Goal: Task Accomplishment & Management: Use online tool/utility

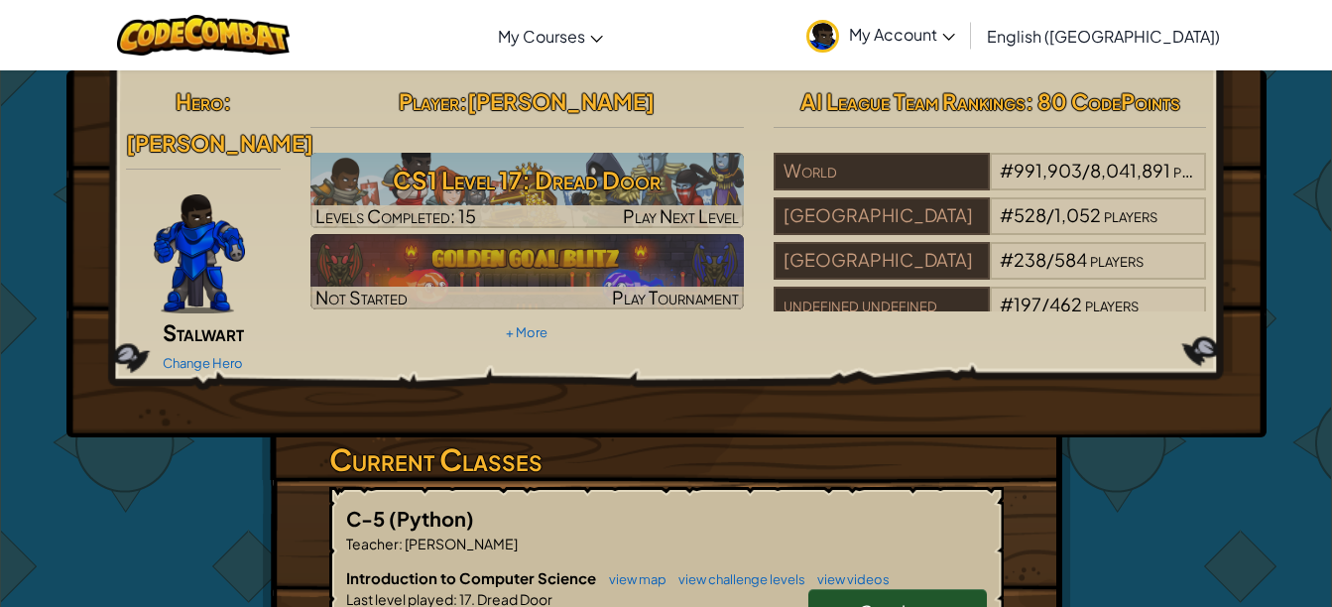
click at [856, 589] on link "Continue" at bounding box center [897, 612] width 179 height 46
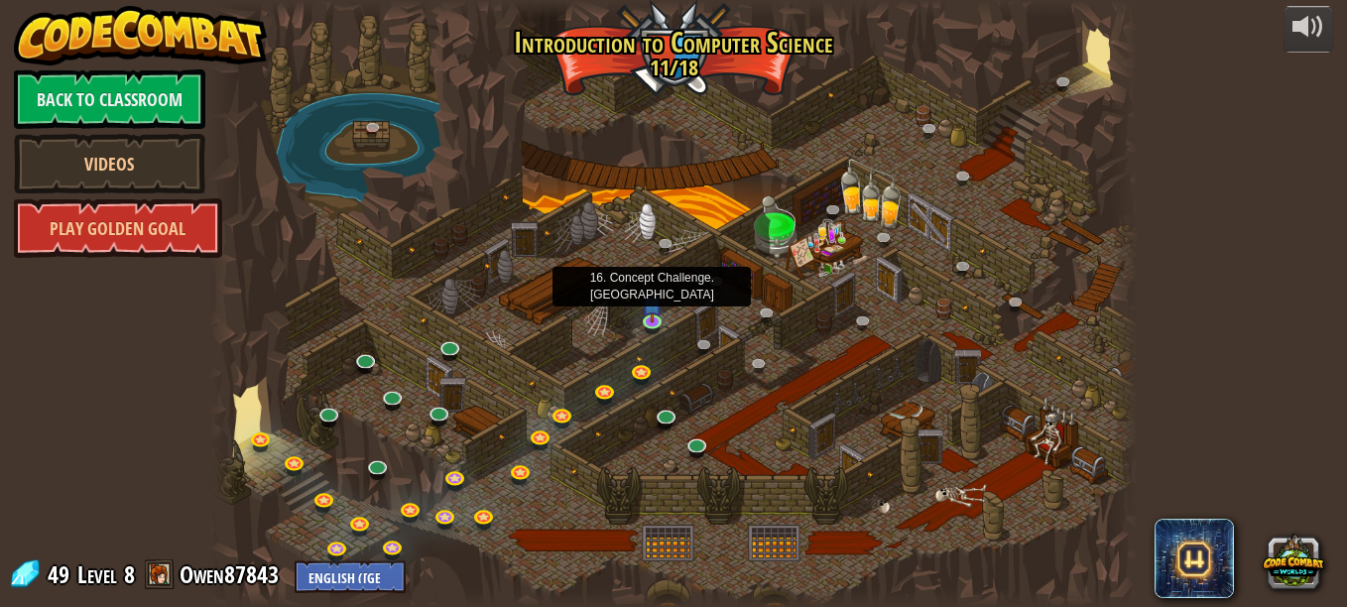
drag, startPoint x: 642, startPoint y: 315, endPoint x: 418, endPoint y: 245, distance: 235.0
click at [418, 245] on div at bounding box center [673, 303] width 928 height 607
click at [660, 315] on img at bounding box center [653, 296] width 22 height 50
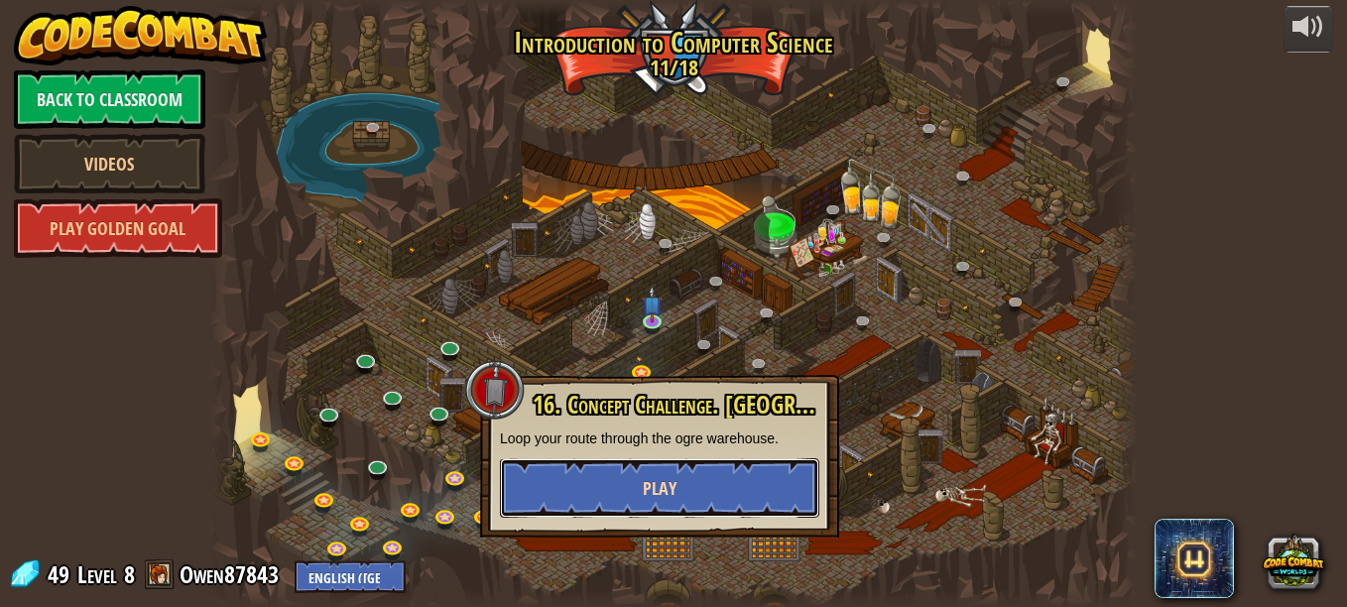
click at [733, 498] on button "Play" at bounding box center [659, 488] width 319 height 60
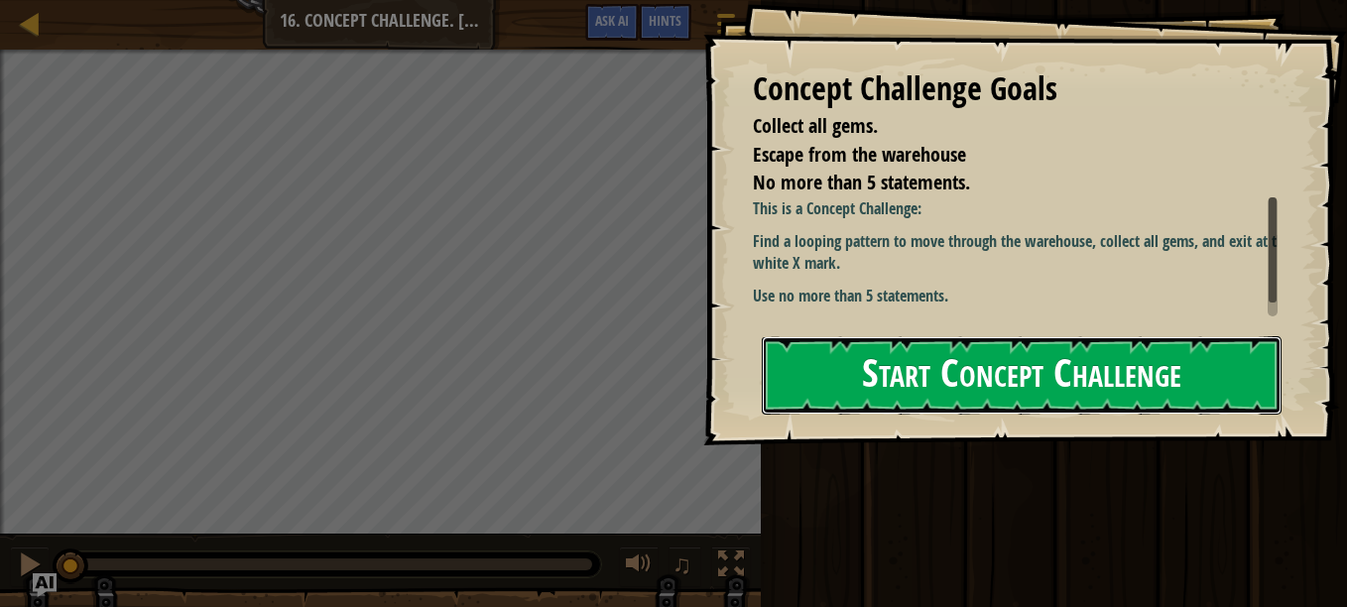
click at [890, 378] on button "Start Concept Challenge" at bounding box center [1022, 375] width 520 height 78
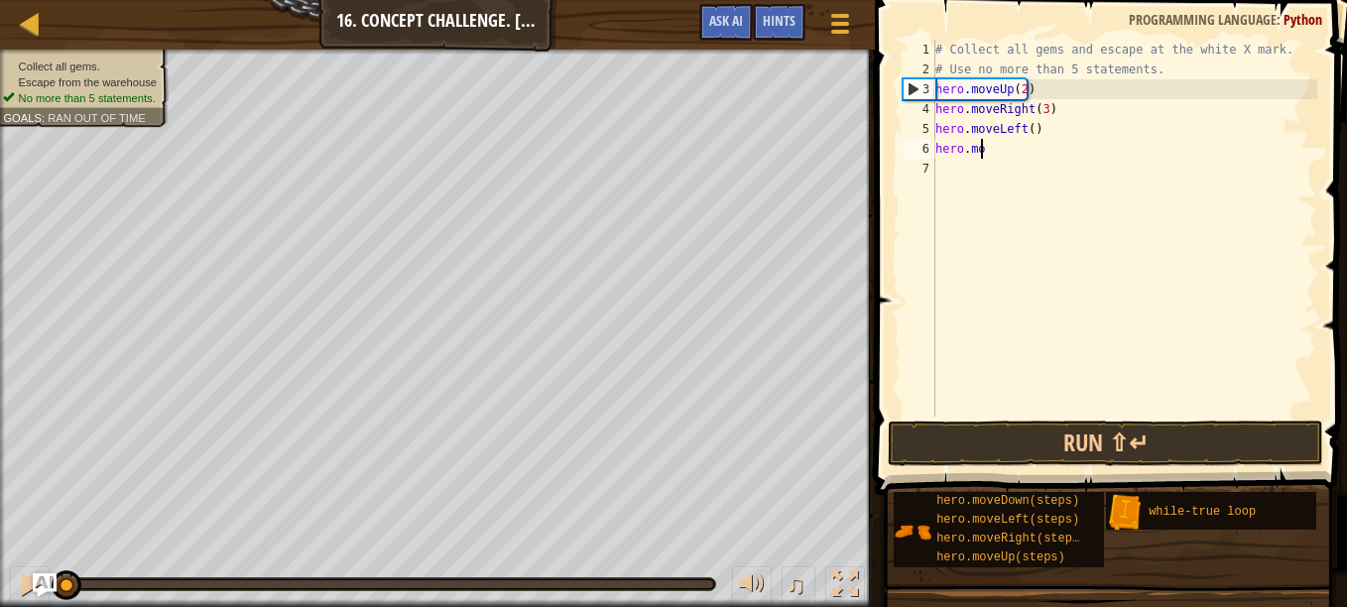
type textarea "h"
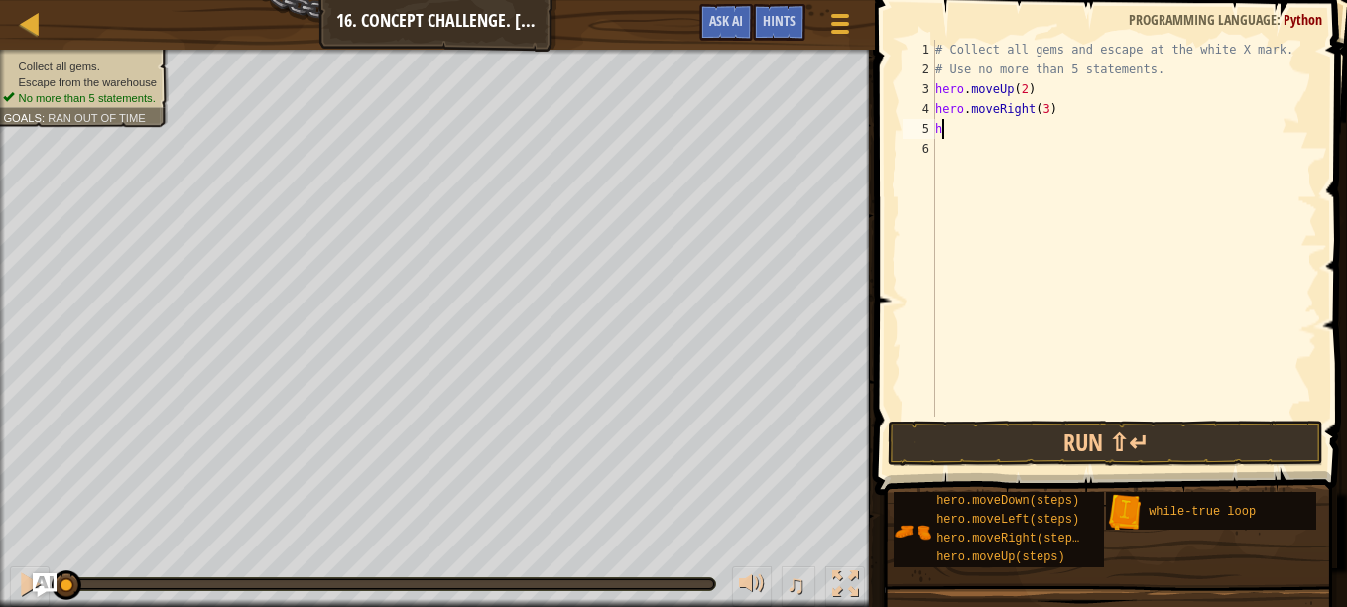
type textarea "h"
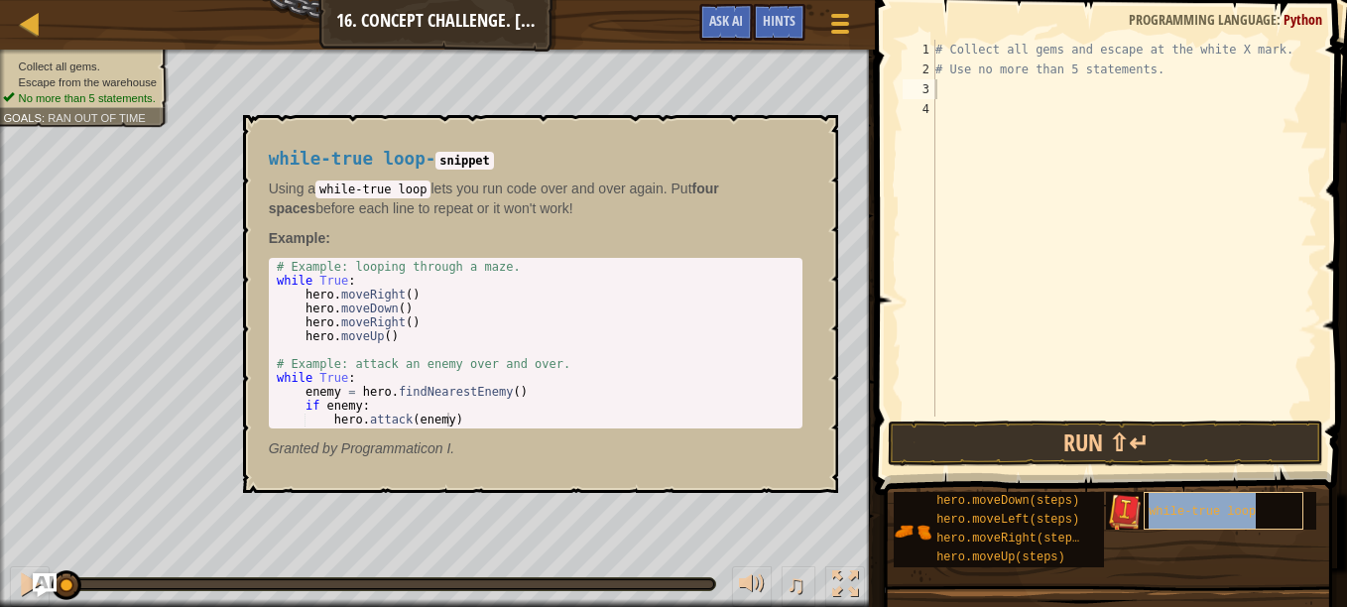
click at [1190, 508] on span "while-true loop" at bounding box center [1202, 512] width 107 height 14
type textarea "wh"
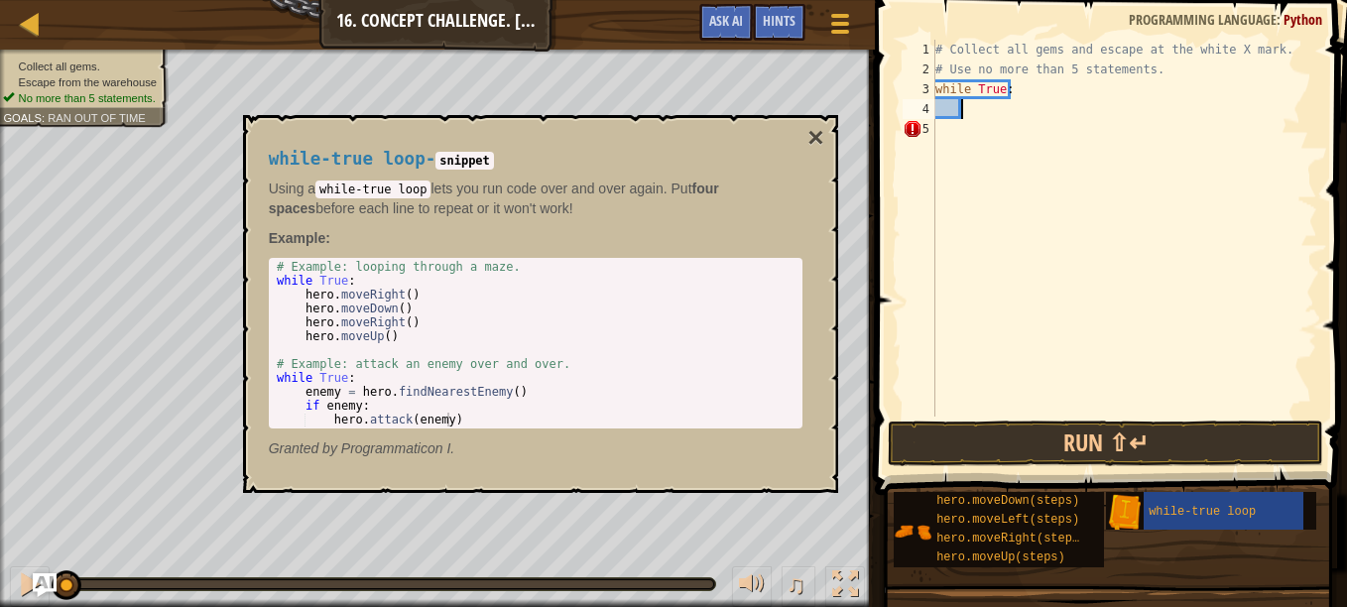
type textarea "m"
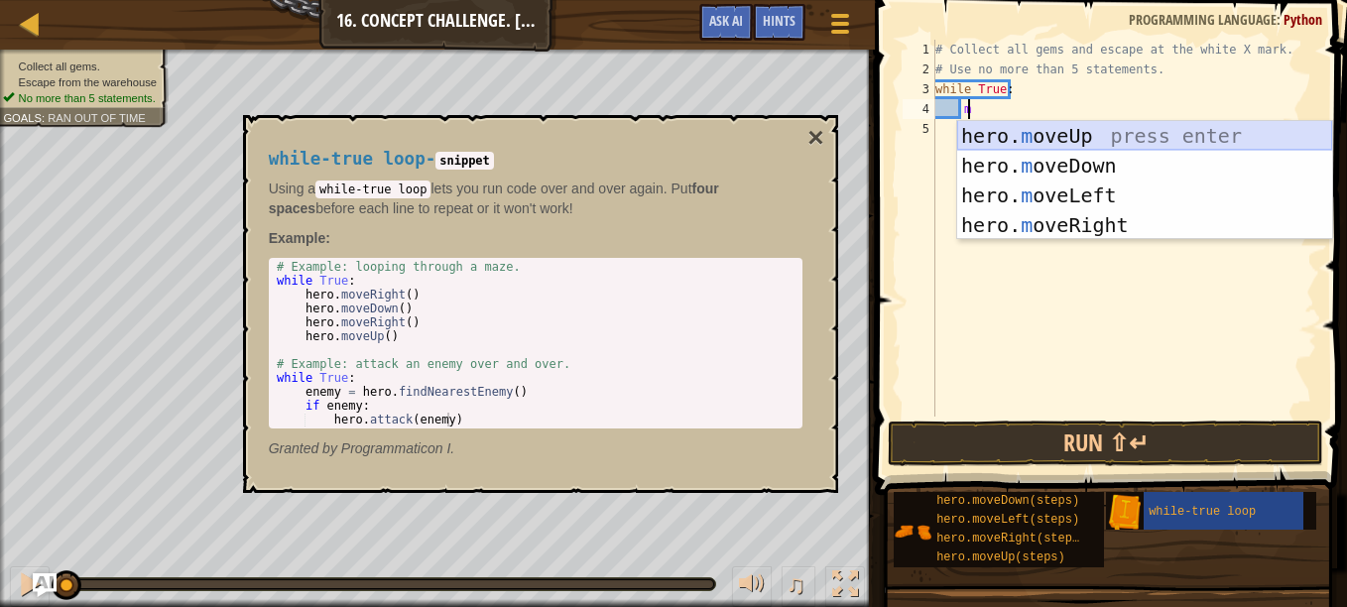
click at [1077, 137] on div "hero. m oveUp press enter hero. m oveDown press enter hero. m oveLeft press ent…" at bounding box center [1144, 210] width 375 height 179
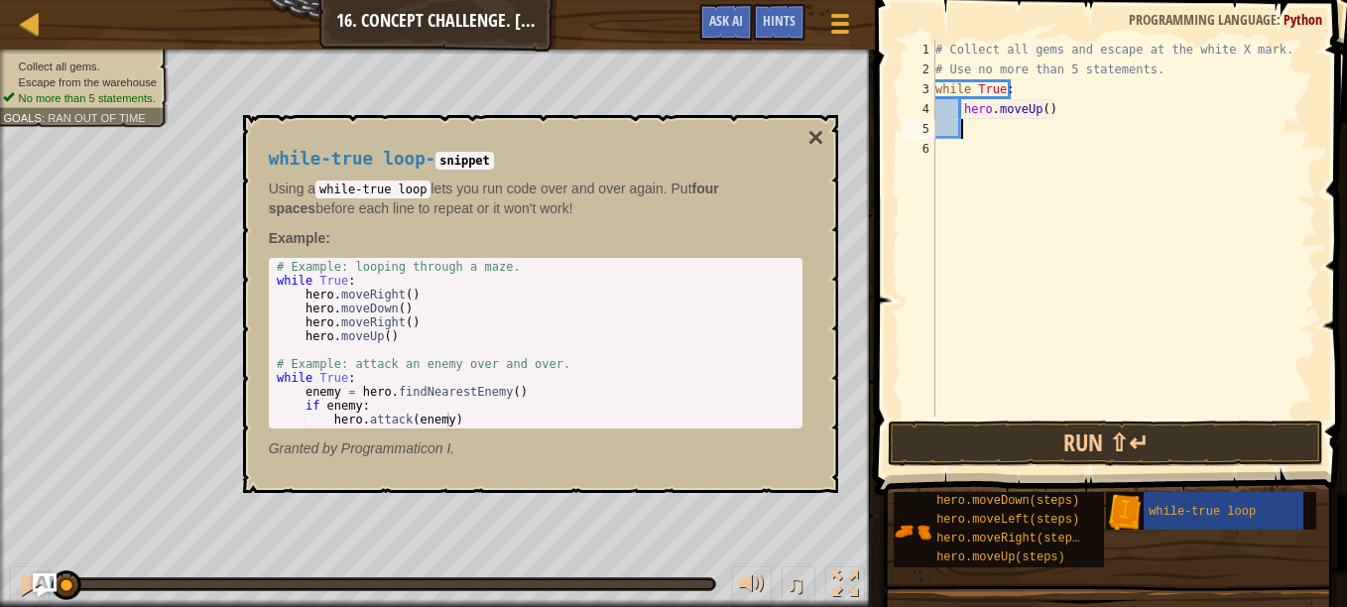
click at [1042, 114] on div "# Collect all gems and escape at the white X mark. # Use no more than 5 stateme…" at bounding box center [1124, 248] width 386 height 417
type textarea "hero.moveUp(2)"
click at [1009, 123] on div "# Collect all gems and escape at the white X mark. # Use no more than 5 stateme…" at bounding box center [1124, 248] width 386 height 417
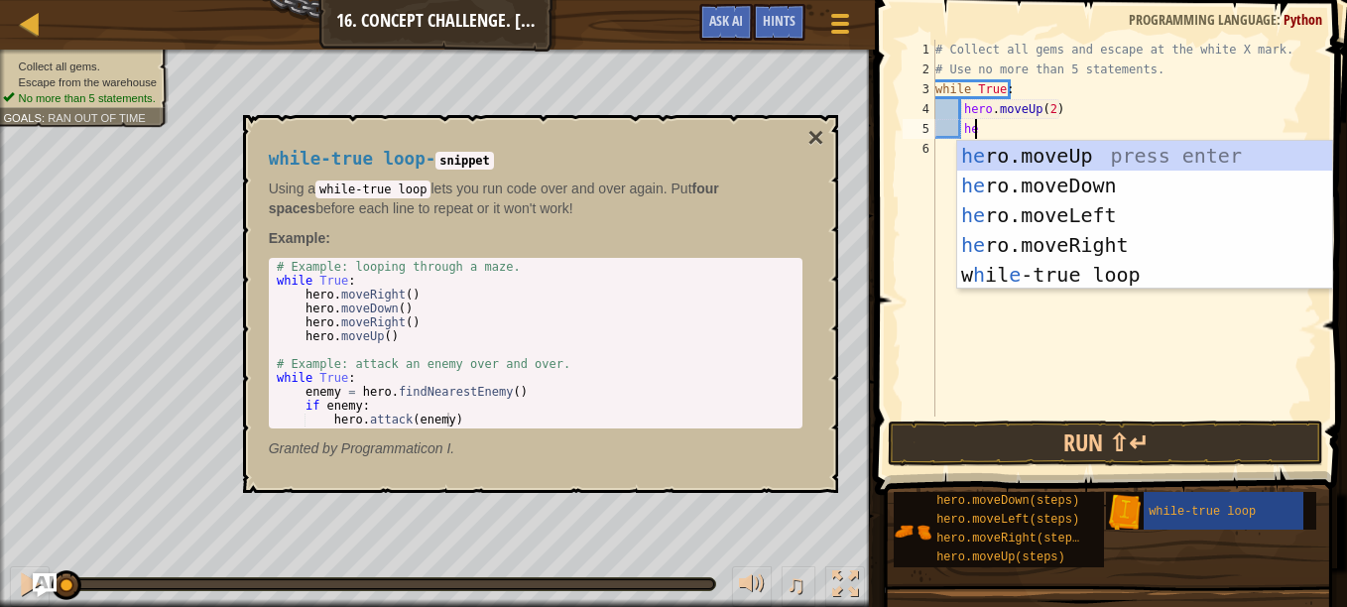
scroll to position [9, 2]
type textarea "her"
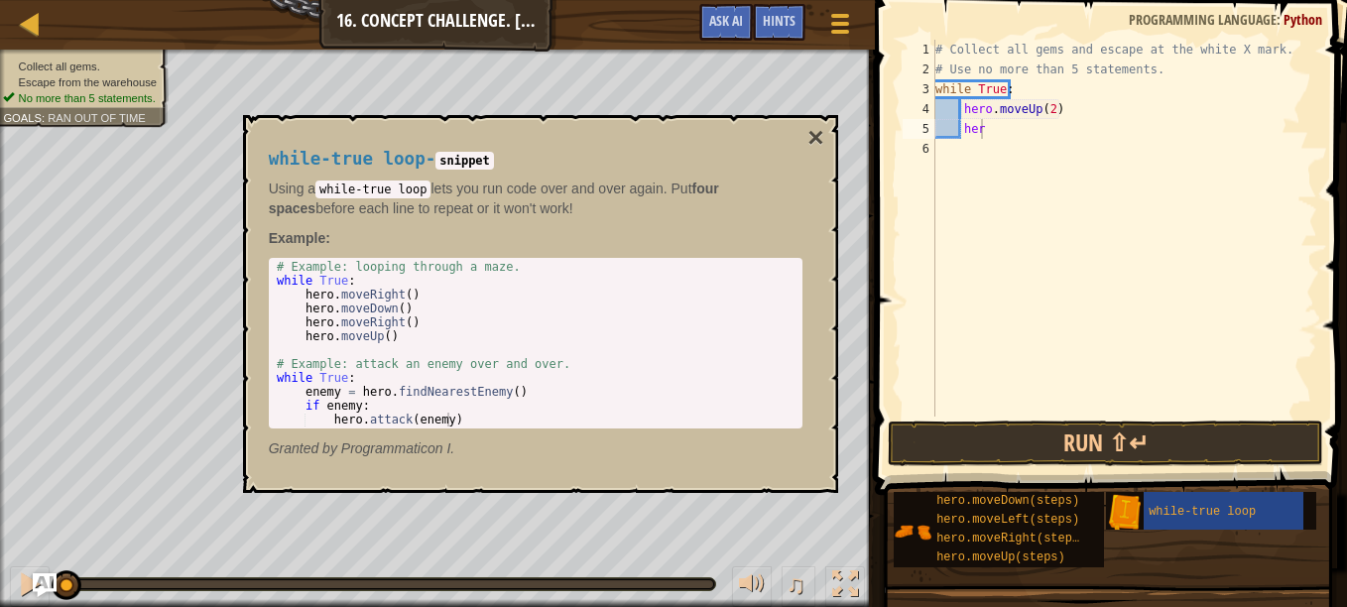
click at [827, 131] on div "while-true loop - snippet Using a while-true loop lets you run code over and ov…" at bounding box center [540, 304] width 595 height 378
click at [807, 135] on button "×" at bounding box center [815, 138] width 16 height 28
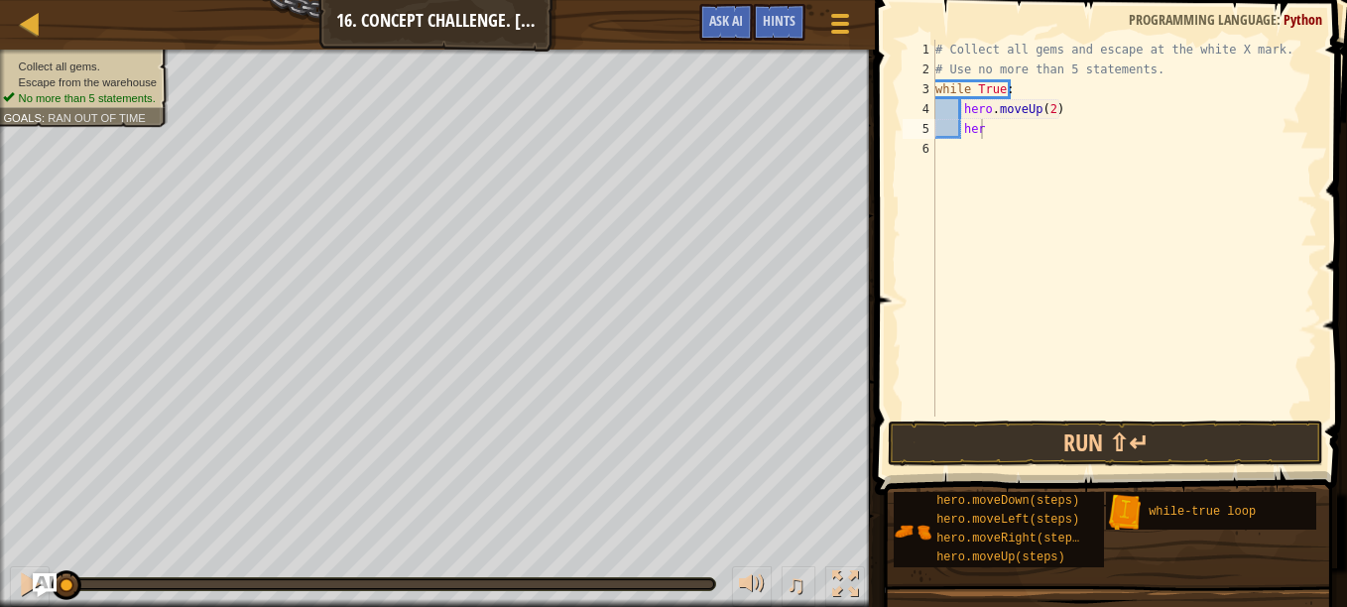
scroll to position [9, 0]
click at [951, 157] on div "# Collect all gems and escape at the white X mark. # Use no more than 5 stateme…" at bounding box center [1124, 248] width 386 height 417
click at [997, 132] on div "# Collect all gems and escape at the white X mark. # Use no more than 5 stateme…" at bounding box center [1124, 248] width 386 height 417
type textarea "hero"
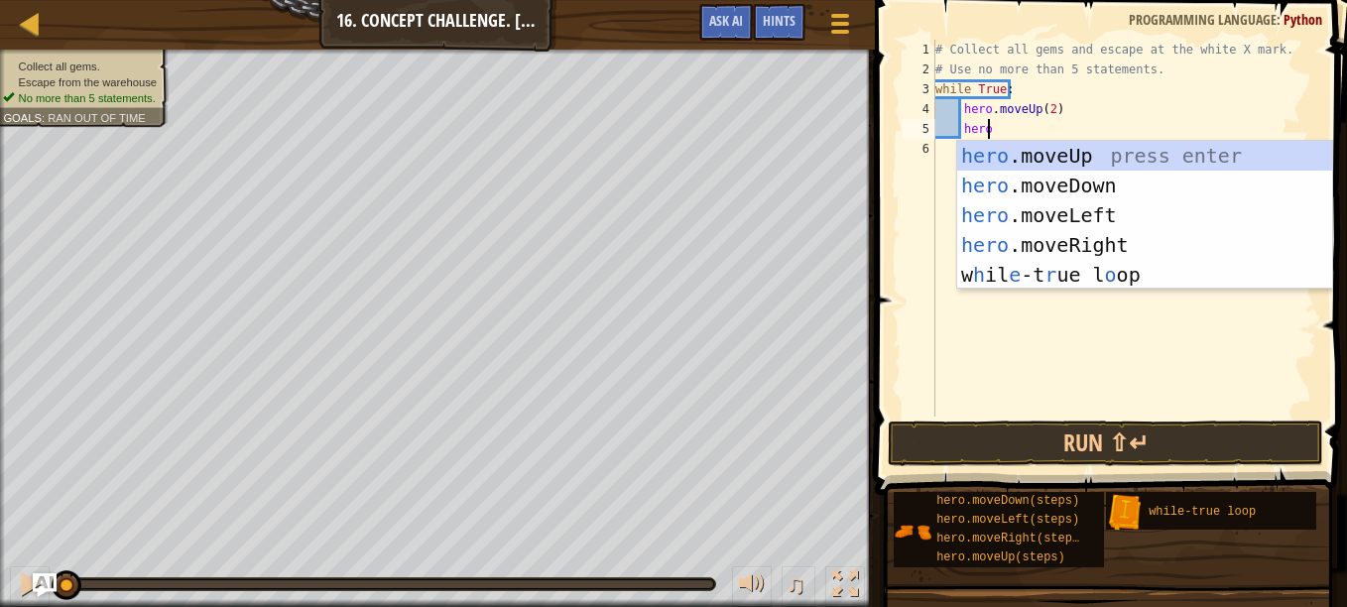
scroll to position [9, 3]
click at [1089, 239] on div "hero .moveUp press enter hero .moveDown press enter hero .moveLeft press enter …" at bounding box center [1144, 245] width 375 height 208
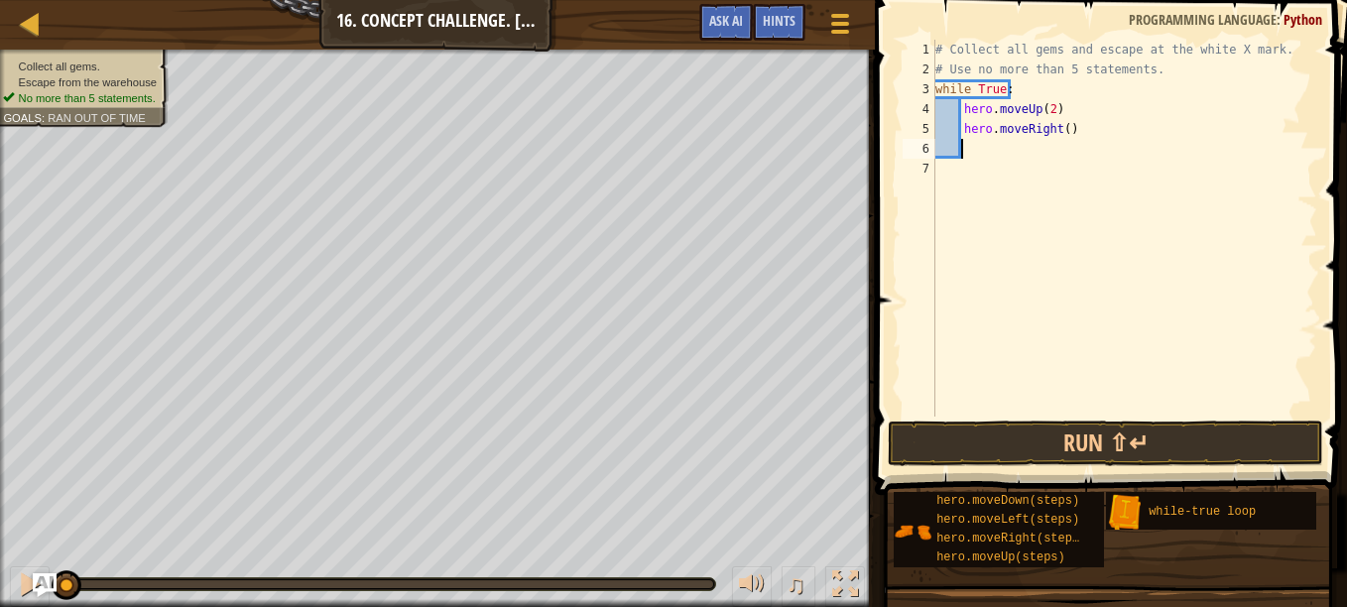
scroll to position [9, 1]
click at [1058, 125] on div "# Collect all gems and escape at the white X mark. # Use no more than 5 stateme…" at bounding box center [1124, 248] width 386 height 417
type textarea "hero.moveRight(2)"
click at [1032, 150] on div "# Collect all gems and escape at the white X mark. # Use no more than 5 stateme…" at bounding box center [1124, 248] width 386 height 417
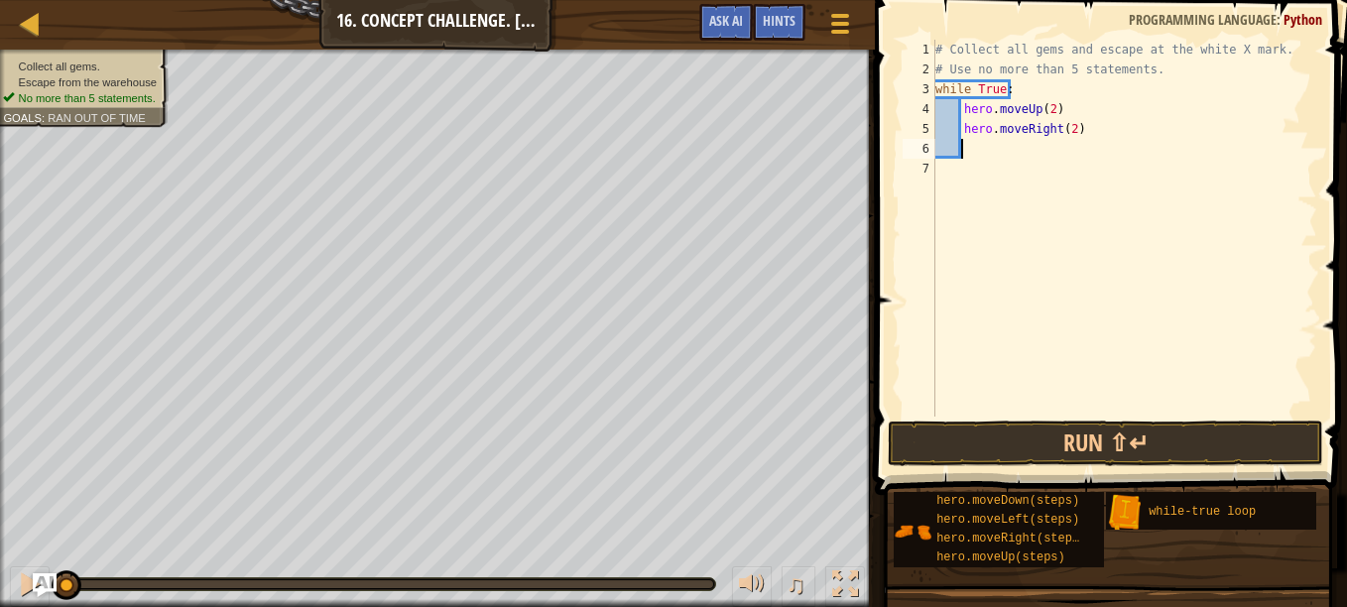
scroll to position [9, 2]
type textarea "he"
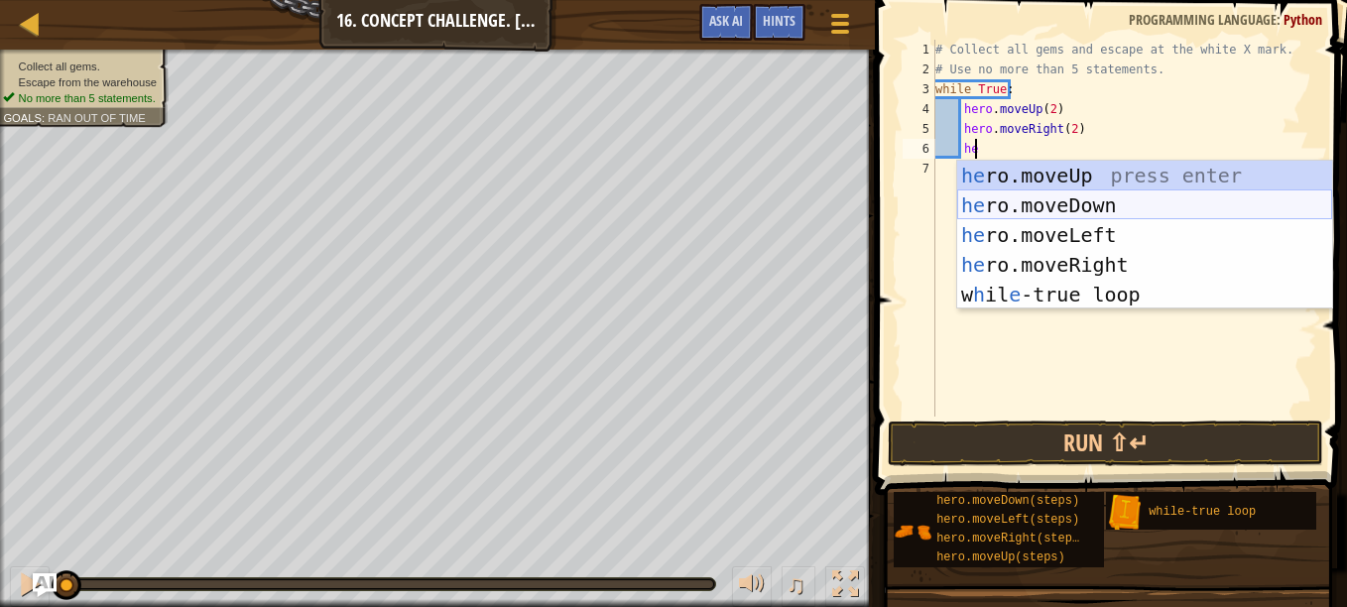
click at [1066, 199] on div "he ro.moveUp press enter he ro.moveDown press enter he ro.moveLeft press enter …" at bounding box center [1144, 265] width 375 height 208
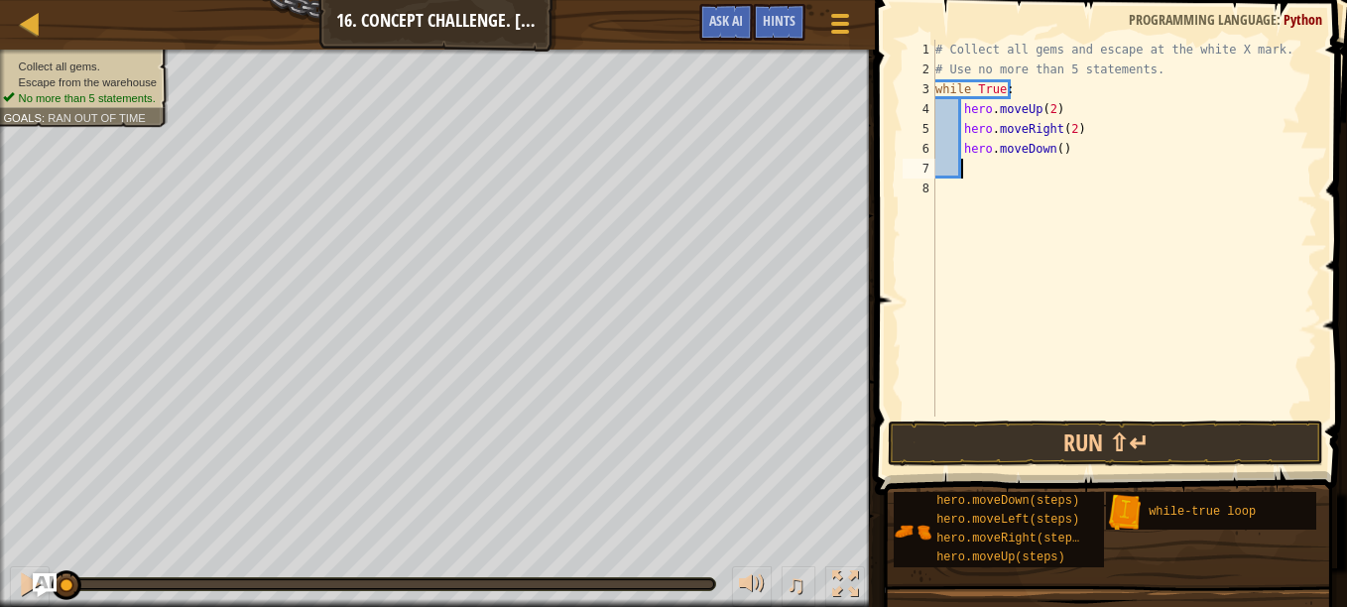
scroll to position [9, 1]
type textarea "h"
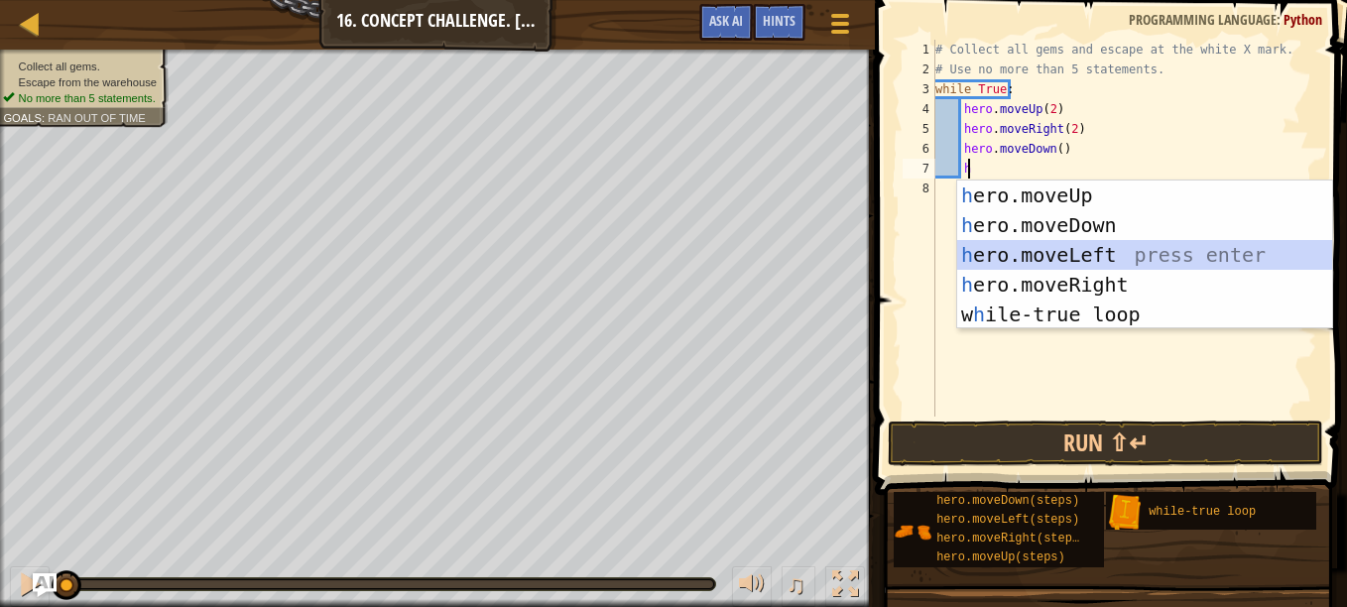
click at [1091, 253] on div "h ero.moveUp press enter h ero.moveDown press enter h ero.moveLeft press enter …" at bounding box center [1144, 285] width 375 height 208
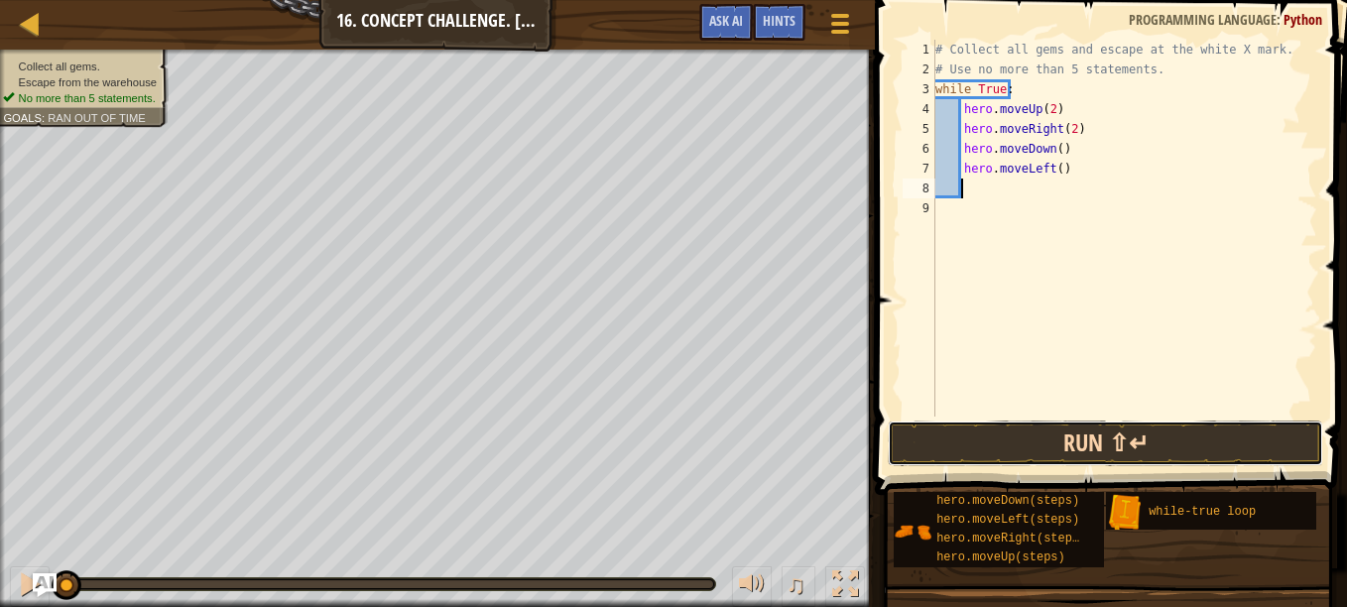
click at [1110, 447] on button "Run ⇧↵" at bounding box center [1105, 444] width 435 height 46
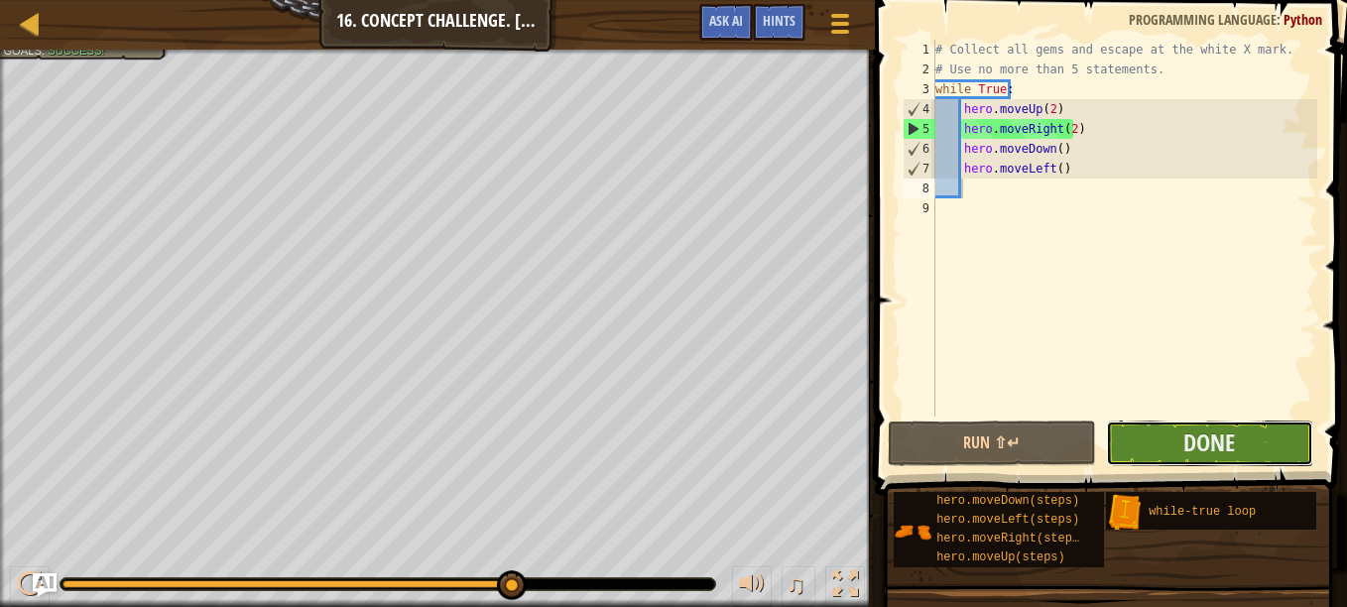
click at [1135, 442] on button "Done" at bounding box center [1209, 444] width 207 height 46
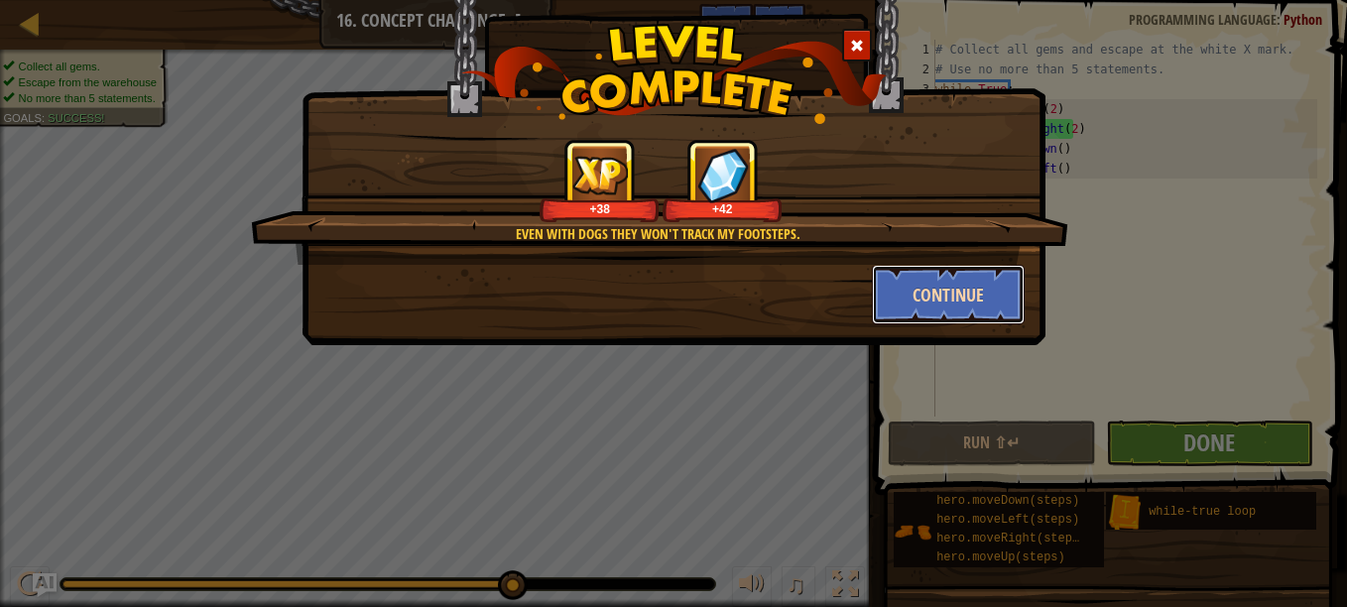
click at [940, 305] on button "Continue" at bounding box center [949, 295] width 154 height 60
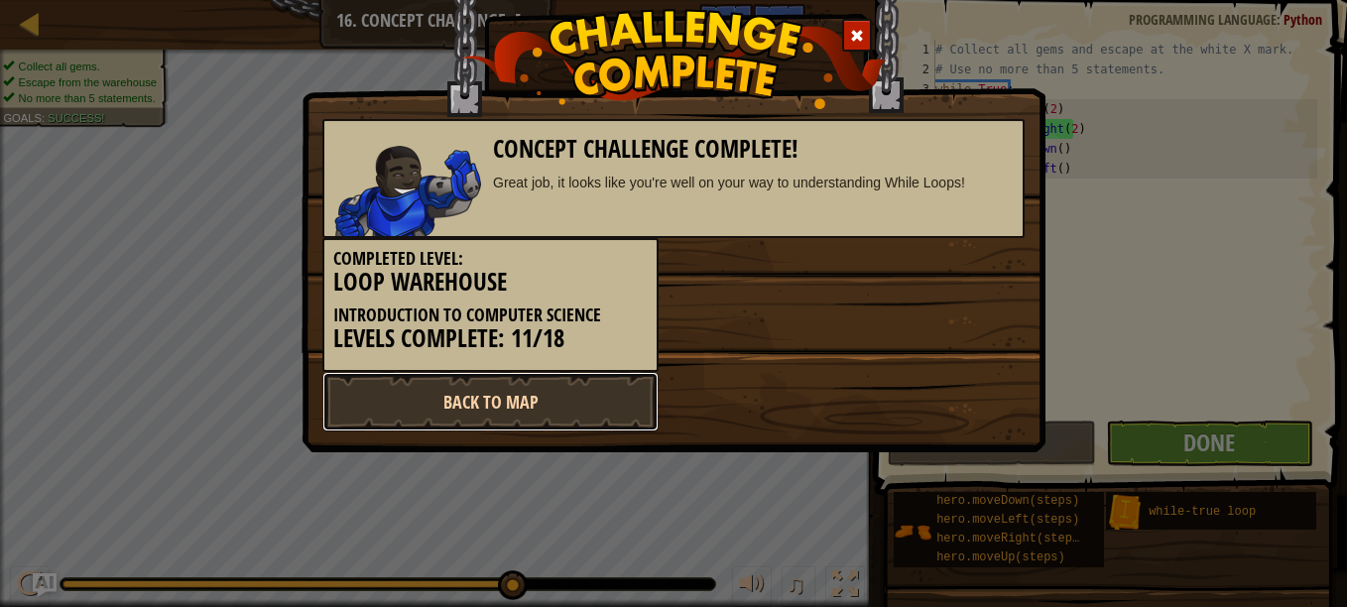
click at [597, 389] on link "Back to Map" at bounding box center [490, 402] width 336 height 60
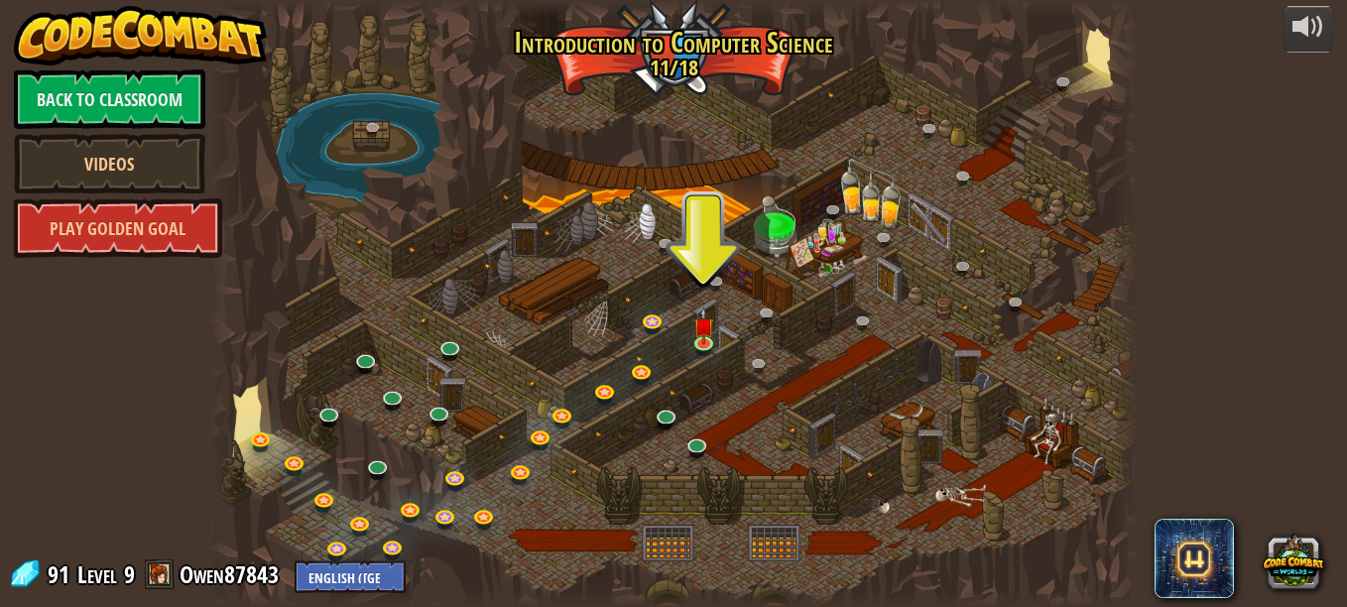
click at [690, 326] on div at bounding box center [673, 303] width 928 height 607
click at [708, 330] on img at bounding box center [703, 318] width 22 height 50
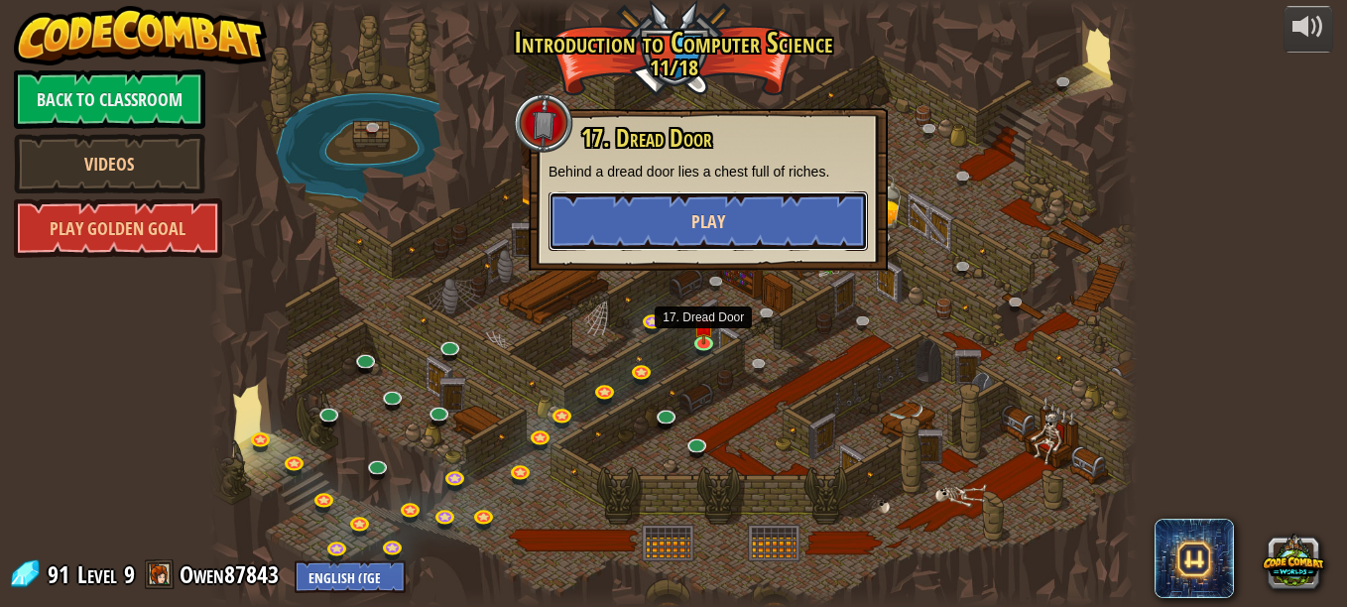
click at [778, 224] on button "Play" at bounding box center [708, 221] width 319 height 60
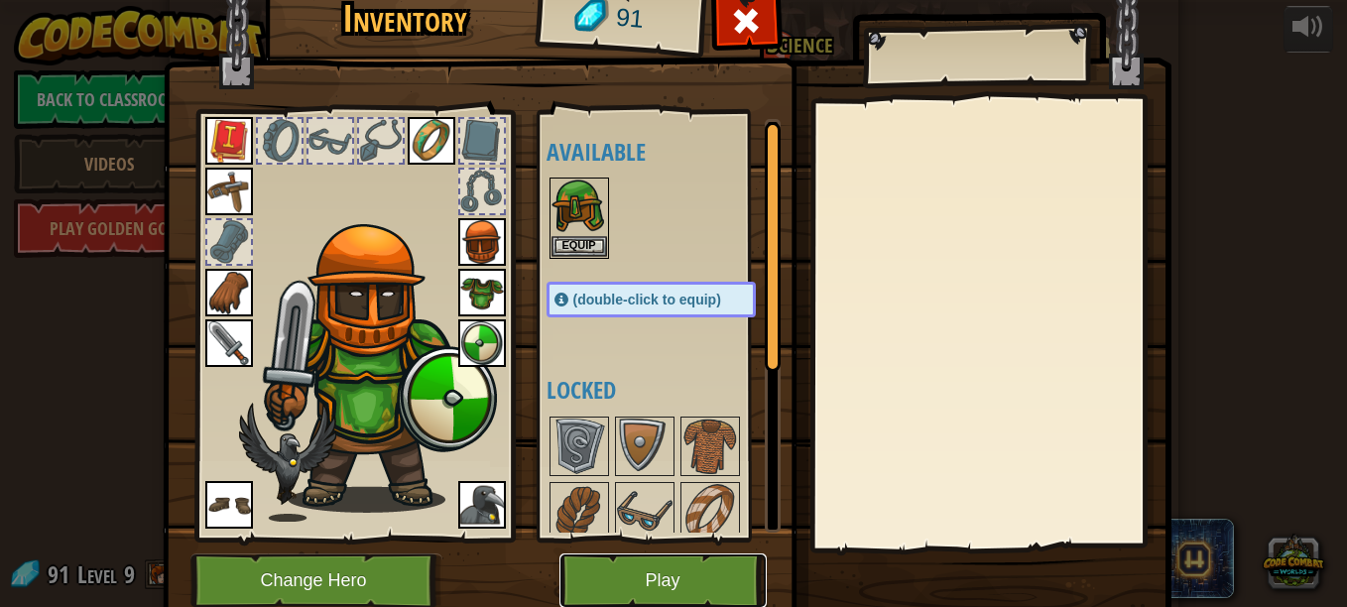
click at [713, 577] on button "Play" at bounding box center [662, 580] width 207 height 55
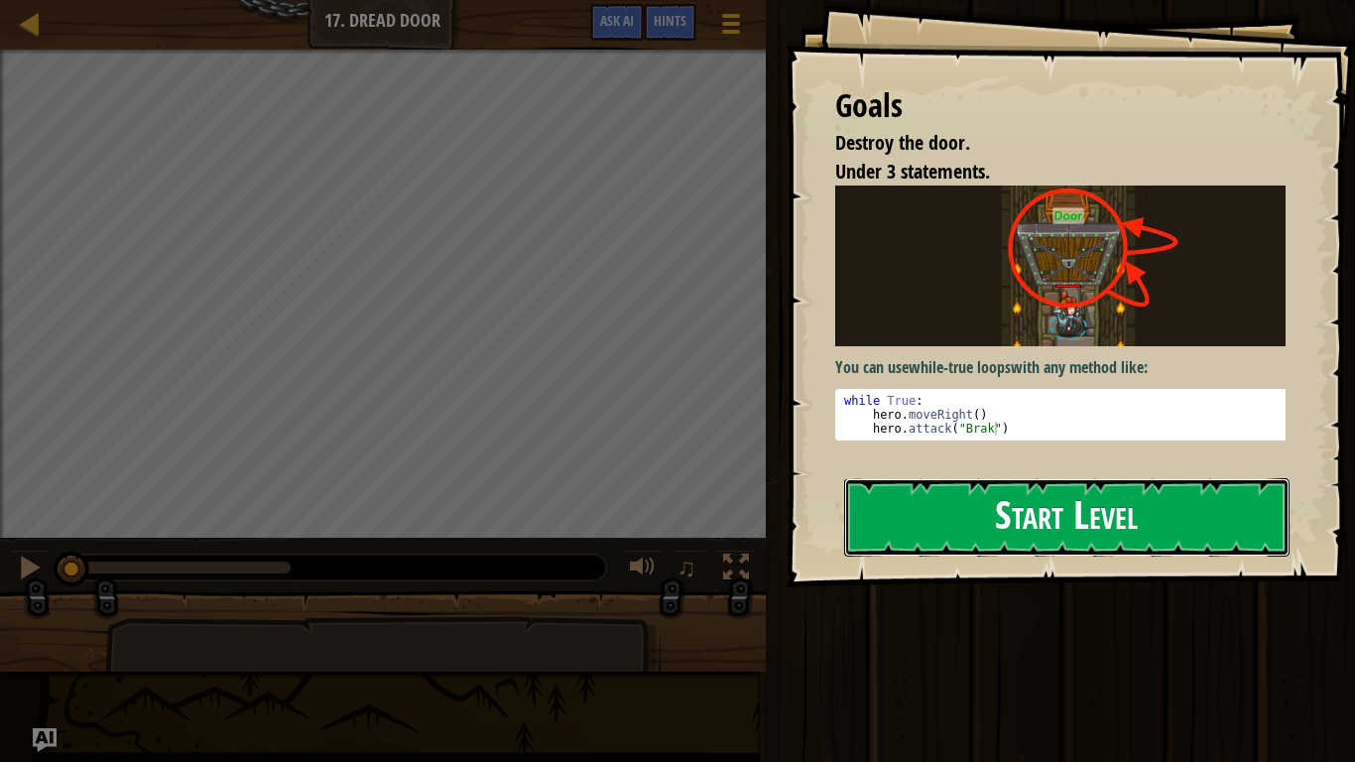
click at [988, 509] on button "Start Level" at bounding box center [1066, 517] width 445 height 78
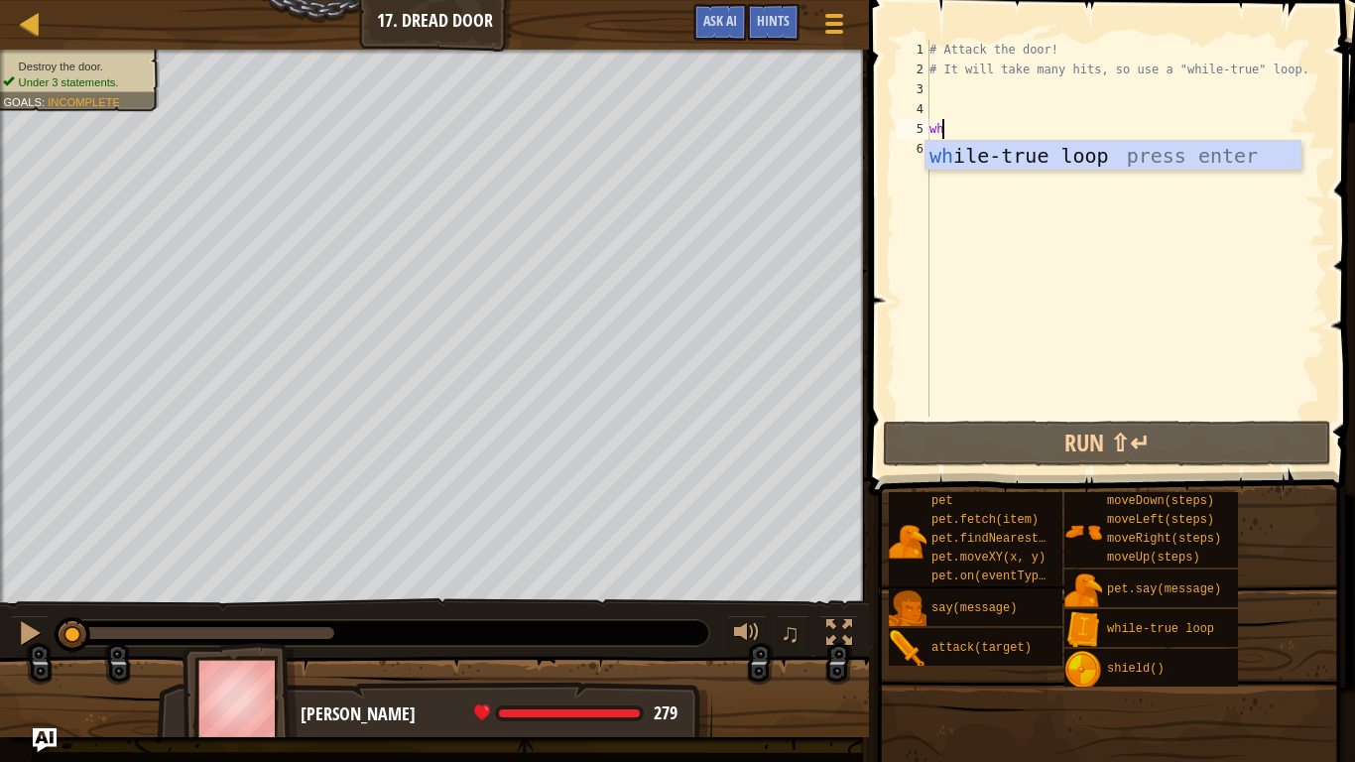
type textarea "wh"
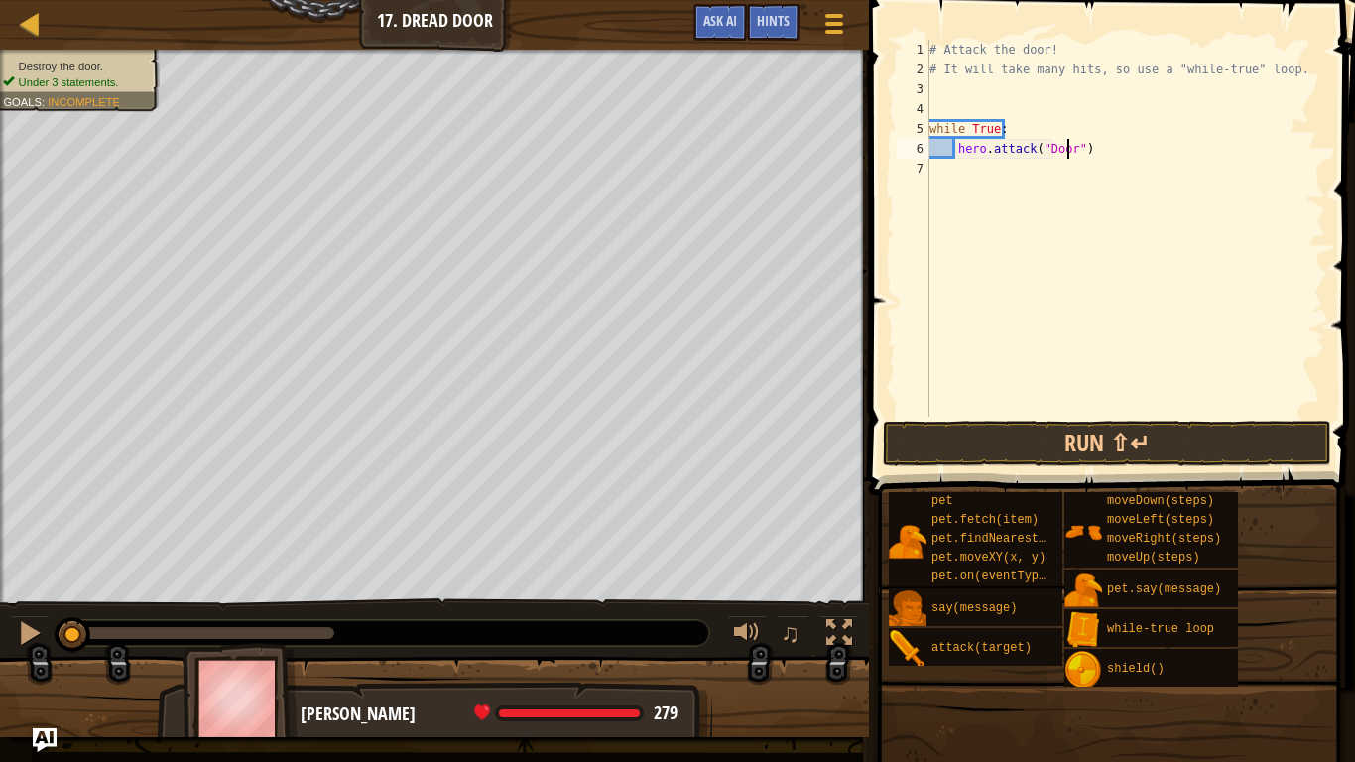
scroll to position [9, 12]
type textarea "hero.attack("Door")"
click at [1087, 443] on button "Run ⇧↵" at bounding box center [1107, 444] width 448 height 46
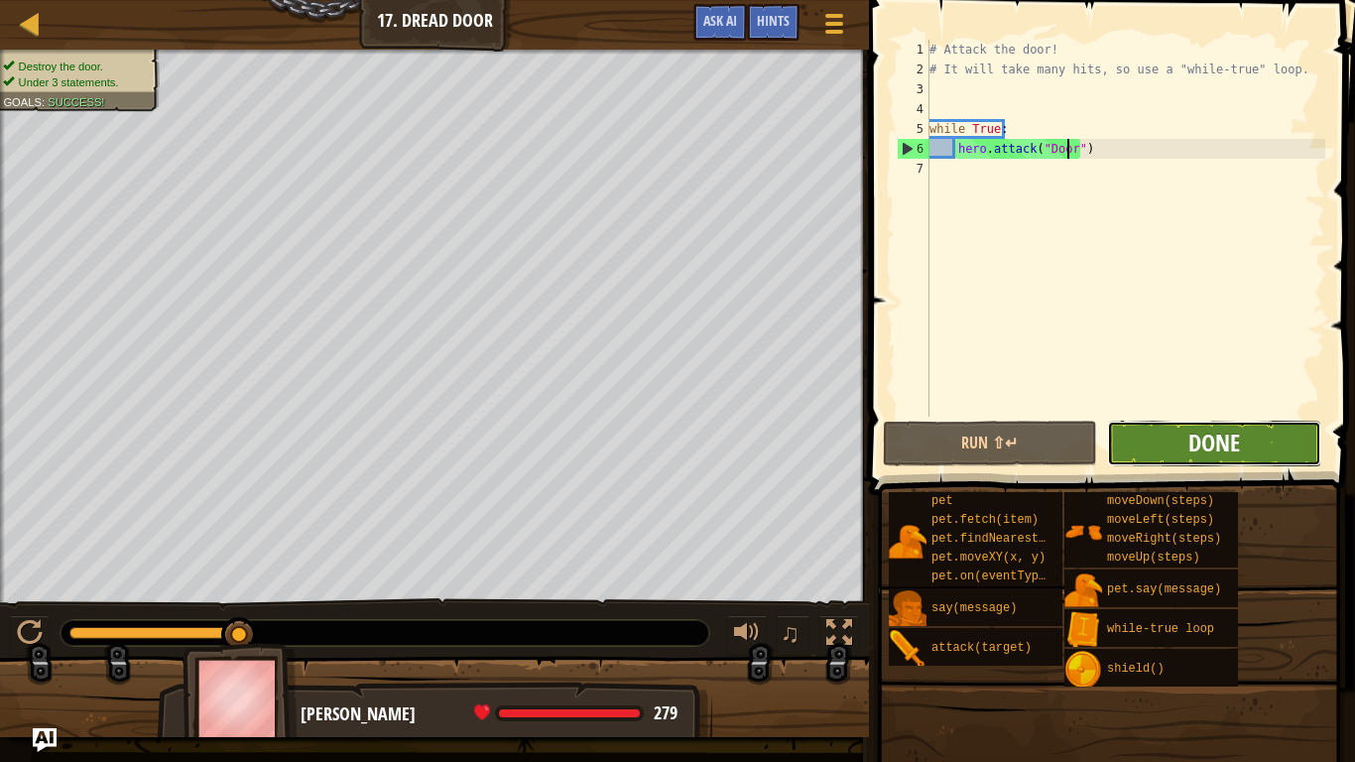
click at [1198, 446] on span "Done" at bounding box center [1214, 443] width 52 height 32
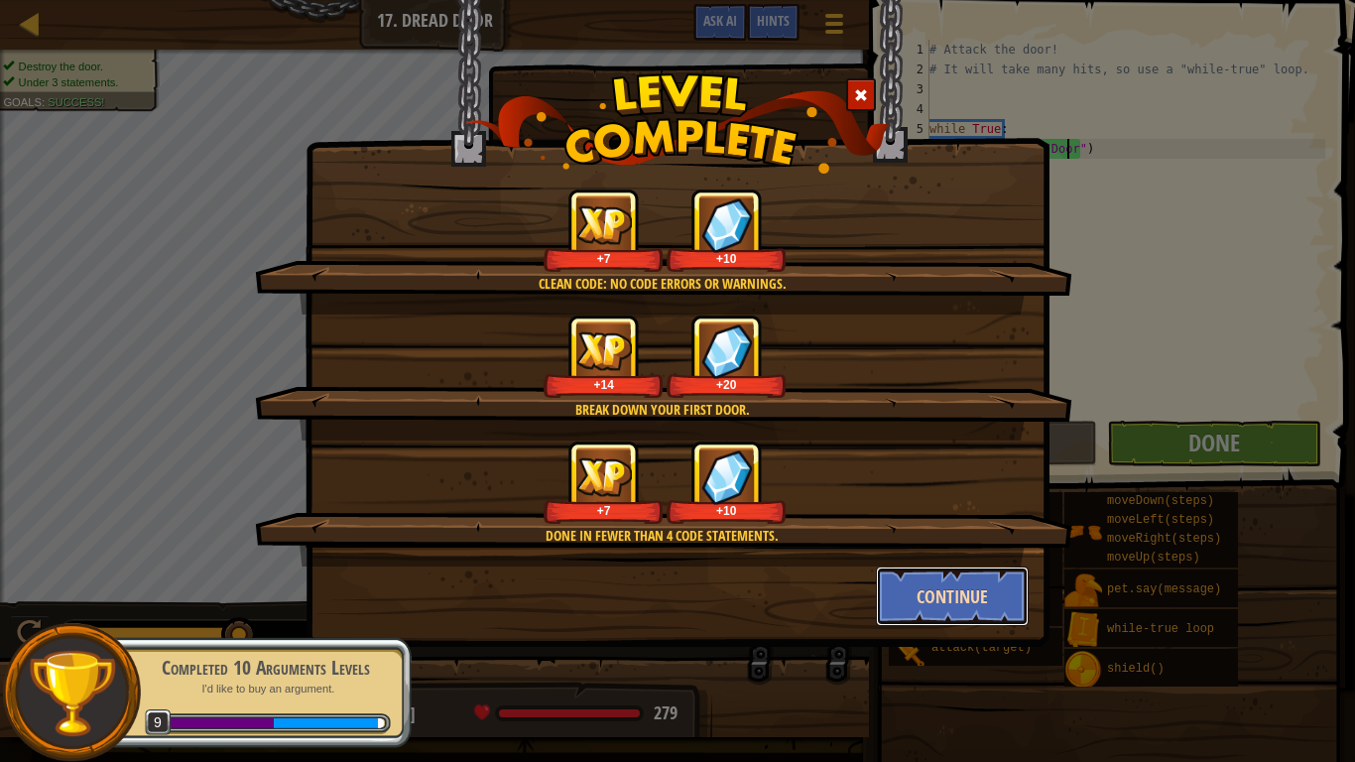
click at [924, 595] on button "Continue" at bounding box center [953, 596] width 154 height 60
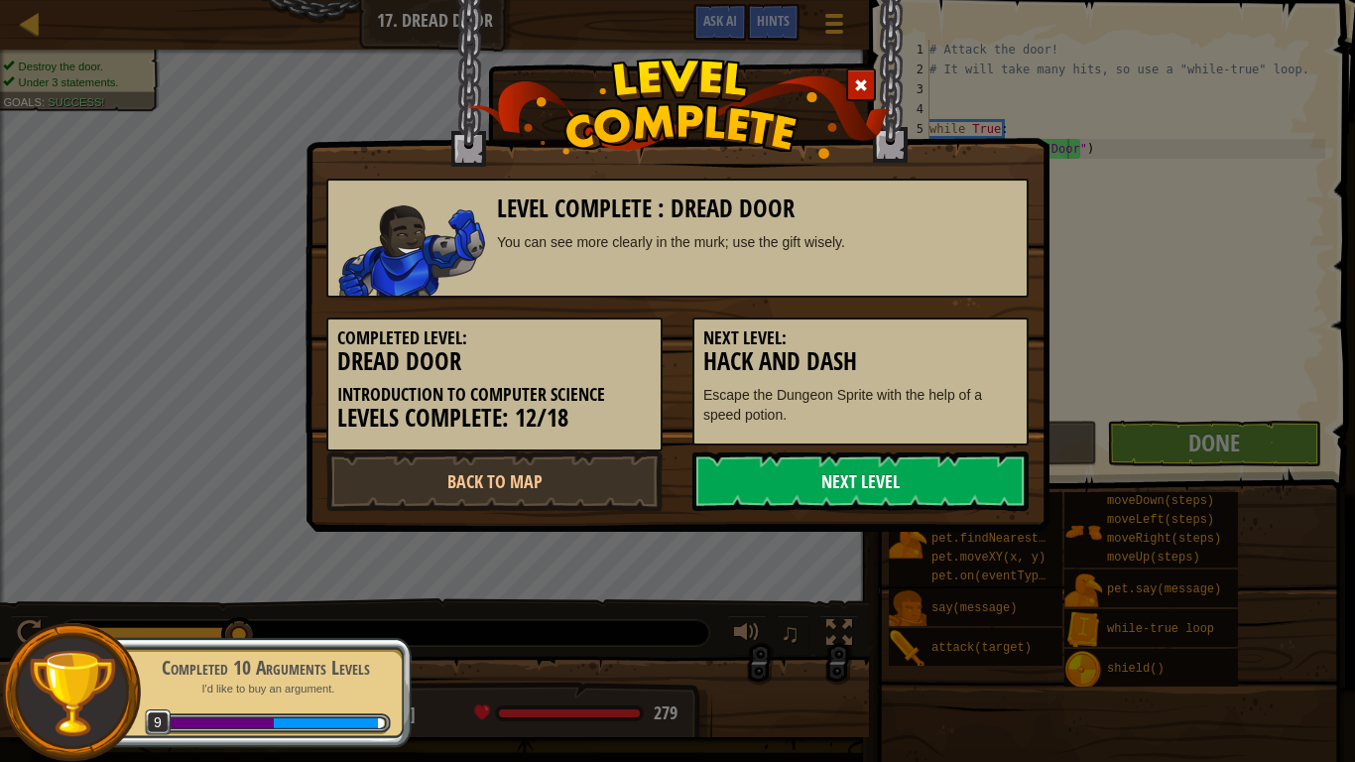
click at [745, 480] on link "Next Level" at bounding box center [860, 481] width 336 height 60
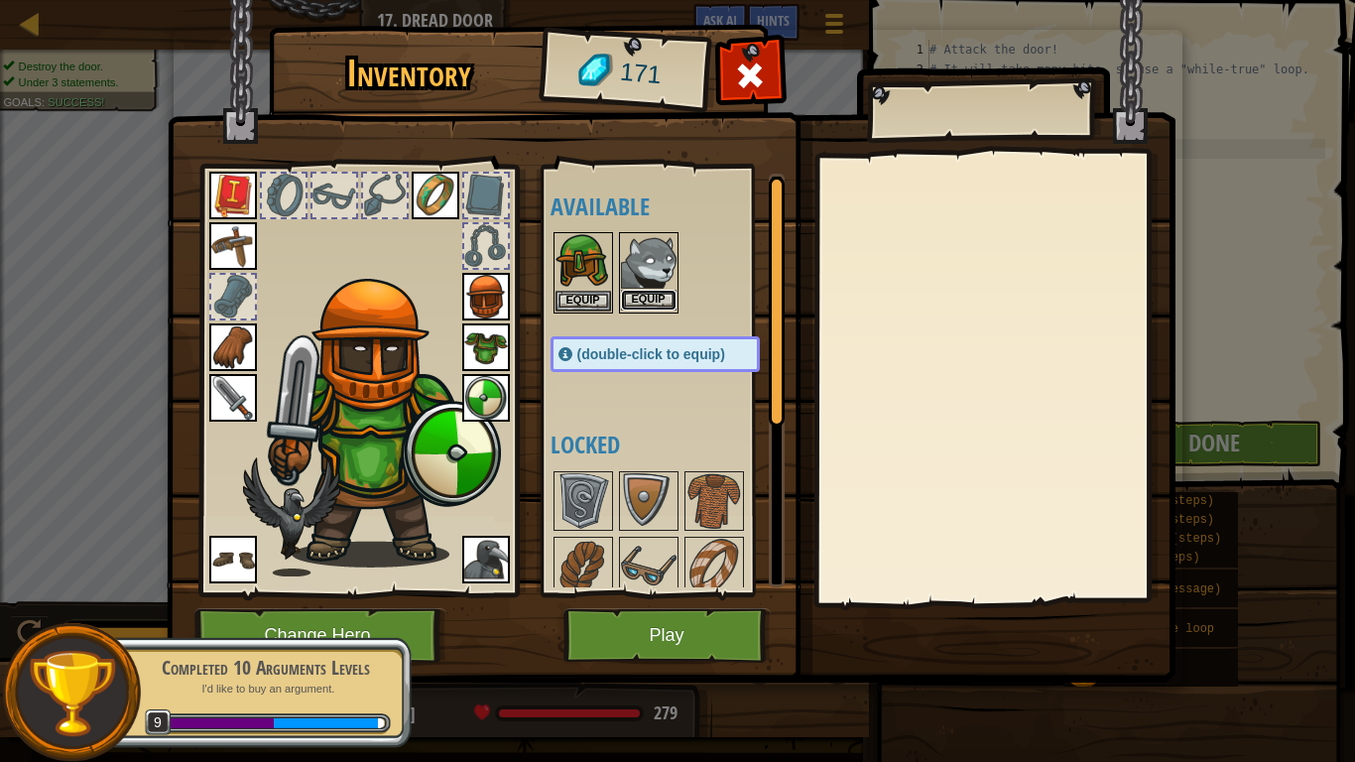
click at [648, 296] on button "Equip" at bounding box center [649, 300] width 56 height 21
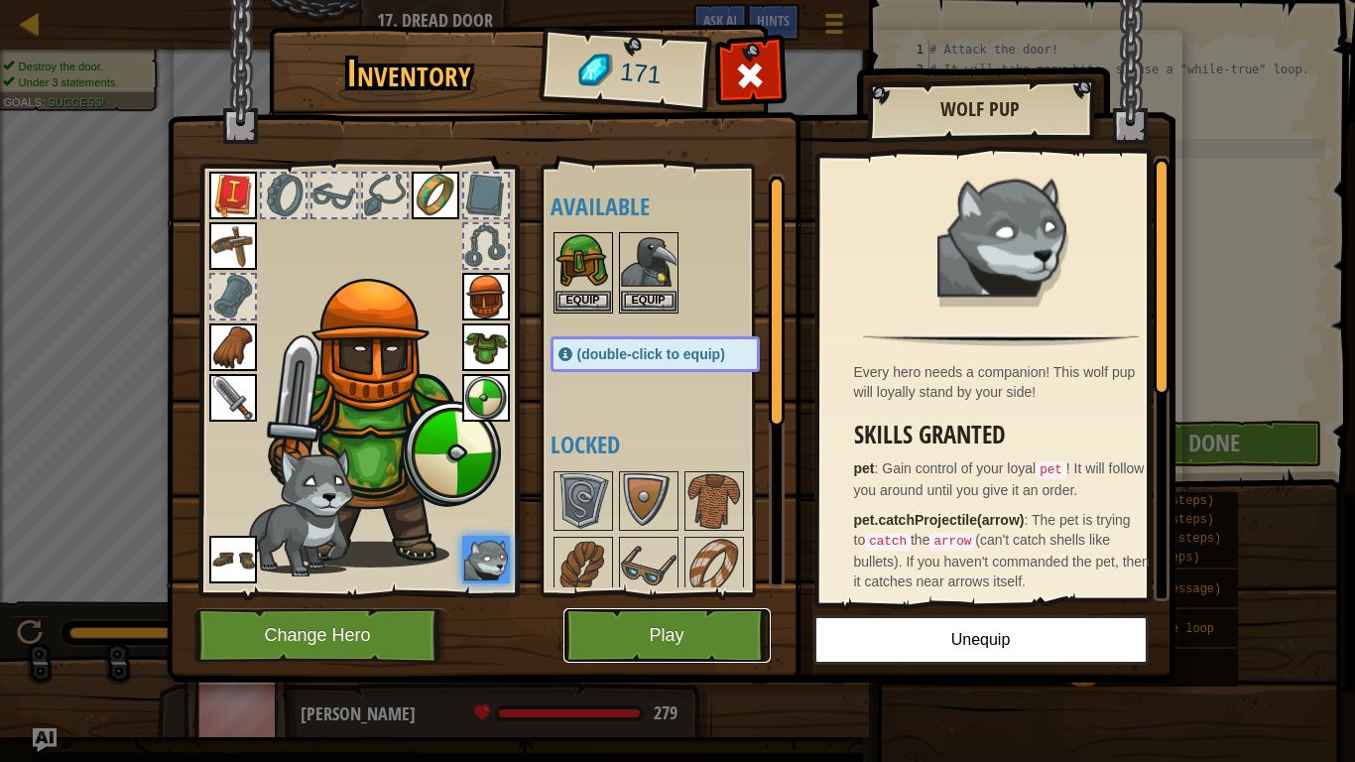
click at [641, 606] on button "Play" at bounding box center [666, 635] width 207 height 55
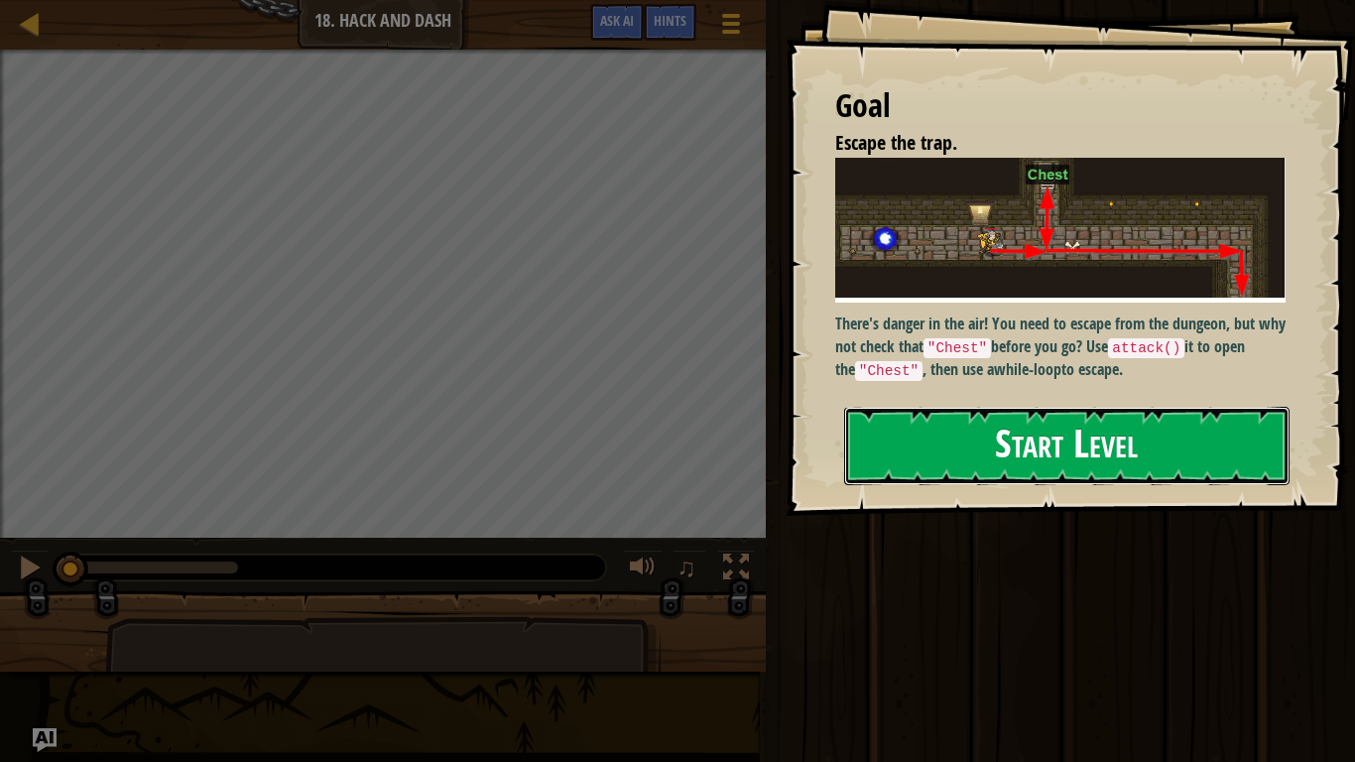
click at [1021, 452] on button "Start Level" at bounding box center [1066, 446] width 445 height 78
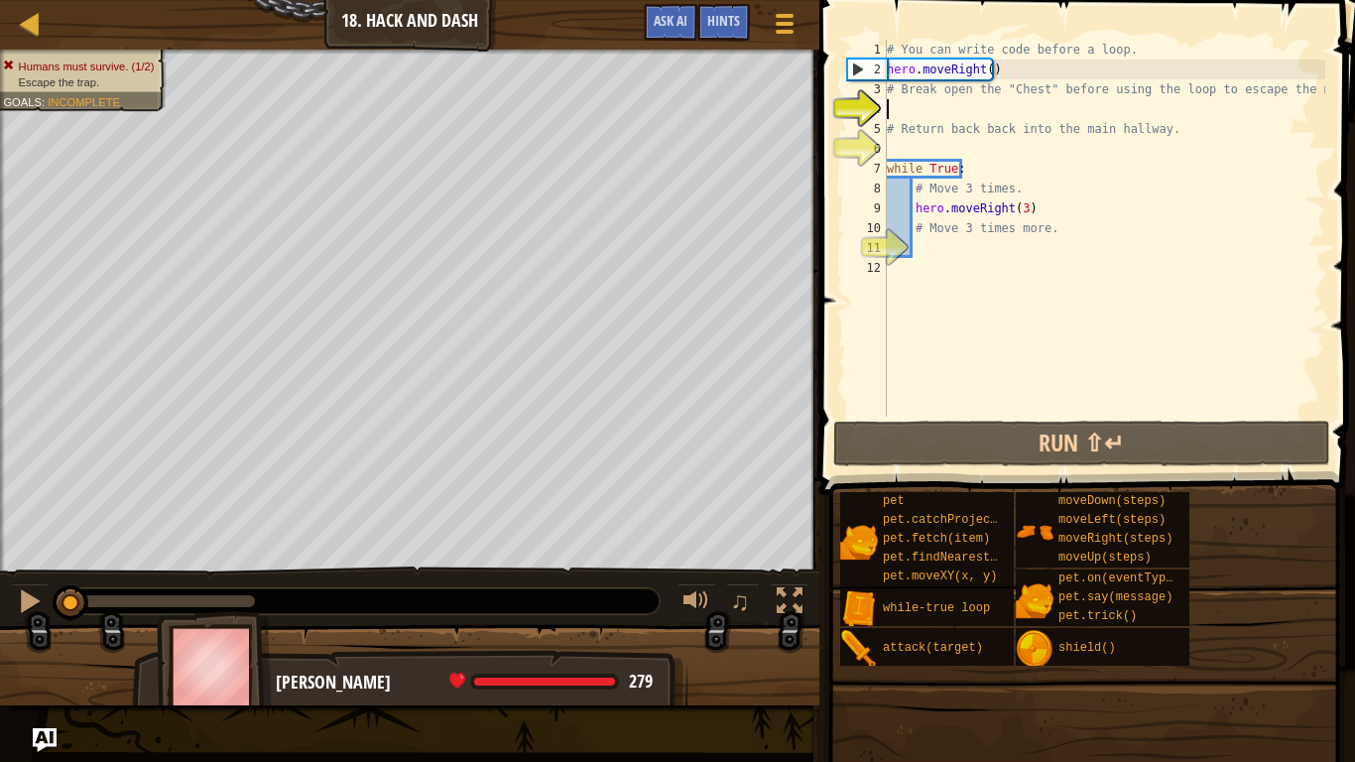
type textarea "h"
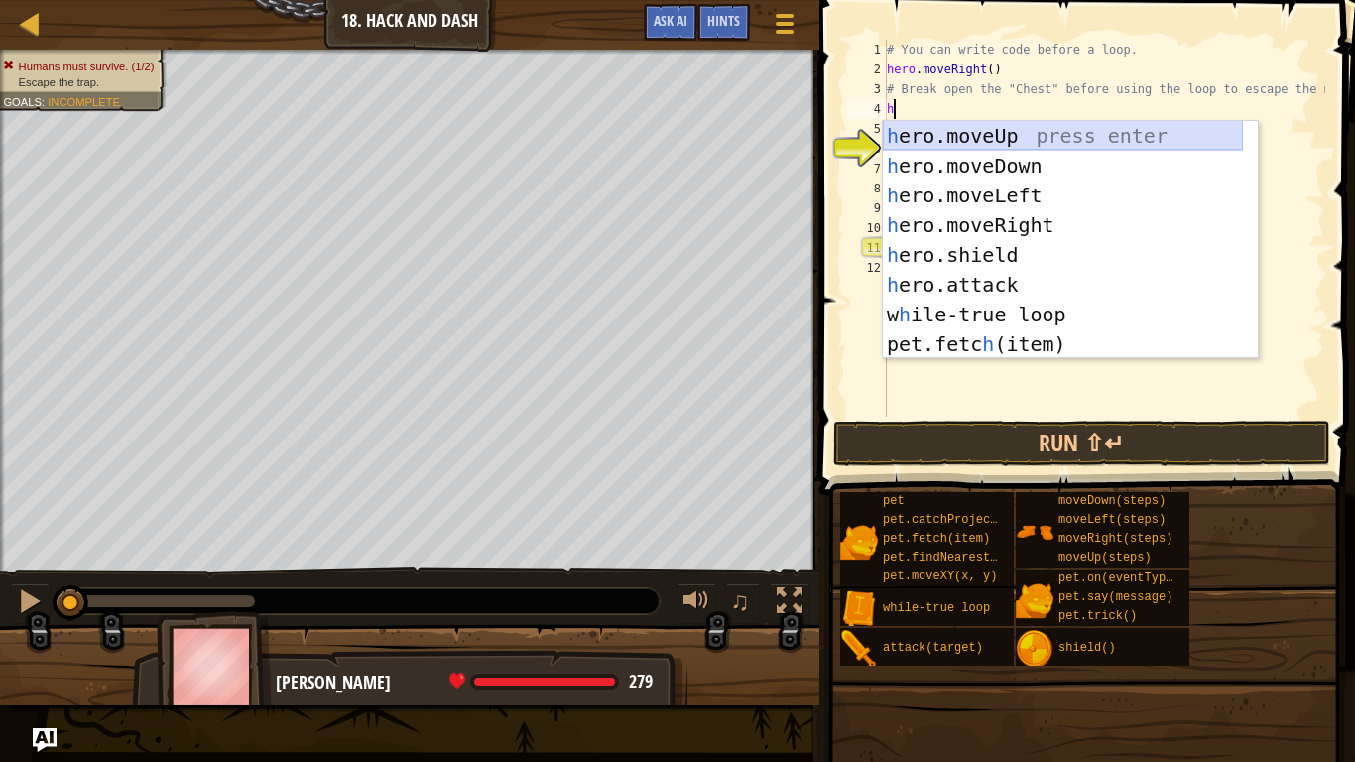
click at [1014, 137] on div "h ero.moveUp press enter h ero.moveDown press enter h ero.moveLeft press enter …" at bounding box center [1063, 270] width 360 height 298
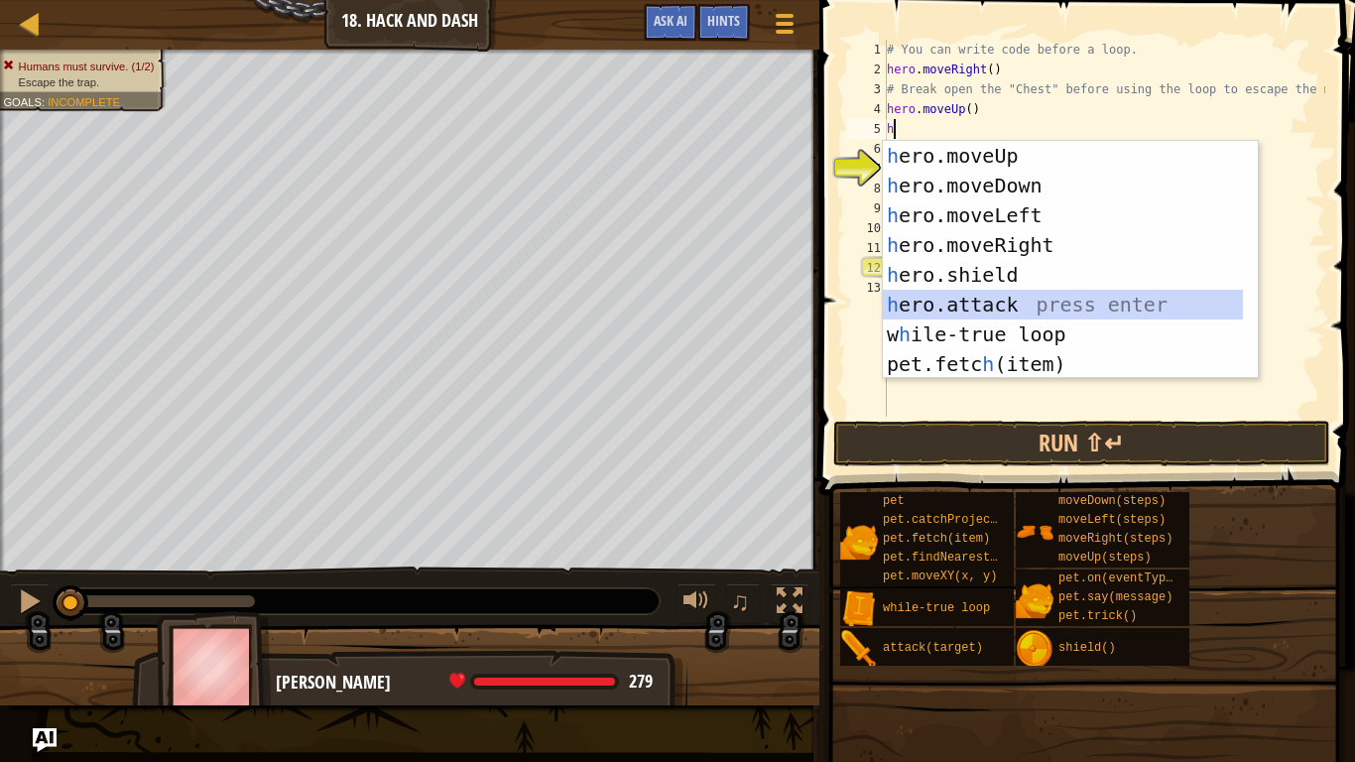
click at [1015, 307] on div "h ero.moveUp press enter h ero.moveDown press enter h ero.moveLeft press enter …" at bounding box center [1063, 290] width 360 height 298
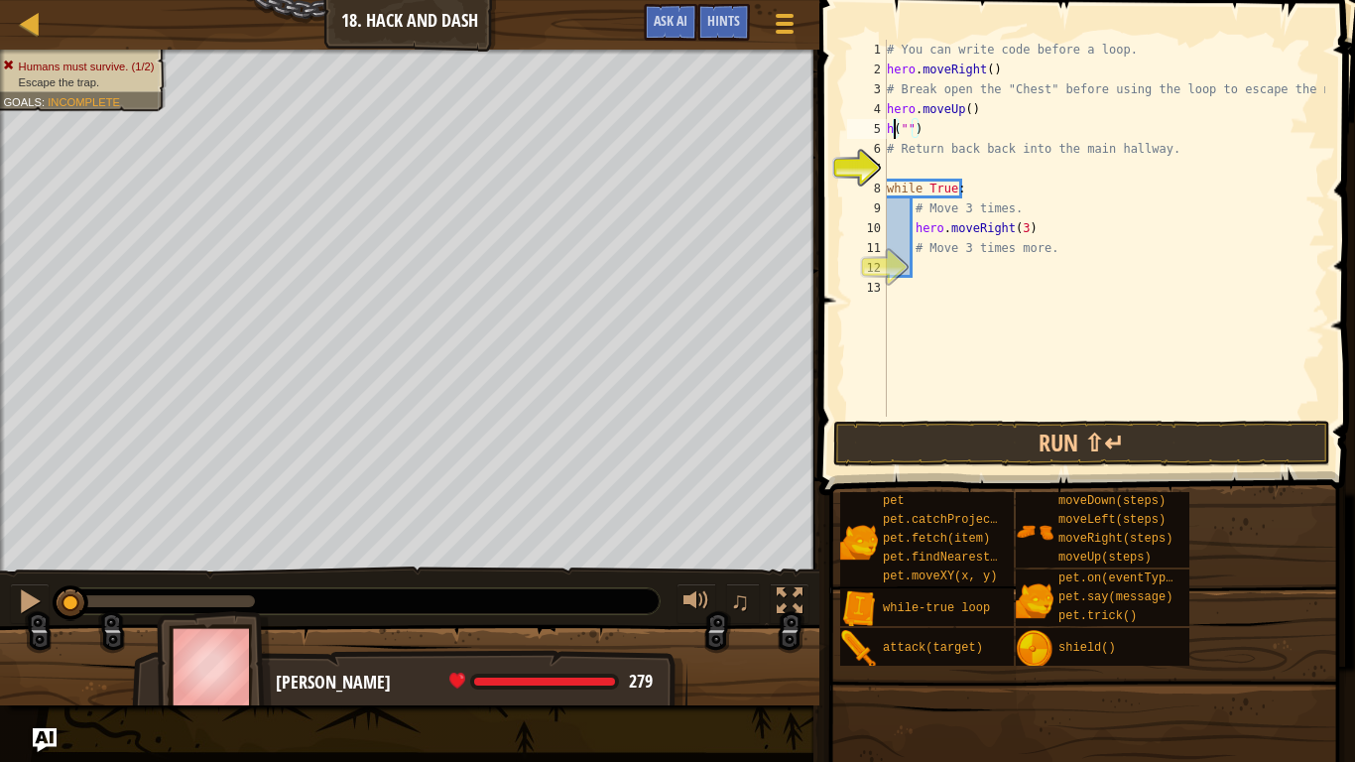
type textarea "("")"
type textarea "while True:"
type textarea "("
type textarea "hero.moveUp()"
type textarea "w"
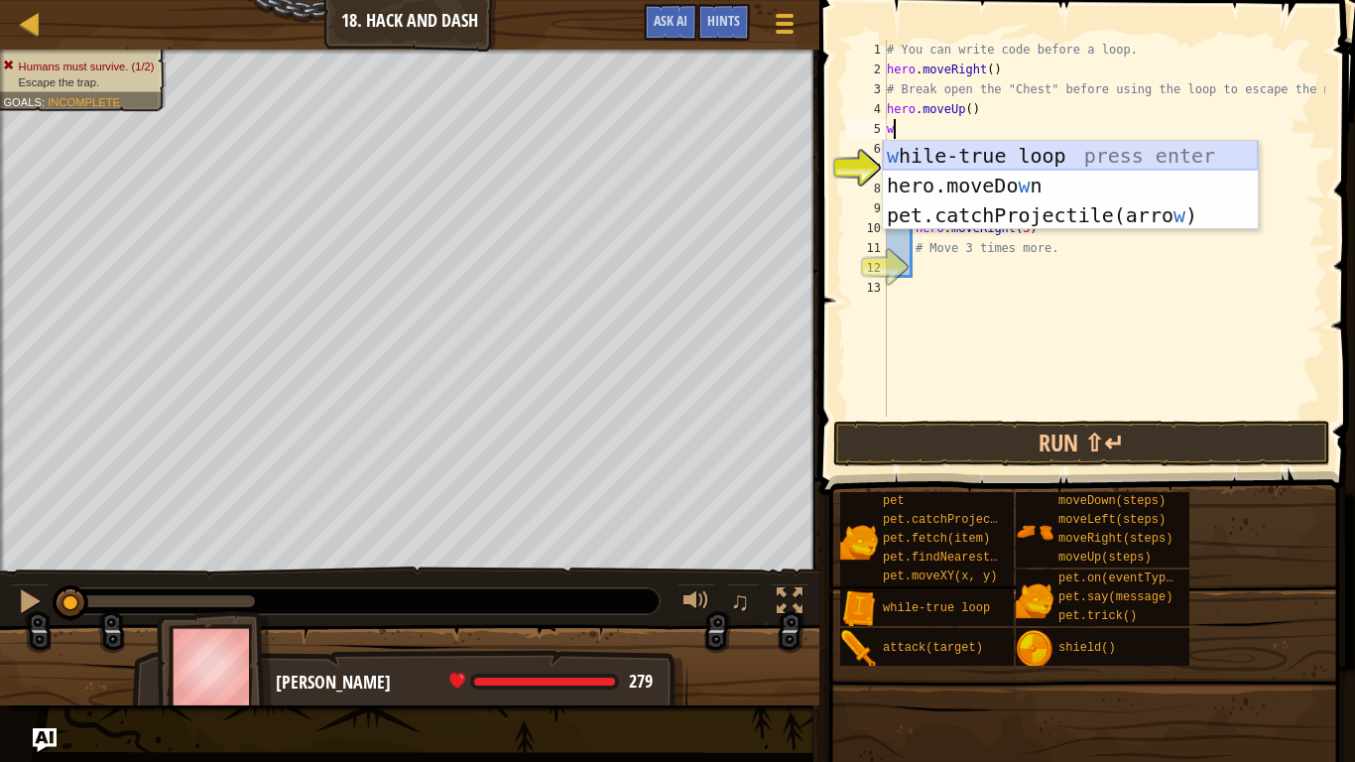
click at [1053, 151] on div "w hile-true loop press enter hero.moveDo w n press enter pet.catchProjectile(ar…" at bounding box center [1070, 215] width 375 height 149
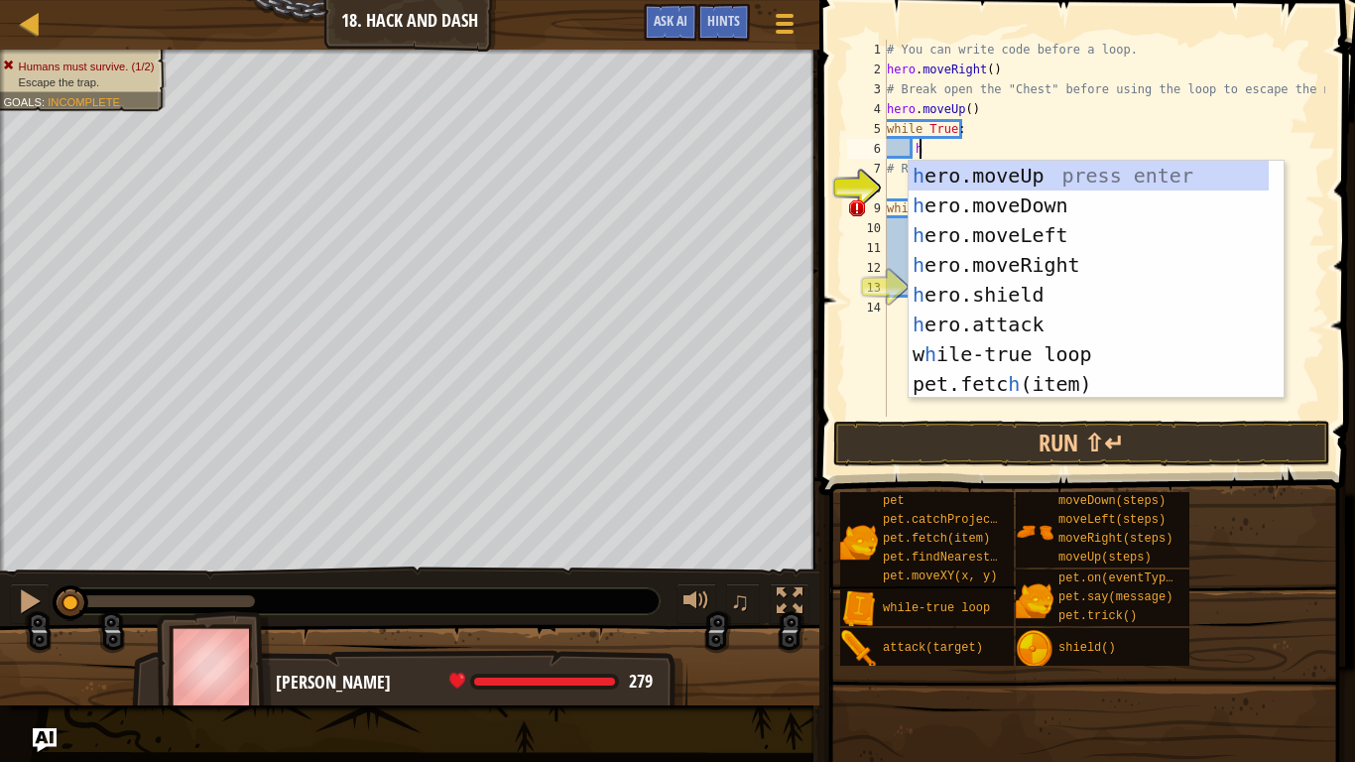
scroll to position [9, 2]
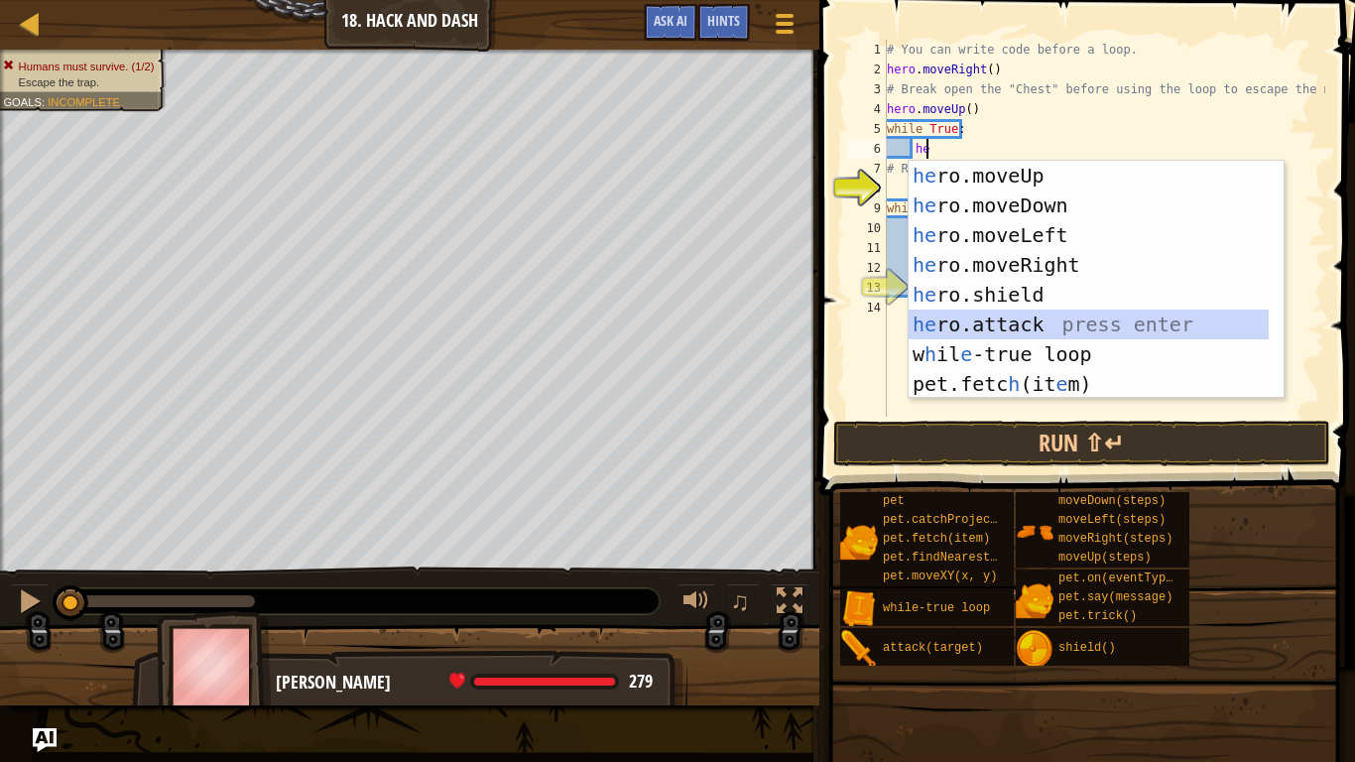
click at [1046, 319] on div "he ro.moveUp press enter he ro.moveDown press enter he ro.moveLeft press enter …" at bounding box center [1089, 310] width 360 height 298
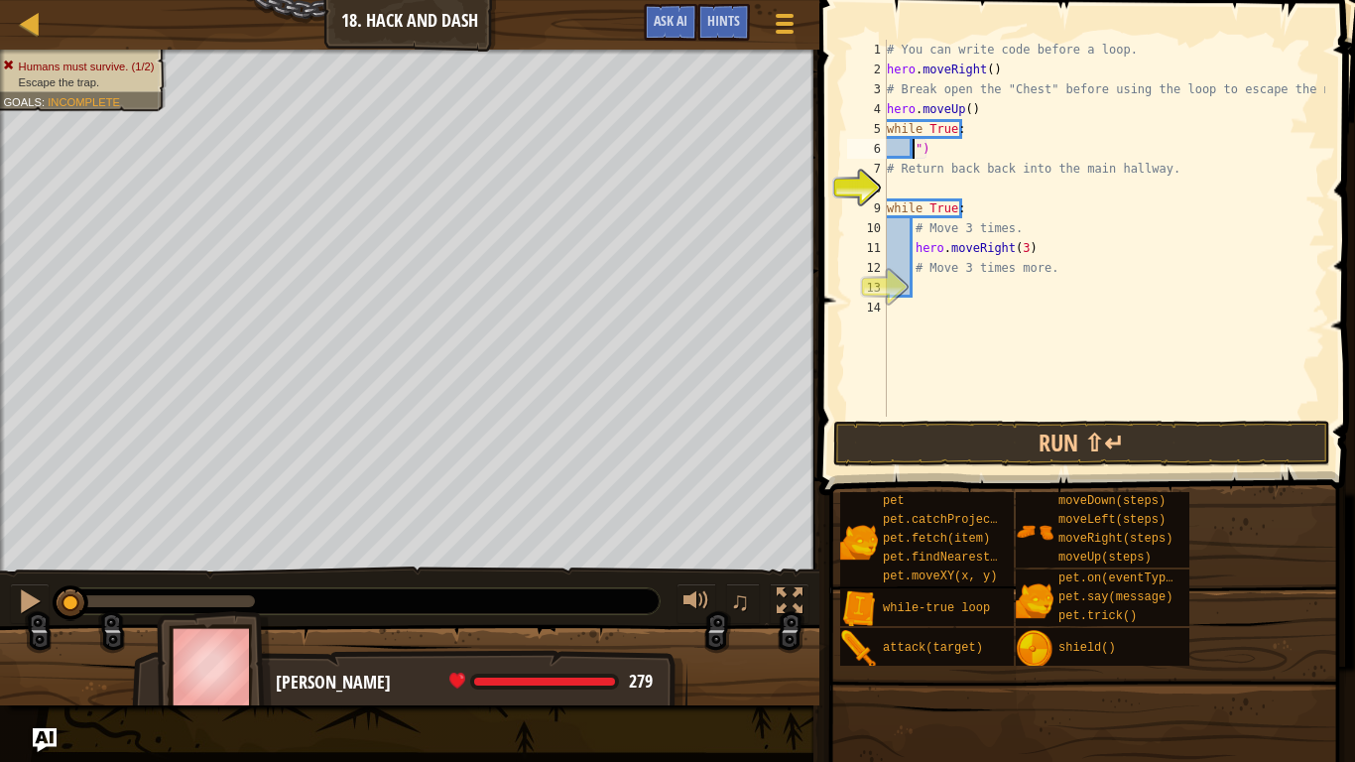
scroll to position [9, 0]
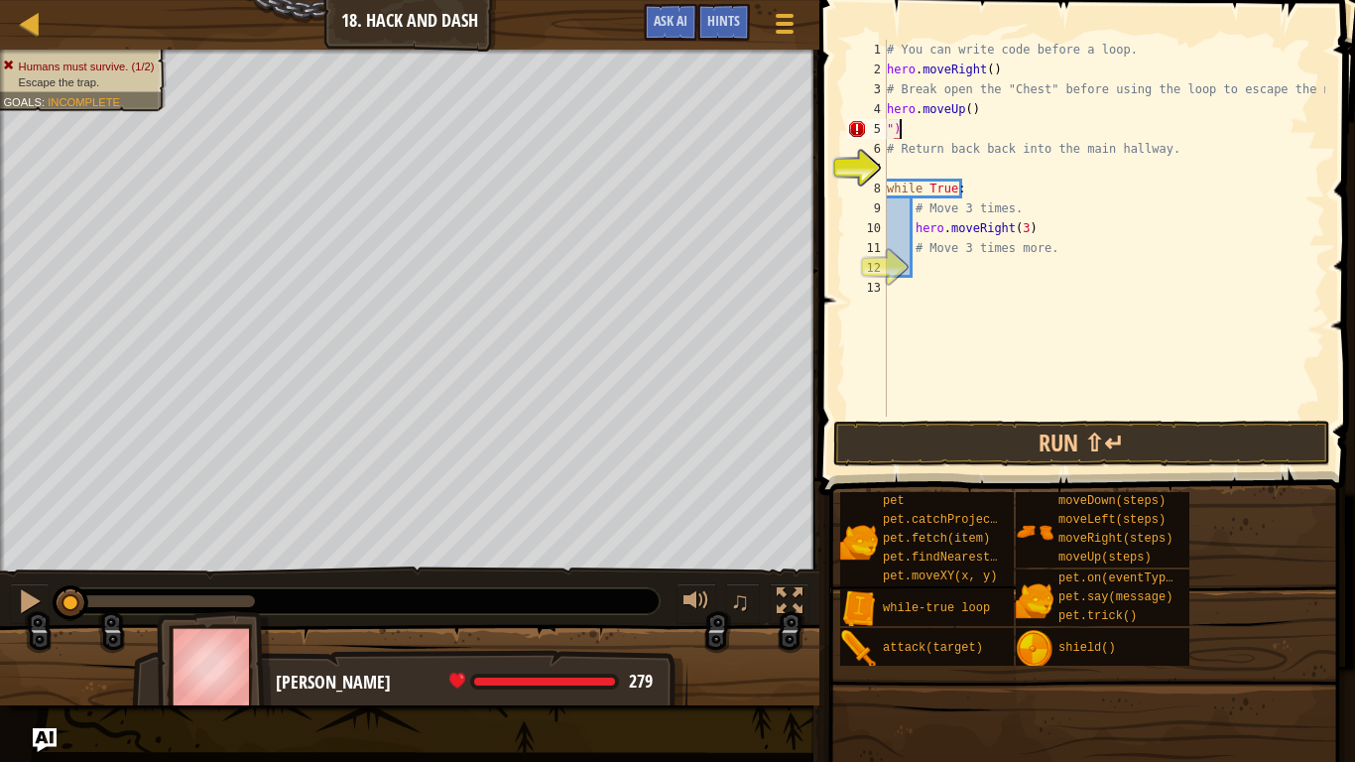
type textarea """
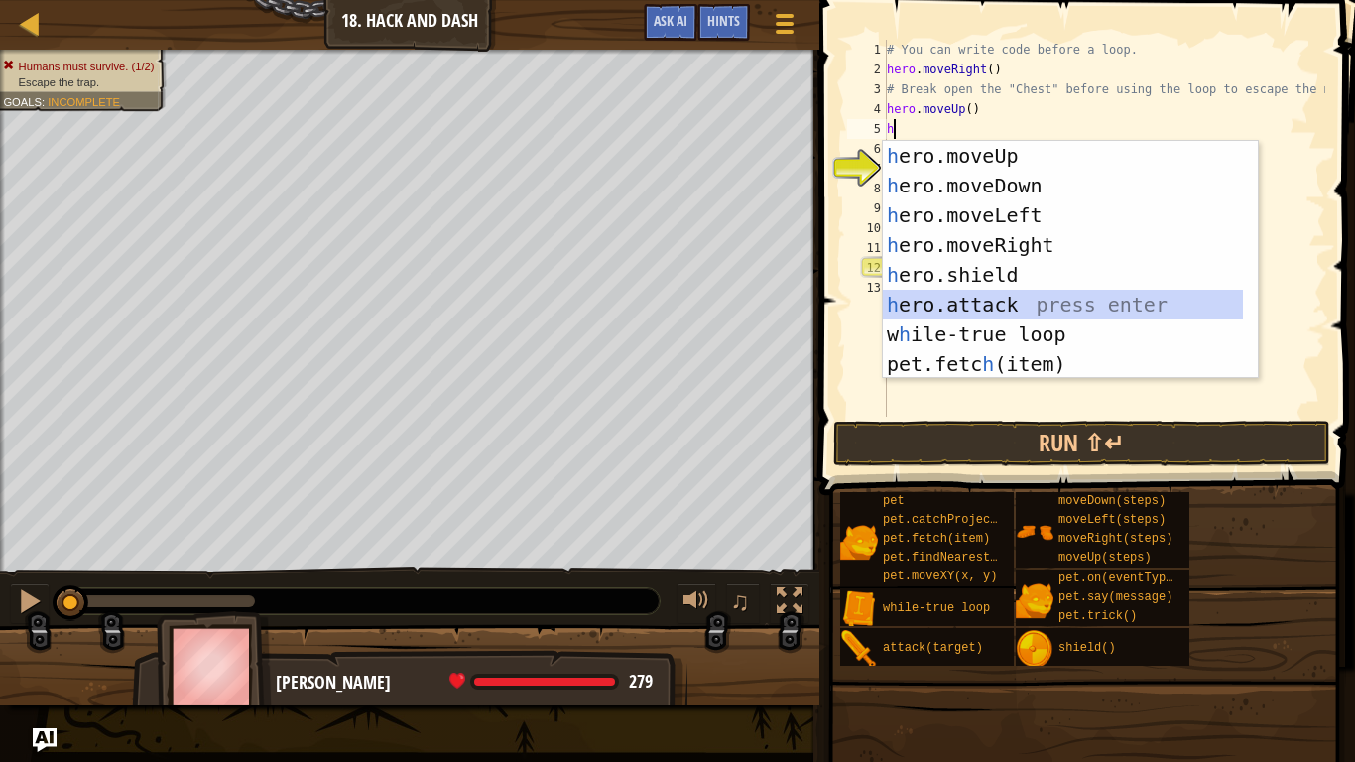
click at [1044, 296] on div "h ero.moveUp press enter h ero.moveDown press enter h ero.moveLeft press enter …" at bounding box center [1063, 290] width 360 height 298
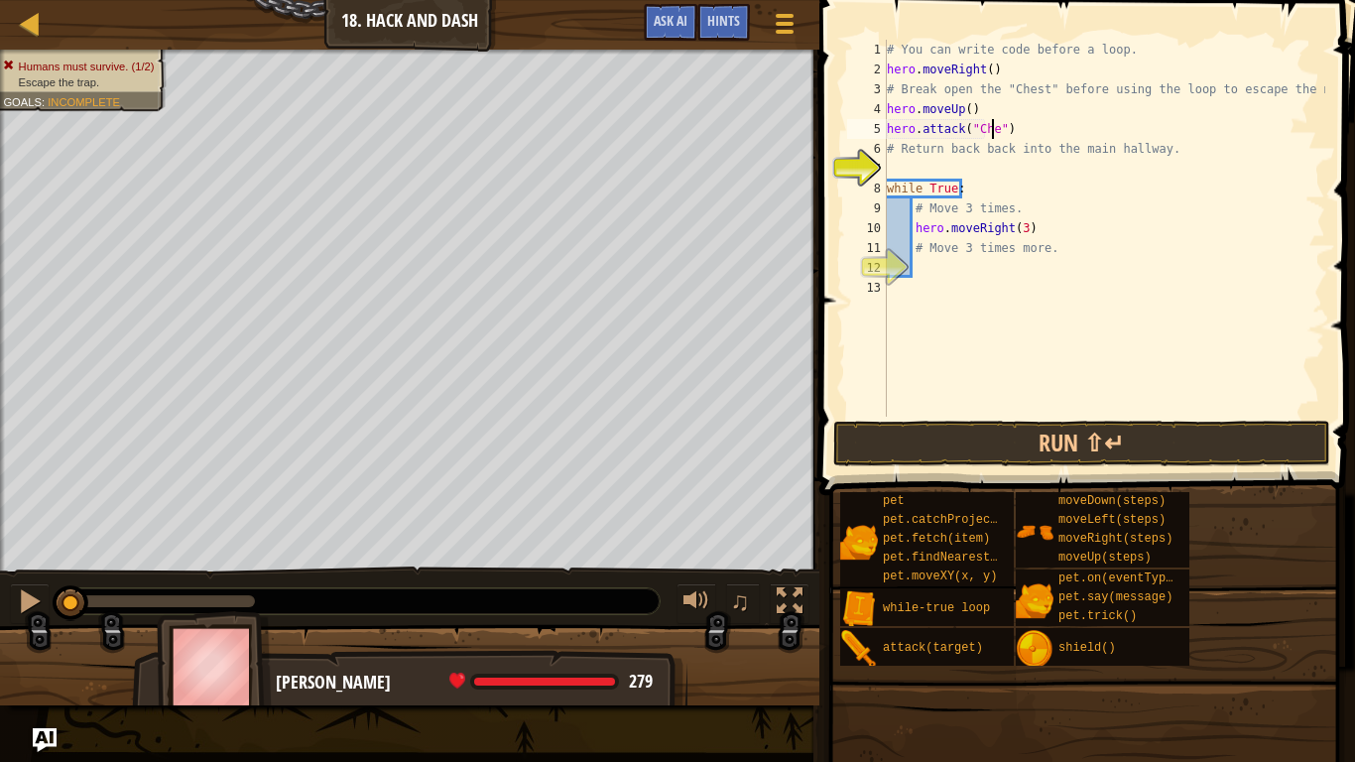
scroll to position [9, 9]
type textarea "hero.attack("Chest")"
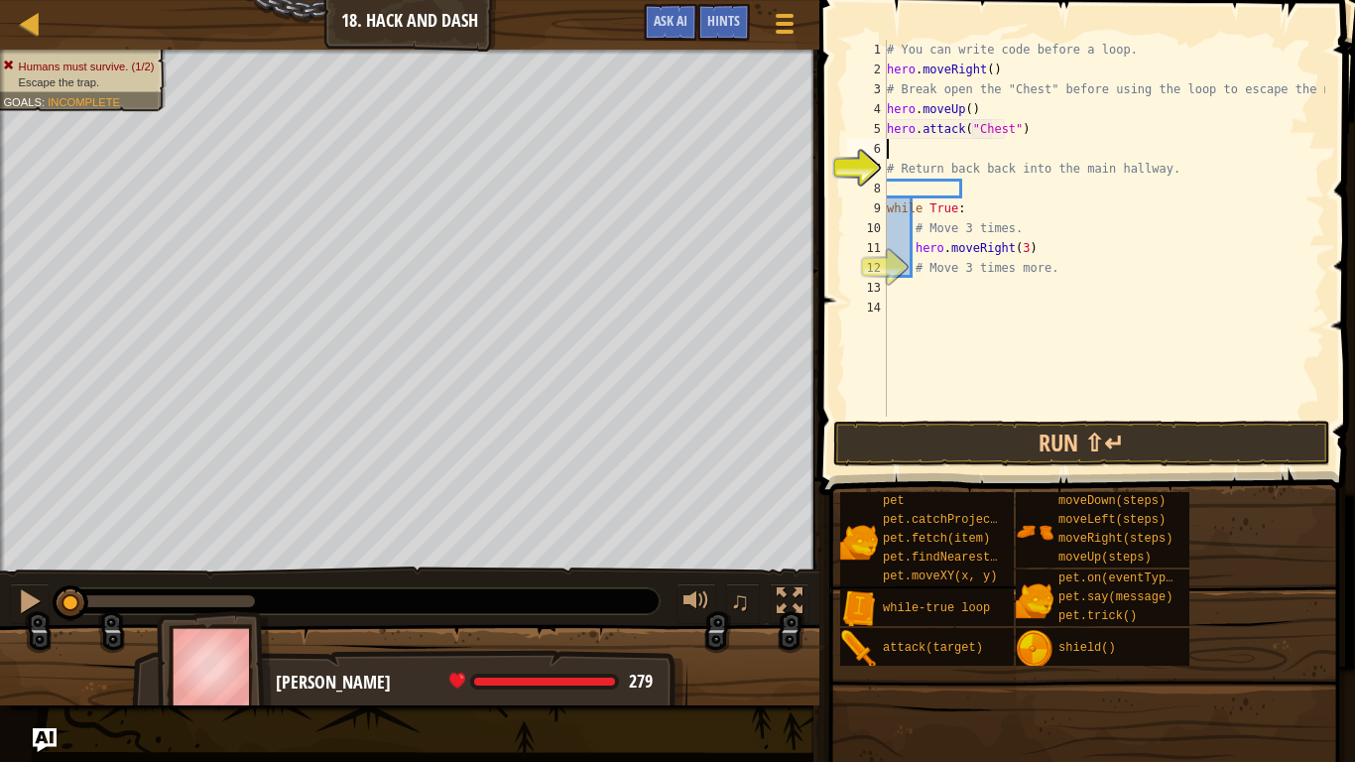
scroll to position [9, 0]
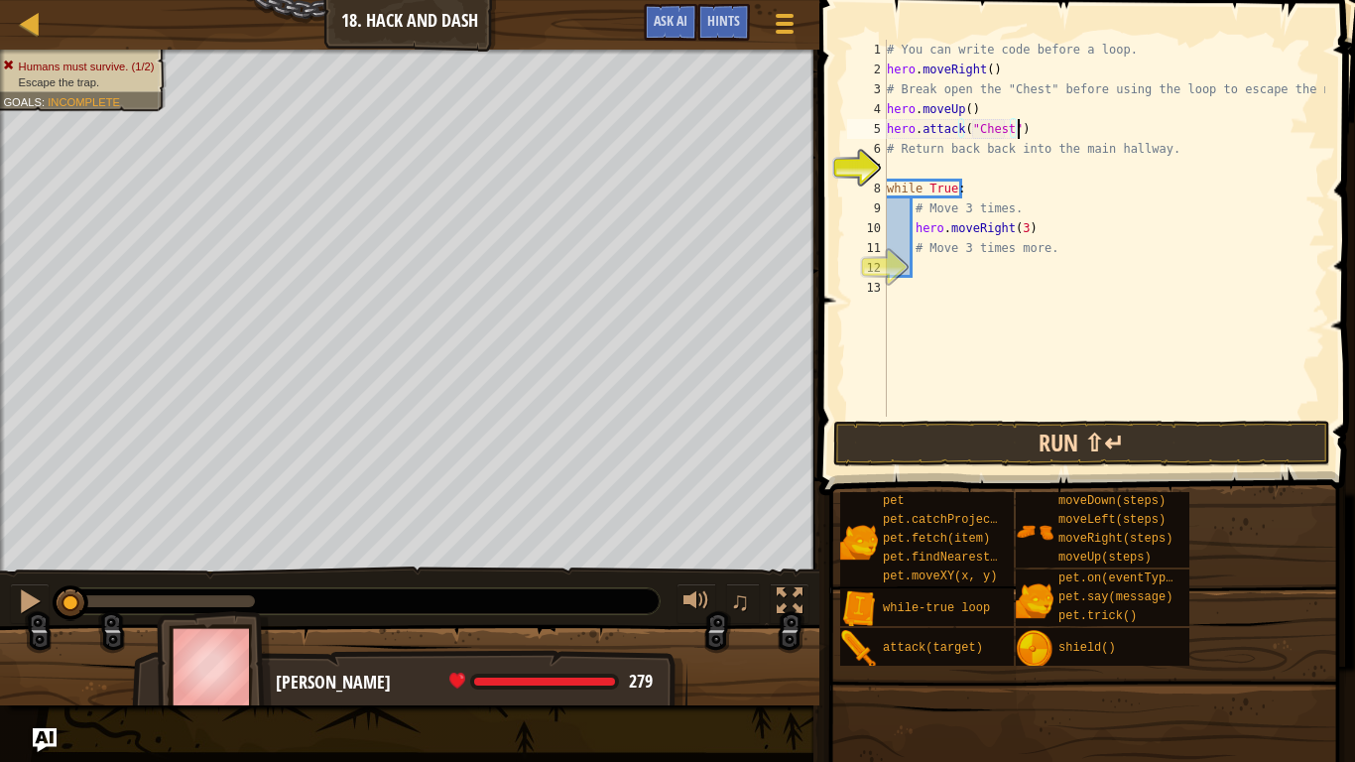
type textarea "hero.attack("Chest")"
click at [962, 447] on button "Run ⇧↵" at bounding box center [1081, 444] width 497 height 46
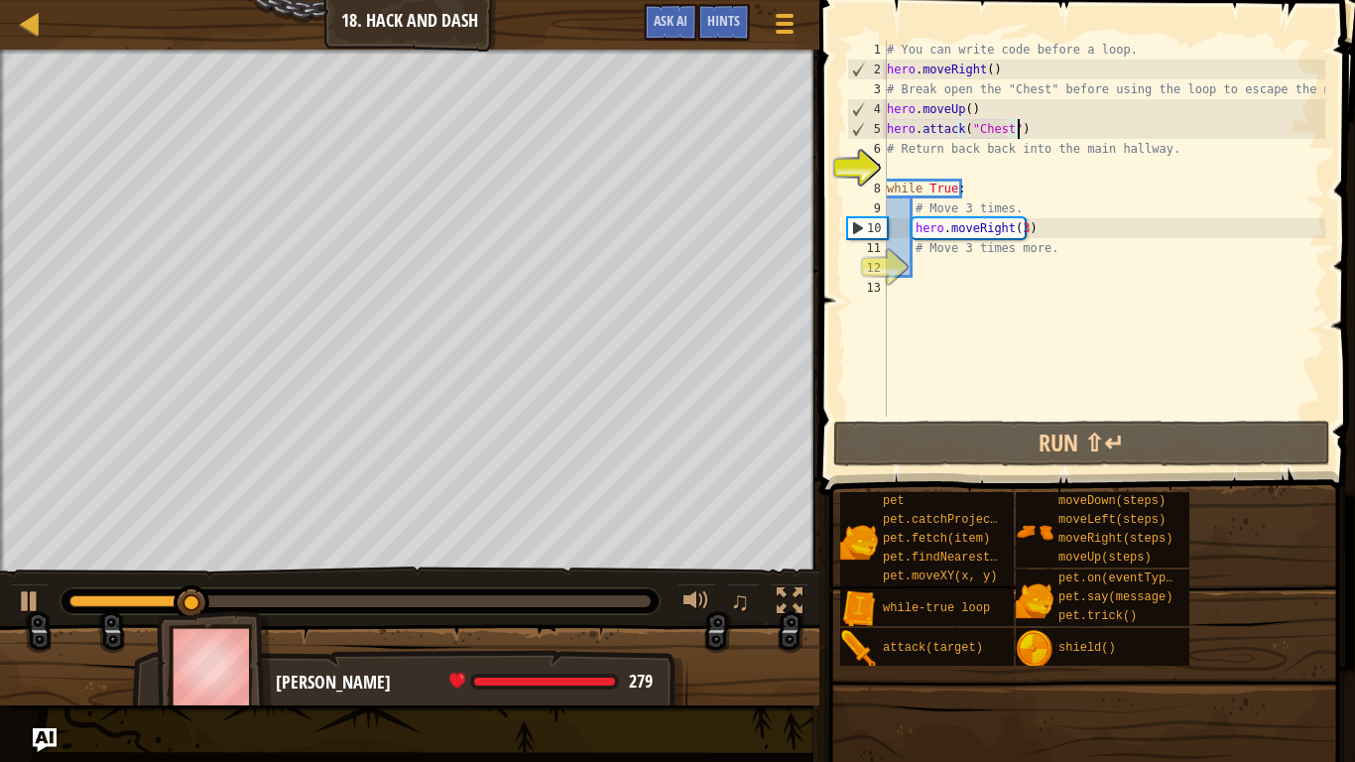
click at [975, 171] on div "# You can write code before a loop. hero . moveRight ( ) # Break open the "Ches…" at bounding box center [1104, 248] width 442 height 417
type textarea "h"
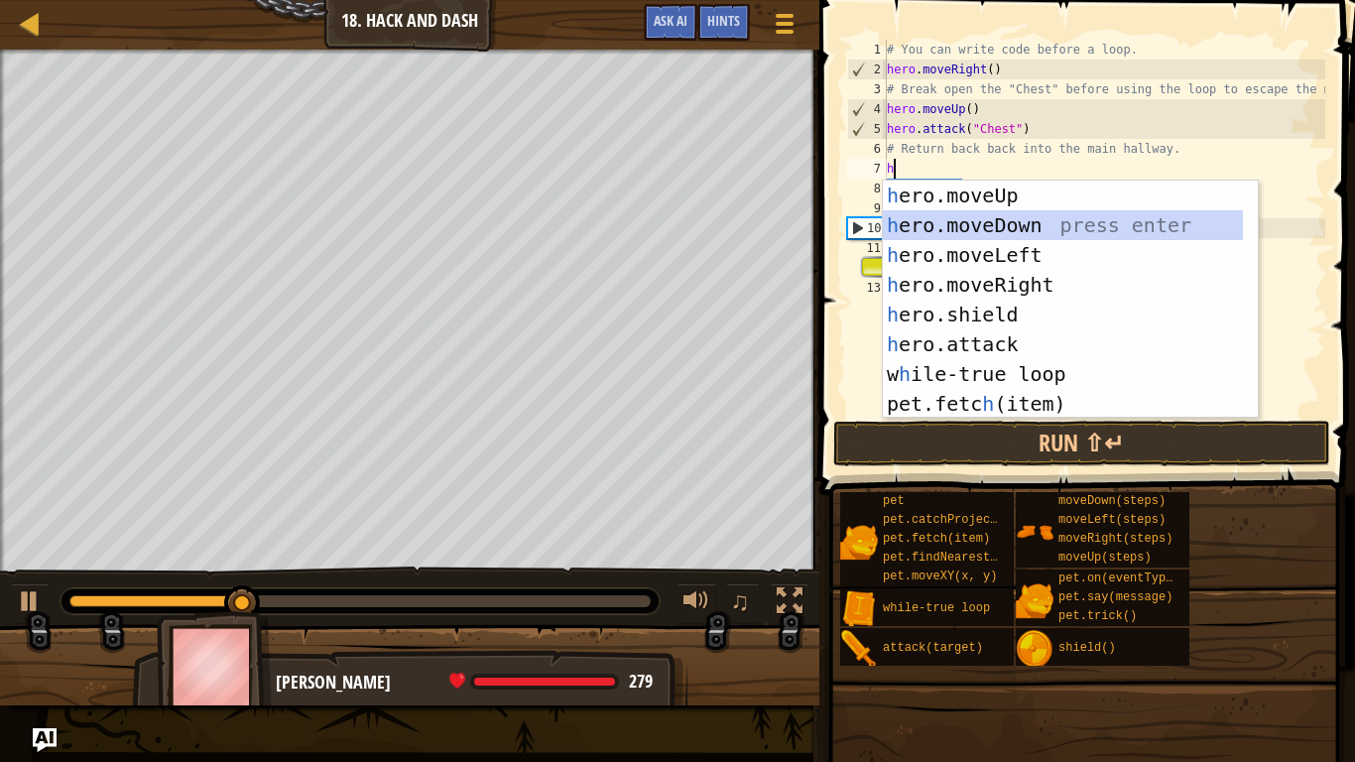
click at [974, 221] on div "h ero.moveUp press enter h ero.moveDown press enter h ero.moveLeft press enter …" at bounding box center [1063, 330] width 360 height 298
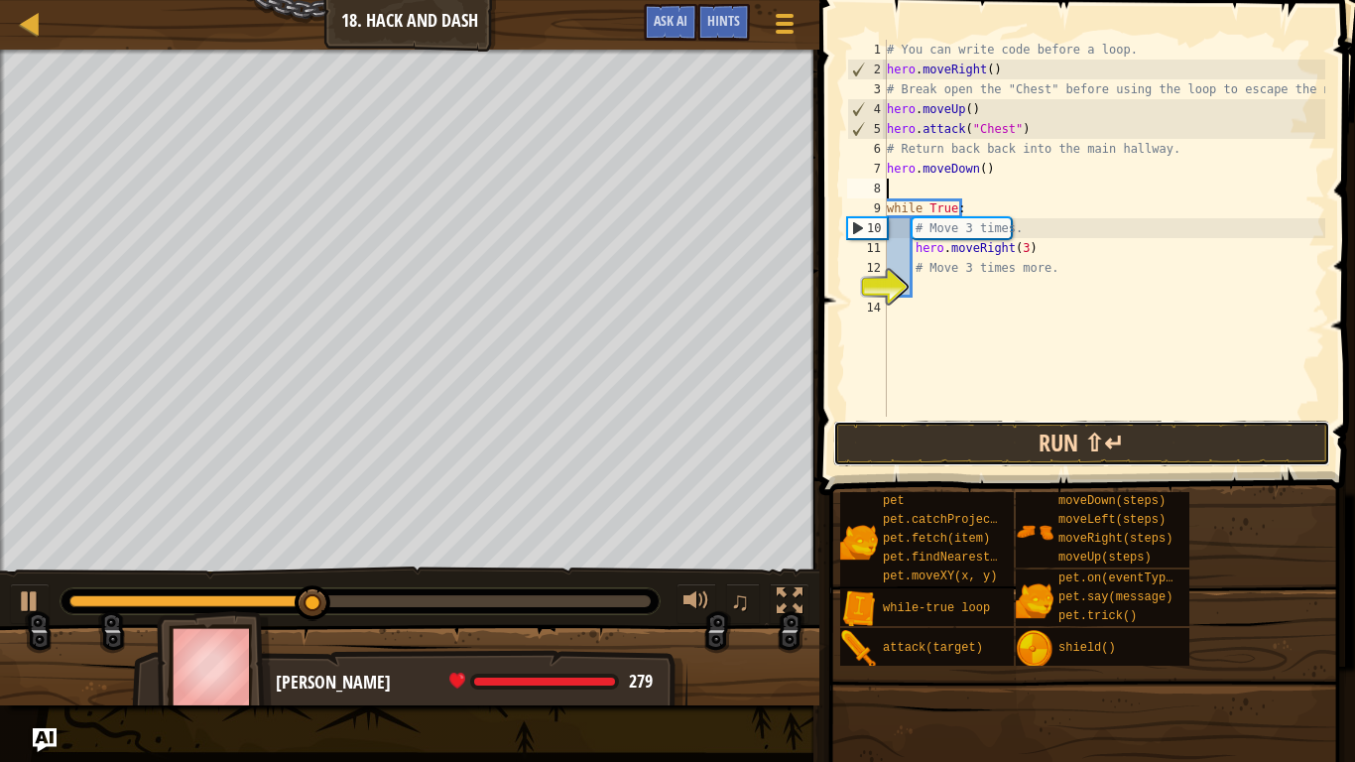
click at [1011, 431] on button "Run ⇧↵" at bounding box center [1081, 444] width 497 height 46
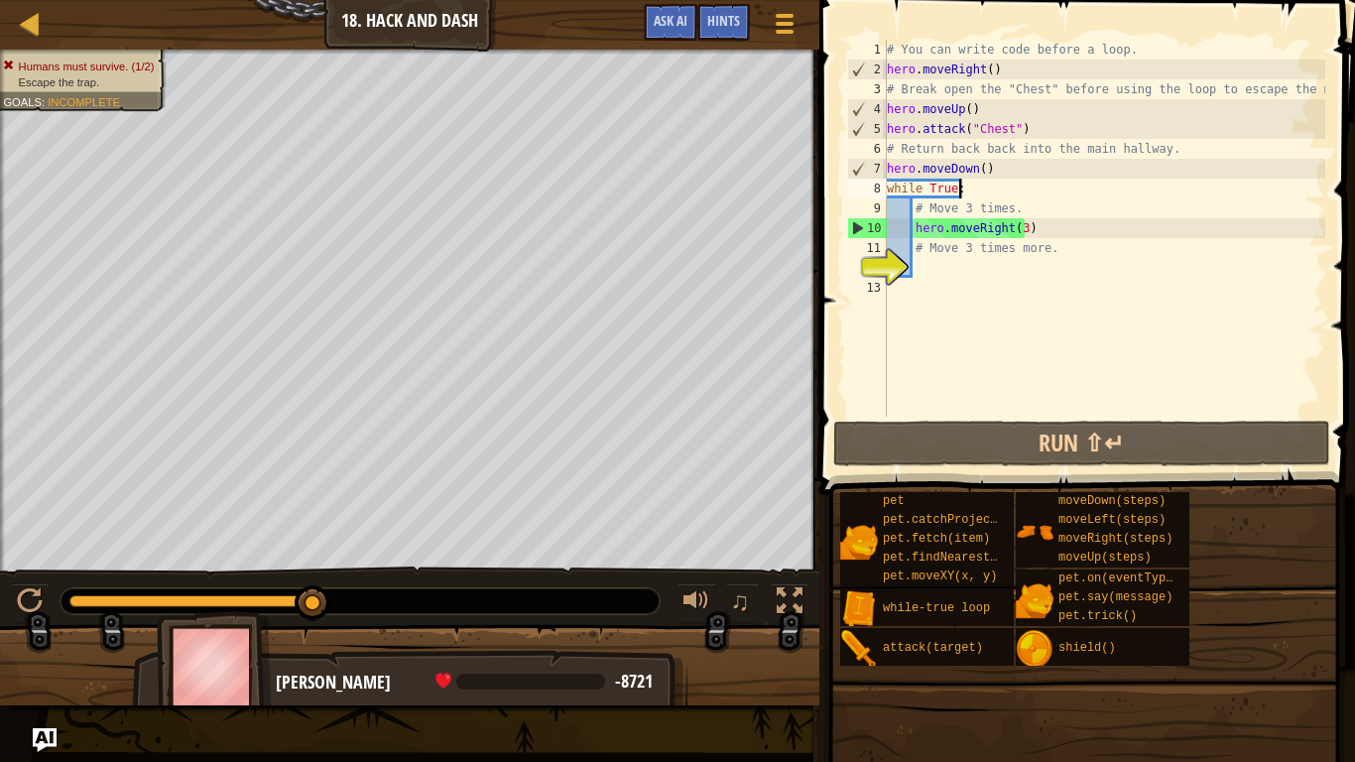
click at [982, 180] on div "# You can write code before a loop. hero . moveRight ( ) # Break open the "Ches…" at bounding box center [1104, 248] width 442 height 417
click at [994, 179] on div "# You can write code before a loop. hero . moveRight ( ) # Break open the "Ches…" at bounding box center [1104, 248] width 442 height 417
click at [995, 165] on div "# You can write code before a loop. hero . moveRight ( ) # Break open the "Ches…" at bounding box center [1104, 248] width 442 height 417
type textarea "hero.moveDown()"
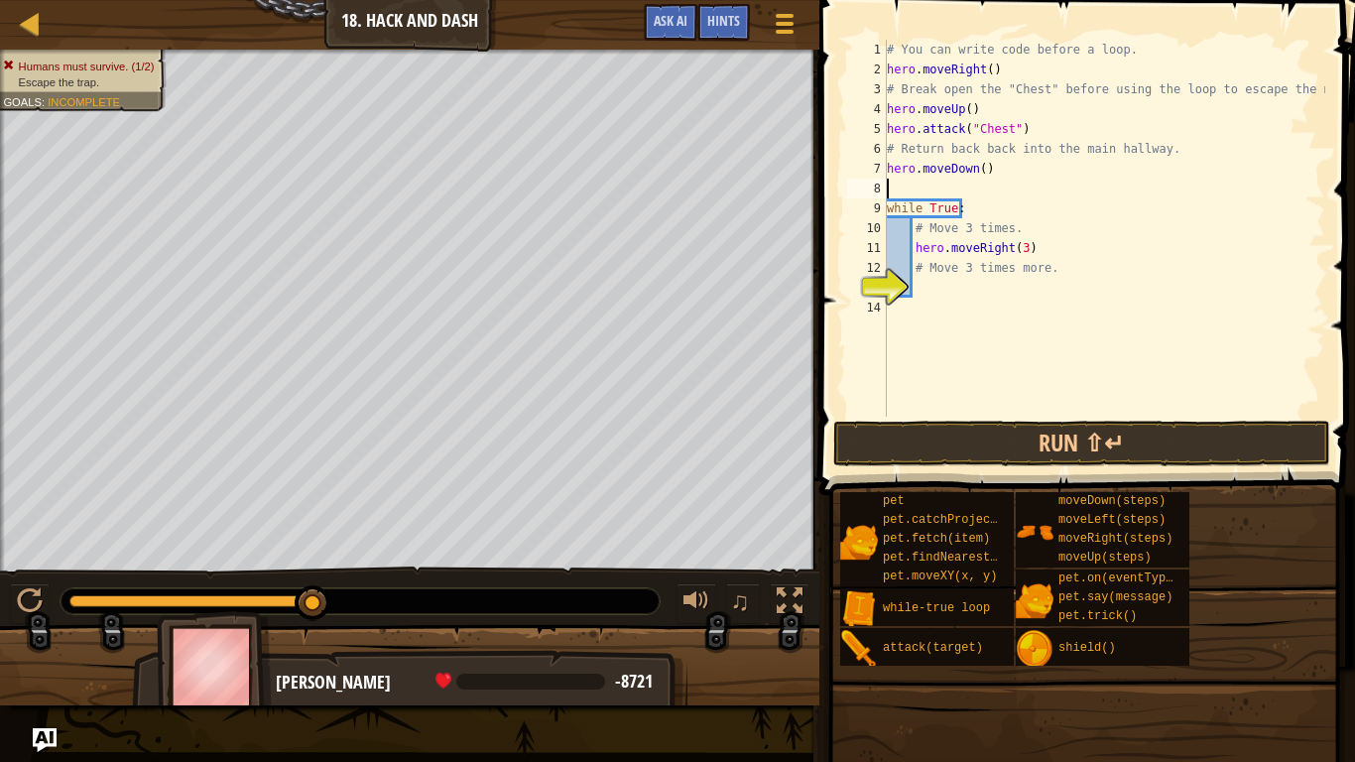
type textarea "h"
type textarea "hero.moveDown()"
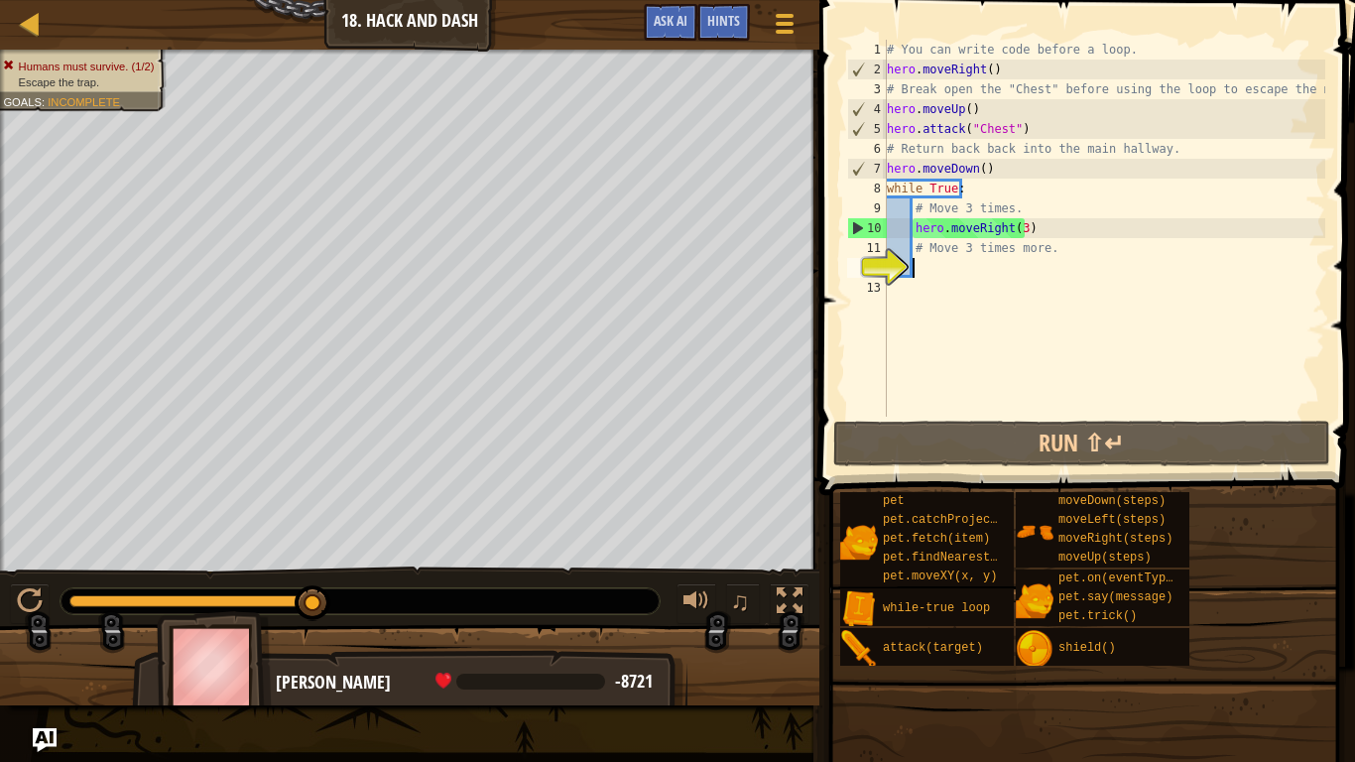
click at [984, 275] on div "# You can write code before a loop. hero . moveRight ( ) # Break open the "Ches…" at bounding box center [1104, 248] width 442 height 417
type textarea "h"
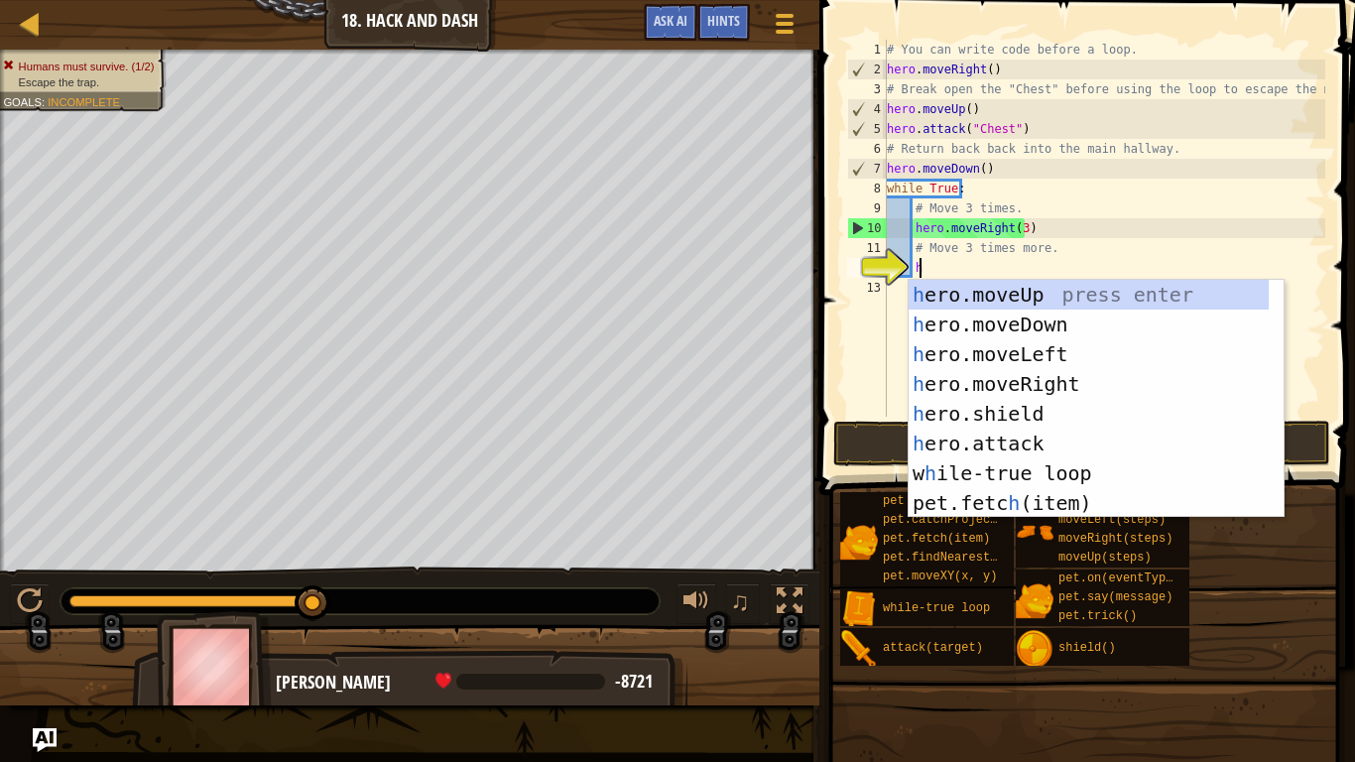
scroll to position [9, 1]
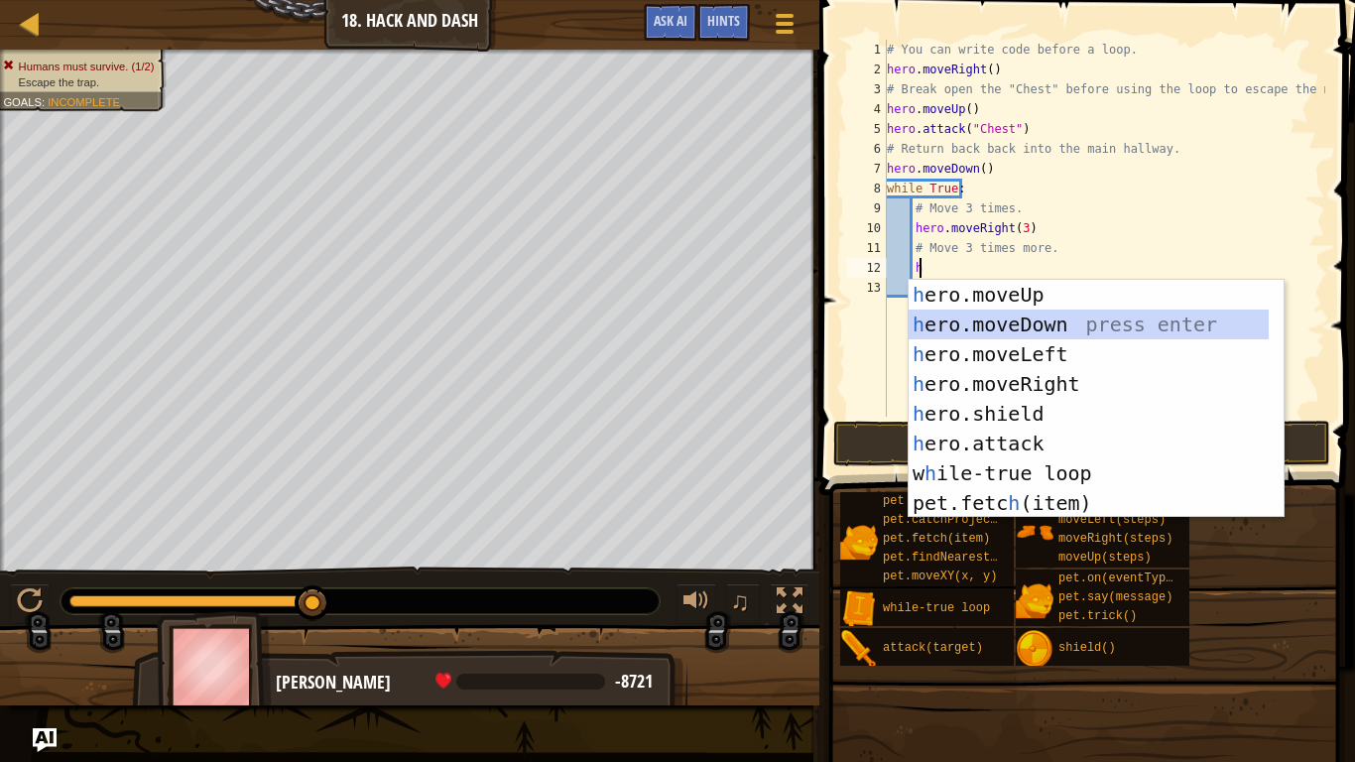
click at [1042, 313] on div "h ero.moveUp press enter h ero.moveDown press enter h ero.moveLeft press enter …" at bounding box center [1089, 429] width 360 height 298
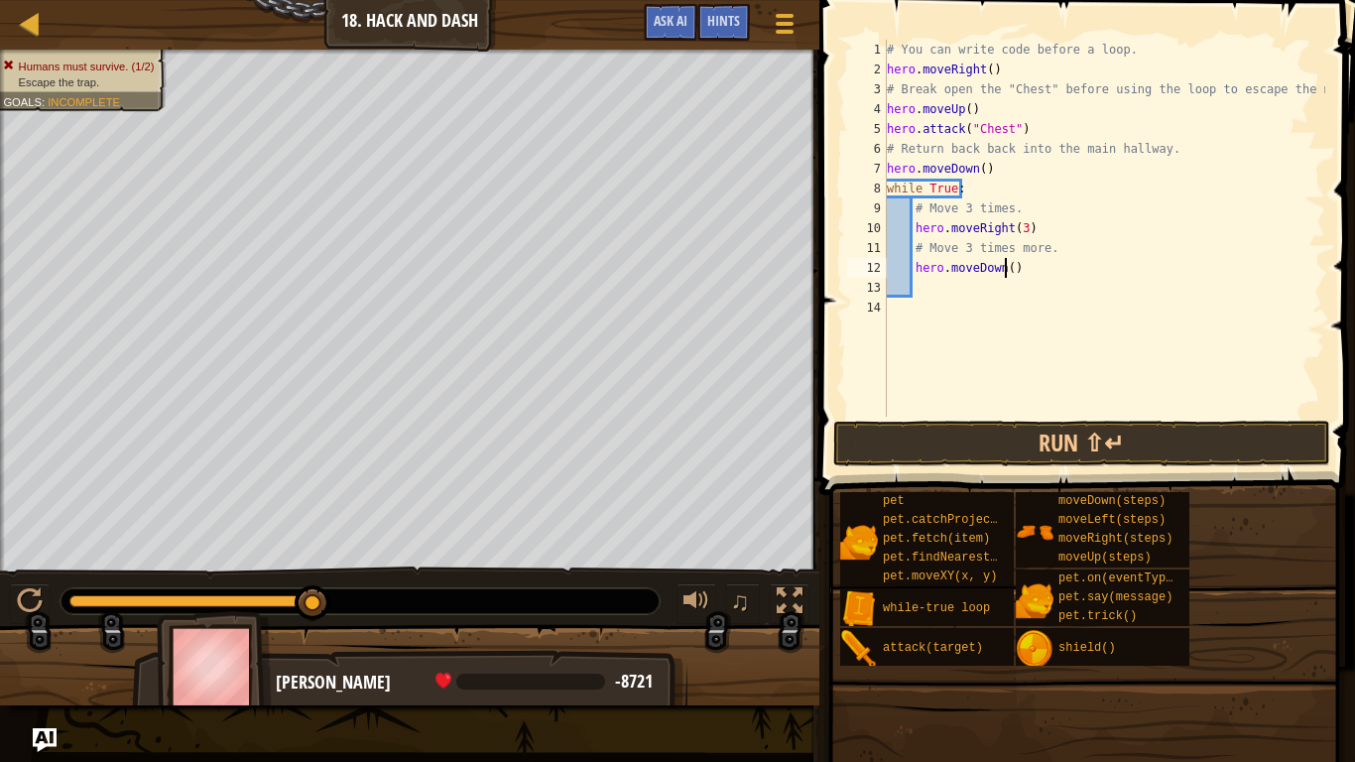
click at [1002, 274] on div "# You can write code before a loop. hero . moveRight ( ) # Break open the "Ches…" at bounding box center [1104, 248] width 442 height 417
type textarea "hero.moveDown(3)"
click at [1037, 450] on button "Run ⇧↵" at bounding box center [1081, 444] width 497 height 46
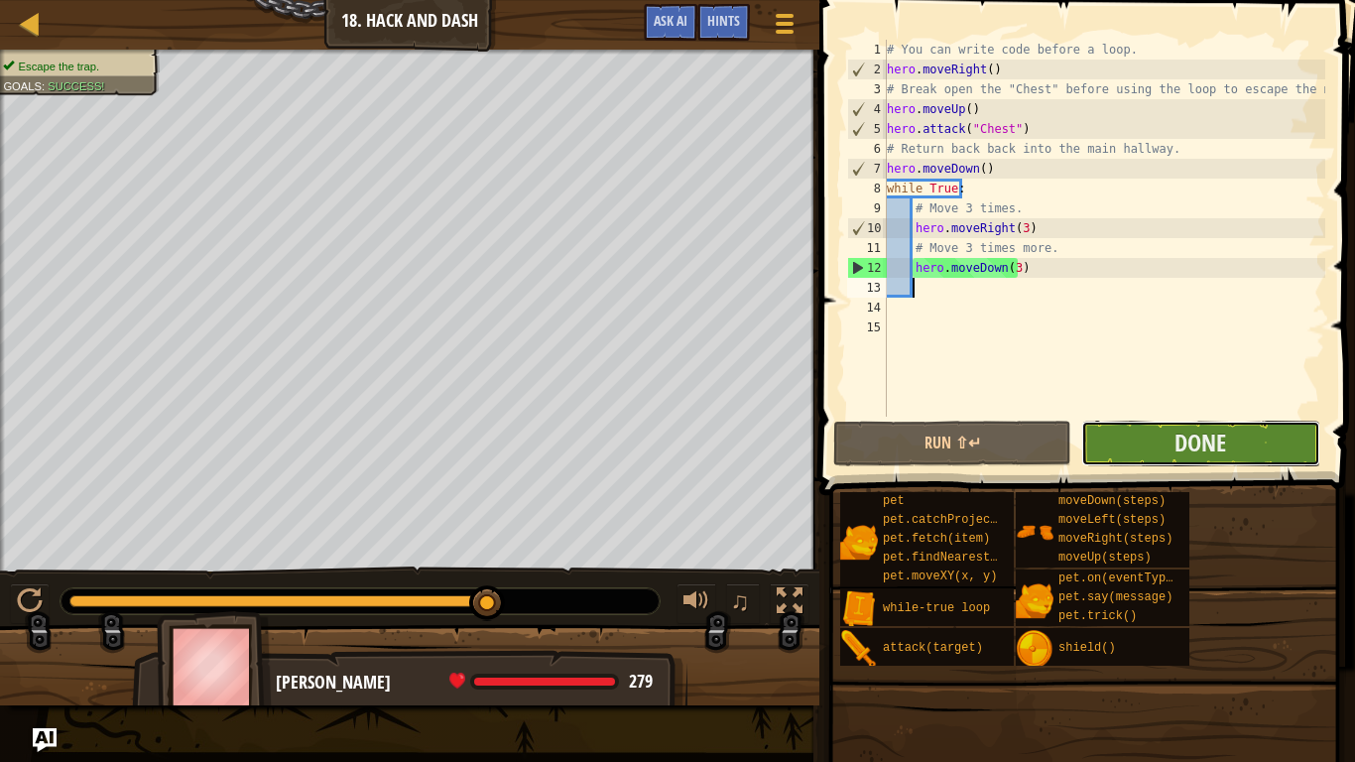
click at [1123, 438] on button "Done" at bounding box center [1200, 444] width 238 height 46
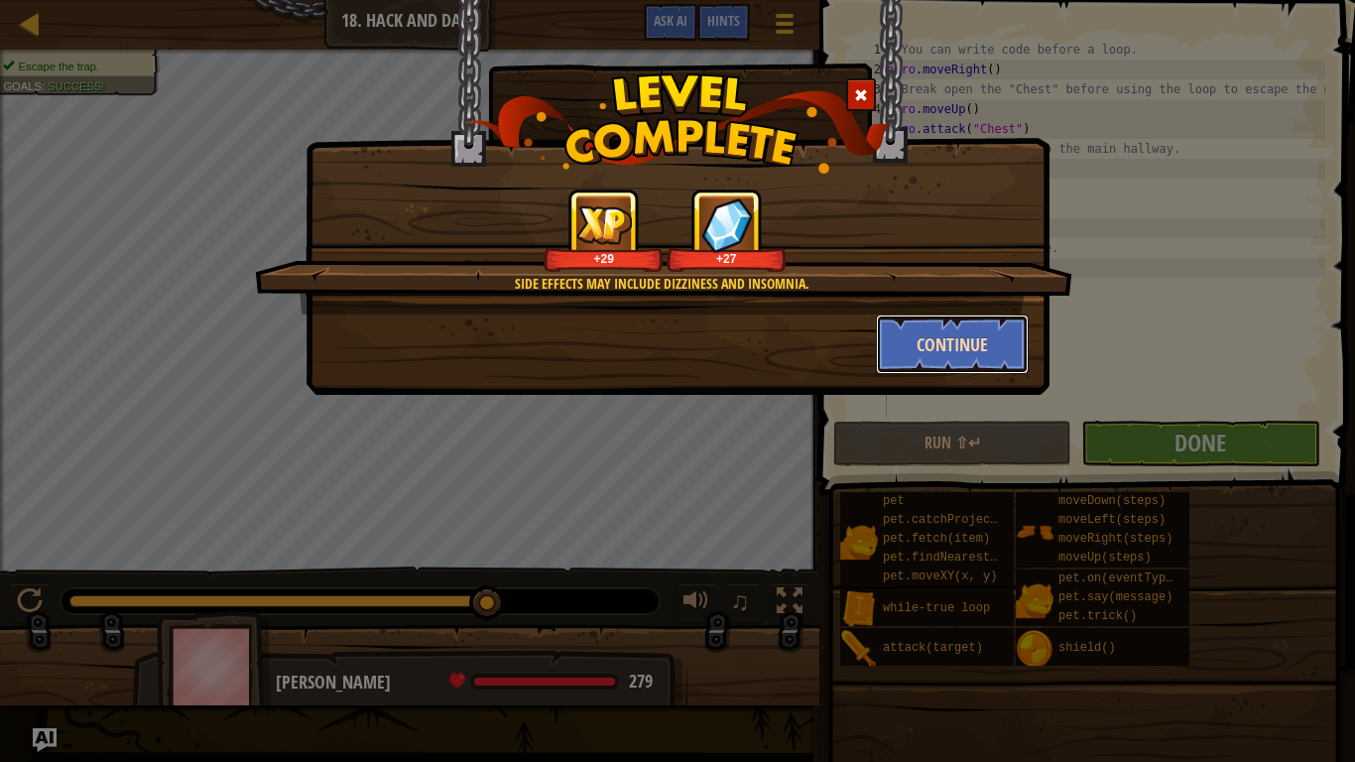
click at [984, 346] on button "Continue" at bounding box center [953, 344] width 154 height 60
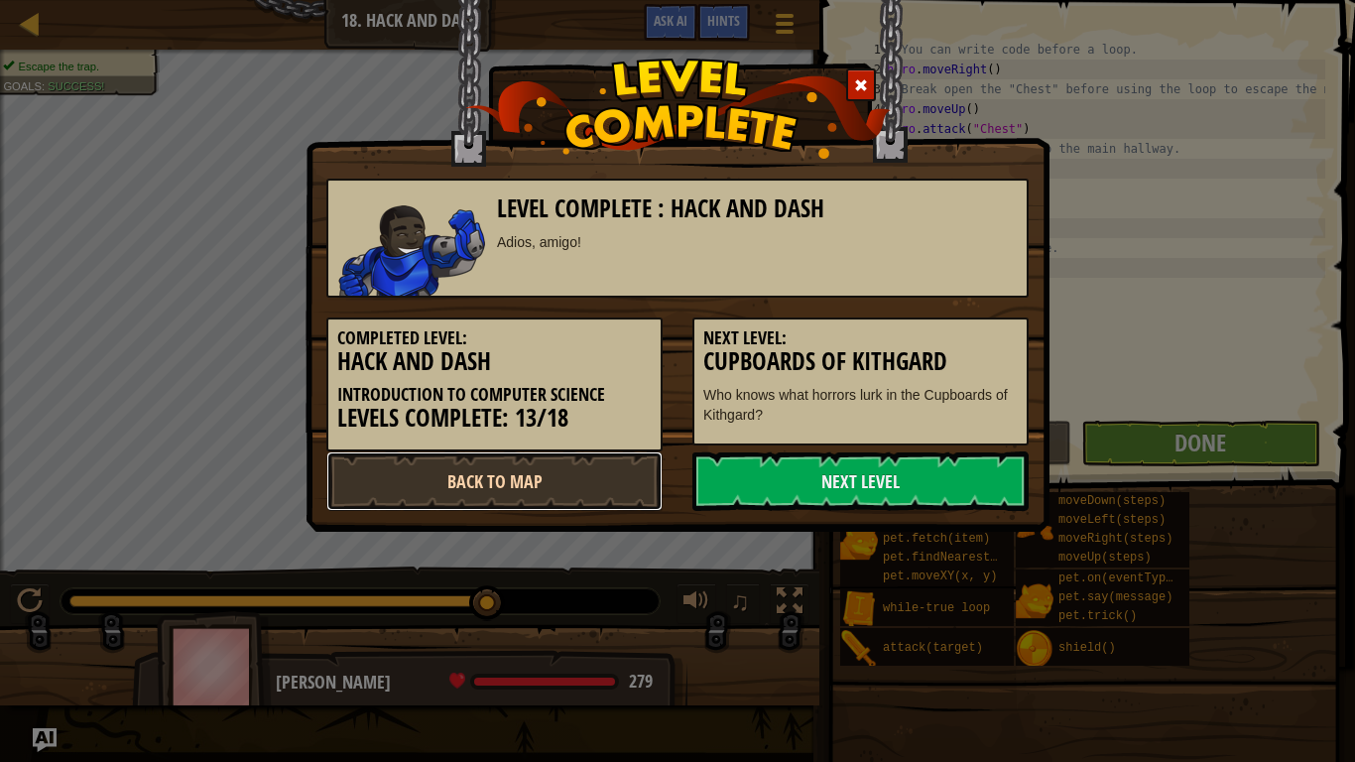
click at [511, 488] on link "Back to Map" at bounding box center [494, 481] width 336 height 60
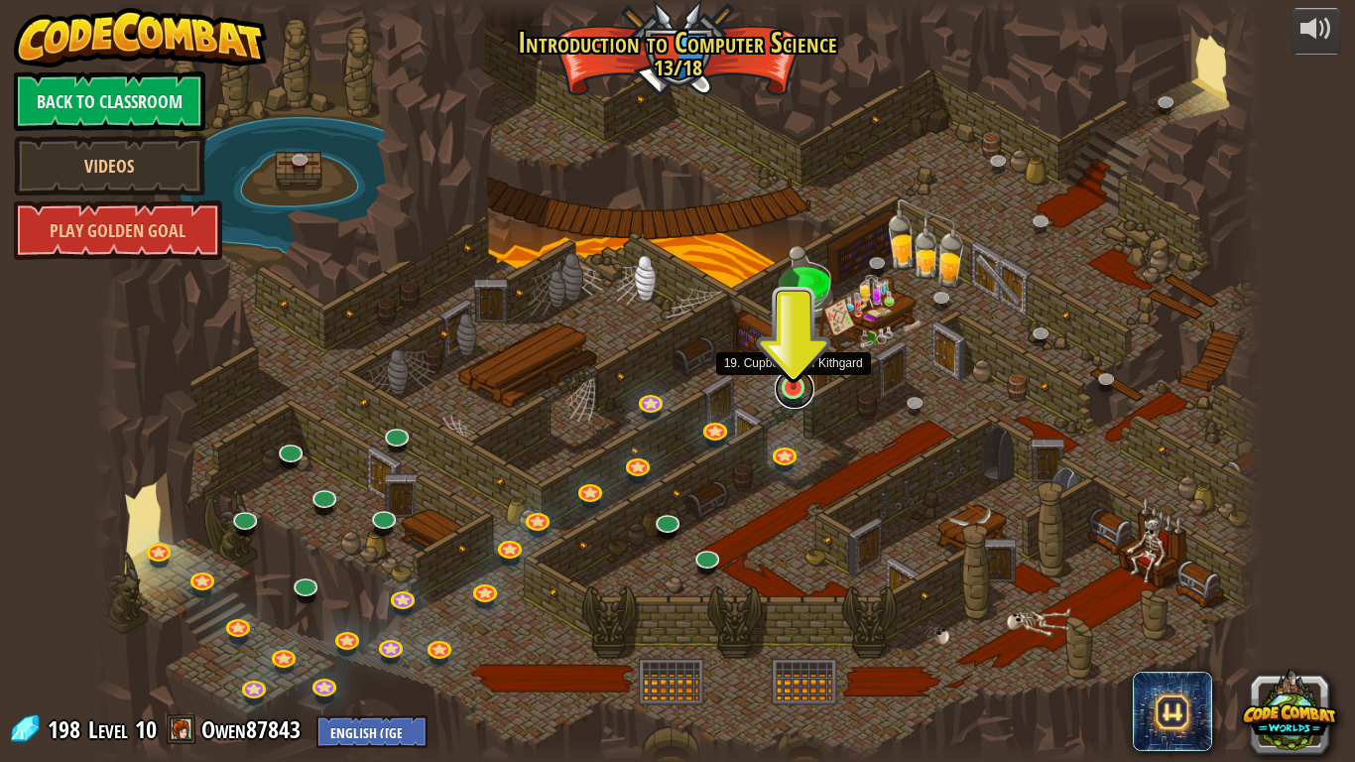
click at [788, 400] on link at bounding box center [795, 389] width 40 height 40
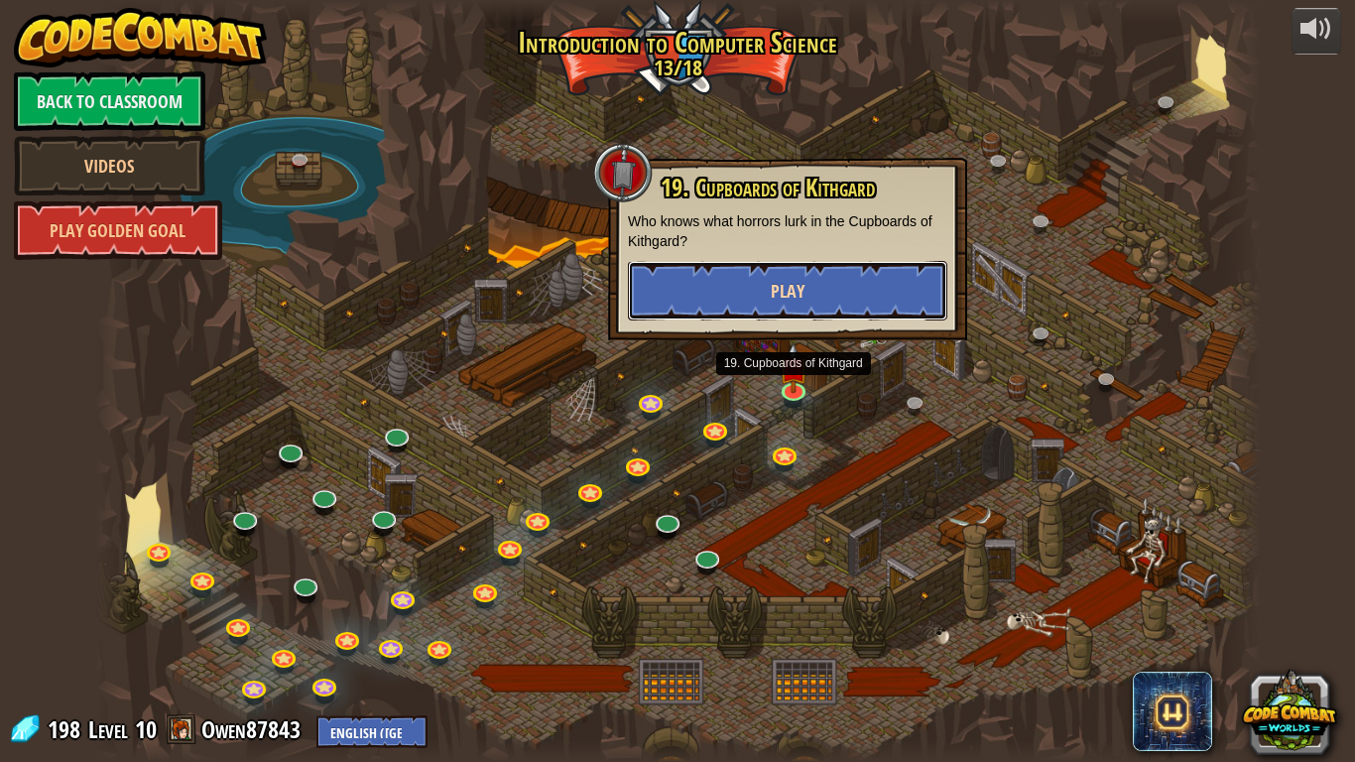
click at [702, 282] on button "Play" at bounding box center [787, 291] width 319 height 60
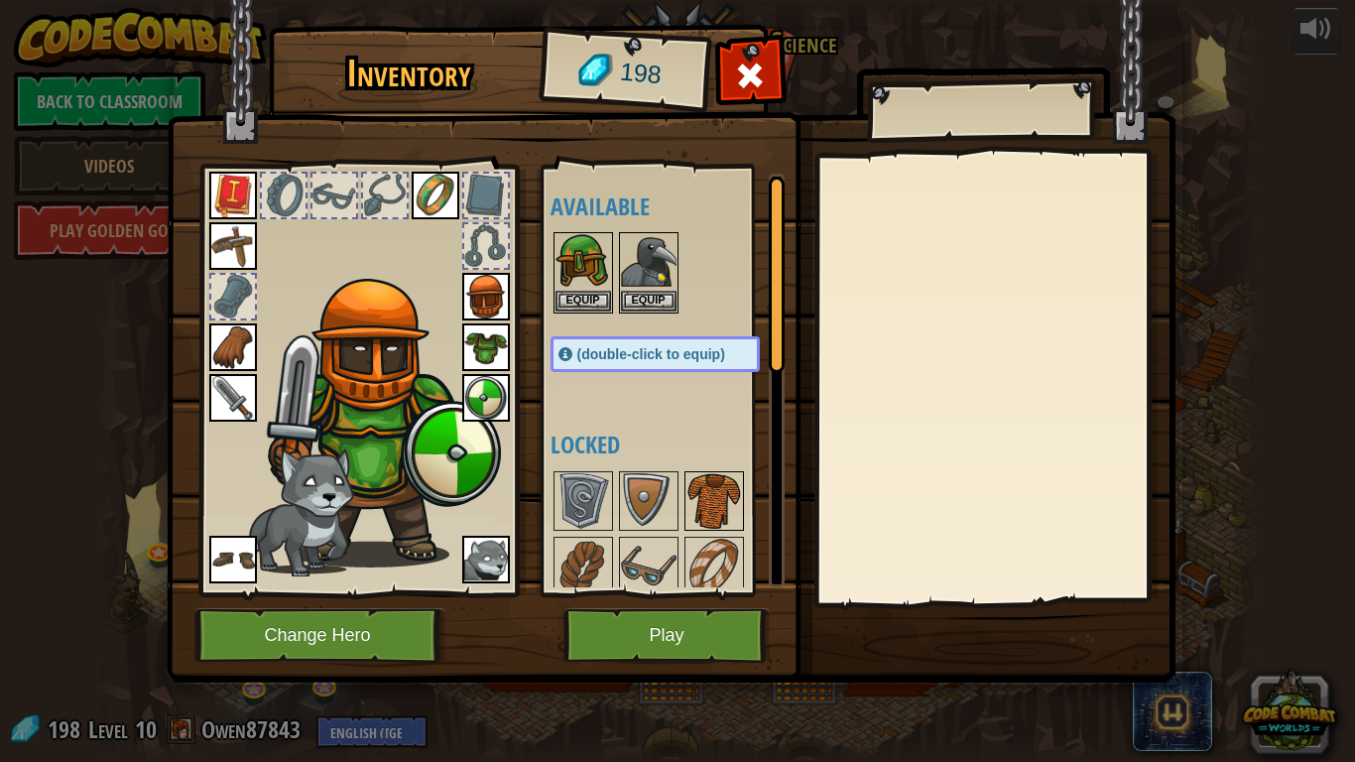
click at [705, 496] on img at bounding box center [714, 501] width 56 height 56
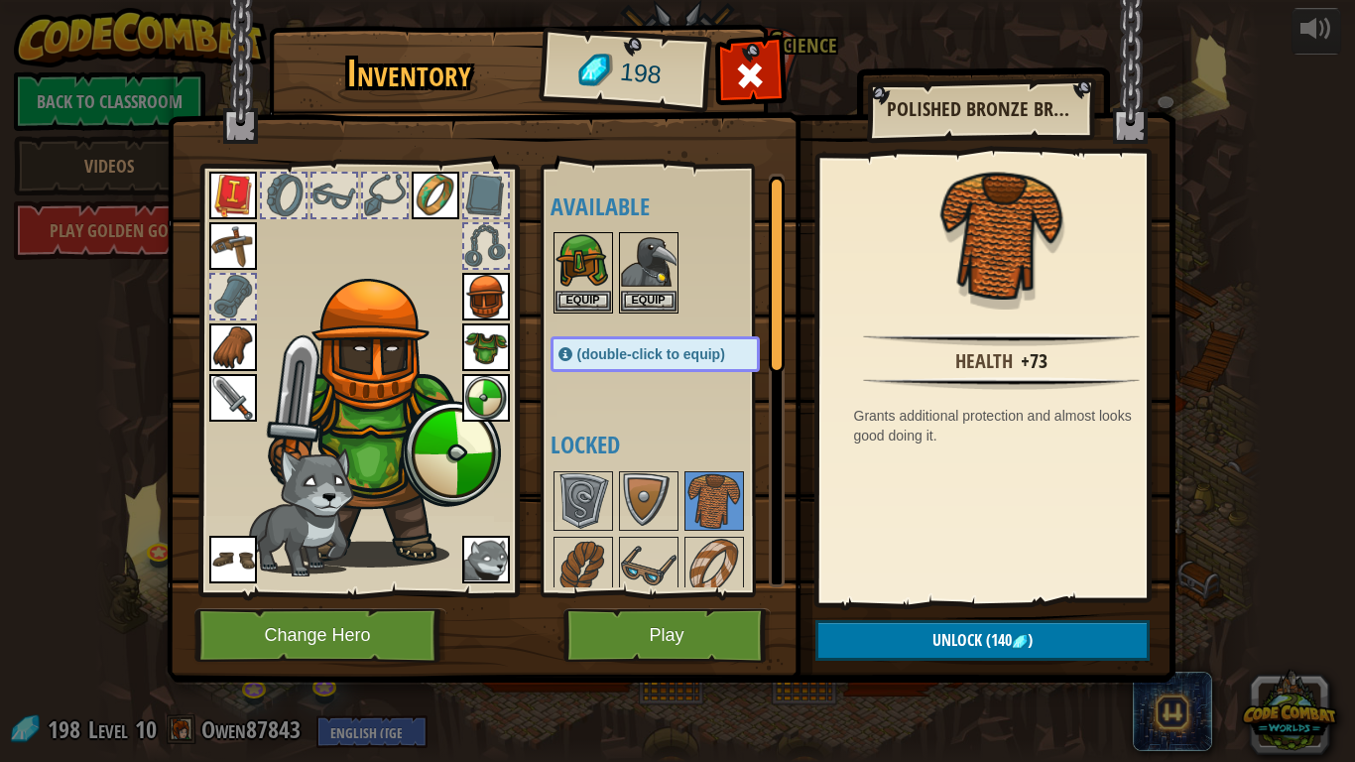
click at [473, 349] on img at bounding box center [486, 347] width 48 height 48
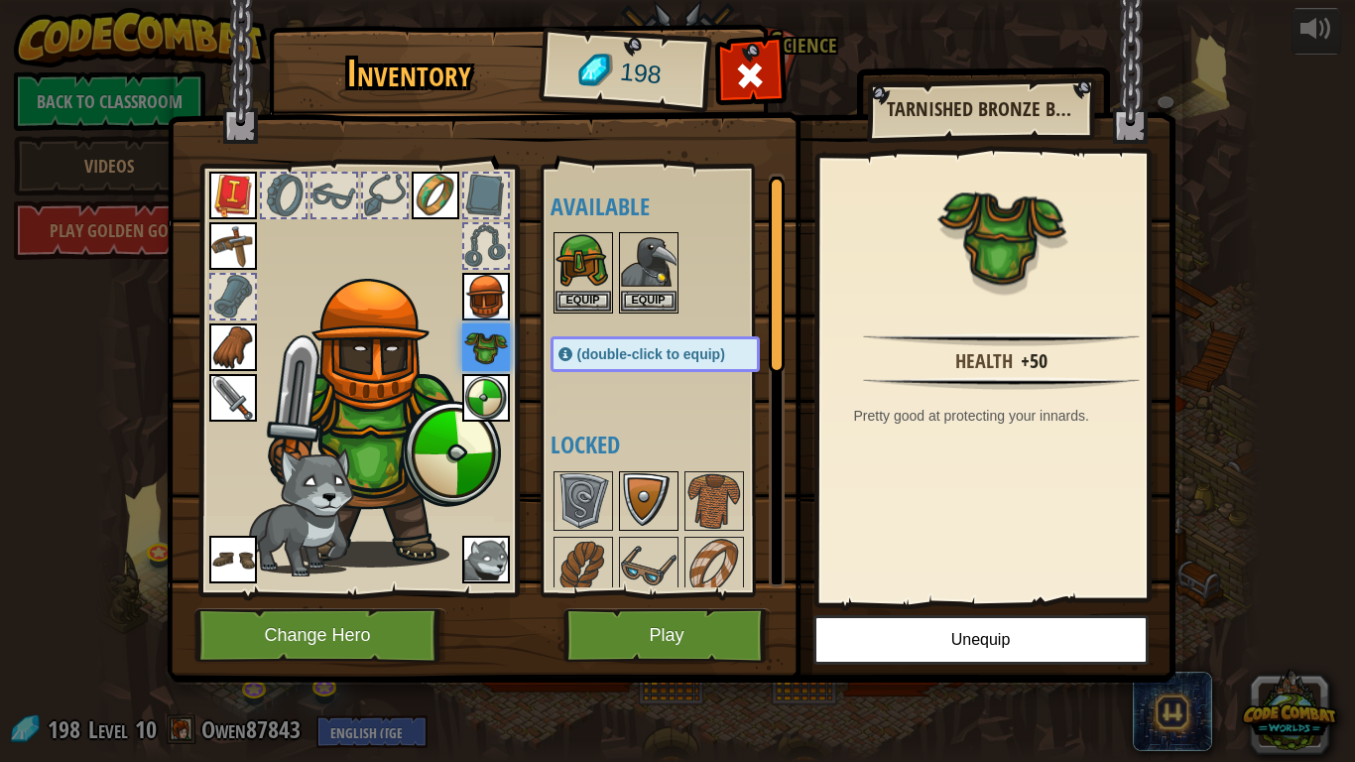
click at [648, 508] on img at bounding box center [649, 501] width 56 height 56
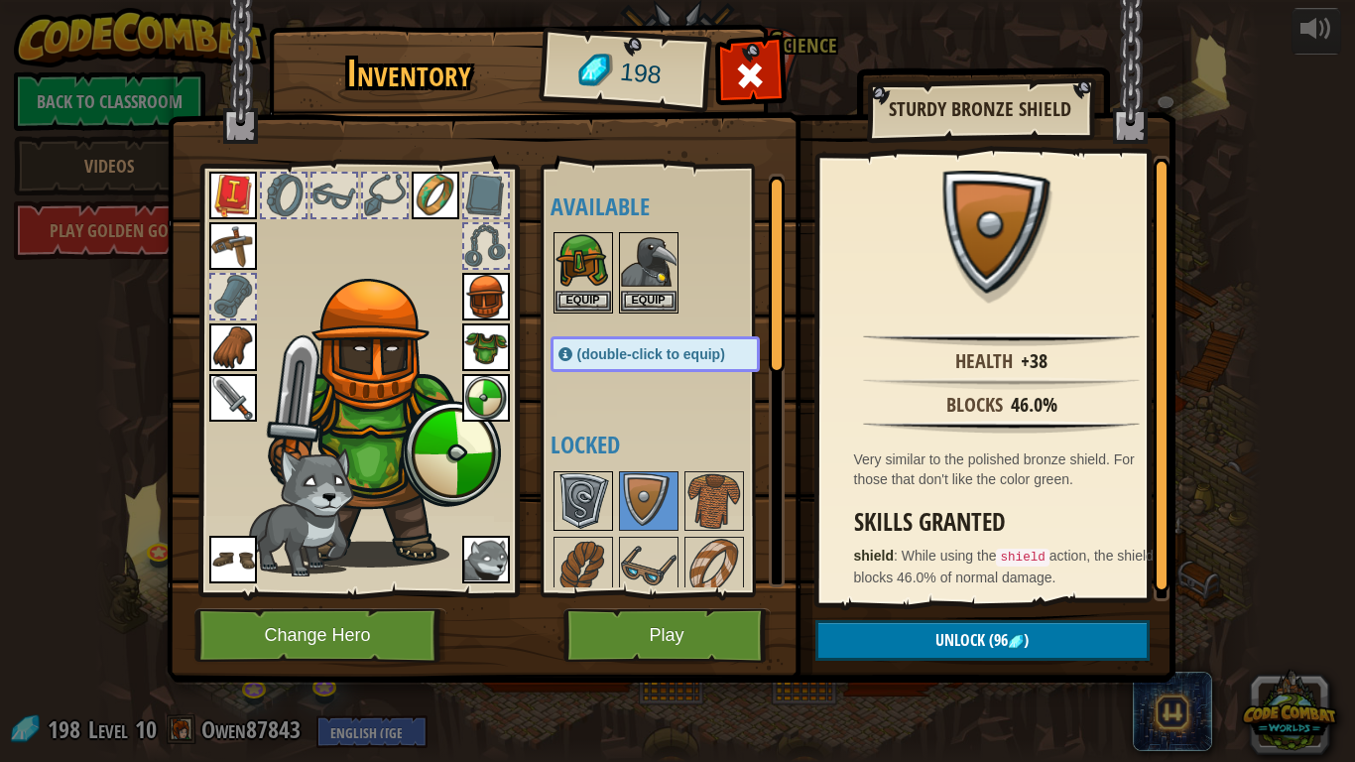
click at [588, 494] on img at bounding box center [583, 501] width 56 height 56
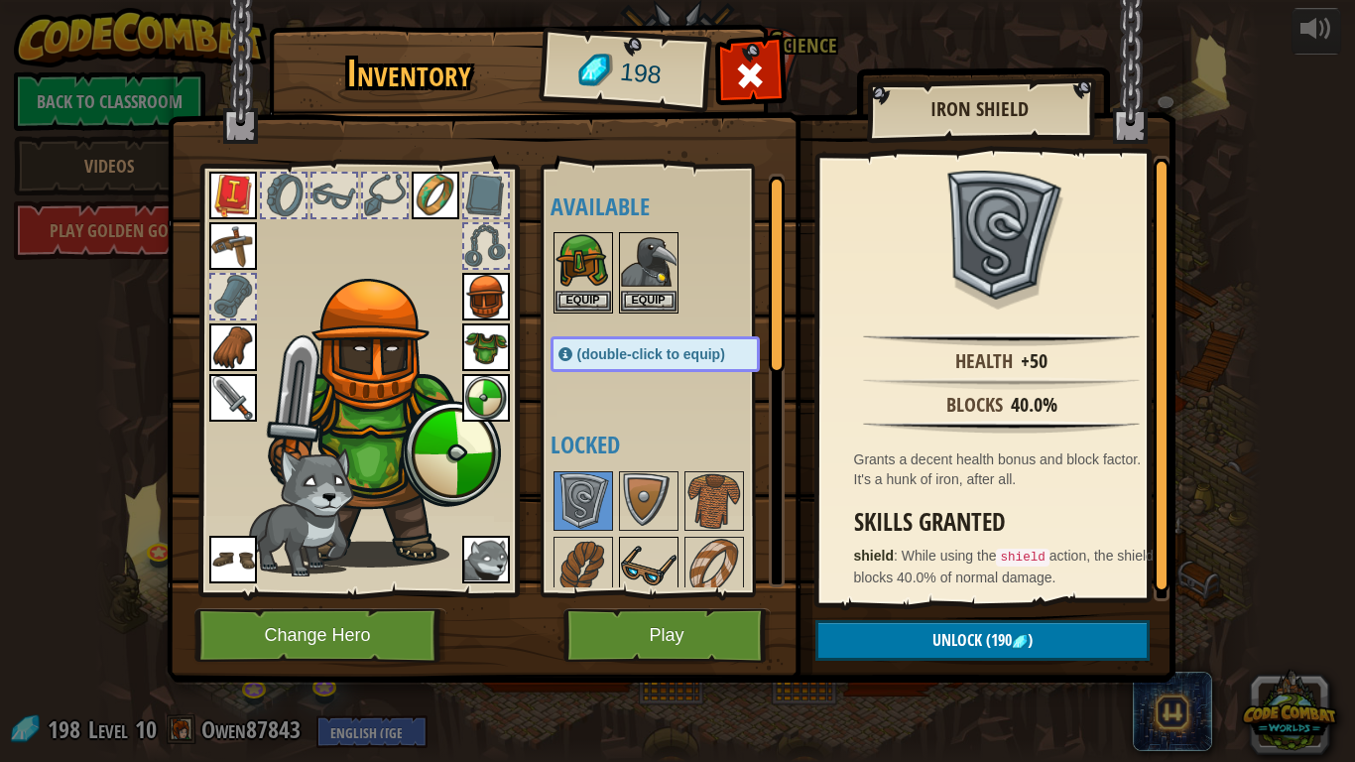
click at [651, 553] on img at bounding box center [649, 567] width 56 height 56
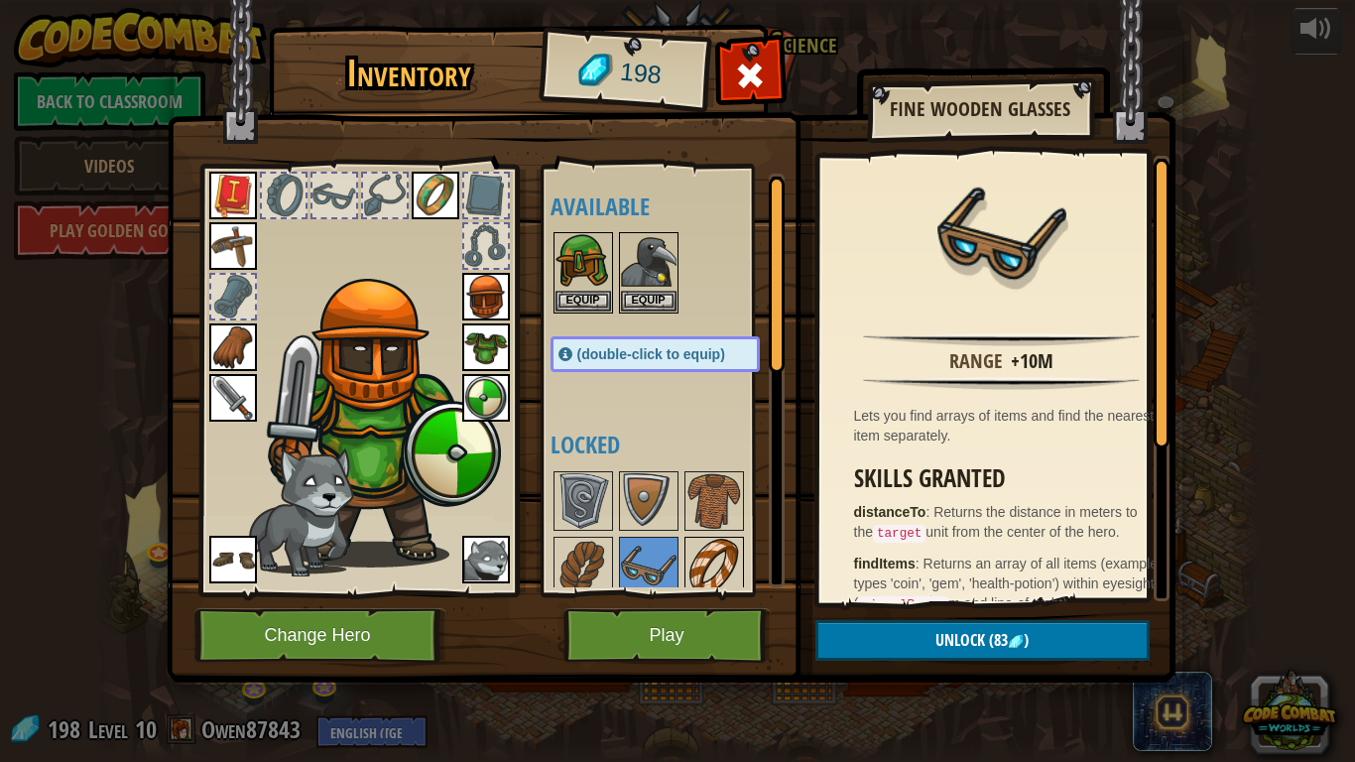
click at [704, 552] on img at bounding box center [714, 567] width 56 height 56
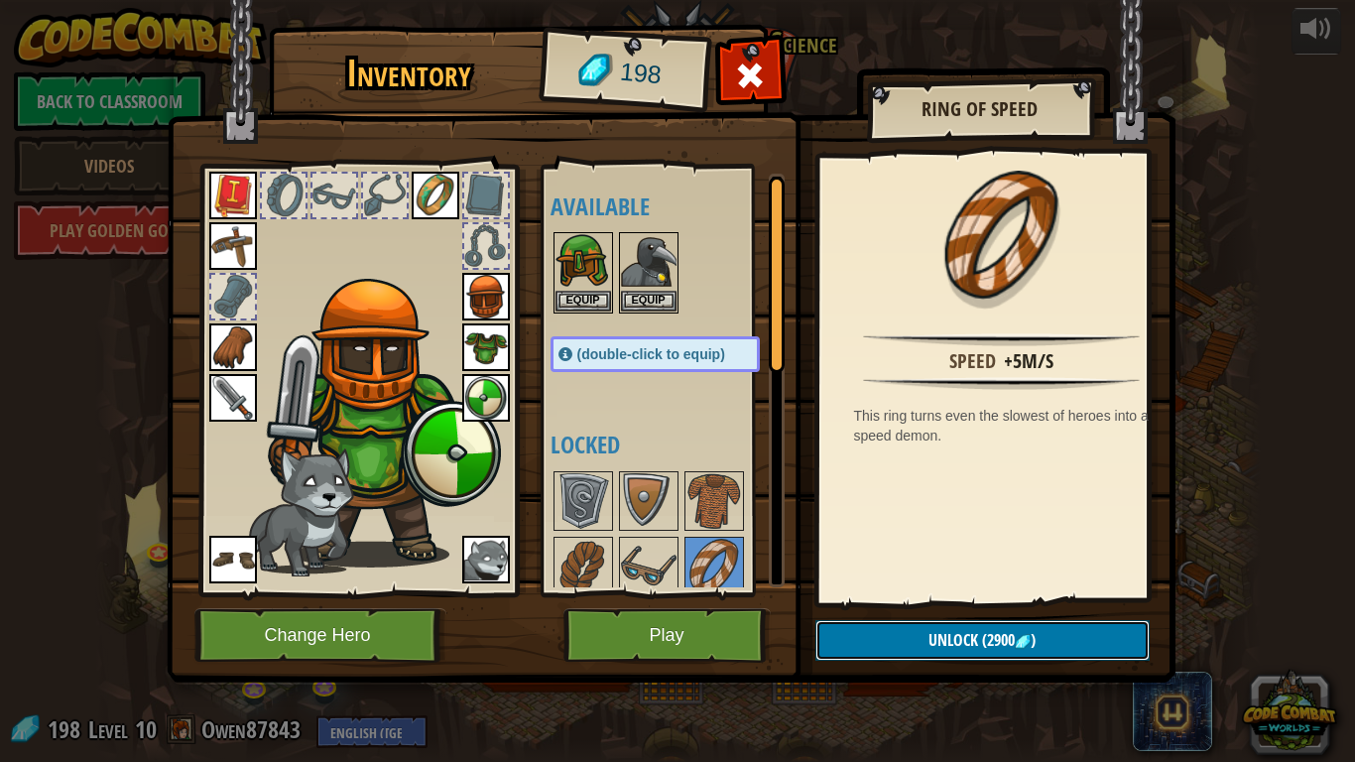
drag, startPoint x: 1006, startPoint y: 639, endPoint x: 566, endPoint y: 429, distance: 487.1
click at [566, 429] on div "Inventory 198 Available Equip Equip Equip Equip Equip Equip Equip Equip Equip E…" at bounding box center [678, 357] width 1009 height 655
click at [568, 560] on img at bounding box center [583, 567] width 56 height 56
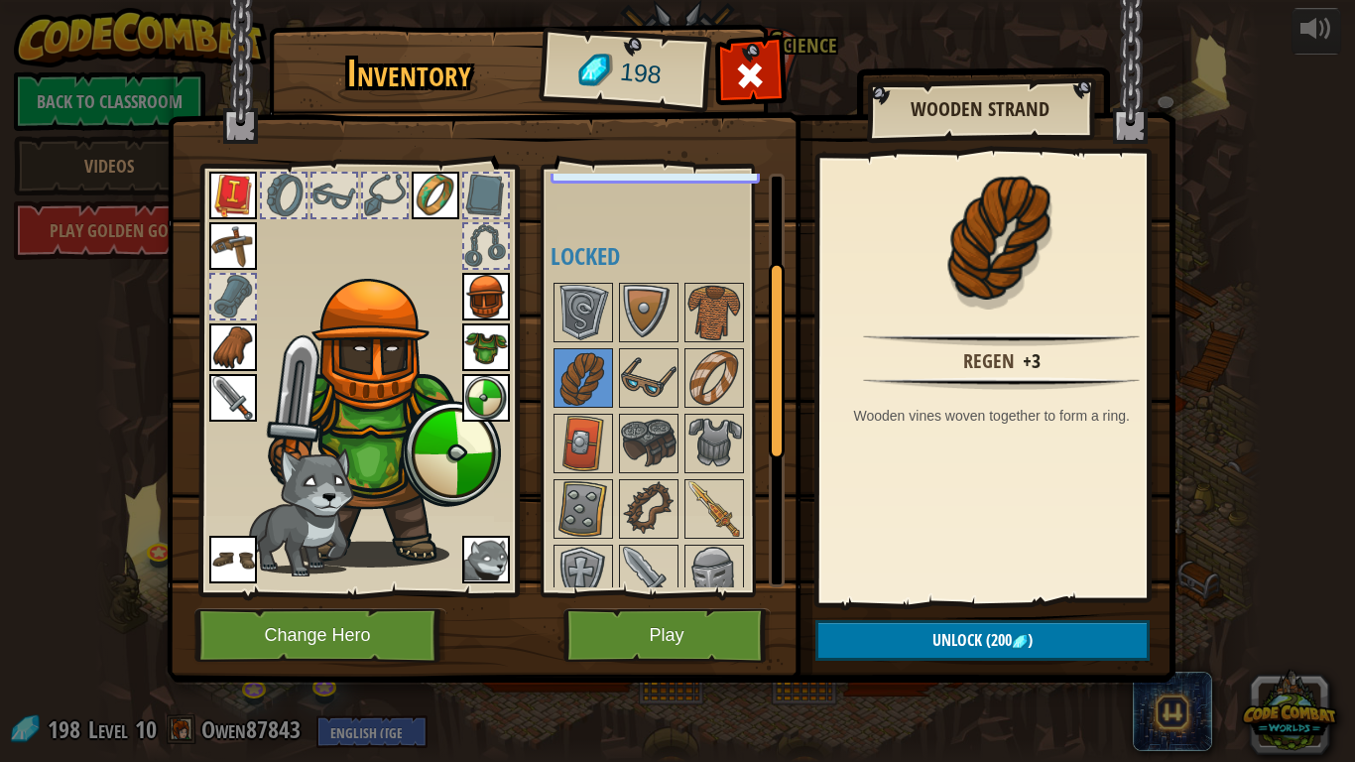
drag, startPoint x: 776, startPoint y: 299, endPoint x: 797, endPoint y: 375, distance: 79.2
click at [797, 375] on div "Inventory 198 Available Equip Equip Equip Equip Equip Equip Equip Equip Equip E…" at bounding box center [678, 357] width 1009 height 655
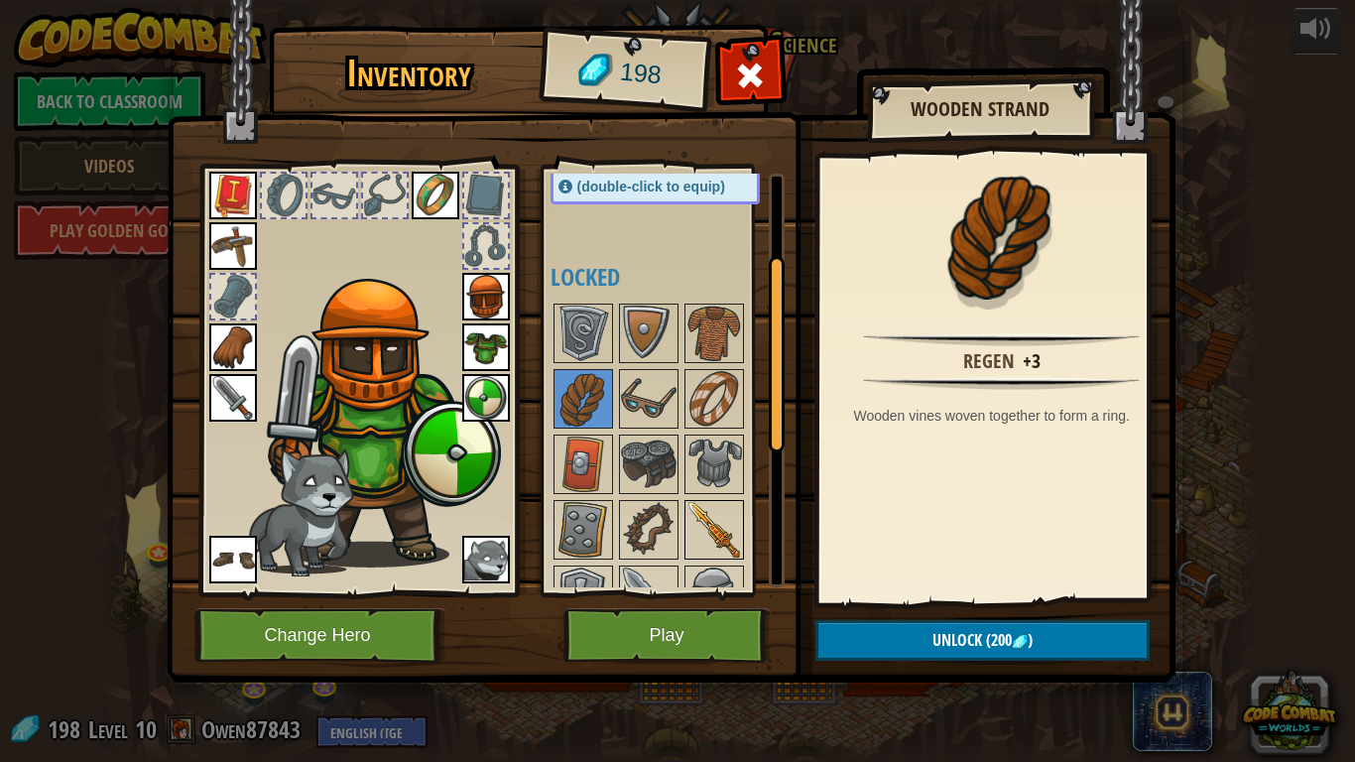
click at [730, 510] on img at bounding box center [714, 530] width 56 height 56
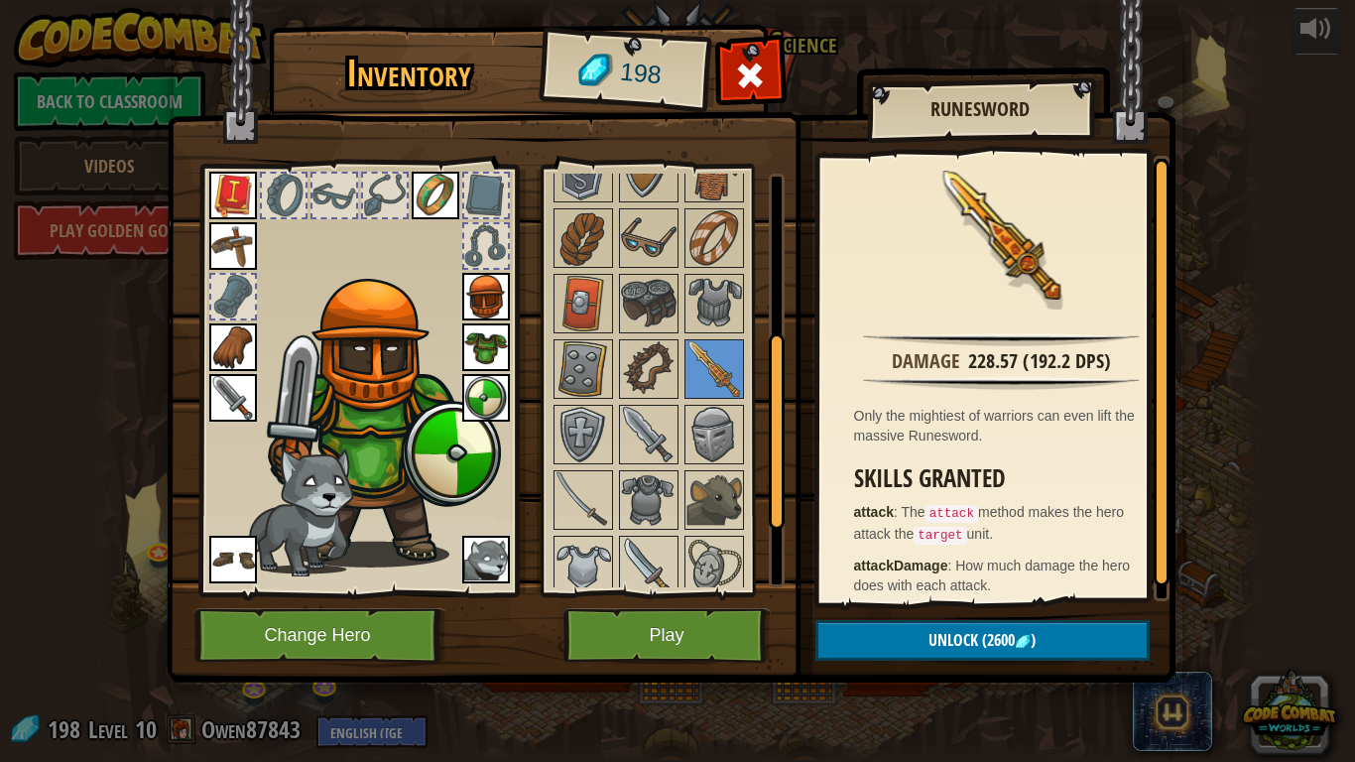
drag, startPoint x: 775, startPoint y: 361, endPoint x: 779, endPoint y: 433, distance: 72.5
click at [779, 433] on div at bounding box center [777, 431] width 16 height 196
click at [639, 452] on img at bounding box center [649, 437] width 56 height 56
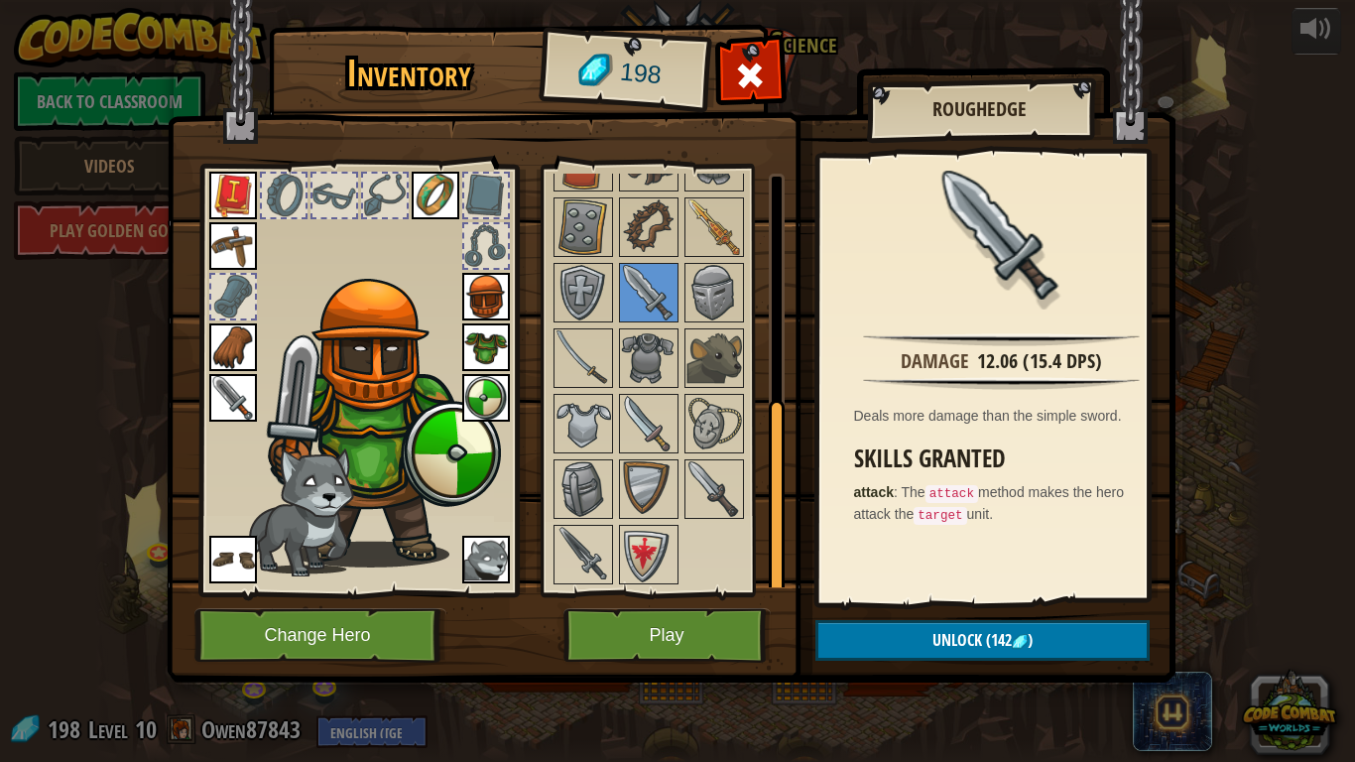
drag, startPoint x: 773, startPoint y: 390, endPoint x: 783, endPoint y: 449, distance: 60.3
click at [783, 449] on div at bounding box center [777, 498] width 16 height 196
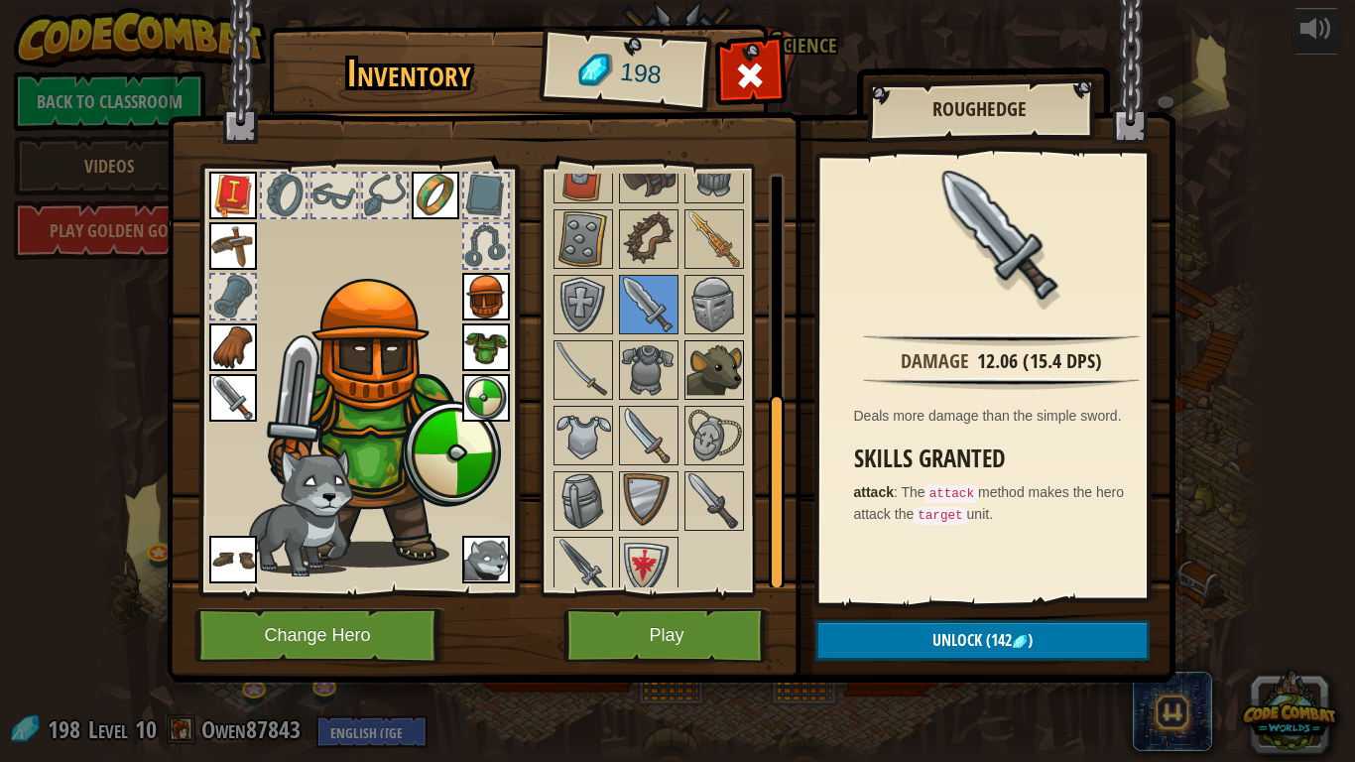
click at [703, 381] on img at bounding box center [714, 370] width 56 height 56
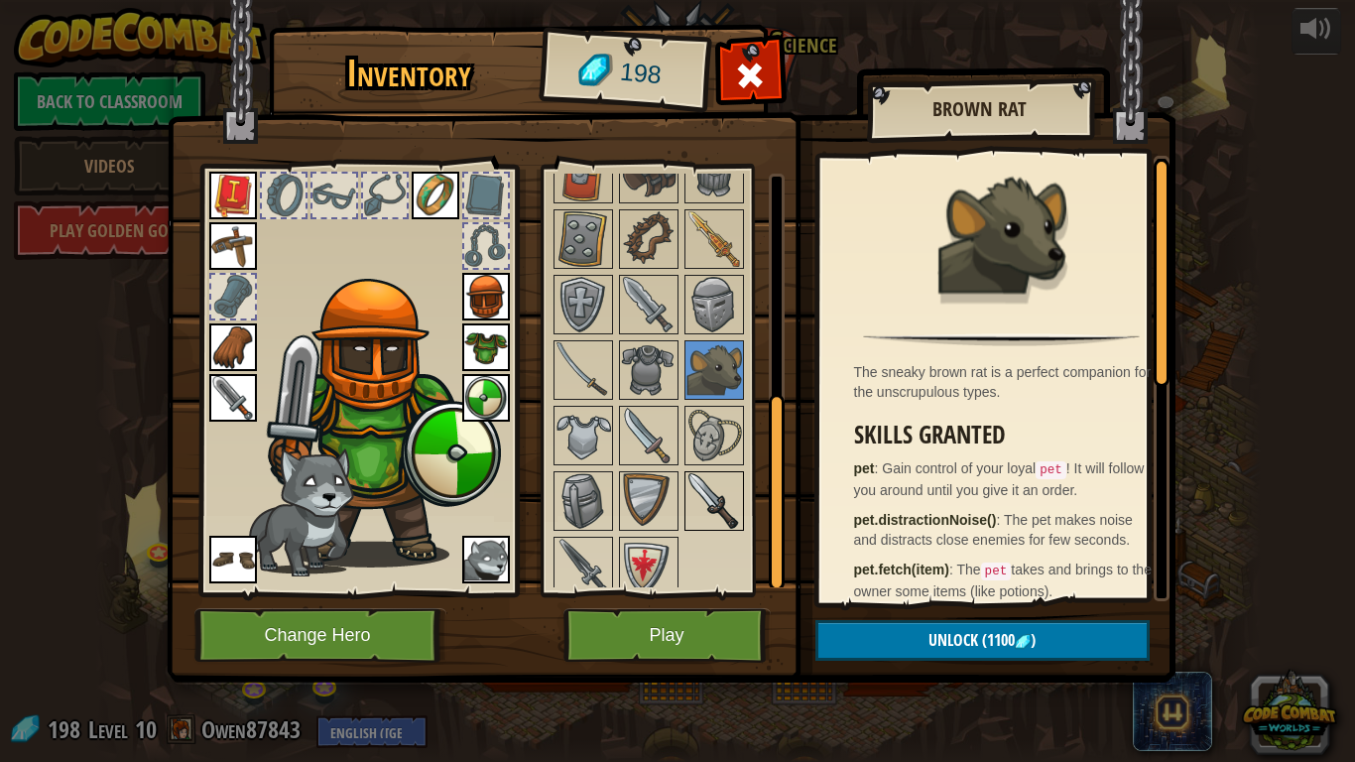
click at [705, 497] on img at bounding box center [714, 501] width 56 height 56
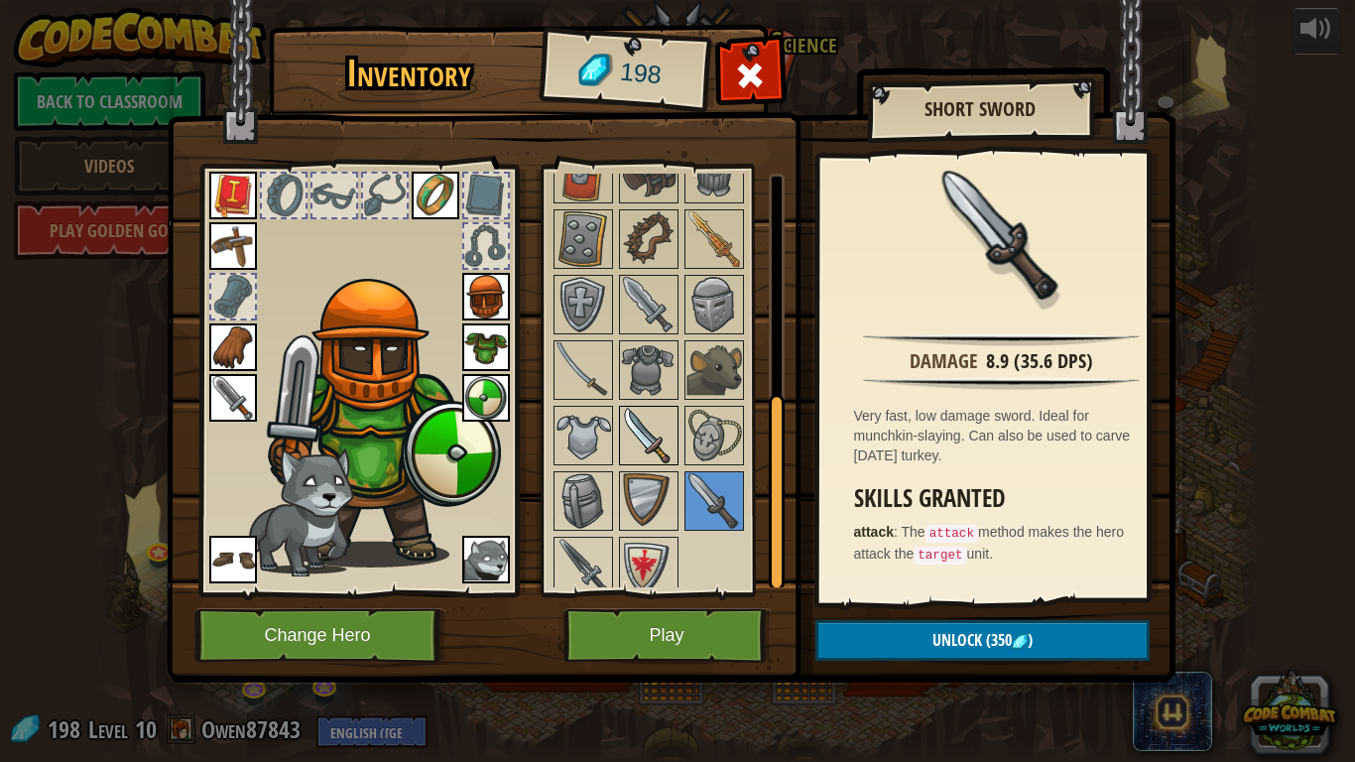
click at [663, 431] on img at bounding box center [649, 436] width 56 height 56
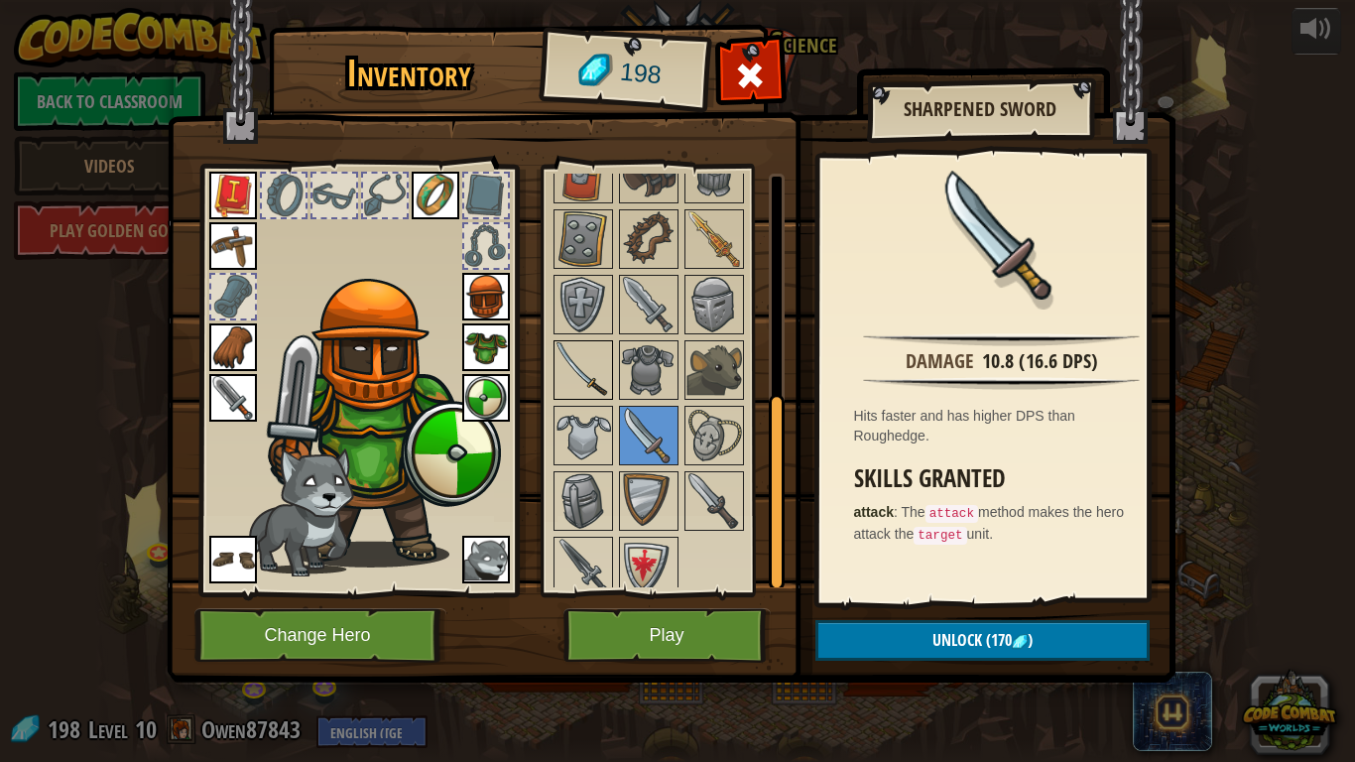
click at [587, 357] on img at bounding box center [583, 370] width 56 height 56
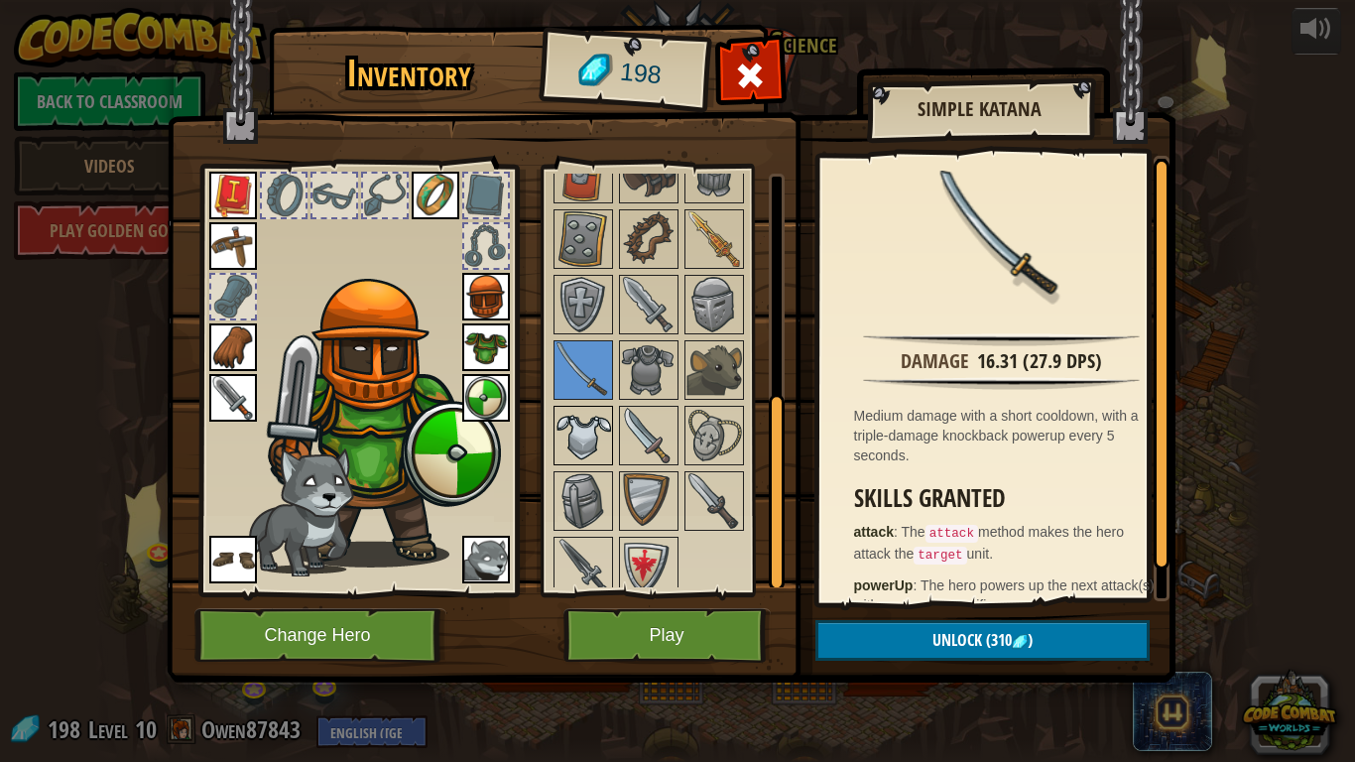
click at [594, 445] on img at bounding box center [583, 436] width 56 height 56
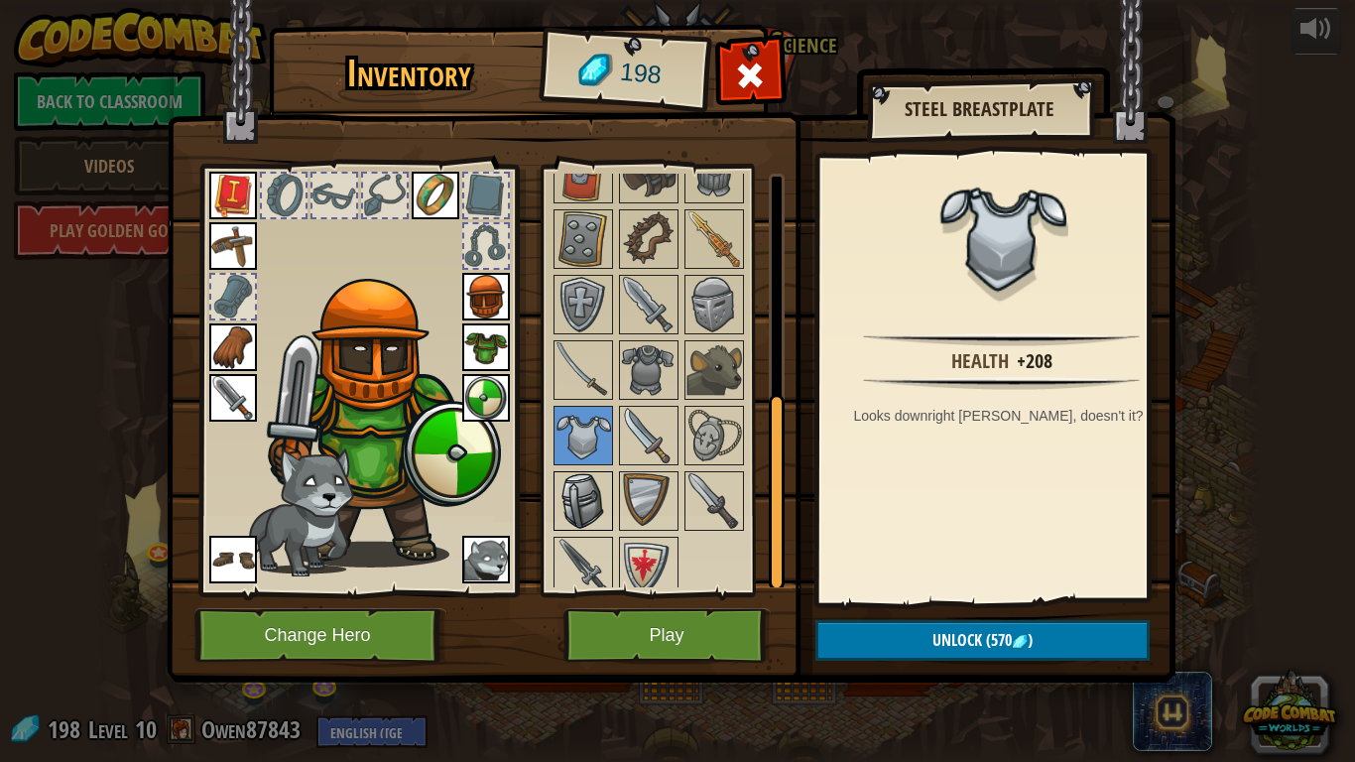
click at [593, 515] on img at bounding box center [583, 501] width 56 height 56
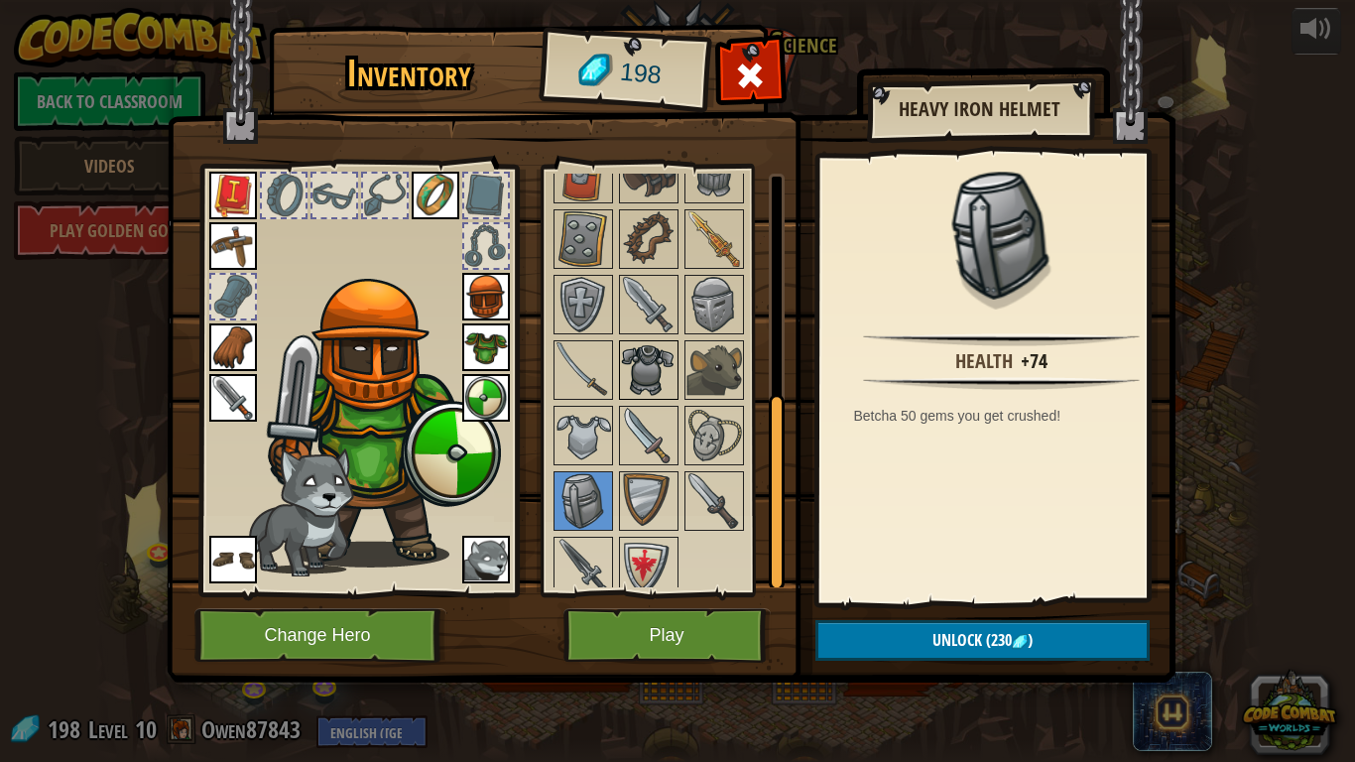
click at [648, 373] on img at bounding box center [649, 370] width 56 height 56
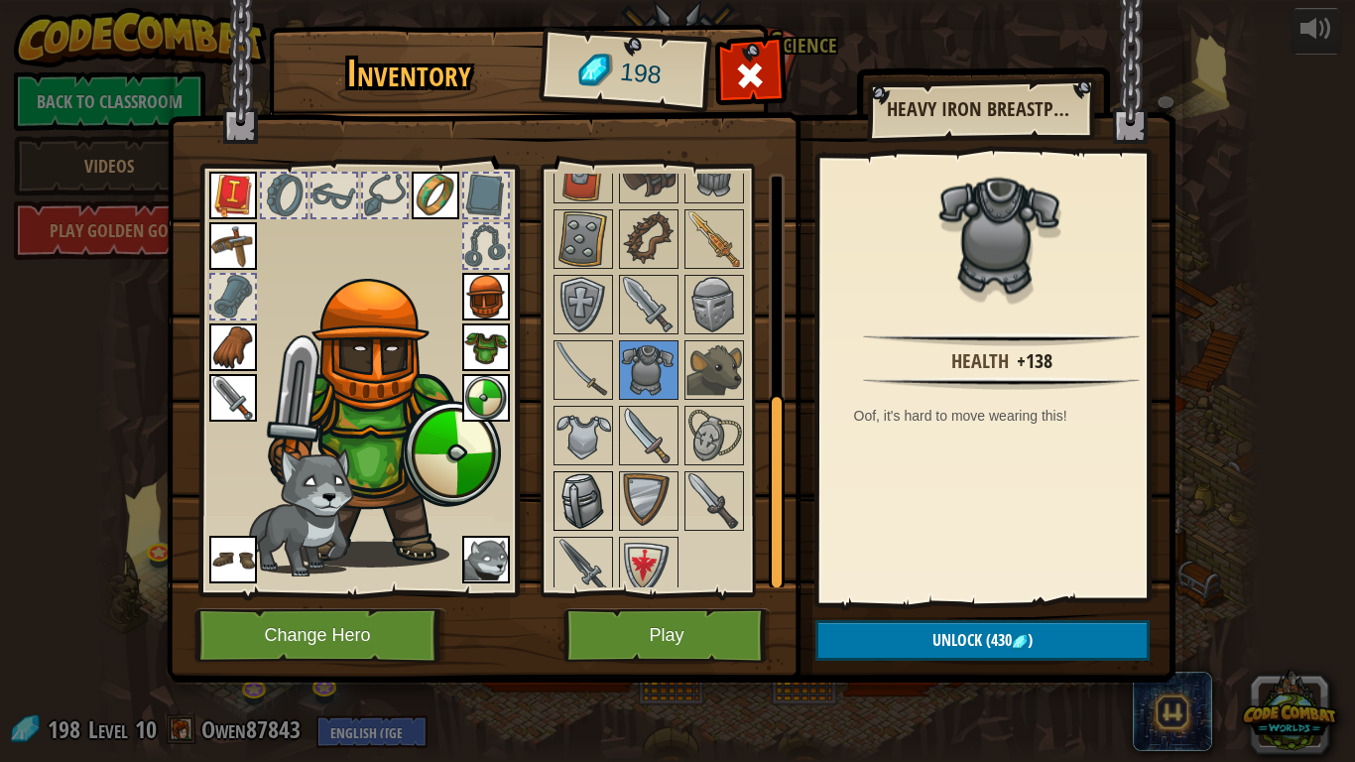
click at [596, 482] on img at bounding box center [583, 501] width 56 height 56
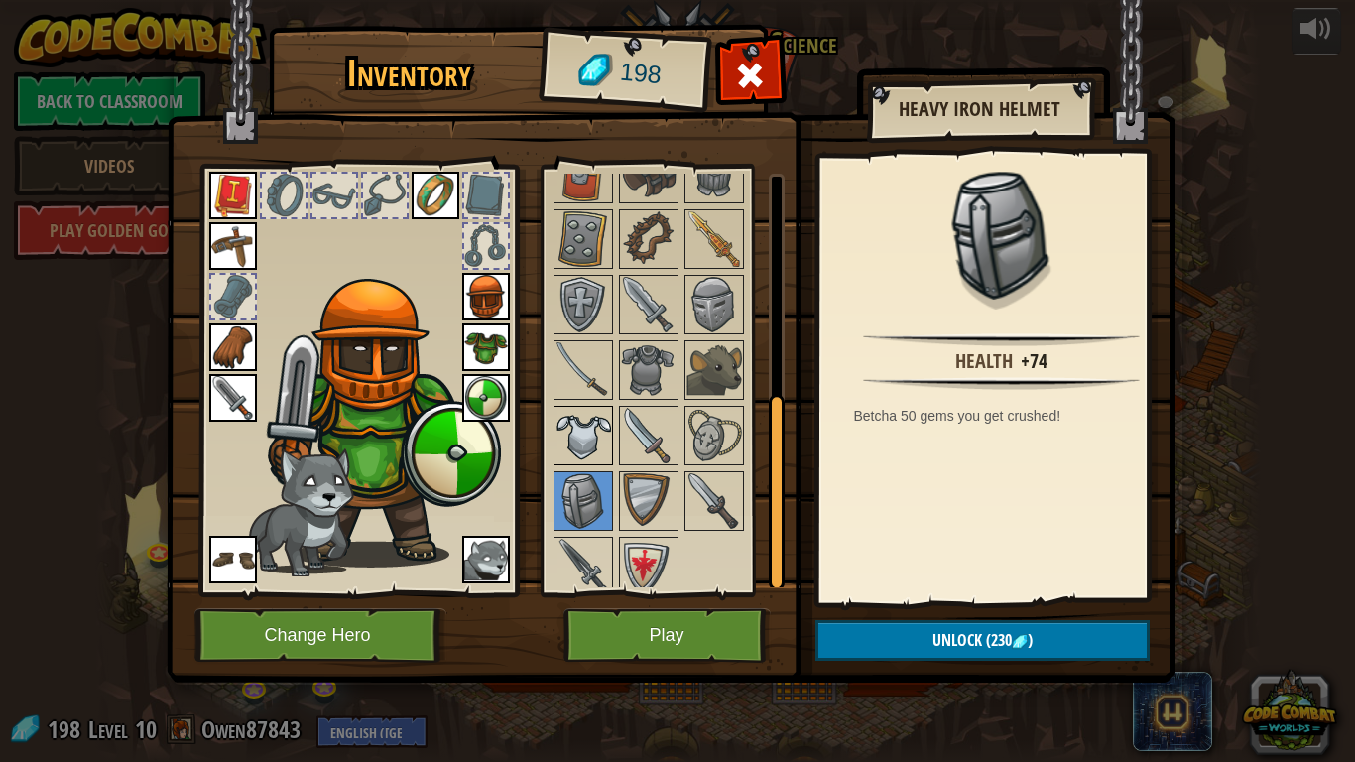
click at [587, 451] on img at bounding box center [583, 436] width 56 height 56
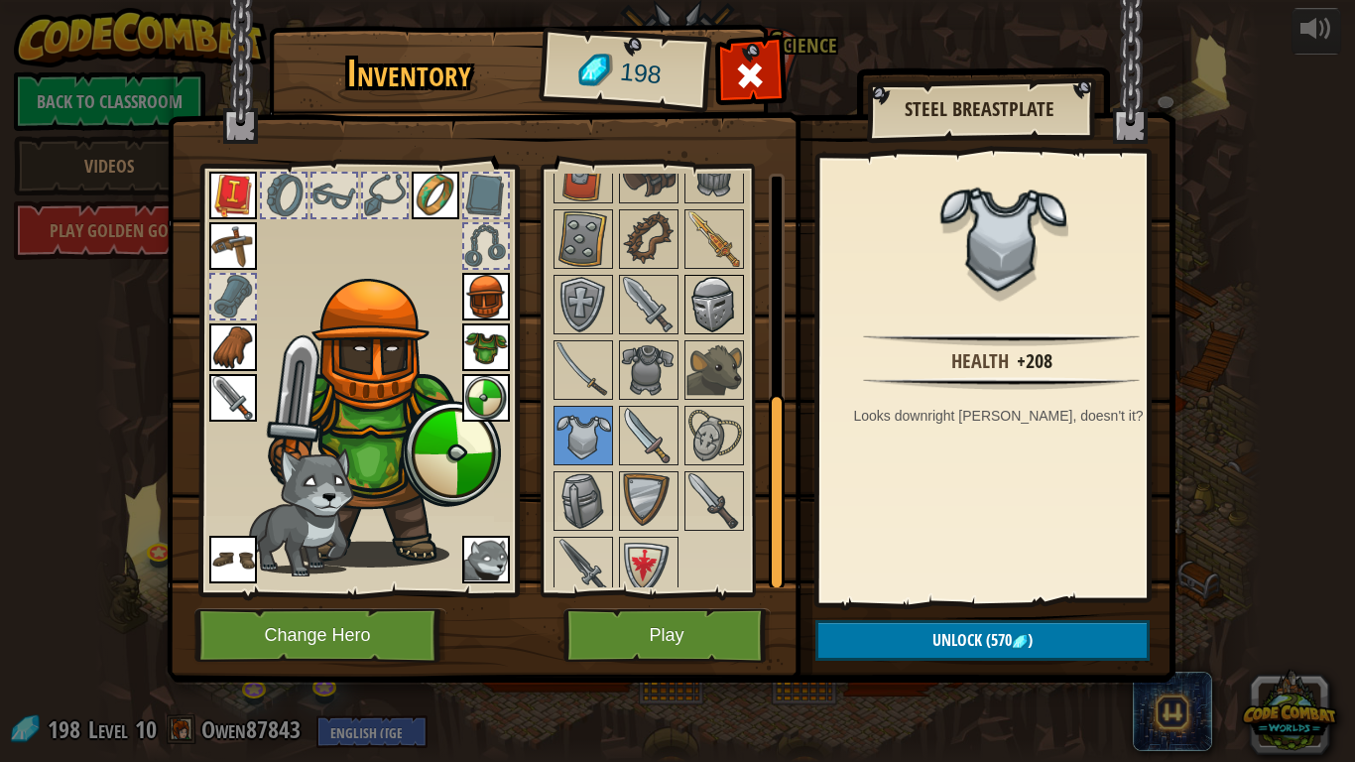
click at [707, 301] on img at bounding box center [714, 305] width 56 height 56
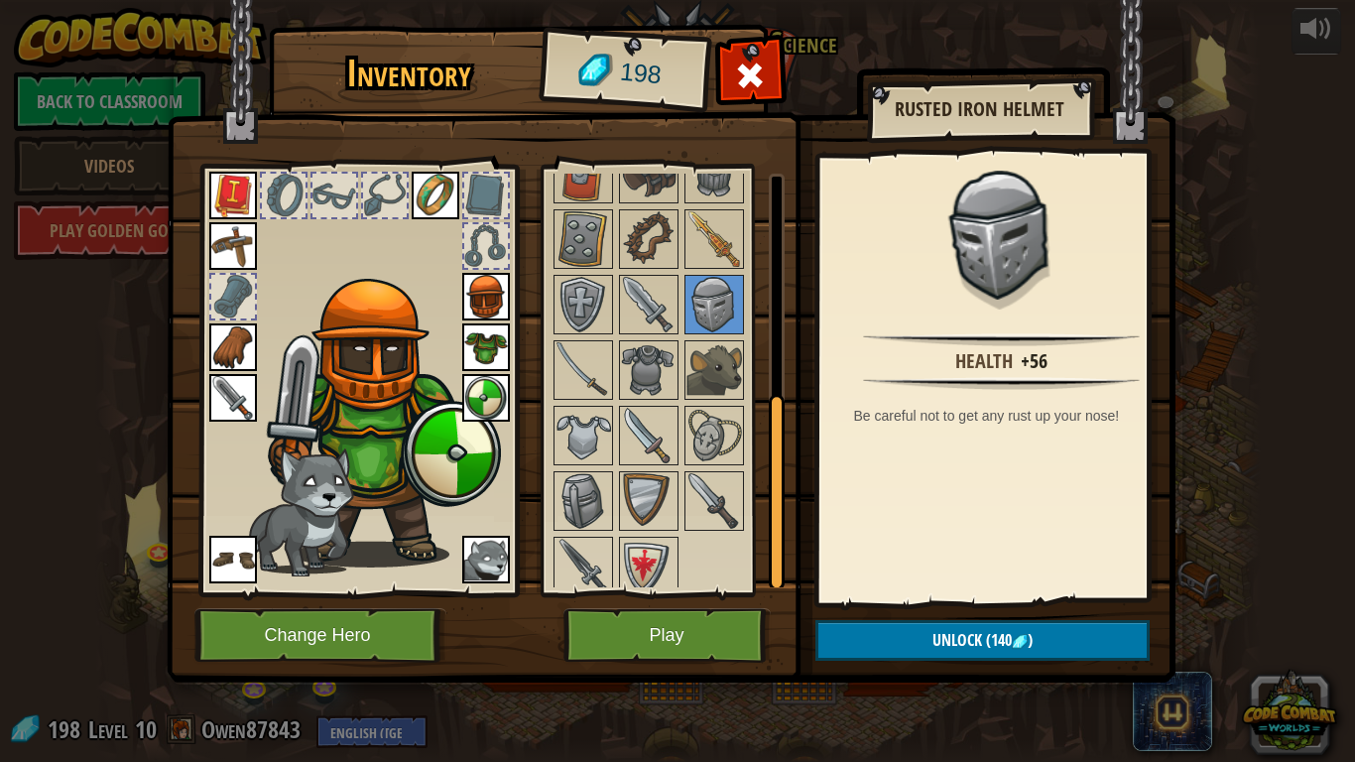
click at [493, 305] on img at bounding box center [486, 297] width 48 height 48
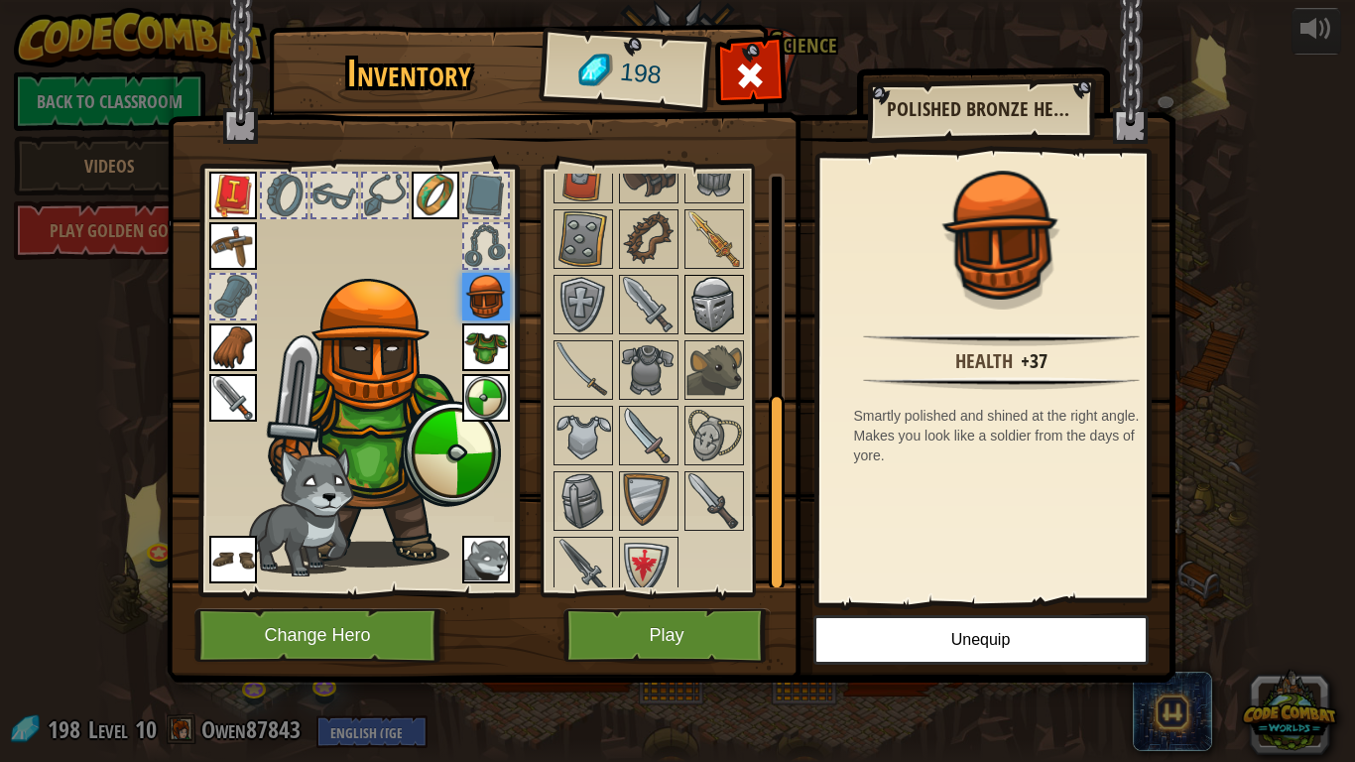
click at [703, 296] on img at bounding box center [714, 305] width 56 height 56
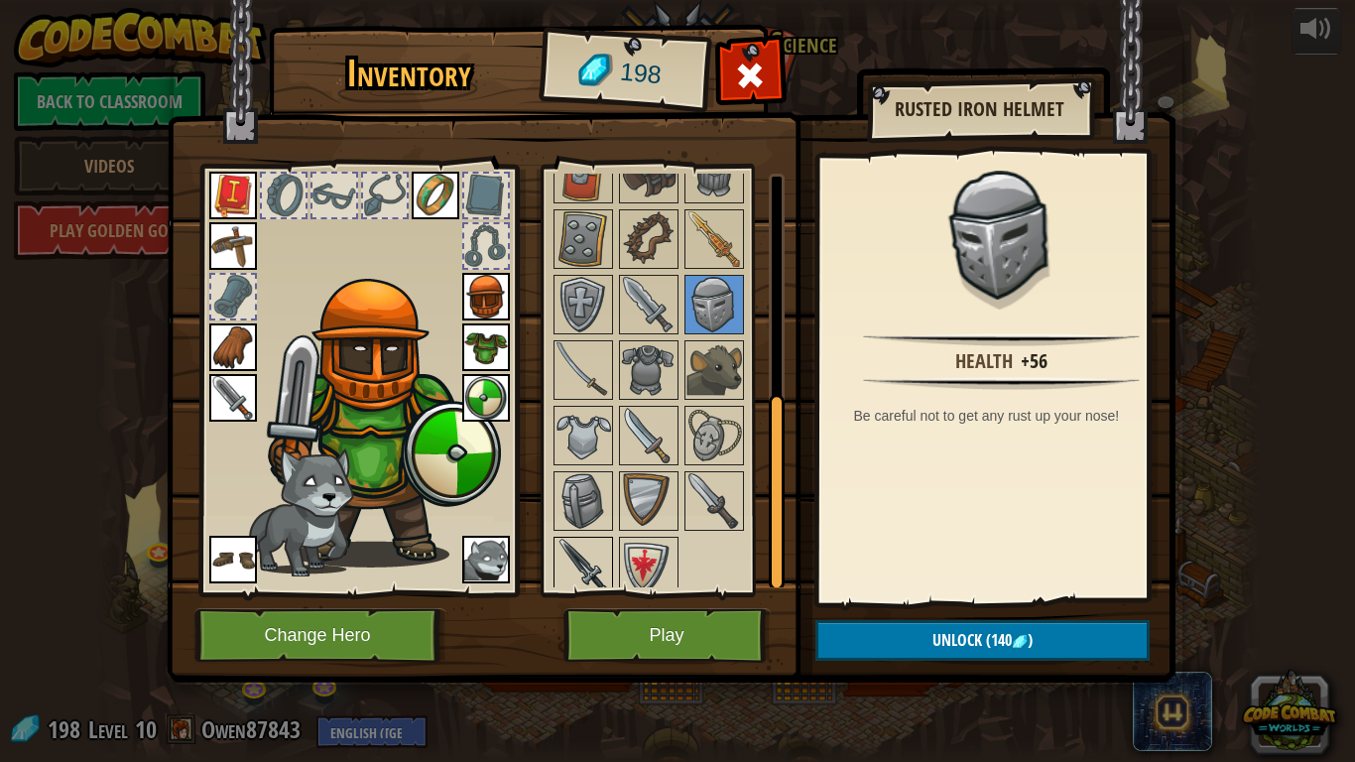
click at [584, 565] on img at bounding box center [583, 567] width 56 height 56
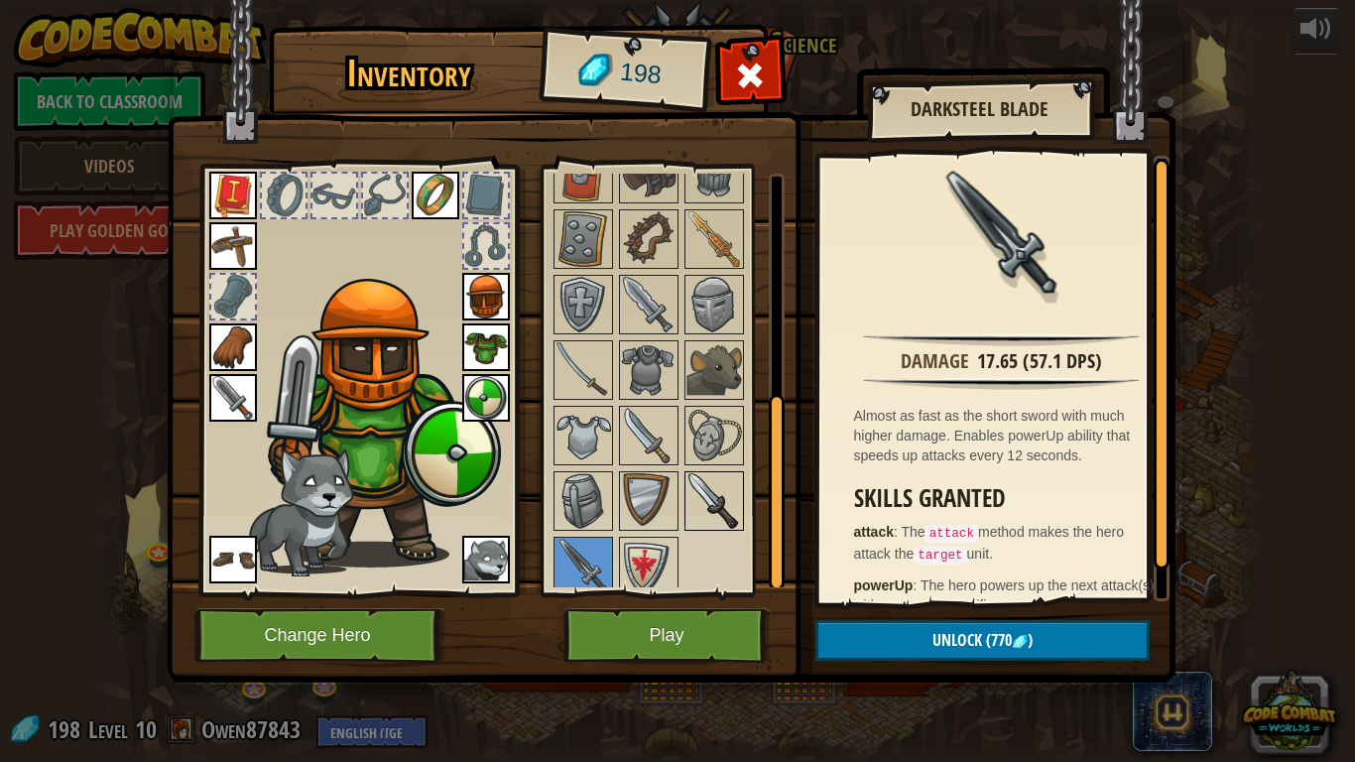
click at [716, 498] on img at bounding box center [714, 501] width 56 height 56
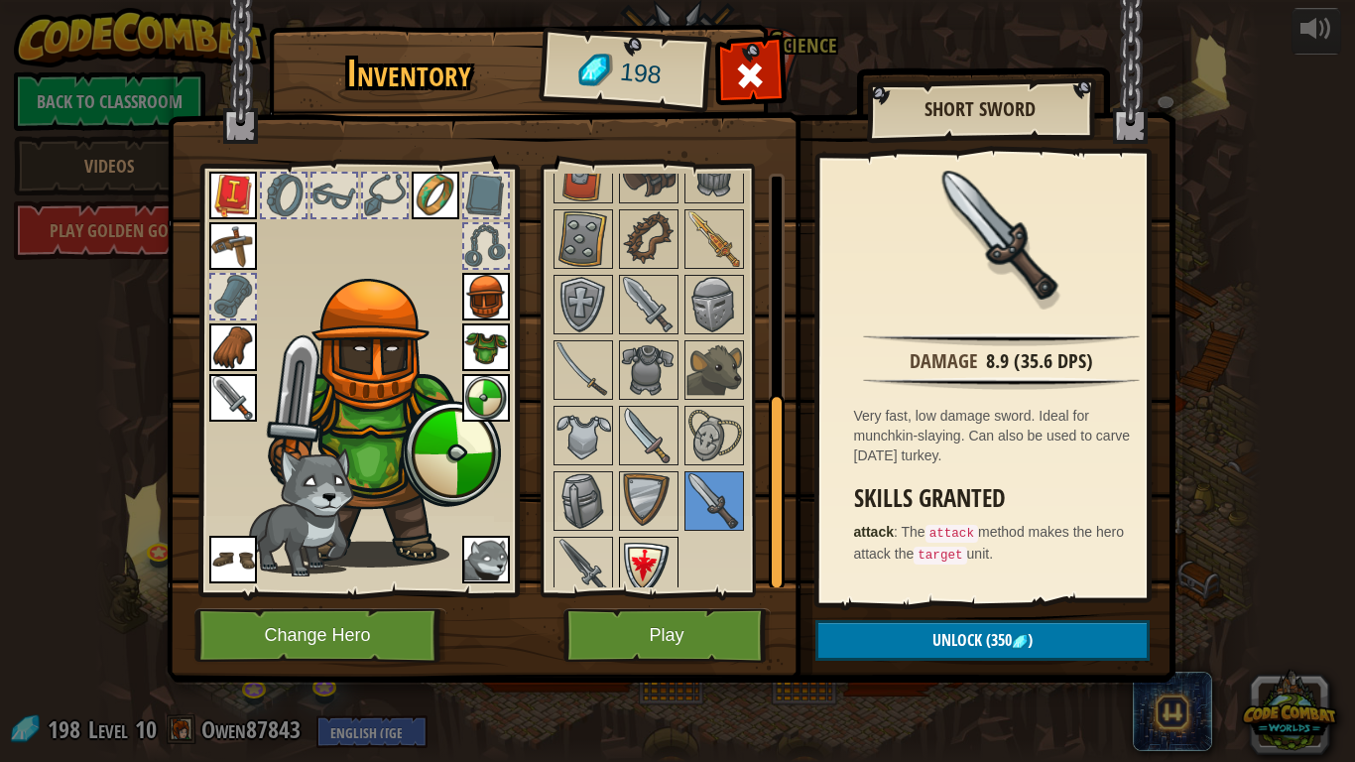
click at [641, 556] on img at bounding box center [649, 567] width 56 height 56
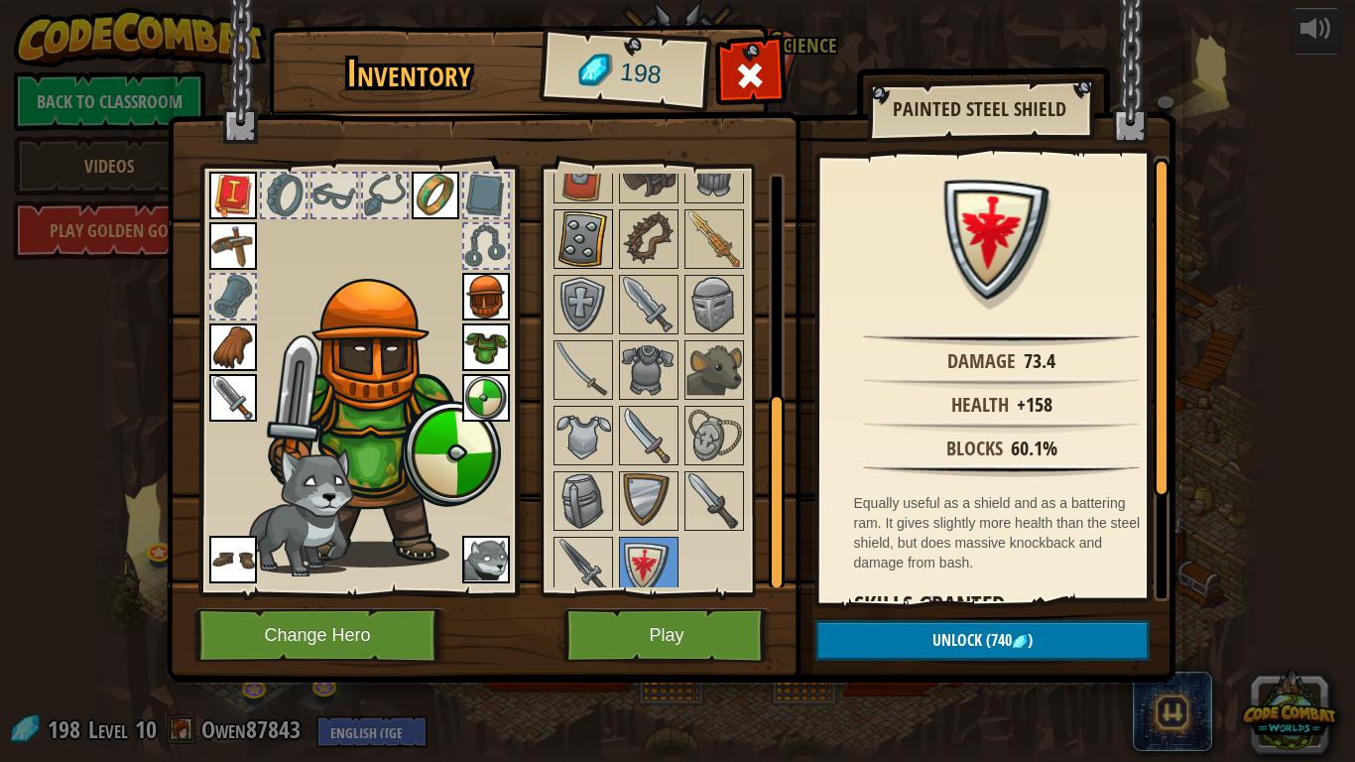
click at [594, 265] on img at bounding box center [583, 239] width 56 height 56
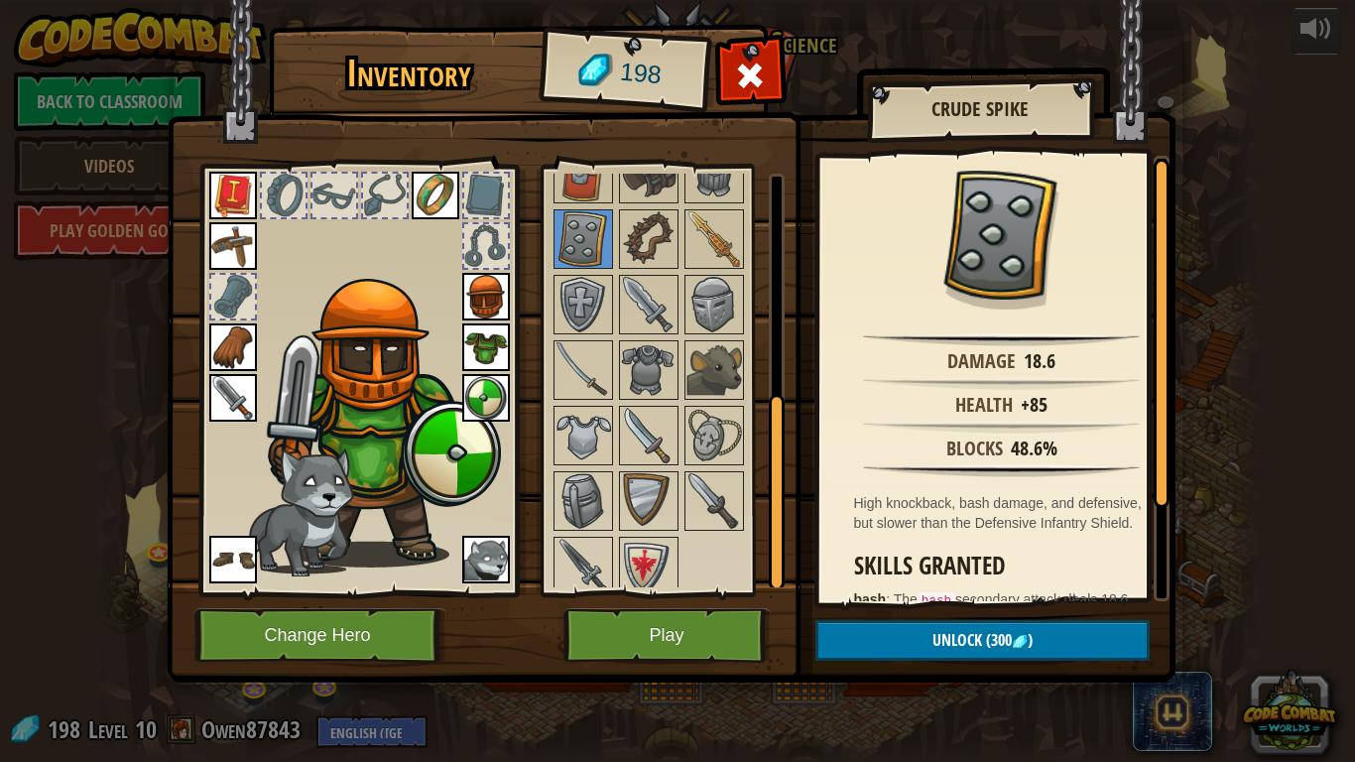
click at [767, 231] on div at bounding box center [675, 304] width 249 height 589
click at [720, 232] on img at bounding box center [714, 239] width 56 height 56
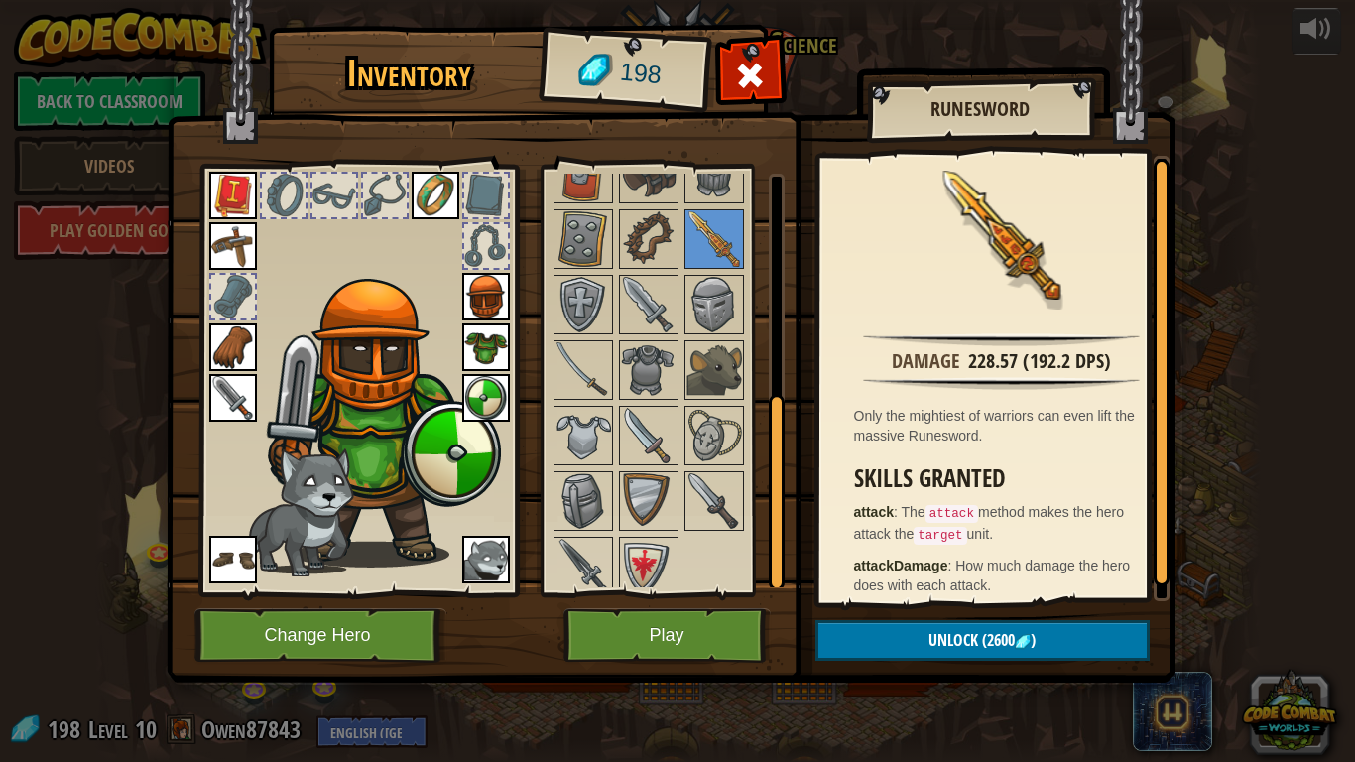
scroll to position [0, 0]
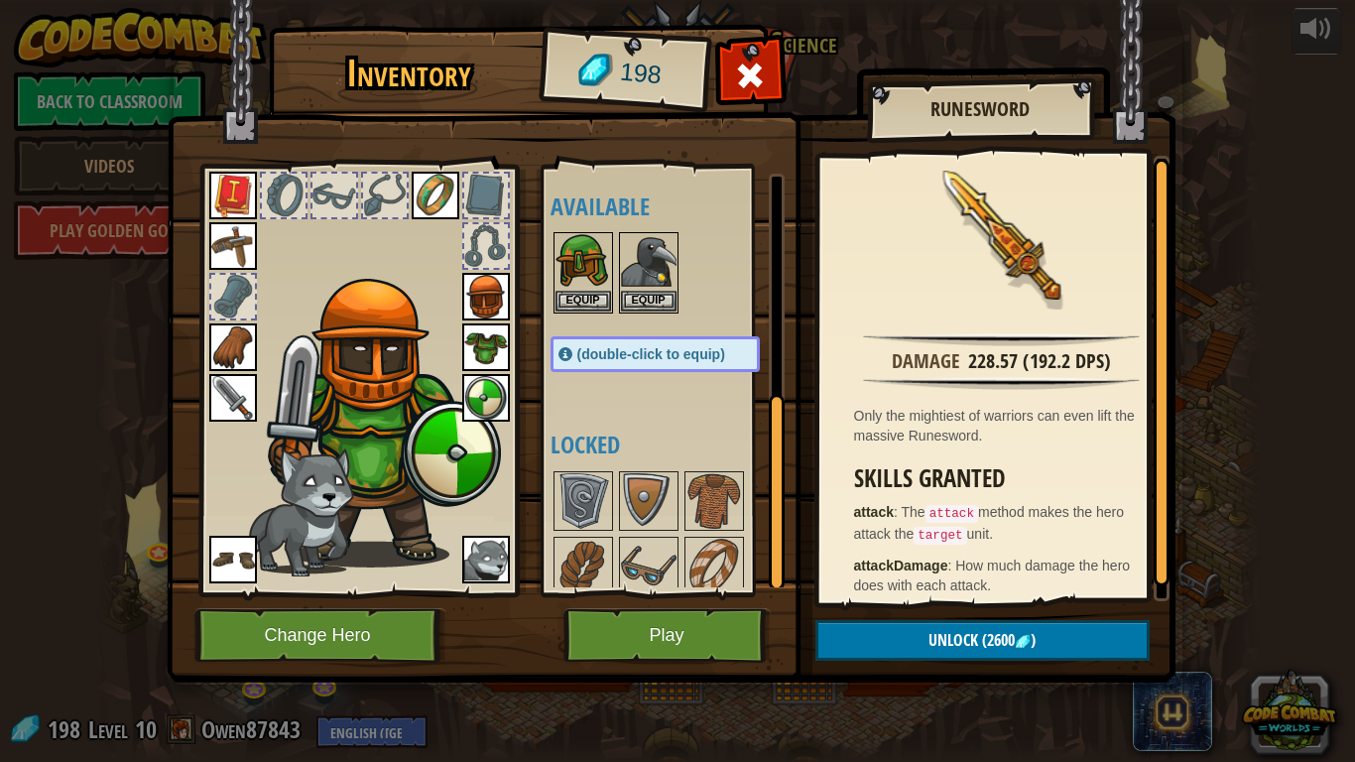
click at [778, 256] on div at bounding box center [777, 381] width 16 height 414
click at [726, 555] on img at bounding box center [714, 567] width 56 height 56
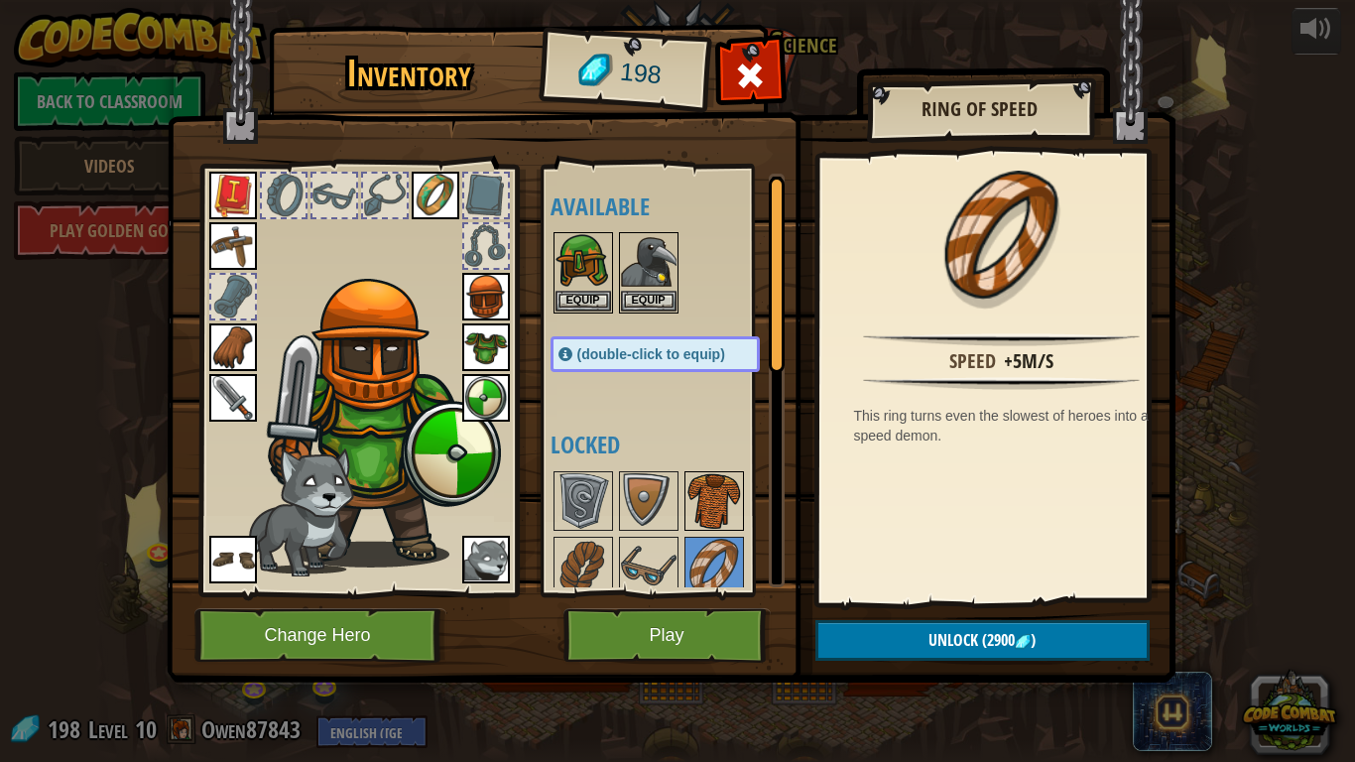
click at [697, 502] on img at bounding box center [714, 501] width 56 height 56
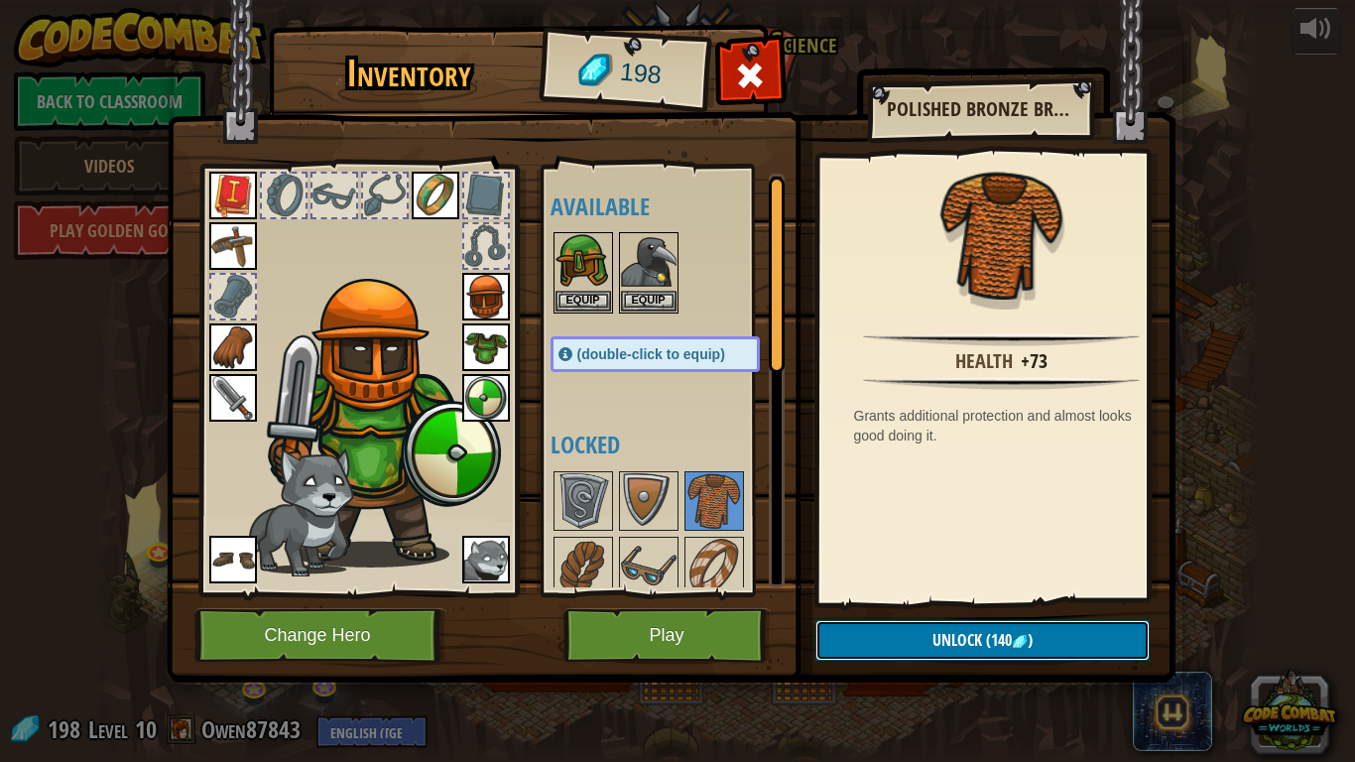
click at [990, 606] on span "(140" at bounding box center [997, 640] width 30 height 22
click at [920, 606] on button "Confirm" at bounding box center [982, 640] width 334 height 41
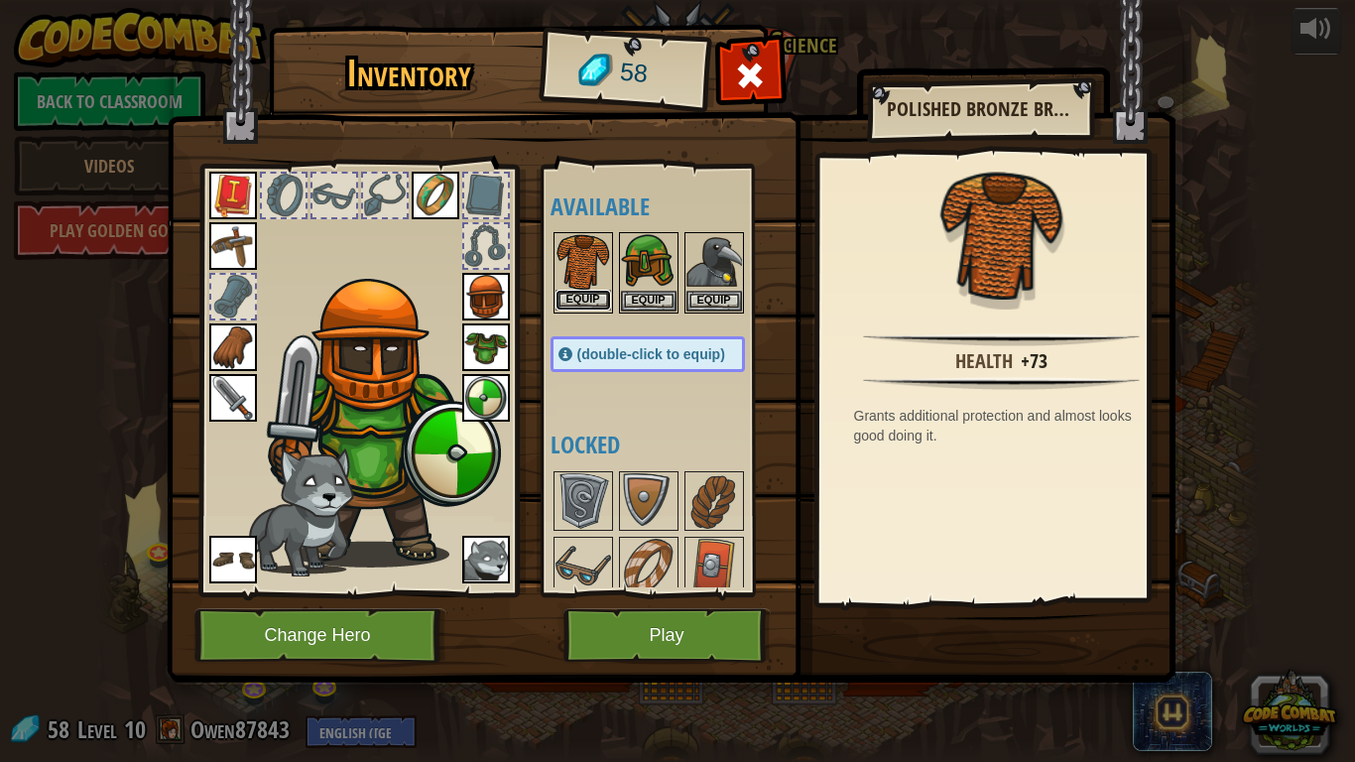
click at [584, 299] on button "Equip" at bounding box center [583, 300] width 56 height 21
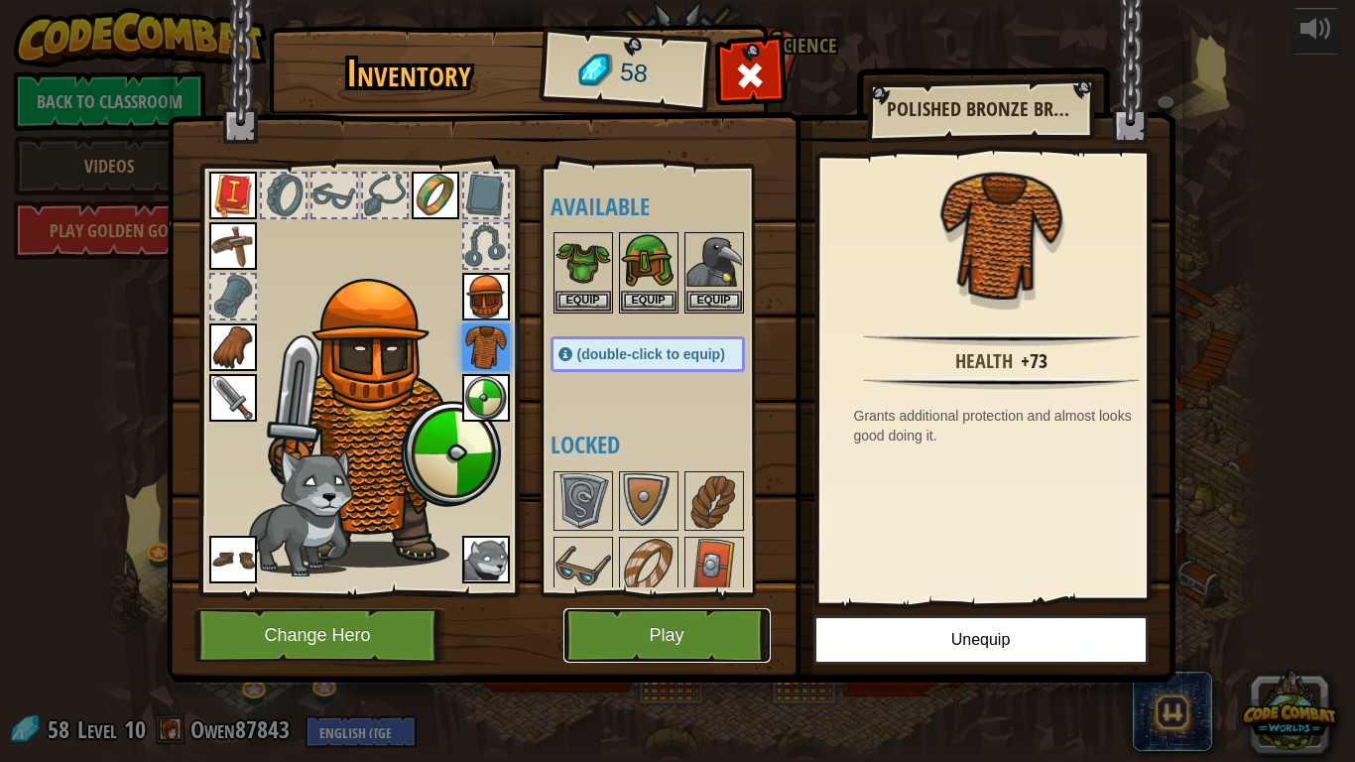
click at [678, 606] on button "Play" at bounding box center [666, 635] width 207 height 55
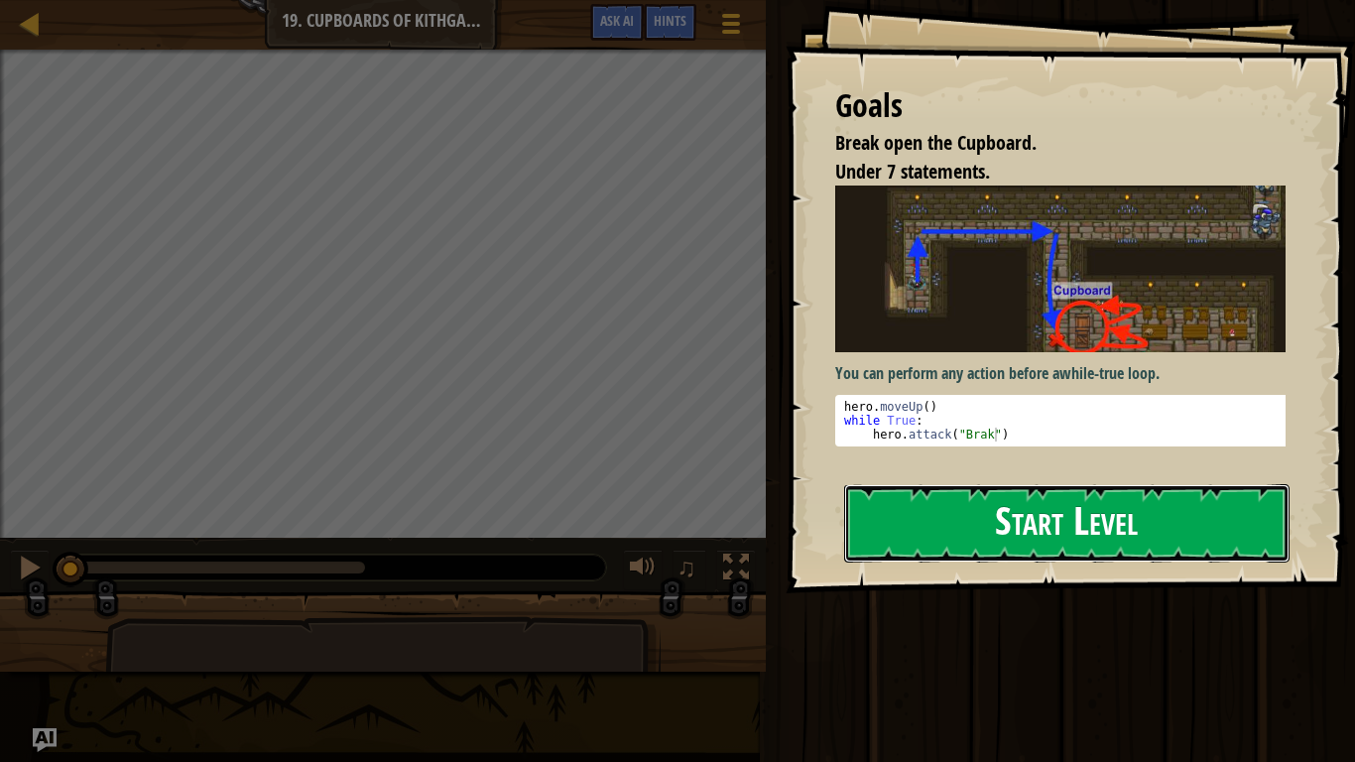
click at [974, 533] on button "Start Level" at bounding box center [1066, 523] width 445 height 78
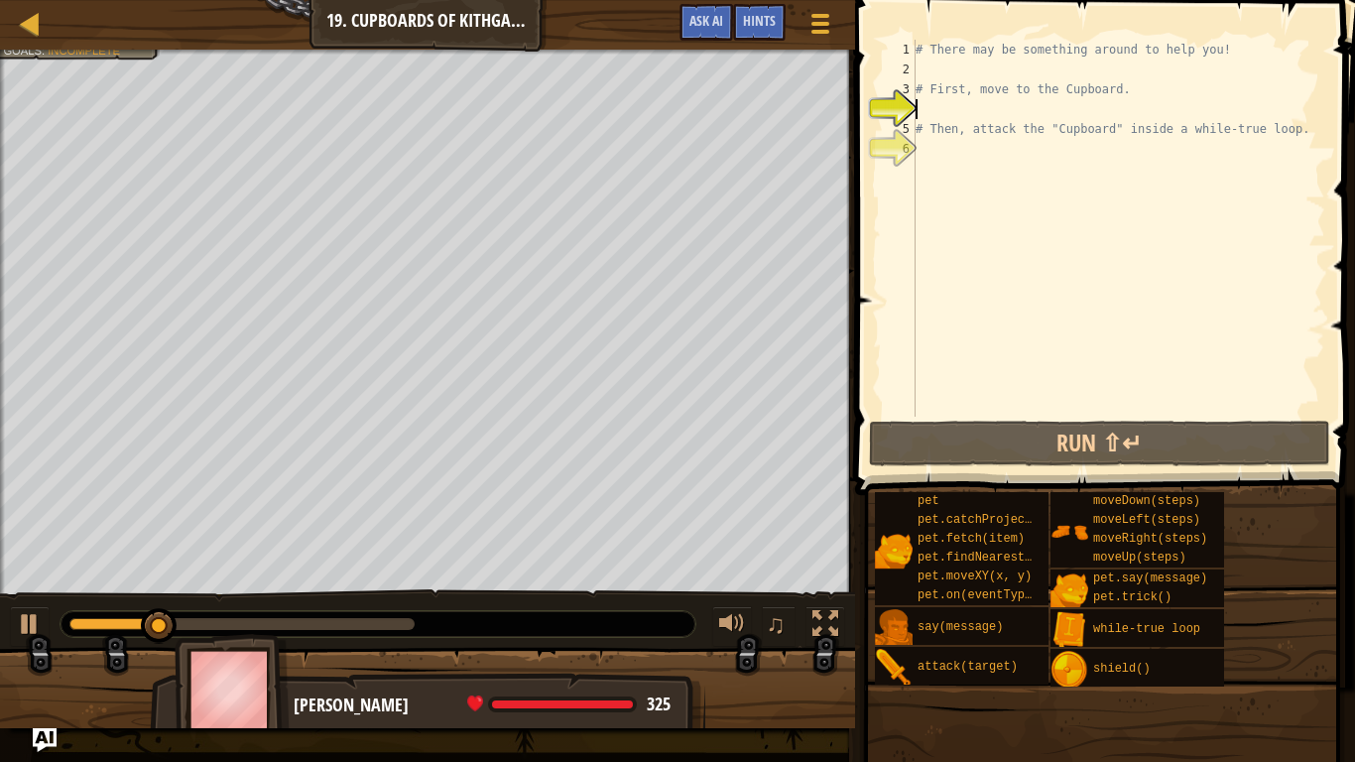
type textarea "h"
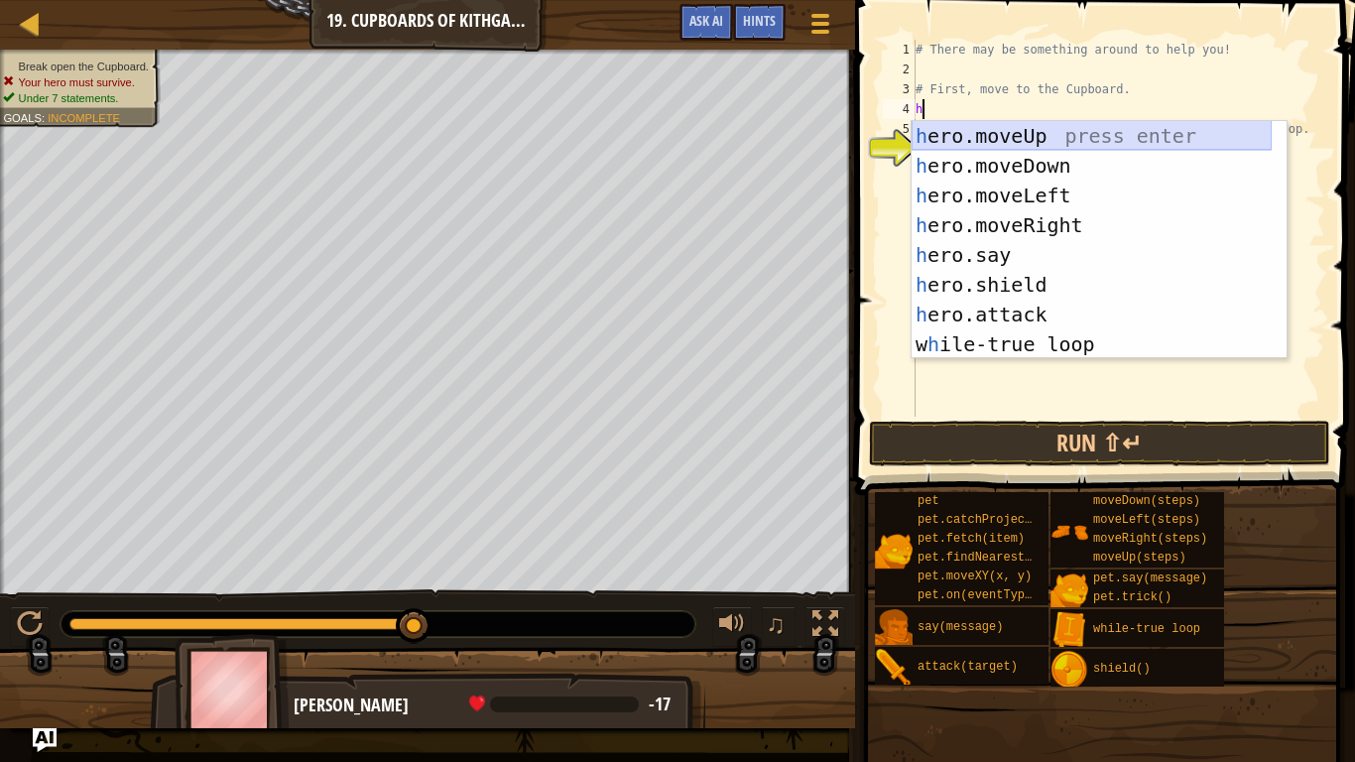
click at [1032, 137] on div "h ero.moveUp press enter h ero.moveDown press enter h ero.moveLeft press enter …" at bounding box center [1092, 270] width 360 height 298
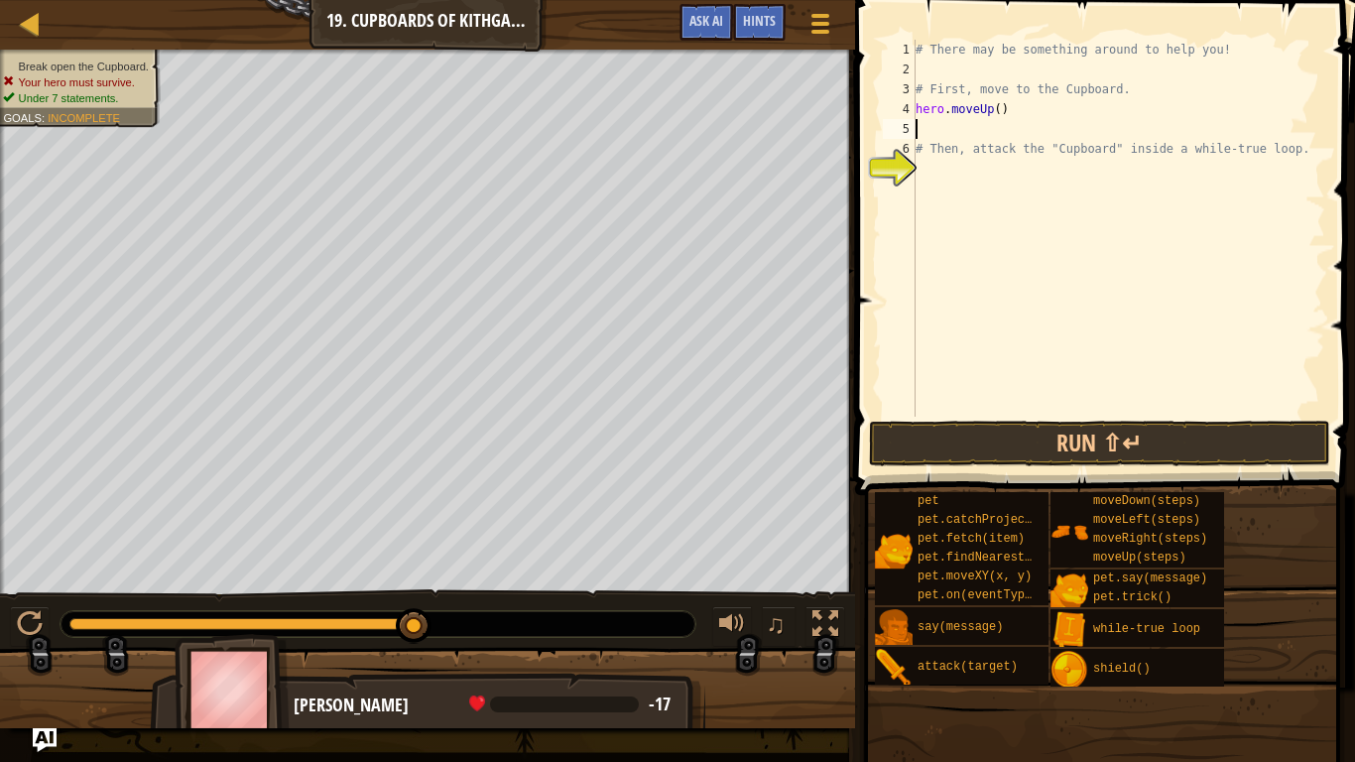
type textarea "h"
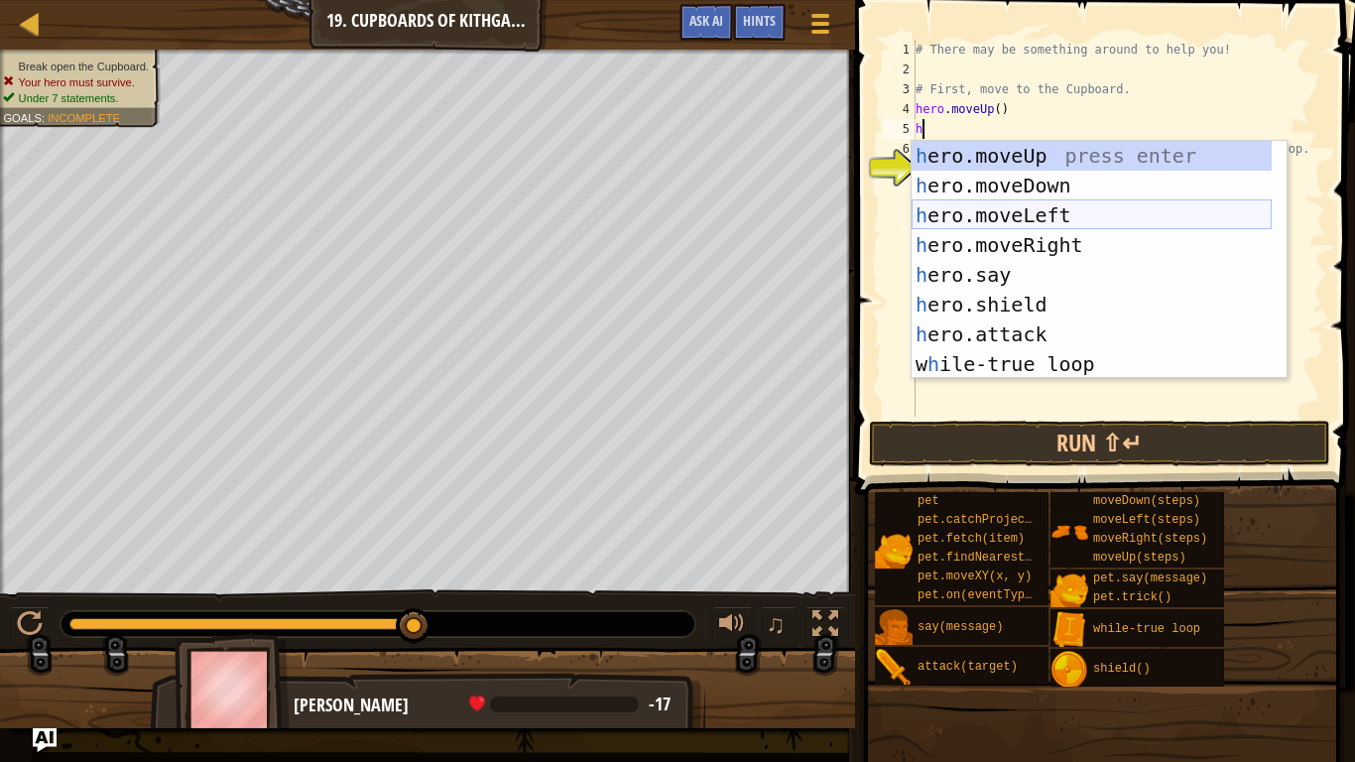
click at [1060, 240] on div "h ero.moveUp press enter h ero.moveDown press enter h ero.moveLeft press enter …" at bounding box center [1092, 290] width 360 height 298
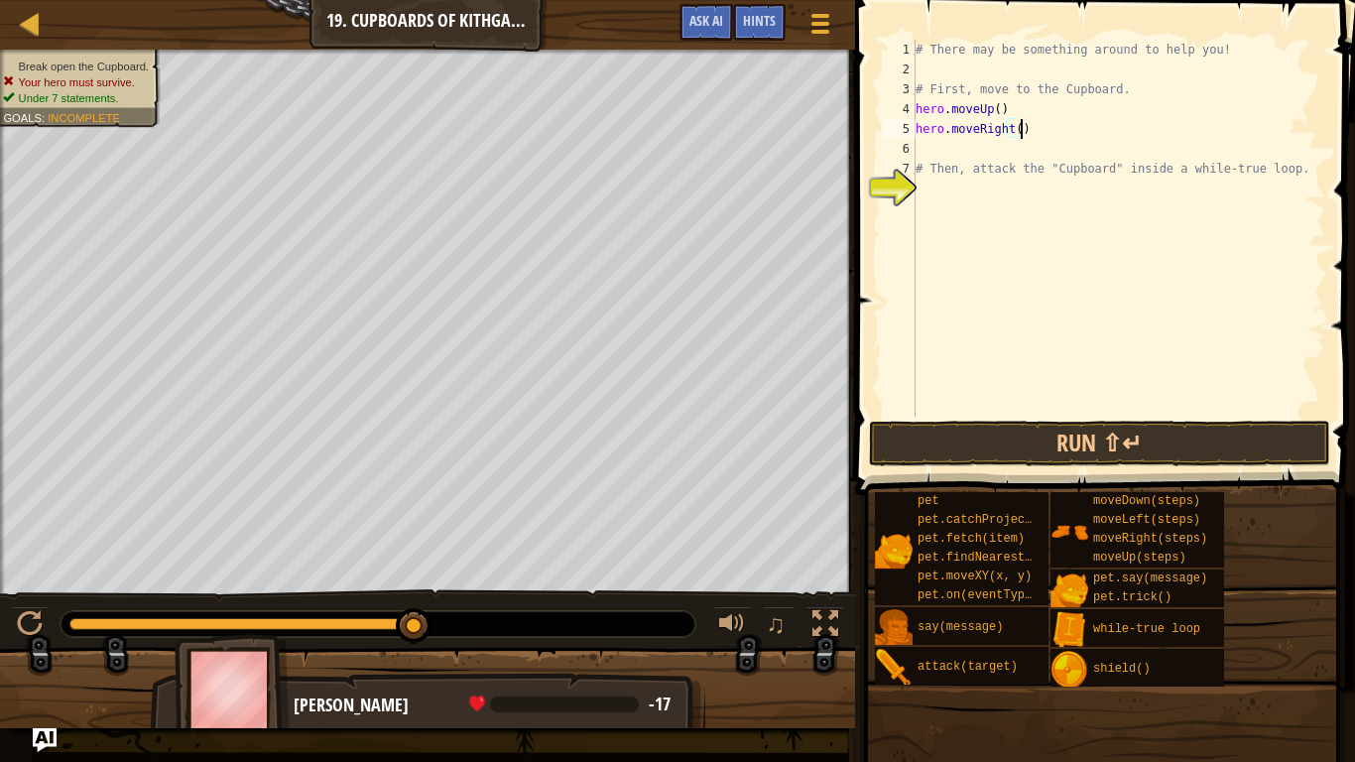
click at [1017, 132] on div "# There may be something around to help you! # First, move to the Cupboard. her…" at bounding box center [1119, 248] width 414 height 417
click at [1008, 132] on div "# There may be something around to help you! # First, move to the Cupboard. her…" at bounding box center [1119, 248] width 414 height 417
click at [1015, 132] on div "# There may be something around to help you! # First, move to the Cupboard. her…" at bounding box center [1119, 248] width 414 height 417
type textarea "hero.moveRight(2)"
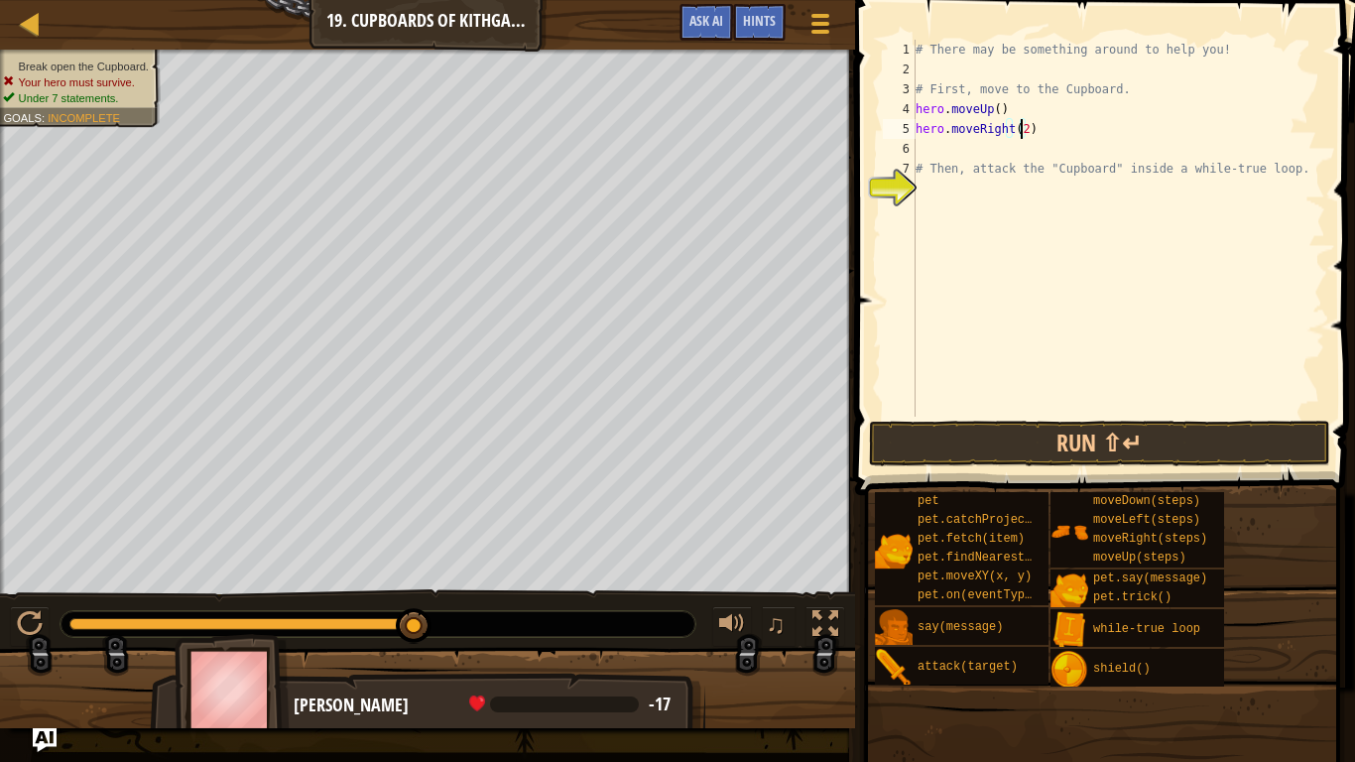
click at [934, 151] on div "# There may be something around to help you! # First, move to the Cupboard. her…" at bounding box center [1119, 248] width 414 height 417
type textarea "h"
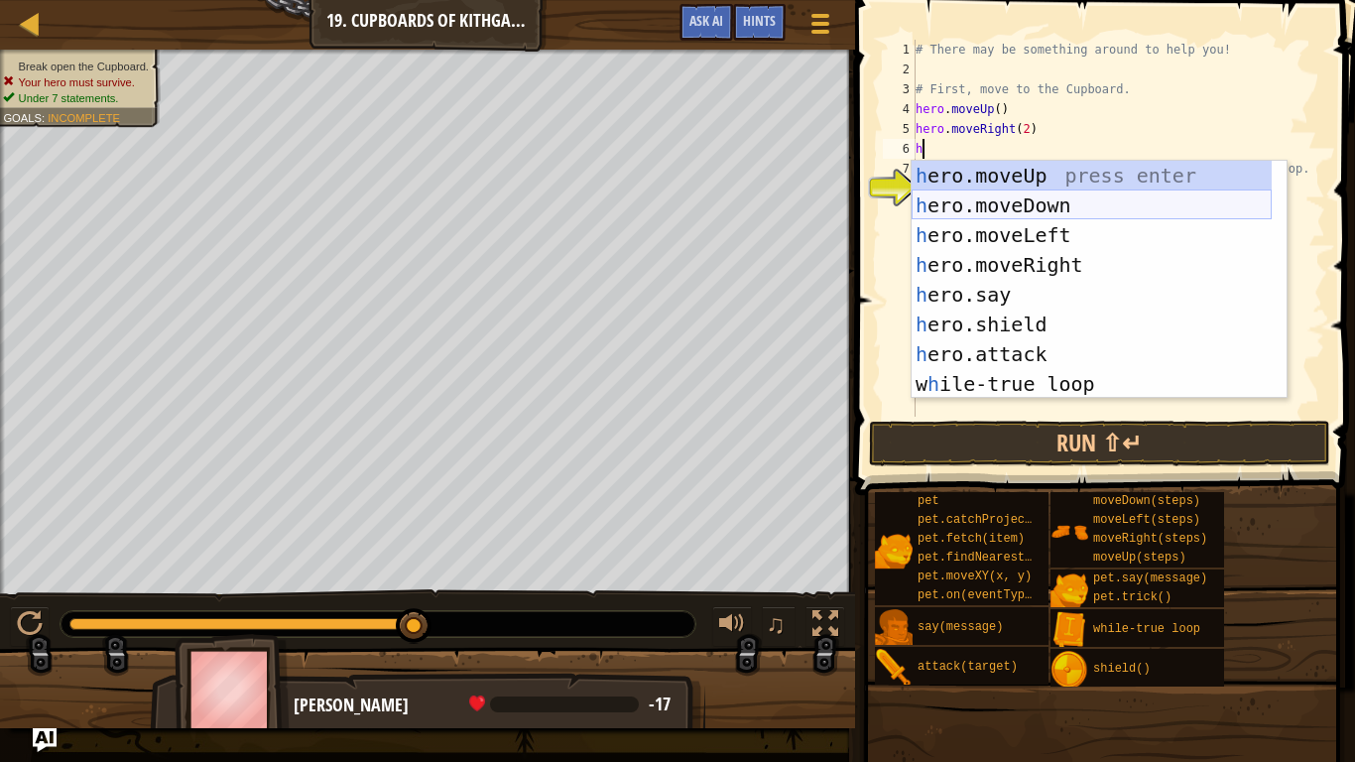
click at [1022, 204] on div "h ero.moveUp press enter h ero.moveDown press enter h ero.moveLeft press enter …" at bounding box center [1092, 310] width 360 height 298
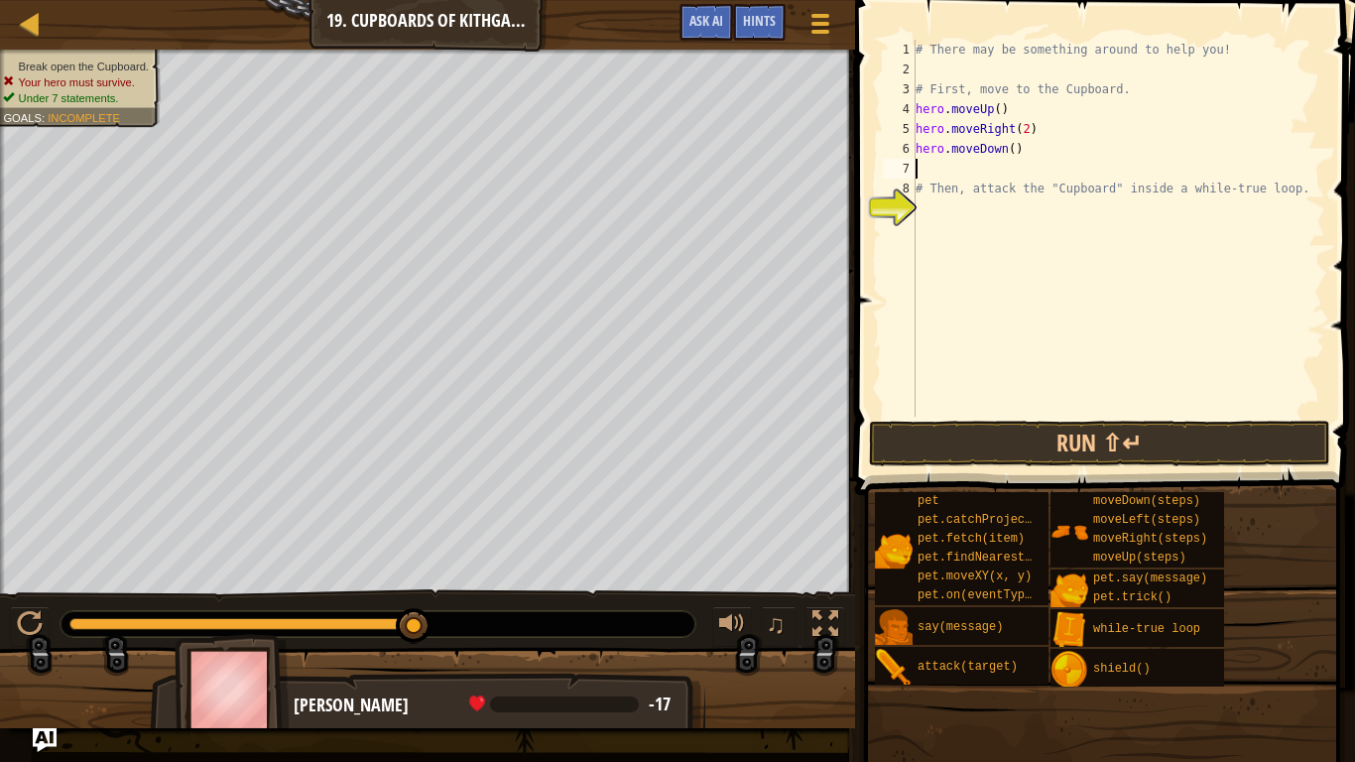
click at [1008, 153] on div "# There may be something around to help you! # First, move to the Cupboard. her…" at bounding box center [1119, 248] width 414 height 417
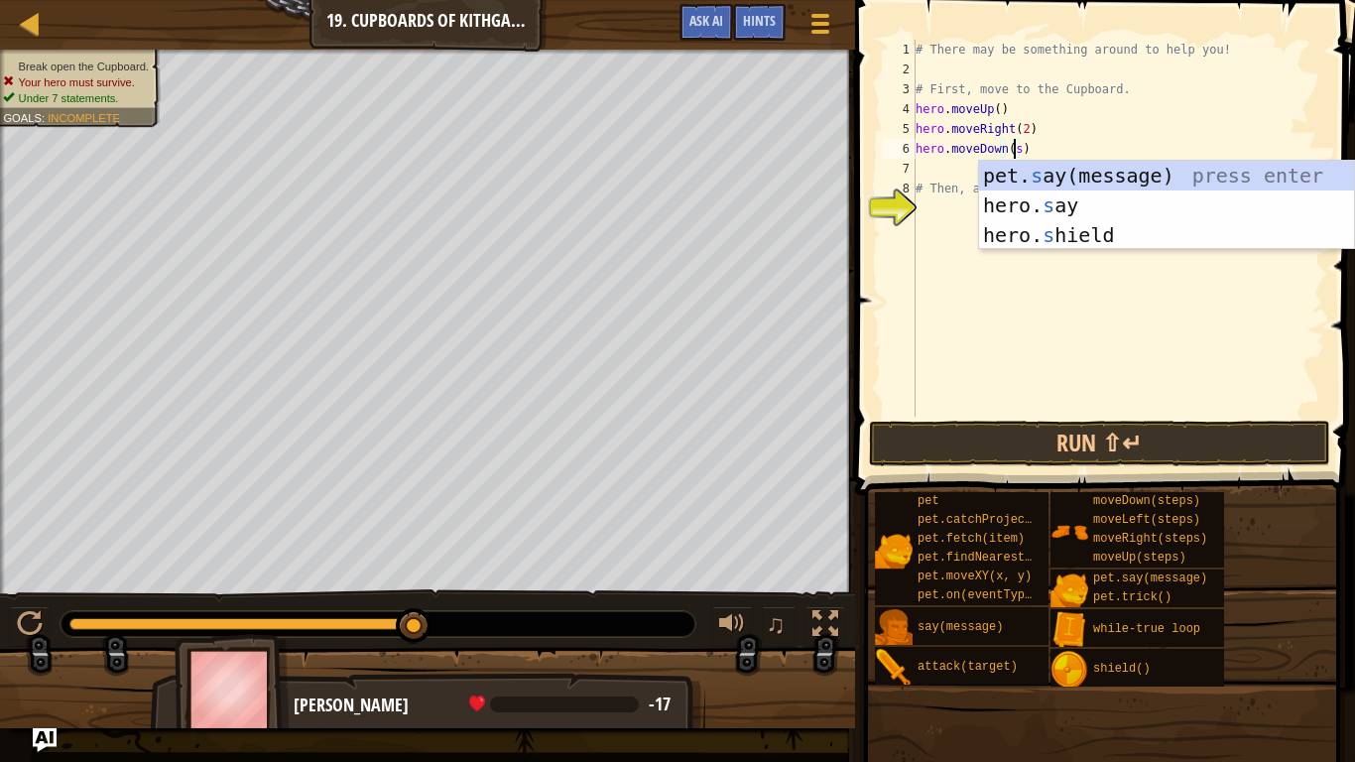
scroll to position [9, 7]
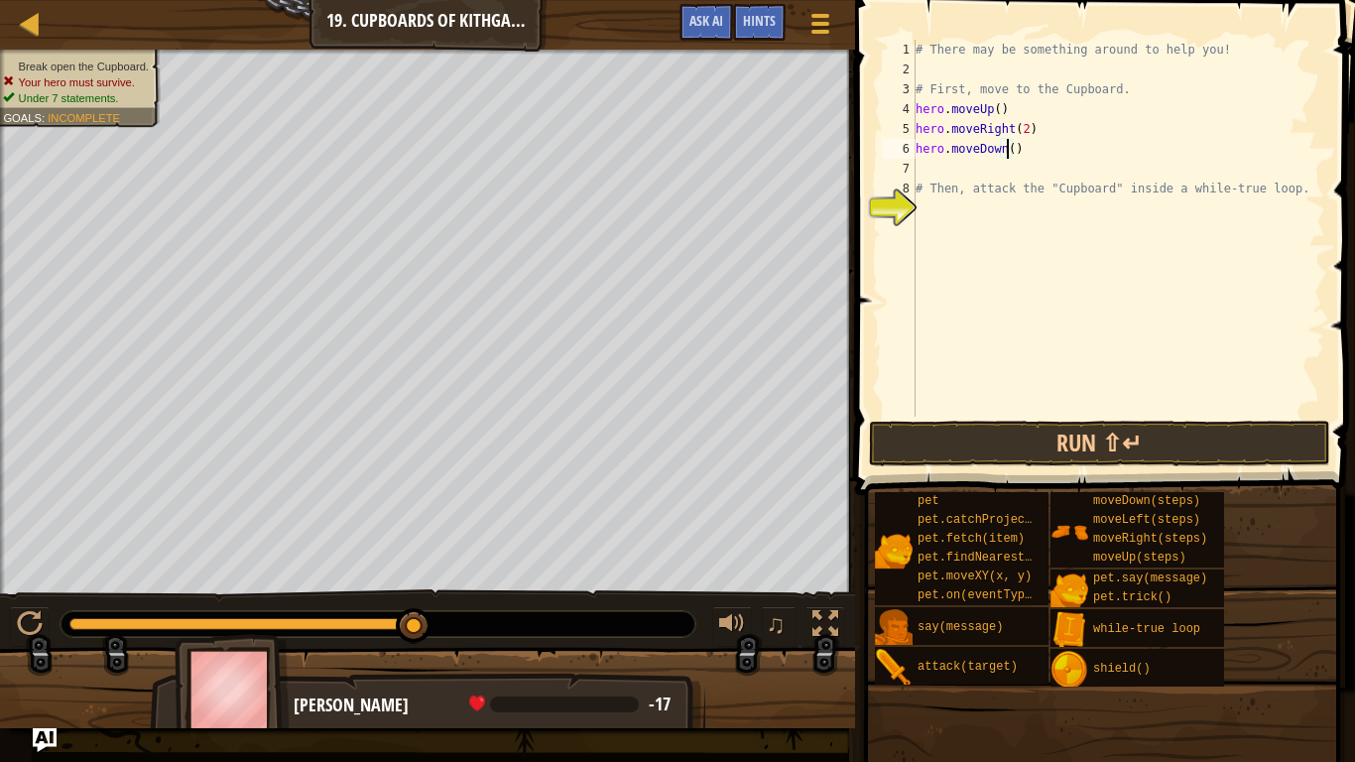
type textarea "hero.moveDown(2)"
click at [1026, 169] on div "# There may be something around to help you! # First, move to the Cupboard. her…" at bounding box center [1119, 248] width 414 height 417
type textarea "hero.moveDown(2)"
click at [1029, 194] on div "# There may be something around to help you! # First, move to the Cupboard. her…" at bounding box center [1119, 248] width 414 height 417
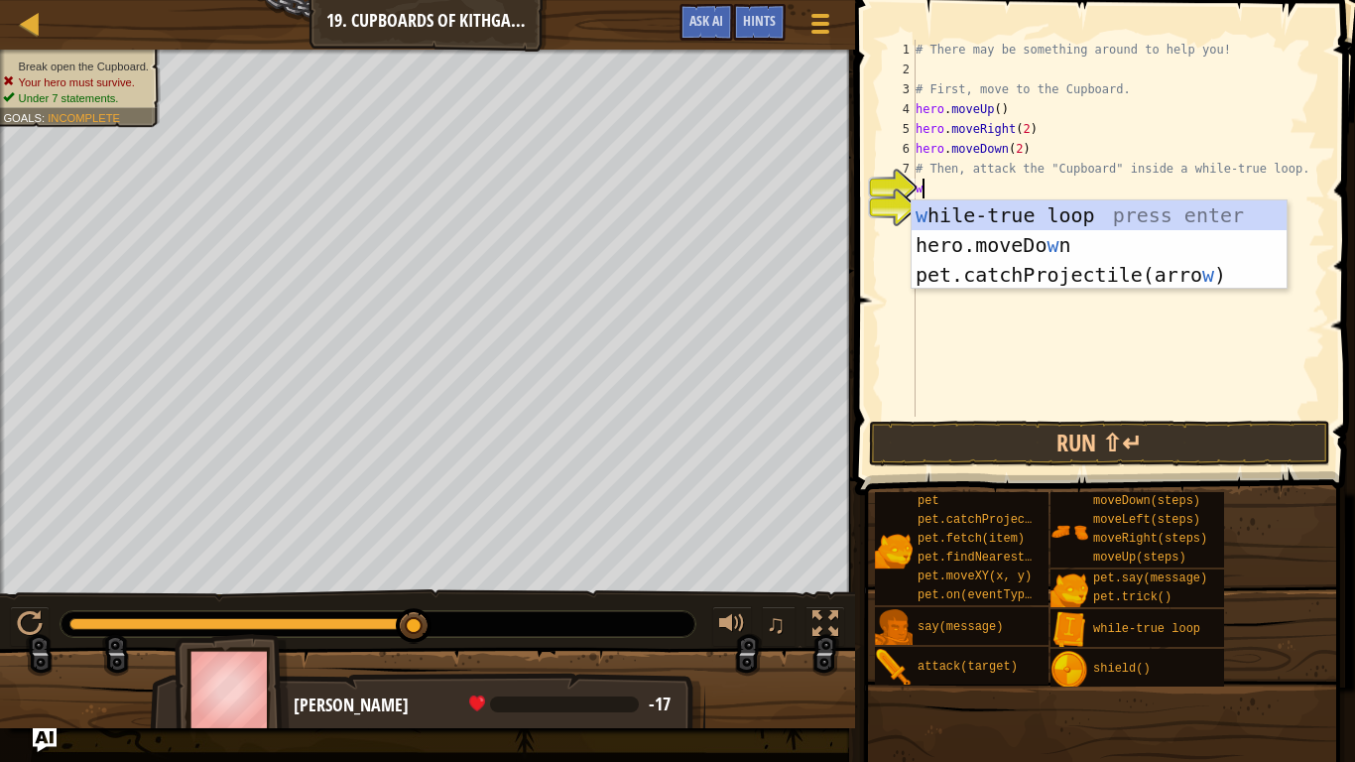
type textarea "wh"
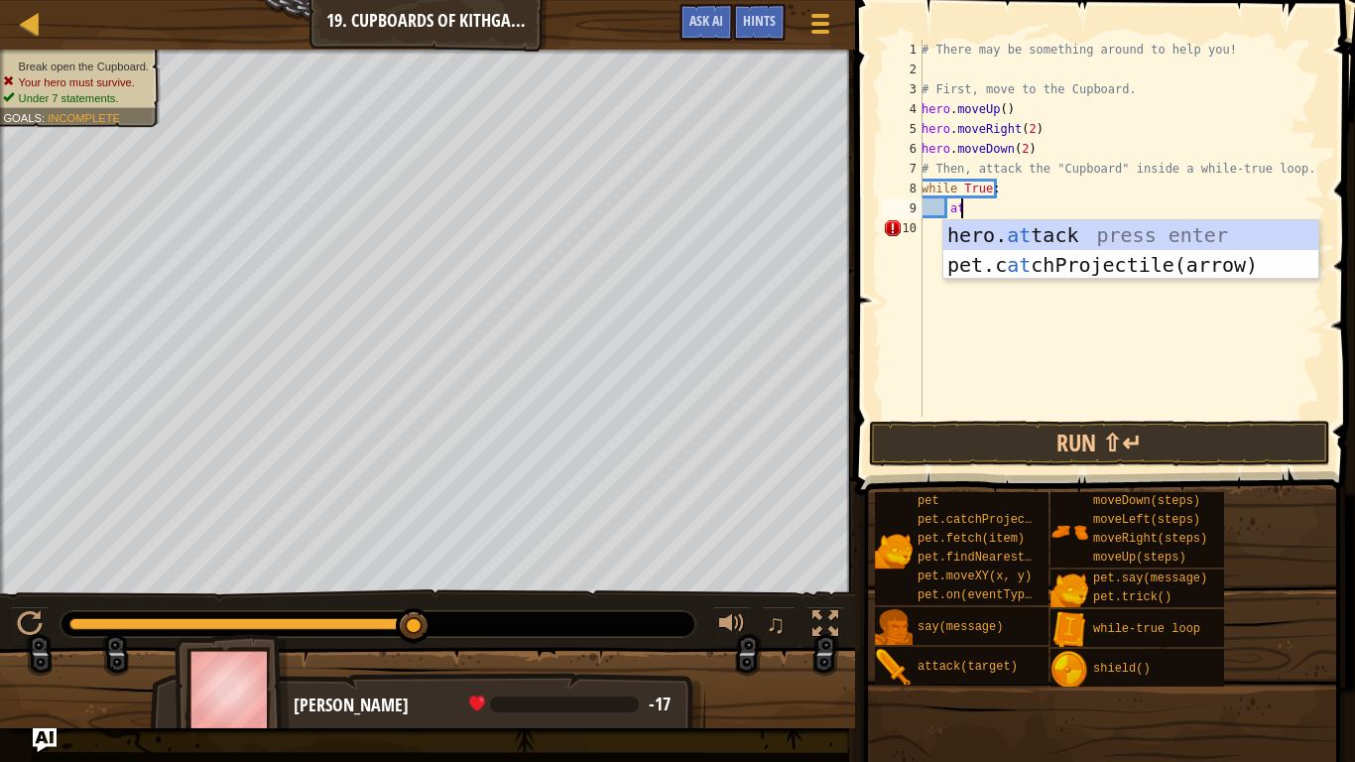
scroll to position [9, 2]
click at [1018, 234] on div "hero. at tack press enter pet.c at chProjectile(arrow) press enter" at bounding box center [1130, 279] width 375 height 119
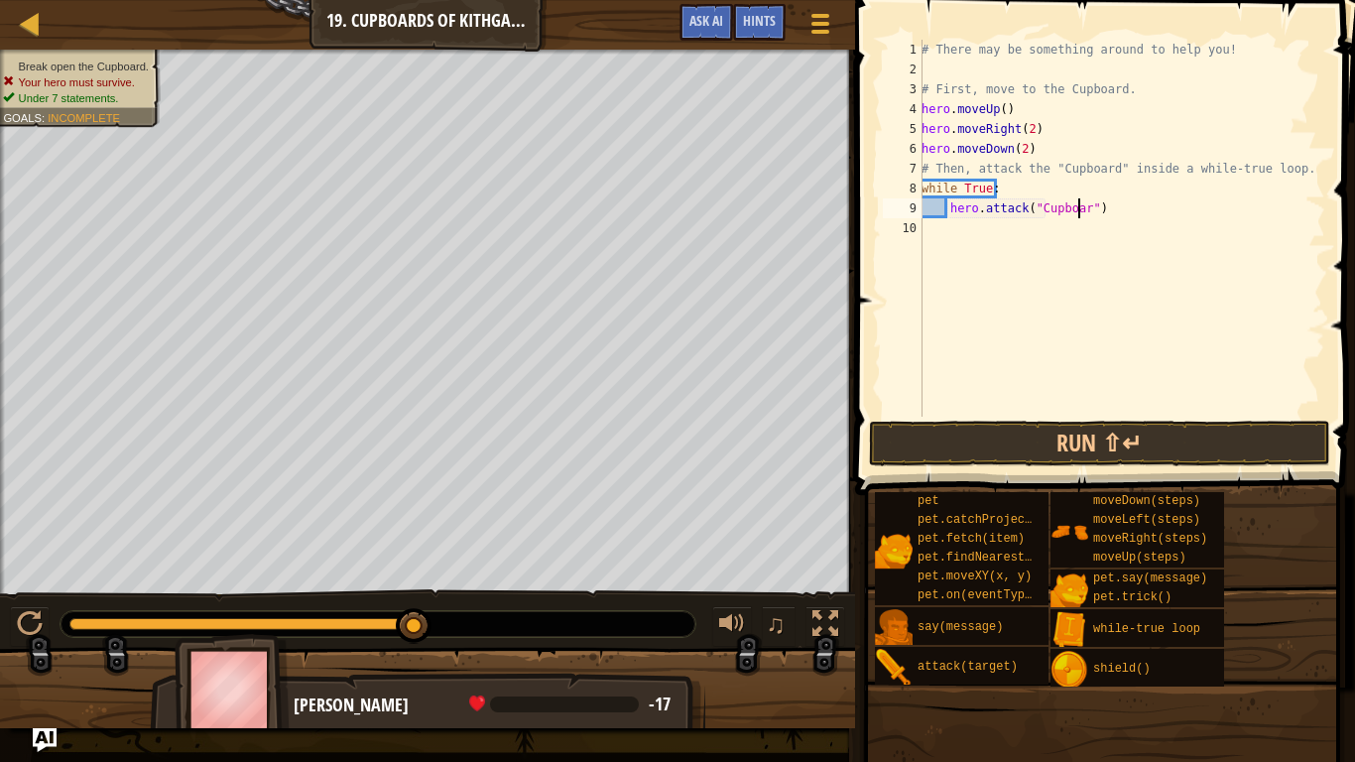
scroll to position [9, 13]
type textarea "hero.attack("Cupboard")"
click at [1117, 460] on button "Run ⇧↵" at bounding box center [1100, 444] width 462 height 46
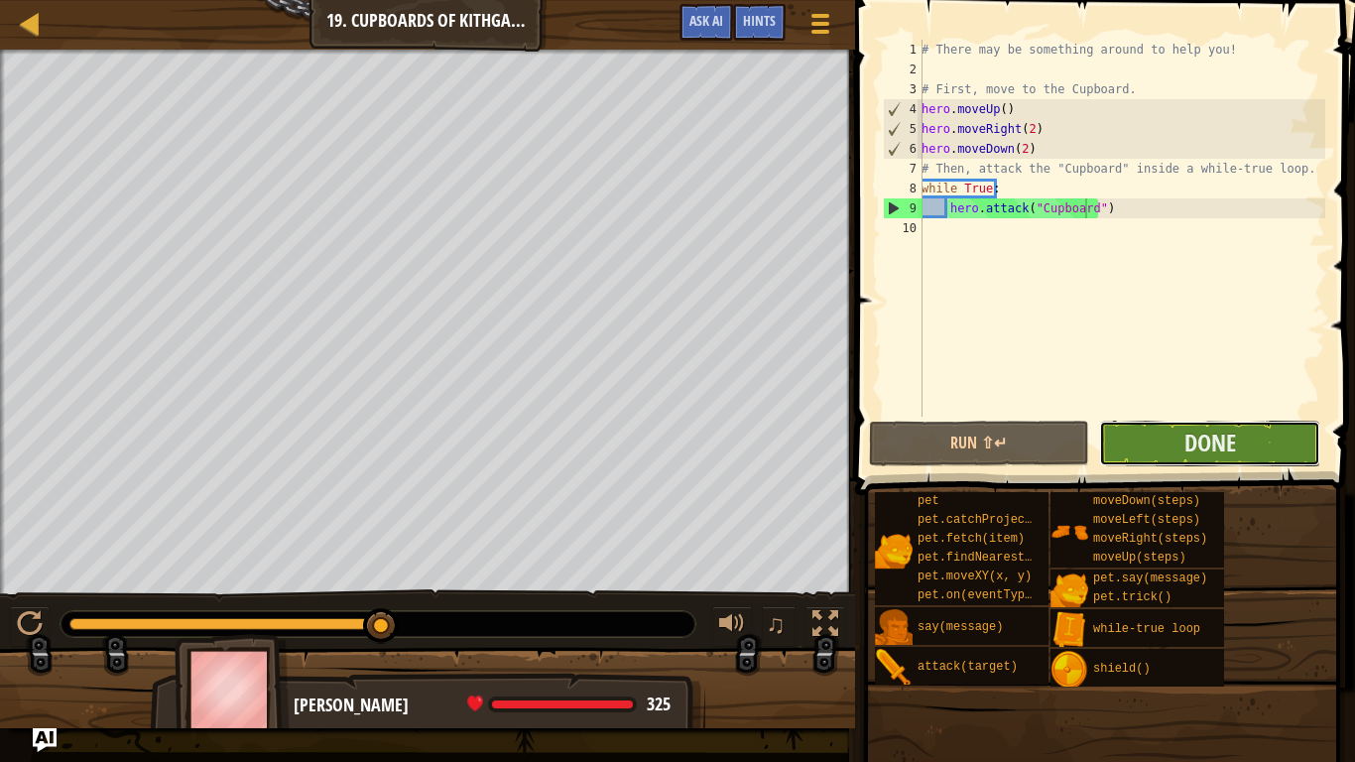
click at [1237, 446] on button "Done" at bounding box center [1209, 444] width 221 height 46
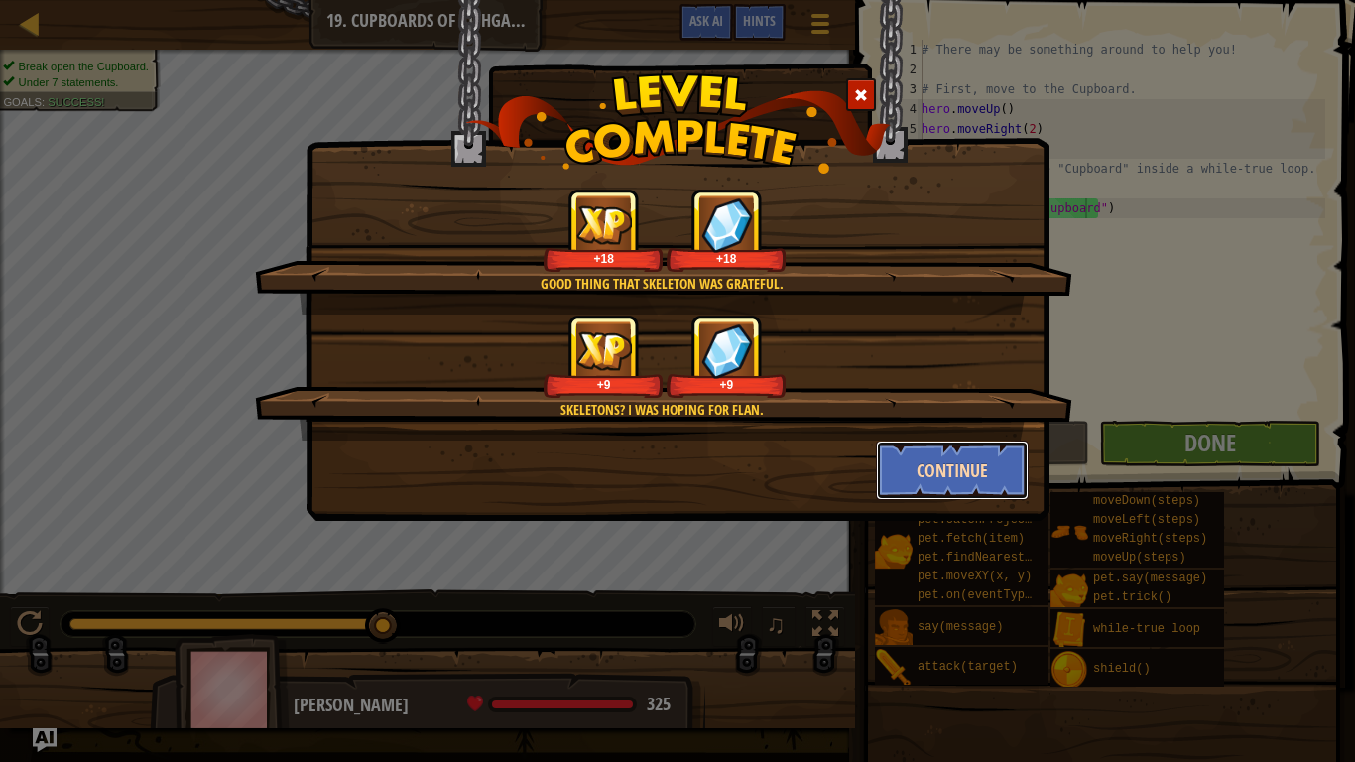
click at [910, 468] on button "Continue" at bounding box center [953, 470] width 154 height 60
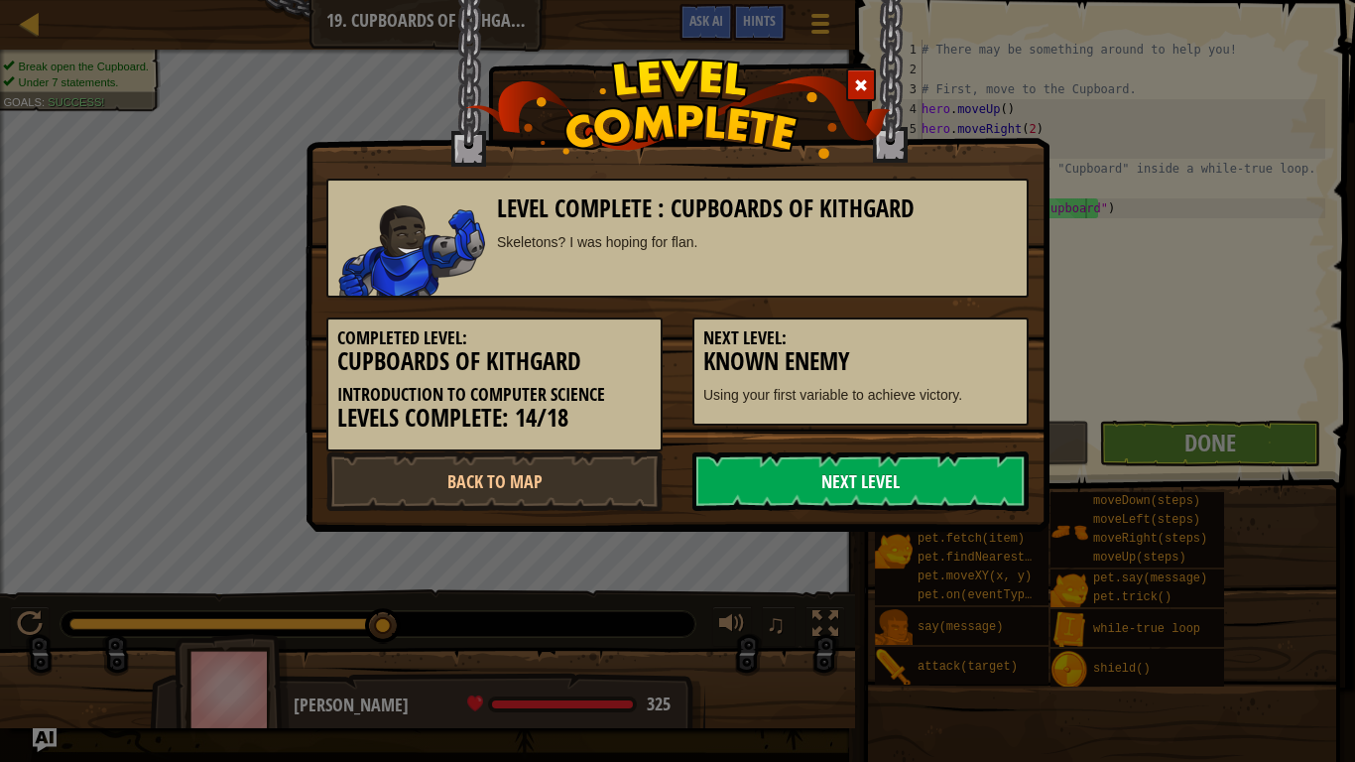
click at [913, 479] on link "Next Level" at bounding box center [860, 481] width 336 height 60
click at [916, 483] on link "Next Level" at bounding box center [860, 481] width 336 height 60
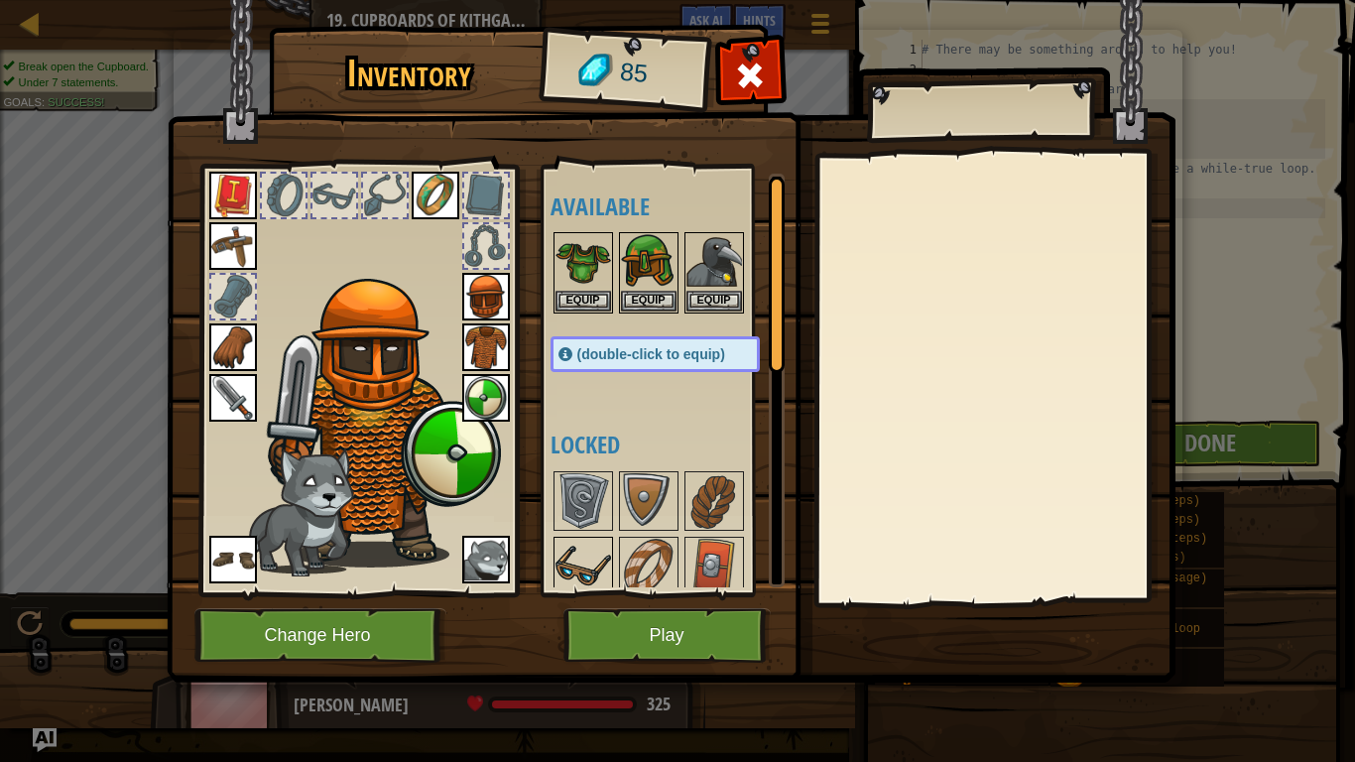
click at [595, 557] on img at bounding box center [583, 567] width 56 height 56
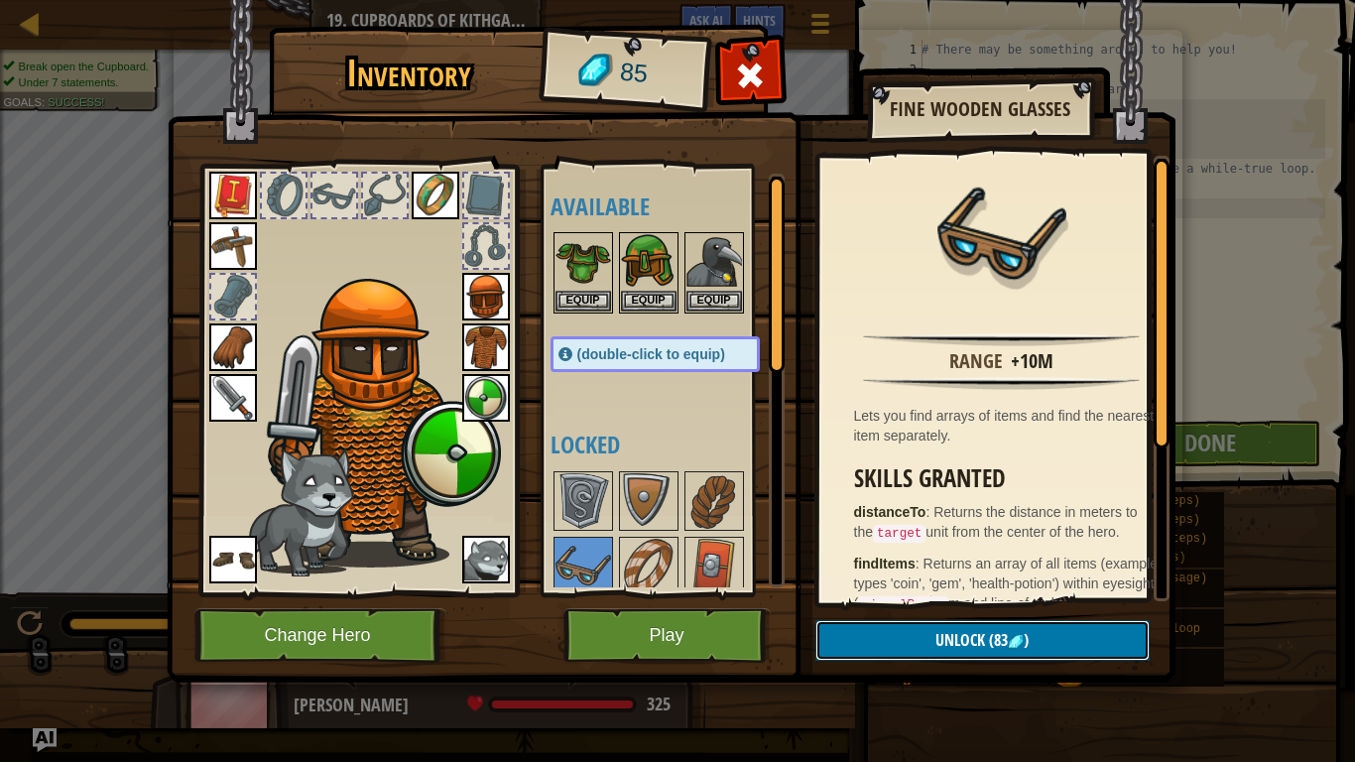
click at [927, 606] on button "Unlock (83 )" at bounding box center [982, 640] width 334 height 41
click at [927, 606] on button "Confirm" at bounding box center [982, 640] width 334 height 41
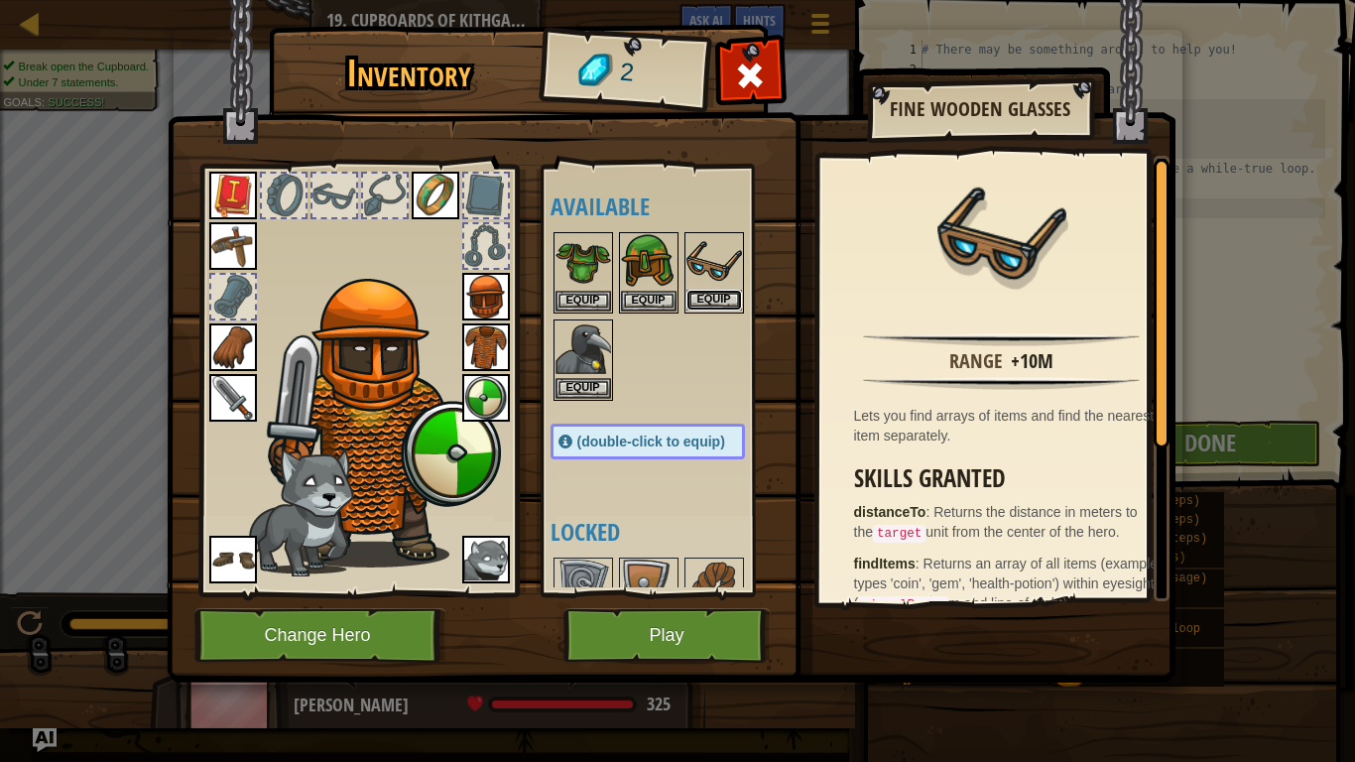
click at [723, 299] on button "Equip" at bounding box center [714, 300] width 56 height 21
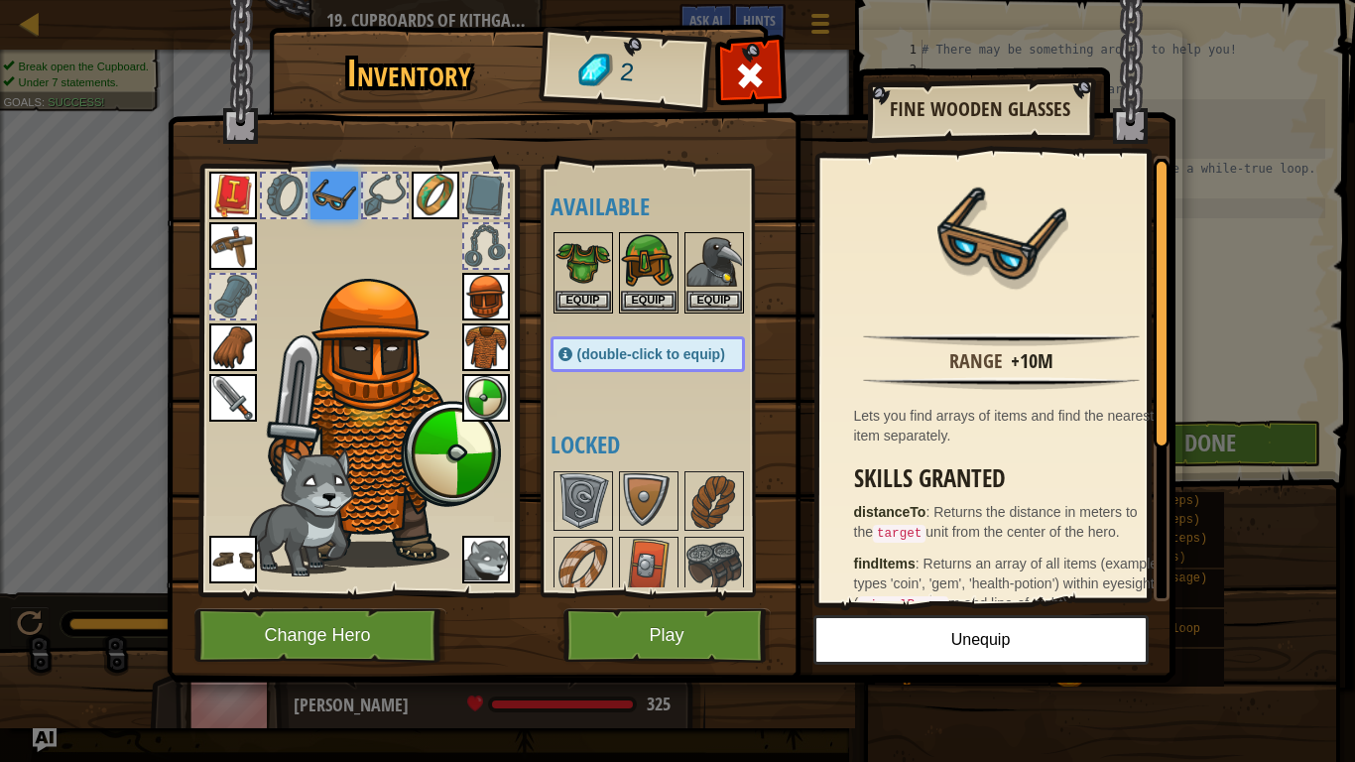
click at [385, 191] on div at bounding box center [385, 196] width 44 height 44
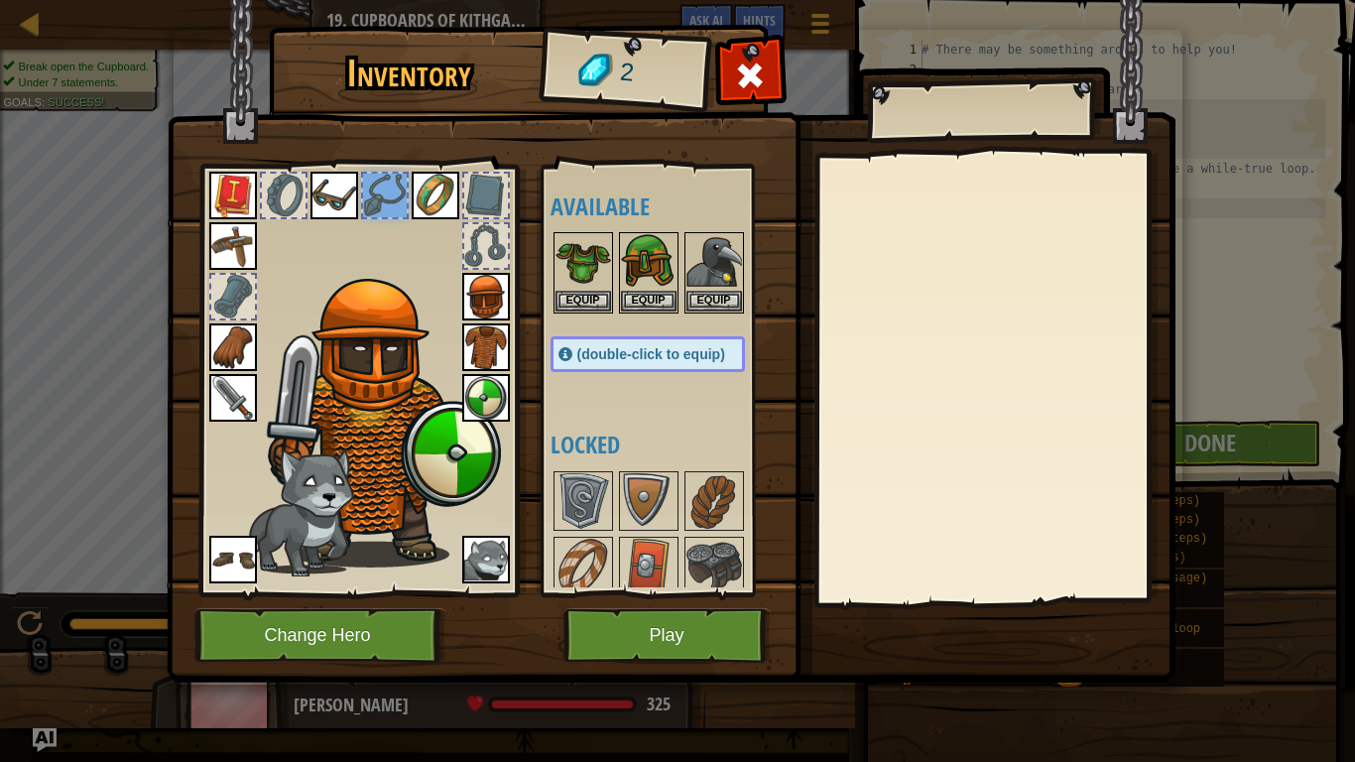
click at [477, 184] on div at bounding box center [486, 196] width 44 height 44
click at [670, 606] on button "Play" at bounding box center [666, 635] width 207 height 55
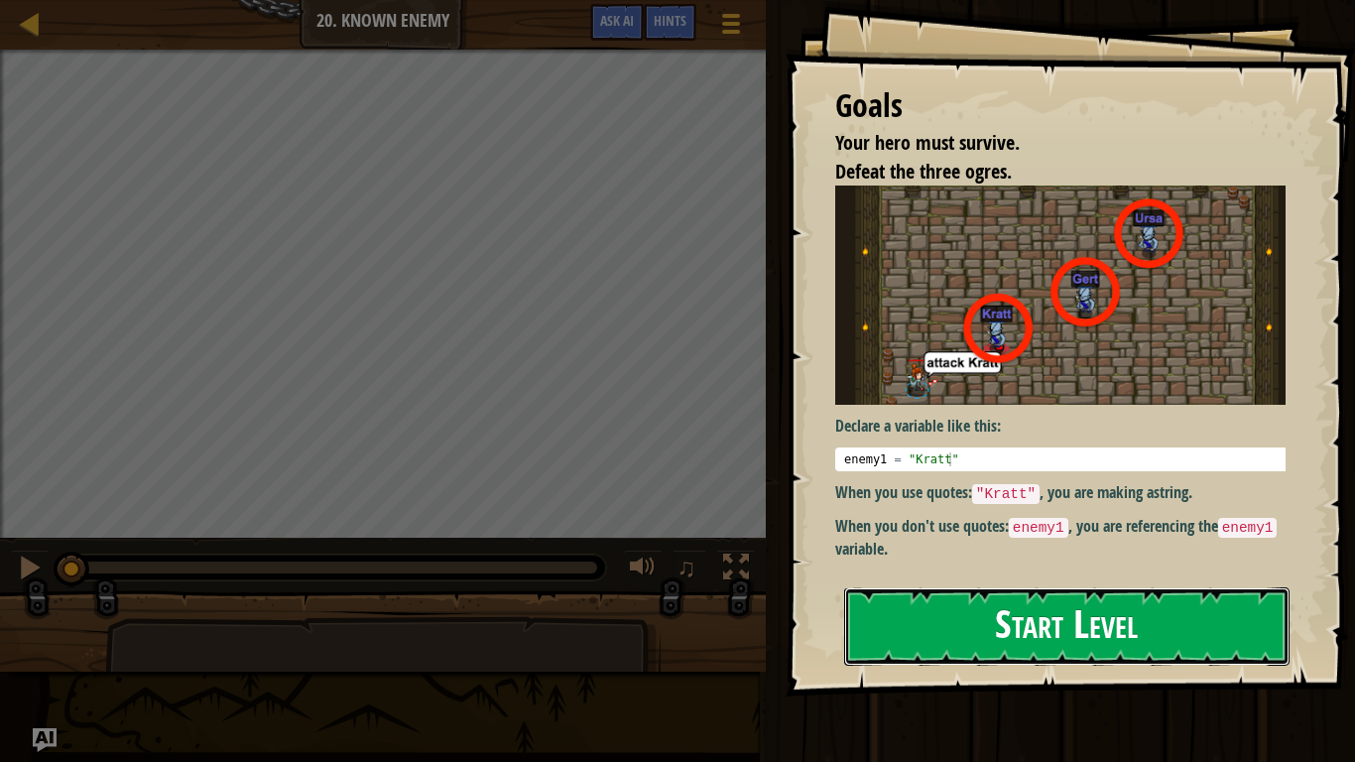
click at [1024, 606] on button "Start Level" at bounding box center [1066, 626] width 445 height 78
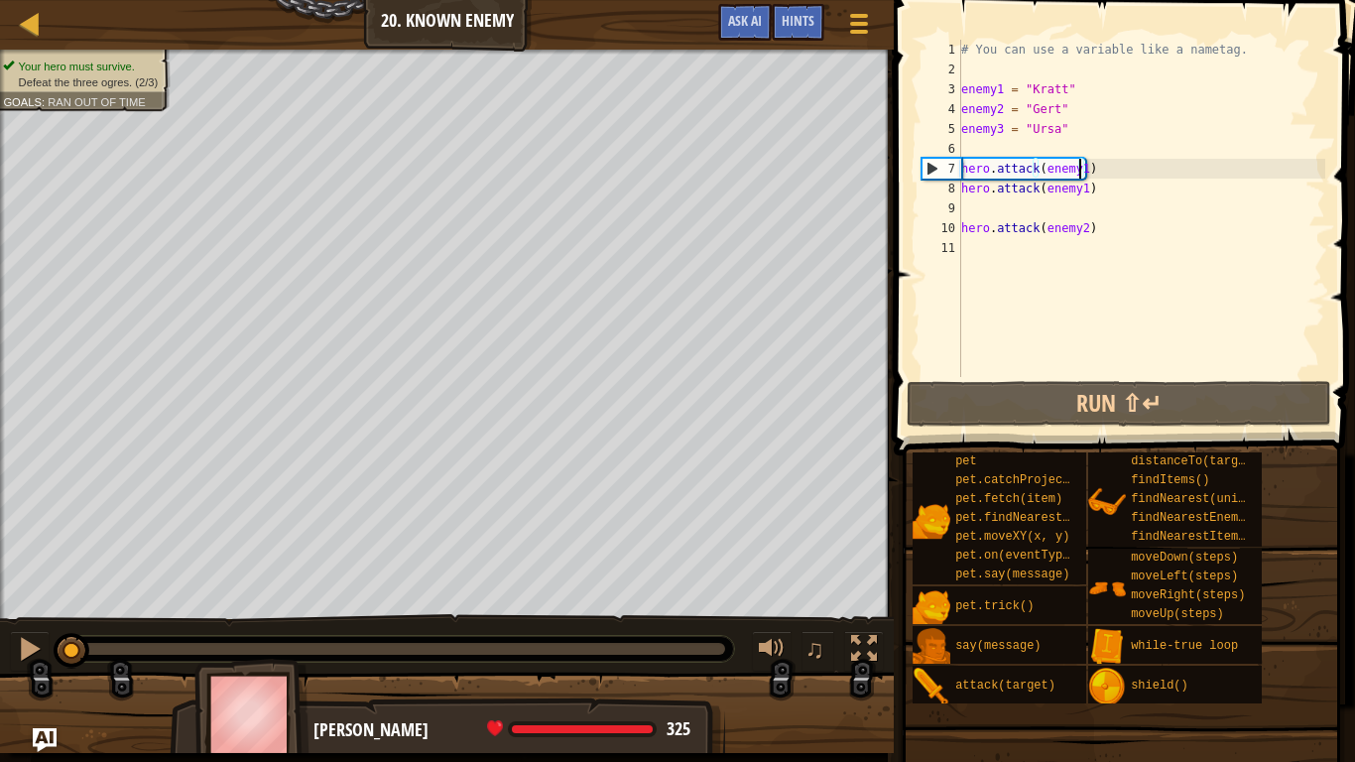
click at [1079, 172] on div "# You can use a variable like a nametag. enemy1 = "Kratt" enemy2 = "Gert" enemy…" at bounding box center [1141, 228] width 368 height 377
type textarea "hero.attack(enemy1)"
click at [1110, 211] on div "# You can use a variable like a nametag. enemy1 = "Kratt" enemy2 = "Gert" enemy…" at bounding box center [1141, 228] width 368 height 377
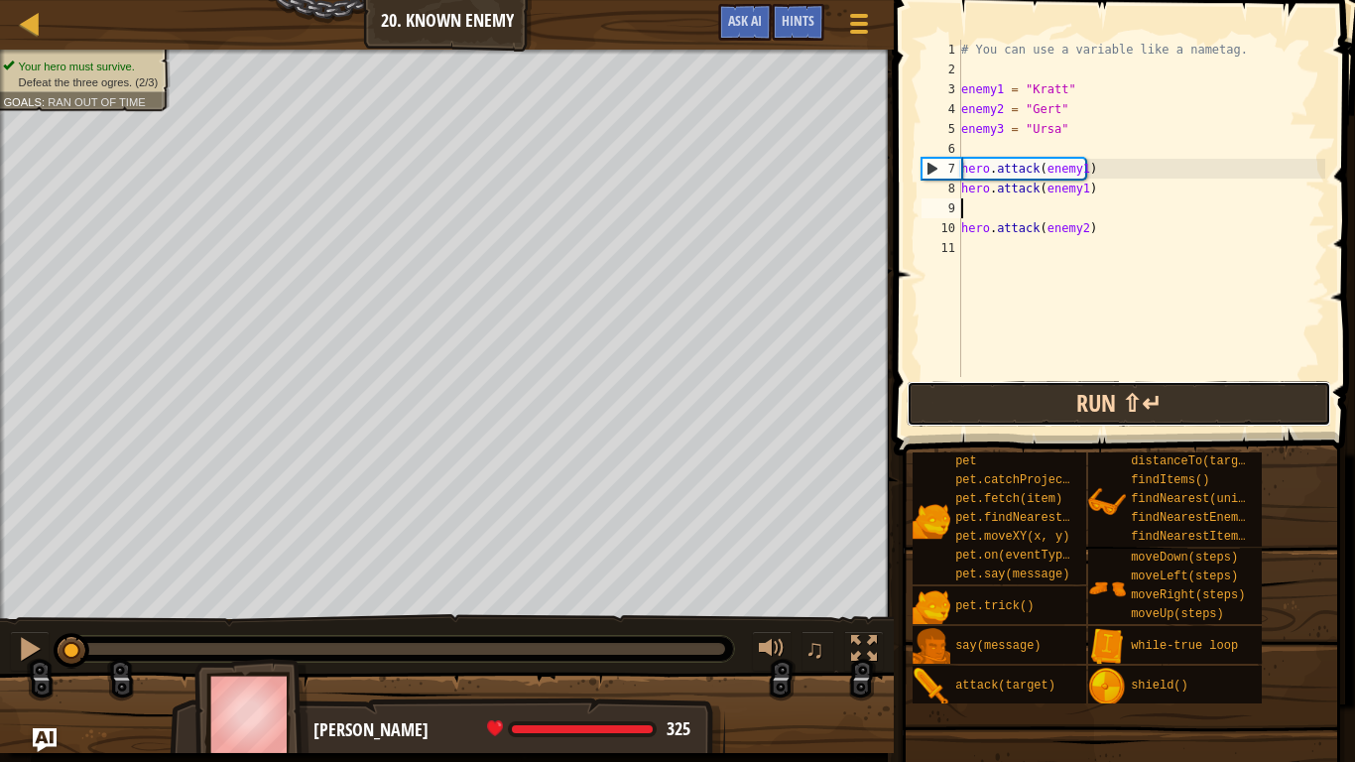
click at [1177, 413] on button "Run ⇧↵" at bounding box center [1119, 404] width 425 height 46
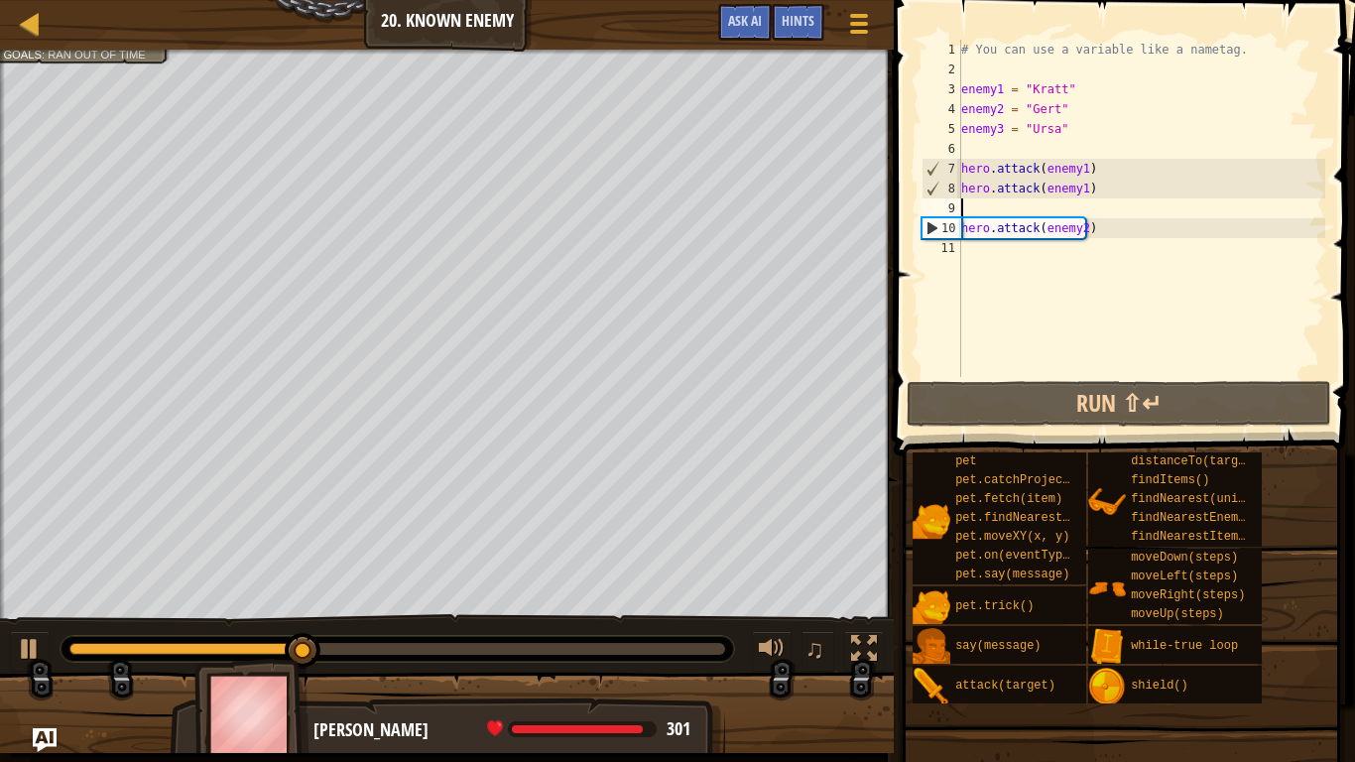
type textarea "hero.attack(enemy1)"
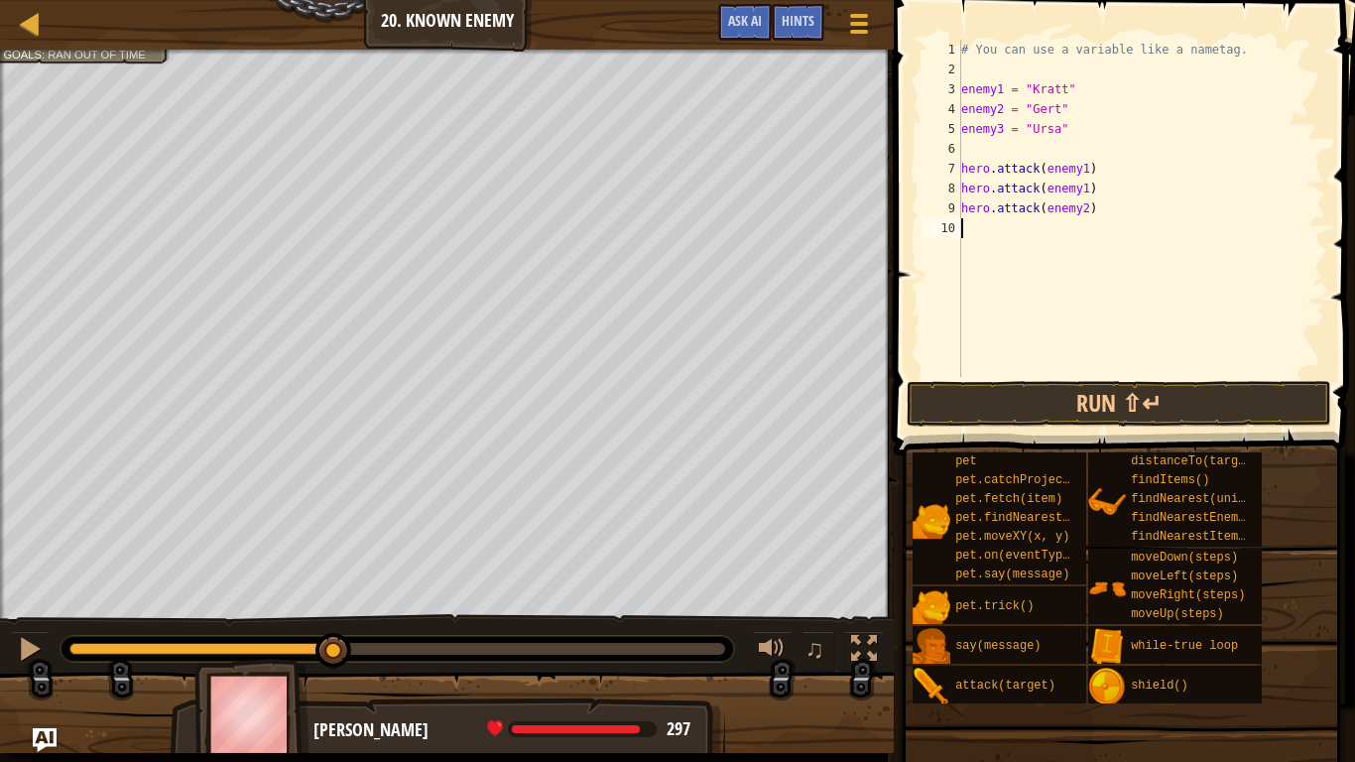
click at [1040, 233] on div "# You can use a variable like a nametag. enemy1 = "Kratt" enemy2 = "Gert" enemy…" at bounding box center [1141, 228] width 368 height 377
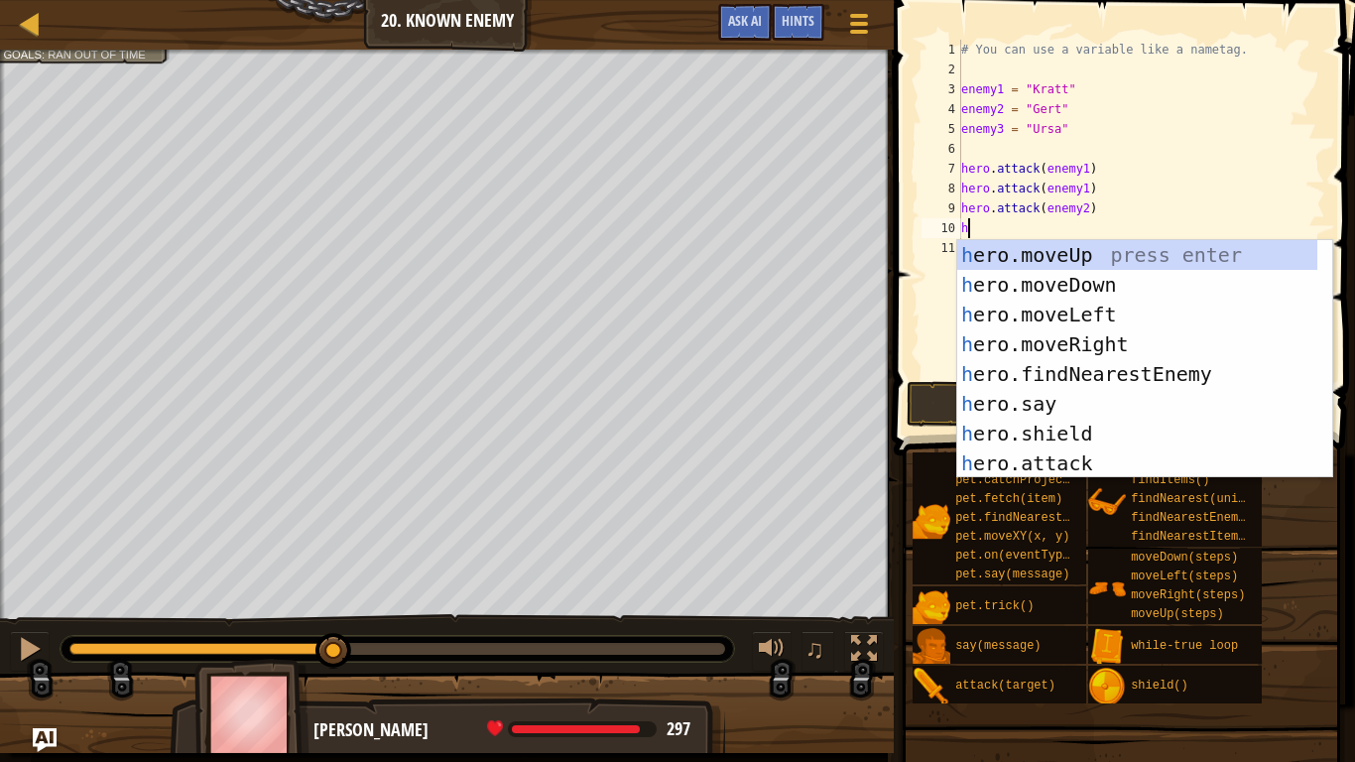
scroll to position [9, 0]
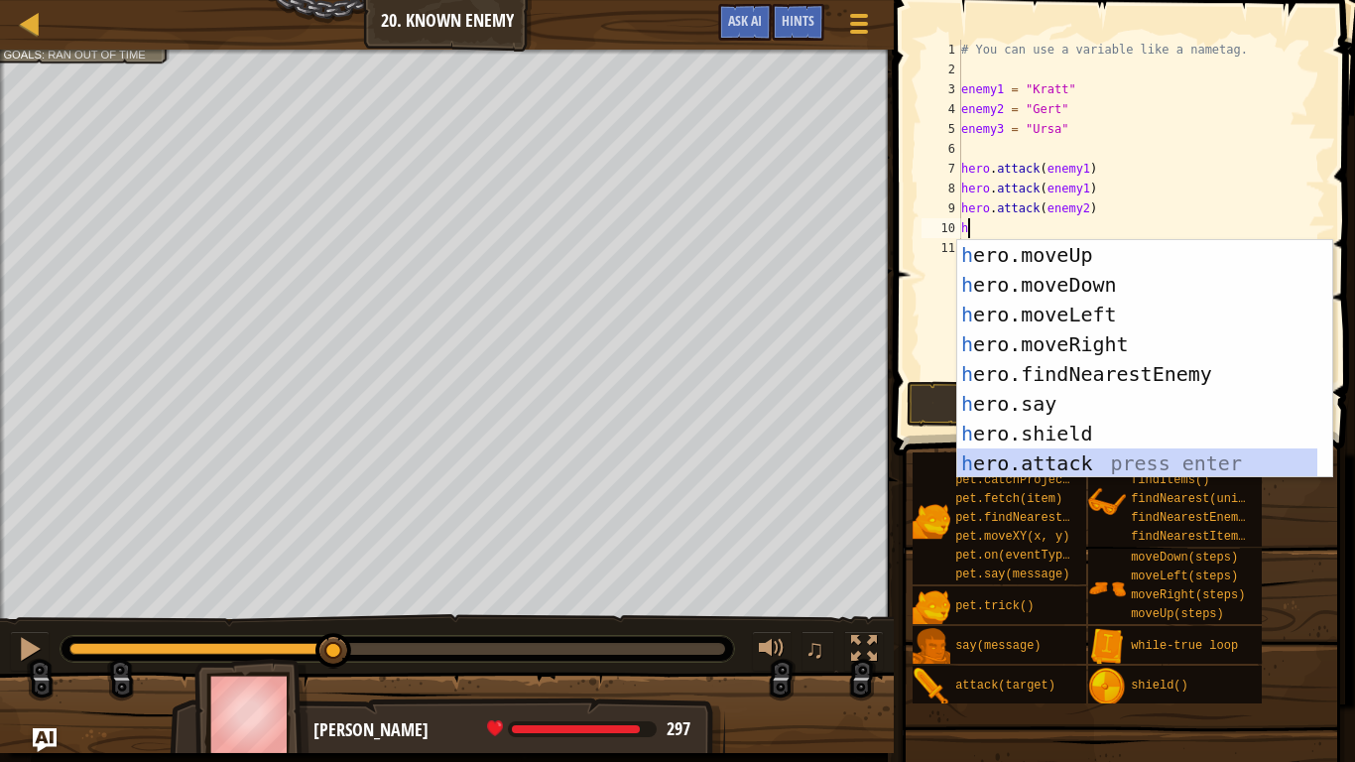
click at [1084, 453] on div "h ero.moveUp press enter h ero.moveDown press enter h ero.moveLeft press enter …" at bounding box center [1137, 389] width 360 height 298
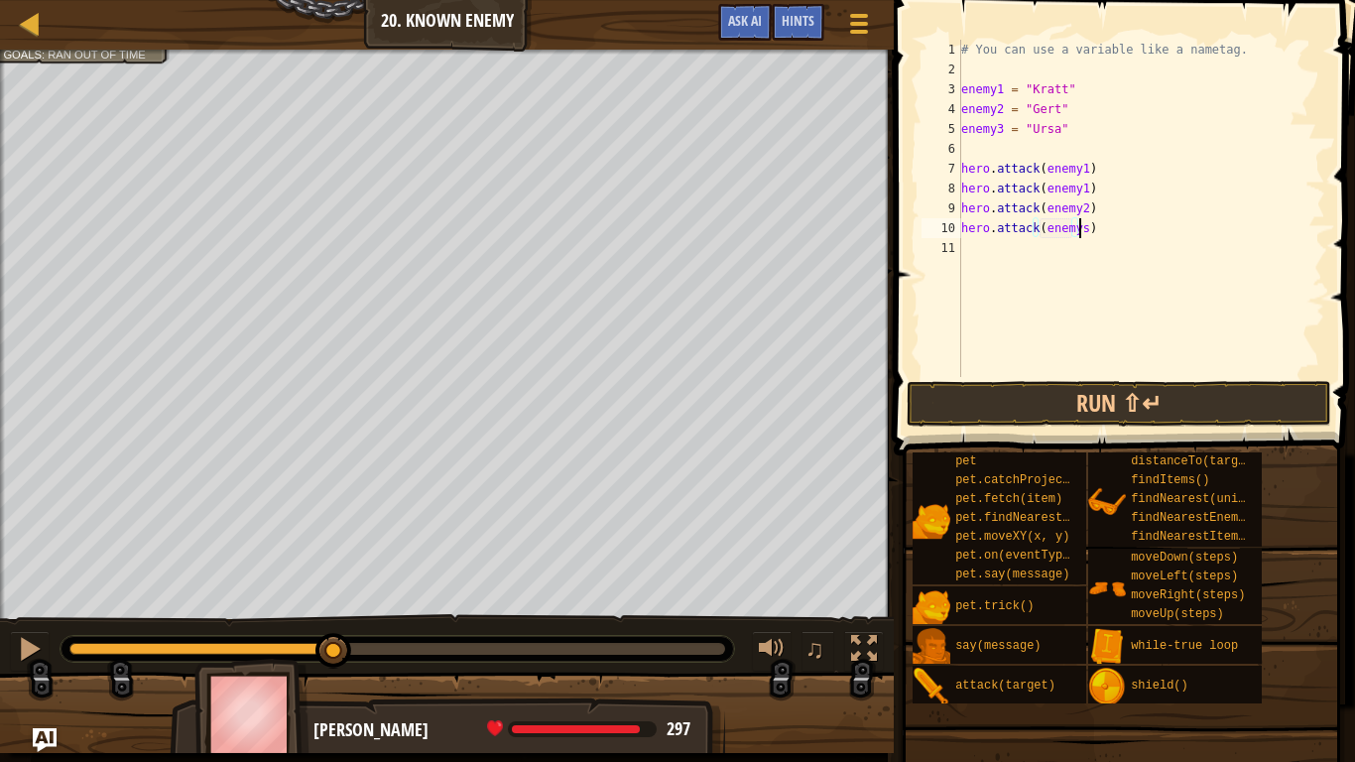
scroll to position [9, 9]
type textarea "hero.attack(enemy2)"
click at [1041, 248] on div "# You can use a variable like a nametag. enemy1 = "Kratt" enemy2 = "Gert" enemy…" at bounding box center [1141, 228] width 368 height 377
type textarea "h"
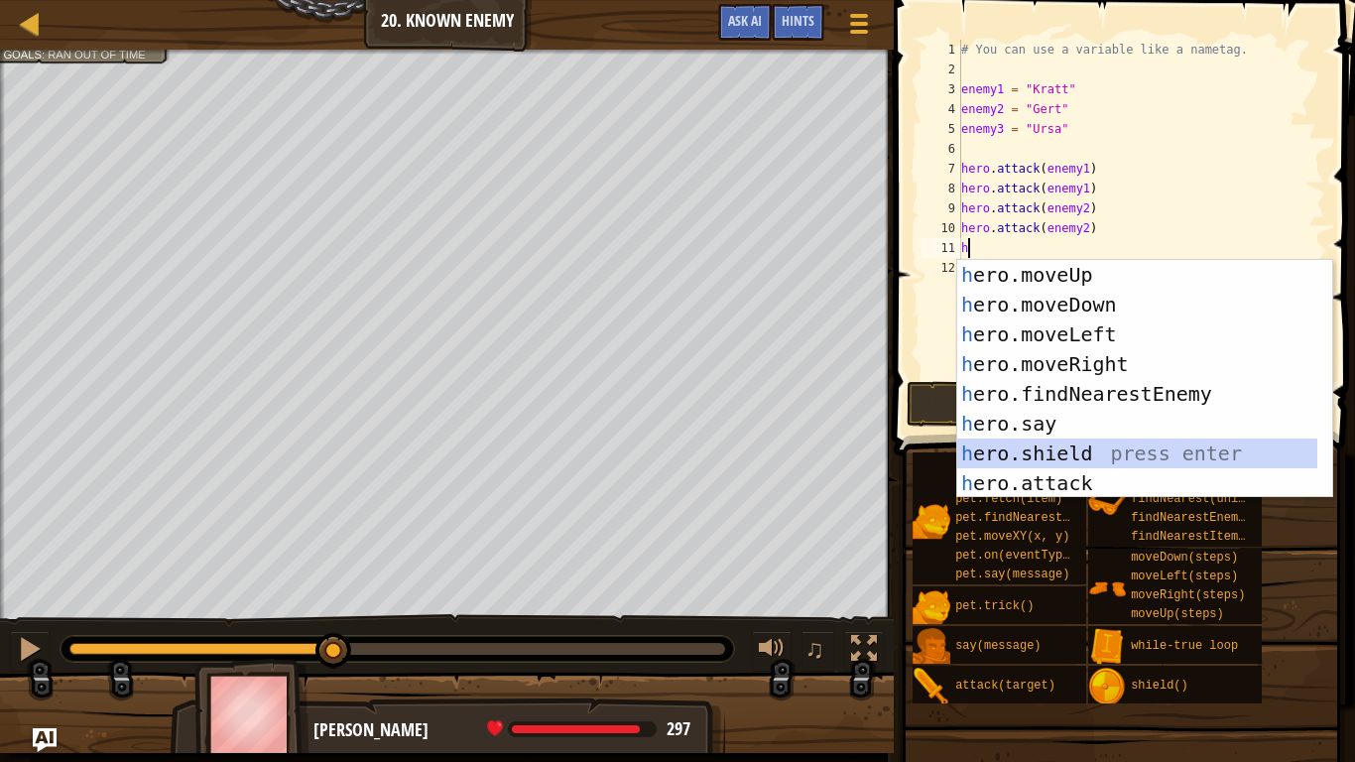
click at [1049, 466] on div "h ero.moveUp press enter h ero.moveDown press enter h ero.moveLeft press enter …" at bounding box center [1137, 409] width 360 height 298
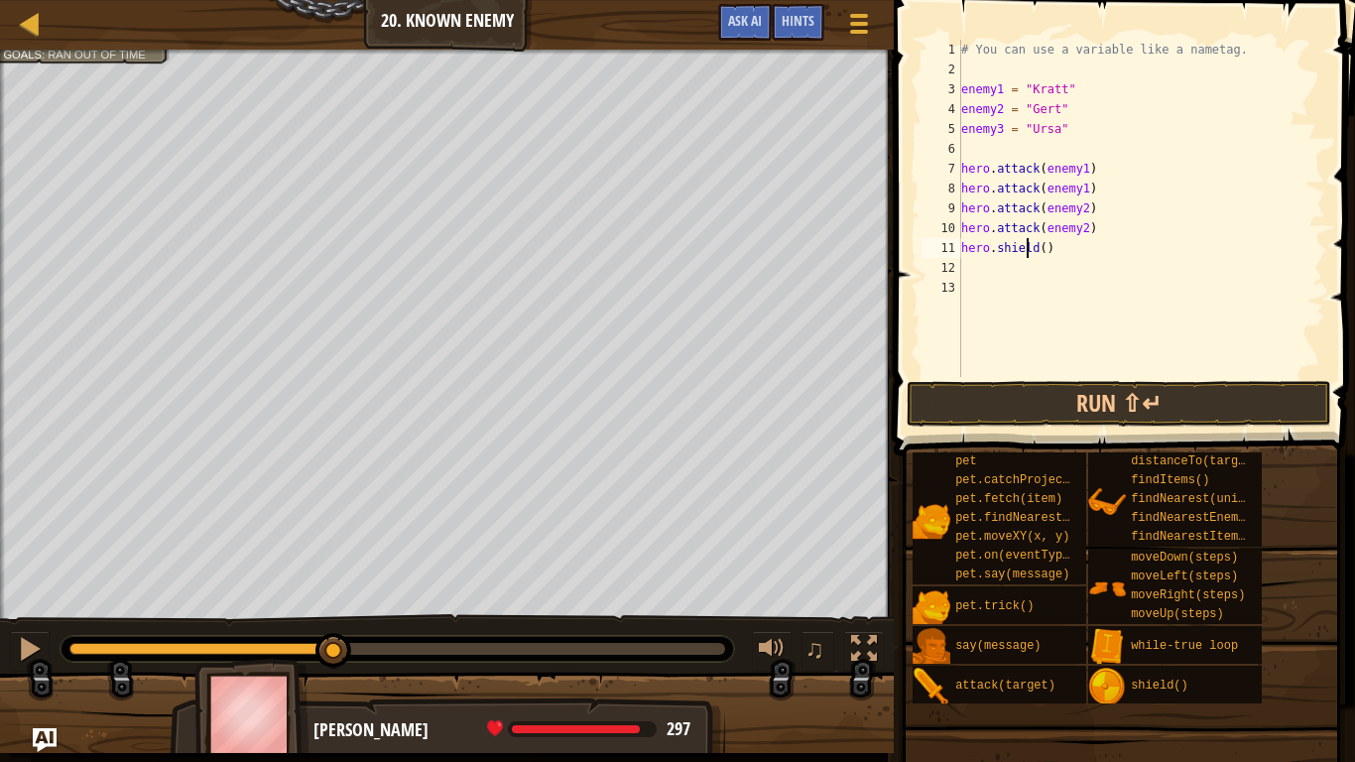
click at [1030, 249] on div "# You can use a variable like a nametag. enemy1 = "Kratt" enemy2 = "Gert" enemy…" at bounding box center [1141, 228] width 368 height 377
click at [1030, 243] on div "# You can use a variable like a nametag. enemy1 = "Kratt" enemy2 = "Gert" enemy…" at bounding box center [1141, 228] width 368 height 377
click at [1033, 246] on div "# You can use a variable like a nametag. enemy1 = "Kratt" enemy2 = "Gert" enemy…" at bounding box center [1141, 228] width 368 height 377
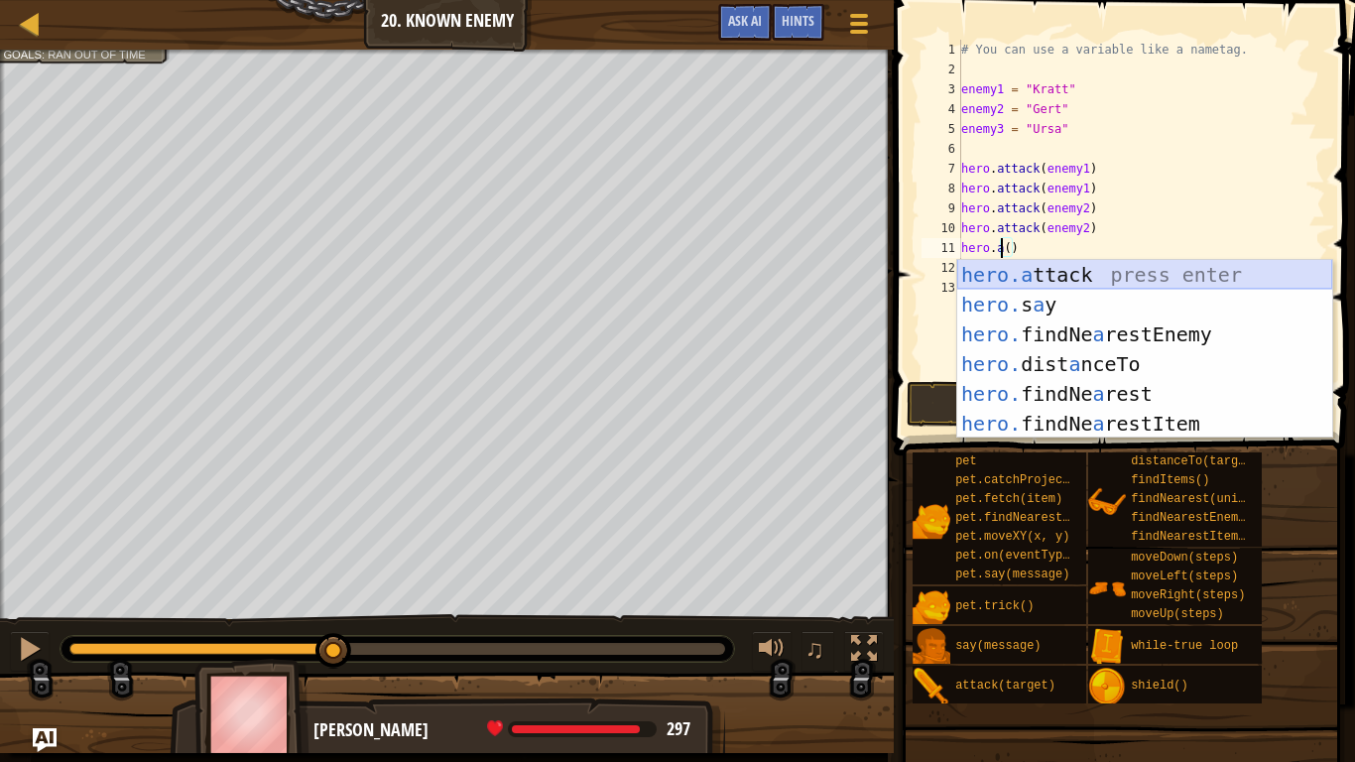
click at [1094, 277] on div "hero.a ttack press enter hero. s a y press enter hero. findNe a restEnemy press…" at bounding box center [1144, 379] width 375 height 238
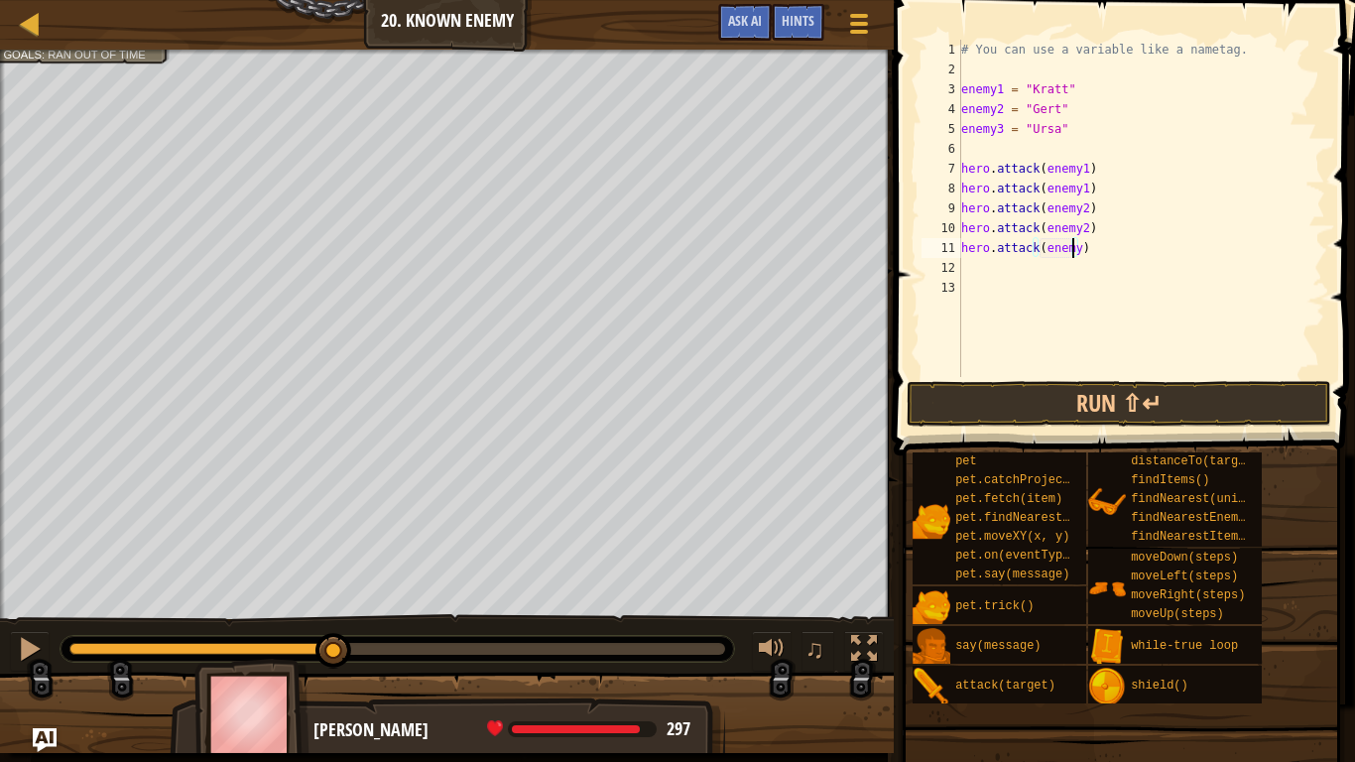
type textarea "hero.attack(enemy3)"
click at [1033, 274] on div "# You can use a variable like a nametag. enemy1 = "Kratt" enemy2 = "Gert" enemy…" at bounding box center [1141, 228] width 368 height 377
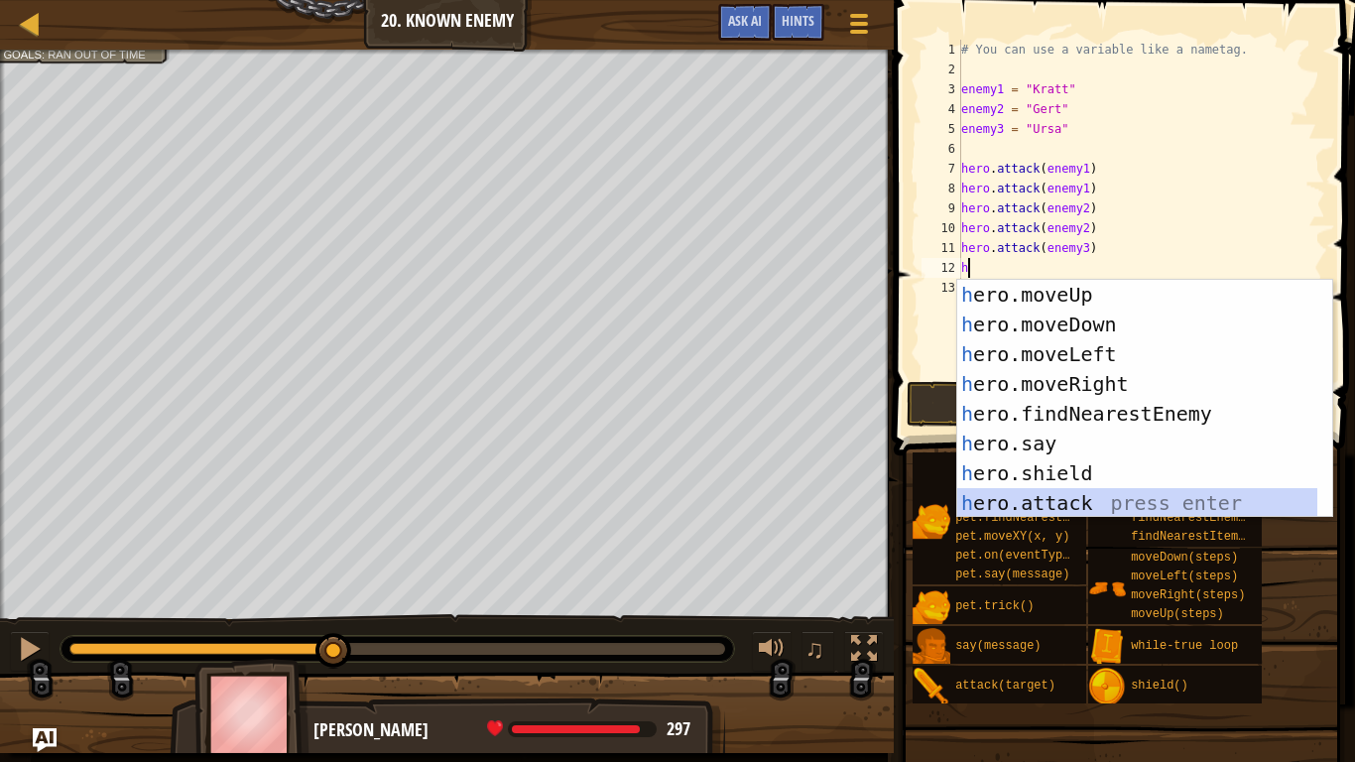
click at [1079, 488] on div "h ero.moveUp press enter h ero.moveDown press enter h ero.moveLeft press enter …" at bounding box center [1137, 429] width 360 height 298
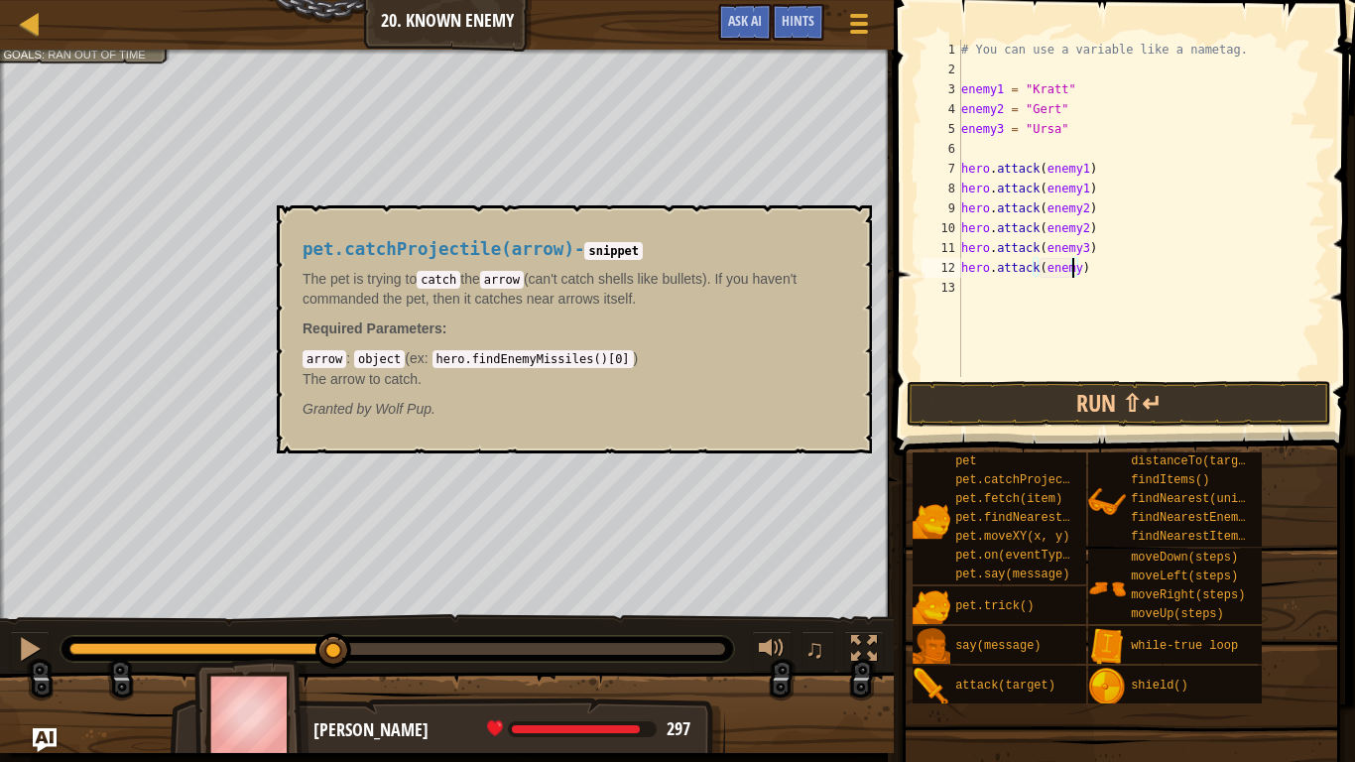
scroll to position [9, 9]
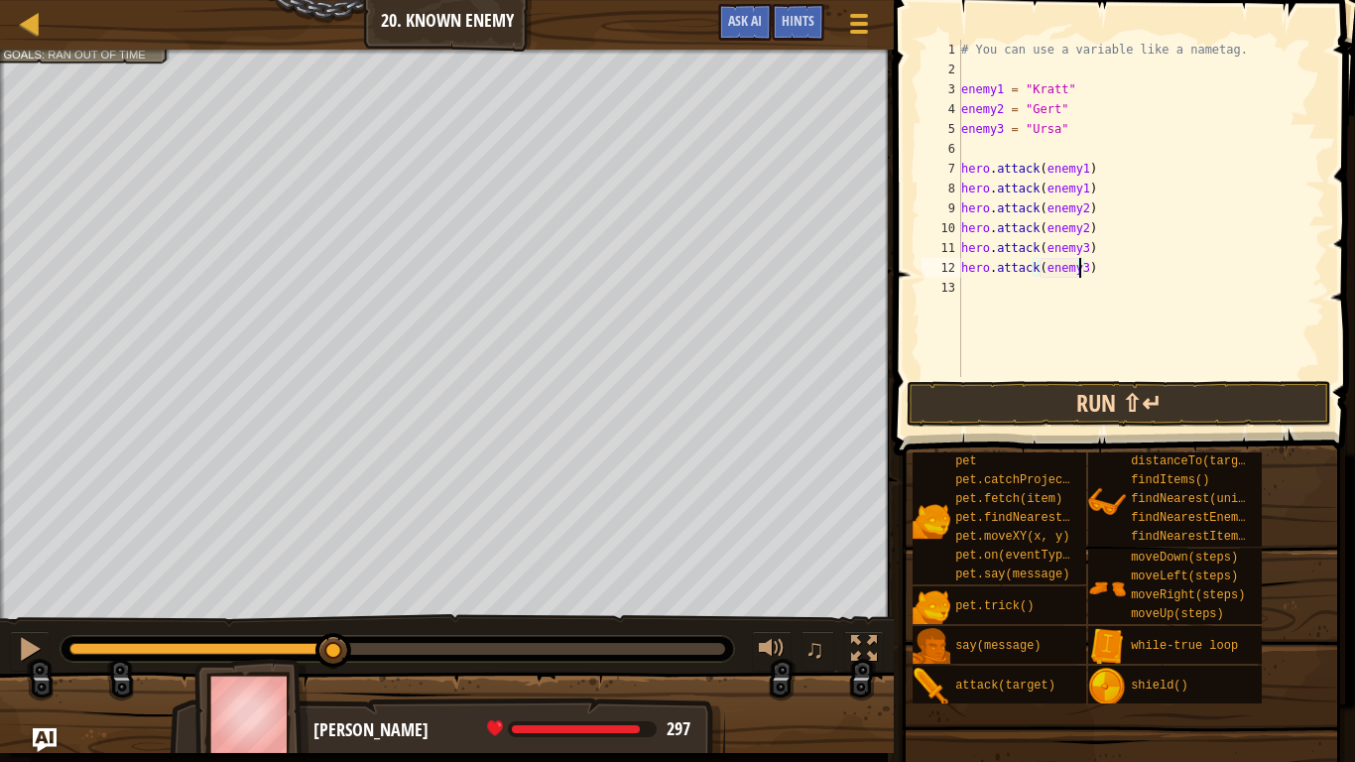
type textarea "hero.attack(enemy3)"
click at [1172, 400] on button "Run ⇧↵" at bounding box center [1119, 404] width 425 height 46
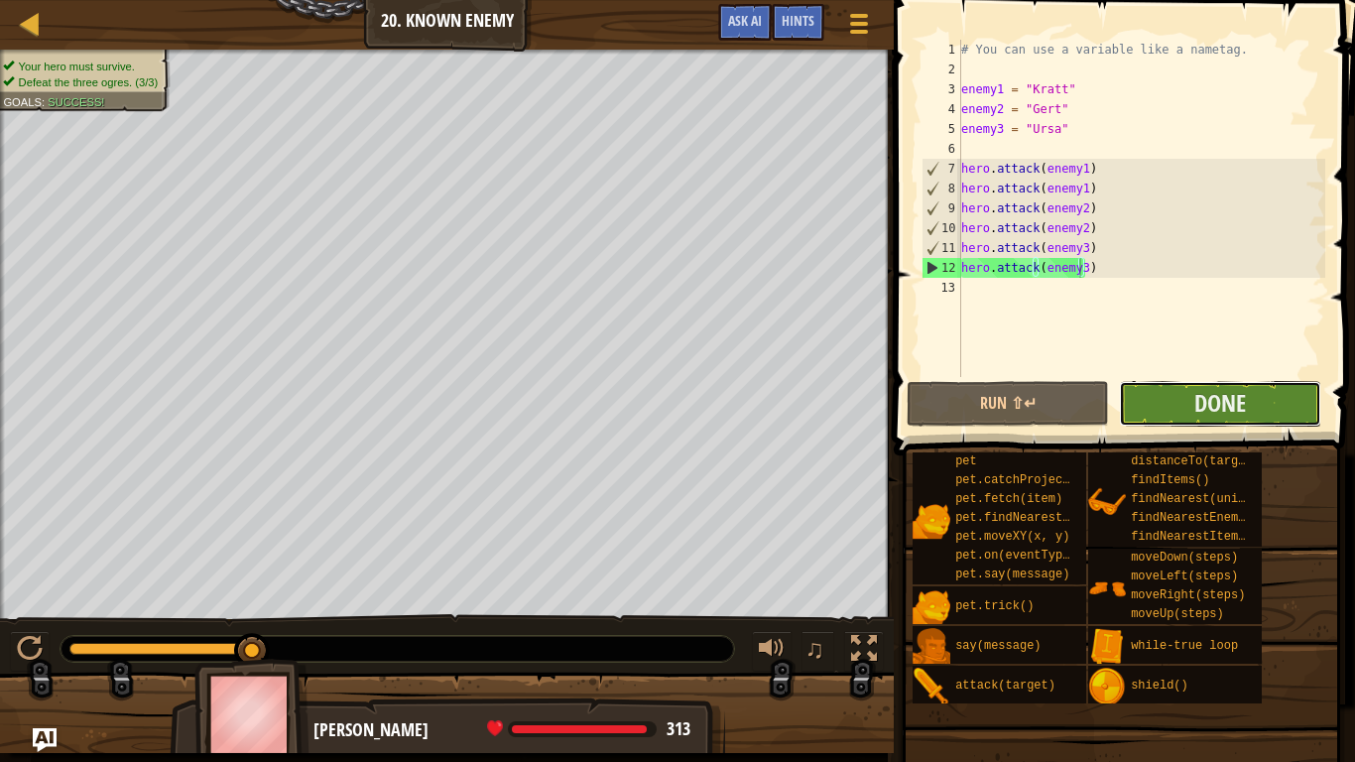
click at [1180, 395] on button "Done" at bounding box center [1220, 404] width 202 height 46
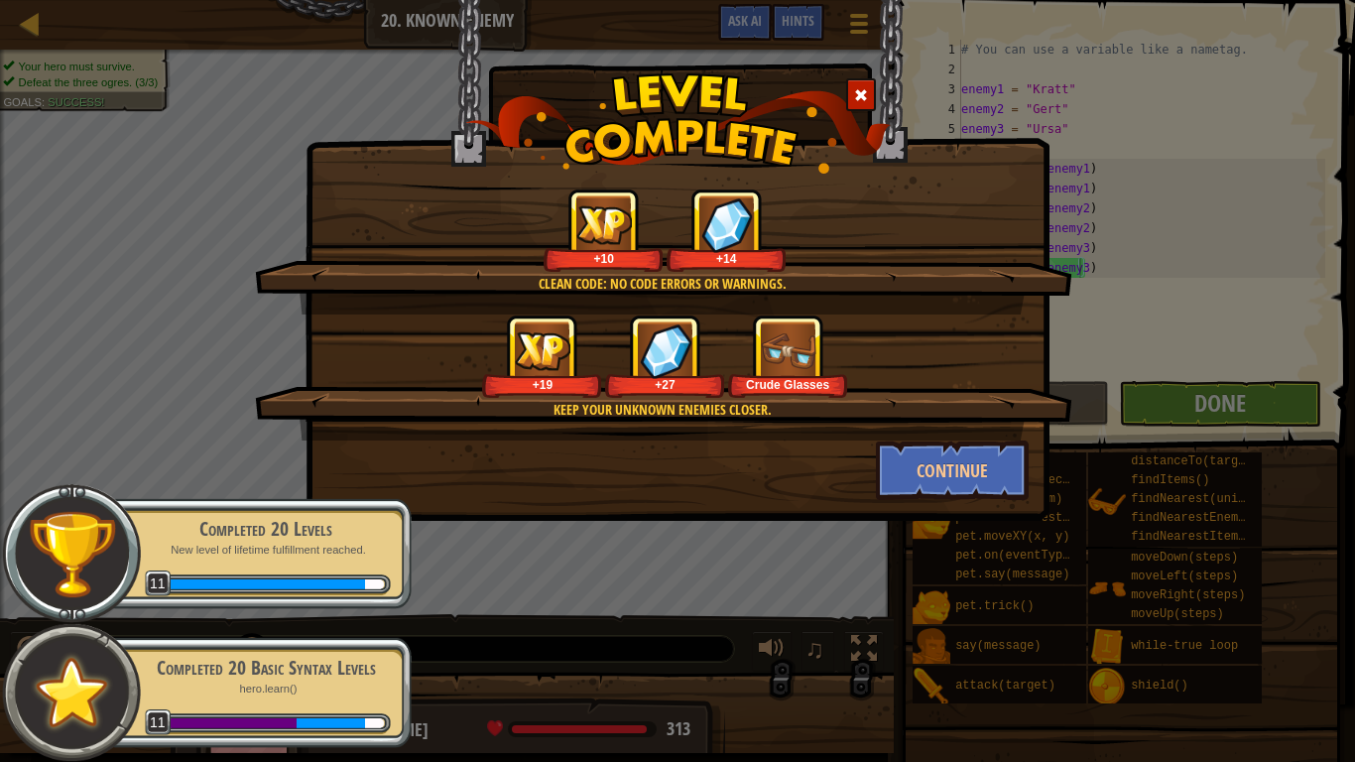
drag, startPoint x: 962, startPoint y: 472, endPoint x: 616, endPoint y: 448, distance: 347.0
click at [616, 448] on div "Continue" at bounding box center [677, 470] width 732 height 60
click at [936, 471] on button "Continue" at bounding box center [953, 470] width 154 height 60
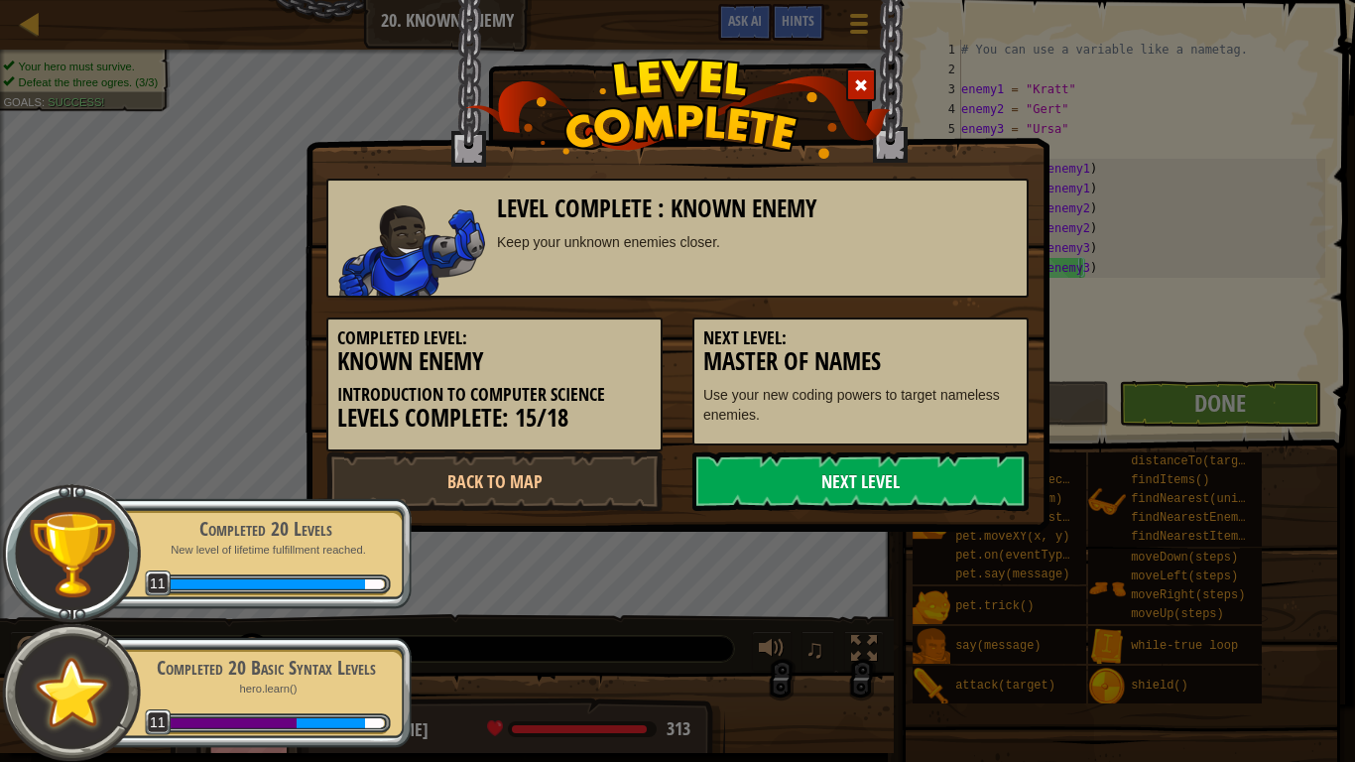
click at [872, 475] on link "Next Level" at bounding box center [860, 481] width 336 height 60
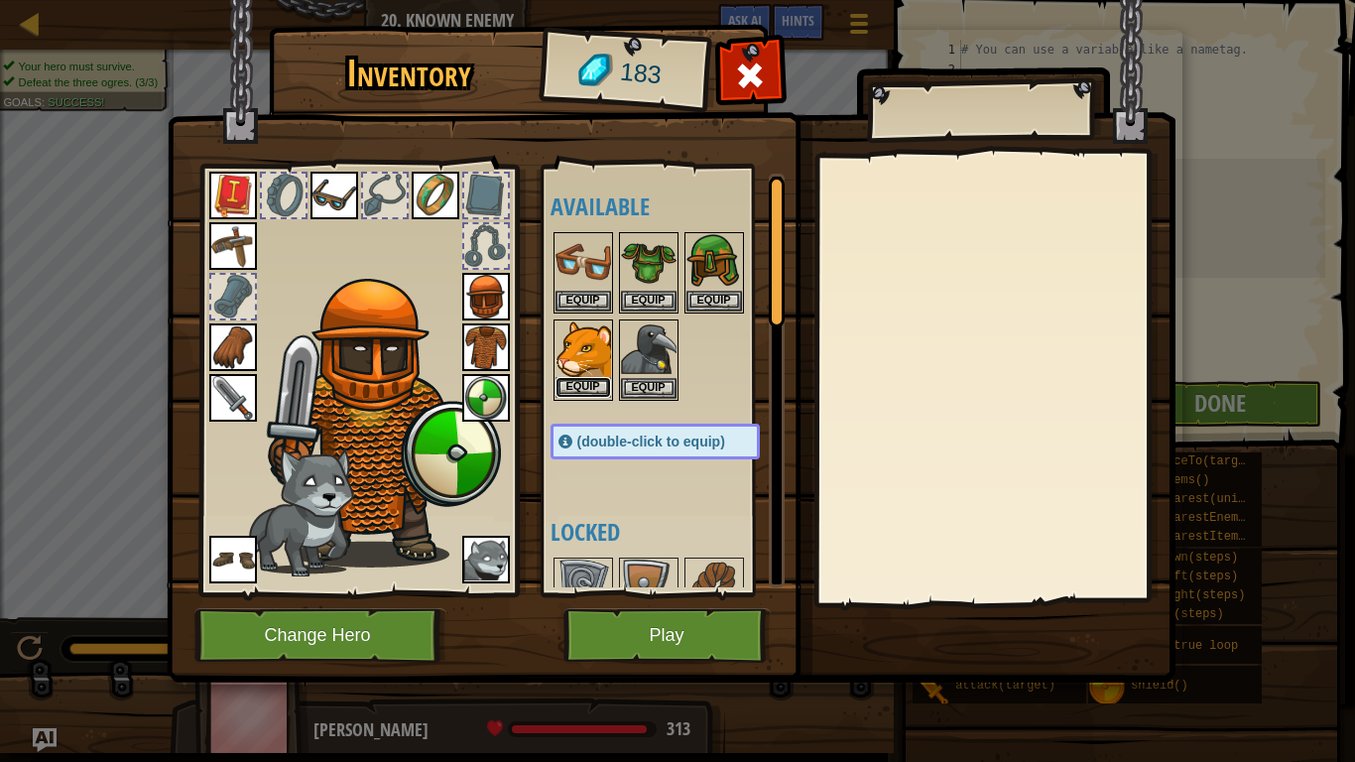
click at [586, 384] on button "Equip" at bounding box center [583, 387] width 56 height 21
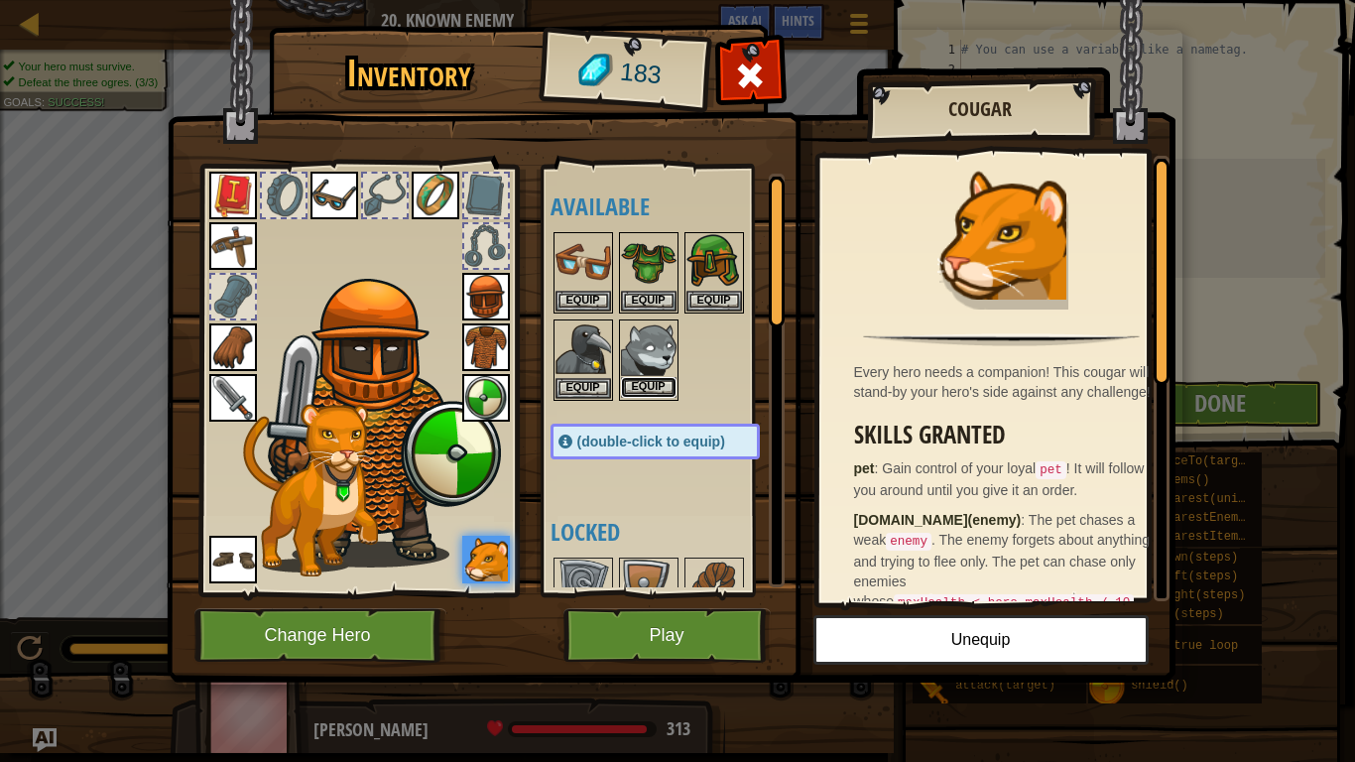
click at [644, 384] on button "Equip" at bounding box center [649, 387] width 56 height 21
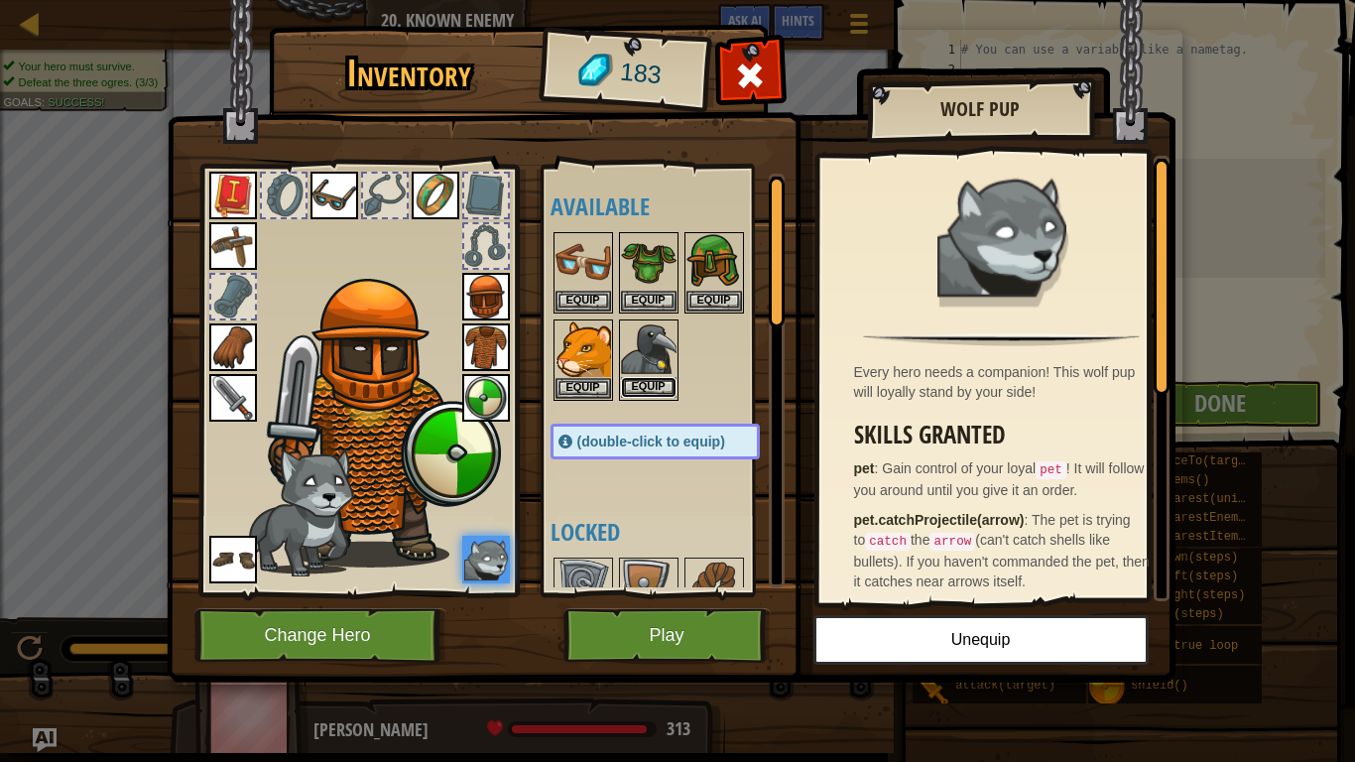
click at [651, 380] on button "Equip" at bounding box center [649, 387] width 56 height 21
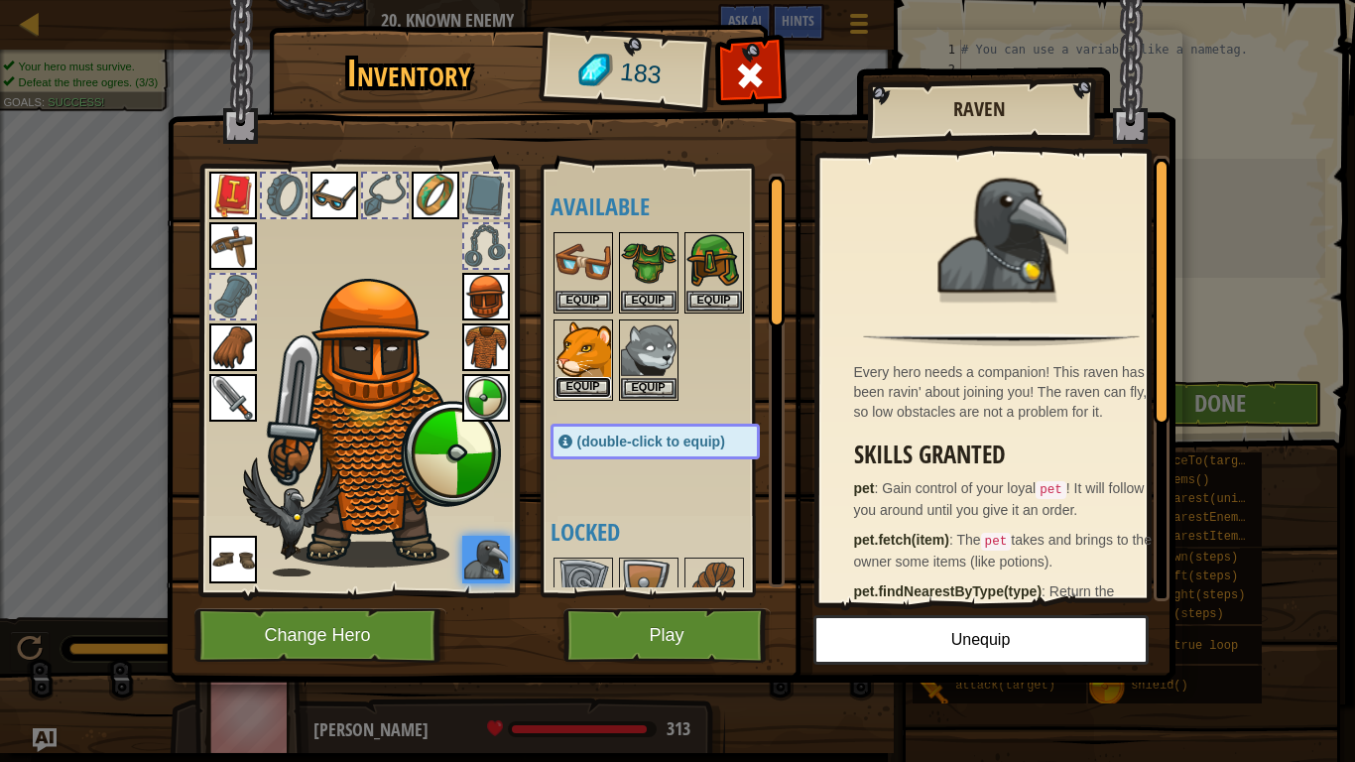
click at [580, 385] on button "Equip" at bounding box center [583, 387] width 56 height 21
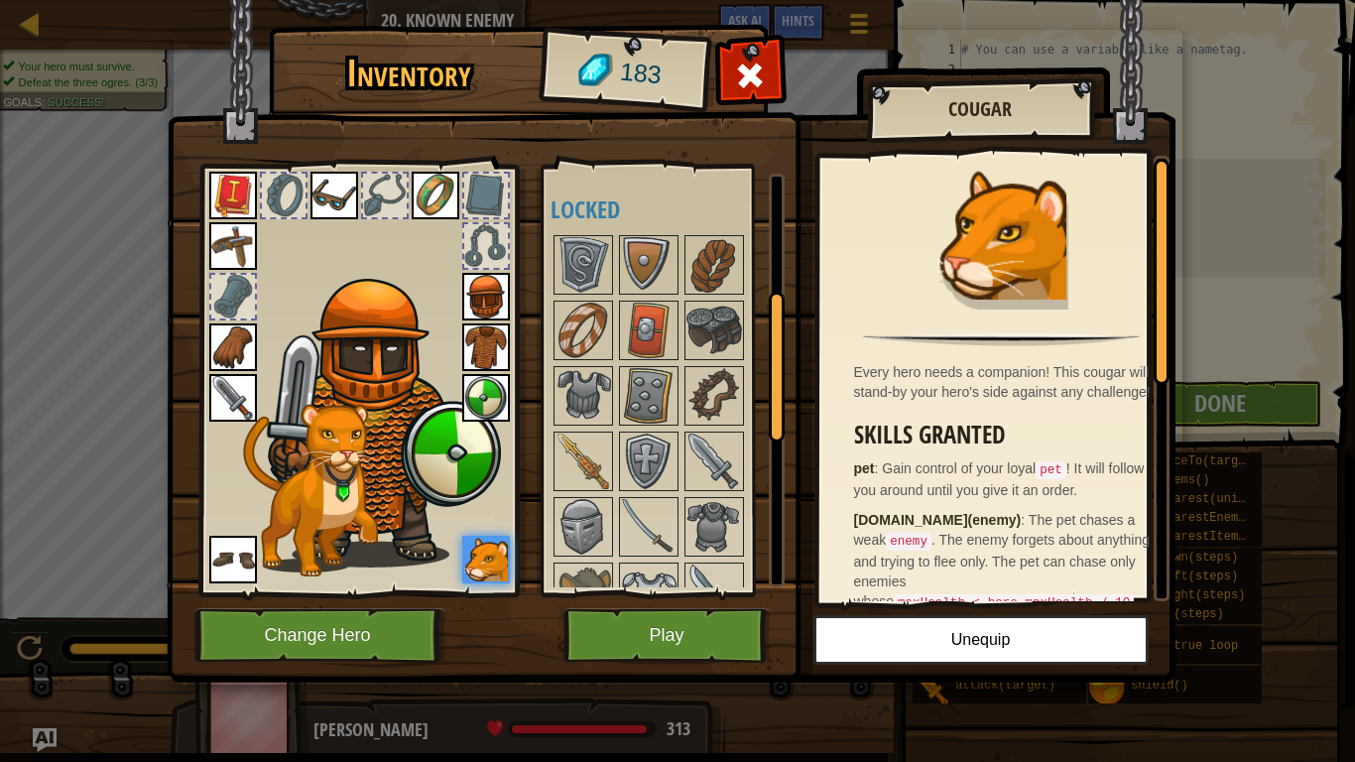
drag, startPoint x: 776, startPoint y: 304, endPoint x: 802, endPoint y: 417, distance: 116.2
click at [802, 417] on div "Inventory 183 Available Equip Equip Equip Equip Equip Equip Equip Equip Equip E…" at bounding box center [678, 357] width 1009 height 655
click at [730, 462] on img at bounding box center [714, 458] width 56 height 56
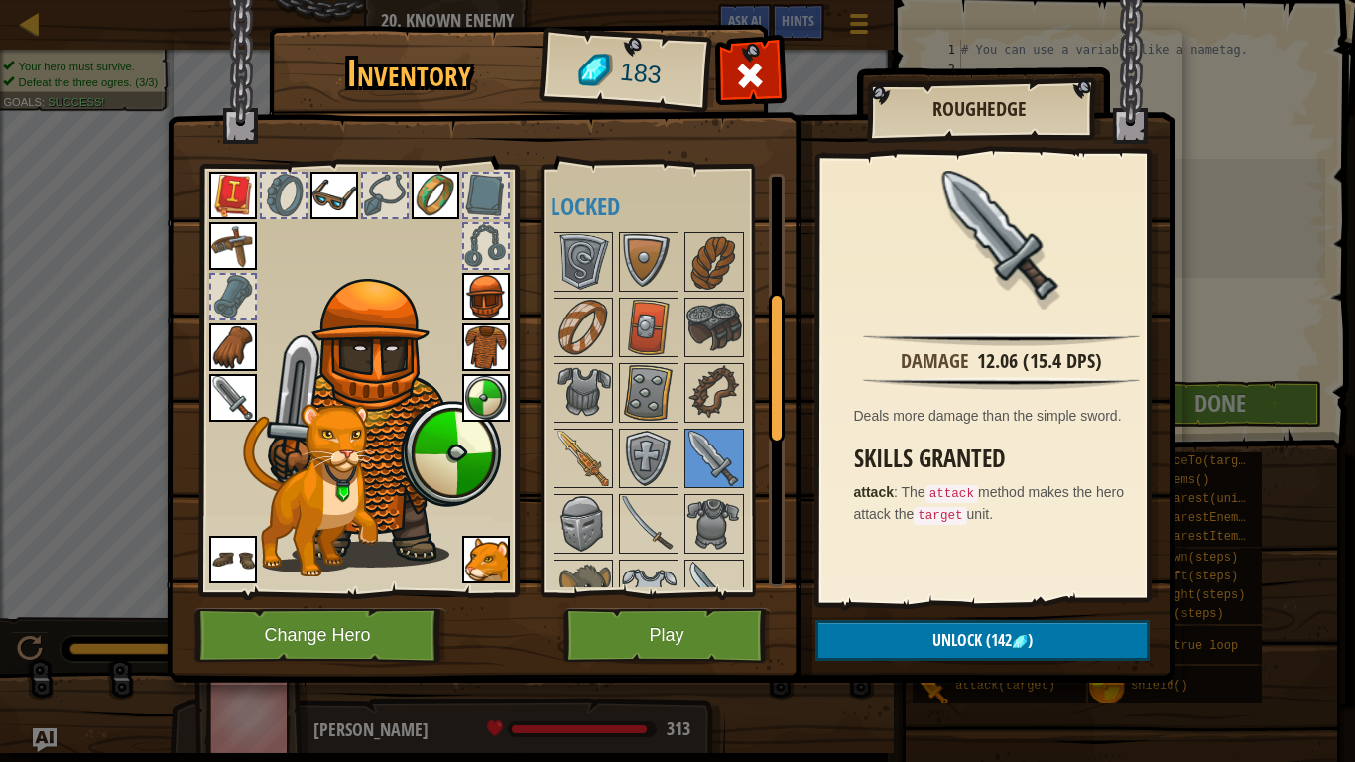
click at [221, 399] on img at bounding box center [233, 398] width 48 height 48
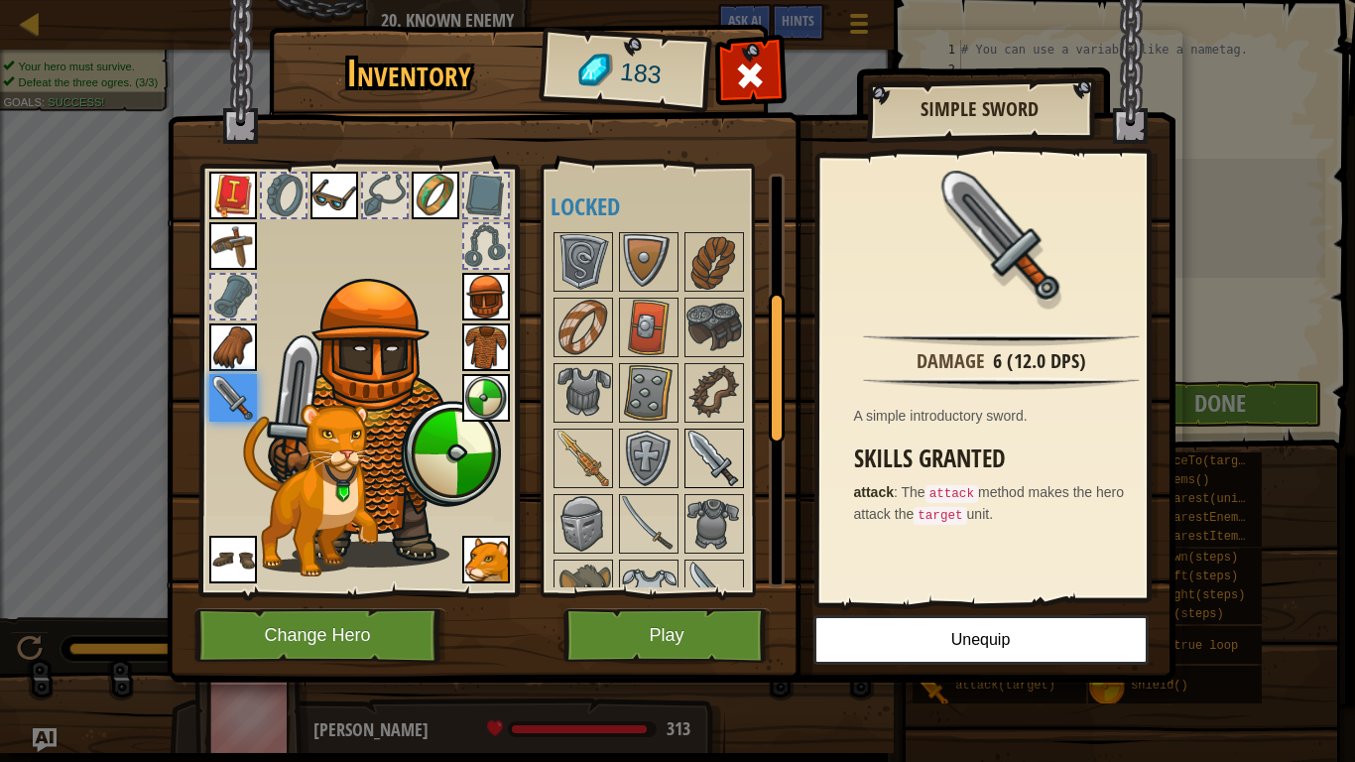
click at [716, 438] on img at bounding box center [714, 458] width 56 height 56
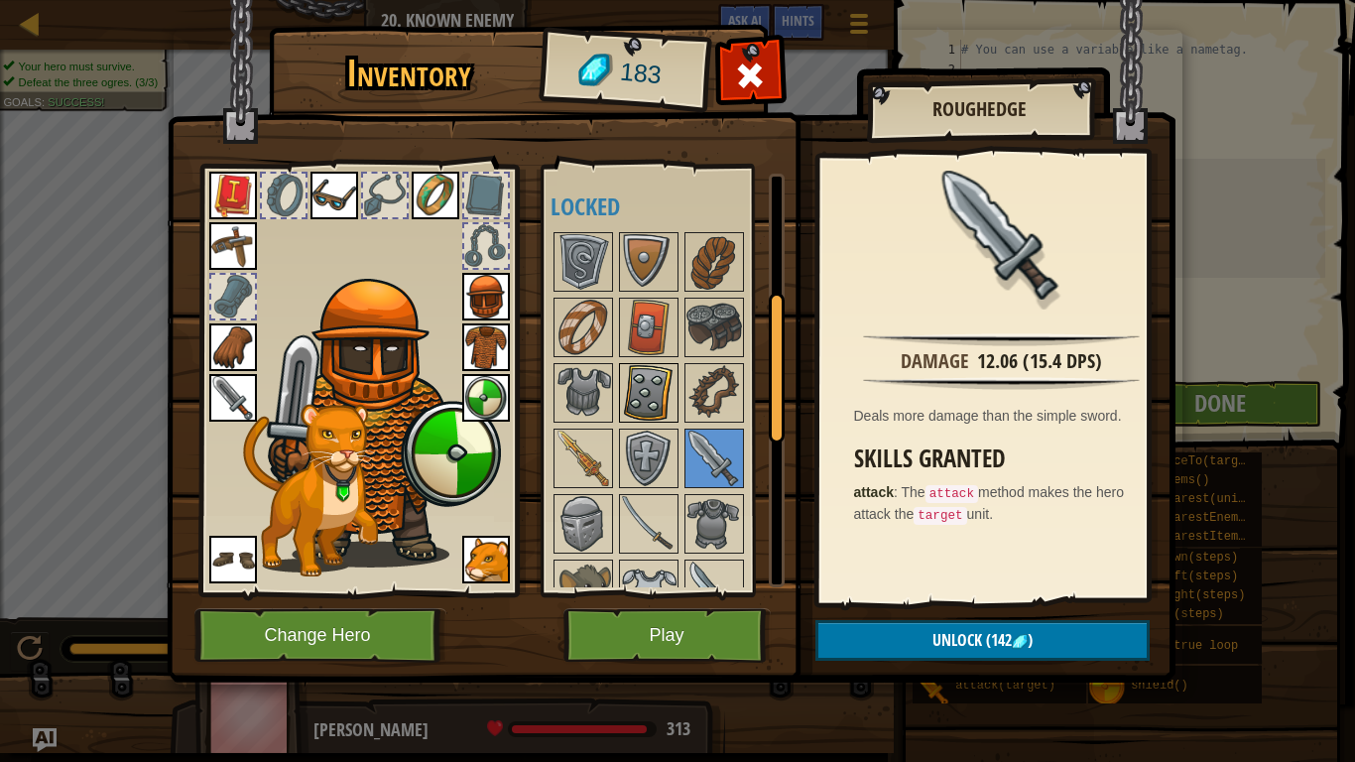
click at [651, 405] on img at bounding box center [649, 393] width 56 height 56
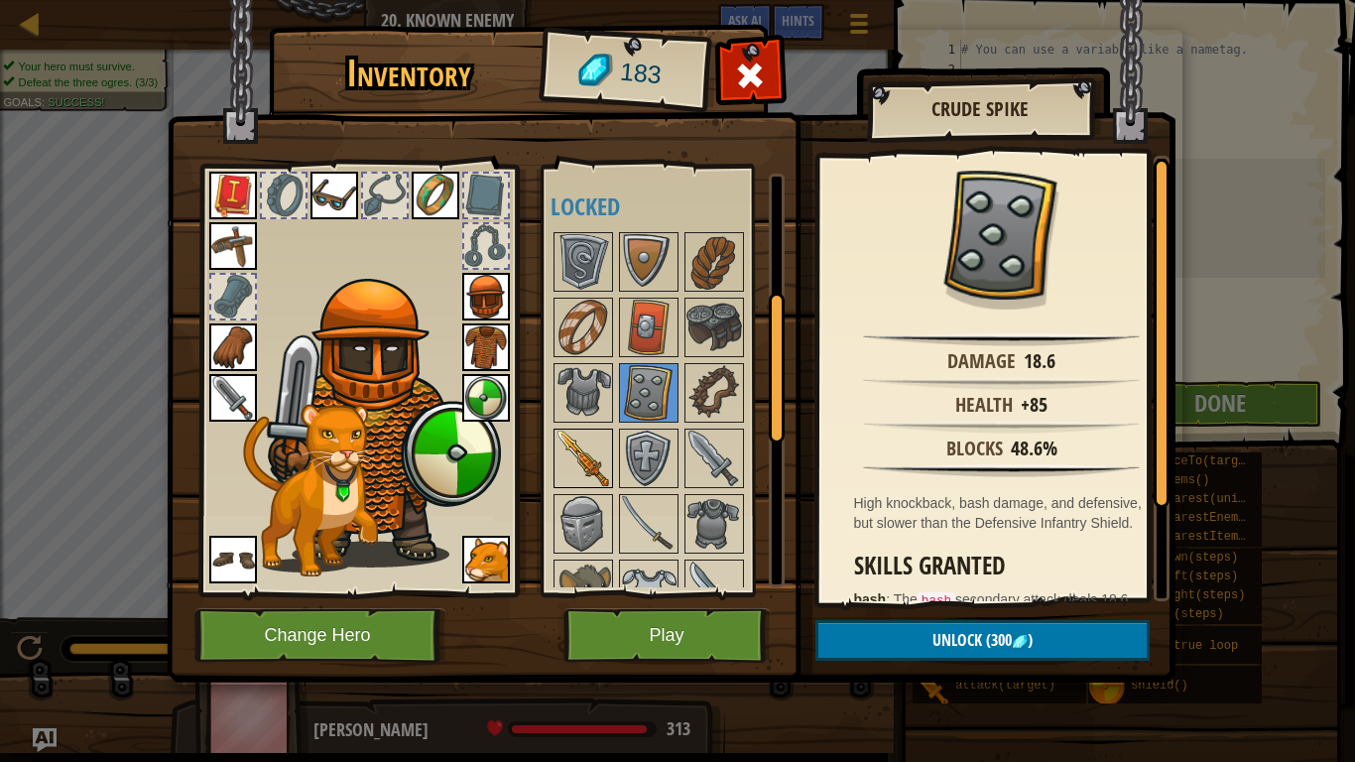
click at [597, 449] on img at bounding box center [583, 458] width 56 height 56
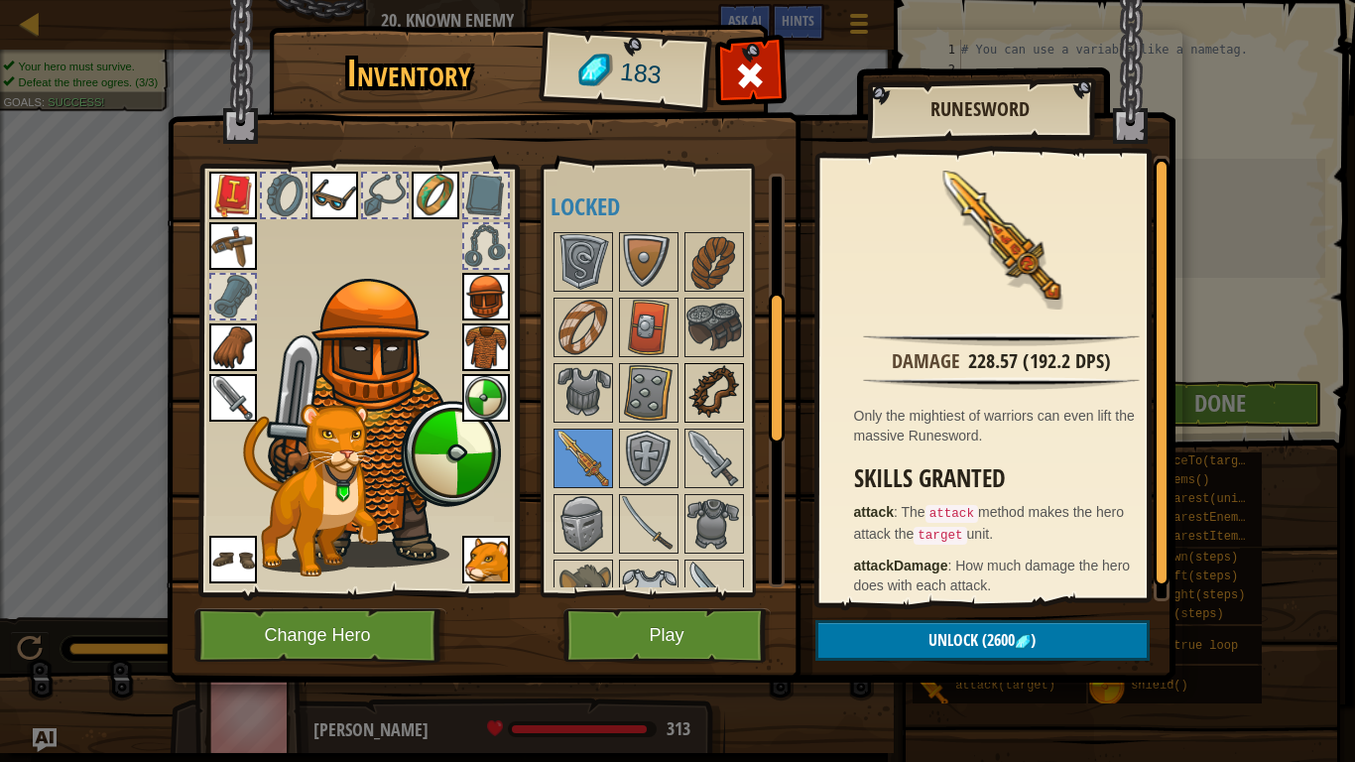
click at [708, 381] on img at bounding box center [714, 393] width 56 height 56
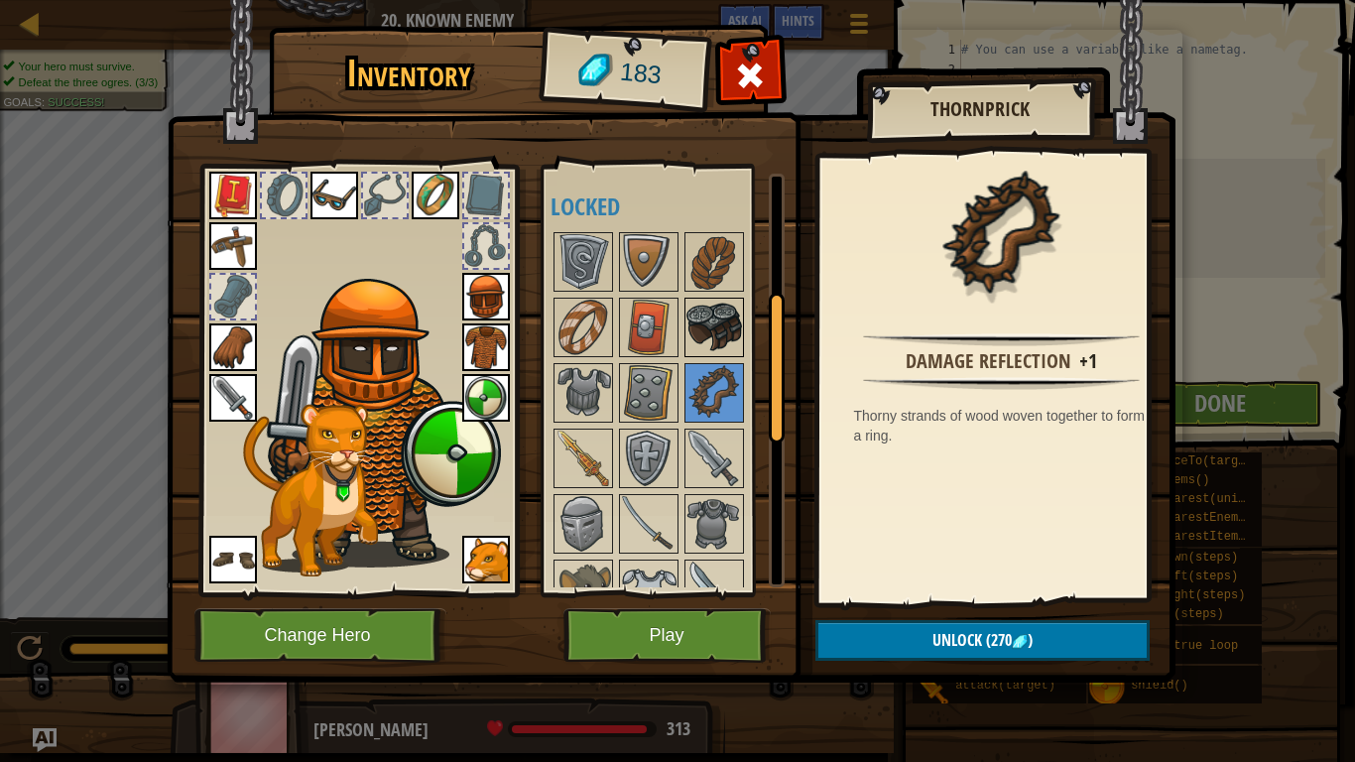
click at [699, 327] on img at bounding box center [714, 328] width 56 height 56
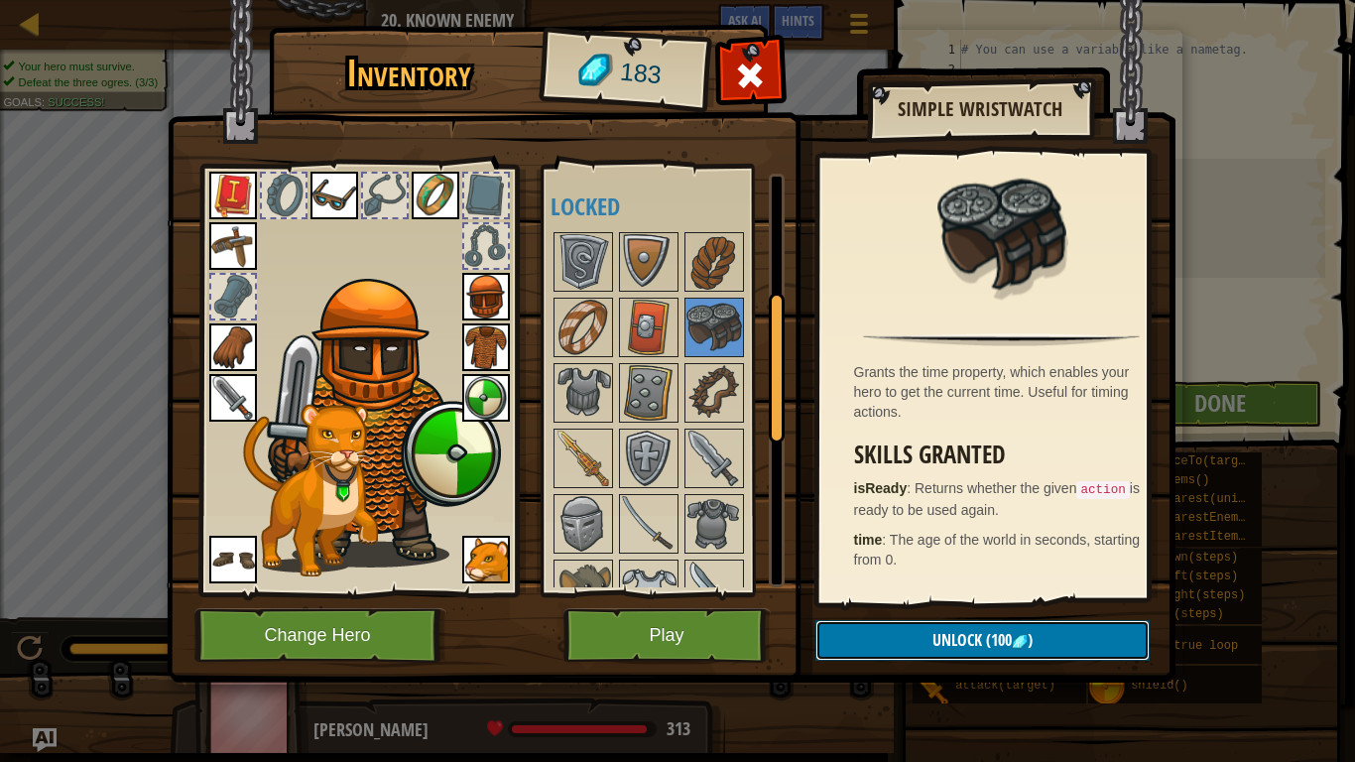
click at [966, 606] on span "Unlock" at bounding box center [957, 640] width 50 height 22
click at [880, 606] on button "Confirm" at bounding box center [982, 640] width 334 height 41
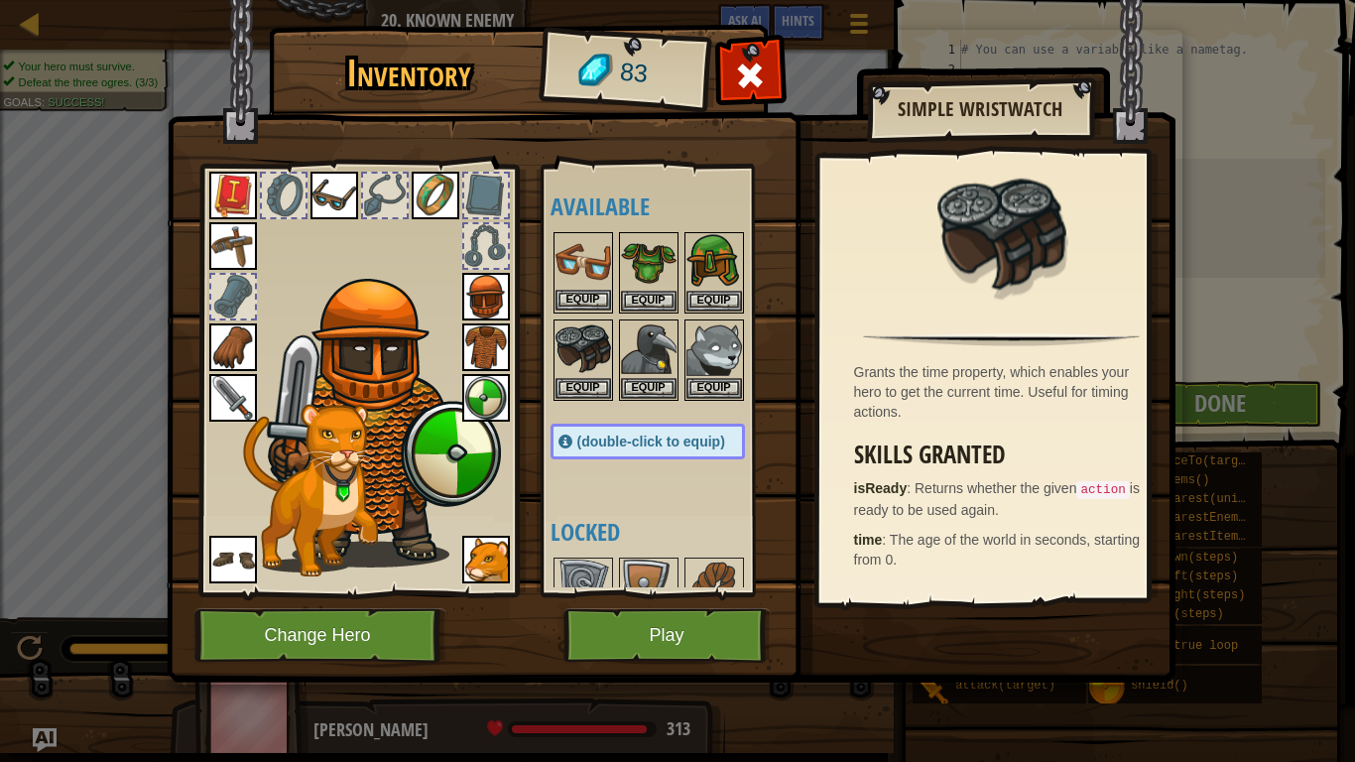
click at [578, 264] on img at bounding box center [583, 262] width 56 height 56
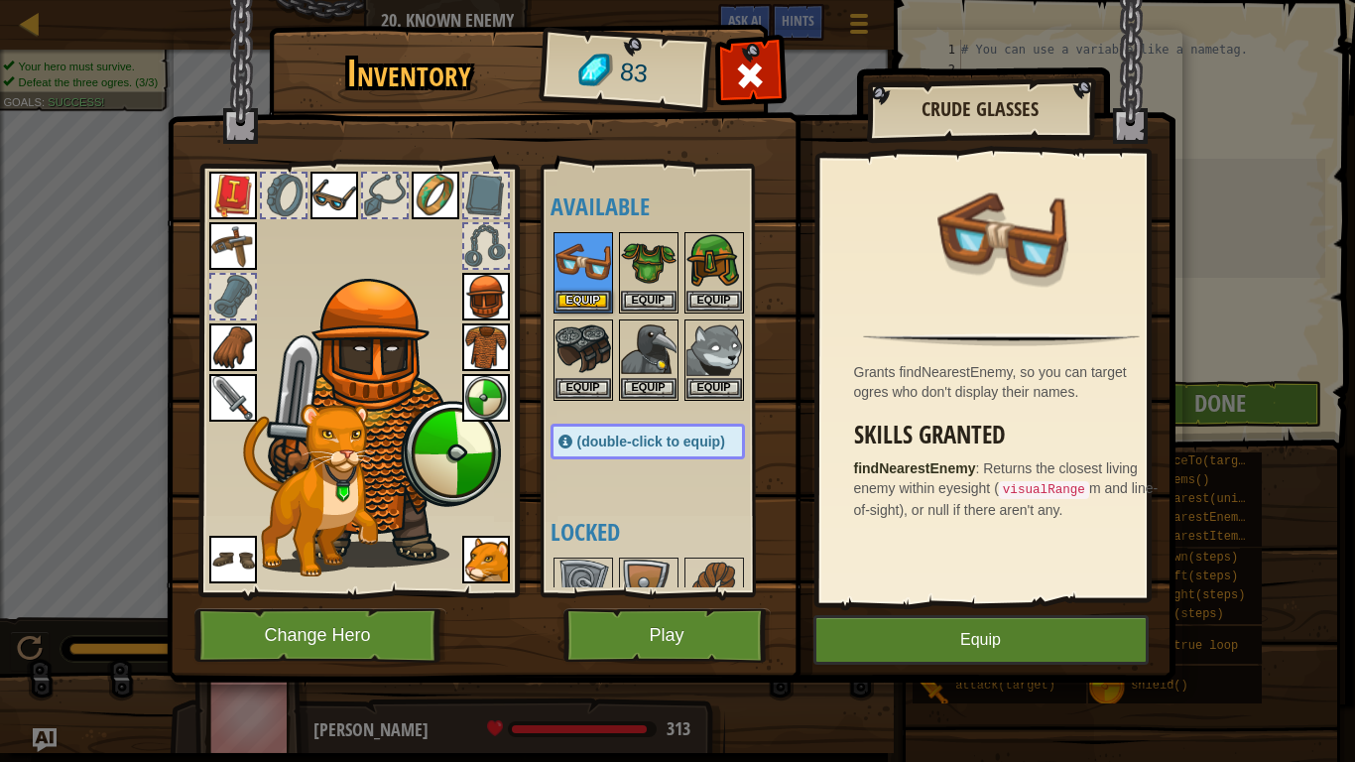
click at [342, 198] on img at bounding box center [334, 196] width 48 height 48
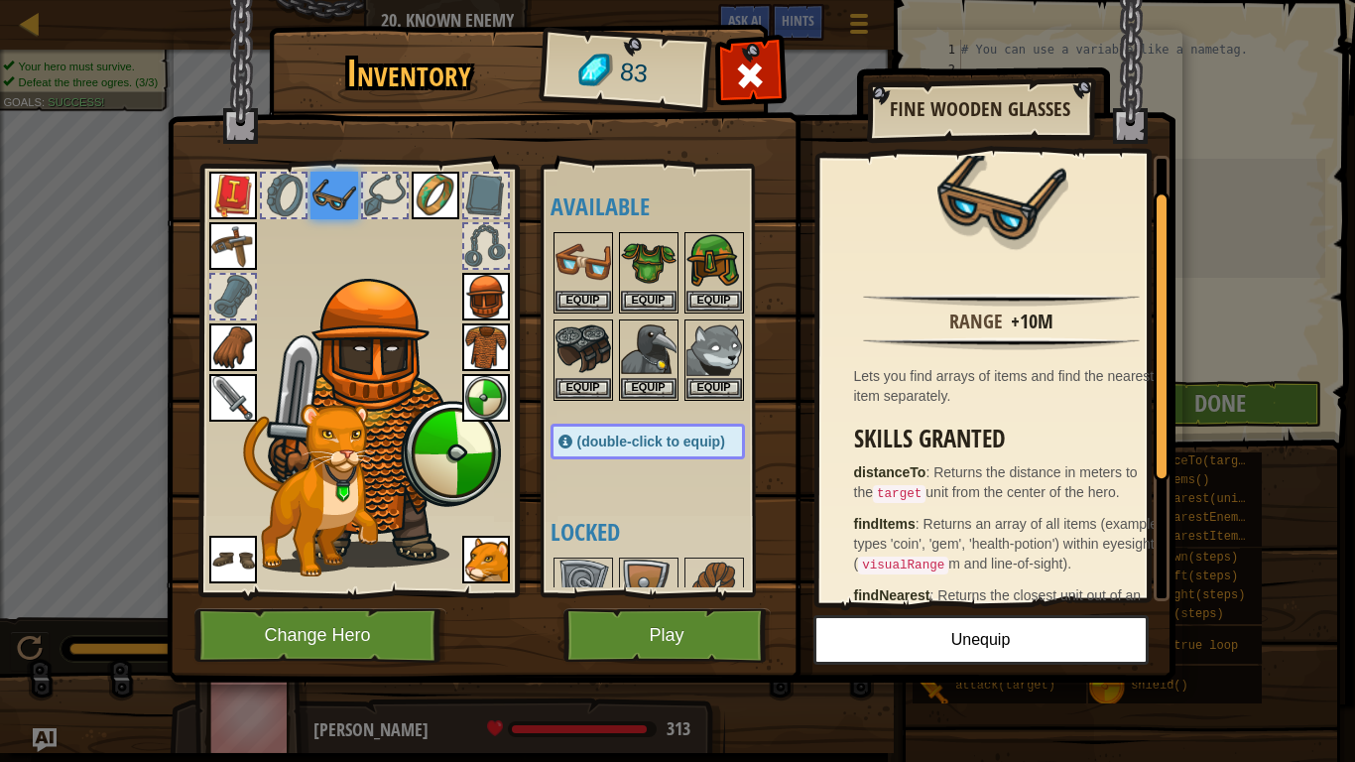
scroll to position [0, 0]
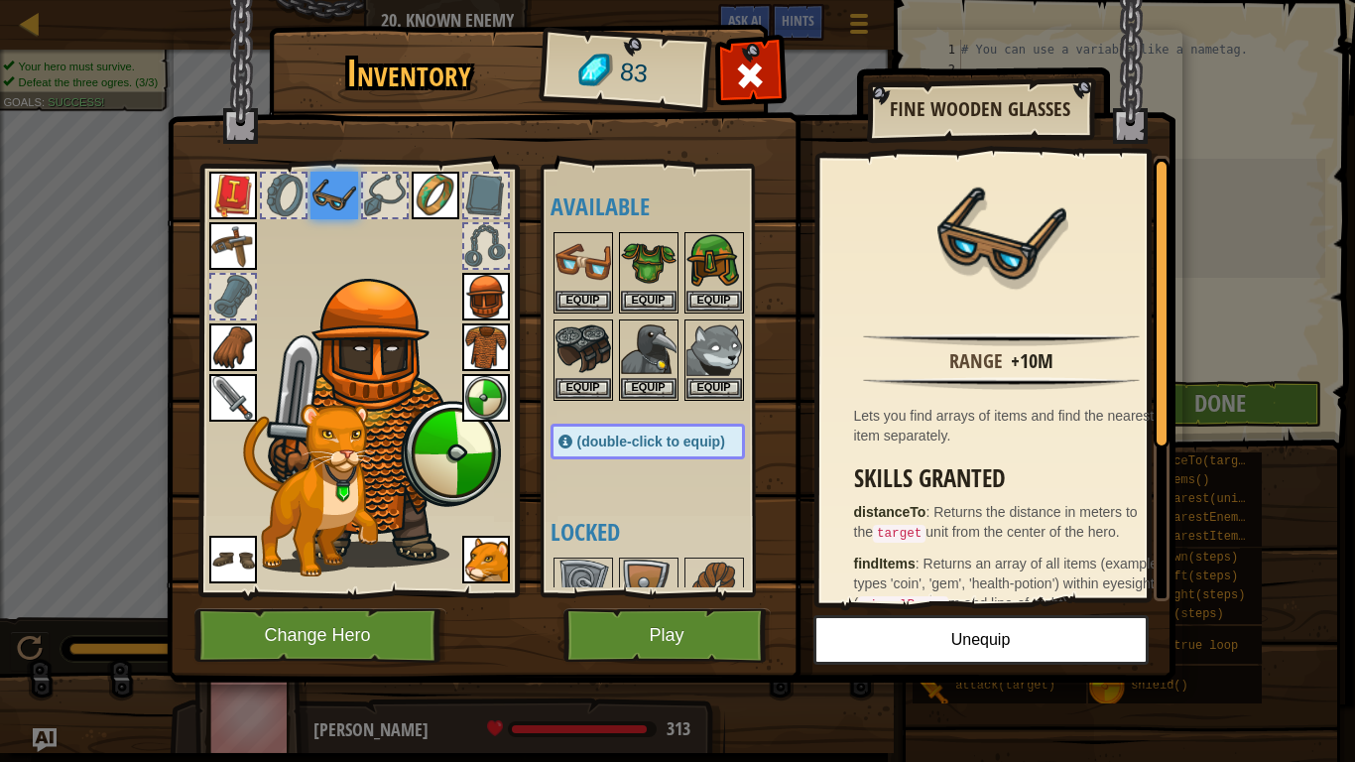
drag, startPoint x: 1162, startPoint y: 404, endPoint x: 1098, endPoint y: 248, distance: 168.2
click at [1098, 248] on div "Range +10m Lets you find arrays of items and find the nearest item separately. …" at bounding box center [994, 378] width 350 height 445
click at [589, 385] on button "Equip" at bounding box center [583, 387] width 56 height 21
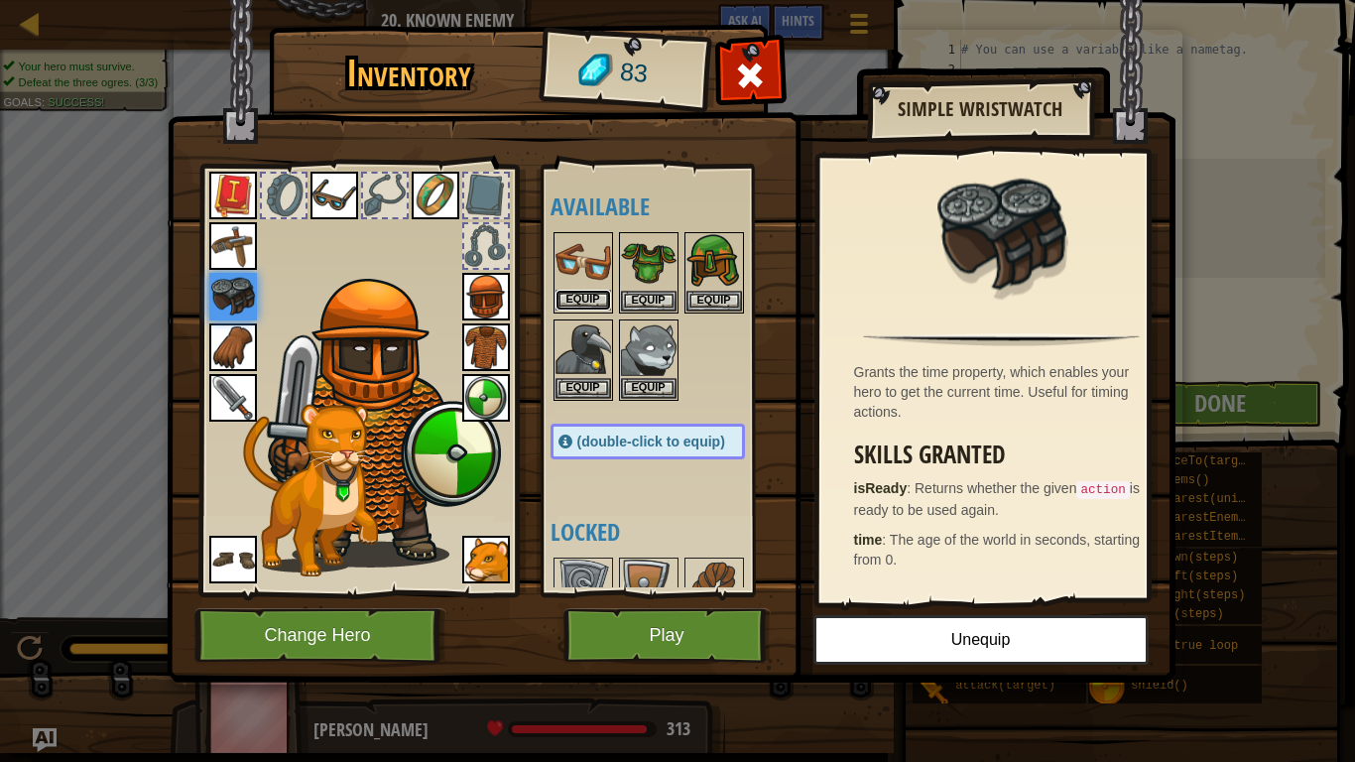
click at [584, 295] on button "Equip" at bounding box center [583, 300] width 56 height 21
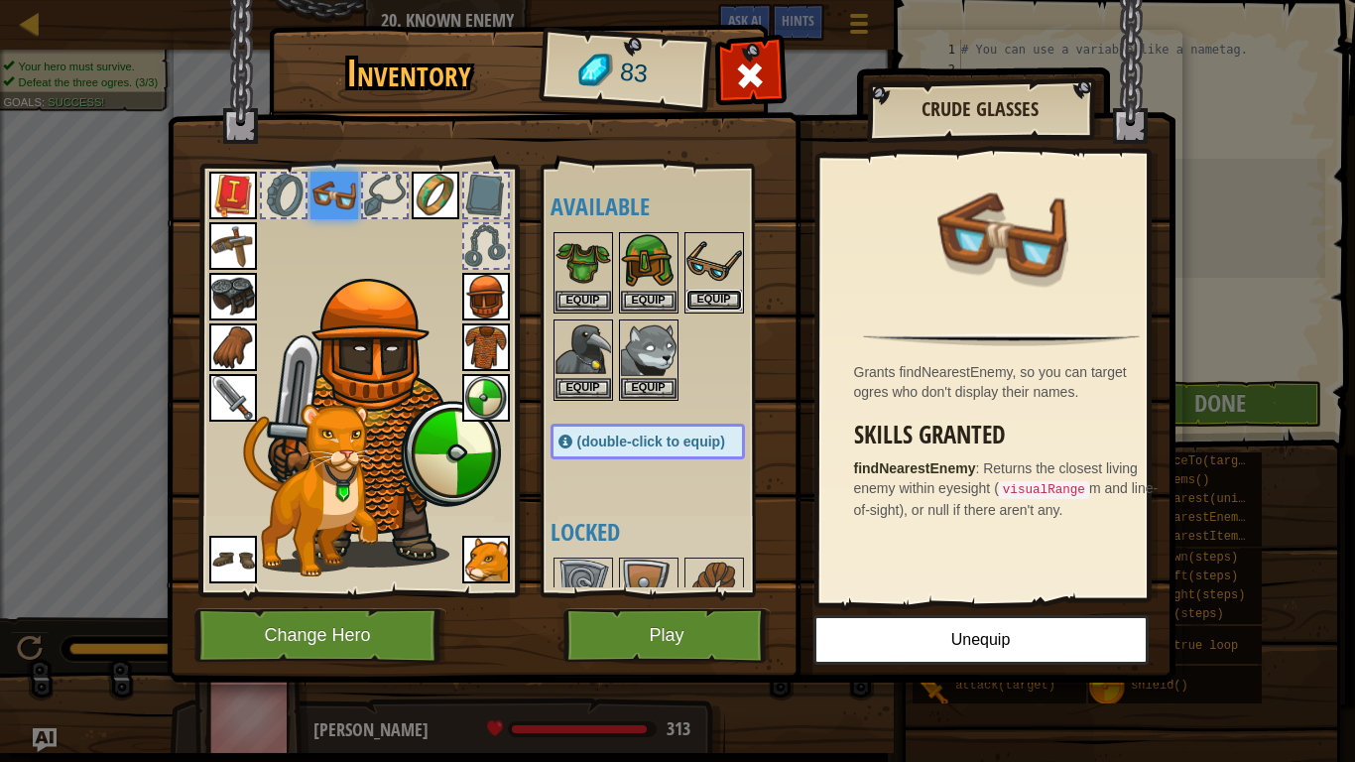
click at [723, 293] on button "Equip" at bounding box center [714, 300] width 56 height 21
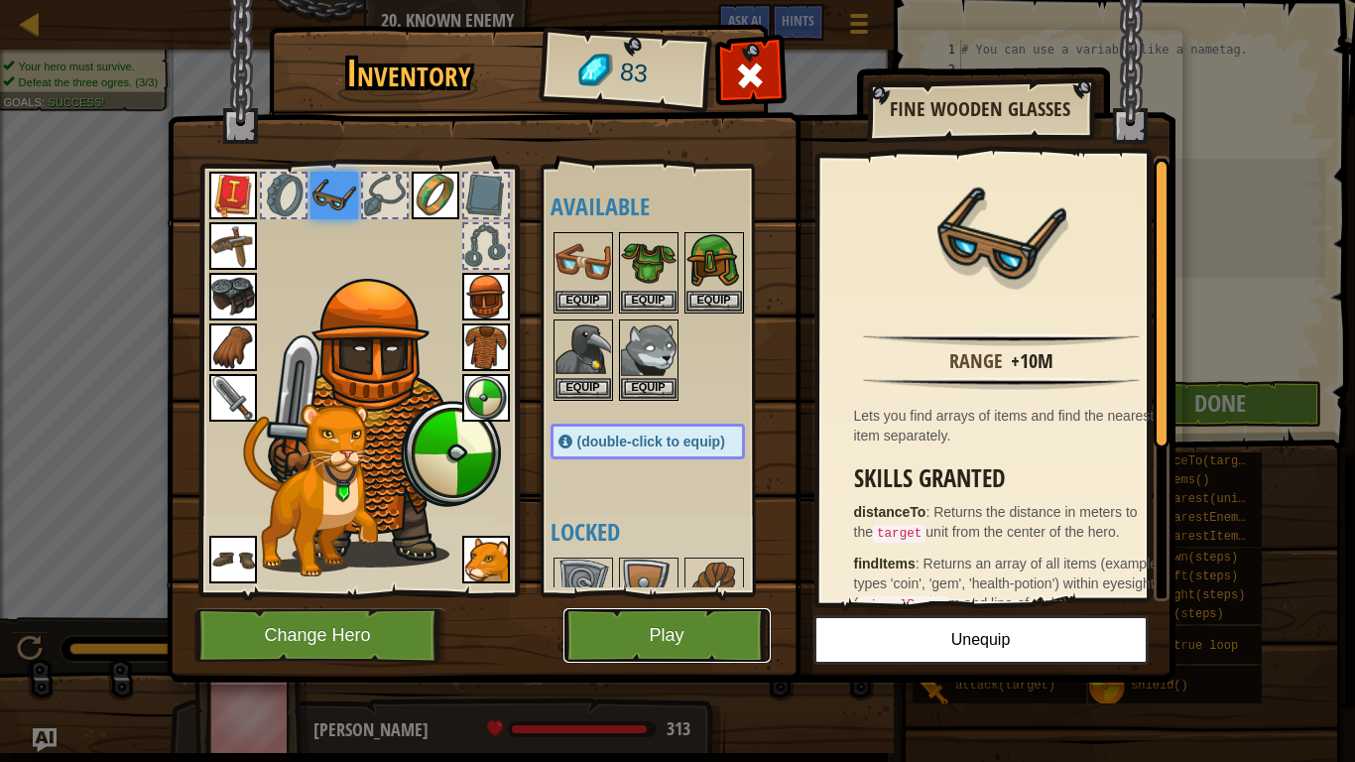
click at [704, 606] on button "Play" at bounding box center [666, 635] width 207 height 55
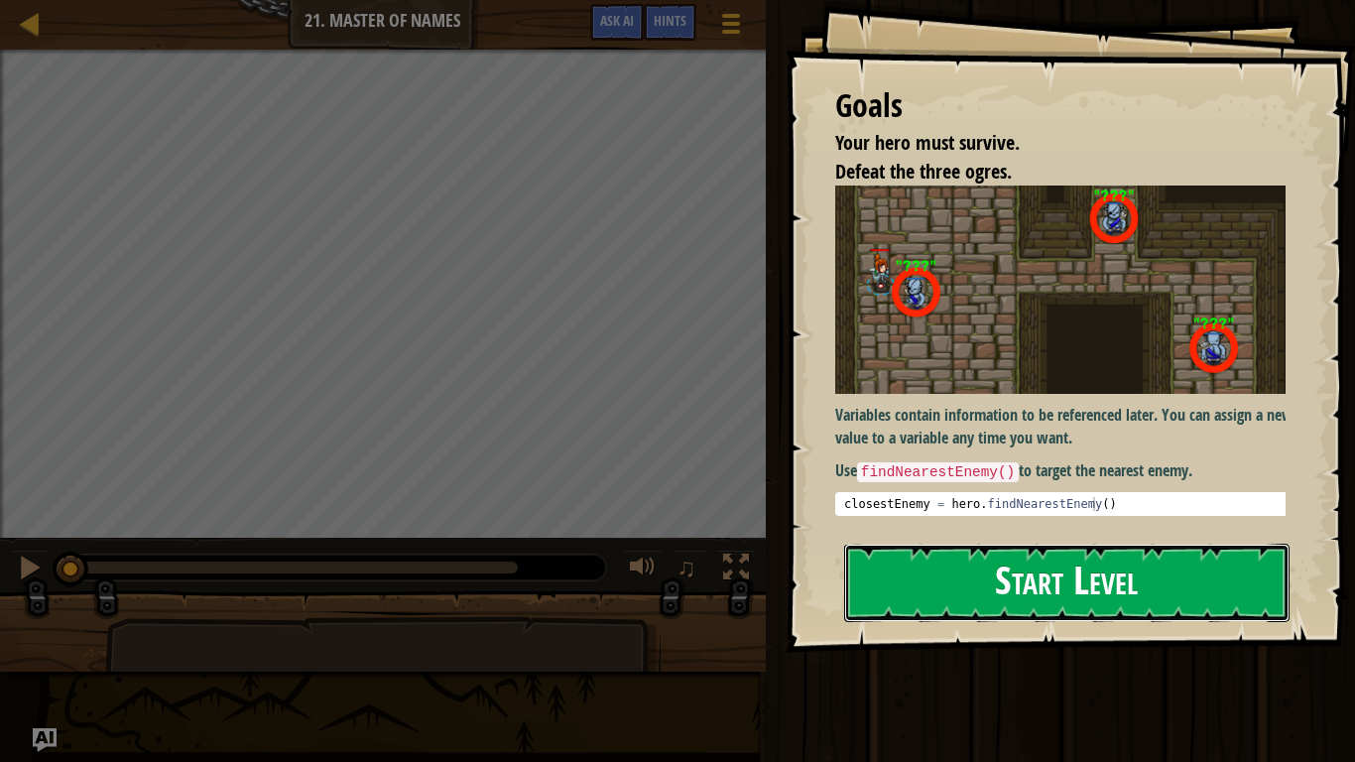
click at [1073, 588] on button "Start Level" at bounding box center [1066, 583] width 445 height 78
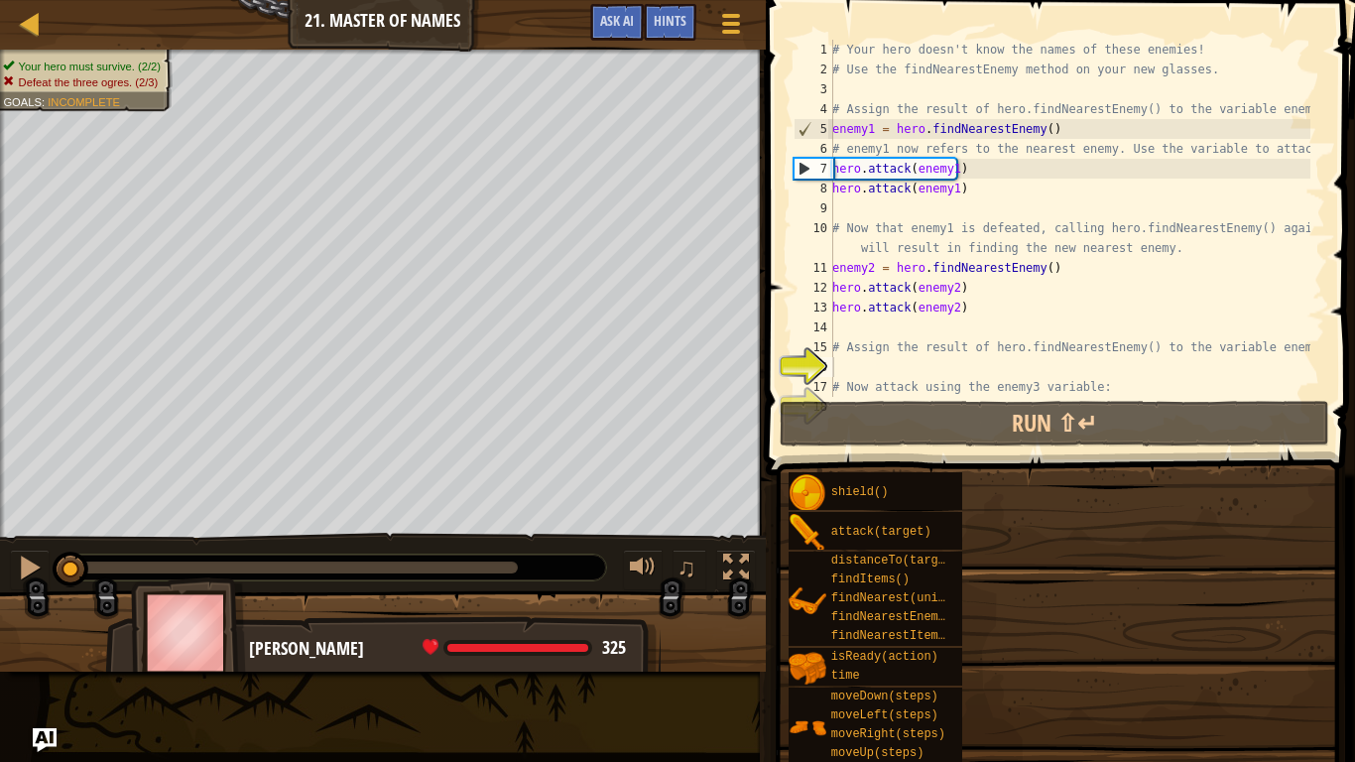
click at [1068, 558] on div "shield() attack(target) distanceTo(target) findItems() findNearest(units) findN…" at bounding box center [1064, 733] width 553 height 525
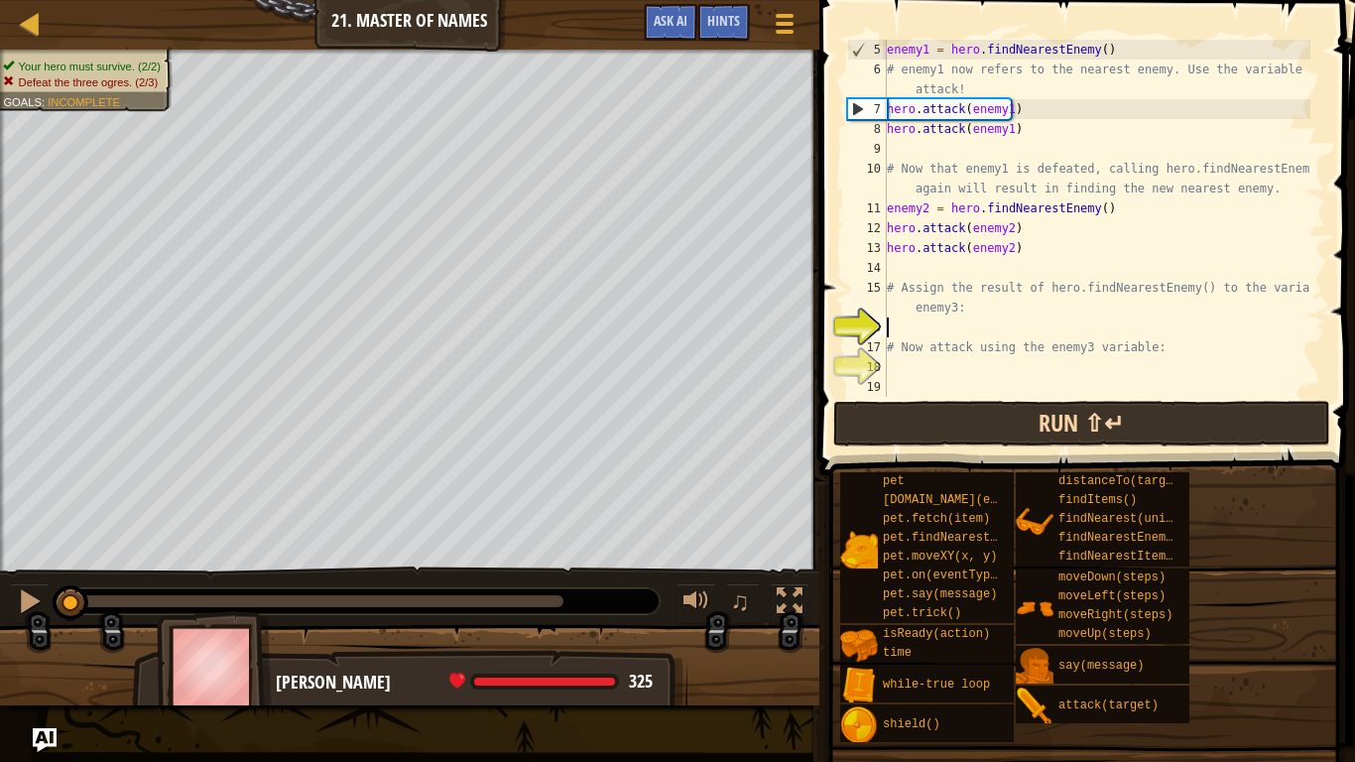
scroll to position [99, 0]
click at [1088, 432] on button "Run ⇧↵" at bounding box center [1081, 424] width 497 height 46
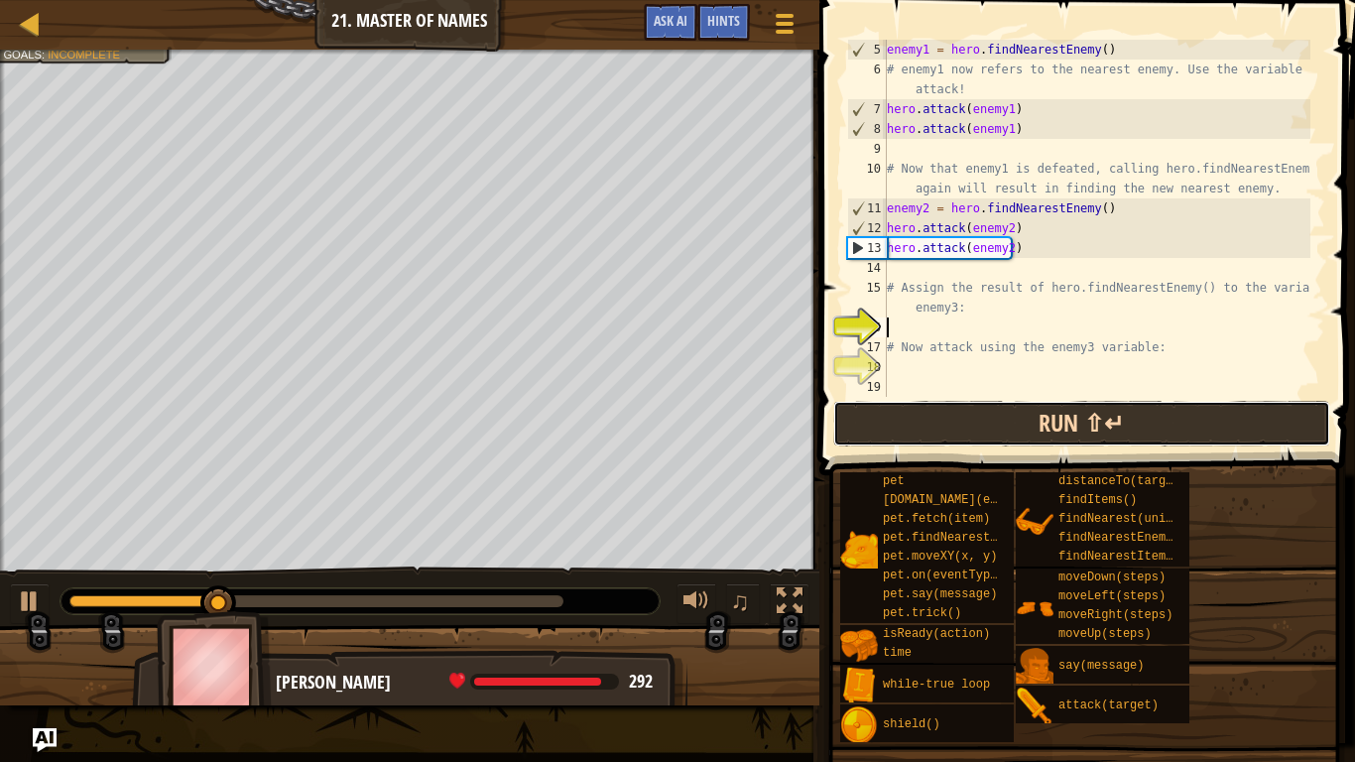
click at [1088, 432] on button "Run ⇧↵" at bounding box center [1081, 424] width 497 height 46
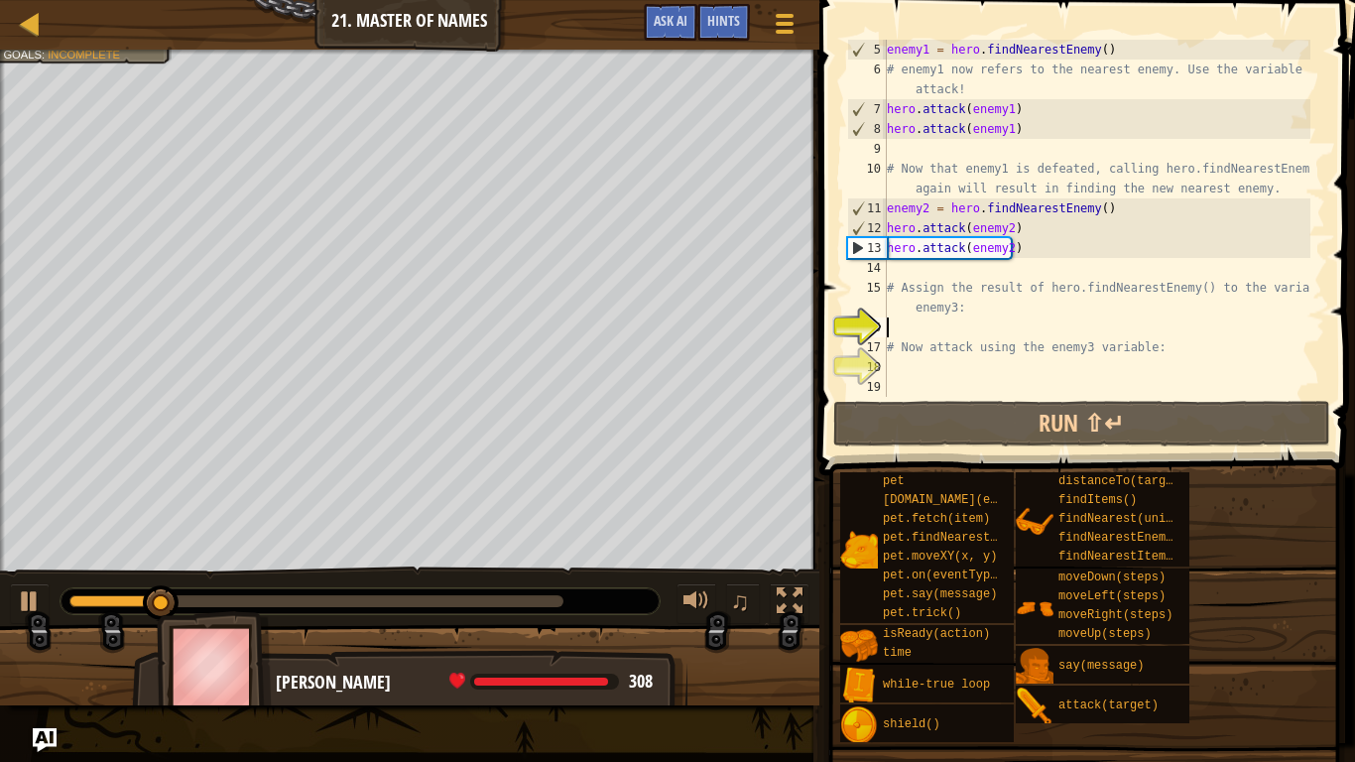
type textarea "h"
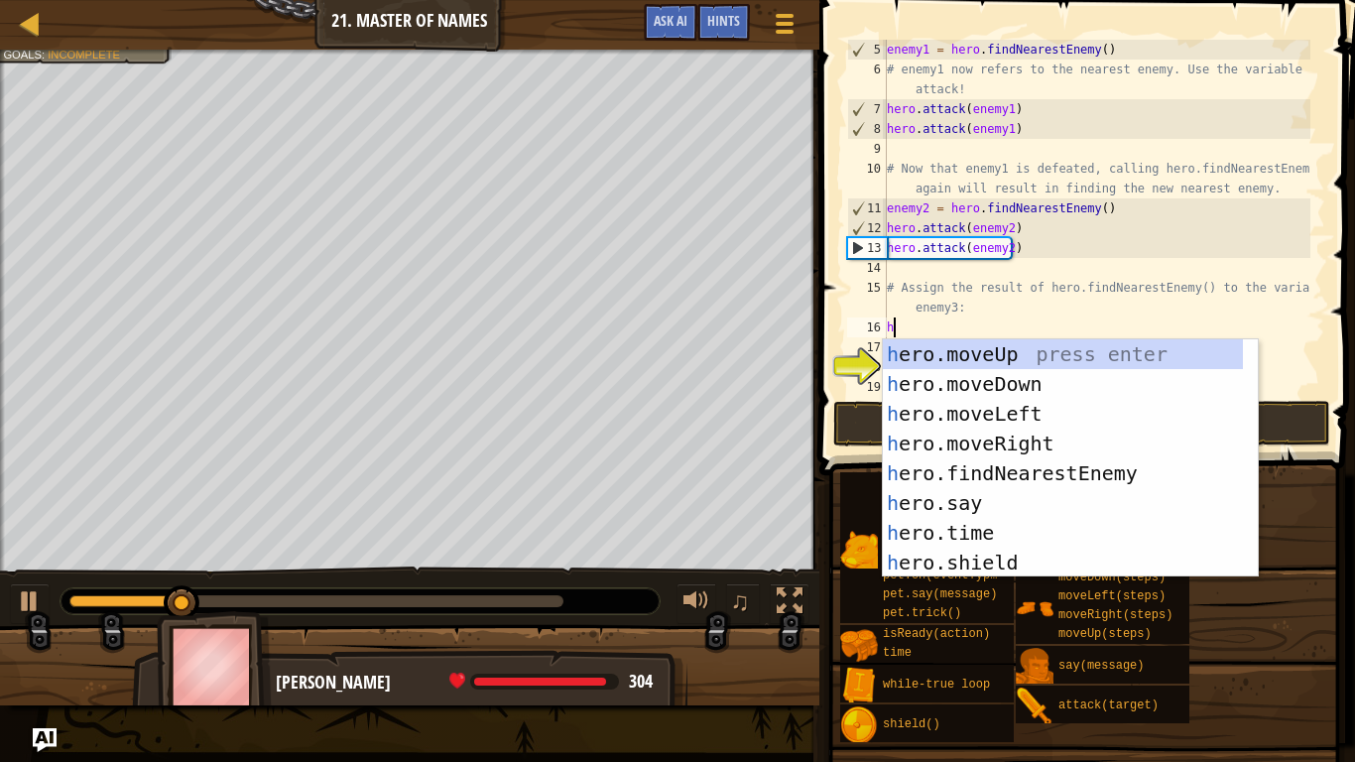
scroll to position [9, 0]
click at [1026, 472] on div "h ero.moveUp press enter h ero.moveDown press enter h ero.moveLeft press enter …" at bounding box center [1063, 488] width 360 height 298
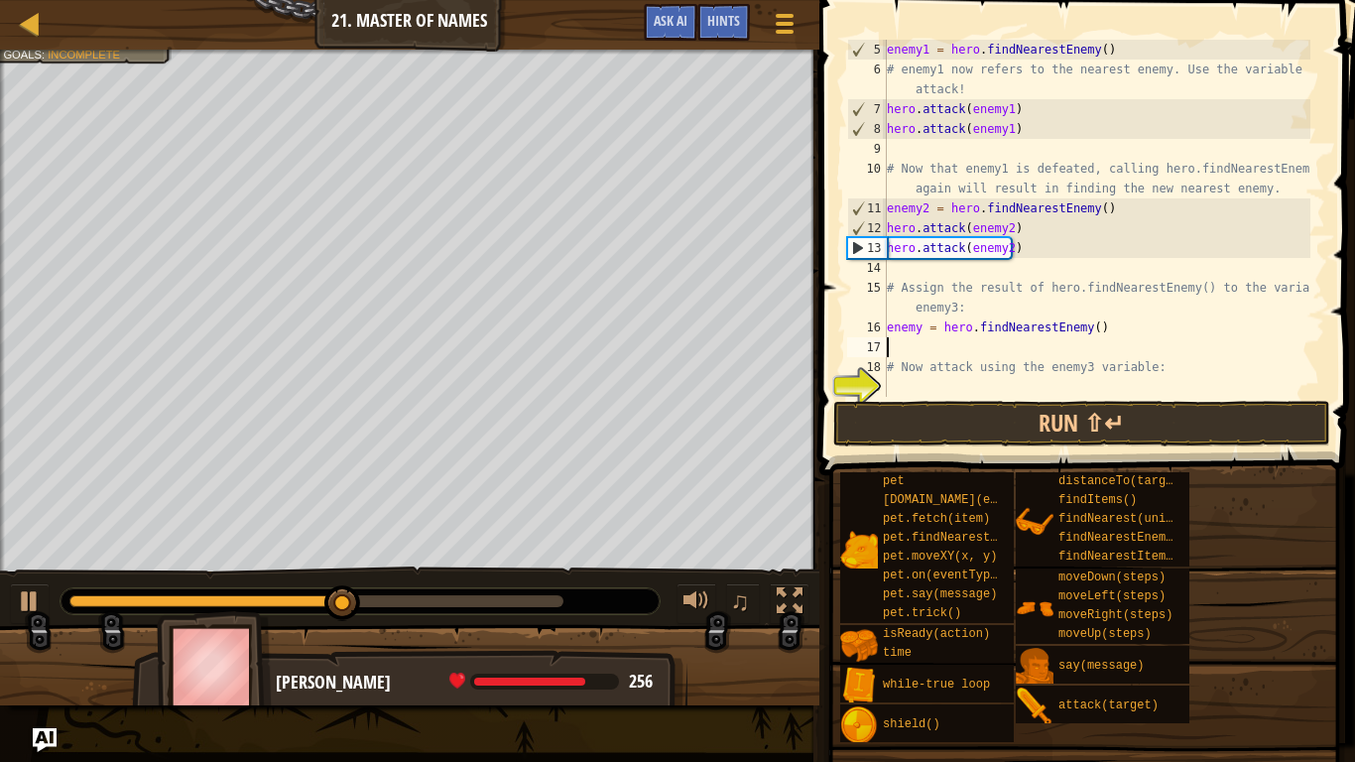
click at [918, 330] on div "enemy1 = hero . findNearestEnemy ( ) # enemy1 now refers to the nearest enemy. …" at bounding box center [1097, 238] width 428 height 397
type textarea "enemy3 = hero.findNearestEnemy()"
click at [908, 348] on div "enemy1 = hero . findNearestEnemy ( ) # enemy1 now refers to the nearest enemy. …" at bounding box center [1097, 238] width 428 height 397
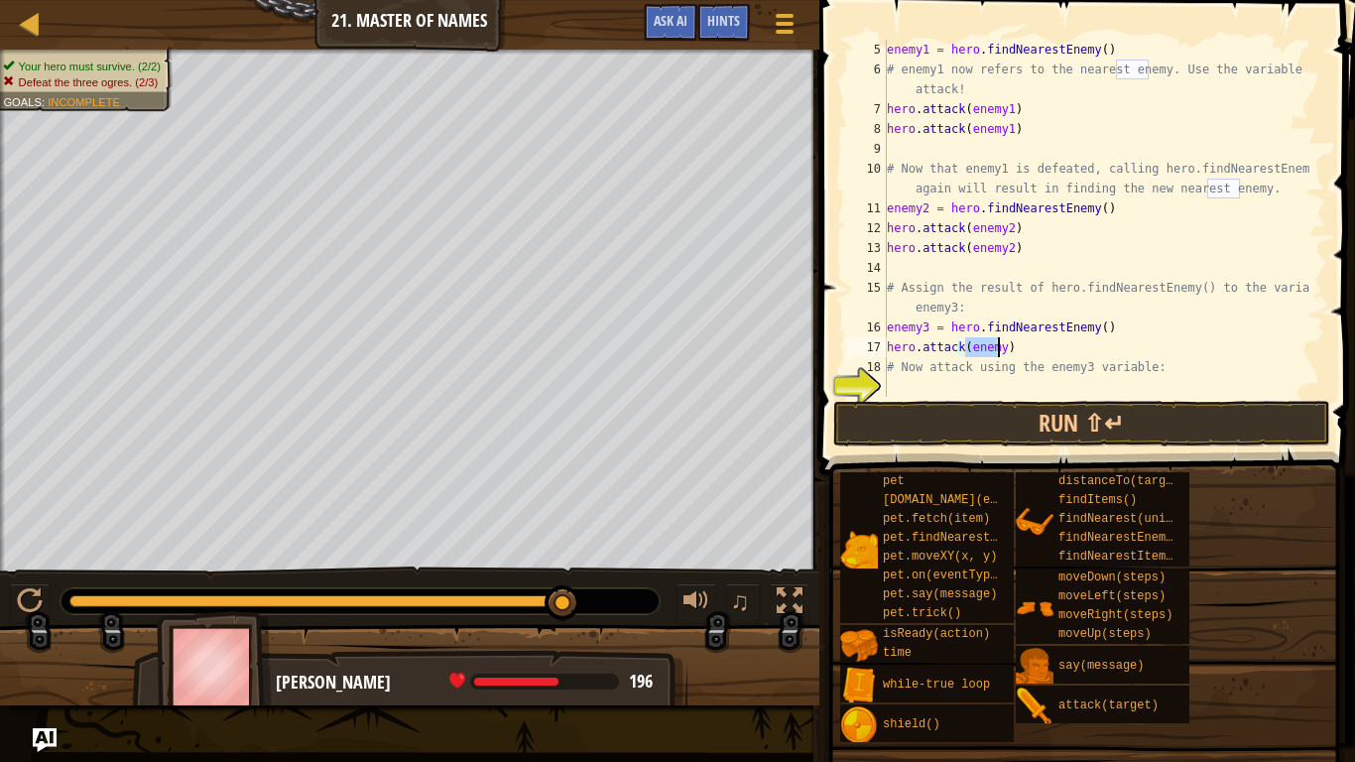
type textarea "hero.attack(enemy3)"
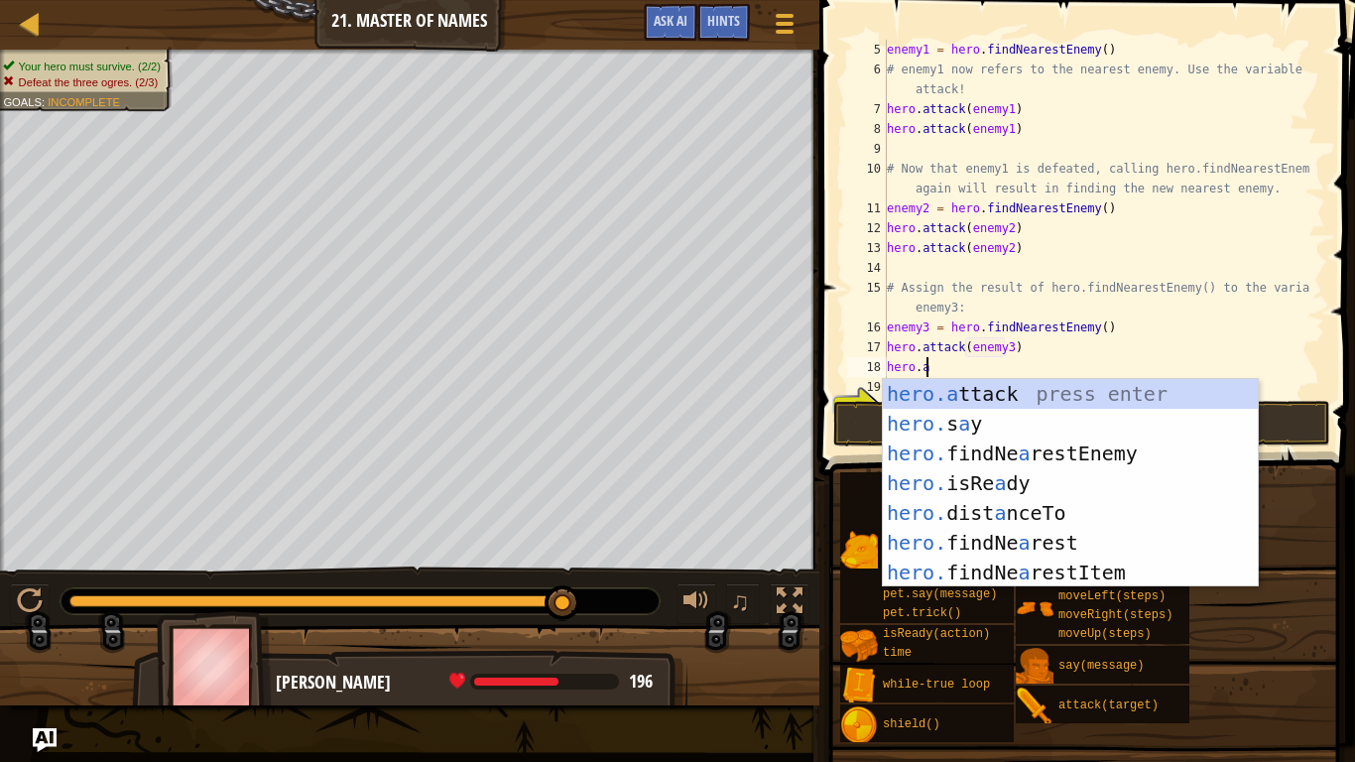
scroll to position [9, 2]
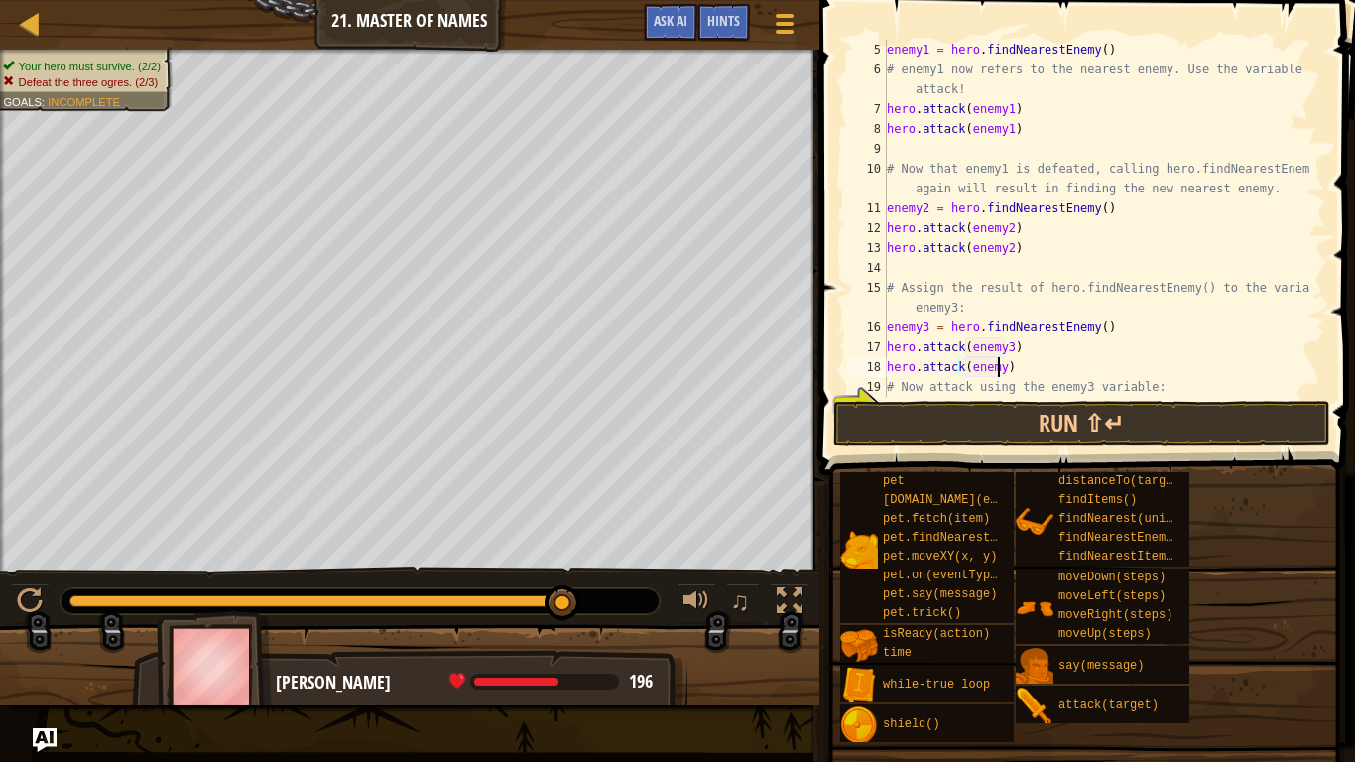
type textarea "hero.attack(enemy3)"
click at [1176, 429] on button "Run ⇧↵" at bounding box center [1081, 424] width 497 height 46
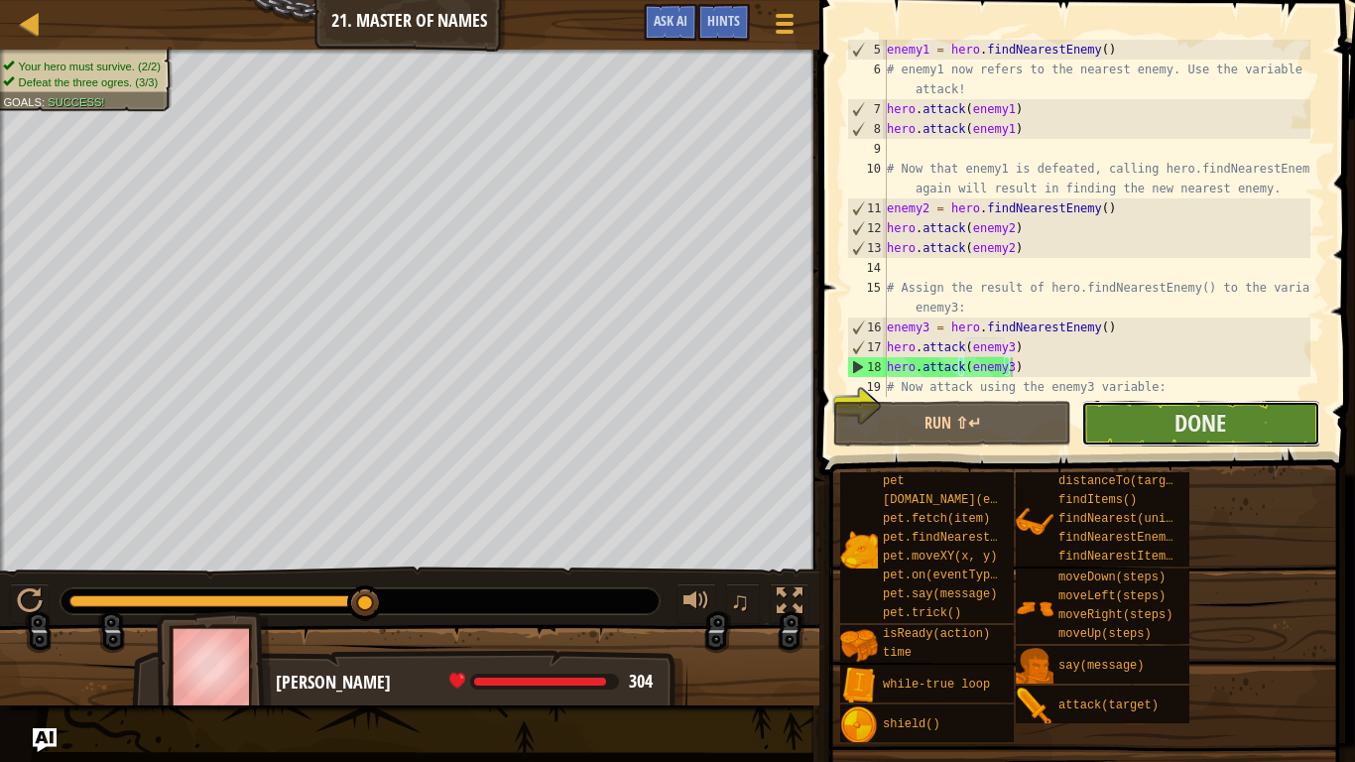
click at [1171, 422] on button "Done" at bounding box center [1200, 424] width 238 height 46
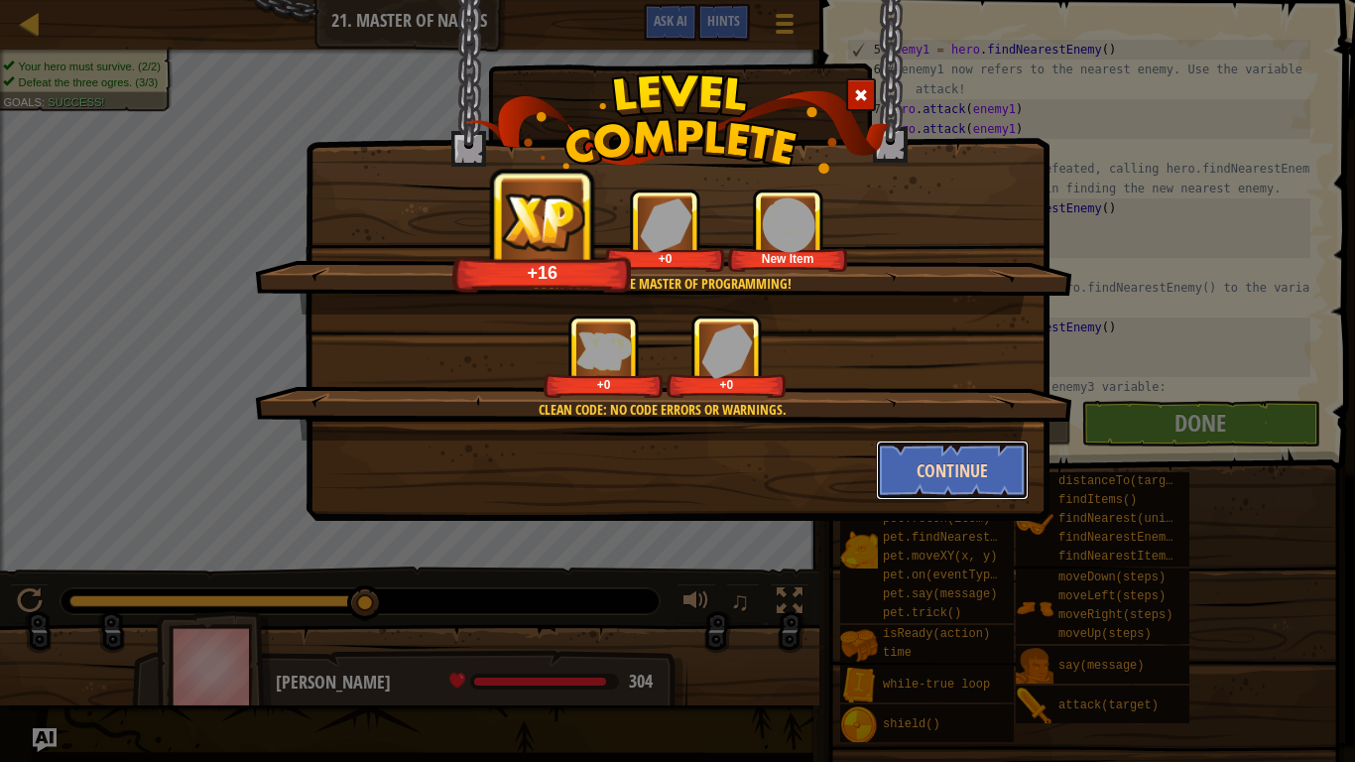
click at [920, 482] on button "Continue" at bounding box center [953, 470] width 154 height 60
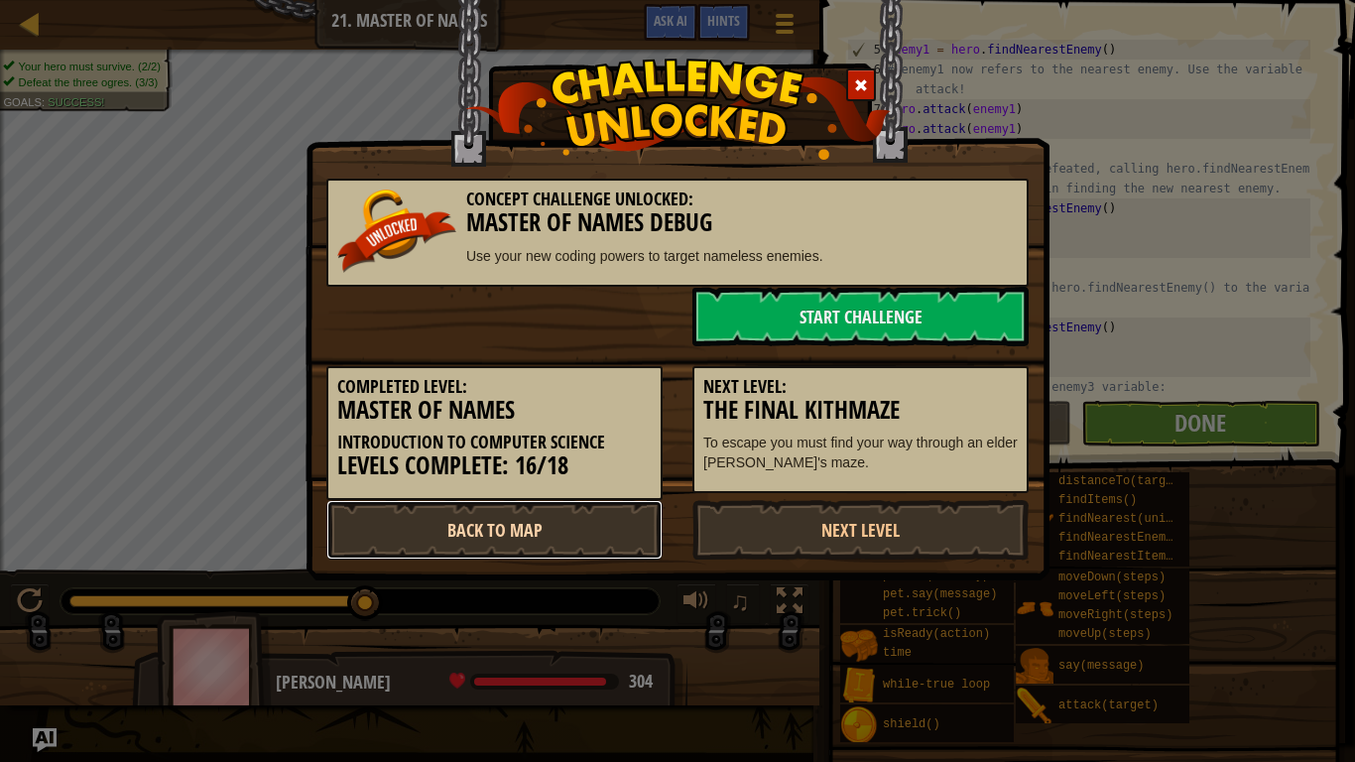
click at [565, 532] on link "Back to Map" at bounding box center [494, 530] width 336 height 60
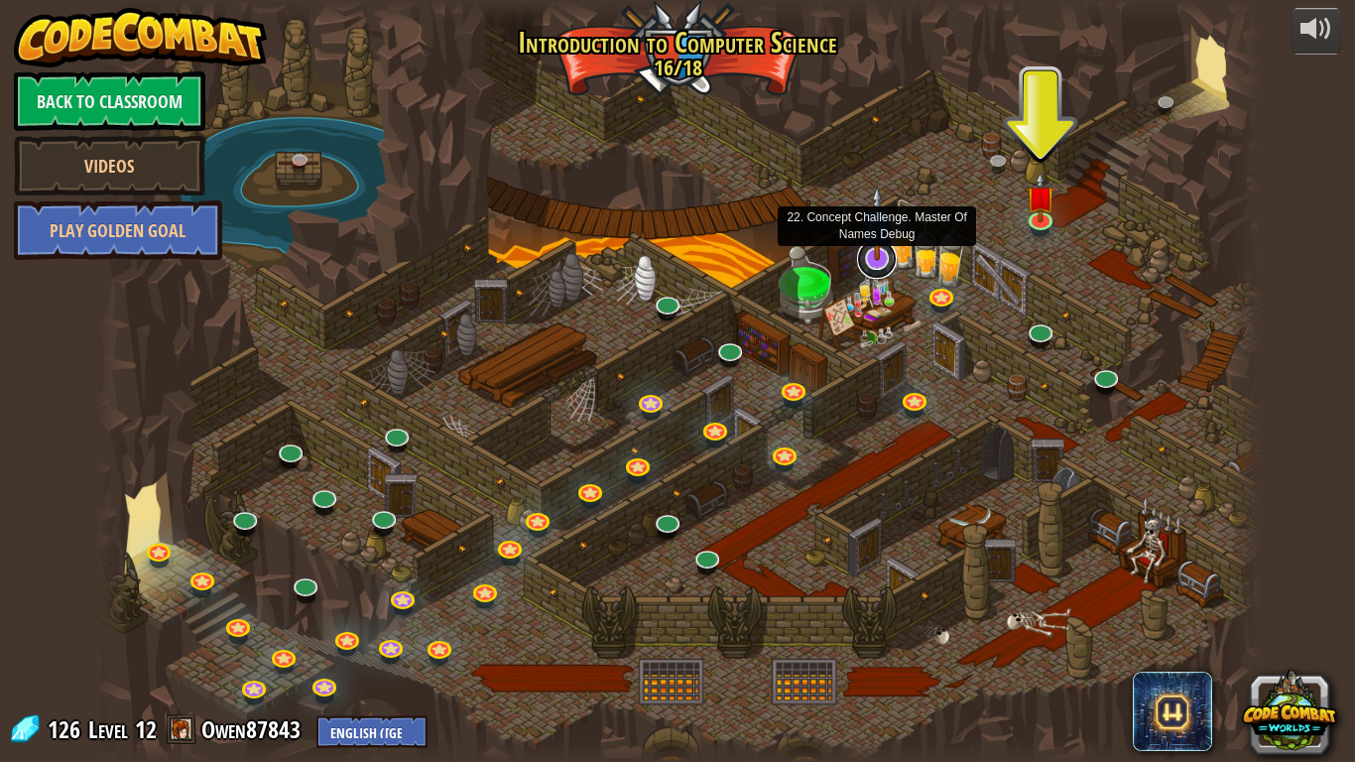
click at [874, 261] on link at bounding box center [877, 259] width 40 height 40
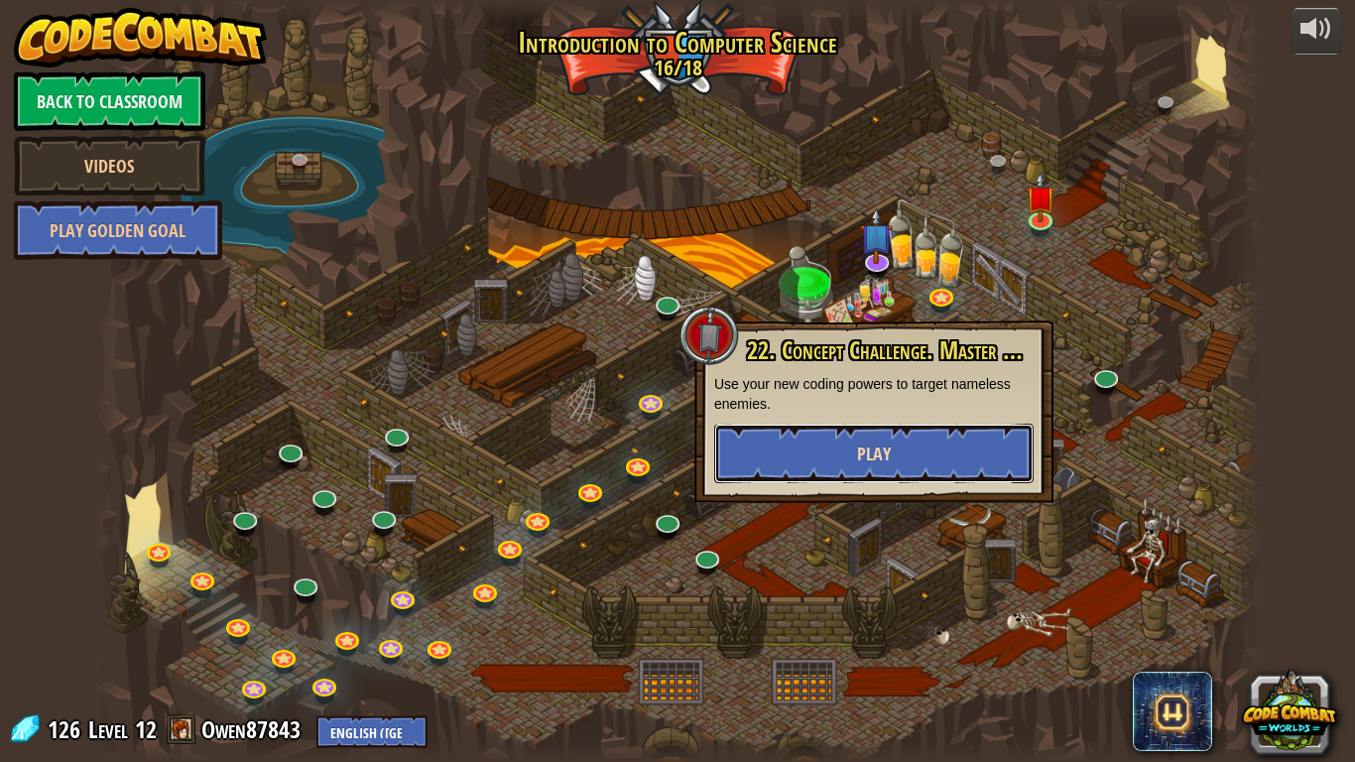
click at [937, 444] on button "Play" at bounding box center [873, 454] width 319 height 60
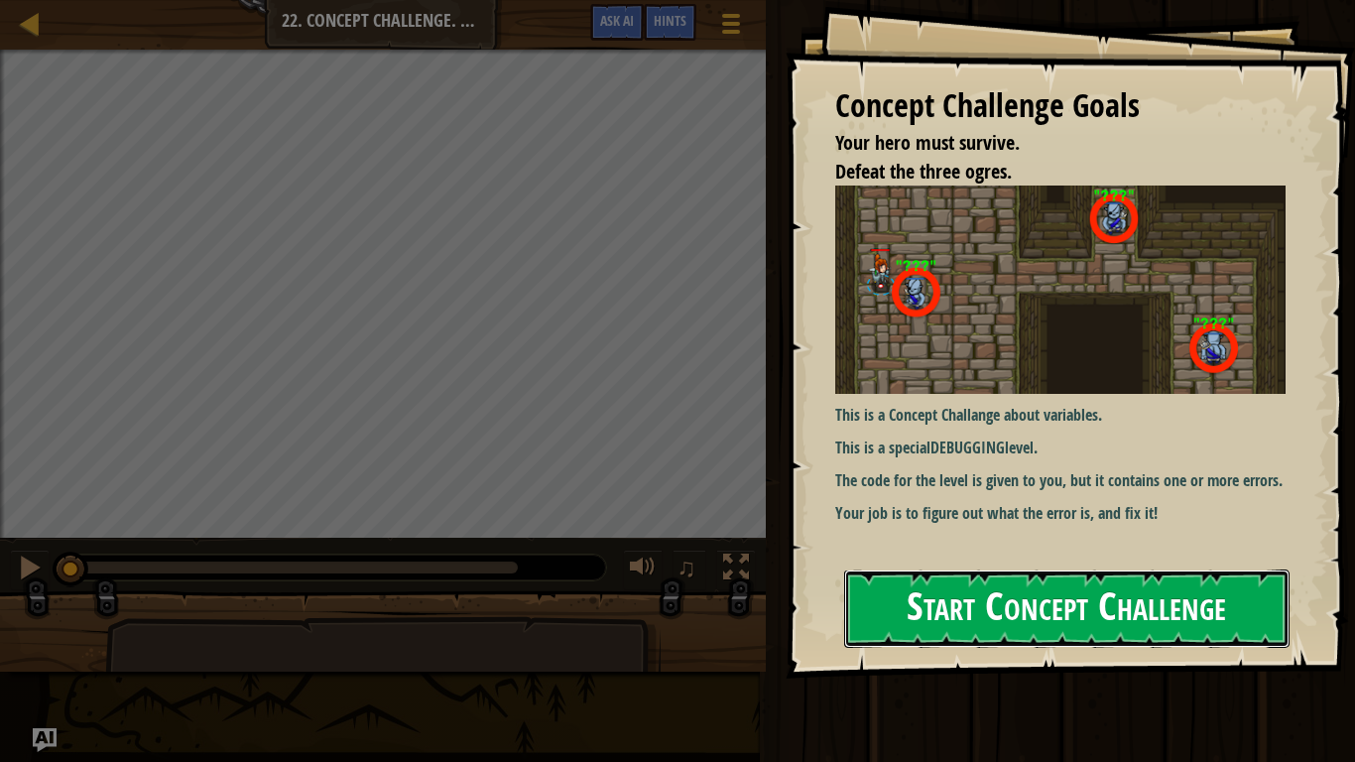
click at [992, 606] on button "Start Concept Challenge" at bounding box center [1066, 608] width 445 height 78
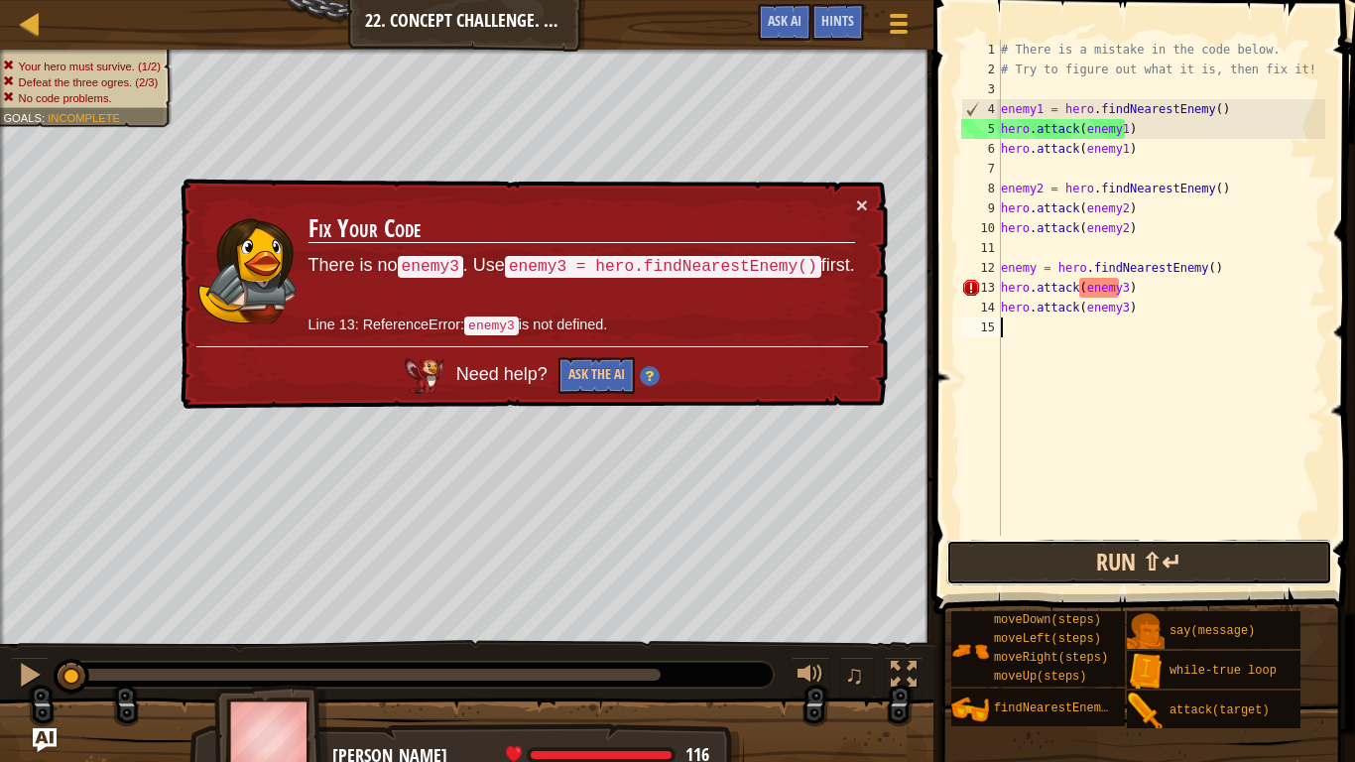
click at [1015, 551] on button "Run ⇧↵" at bounding box center [1139, 563] width 386 height 46
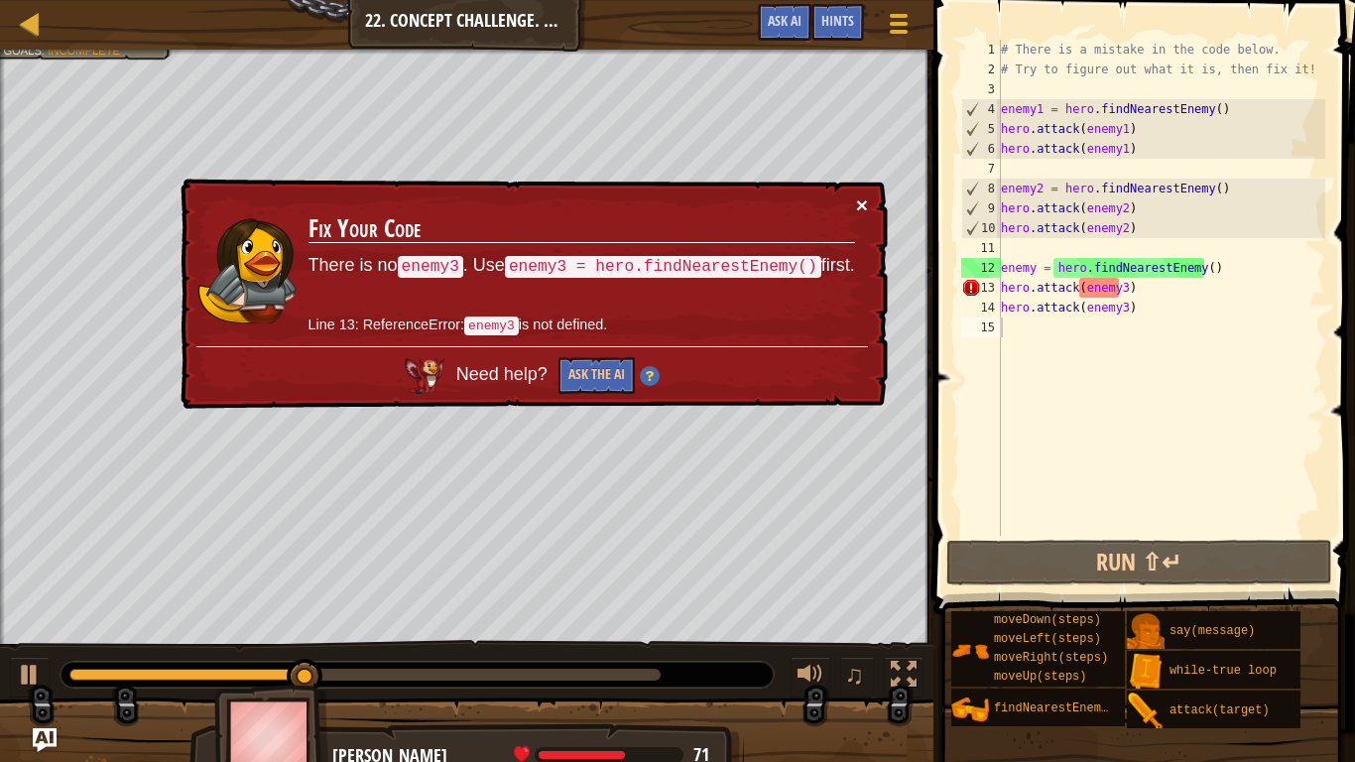
click at [860, 201] on button "×" at bounding box center [862, 204] width 12 height 21
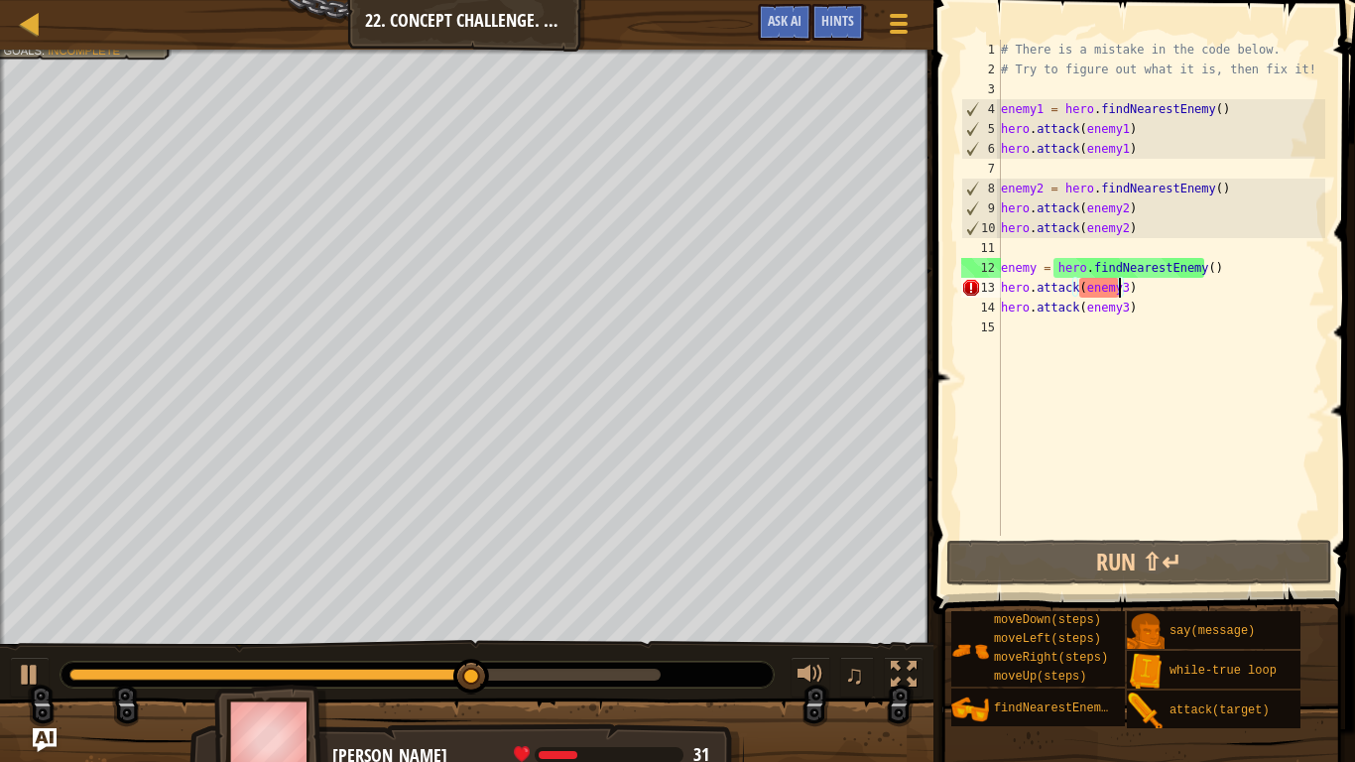
click at [1117, 288] on div "# There is a mistake in the code below. # Try to figure out what it is, then fi…" at bounding box center [1161, 308] width 328 height 536
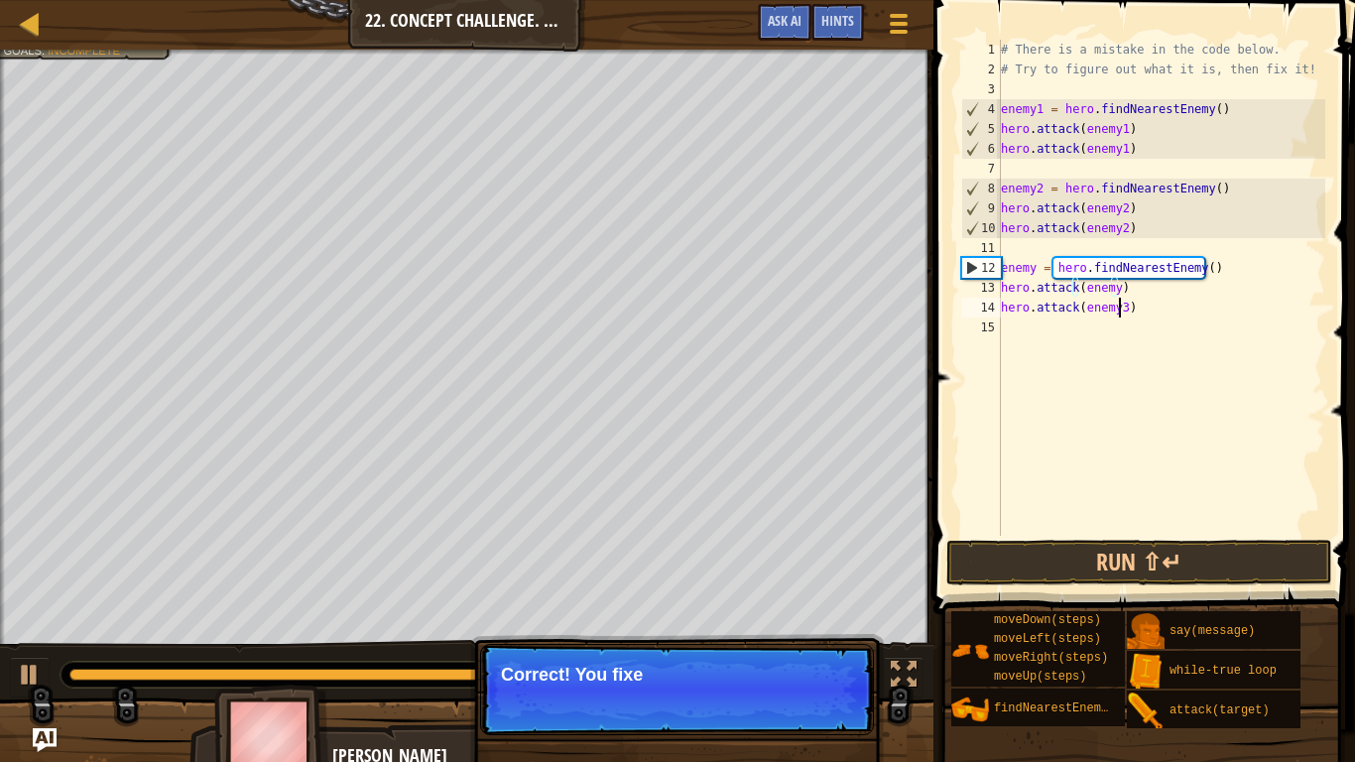
click at [1118, 310] on div "# There is a mistake in the code below. # Try to figure out what it is, then fi…" at bounding box center [1161, 308] width 328 height 536
type textarea "hero.attack(enemy)"
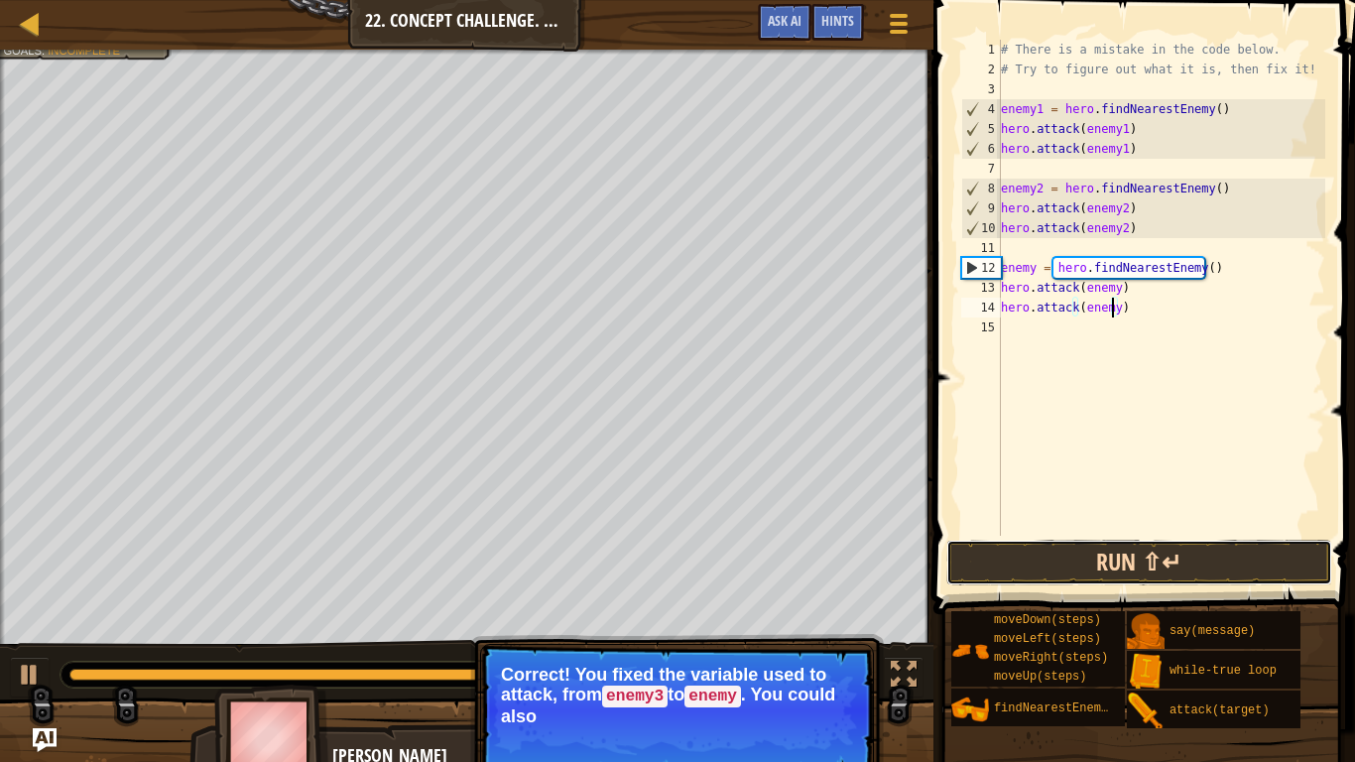
click at [1127, 561] on button "Run ⇧↵" at bounding box center [1139, 563] width 386 height 46
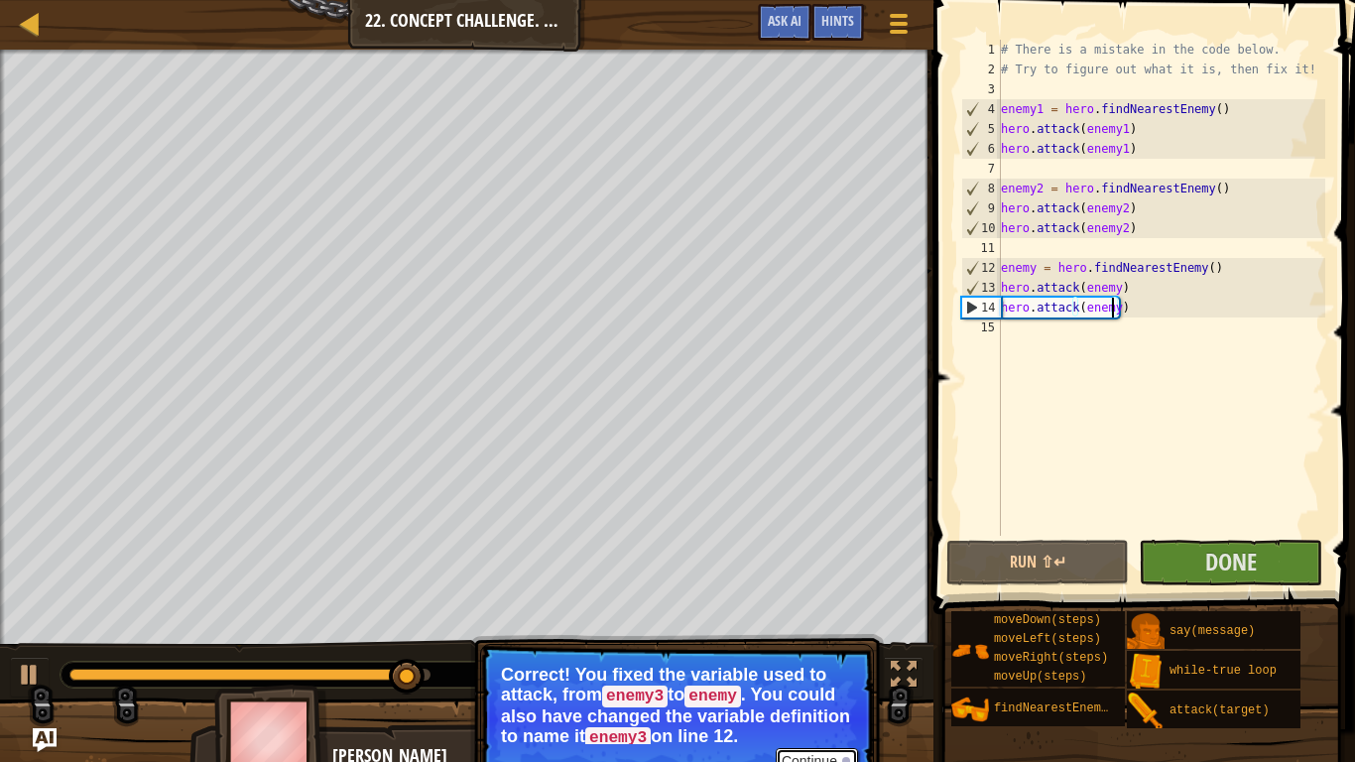
click at [828, 606] on button "Continue" at bounding box center [817, 761] width 82 height 26
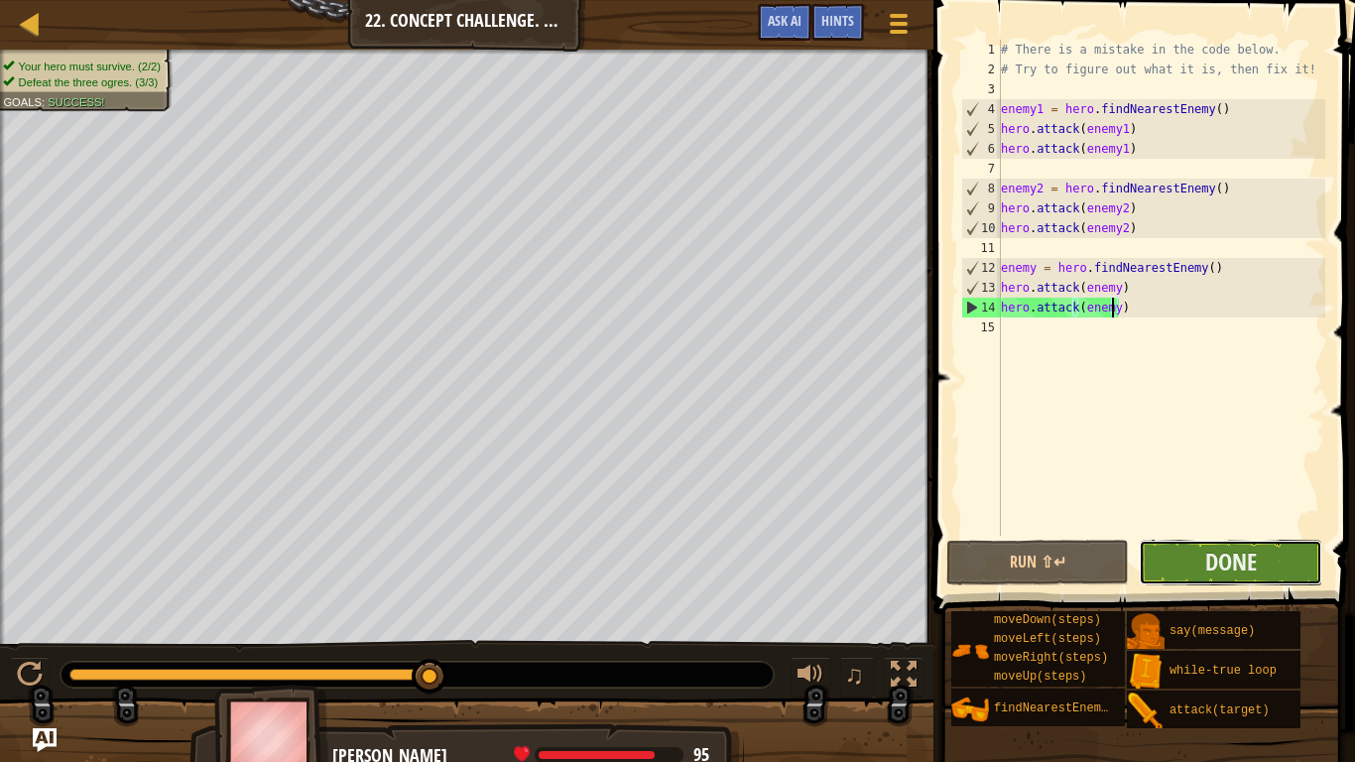
click at [1184, 547] on button "Done" at bounding box center [1231, 563] width 184 height 46
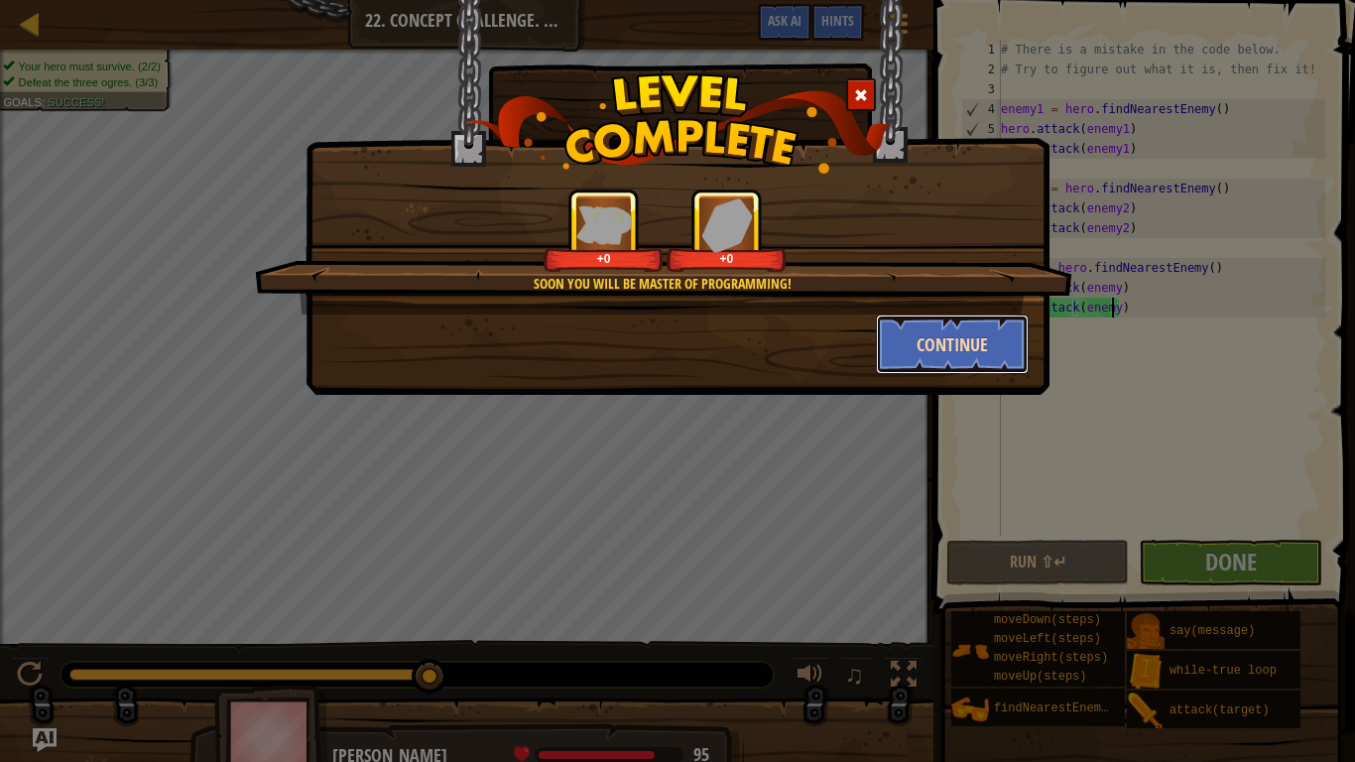
click at [907, 339] on button "Continue" at bounding box center [953, 344] width 154 height 60
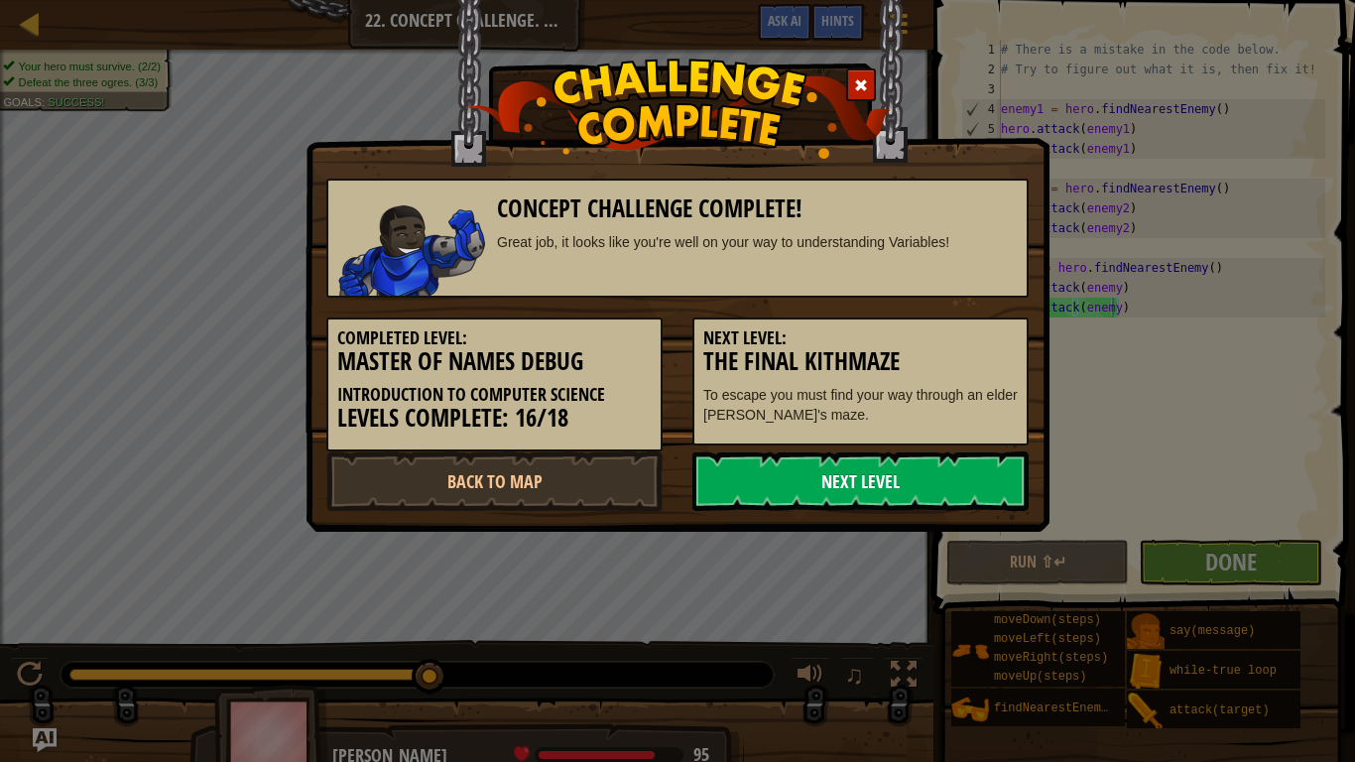
click at [837, 469] on link "Next Level" at bounding box center [860, 481] width 336 height 60
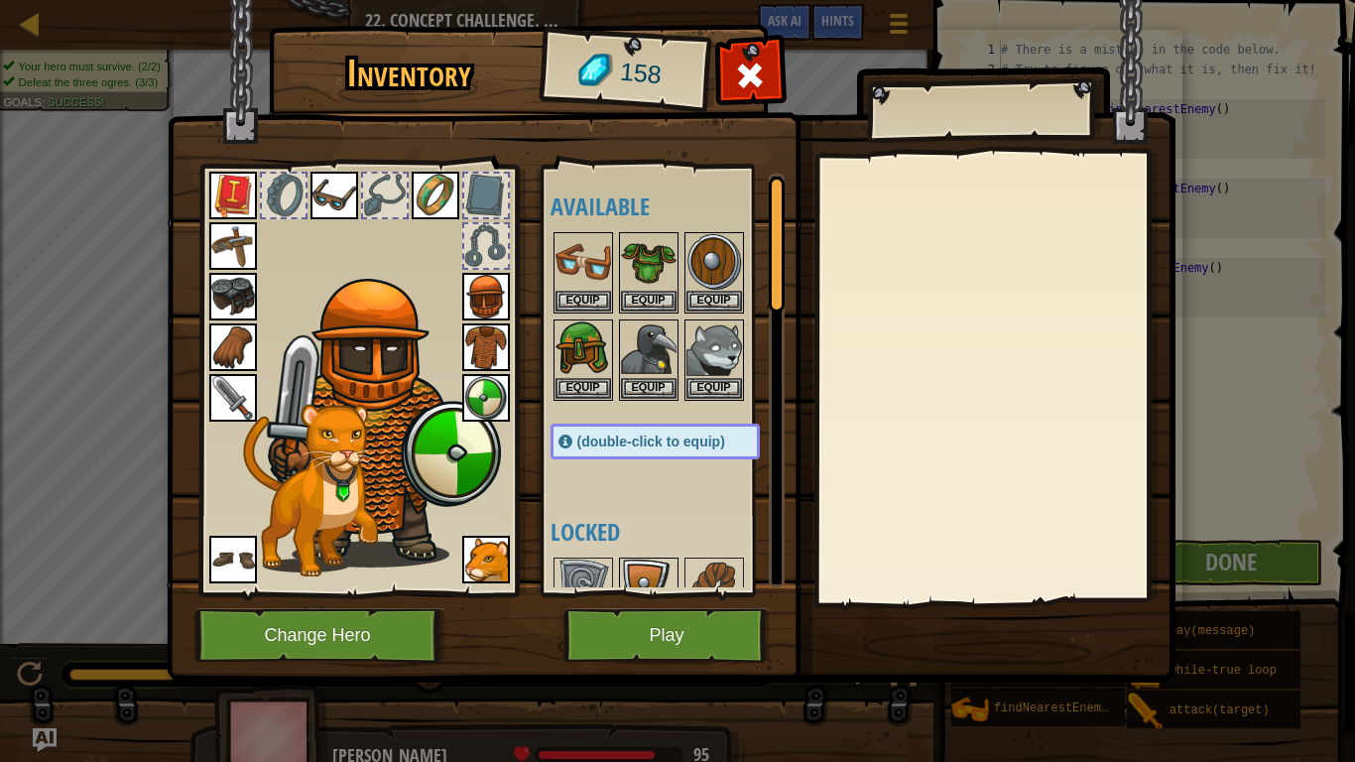
click at [643, 563] on img at bounding box center [649, 587] width 56 height 56
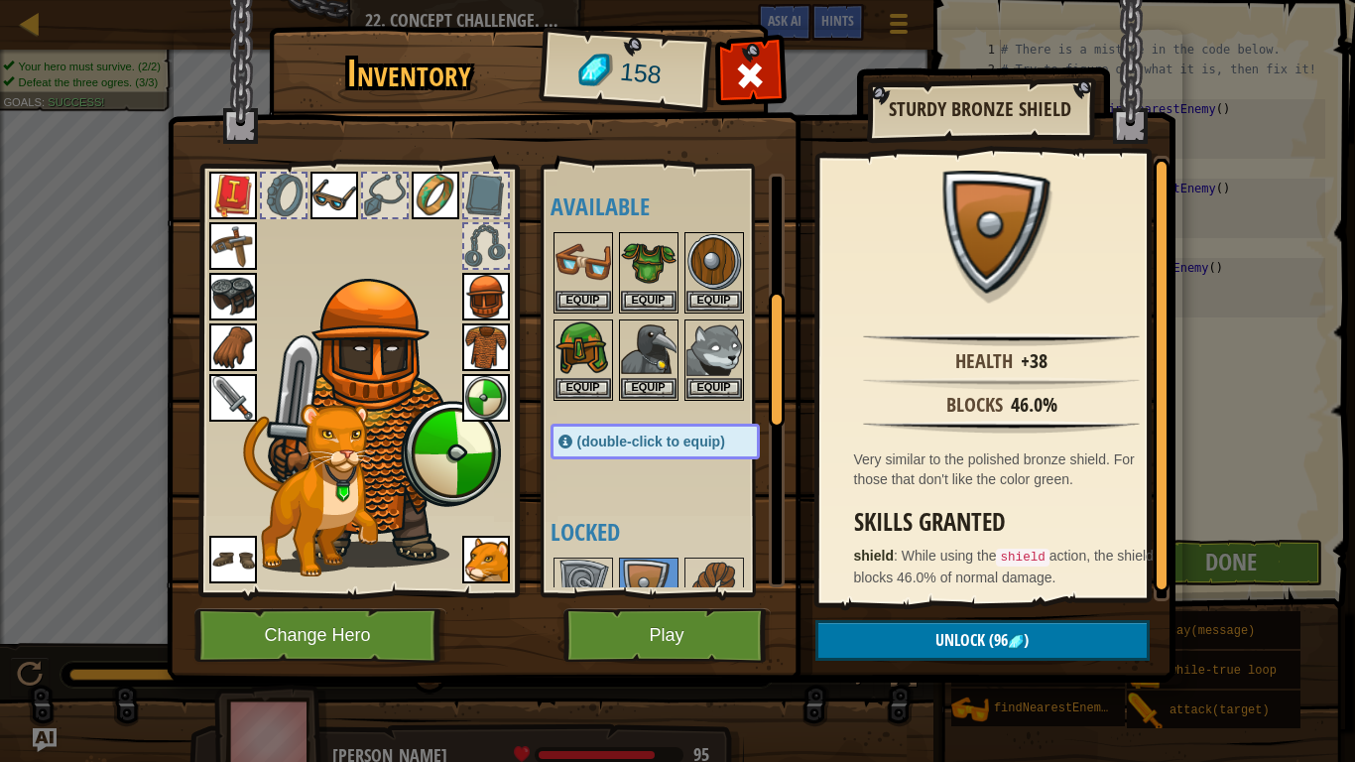
scroll to position [458, 0]
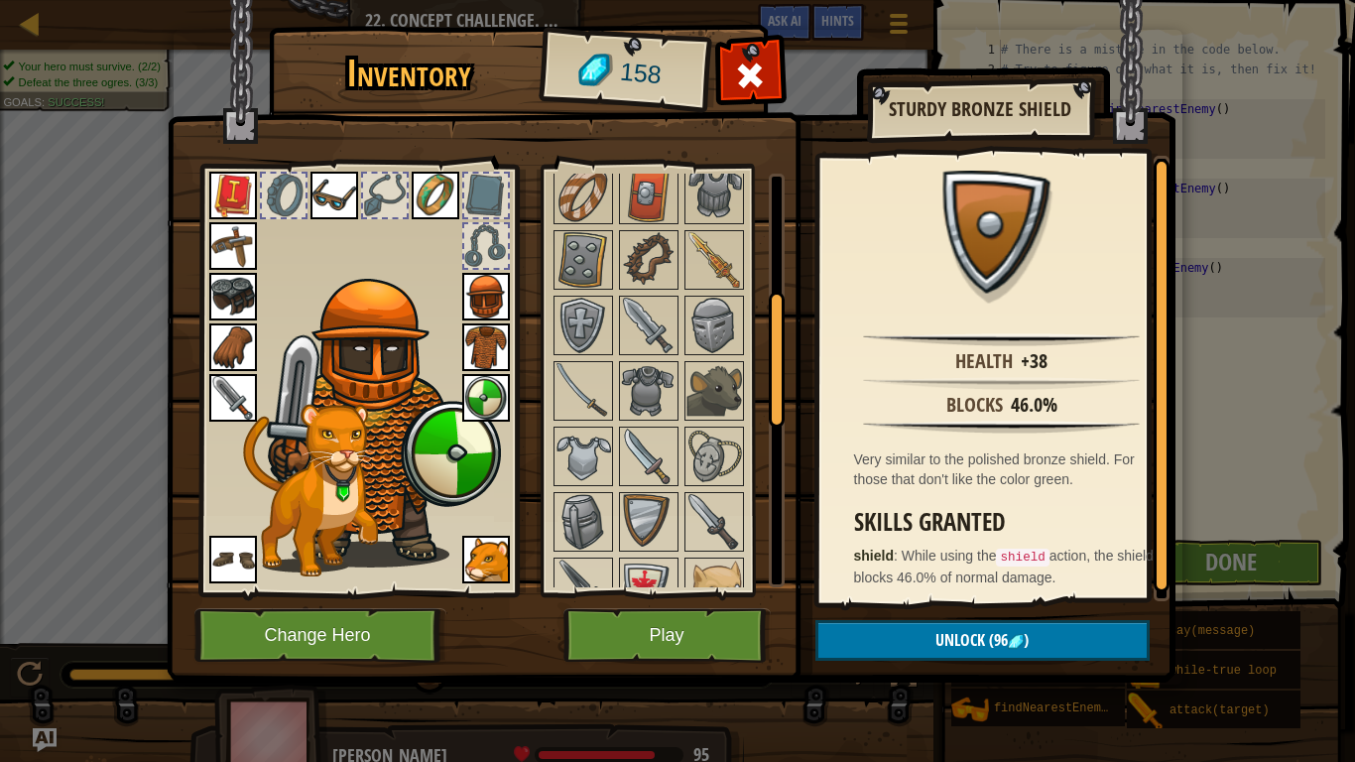
drag, startPoint x: 770, startPoint y: 247, endPoint x: 755, endPoint y: 391, distance: 144.6
click at [755, 391] on div "Available Equip Equip Equip Equip Equip Equip Equip Equip Equip Equip Equip Equ…" at bounding box center [668, 381] width 234 height 414
click at [593, 328] on img at bounding box center [583, 326] width 56 height 56
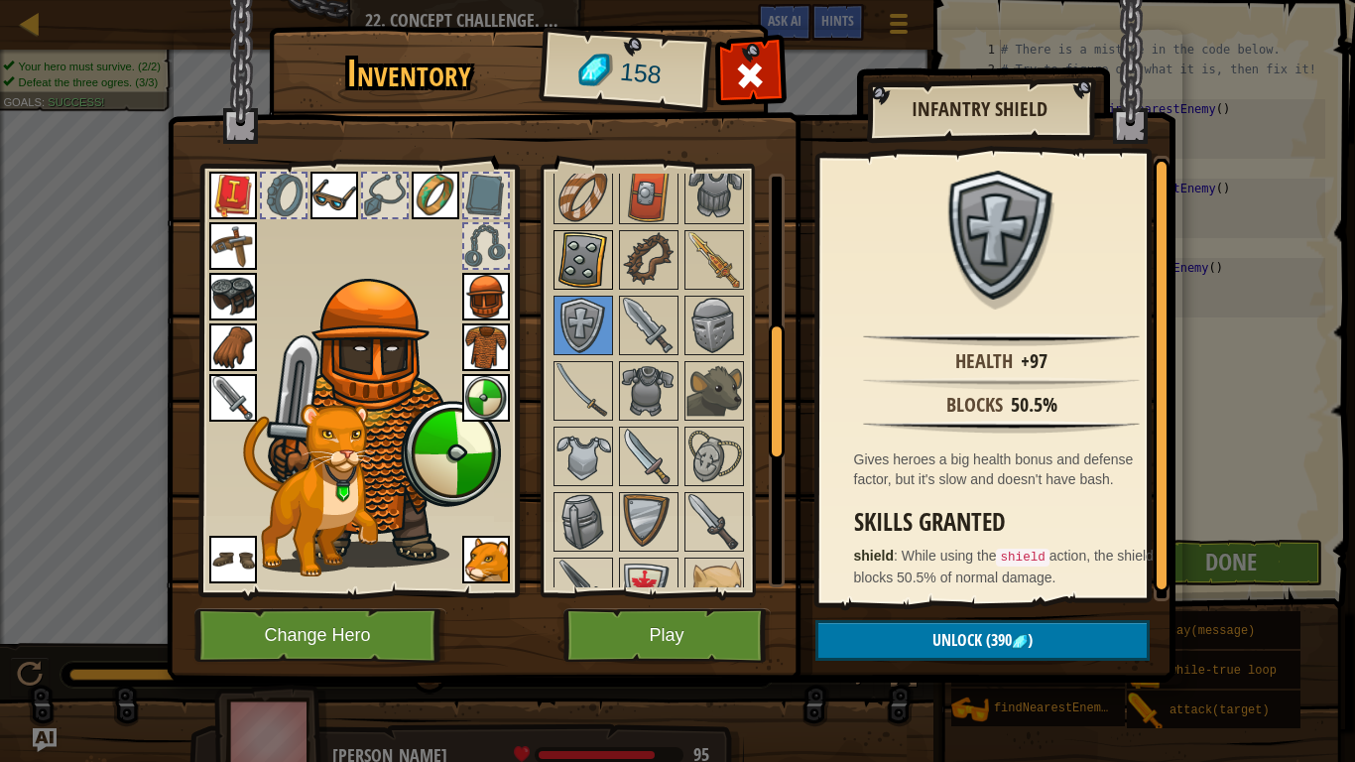
click at [591, 254] on img at bounding box center [583, 260] width 56 height 56
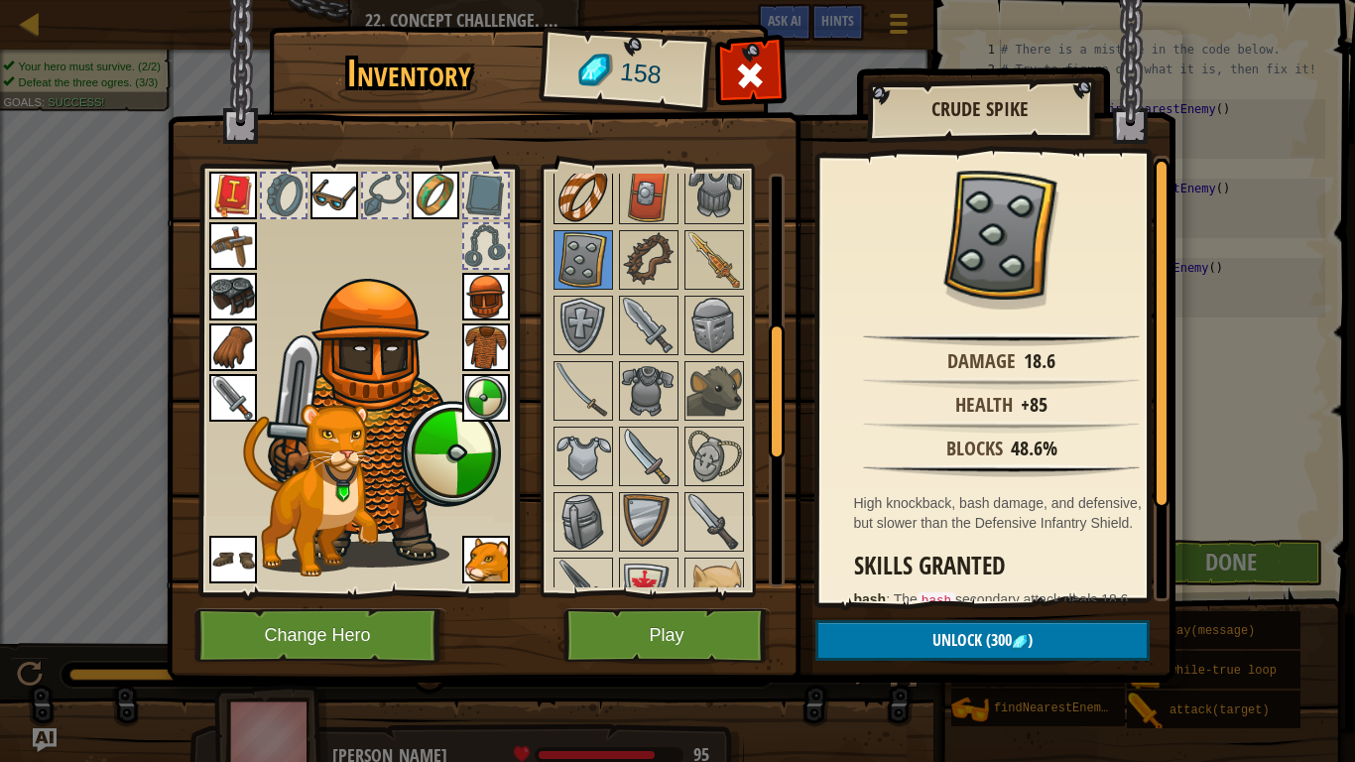
click at [588, 198] on img at bounding box center [583, 195] width 56 height 56
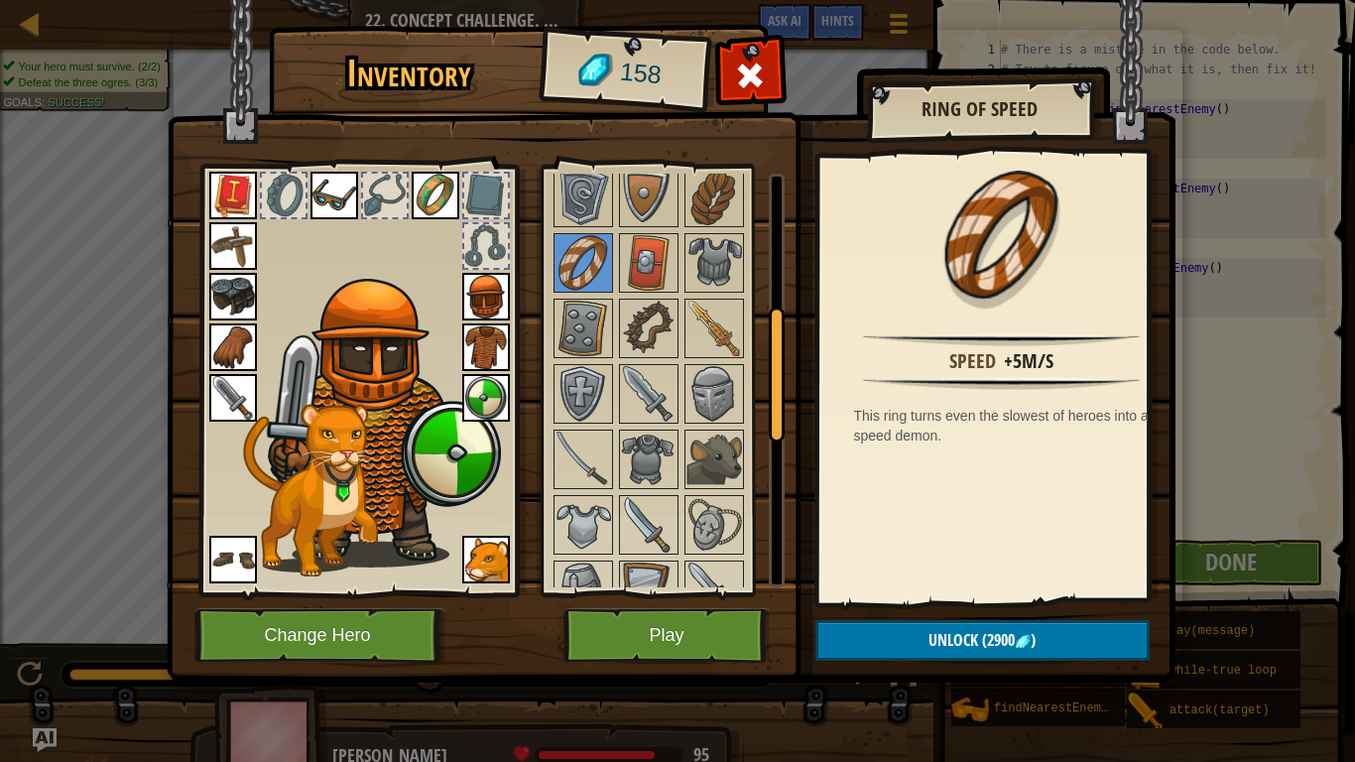
scroll to position [378, 0]
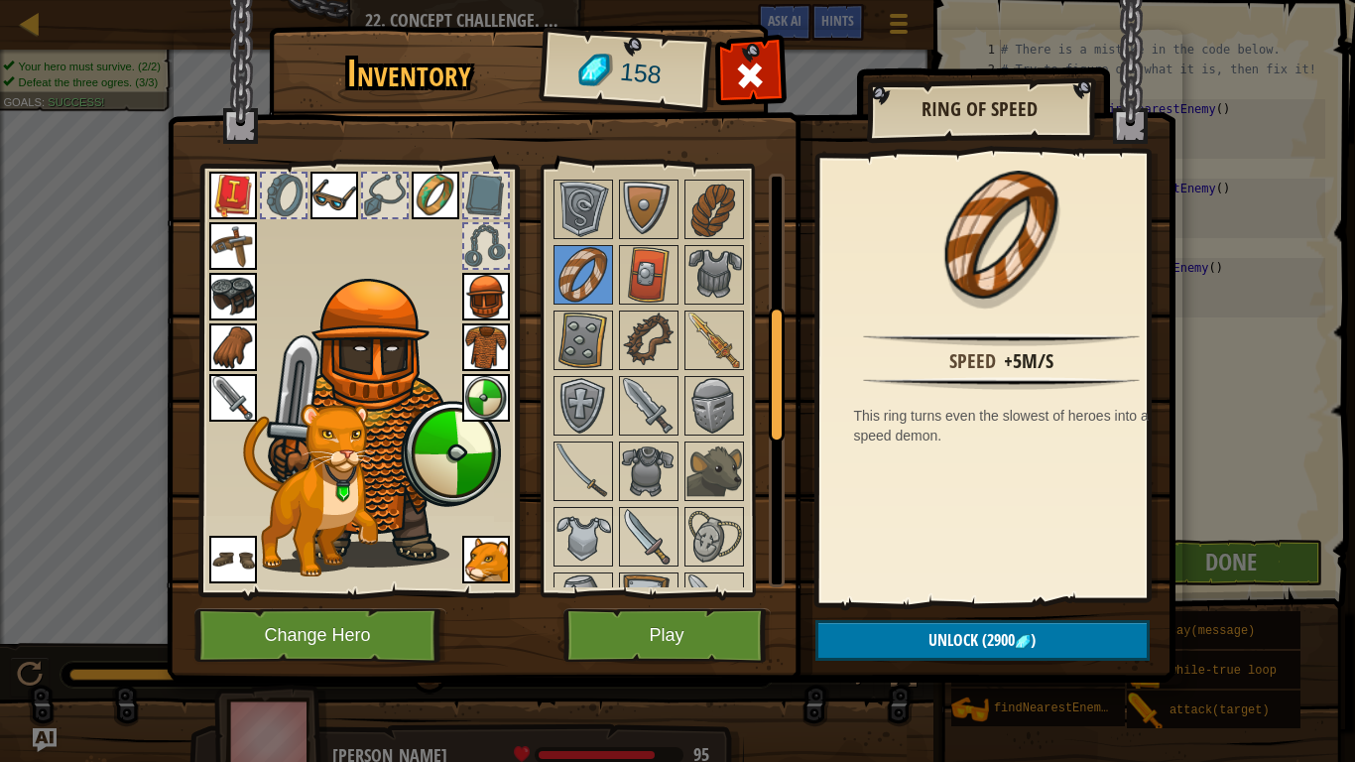
drag, startPoint x: 780, startPoint y: 355, endPoint x: 780, endPoint y: 326, distance: 28.8
click at [780, 326] on div at bounding box center [777, 375] width 16 height 136
click at [587, 215] on img at bounding box center [583, 210] width 56 height 56
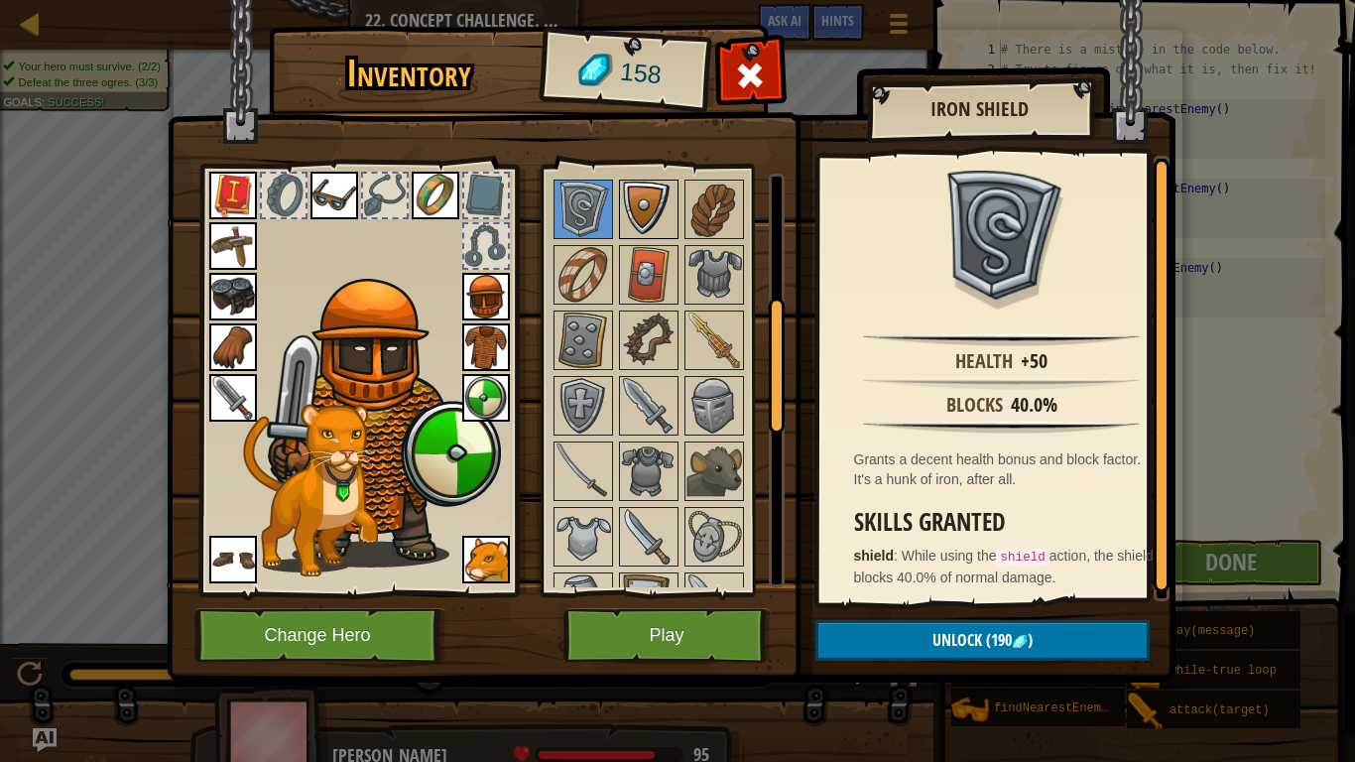
click at [661, 219] on img at bounding box center [649, 210] width 56 height 56
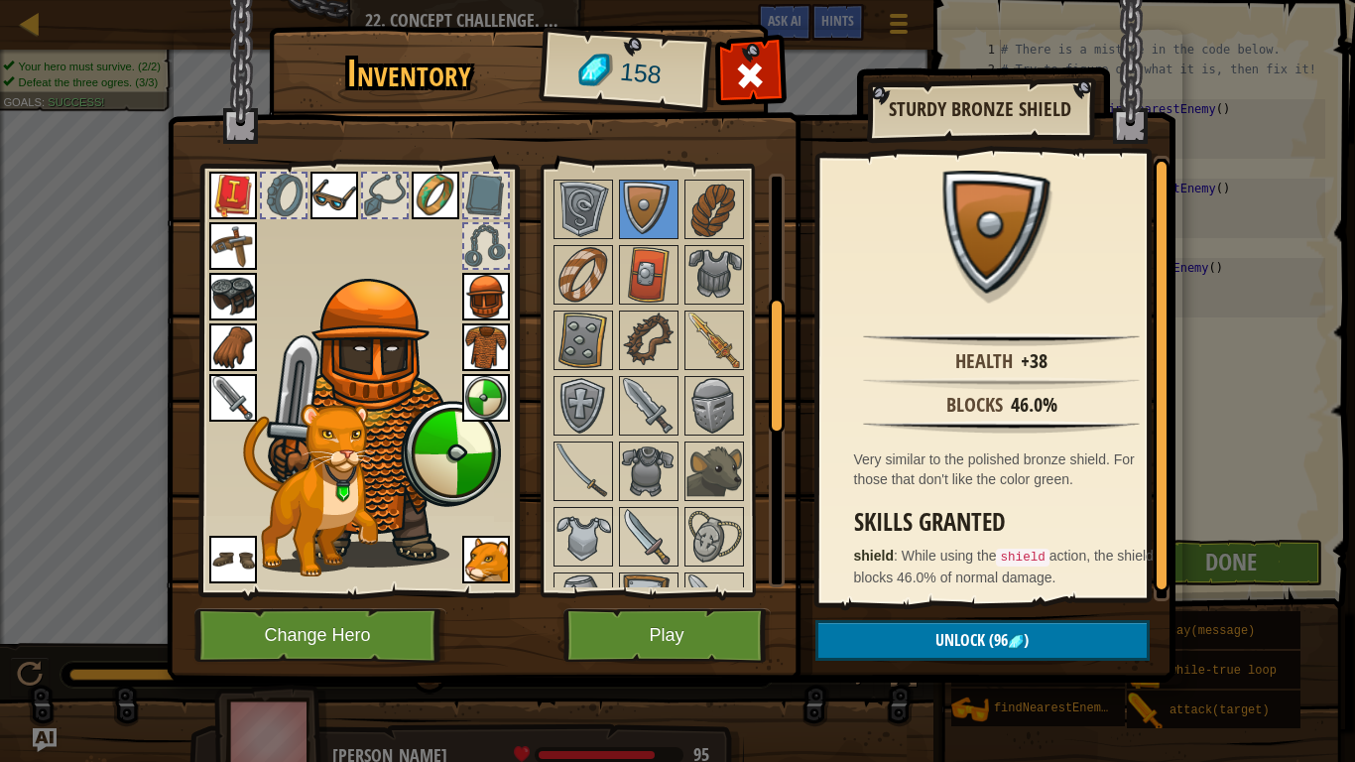
click at [487, 402] on img at bounding box center [486, 398] width 48 height 48
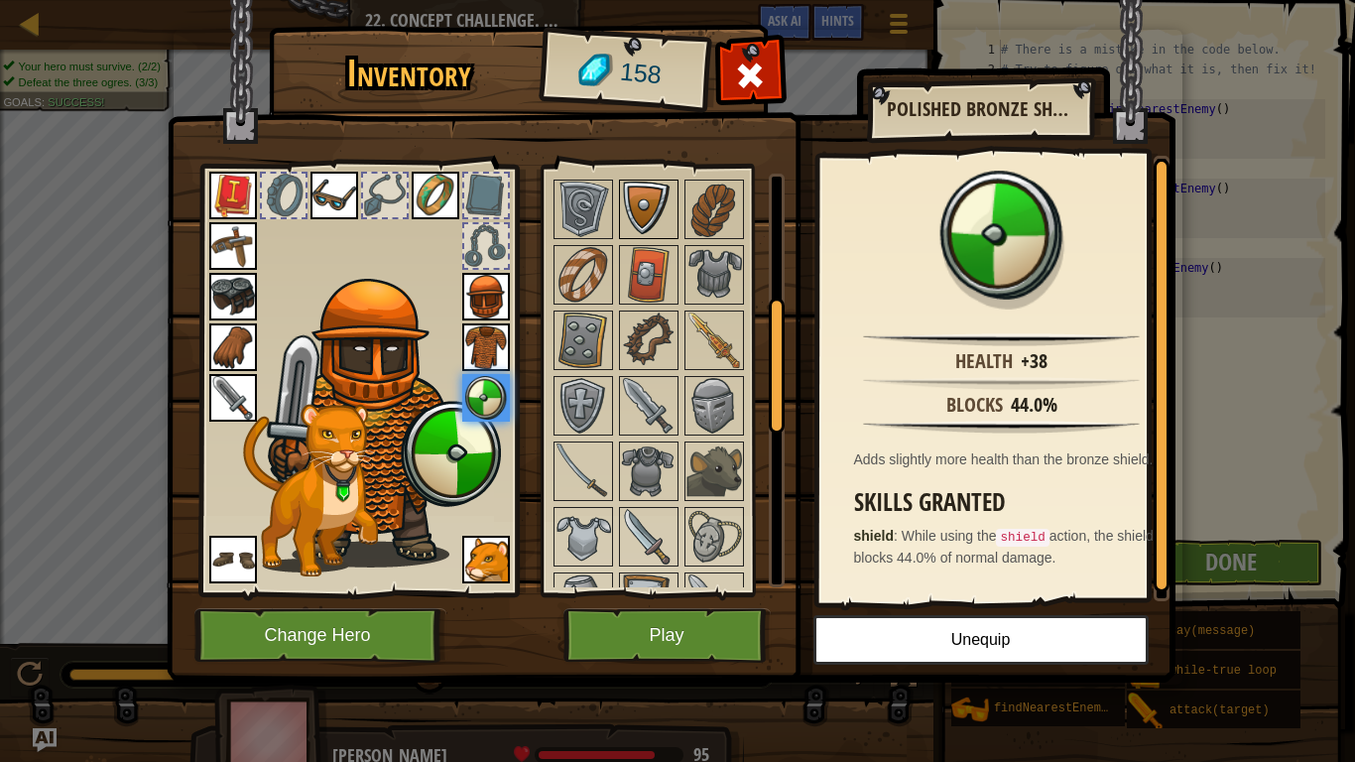
click at [647, 213] on img at bounding box center [649, 210] width 56 height 56
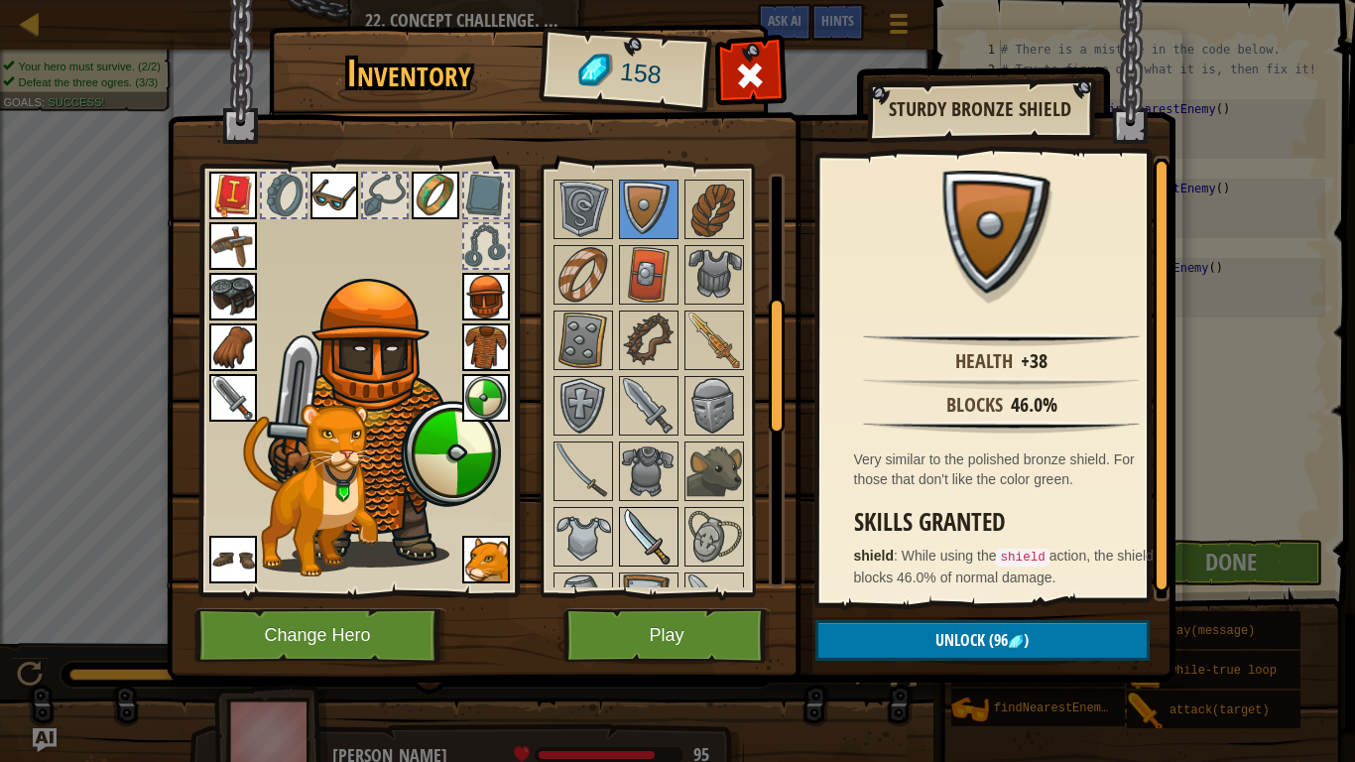
click at [658, 529] on img at bounding box center [649, 537] width 56 height 56
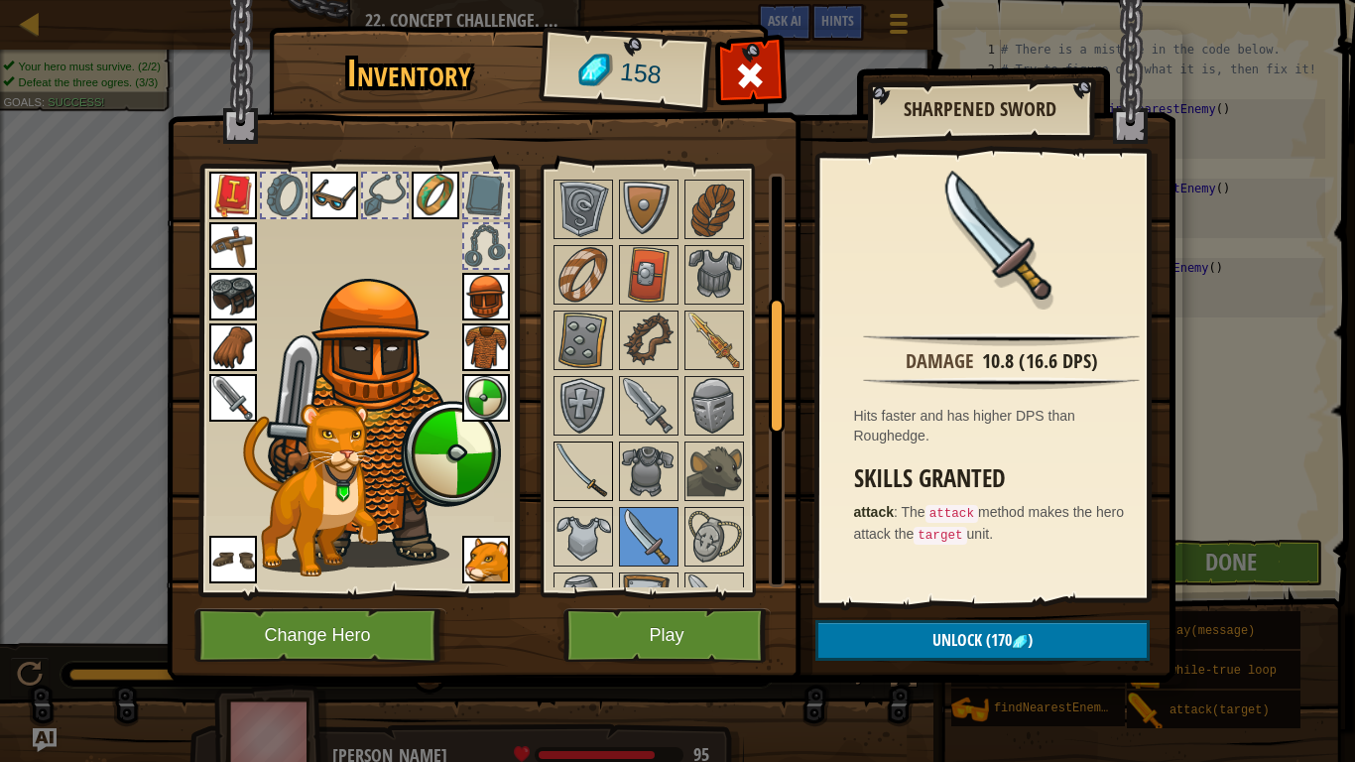
click at [596, 466] on img at bounding box center [583, 471] width 56 height 56
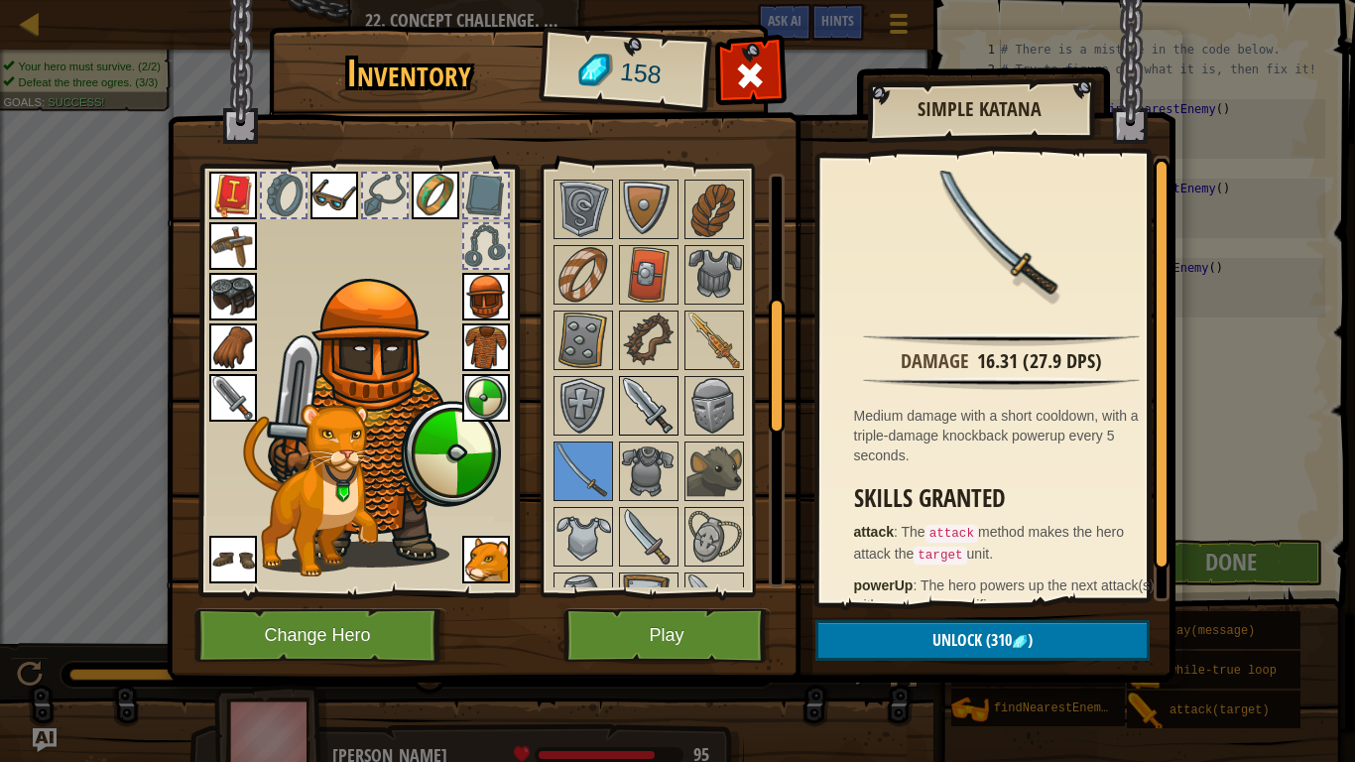
click at [671, 414] on img at bounding box center [649, 406] width 56 height 56
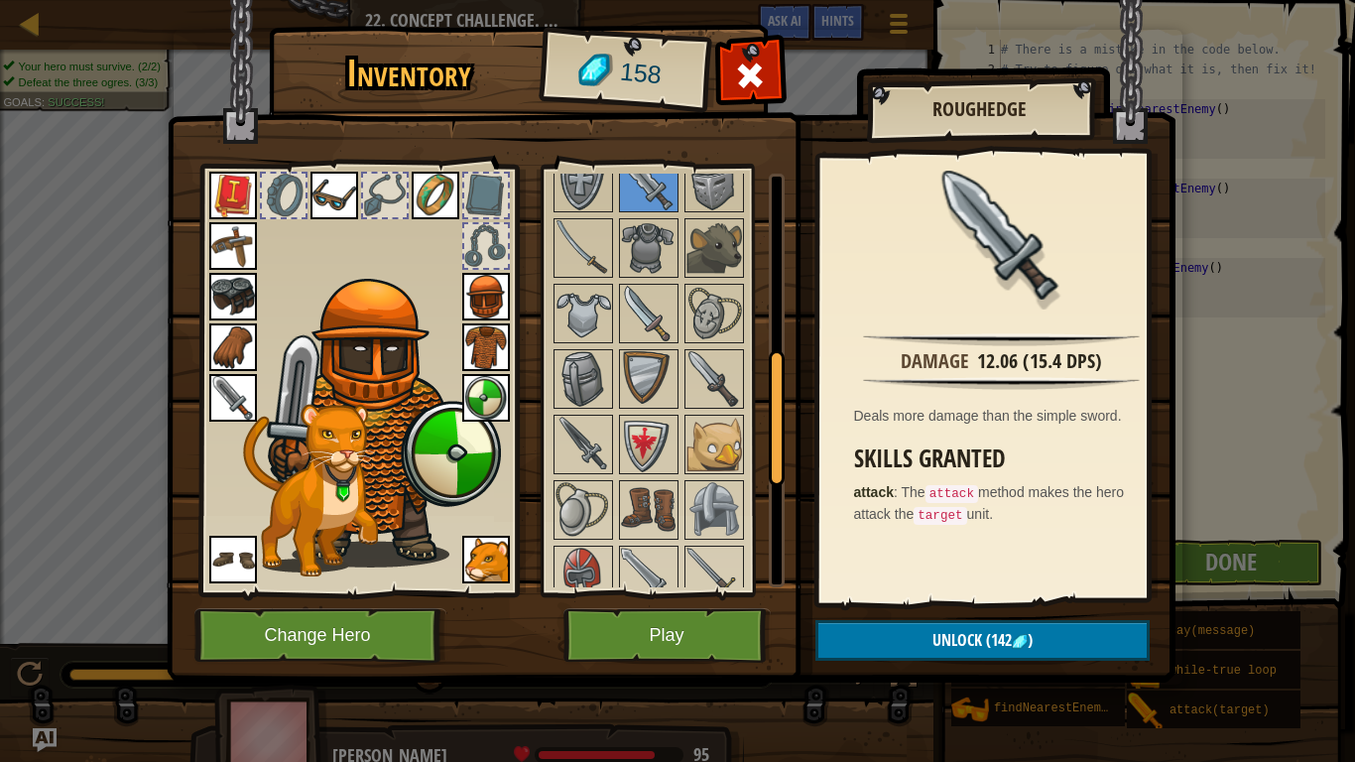
drag, startPoint x: 775, startPoint y: 394, endPoint x: 777, endPoint y: 463, distance: 69.5
click at [777, 463] on div at bounding box center [777, 418] width 16 height 136
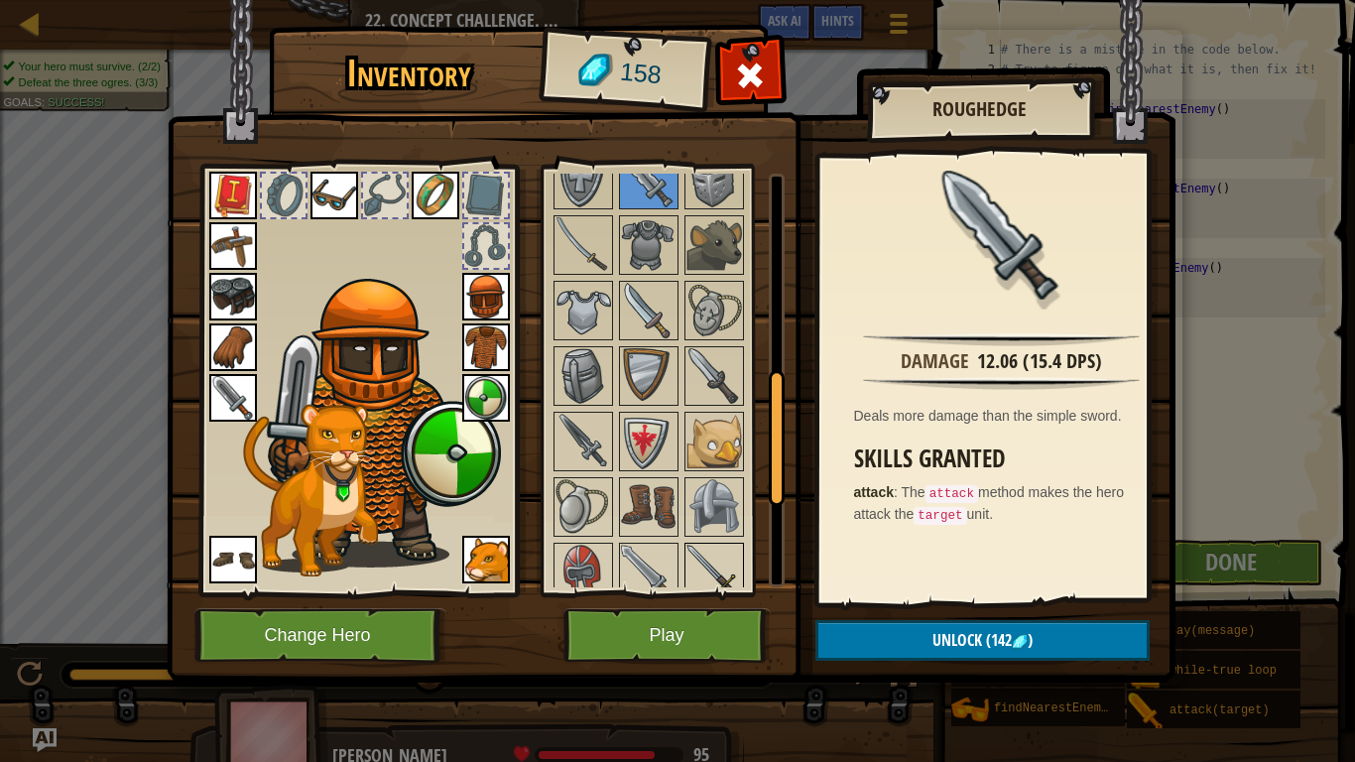
click at [732, 556] on img at bounding box center [714, 573] width 56 height 56
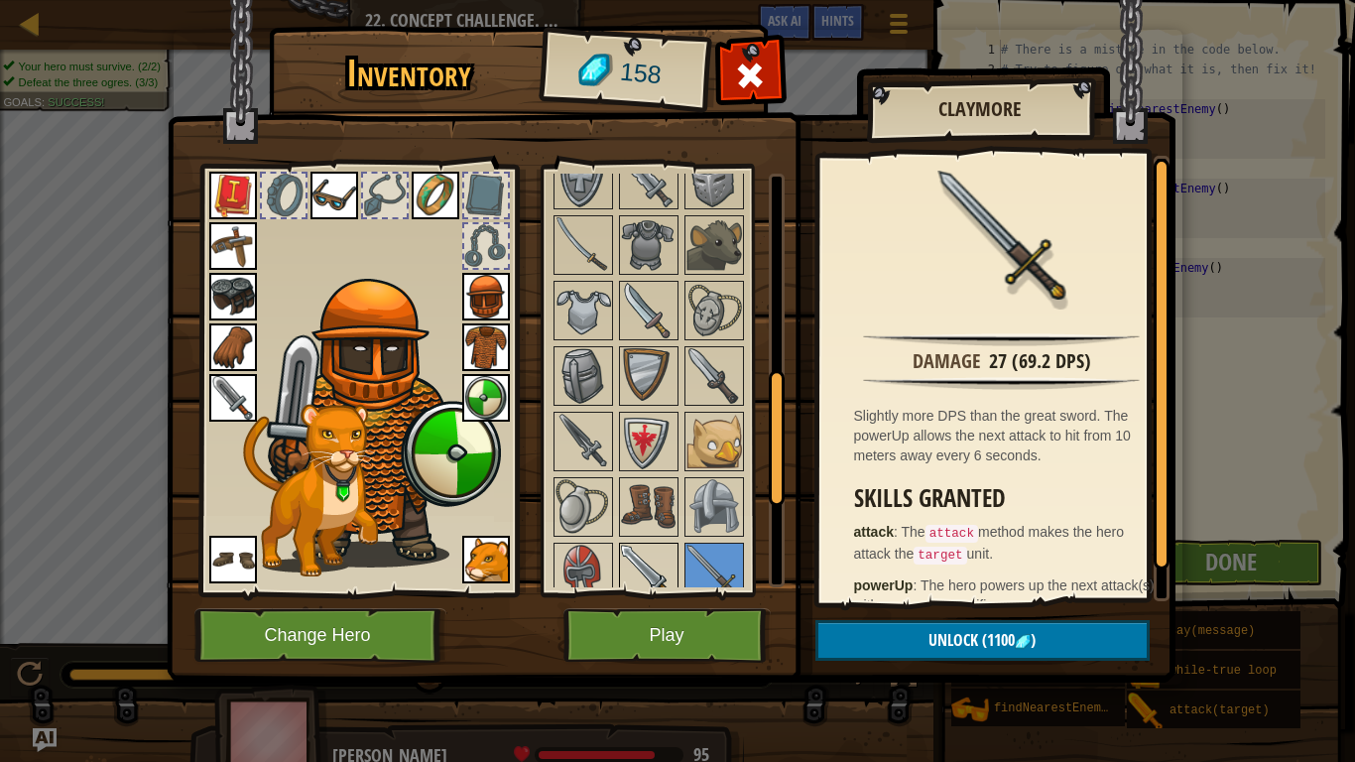
click at [639, 570] on img at bounding box center [649, 573] width 56 height 56
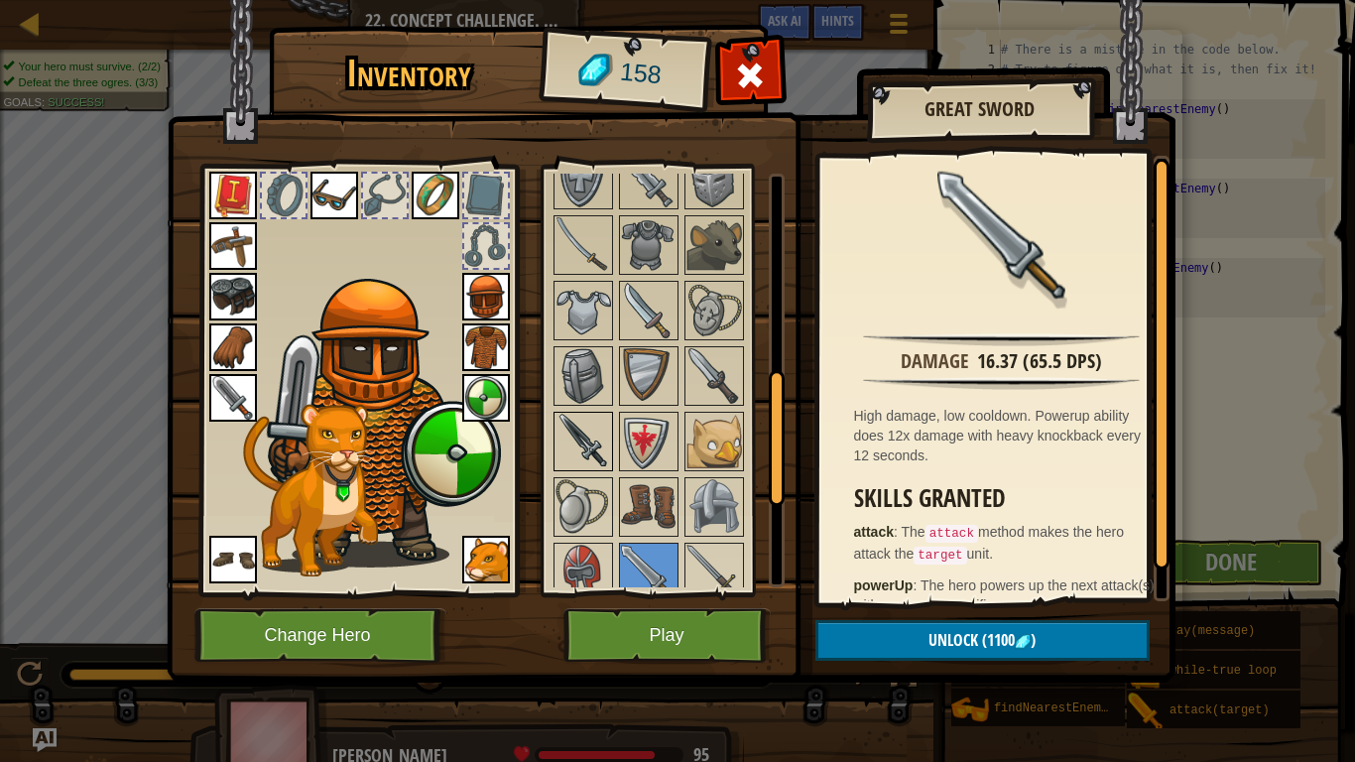
click at [595, 463] on img at bounding box center [583, 442] width 56 height 56
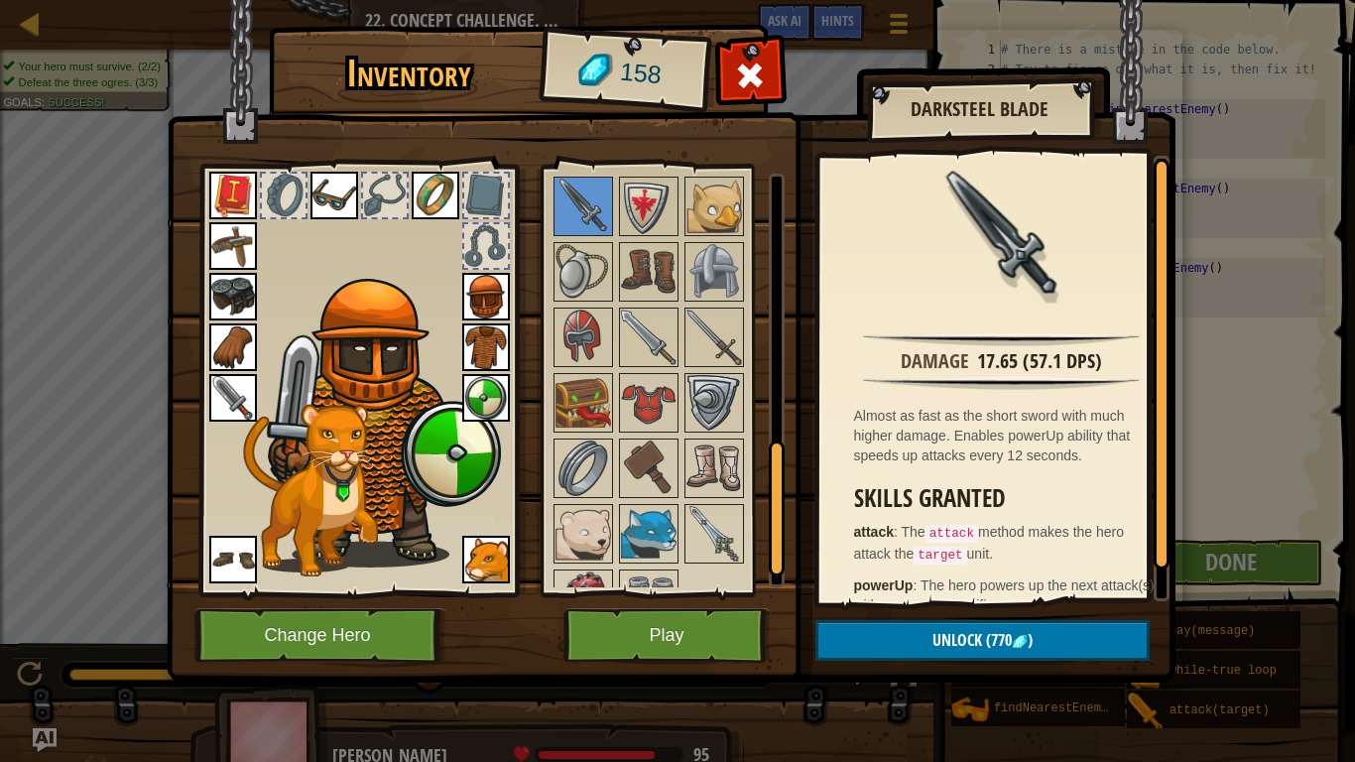
drag, startPoint x: 777, startPoint y: 427, endPoint x: 785, endPoint y: 490, distance: 64.0
click at [785, 490] on div "Inventory 158 Available Equip Equip Equip Equip Equip Equip Equip Equip Equip E…" at bounding box center [678, 357] width 1009 height 655
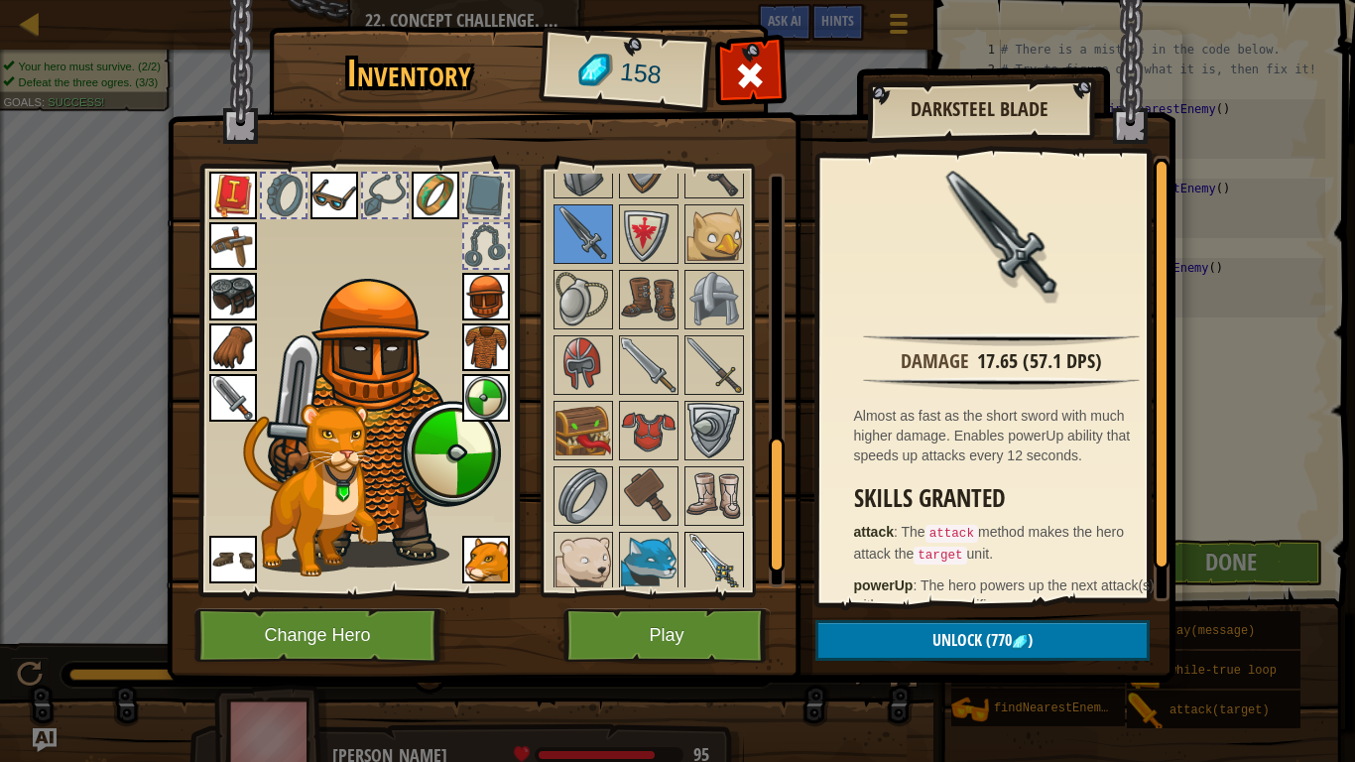
click at [717, 562] on img at bounding box center [714, 562] width 56 height 56
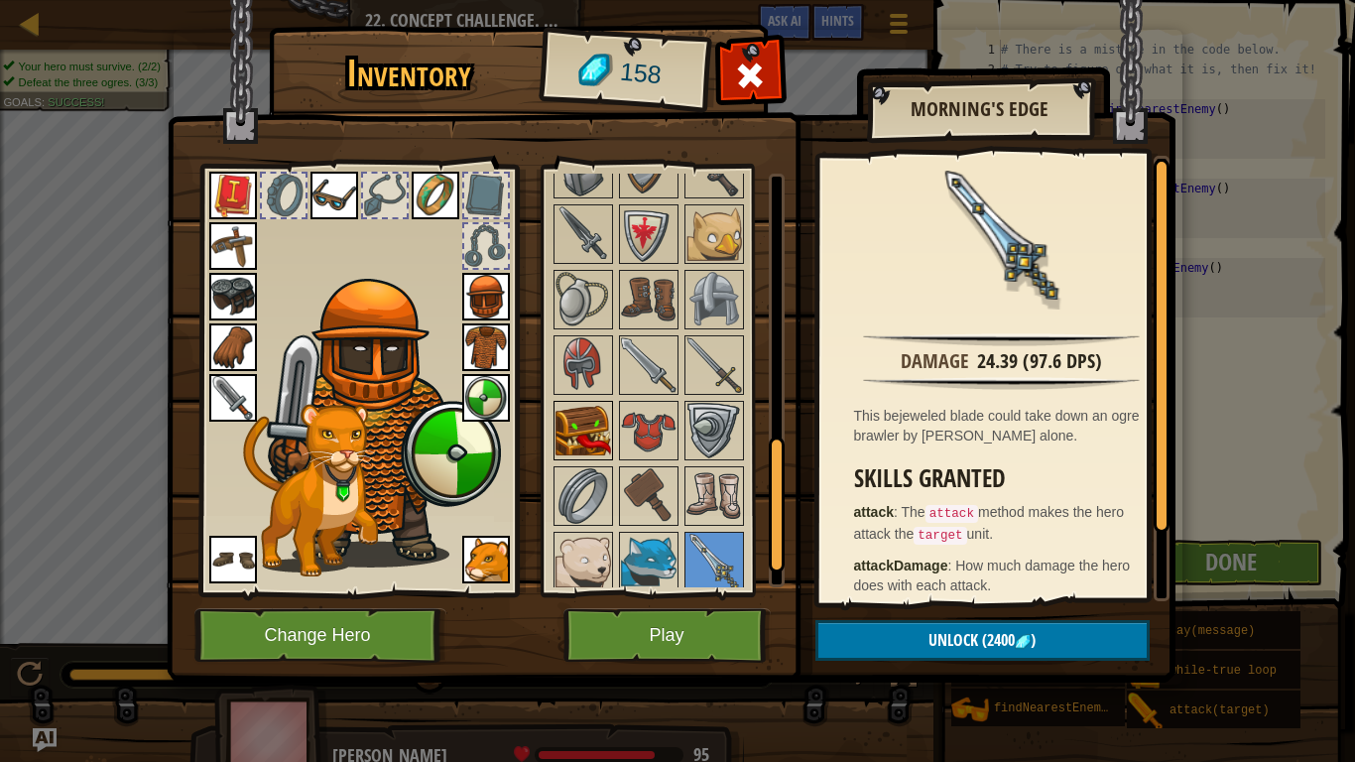
click at [576, 427] on img at bounding box center [583, 431] width 56 height 56
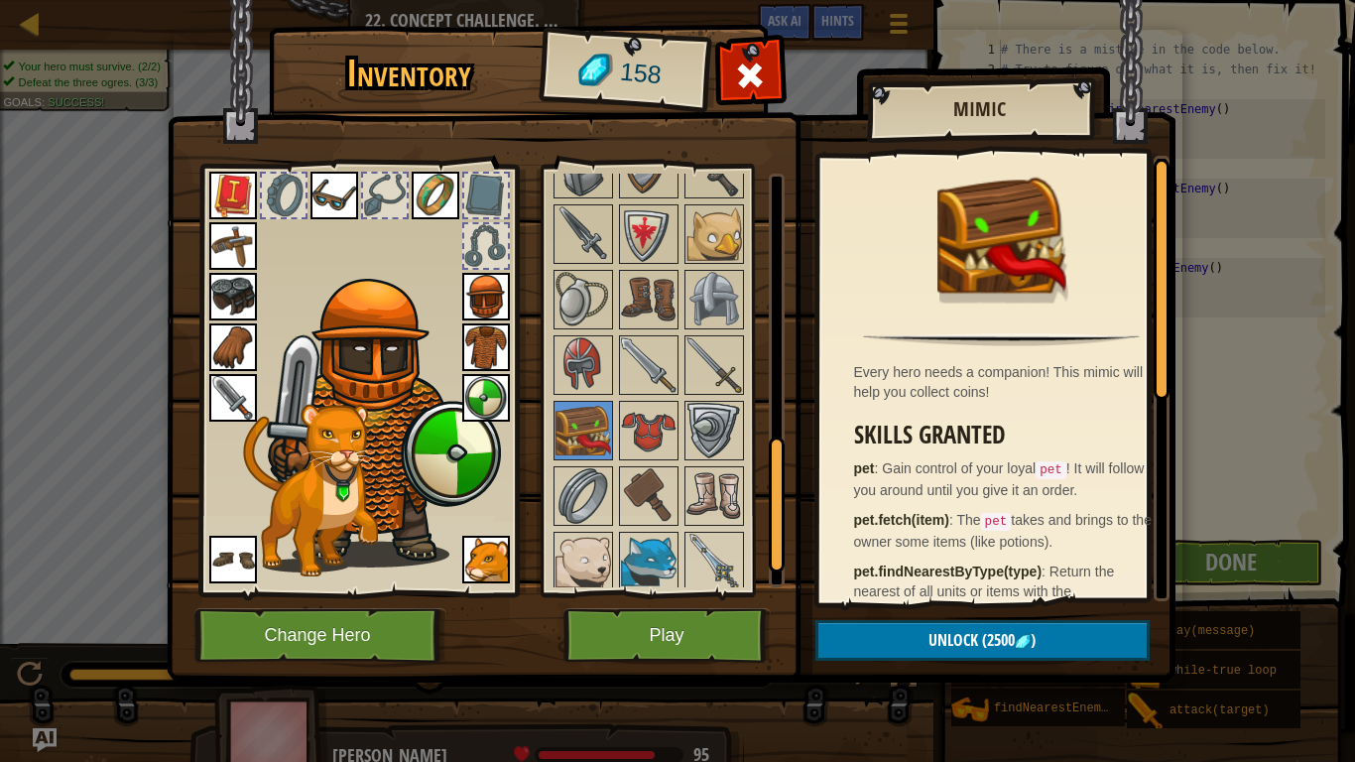
scroll to position [885, 0]
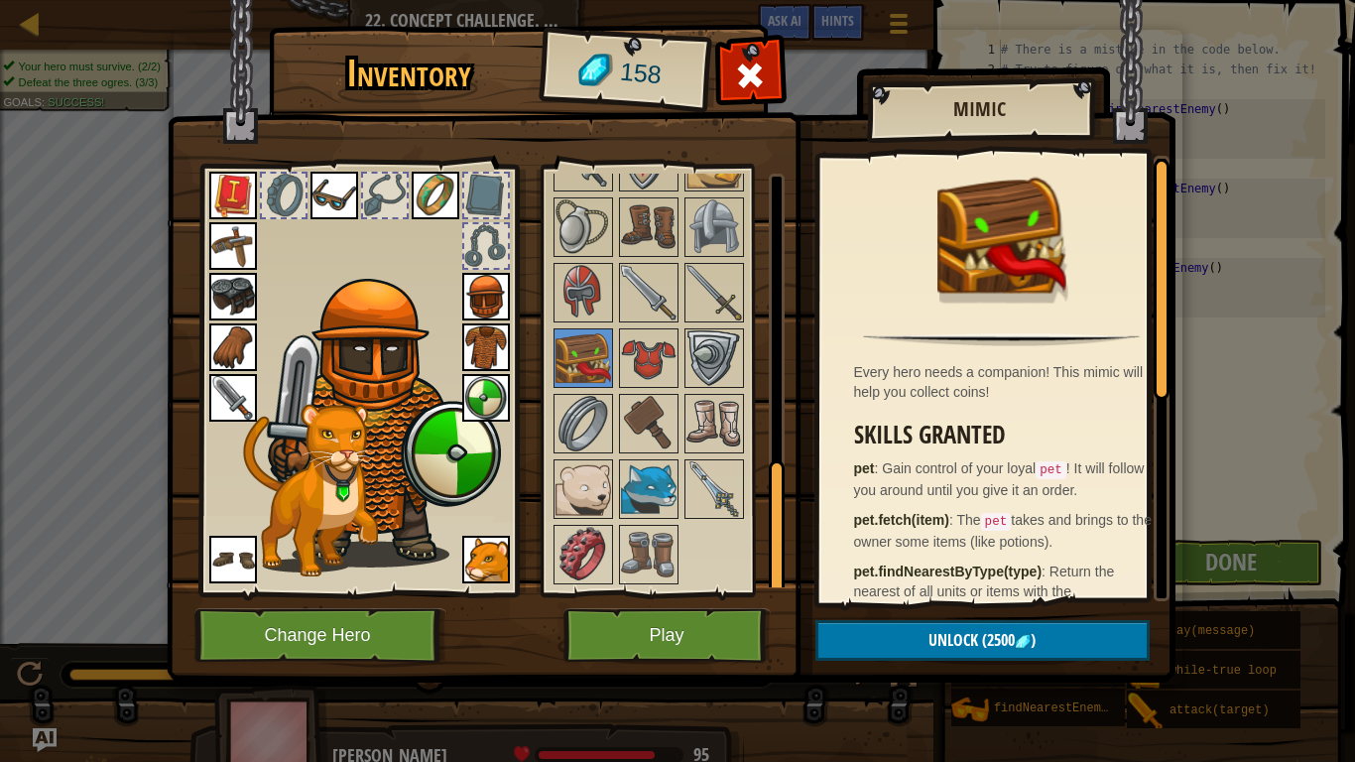
drag, startPoint x: 776, startPoint y: 487, endPoint x: 731, endPoint y: 616, distance: 136.5
click at [731, 606] on div "Inventory 158 Available Equip Equip Equip Equip Equip Equip Equip Equip Equip E…" at bounding box center [678, 357] width 1009 height 655
click at [656, 554] on img at bounding box center [649, 555] width 56 height 56
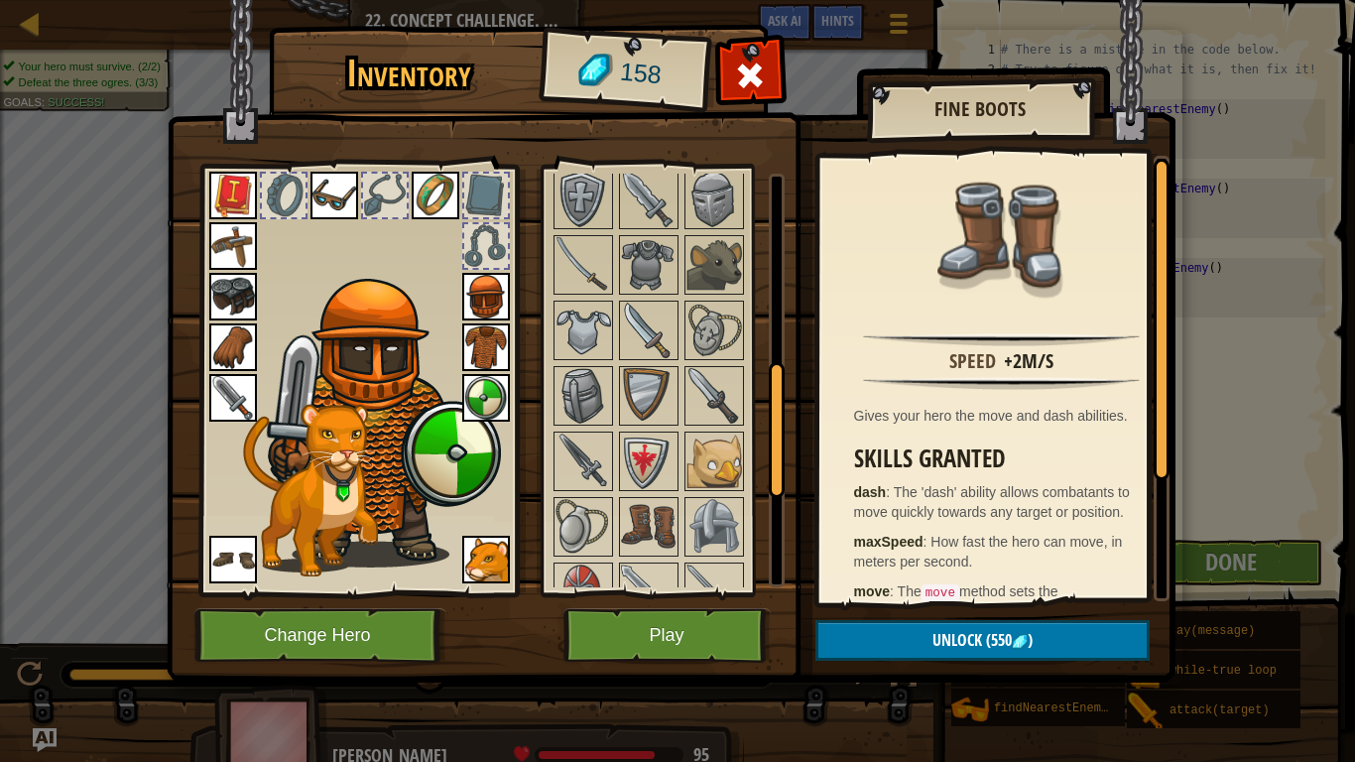
scroll to position [578, 0]
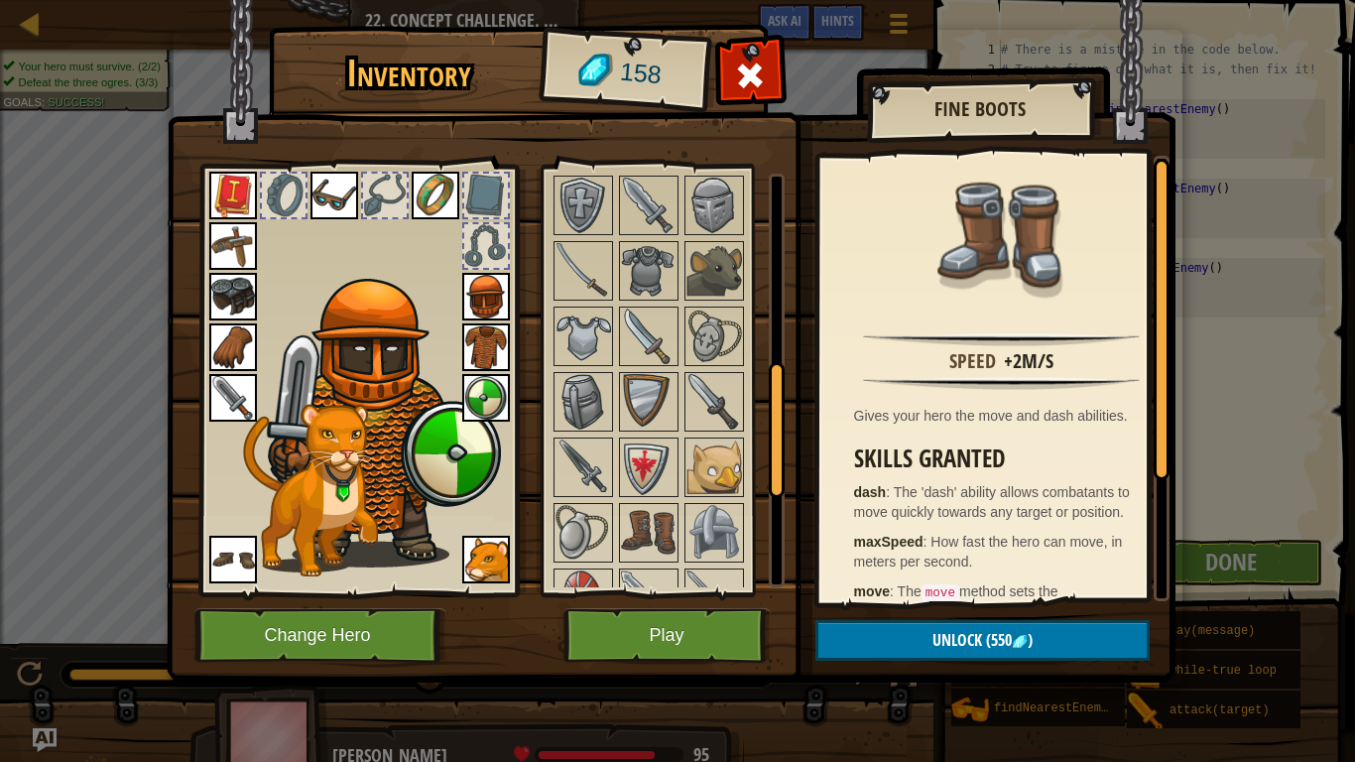
drag, startPoint x: 781, startPoint y: 486, endPoint x: 766, endPoint y: 385, distance: 102.3
click at [766, 385] on div "Available Equip Equip Equip Equip Equip Equip Equip Equip Equip Equip Equip Equ…" at bounding box center [668, 381] width 234 height 414
click at [645, 341] on img at bounding box center [649, 336] width 56 height 56
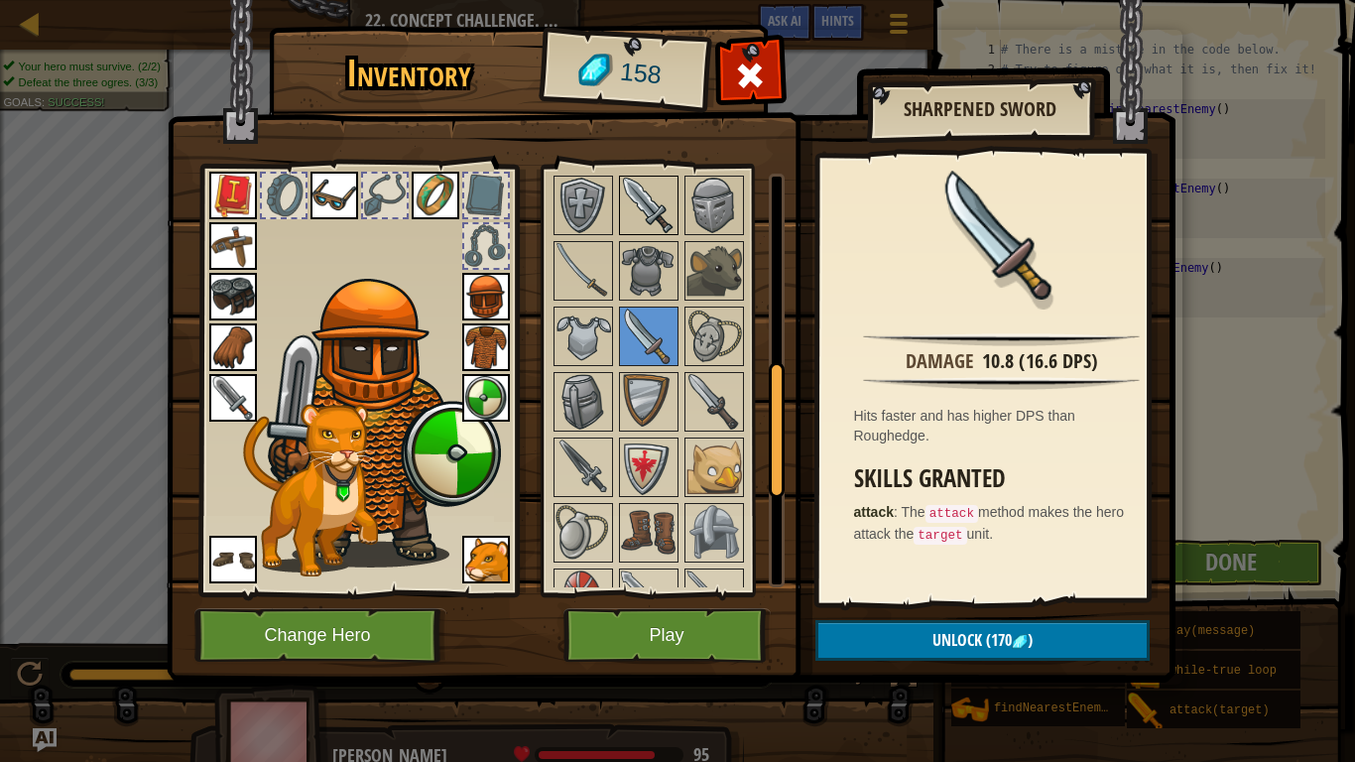
click at [639, 210] on img at bounding box center [649, 206] width 56 height 56
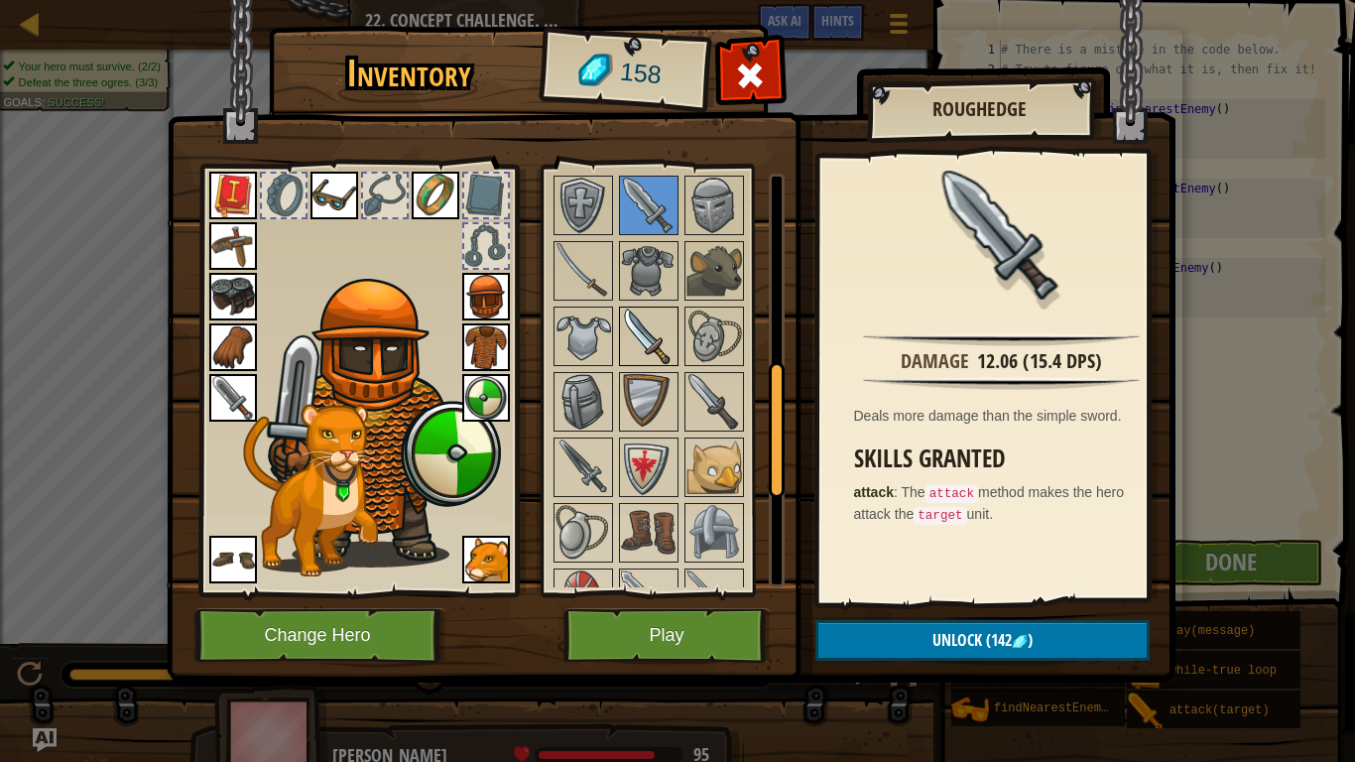
click at [638, 346] on img at bounding box center [649, 336] width 56 height 56
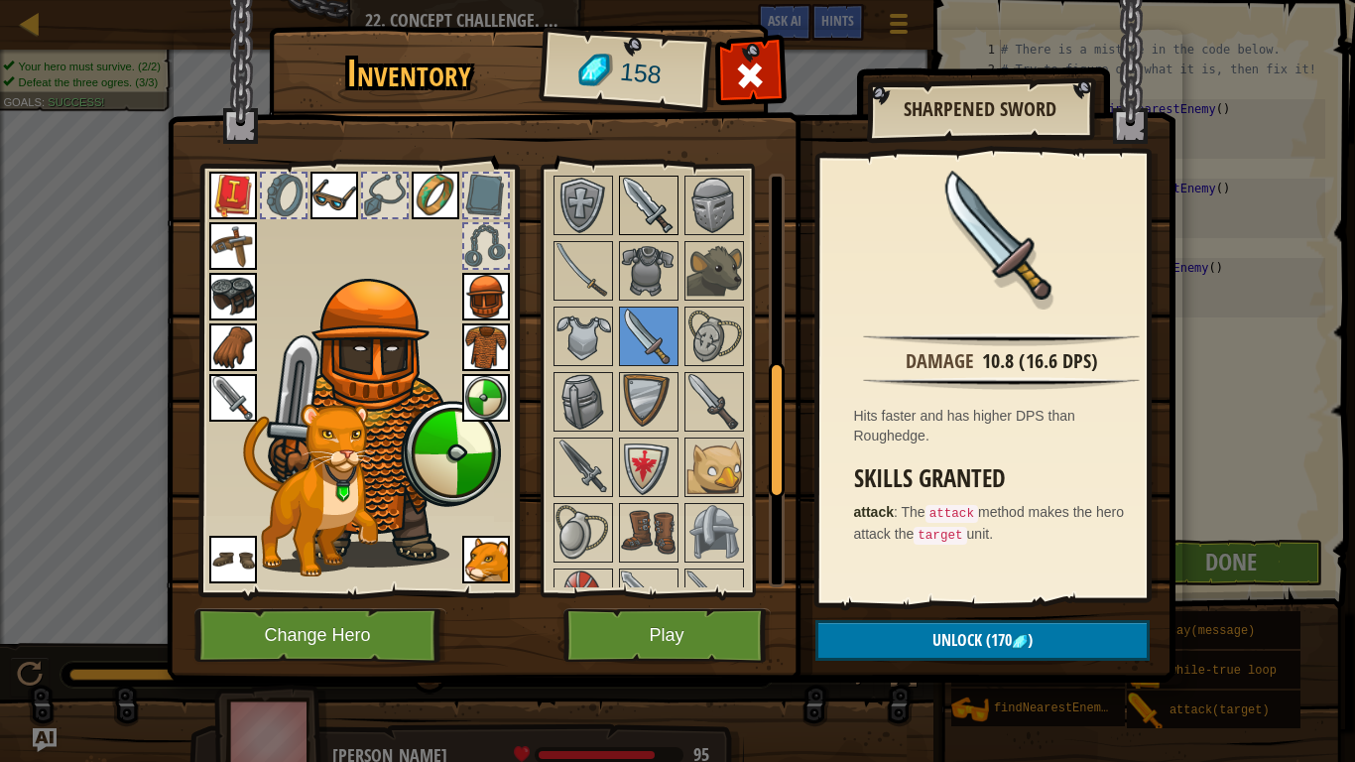
click at [653, 201] on img at bounding box center [649, 206] width 56 height 56
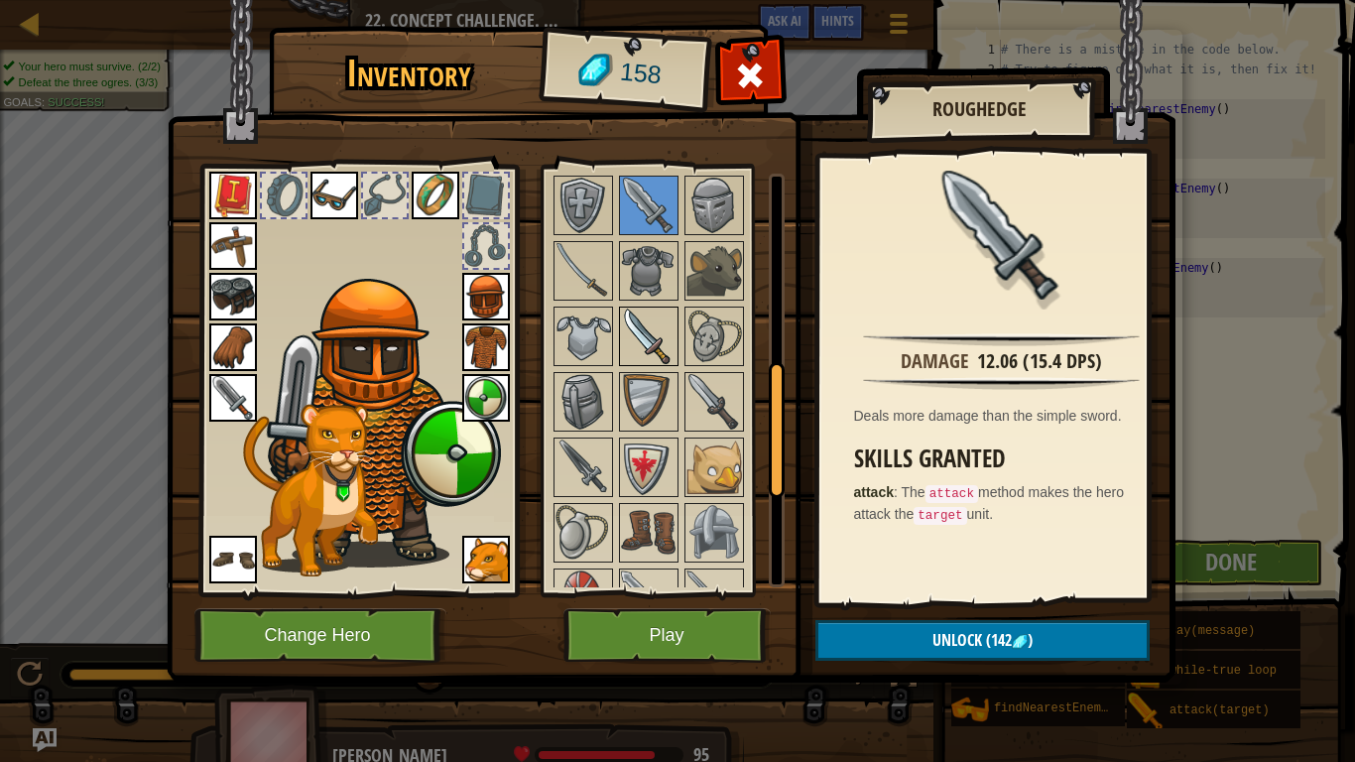
click at [663, 335] on img at bounding box center [649, 336] width 56 height 56
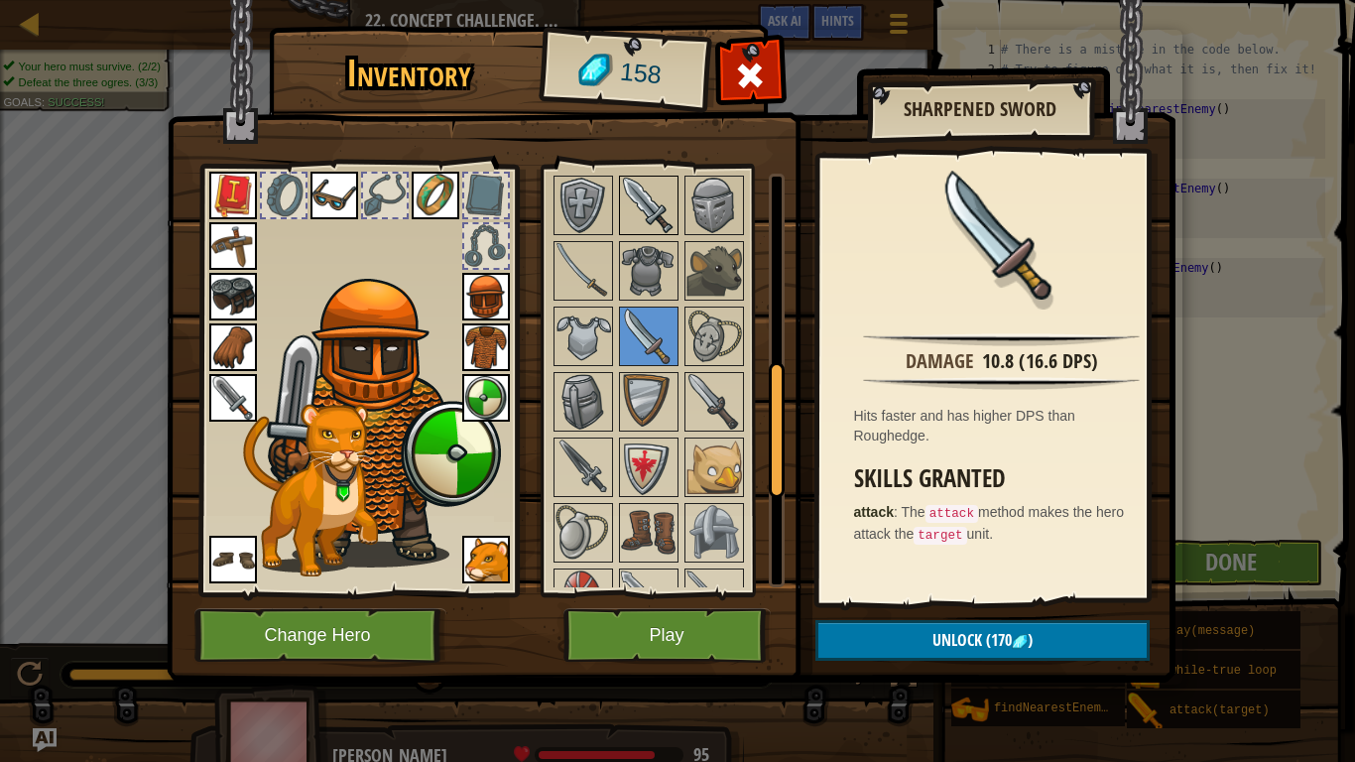
click at [655, 194] on img at bounding box center [649, 206] width 56 height 56
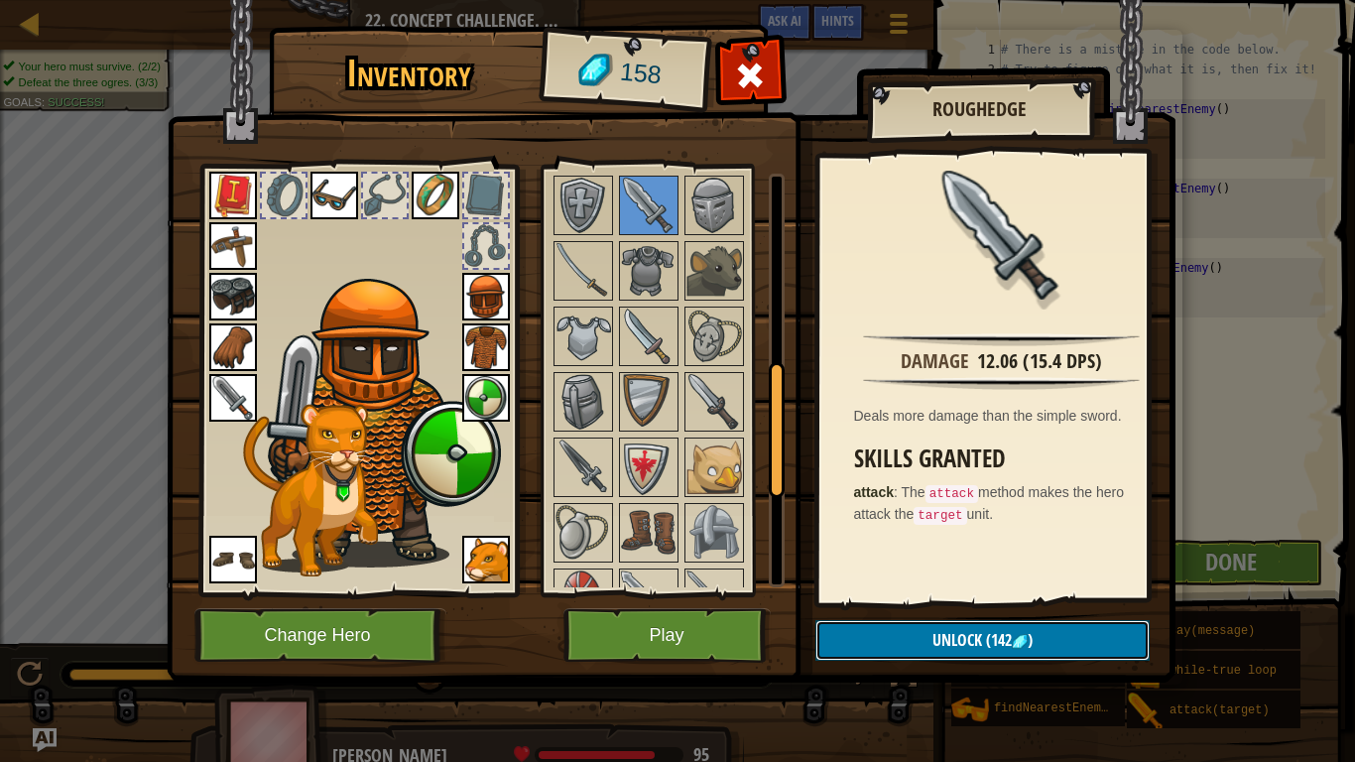
click at [971, 606] on span "Unlock" at bounding box center [957, 640] width 50 height 22
drag, startPoint x: 971, startPoint y: 645, endPoint x: 895, endPoint y: 634, distance: 77.2
drag, startPoint x: 895, startPoint y: 634, endPoint x: 884, endPoint y: 634, distance: 10.9
drag, startPoint x: 884, startPoint y: 634, endPoint x: 850, endPoint y: 625, distance: 34.9
click at [850, 606] on button "Confirm" at bounding box center [982, 640] width 334 height 41
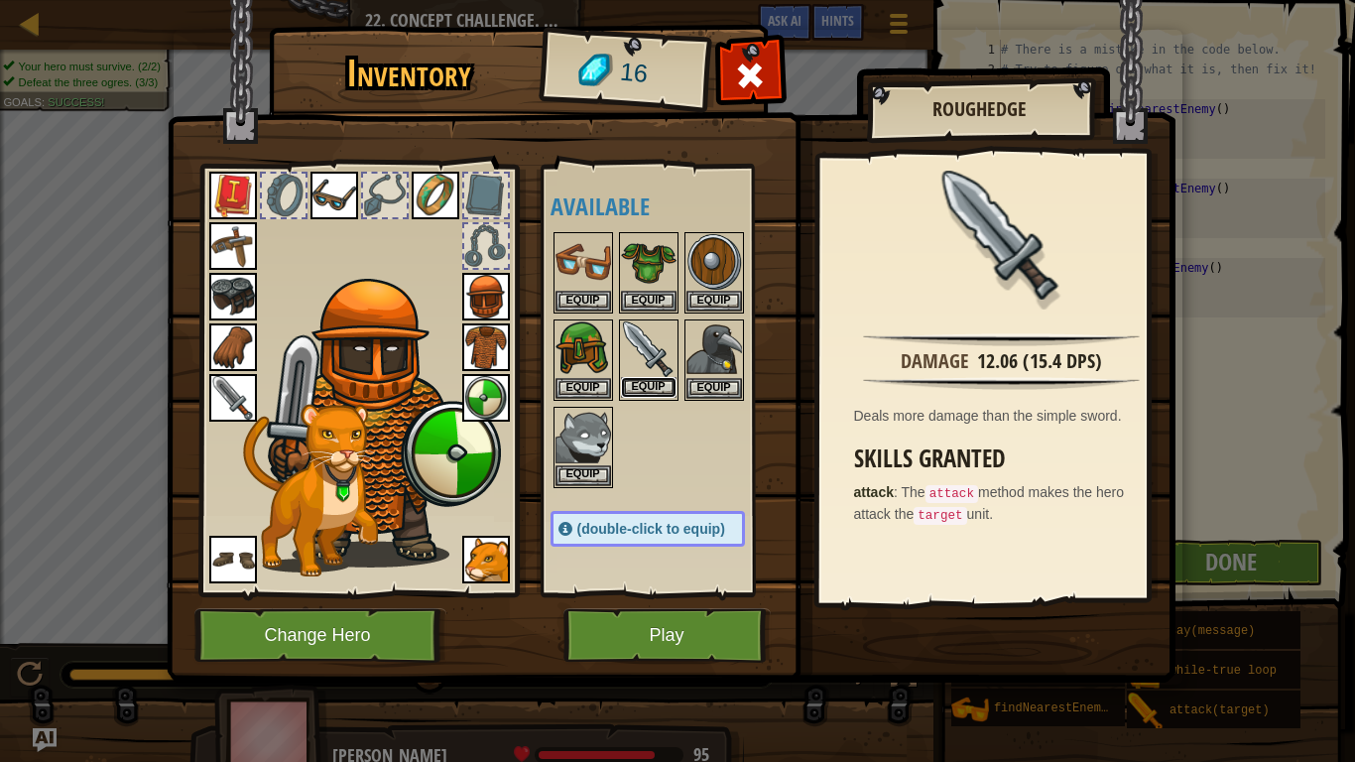
click at [654, 384] on button "Equip" at bounding box center [649, 387] width 56 height 21
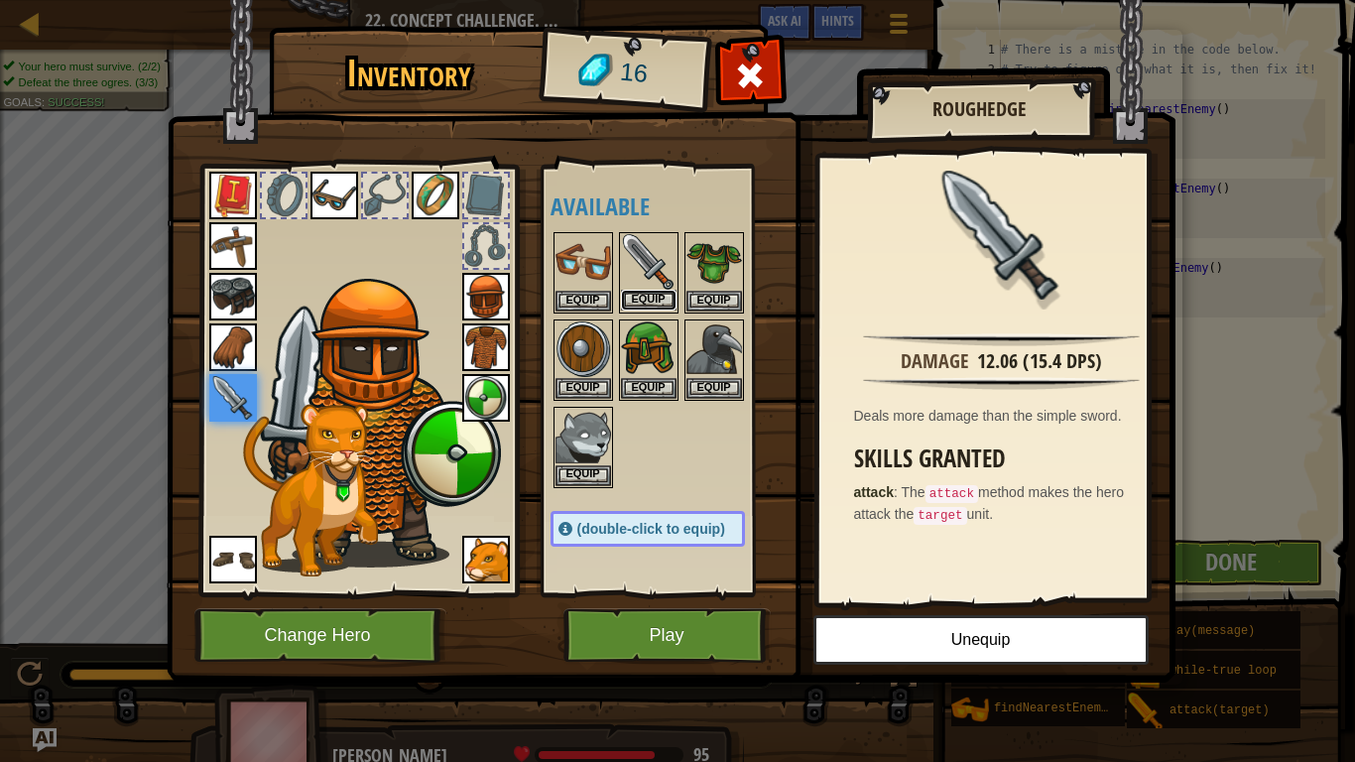
click at [664, 296] on button "Equip" at bounding box center [649, 300] width 56 height 21
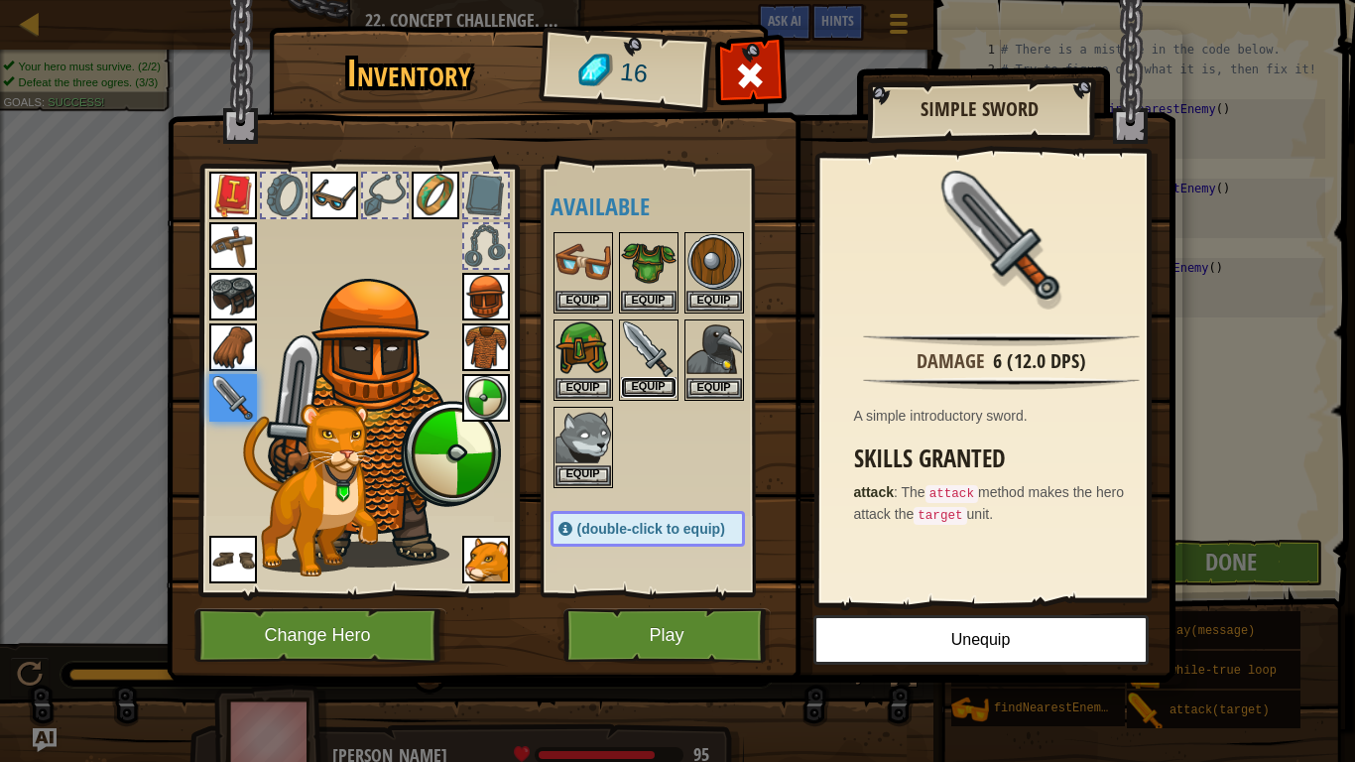
click at [656, 382] on button "Equip" at bounding box center [649, 387] width 56 height 21
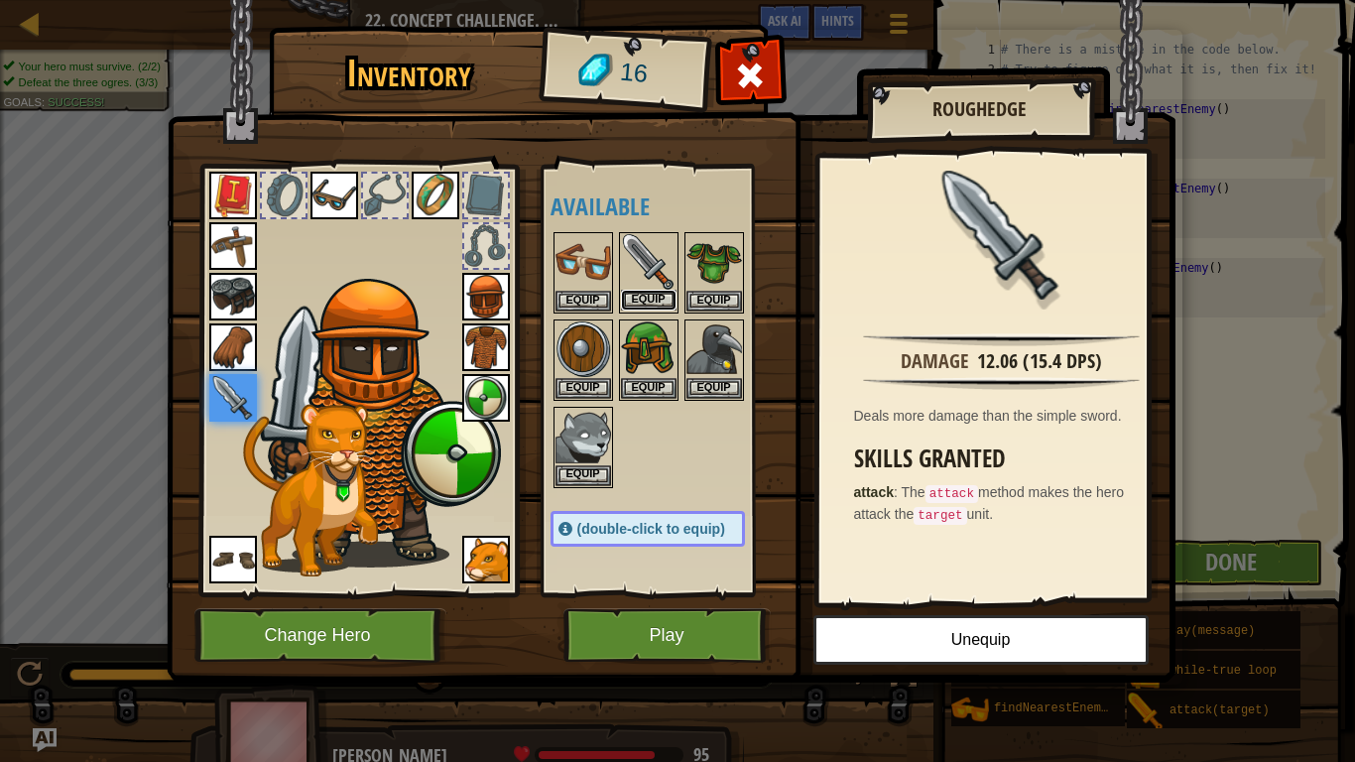
click at [661, 298] on button "Equip" at bounding box center [649, 300] width 56 height 21
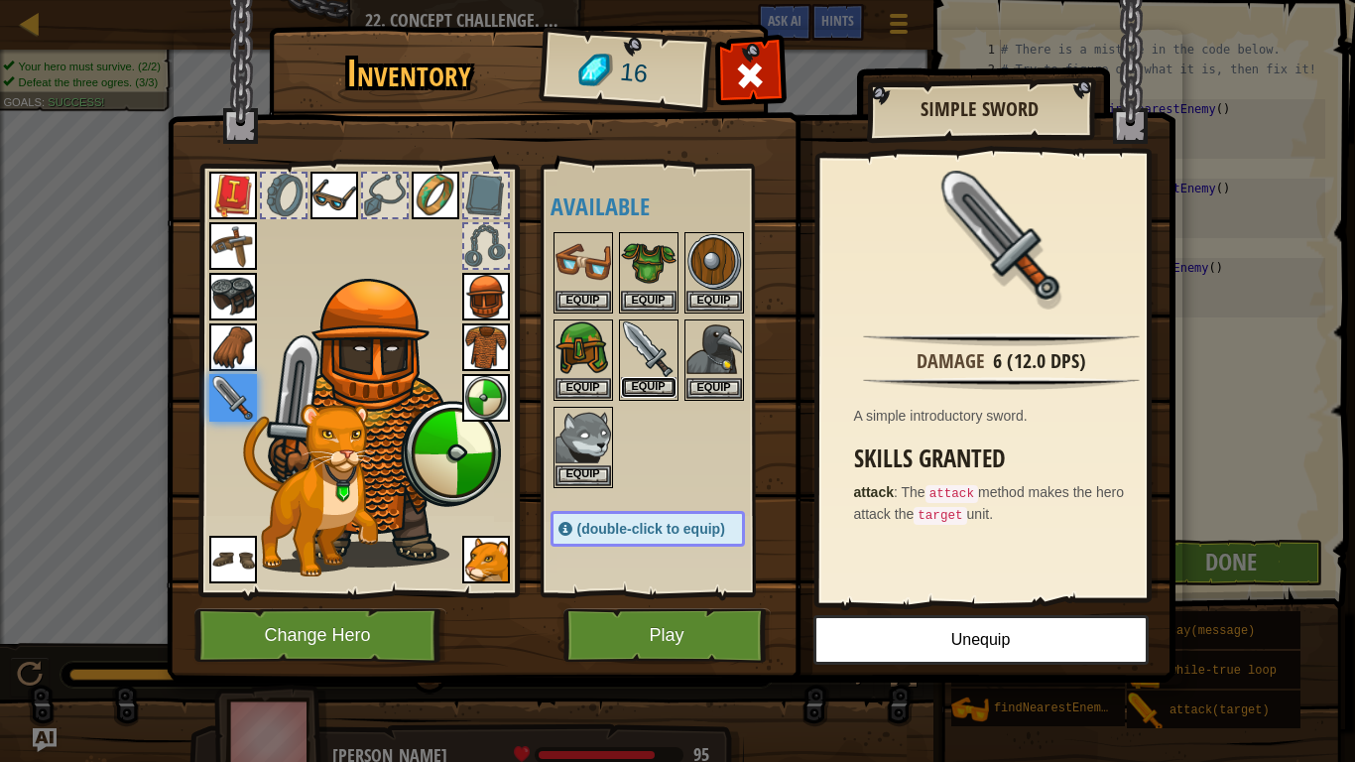
click at [665, 385] on button "Equip" at bounding box center [649, 387] width 56 height 21
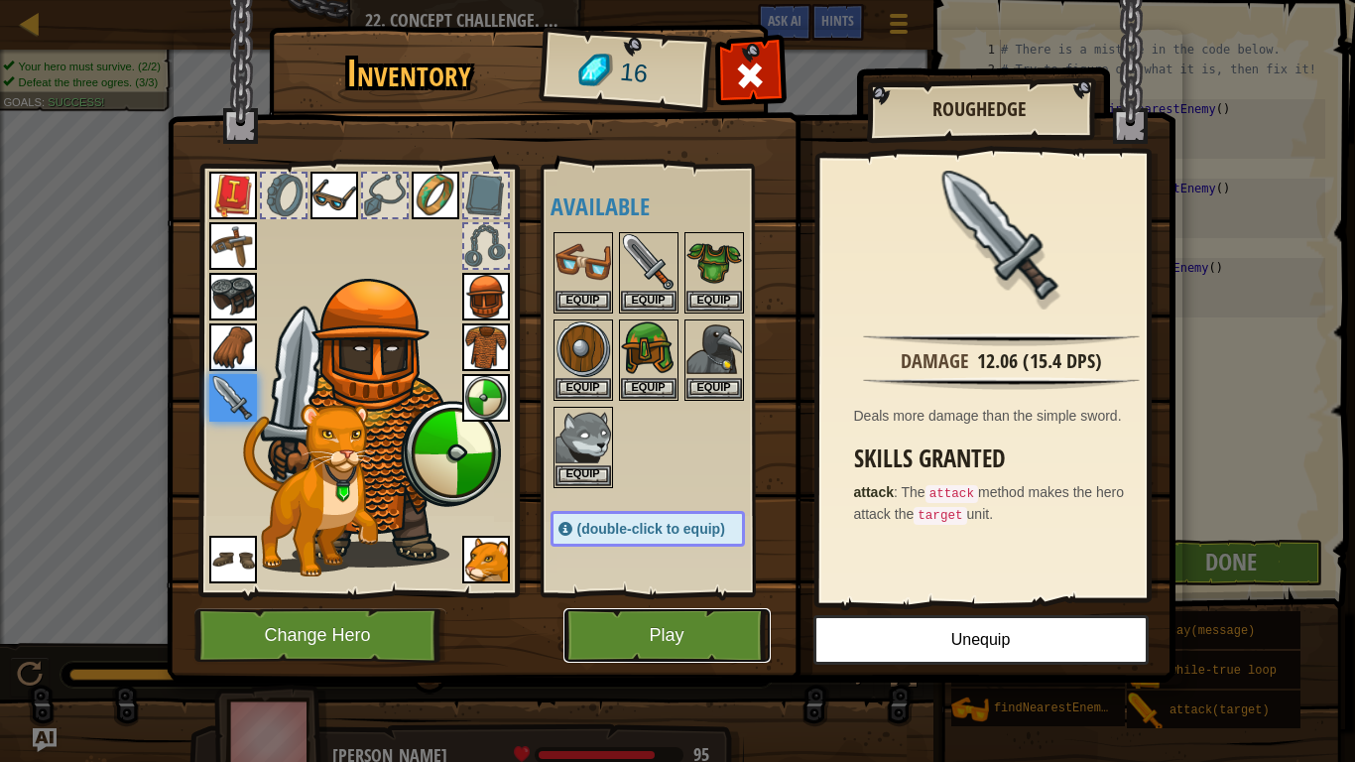
click at [716, 606] on button "Play" at bounding box center [666, 635] width 207 height 55
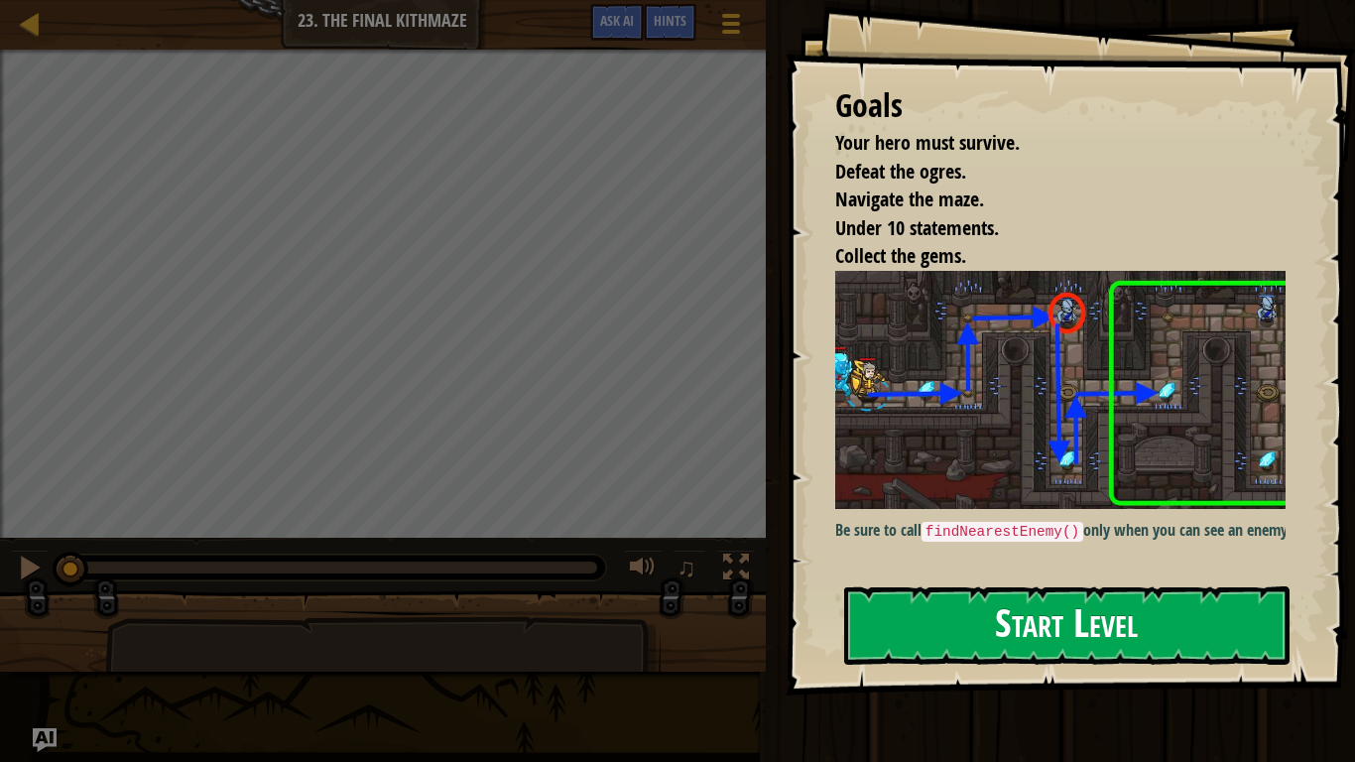
click at [1064, 606] on button "Start Level" at bounding box center [1066, 625] width 445 height 78
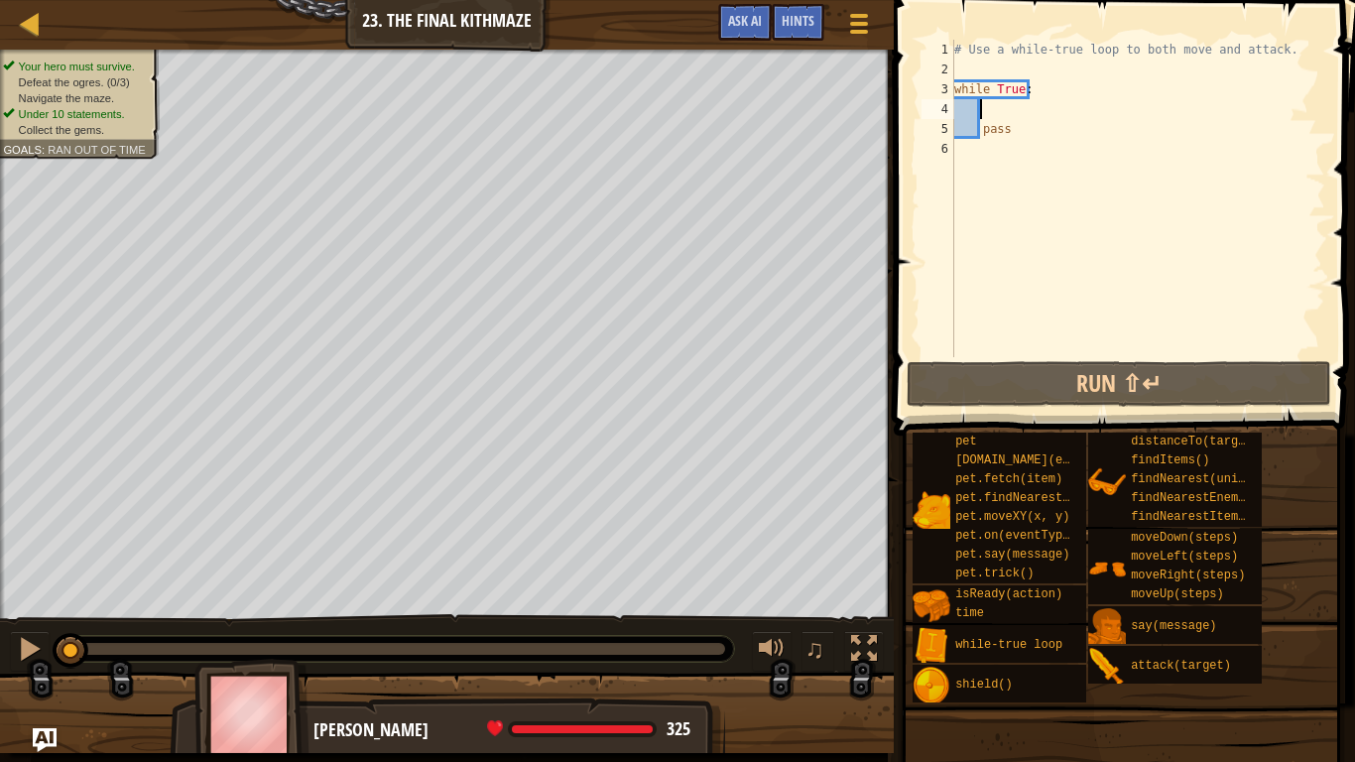
click at [1040, 110] on div "# Use a while-true loop to both move and attack. while True : pass" at bounding box center [1137, 218] width 375 height 357
click at [1017, 132] on div "# Use a while-true loop to both move and attack. while True : pass" at bounding box center [1137, 218] width 375 height 357
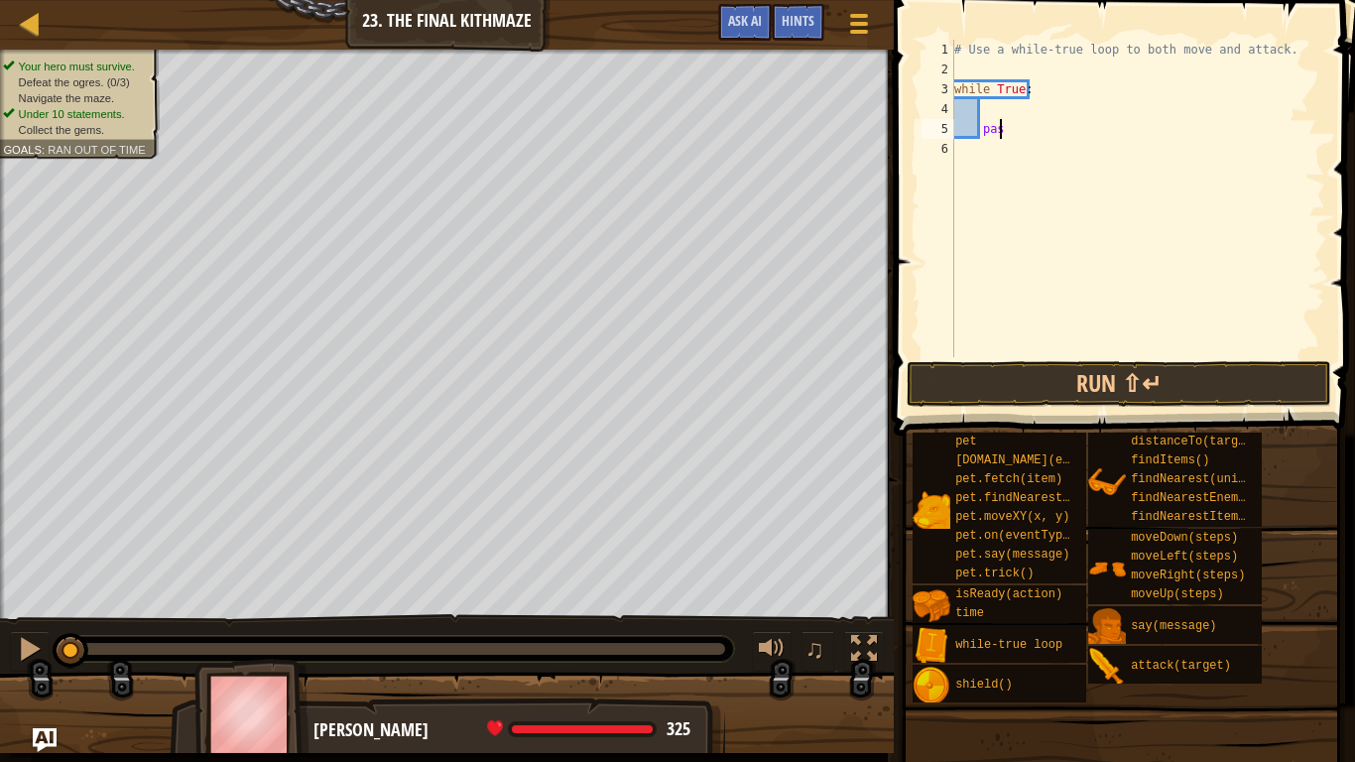
scroll to position [9, 2]
type textarea "p"
type textarea "h"
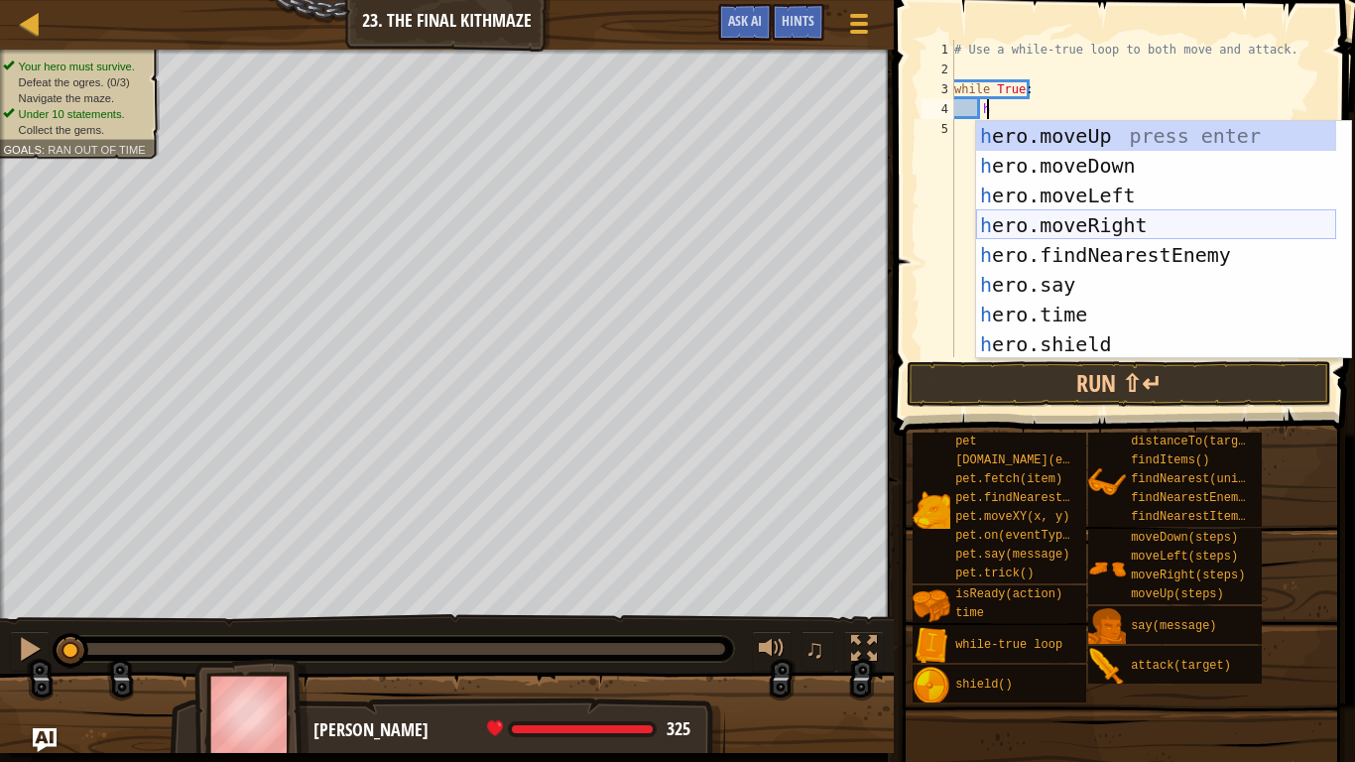
click at [1123, 222] on div "h ero.moveUp press enter h ero.moveDown press enter h ero.moveLeft press enter …" at bounding box center [1156, 270] width 360 height 298
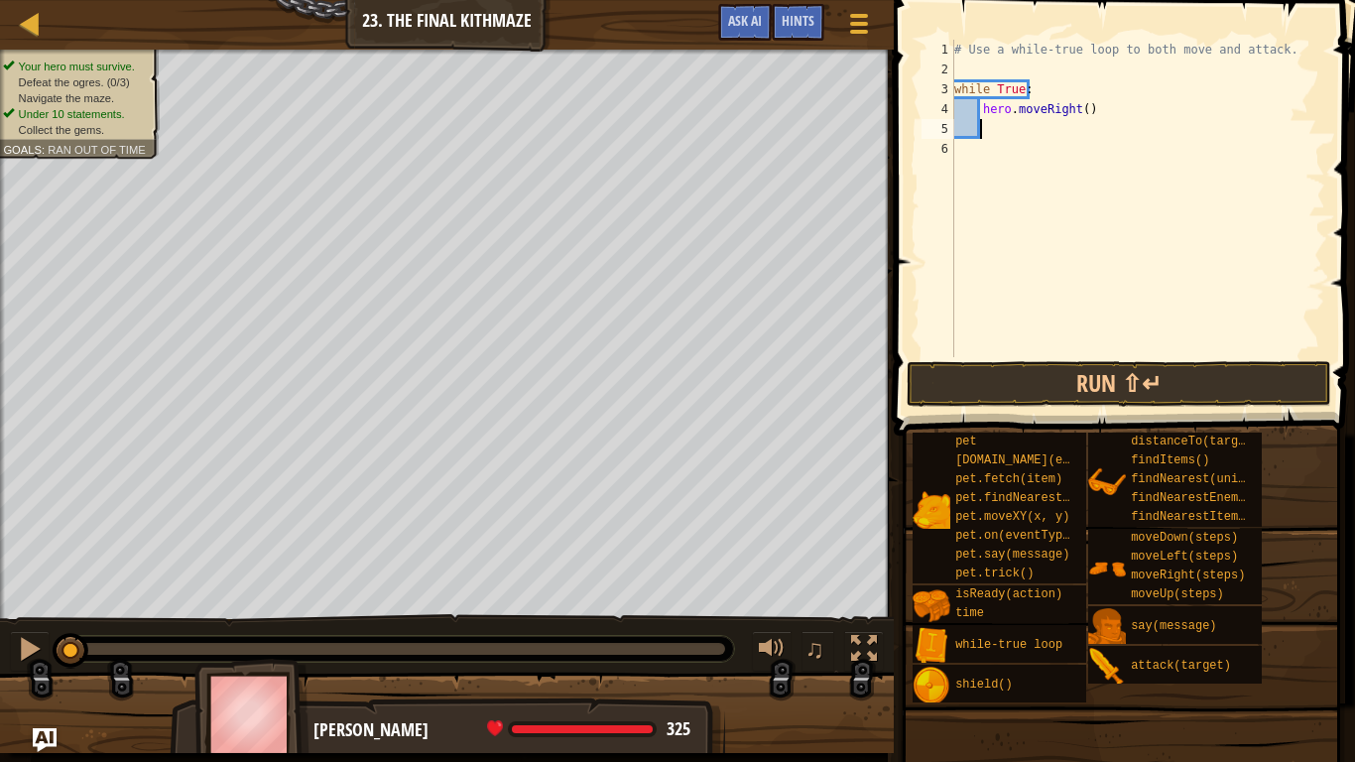
type textarea "h"
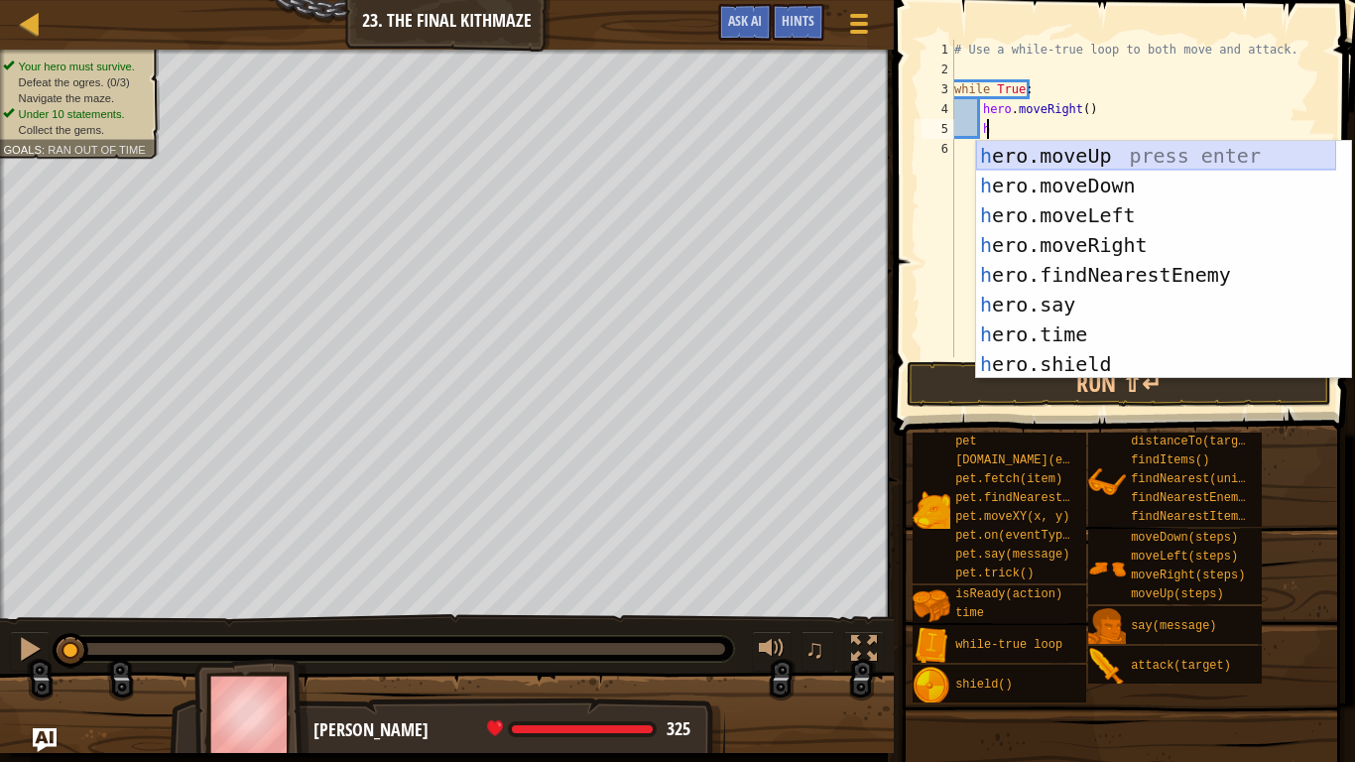
click at [1072, 149] on div "h ero.moveUp press enter h ero.moveDown press enter h ero.moveLeft press enter …" at bounding box center [1156, 290] width 360 height 298
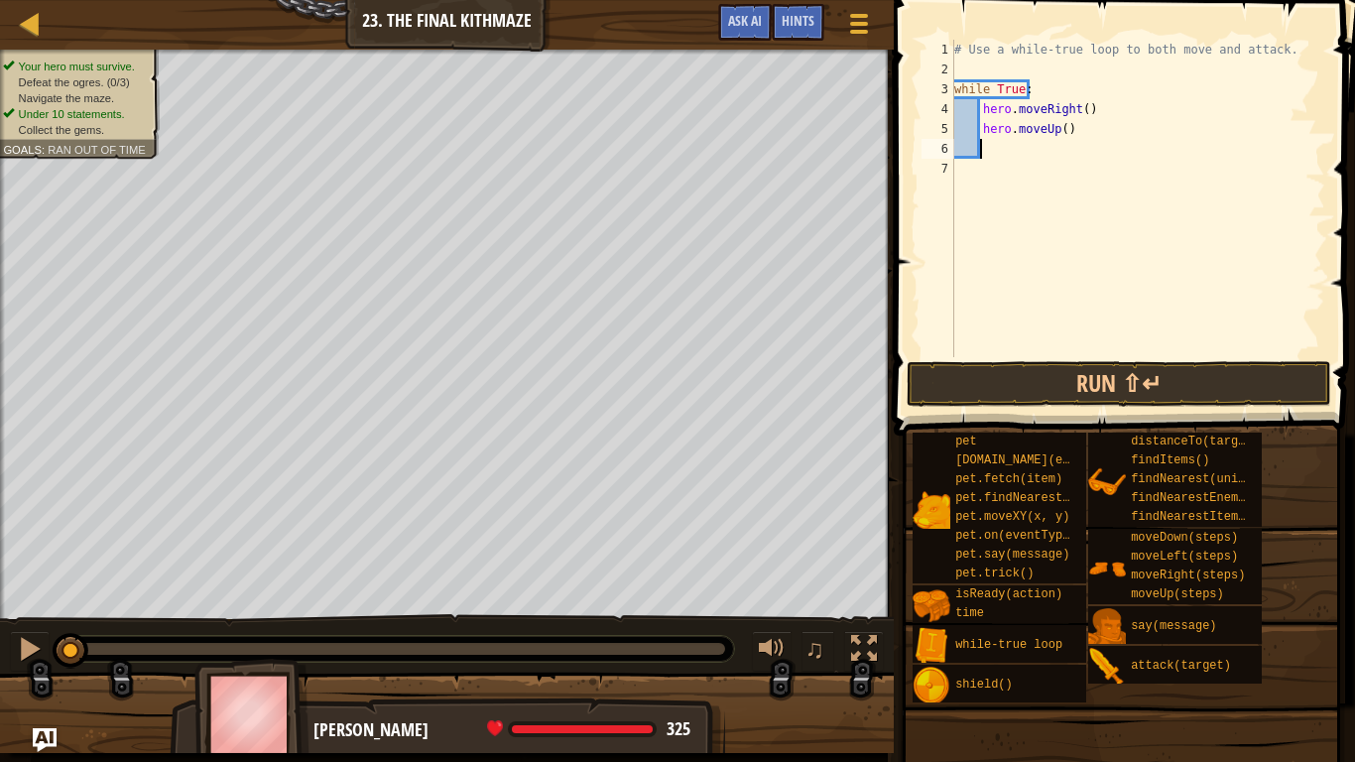
type textarea "h"
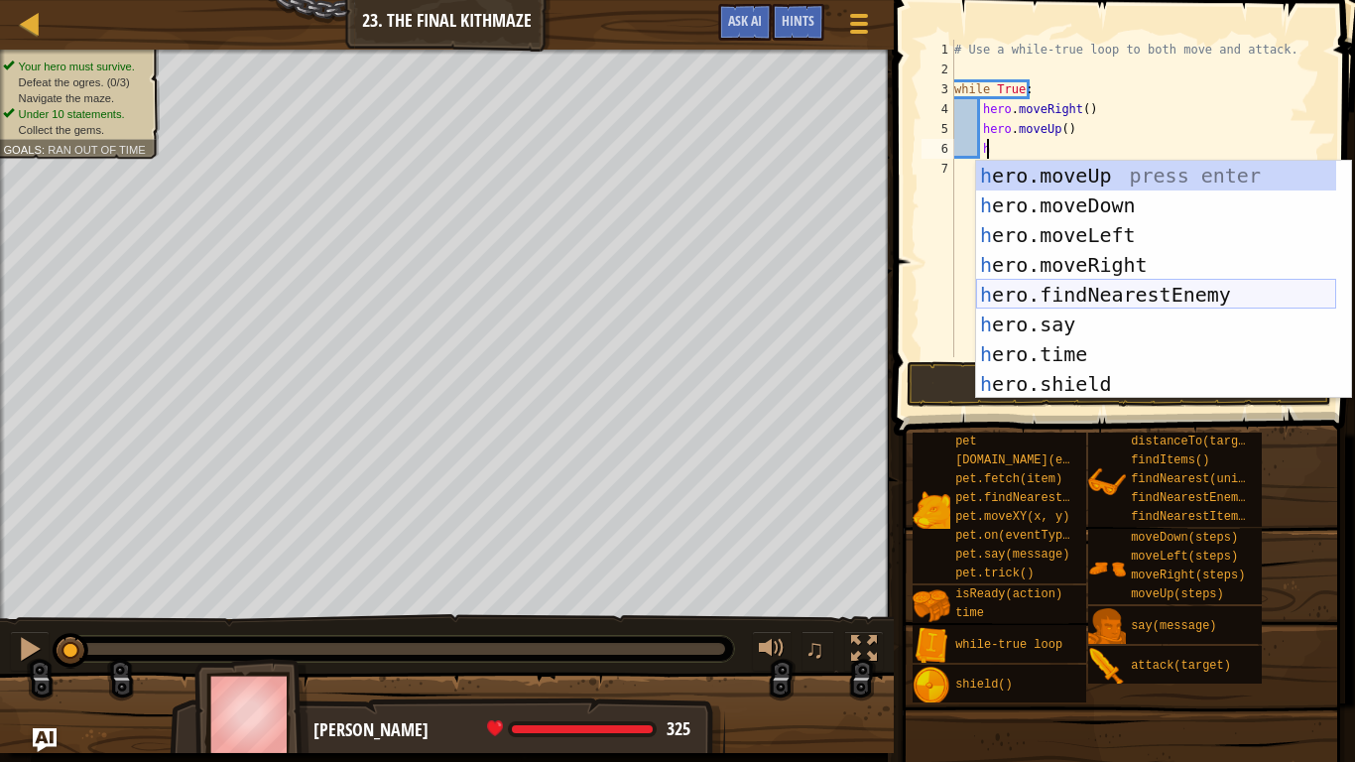
click at [1103, 291] on div "h ero.moveUp press enter h ero.moveDown press enter h ero.moveLeft press enter …" at bounding box center [1156, 310] width 360 height 298
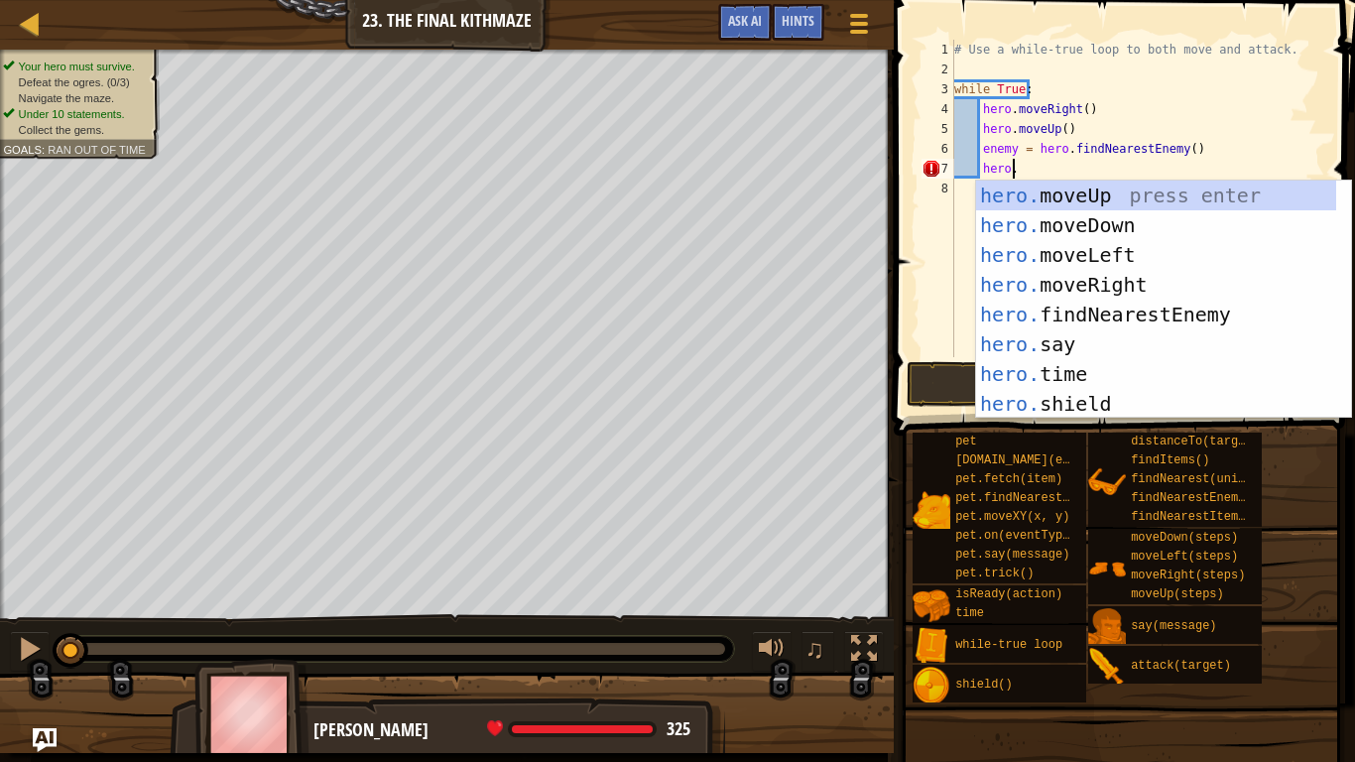
scroll to position [9, 4]
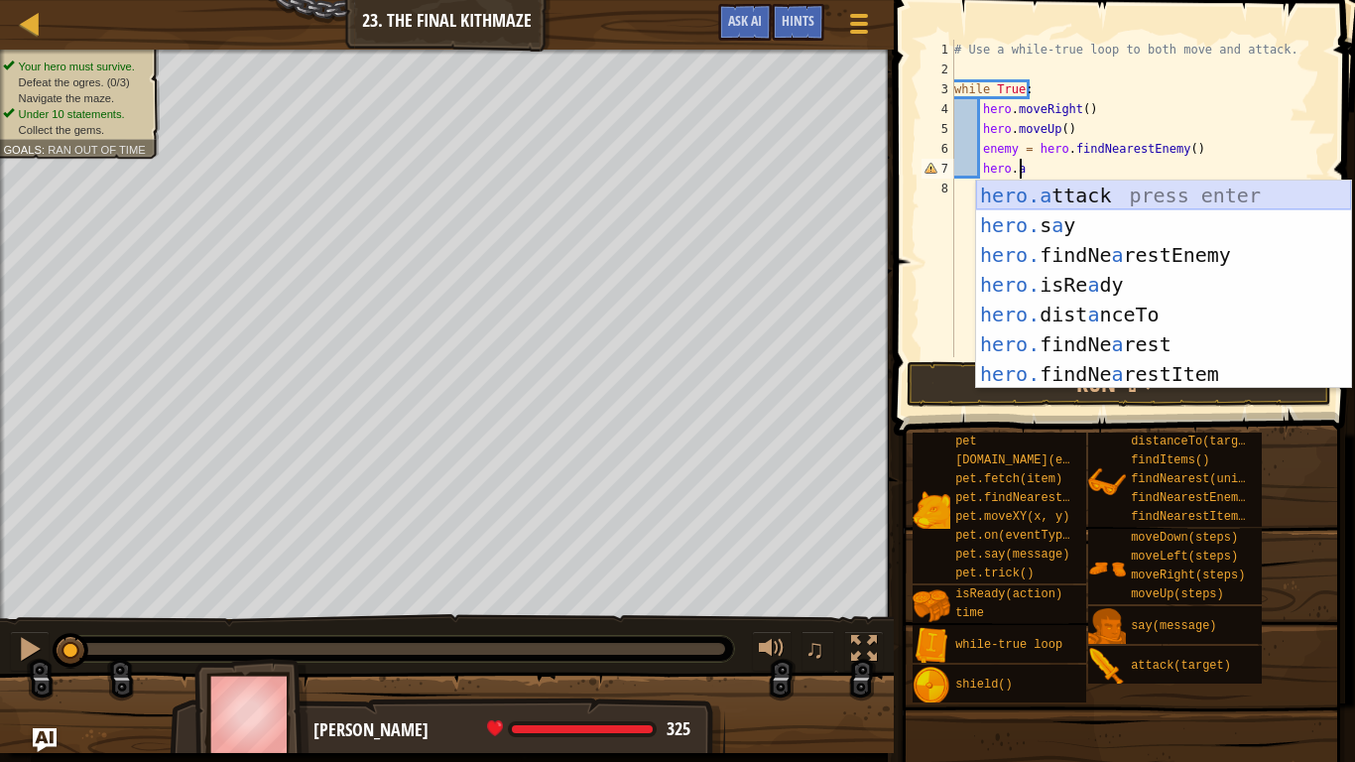
click at [1101, 181] on div "hero.a ttack press enter hero. s a y press enter hero. findNe a restEnemy press…" at bounding box center [1163, 315] width 375 height 268
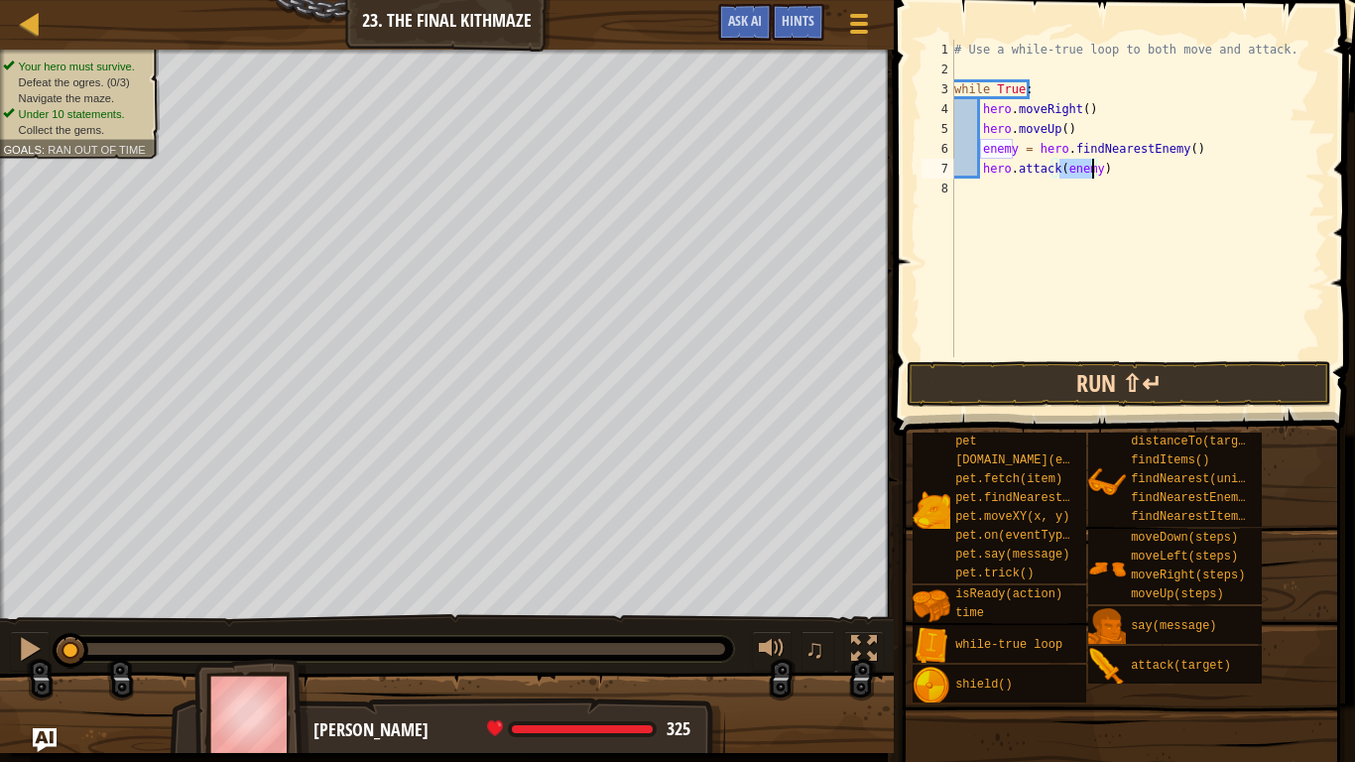
type textarea "hero.attack(enemy)"
click at [1096, 380] on button "Run ⇧↵" at bounding box center [1119, 384] width 425 height 46
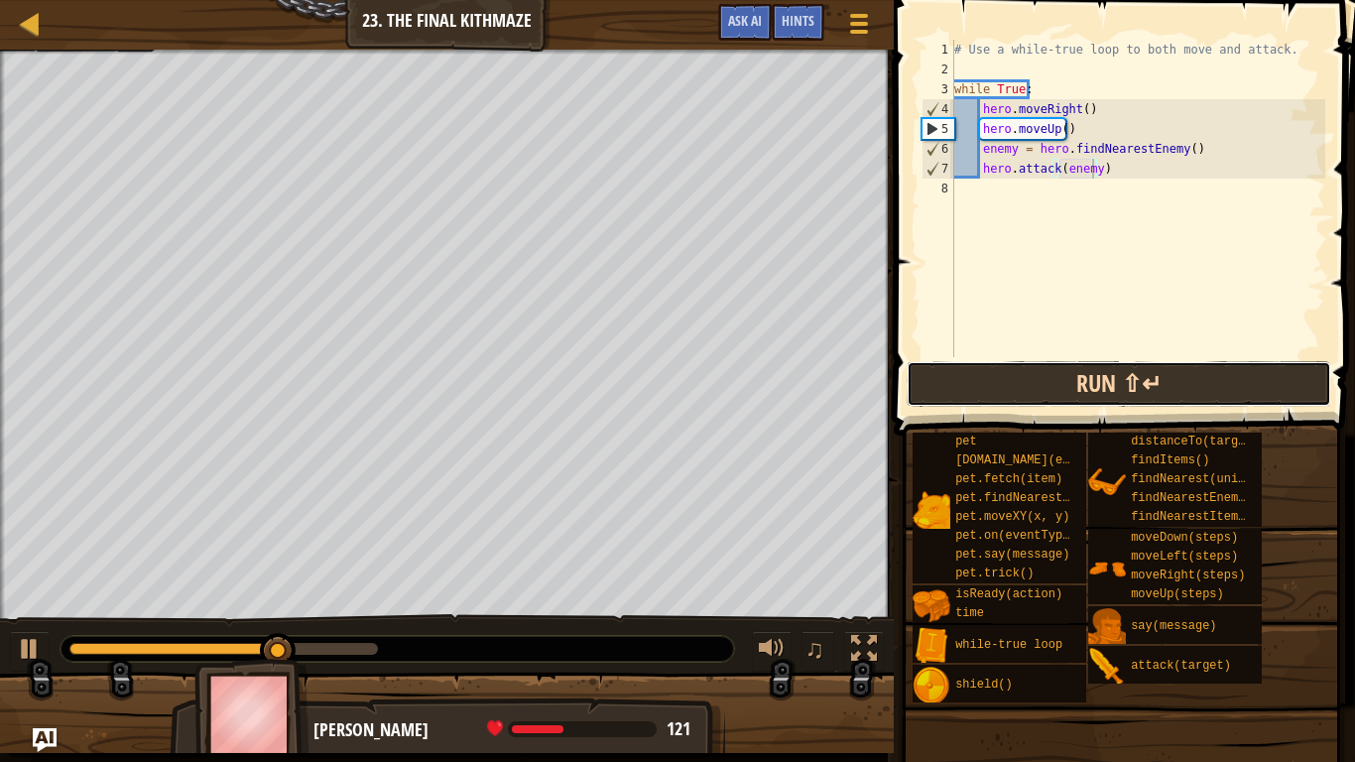
click at [1127, 378] on button "Run ⇧↵" at bounding box center [1119, 384] width 425 height 46
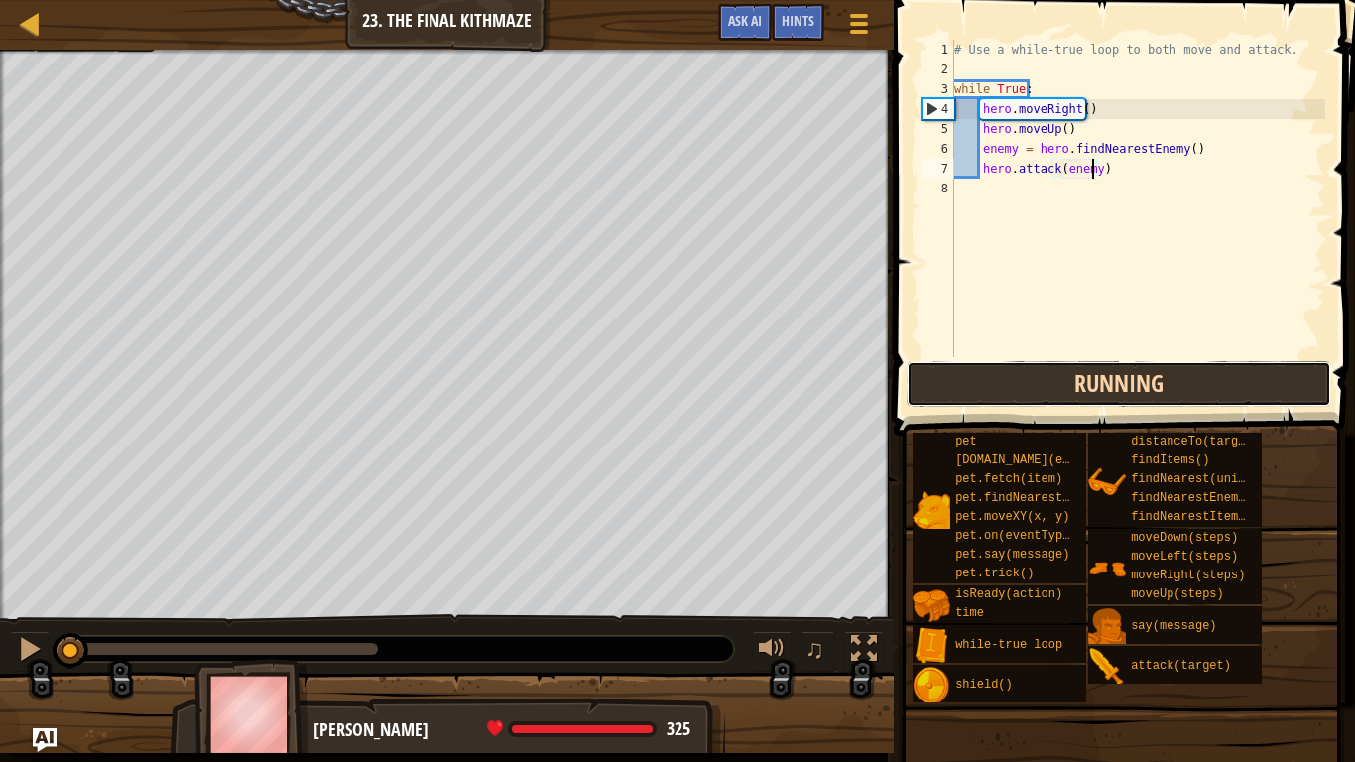
click at [1127, 378] on button "Running" at bounding box center [1119, 384] width 425 height 46
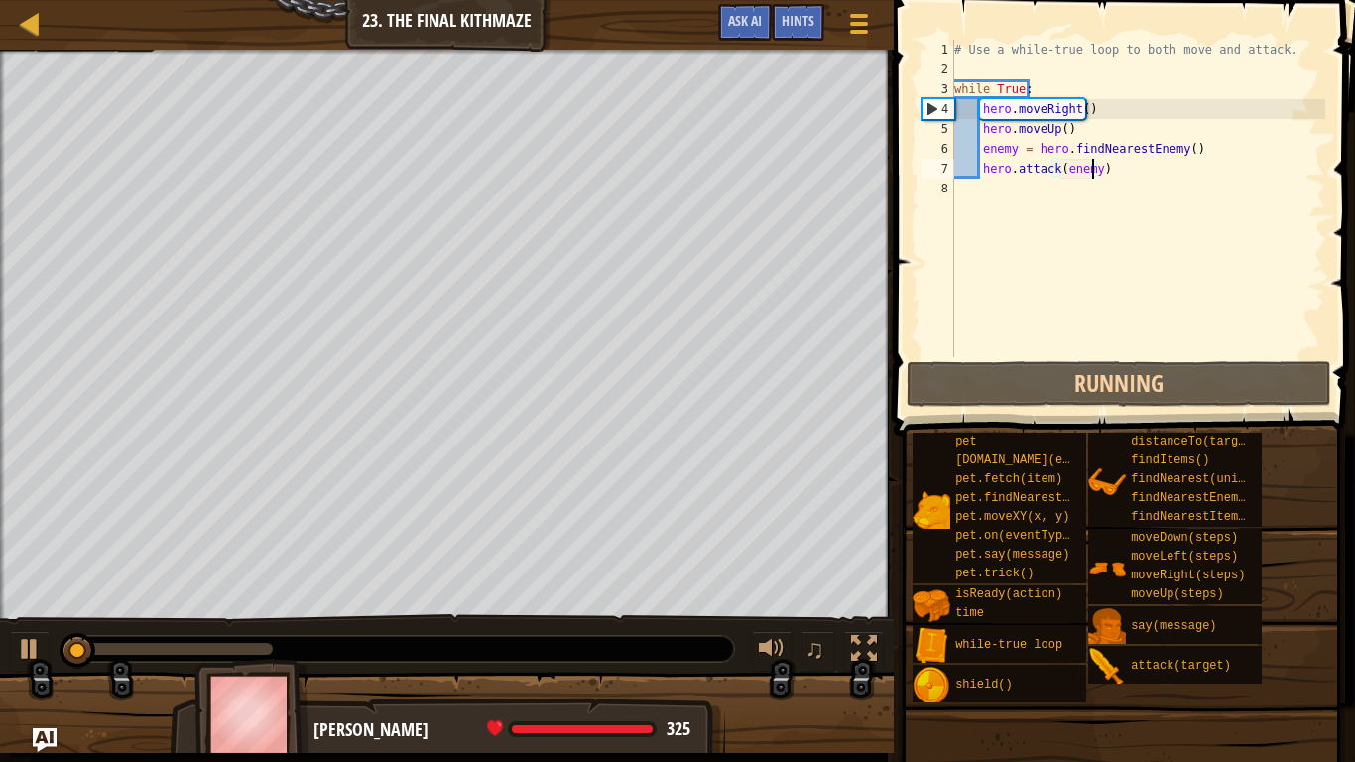
click at [1120, 181] on div "# Use a while-true loop to both move and attack. while True : hero . moveRight …" at bounding box center [1137, 218] width 375 height 357
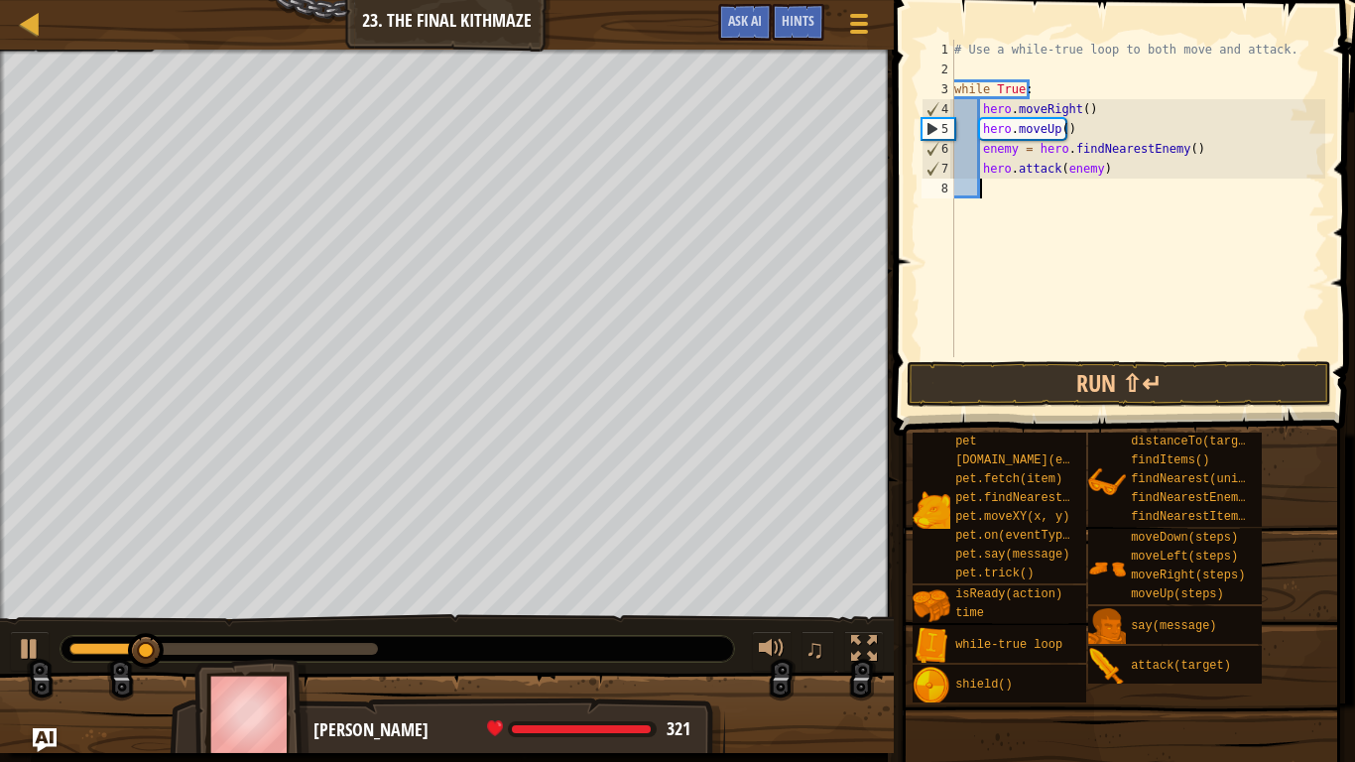
type textarea "h"
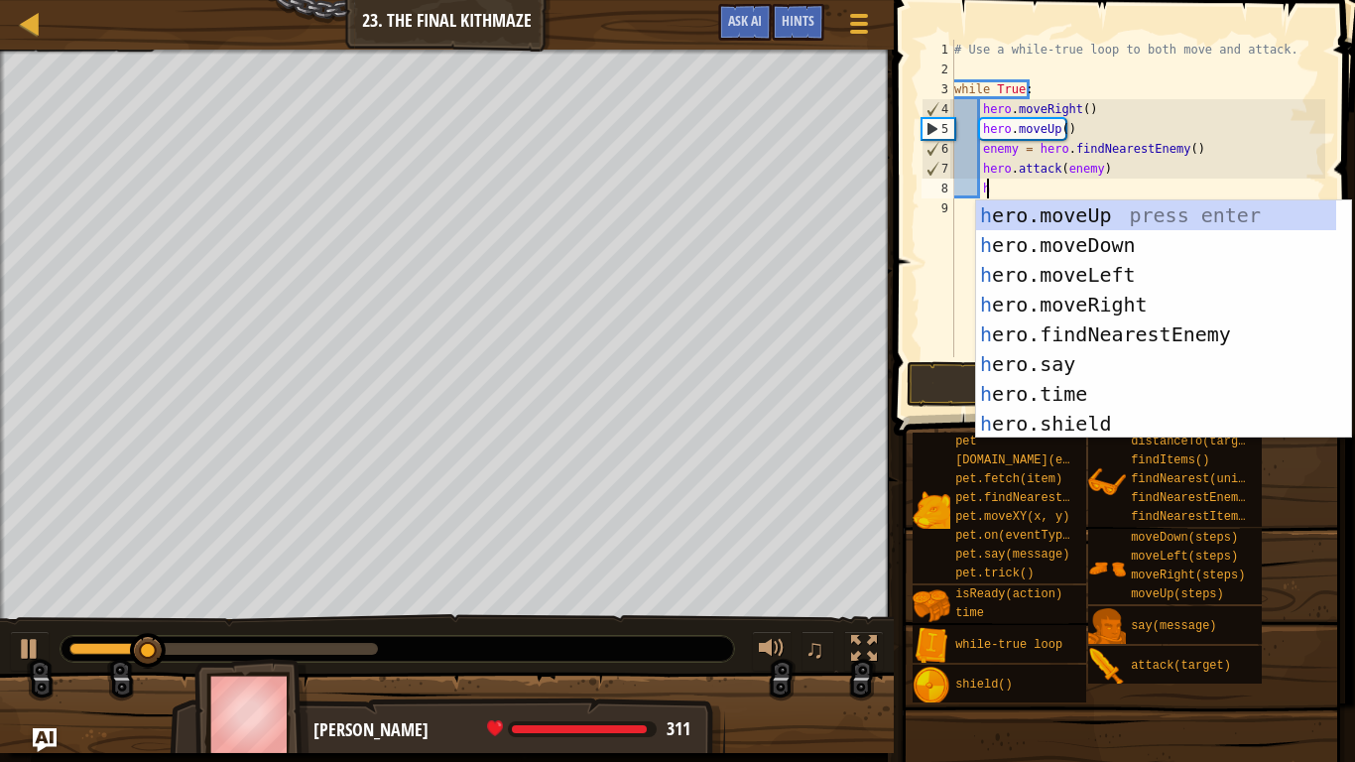
scroll to position [9, 1]
click at [1106, 235] on div "h ero.moveUp press enter h ero.moveDown press enter h ero.moveLeft press enter …" at bounding box center [1156, 349] width 360 height 298
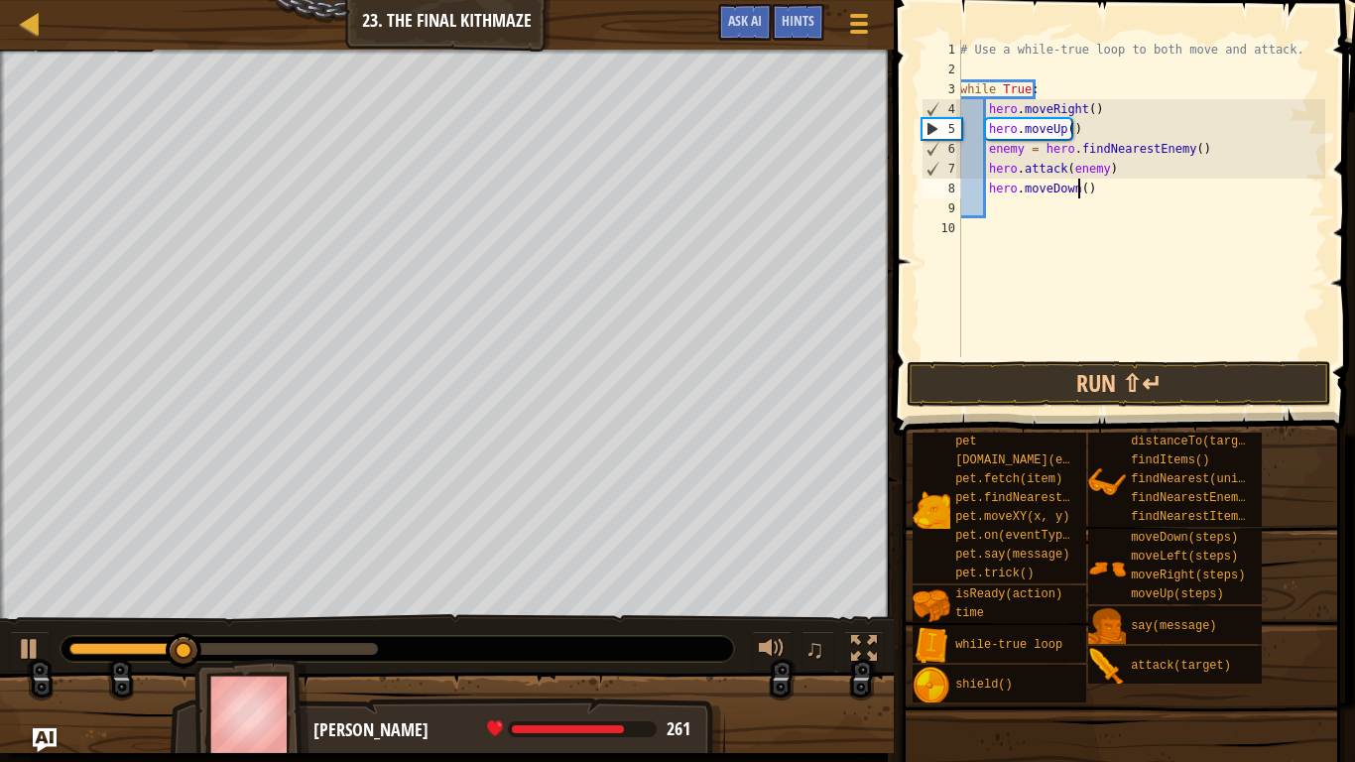
click at [1079, 189] on div "# Use a while-true loop to both move and attack. while True : hero . moveRight …" at bounding box center [1140, 218] width 369 height 357
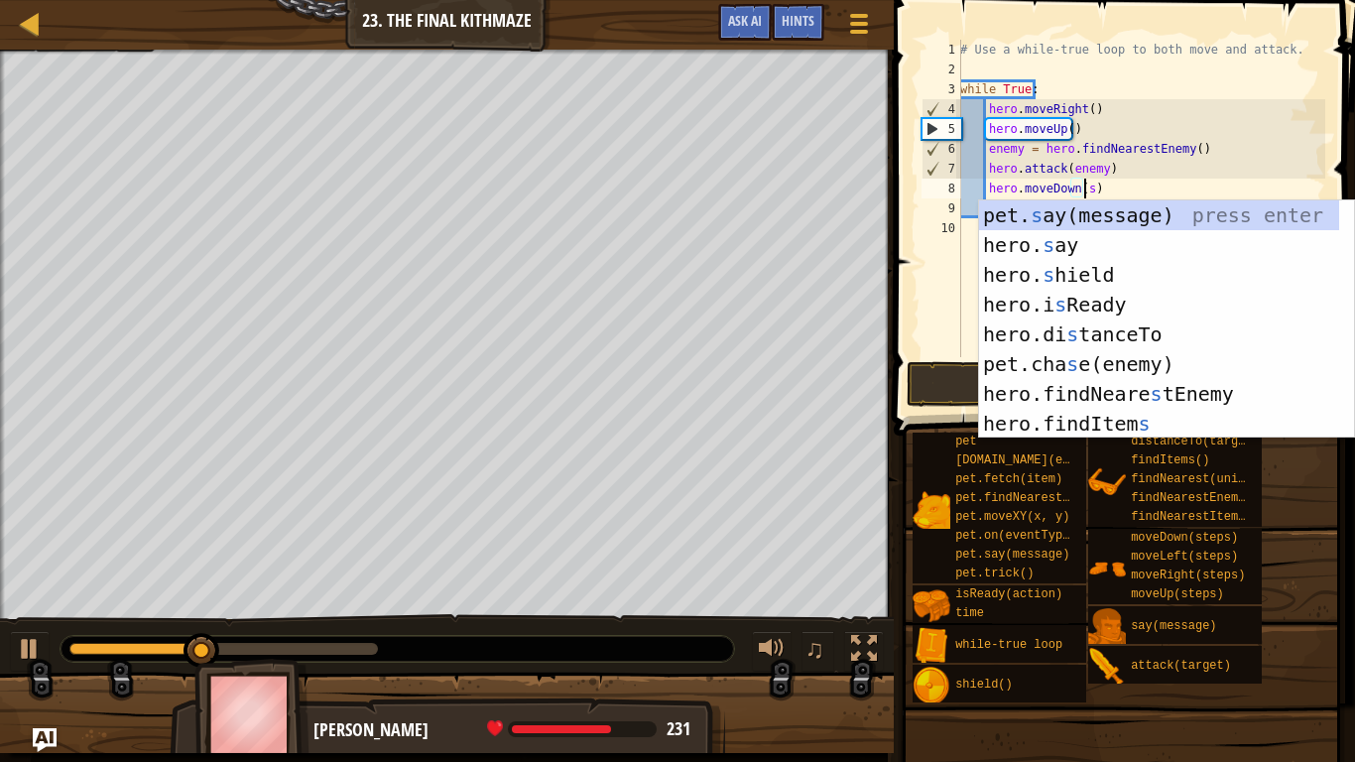
scroll to position [9, 10]
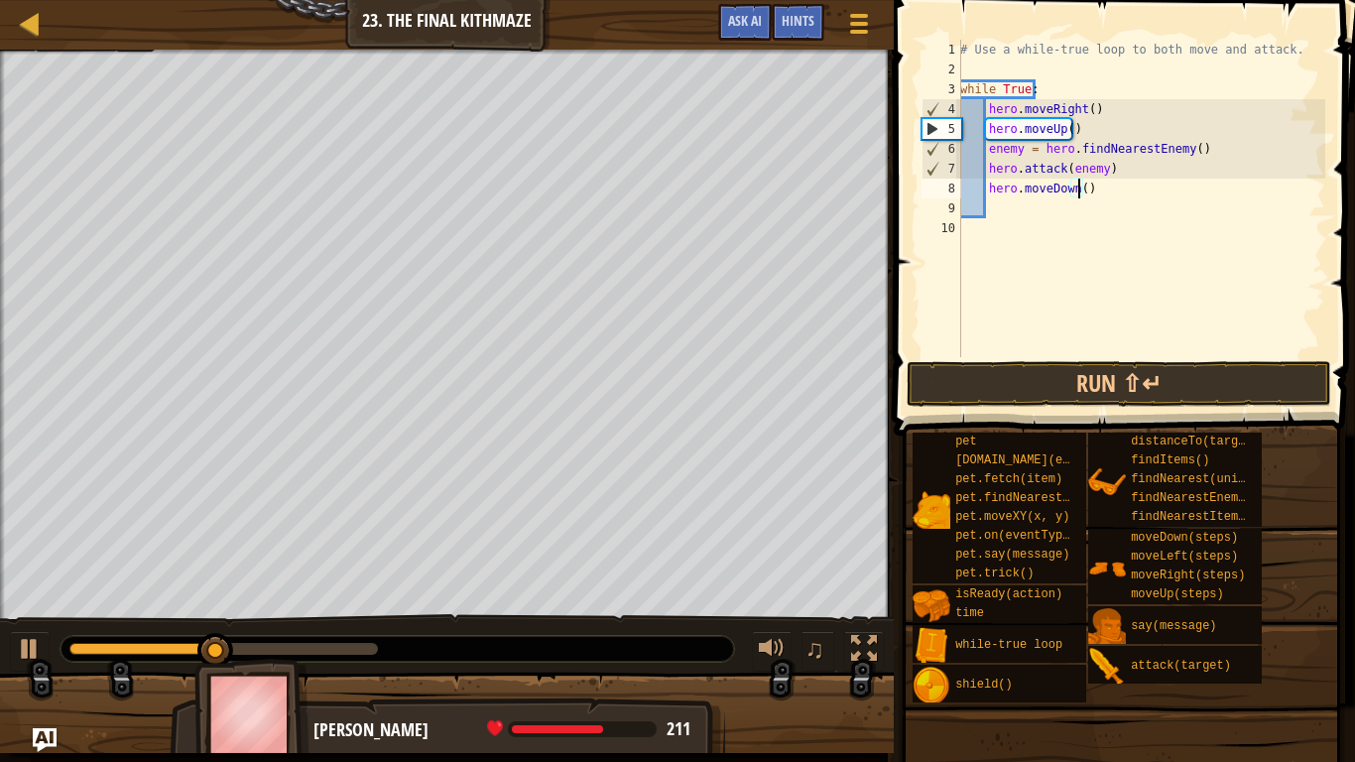
type textarea "hero.moveDown(2)"
click at [993, 208] on div "# Use a while-true loop to both move and attack. while True : hero . moveRight …" at bounding box center [1140, 218] width 369 height 357
type textarea "h"
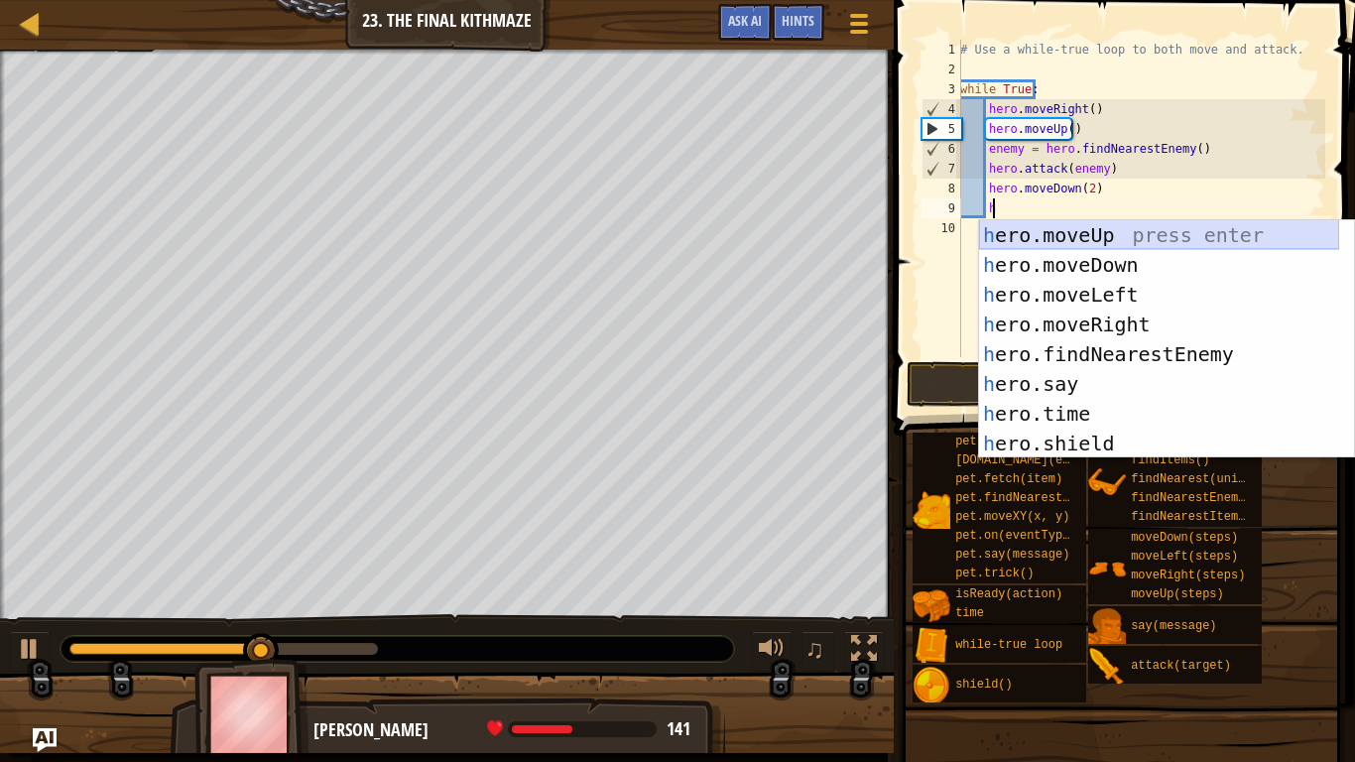
click at [1084, 237] on div "h ero.moveUp press enter h ero.moveDown press enter h ero.moveLeft press enter …" at bounding box center [1159, 369] width 360 height 298
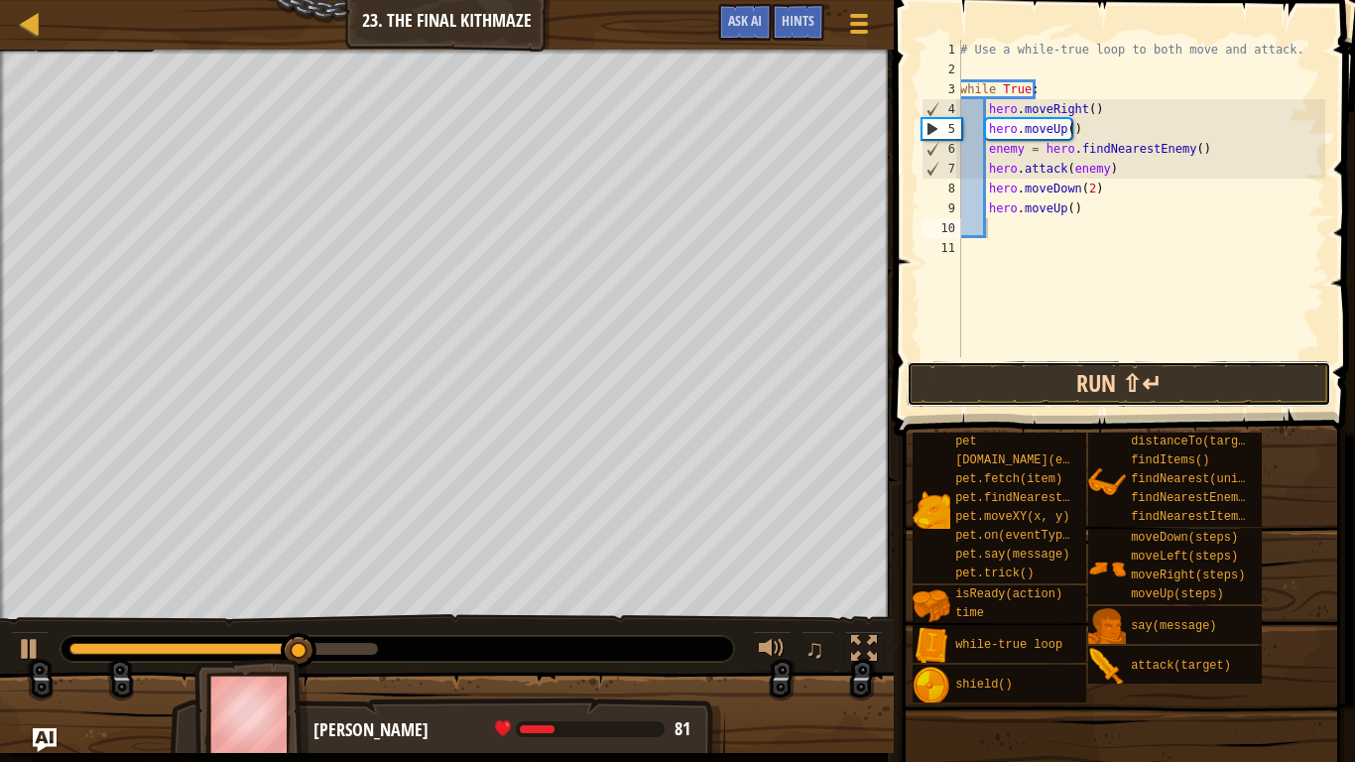
click at [1130, 393] on button "Run ⇧↵" at bounding box center [1119, 384] width 425 height 46
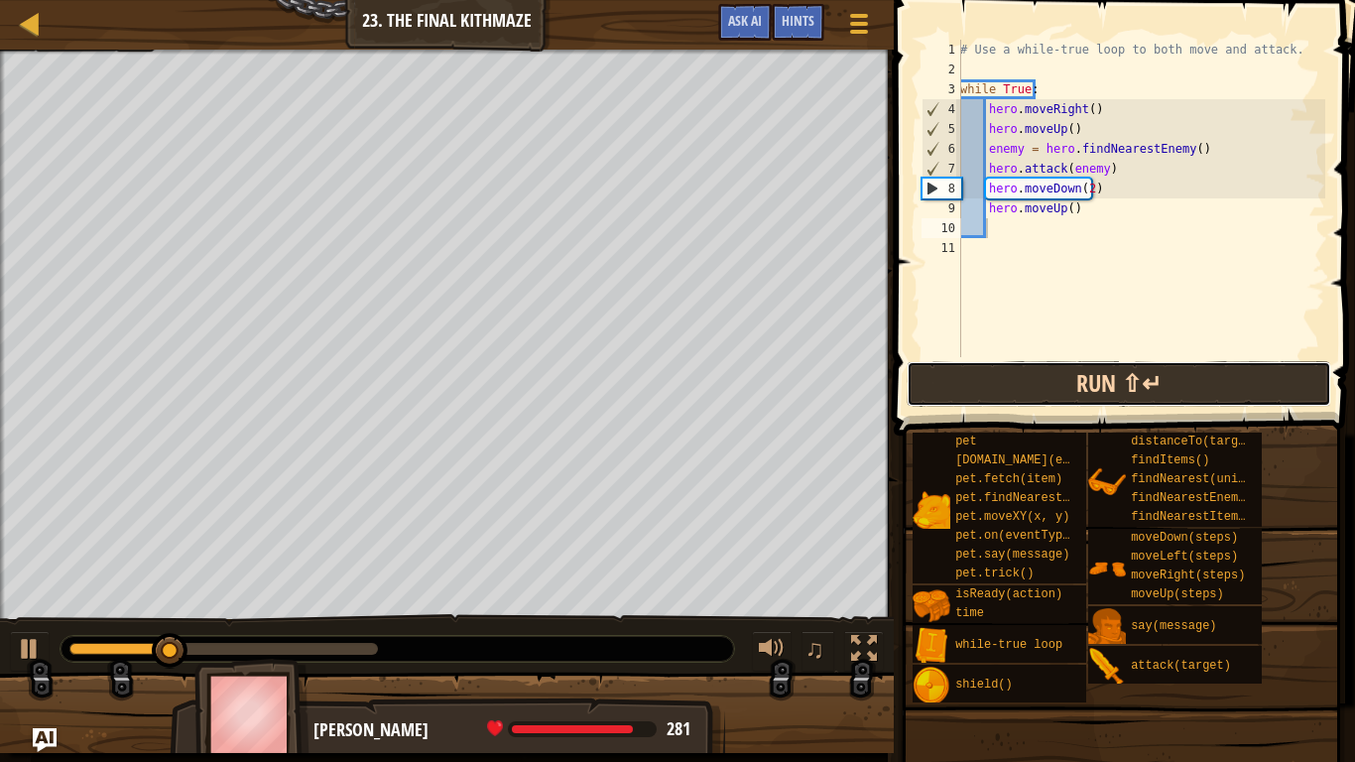
click at [1132, 385] on button "Run ⇧↵" at bounding box center [1119, 384] width 425 height 46
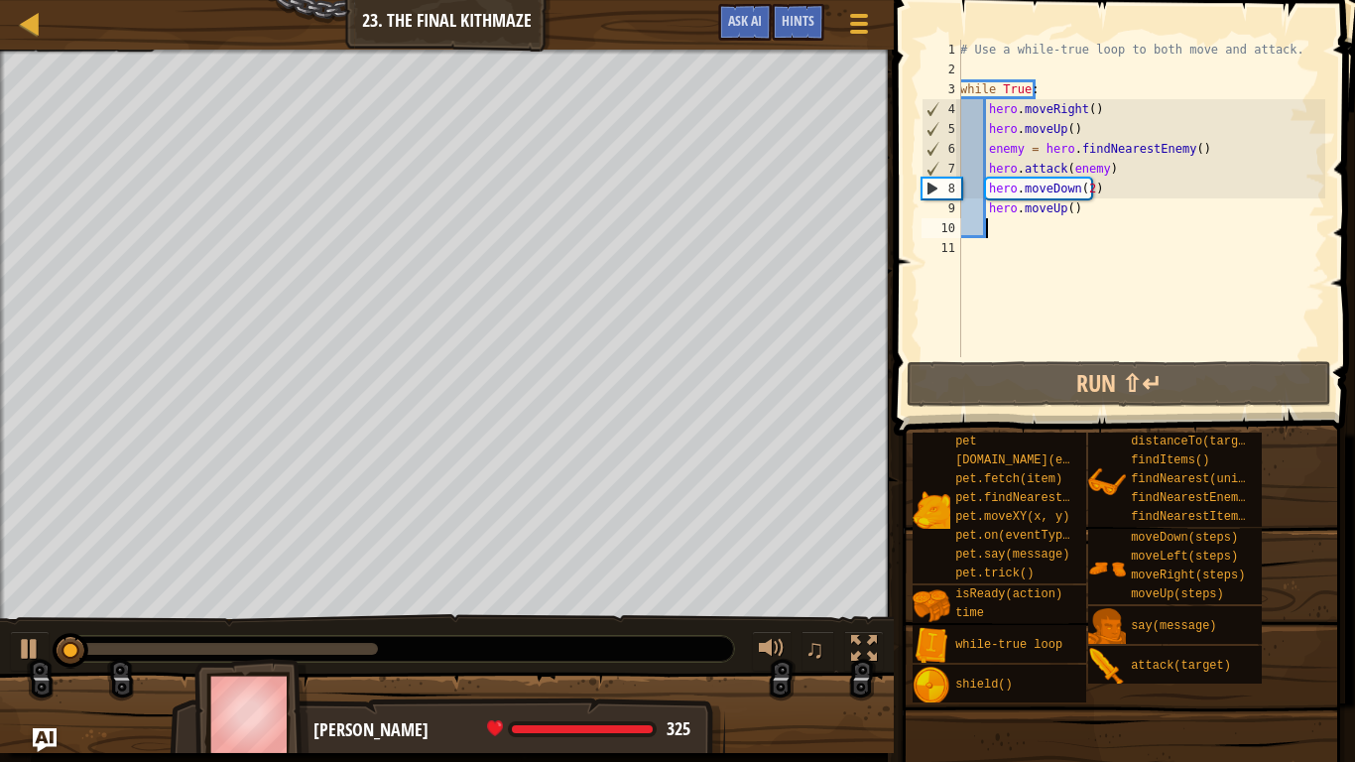
click at [1115, 163] on div "# Use a while-true loop to both move and attack. while True : hero . moveRight …" at bounding box center [1140, 218] width 369 height 357
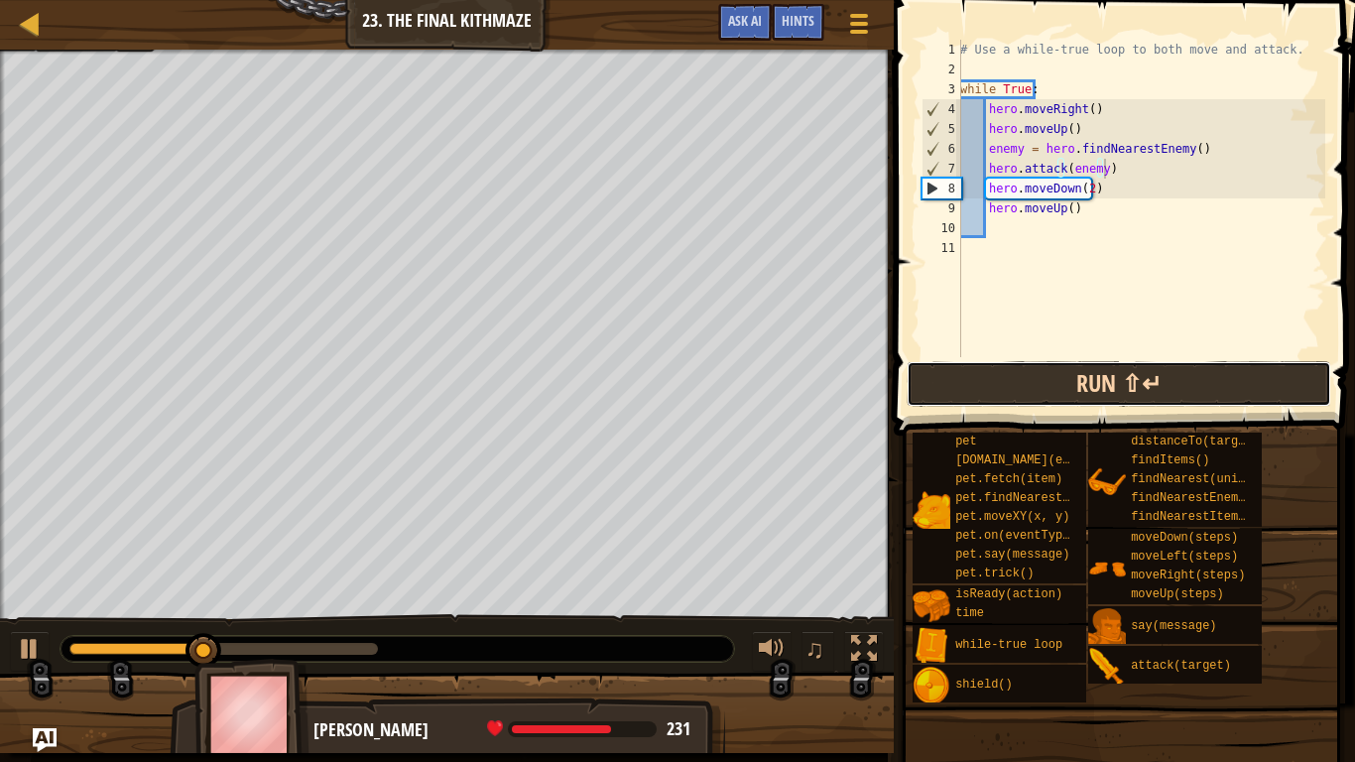
click at [1094, 388] on button "Run ⇧↵" at bounding box center [1119, 384] width 425 height 46
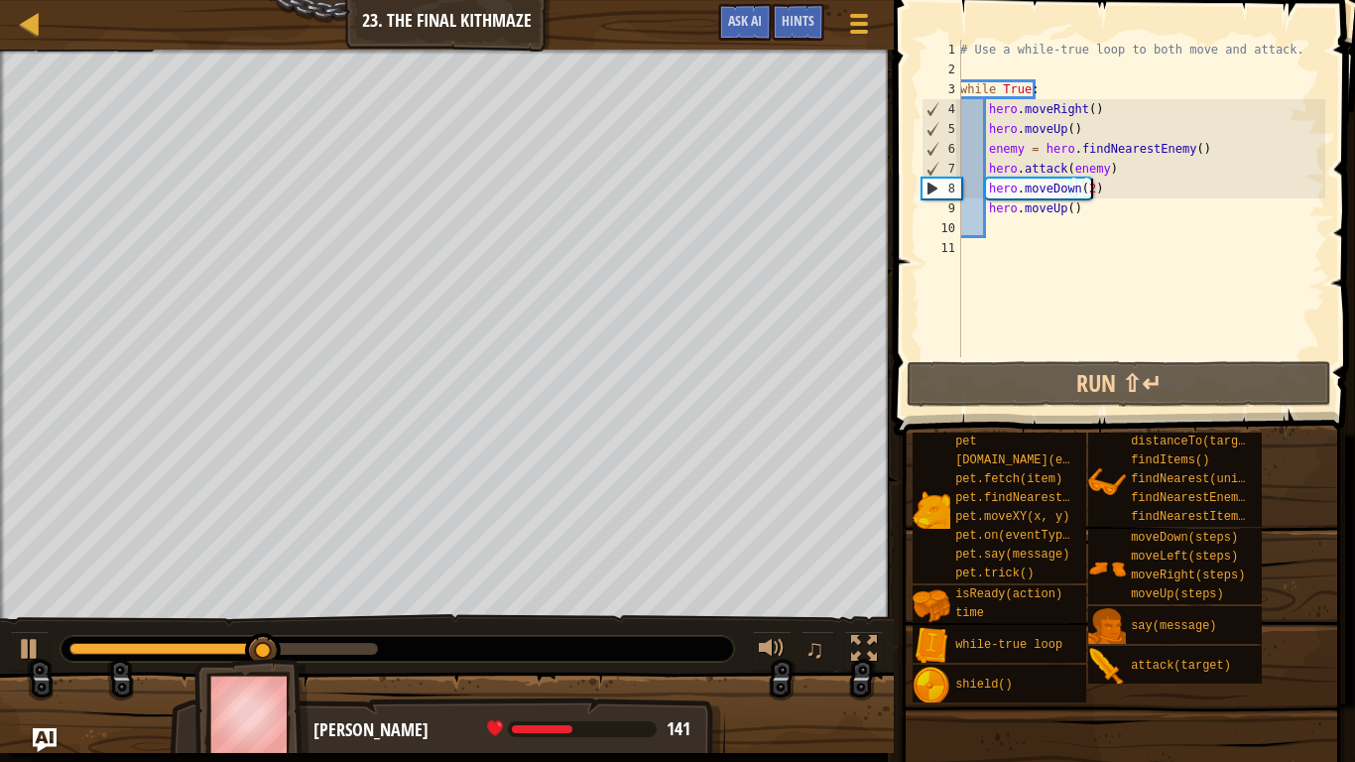
click at [1107, 175] on div "# Use a while-true loop to both move and attack. while True : hero . moveRight …" at bounding box center [1140, 218] width 369 height 357
type textarea "hero.attack(enemy)"
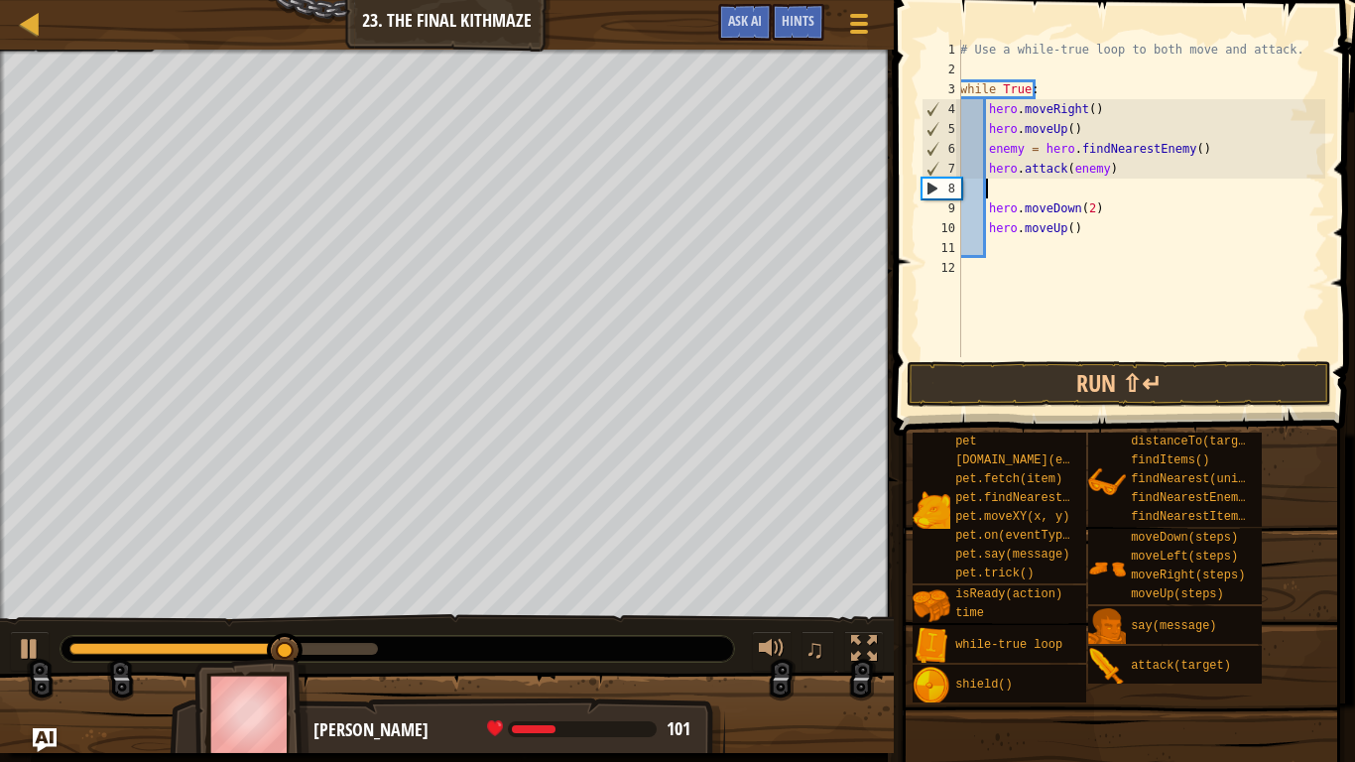
type textarea "h"
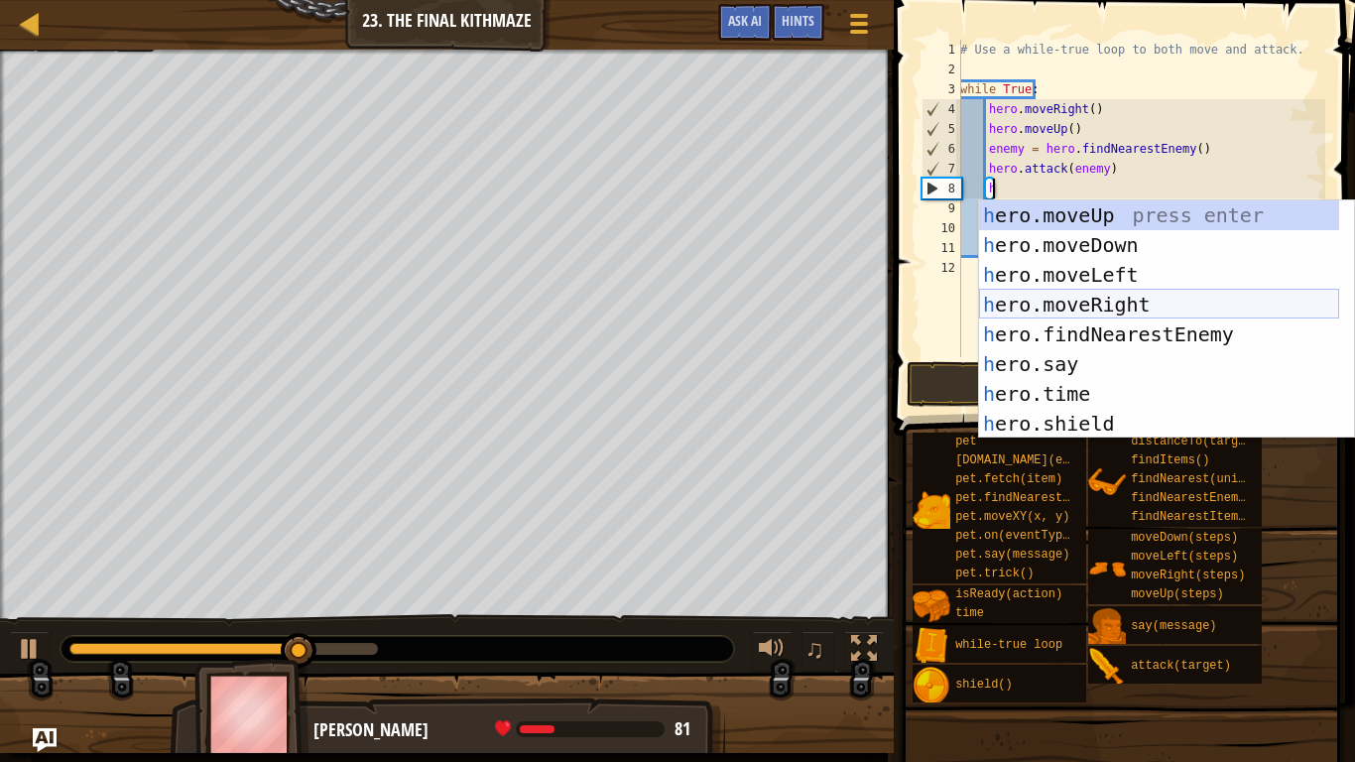
click at [1132, 297] on div "h ero.moveUp press enter h ero.moveDown press enter h ero.moveLeft press enter …" at bounding box center [1159, 349] width 360 height 298
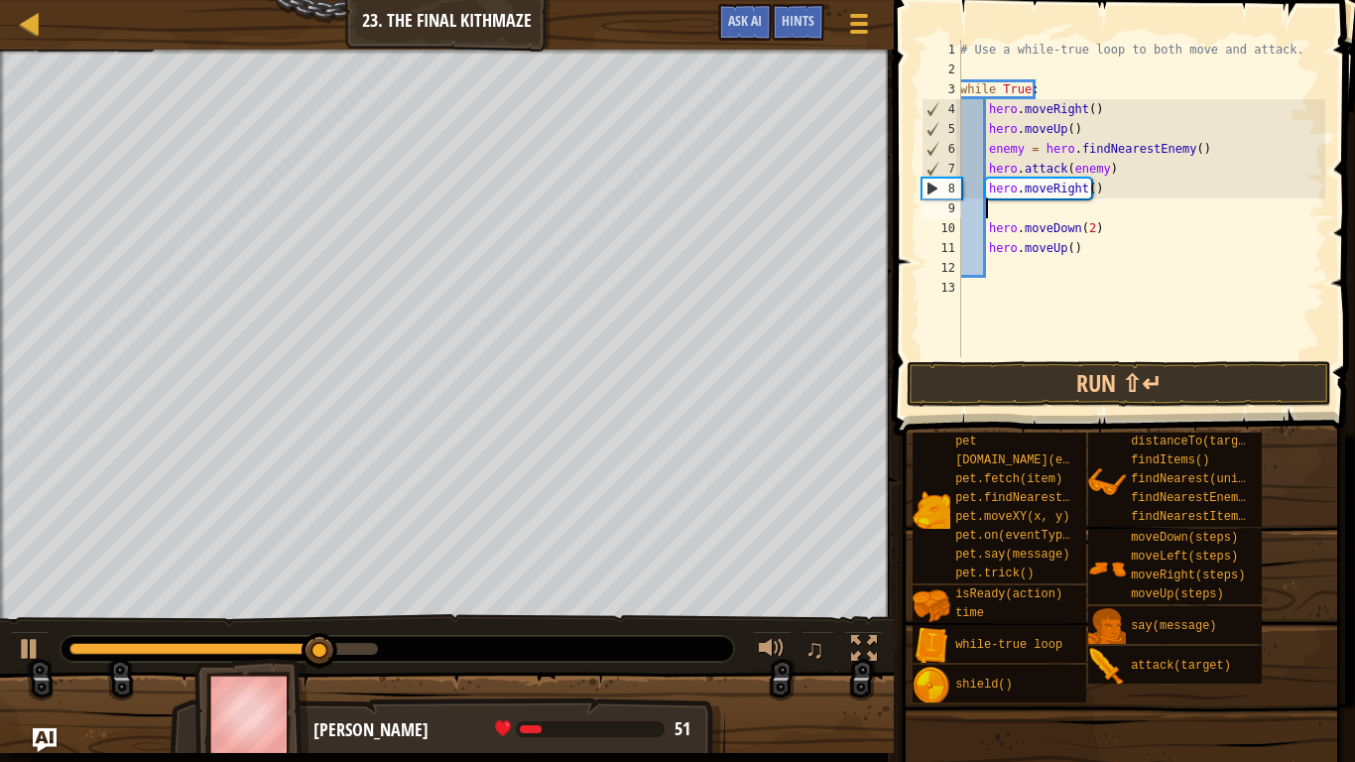
type textarea "\"
click at [1128, 374] on button "Run ⇧↵" at bounding box center [1119, 384] width 425 height 46
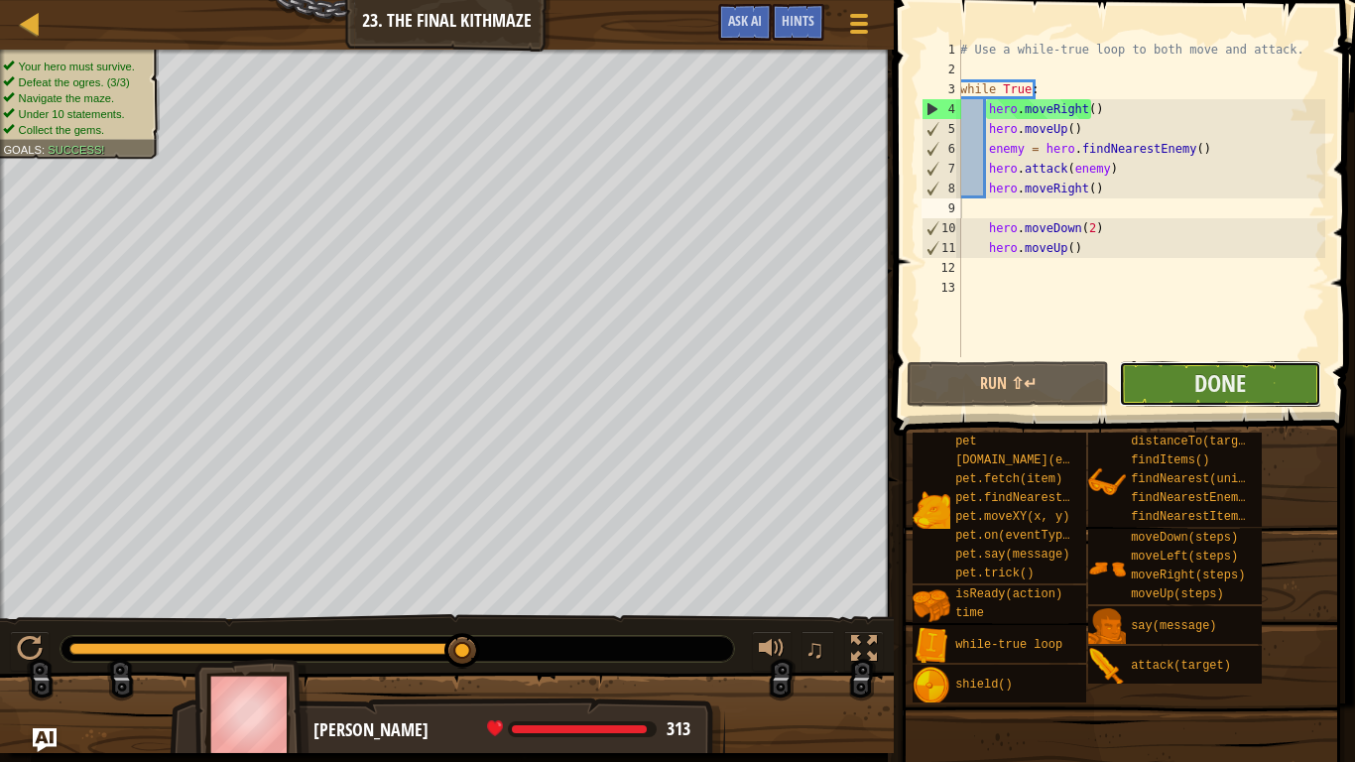
click at [1170, 380] on button "Done" at bounding box center [1220, 384] width 202 height 46
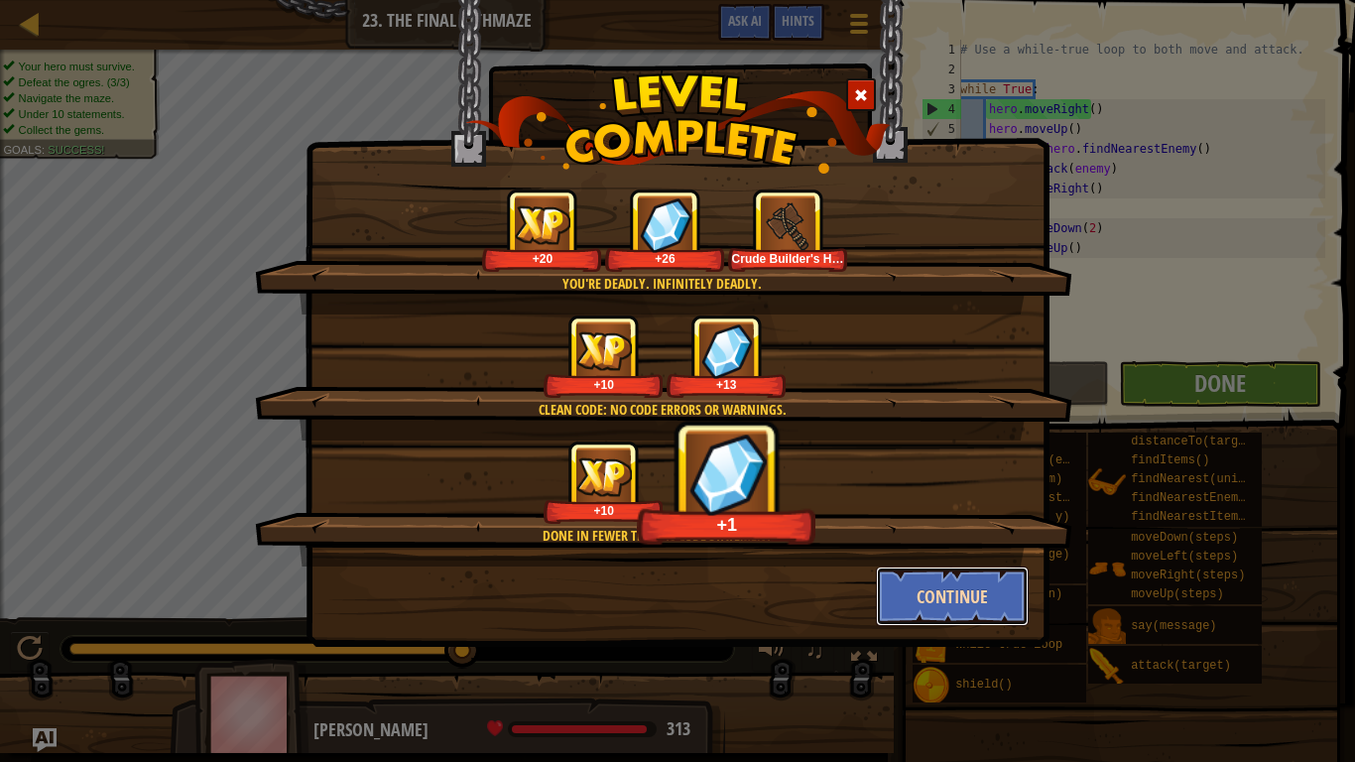
click at [940, 591] on button "Continue" at bounding box center [953, 596] width 154 height 60
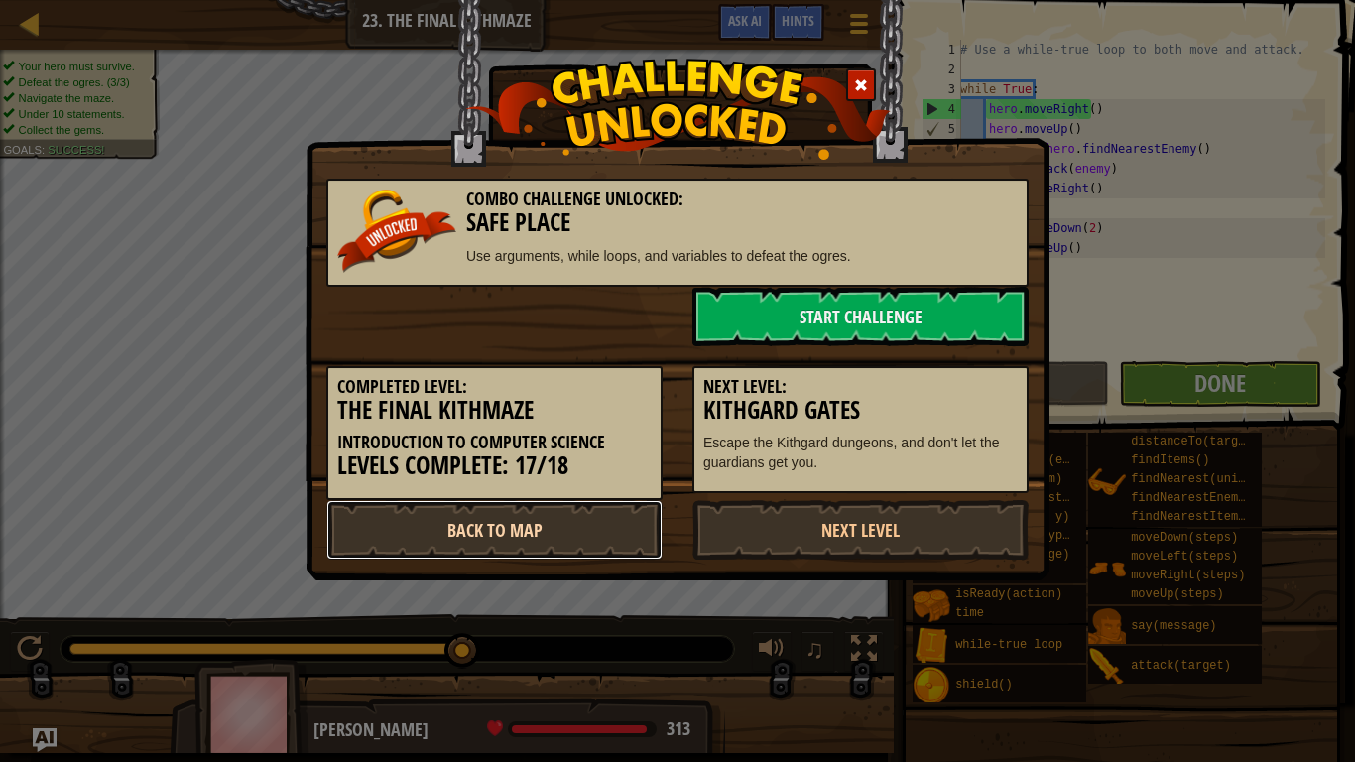
click at [588, 521] on link "Back to Map" at bounding box center [494, 530] width 336 height 60
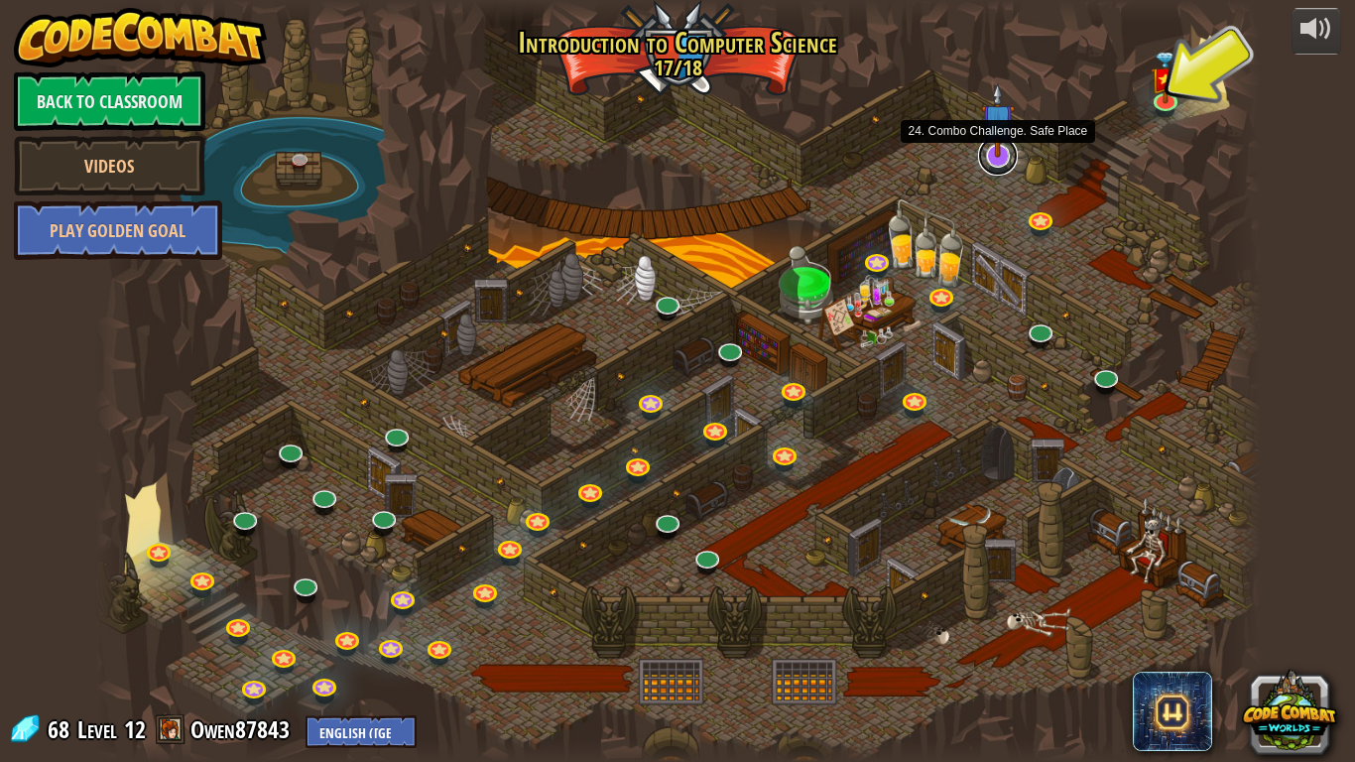
click at [998, 164] on link at bounding box center [998, 156] width 40 height 40
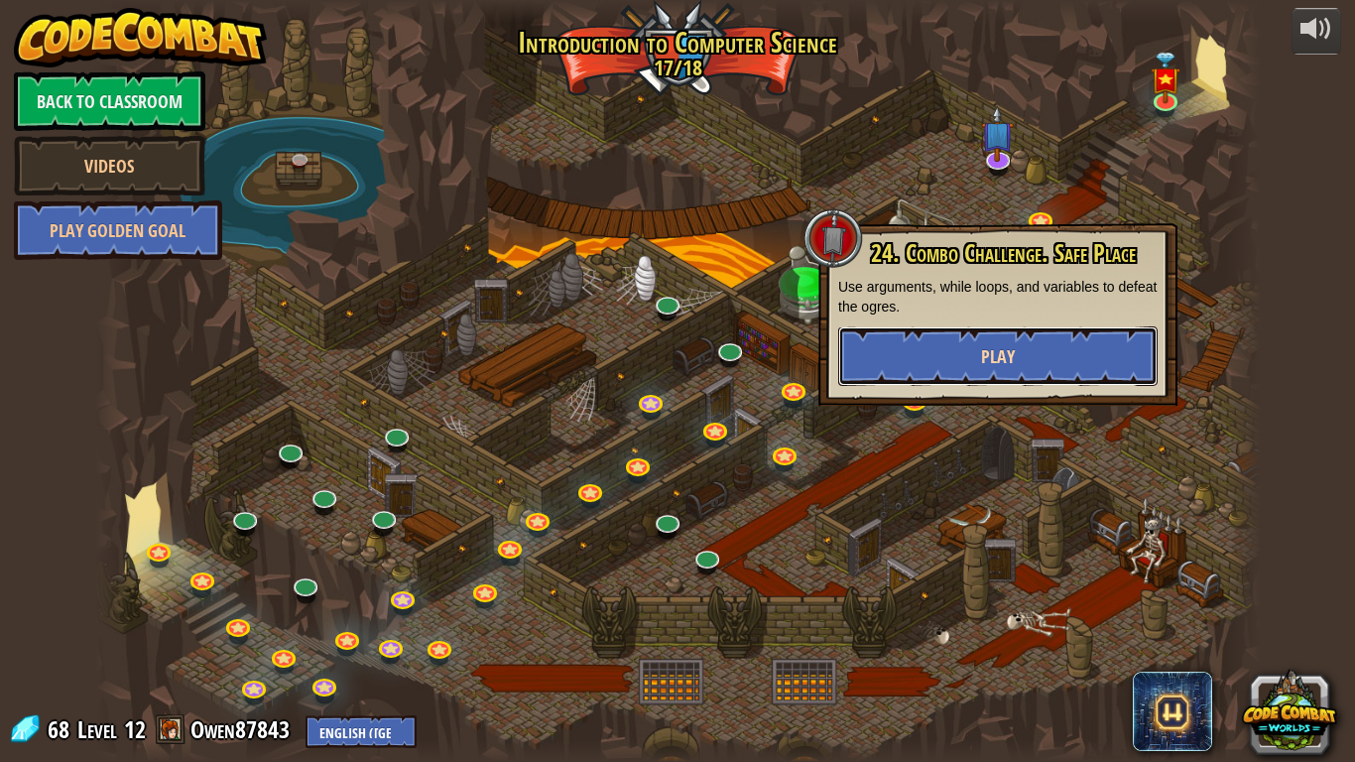
click at [1046, 366] on button "Play" at bounding box center [997, 356] width 319 height 60
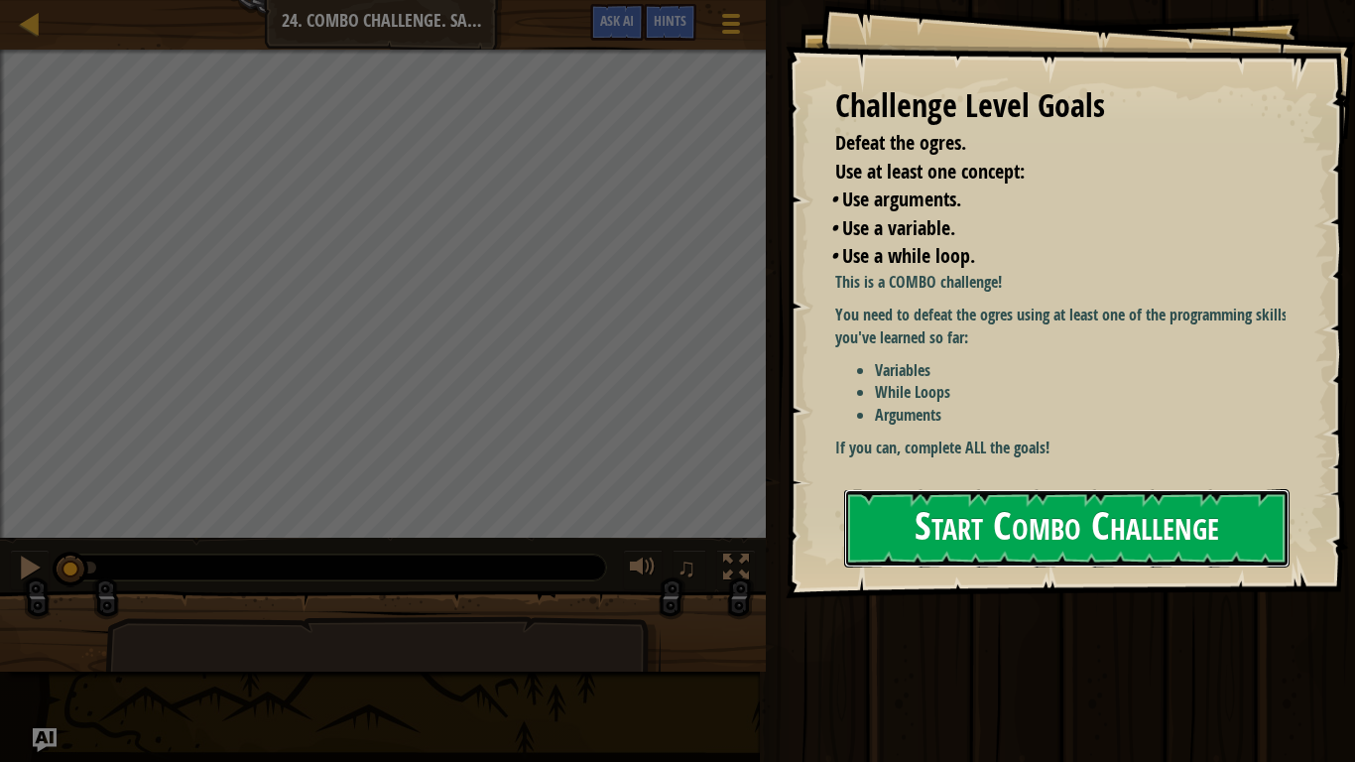
click at [971, 532] on button "Start Combo Challenge" at bounding box center [1066, 528] width 445 height 78
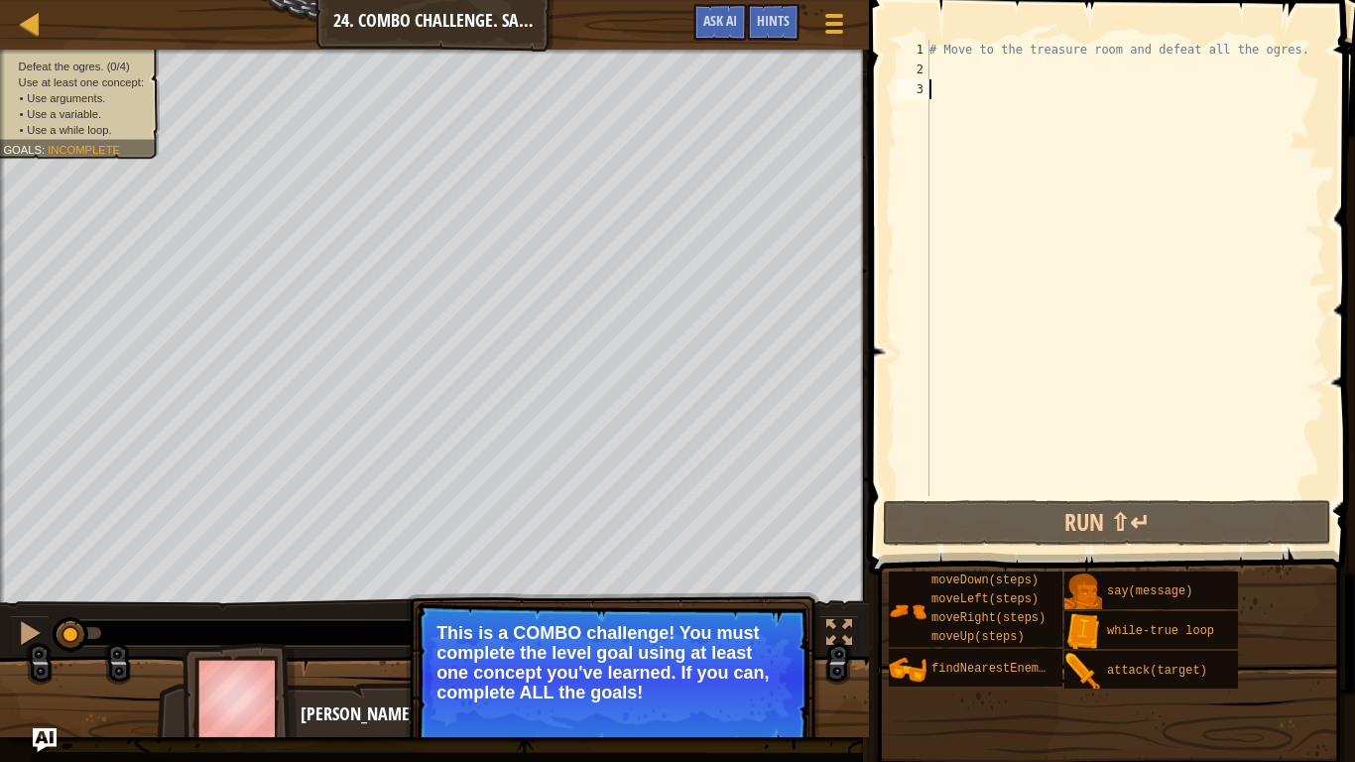
type textarea "h"
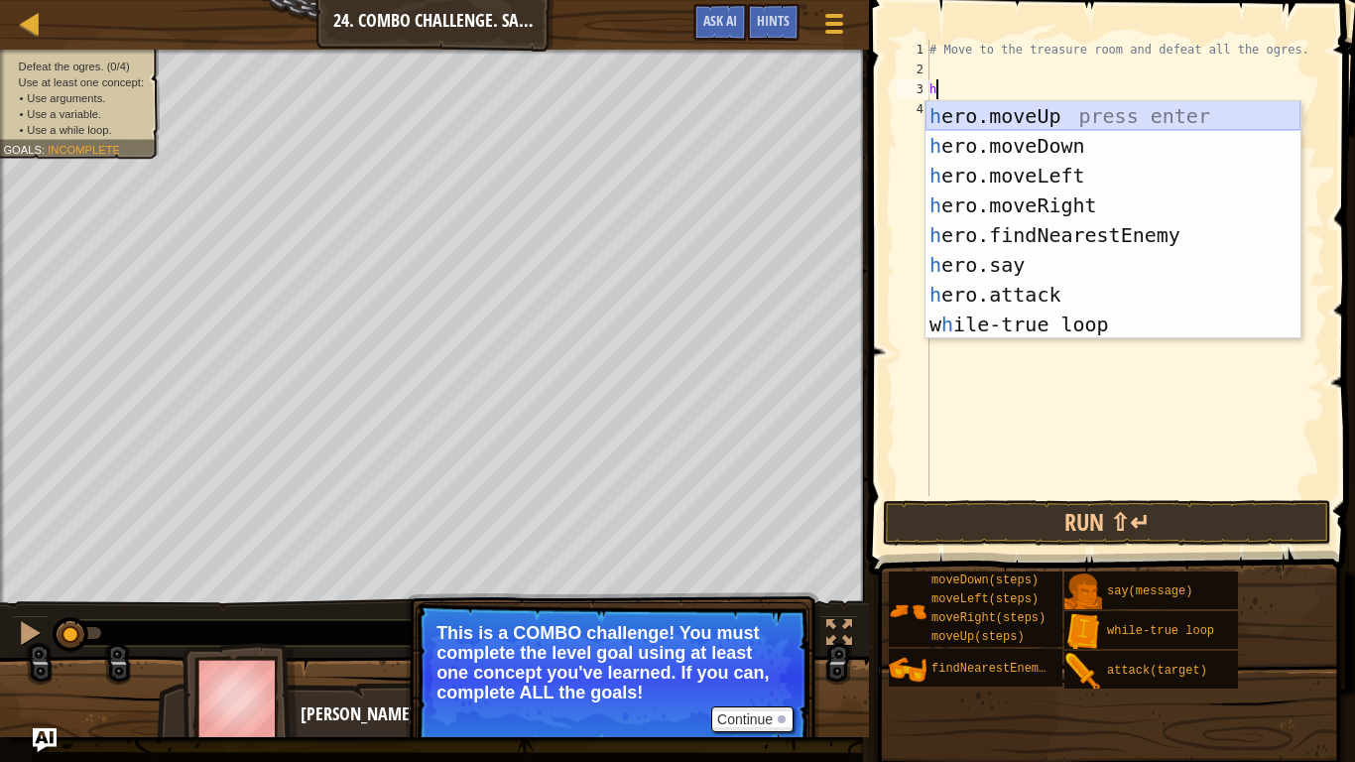
click at [990, 114] on div "h ero.moveUp press enter h ero.moveDown press enter h ero.moveLeft press enter …" at bounding box center [1112, 250] width 375 height 298
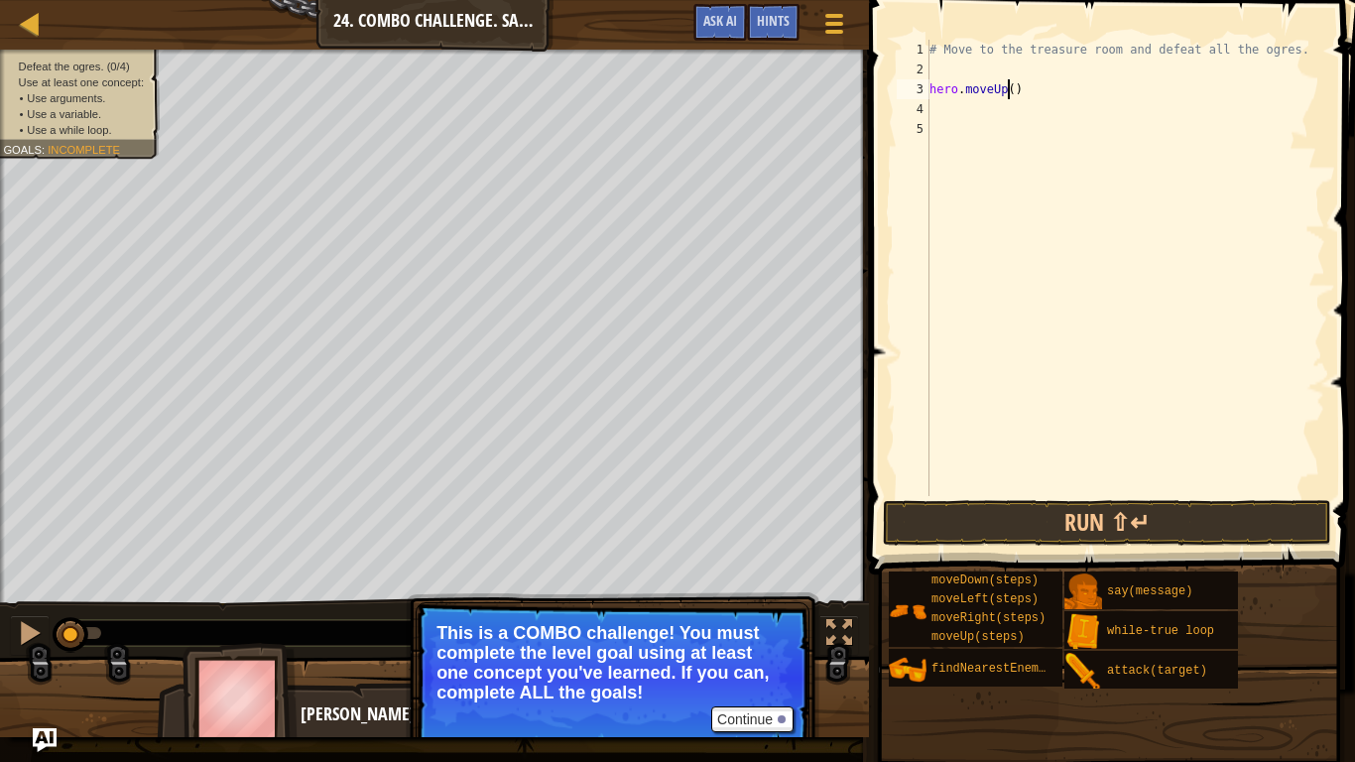
click at [1008, 89] on div "# Move to the treasure room and defeat all the ogres. hero . moveUp ( )" at bounding box center [1125, 288] width 400 height 496
type textarea "hero.moveUp(4)"
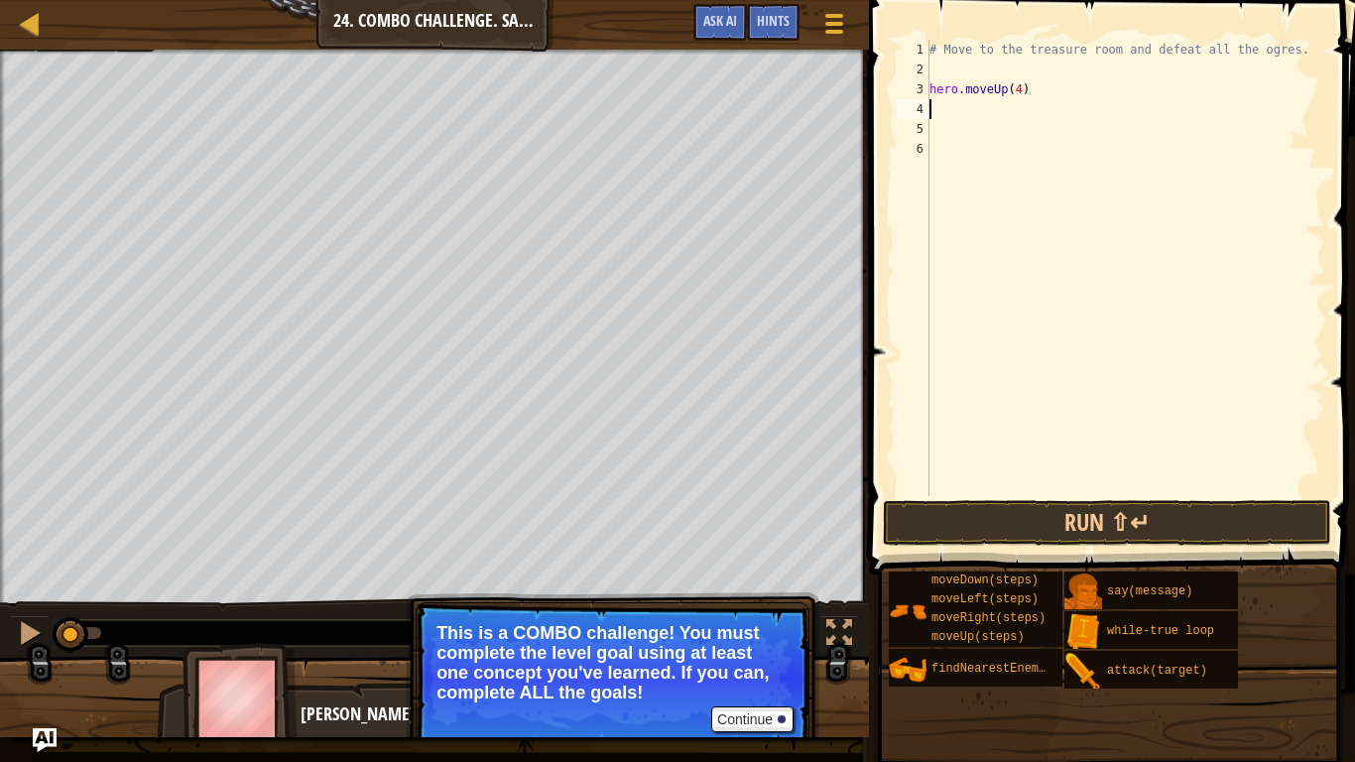
type textarea "h"
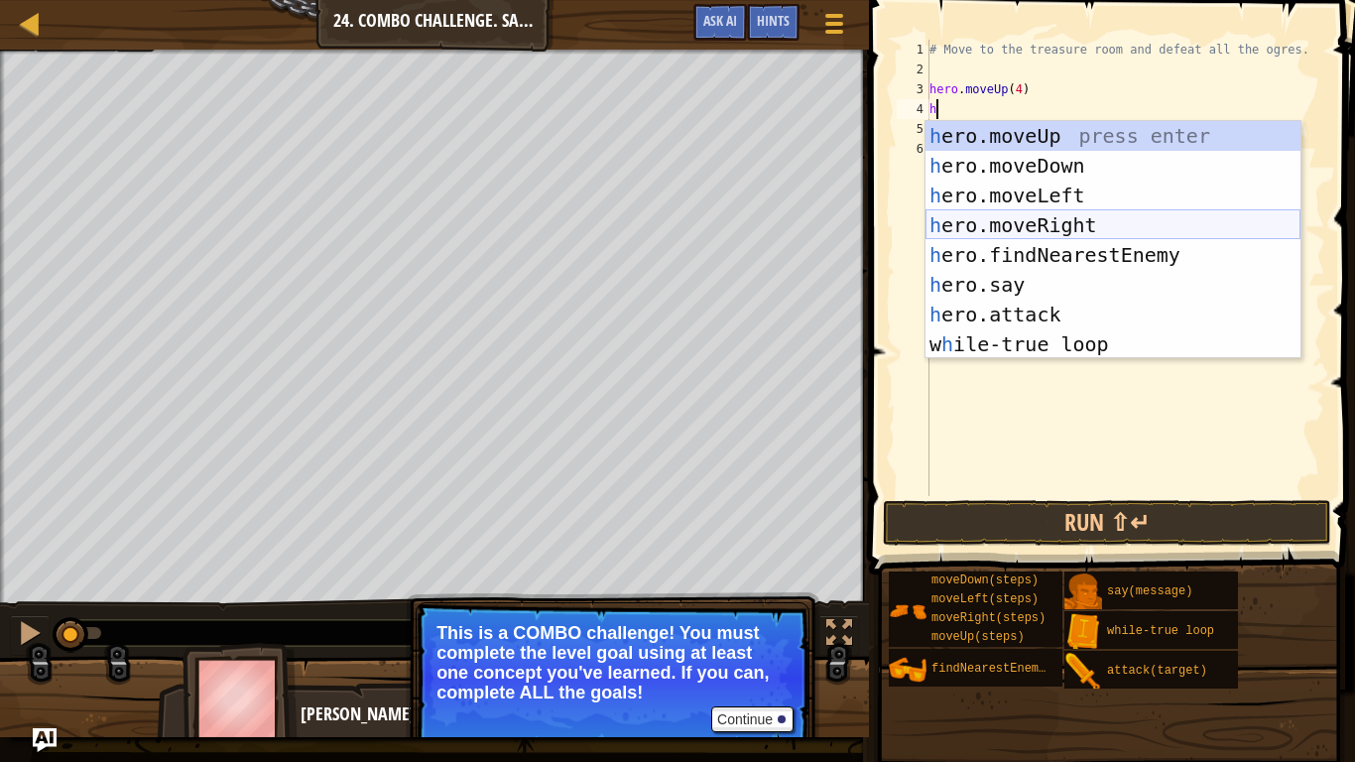
click at [959, 219] on div "h ero.moveUp press enter h ero.moveDown press enter h ero.moveLeft press enter …" at bounding box center [1112, 270] width 375 height 298
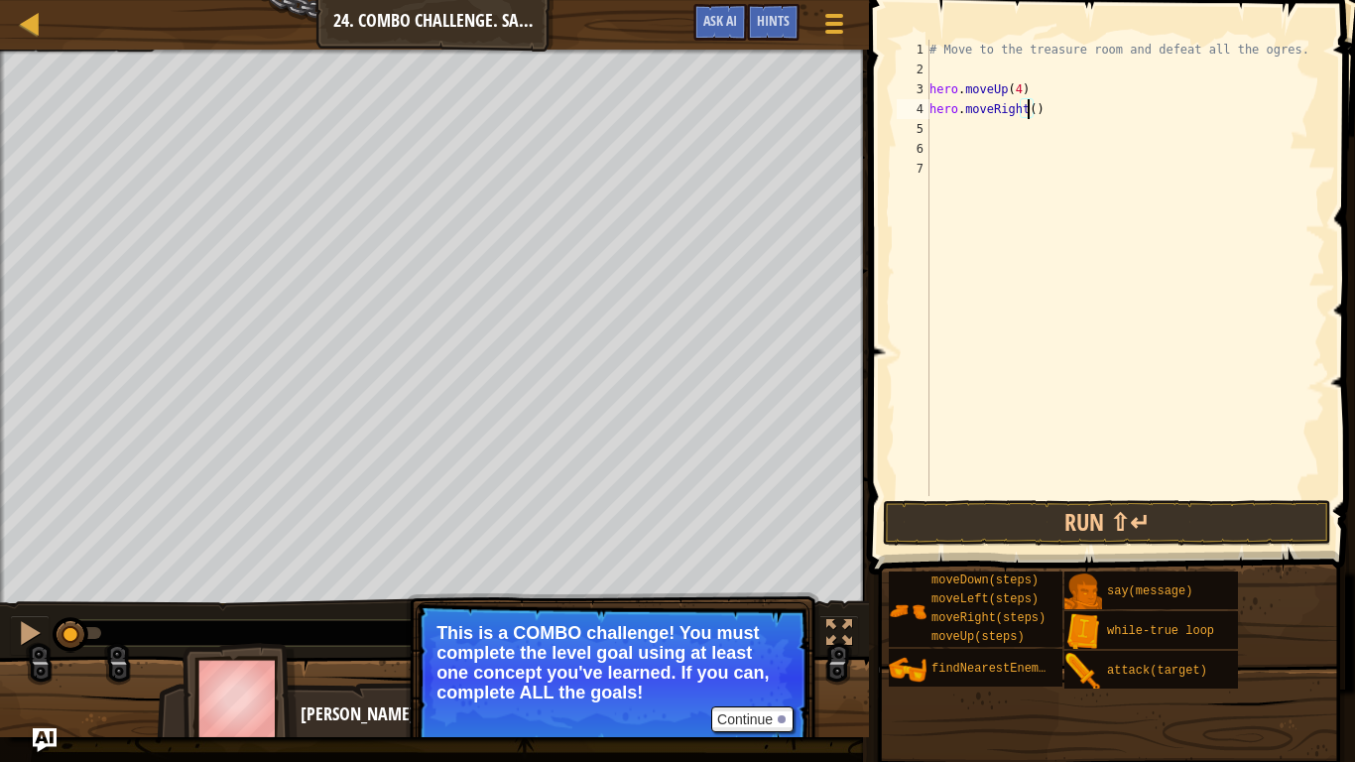
click at [1028, 103] on div "# Move to the treasure room and defeat all the ogres. hero . moveUp ( 4 ) hero …" at bounding box center [1125, 288] width 400 height 496
type textarea "hero.moveRight(4)"
click at [1002, 134] on div "# Move to the treasure room and defeat all the ogres. hero . moveUp ( 4 ) hero …" at bounding box center [1125, 288] width 400 height 496
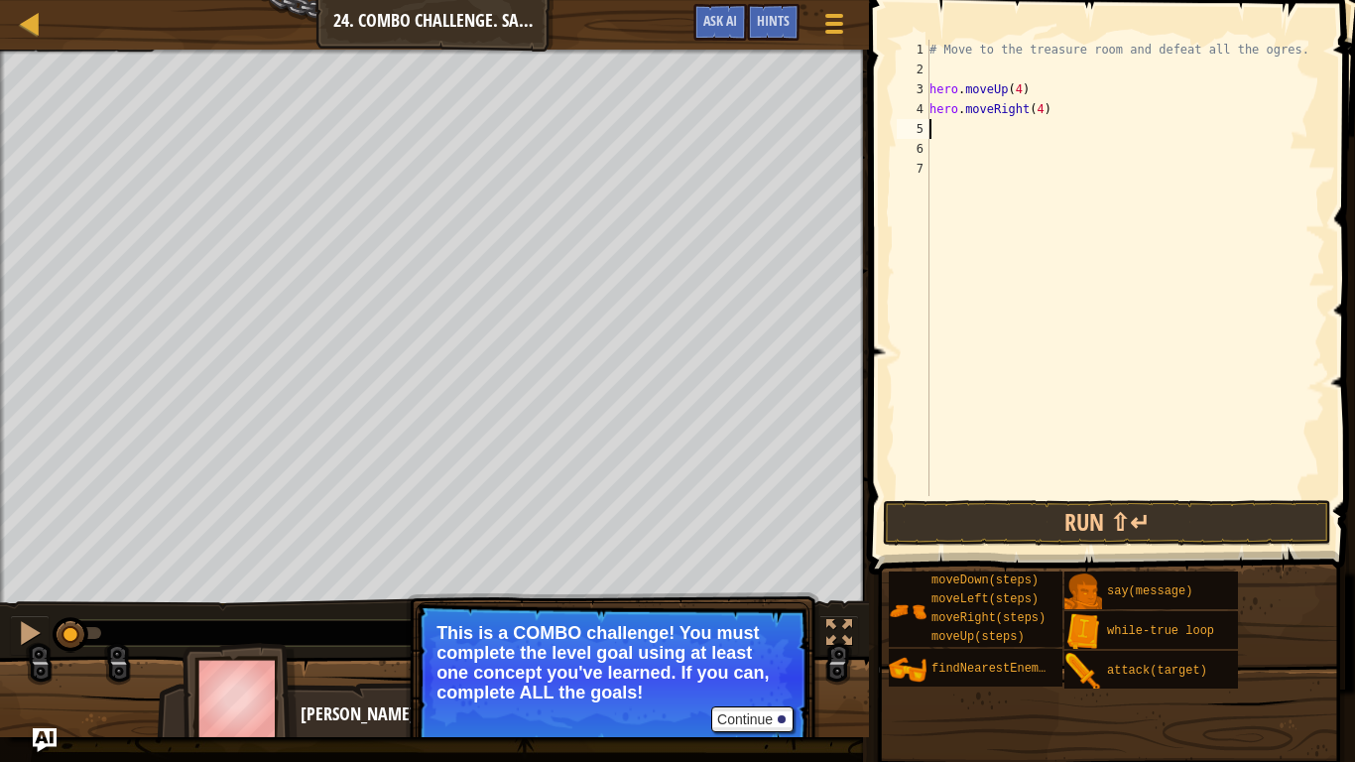
type textarea "h"
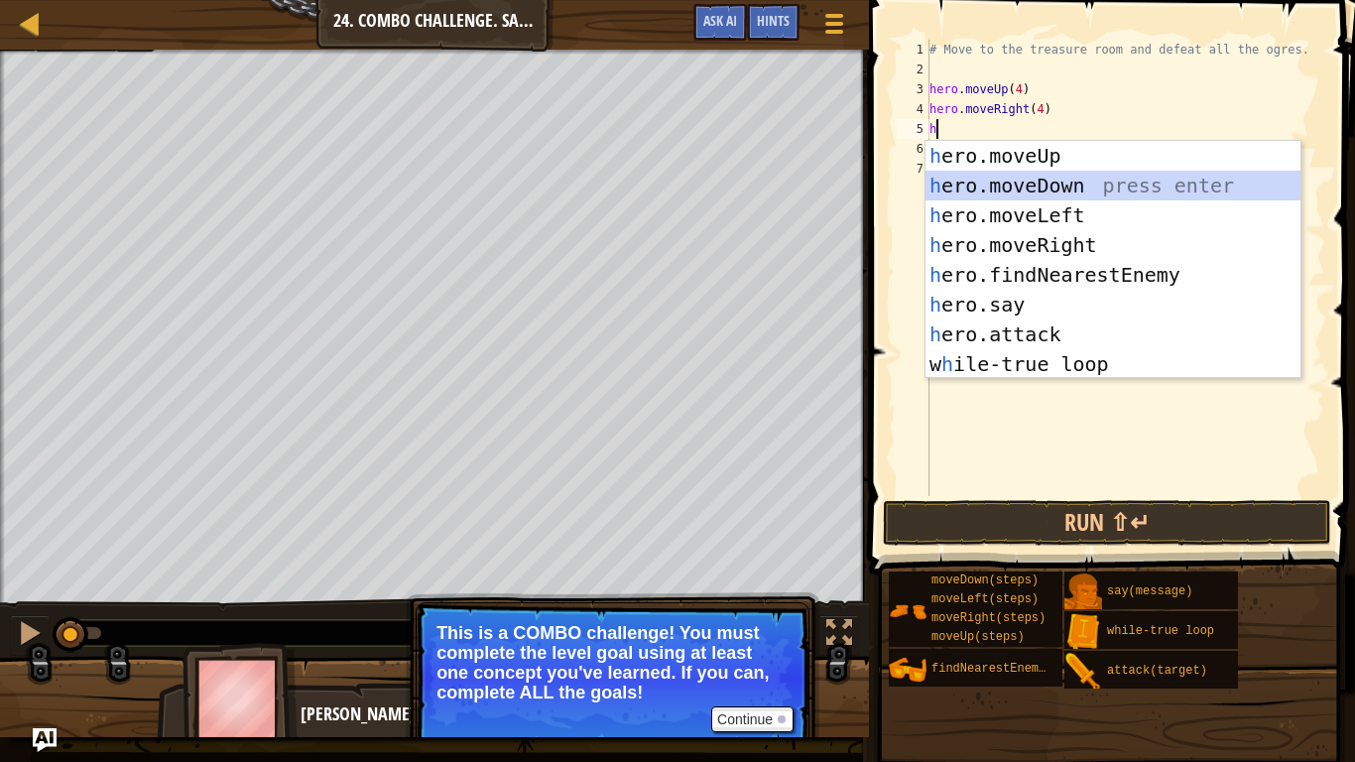
click at [1034, 189] on div "h ero.moveUp press enter h ero.moveDown press enter h ero.moveLeft press enter …" at bounding box center [1112, 290] width 375 height 298
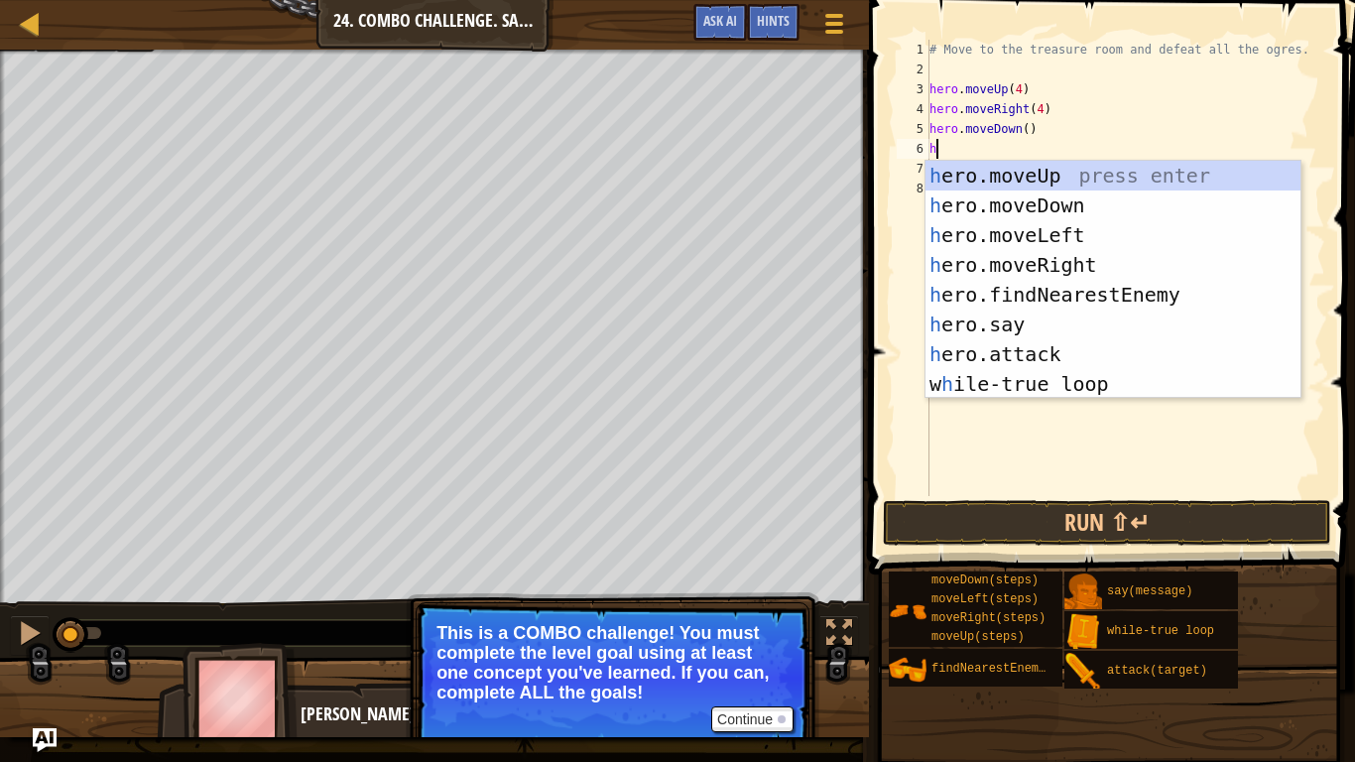
click at [1022, 132] on div "# Move to the treasure room and defeat all the ogres. hero . moveUp ( 4 ) hero …" at bounding box center [1125, 288] width 400 height 496
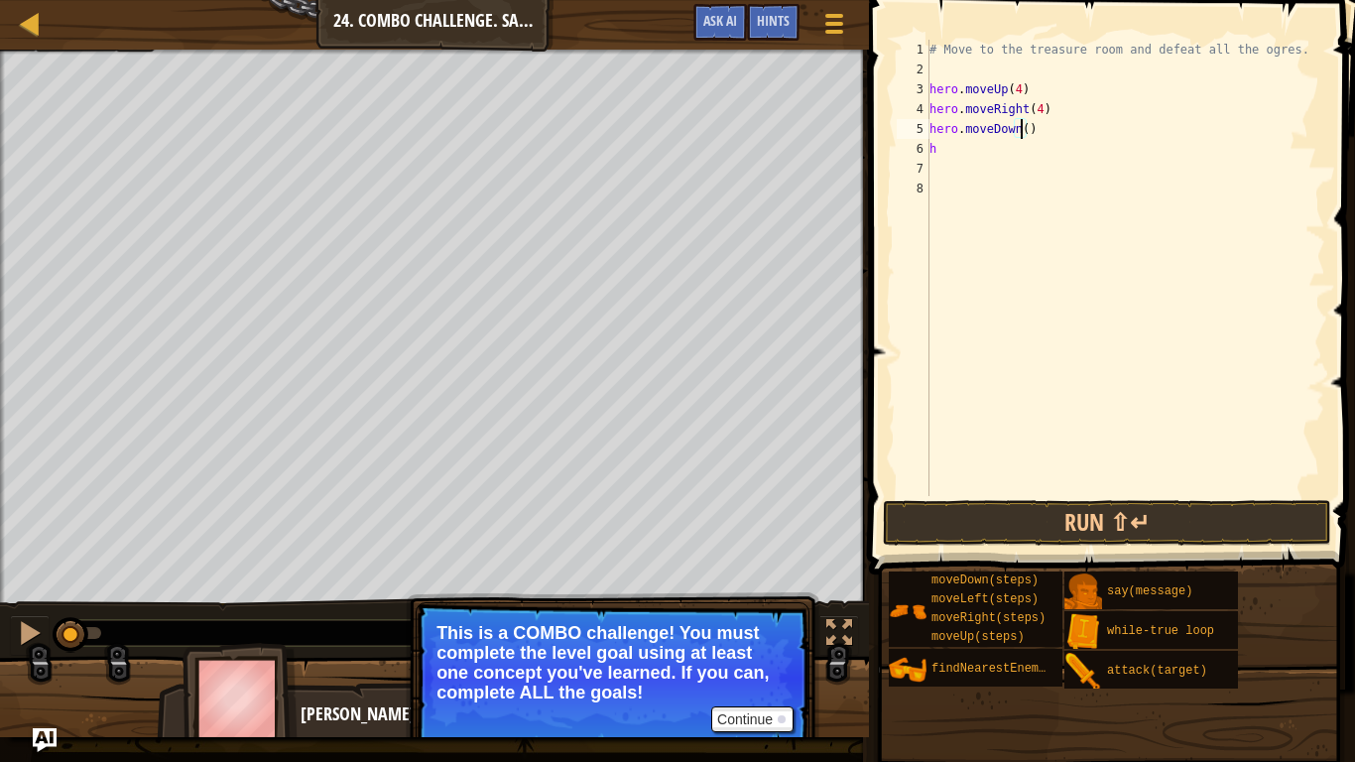
scroll to position [9, 8]
click at [966, 152] on div "# Move to the treasure room and defeat all the ogres. hero . moveUp ( 4 ) hero …" at bounding box center [1125, 288] width 400 height 496
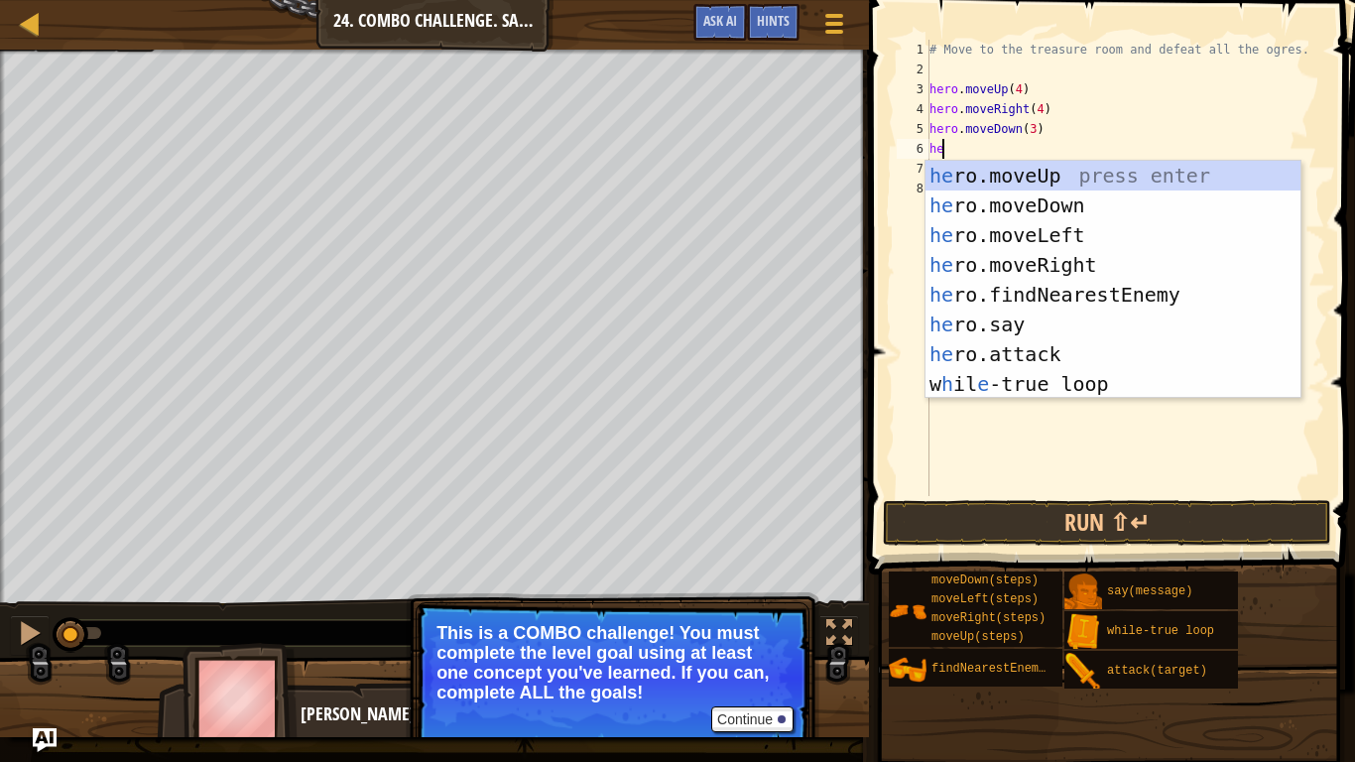
type textarea "he"
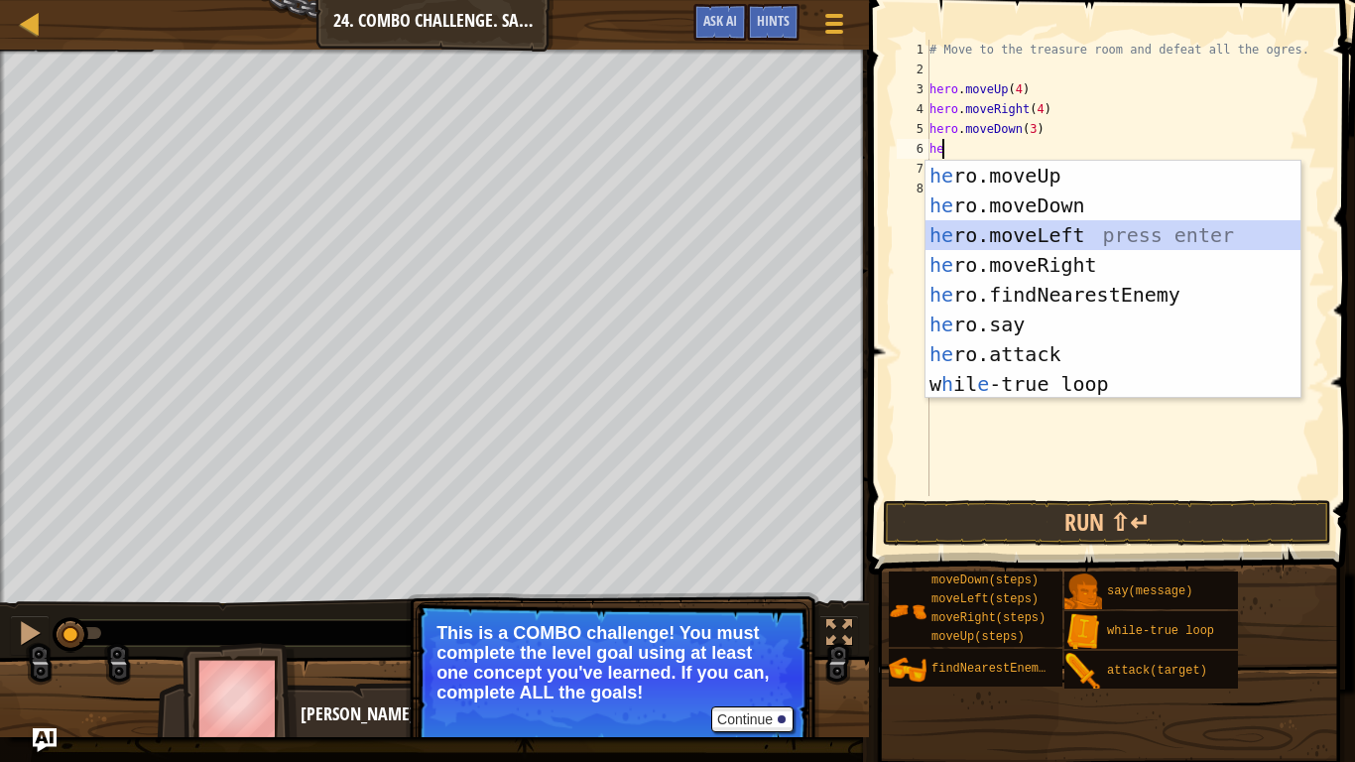
click at [1069, 237] on div "he ro.moveUp press enter he ro.moveDown press enter he ro.moveLeft press enter …" at bounding box center [1112, 310] width 375 height 298
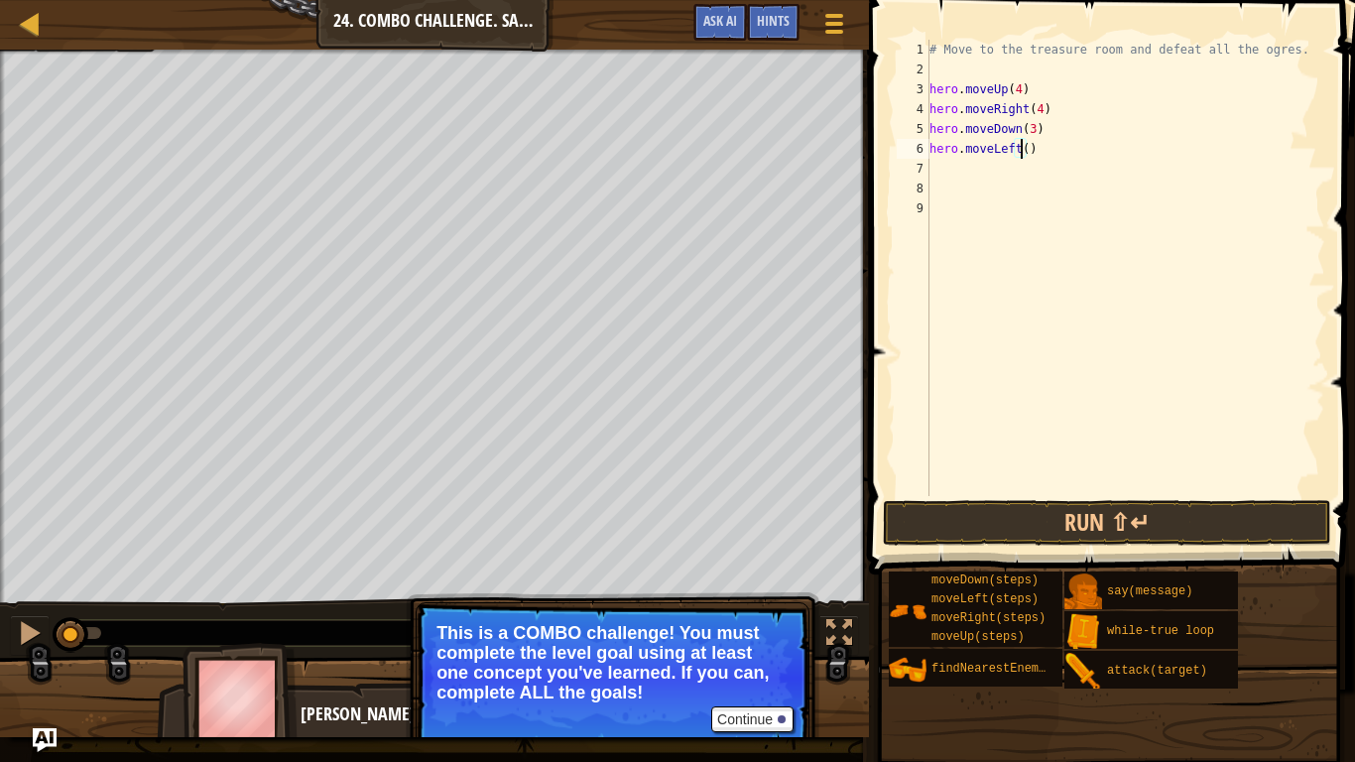
click at [1020, 151] on div "# Move to the treasure room and defeat all the ogres. hero . moveUp ( 4 ) hero …" at bounding box center [1125, 288] width 400 height 496
type textarea "hero.moveLeft(2)"
click at [972, 171] on div "# Move to the treasure room and defeat all the ogres. hero . moveUp ( 4 ) hero …" at bounding box center [1125, 288] width 400 height 496
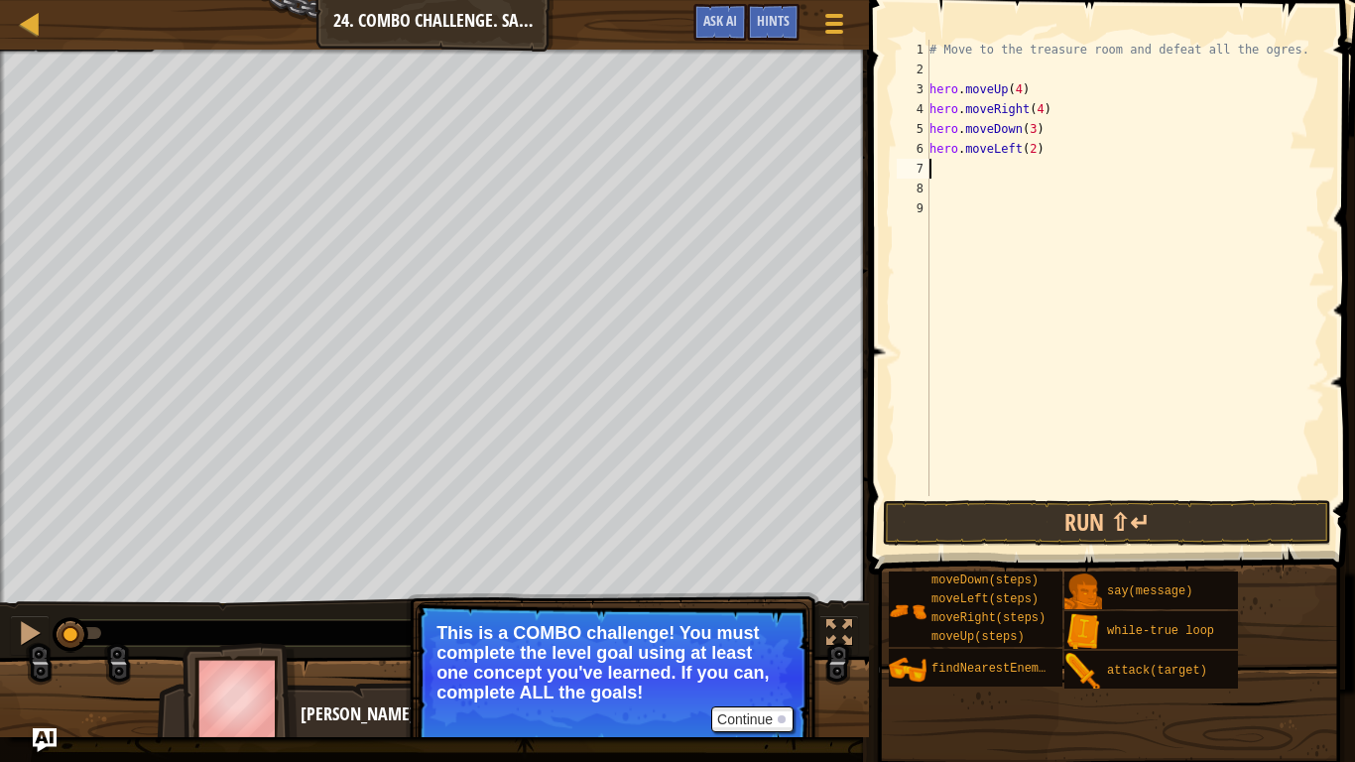
type textarea "w"
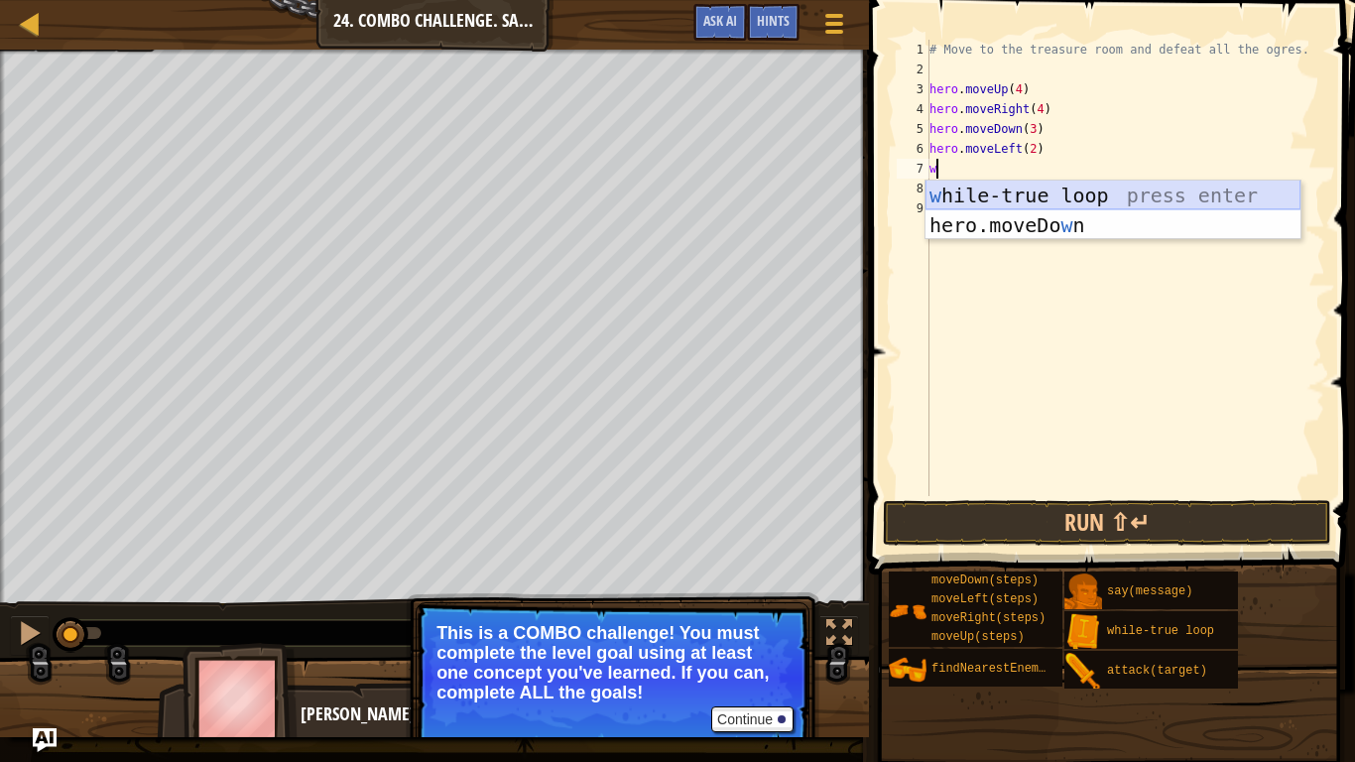
click at [1070, 206] on div "w hile-true loop press enter hero.moveDo w n press enter" at bounding box center [1112, 240] width 375 height 119
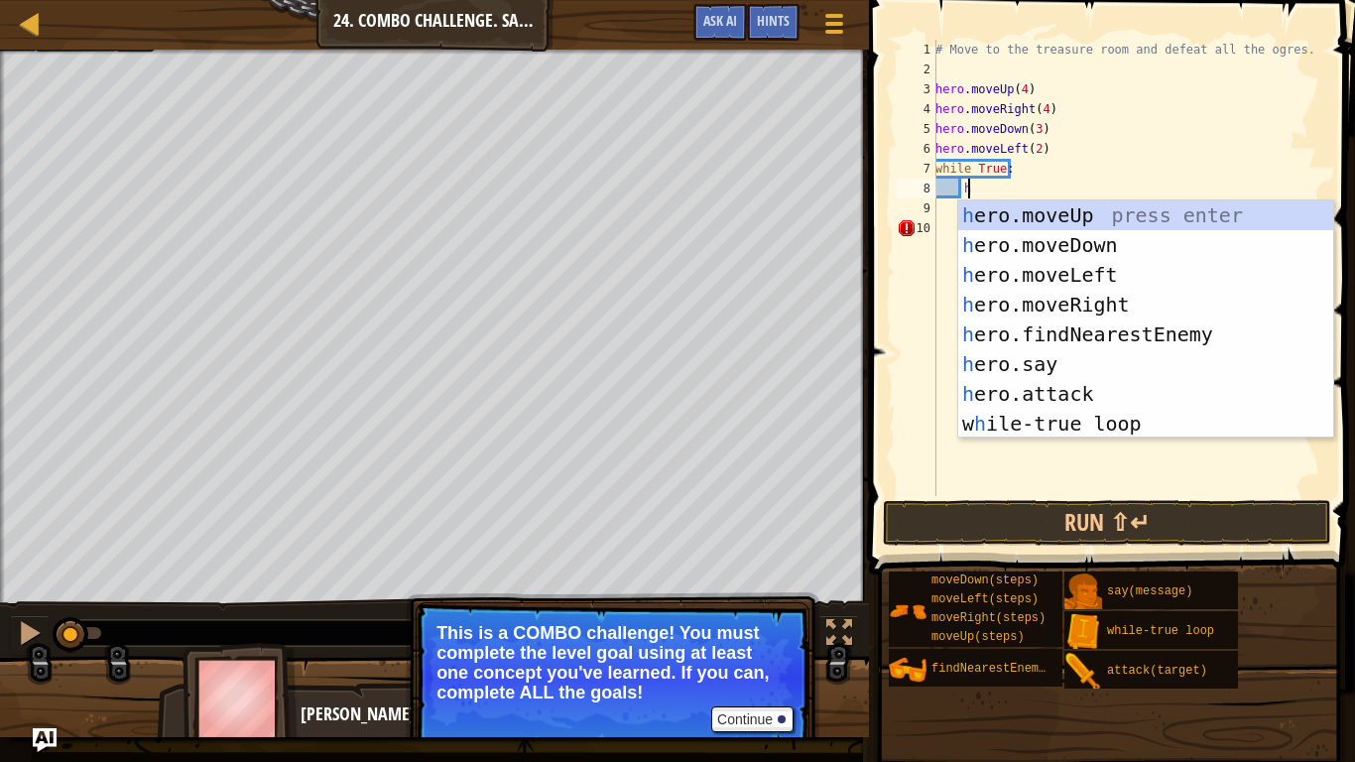
type textarea "h"
click at [1076, 339] on div "h ero.moveUp press enter h ero.moveDown press enter h ero.moveLeft press enter …" at bounding box center [1145, 349] width 375 height 298
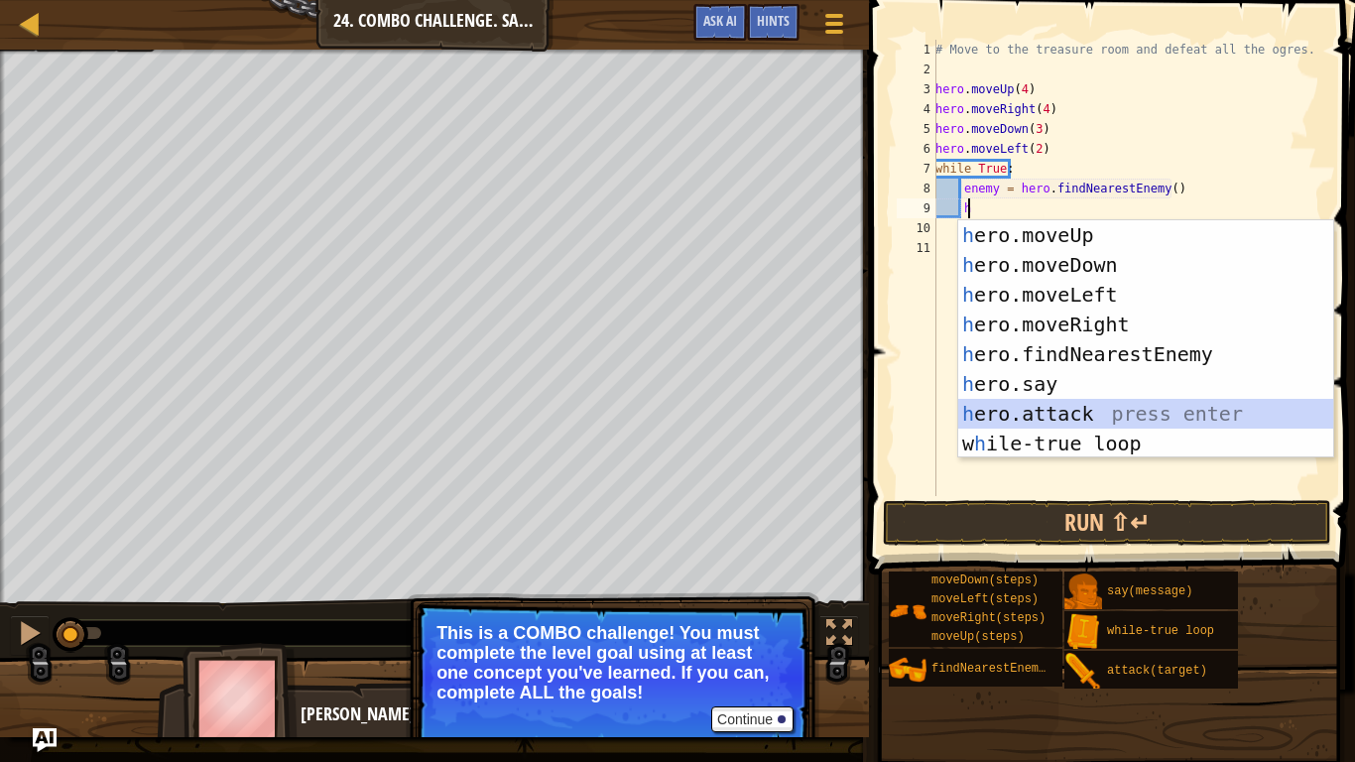
click at [1089, 418] on div "h ero.moveUp press enter h ero.moveDown press enter h ero.moveLeft press enter …" at bounding box center [1145, 369] width 375 height 298
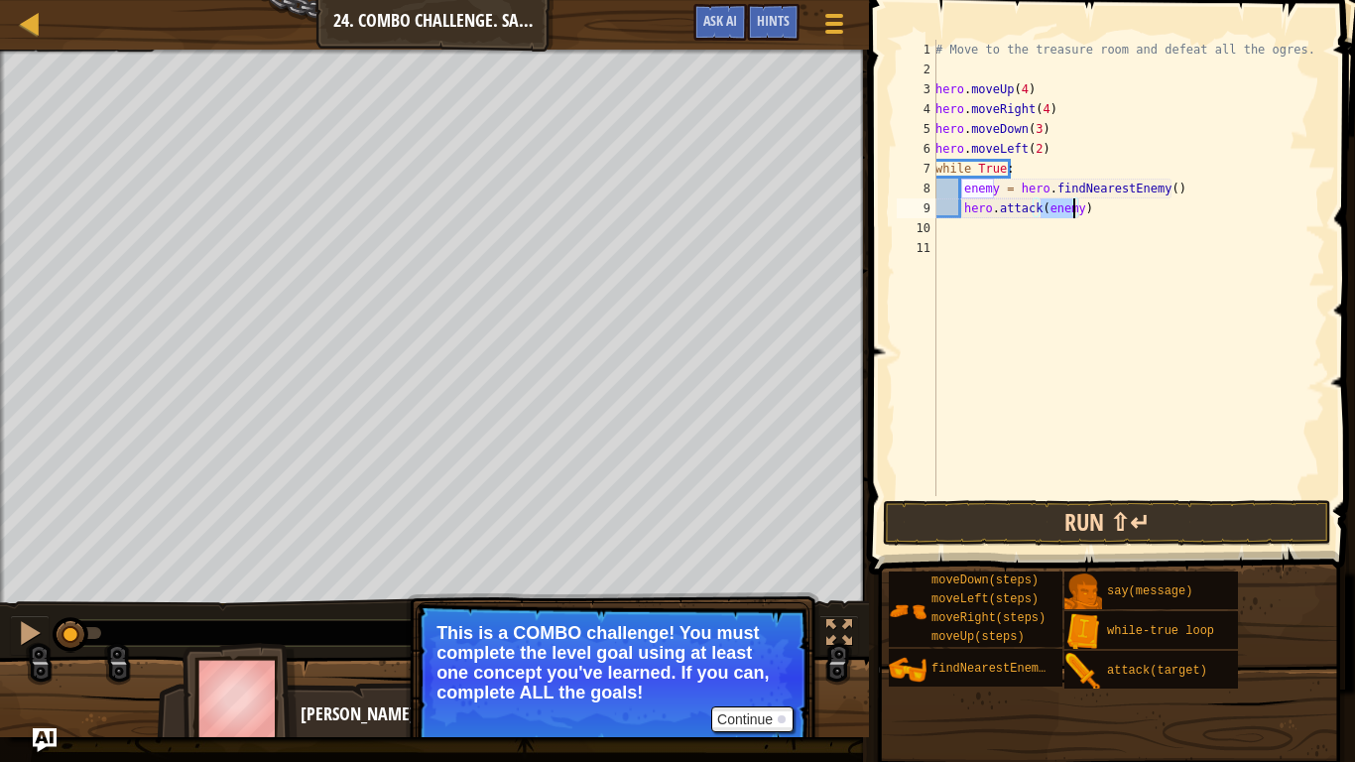
type textarea "hero.attack(enemy)"
click at [1113, 517] on button "Run ⇧↵" at bounding box center [1107, 523] width 448 height 46
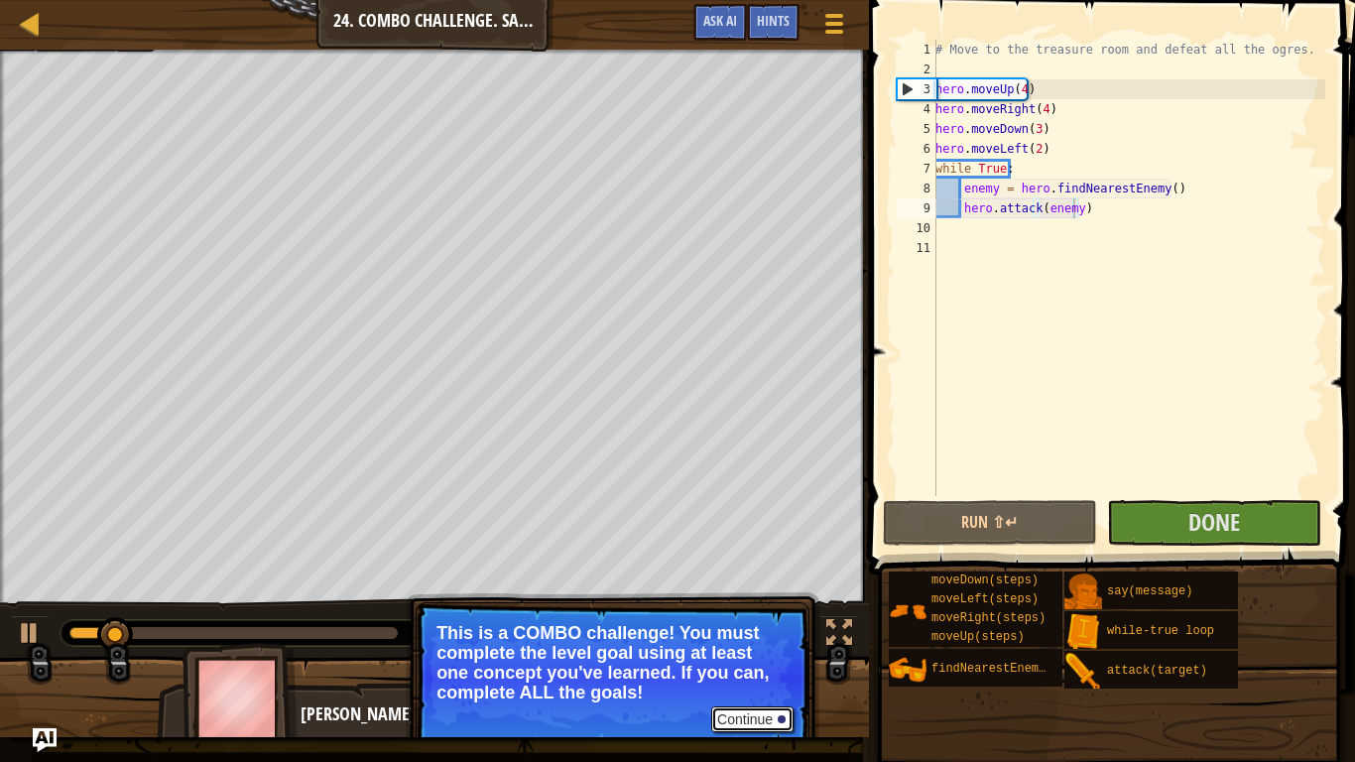
click at [759, 606] on button "Continue" at bounding box center [752, 719] width 82 height 26
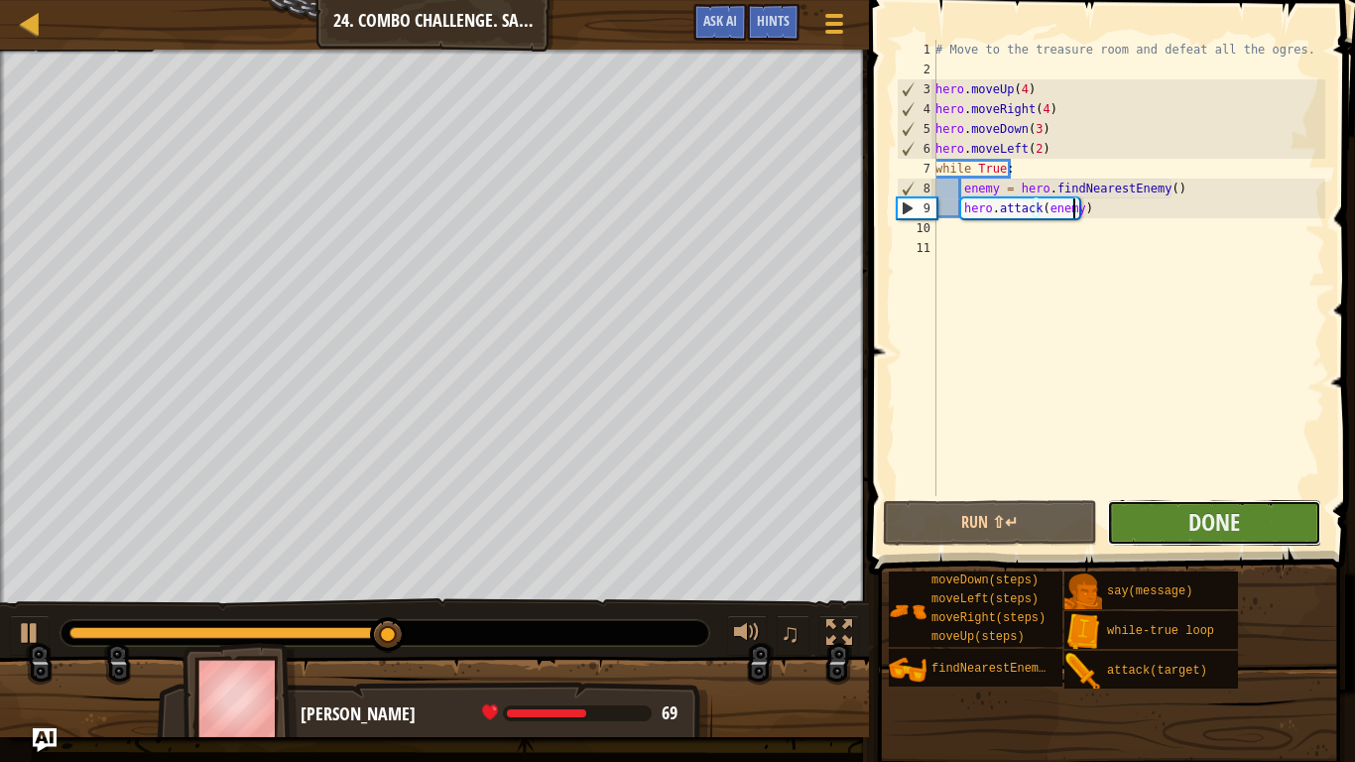
click at [1144, 521] on button "Done" at bounding box center [1214, 523] width 214 height 46
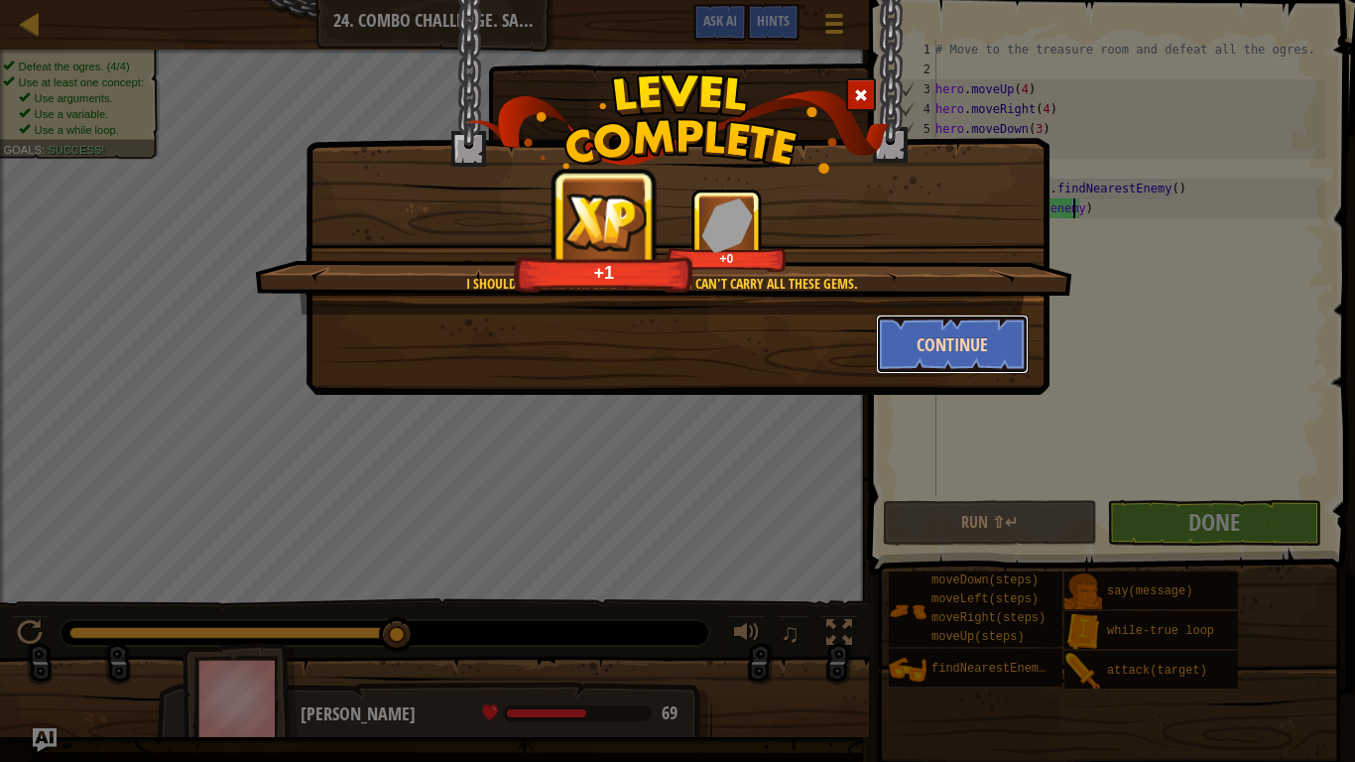
click at [930, 353] on button "Continue" at bounding box center [953, 344] width 154 height 60
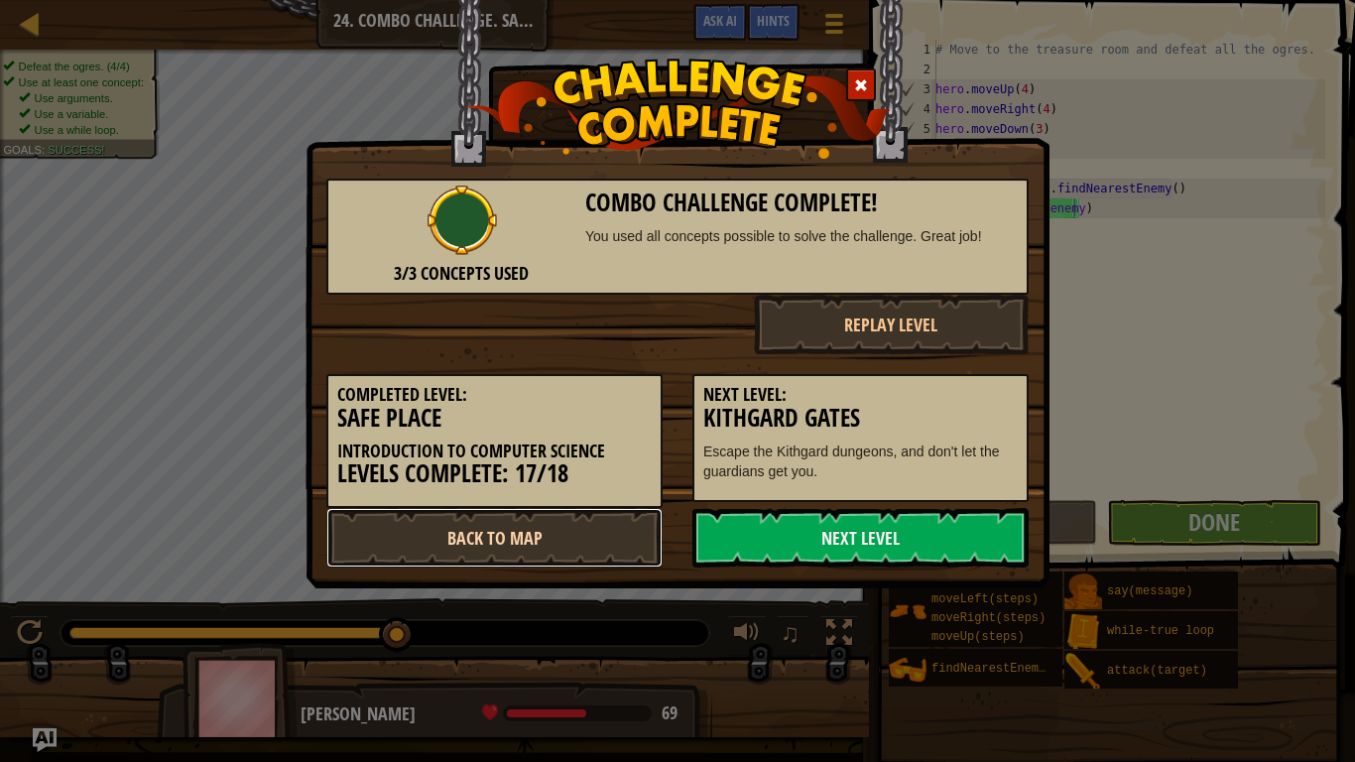
click at [603, 534] on link "Back to Map" at bounding box center [494, 538] width 336 height 60
